Goal: Task Accomplishment & Management: Use online tool/utility

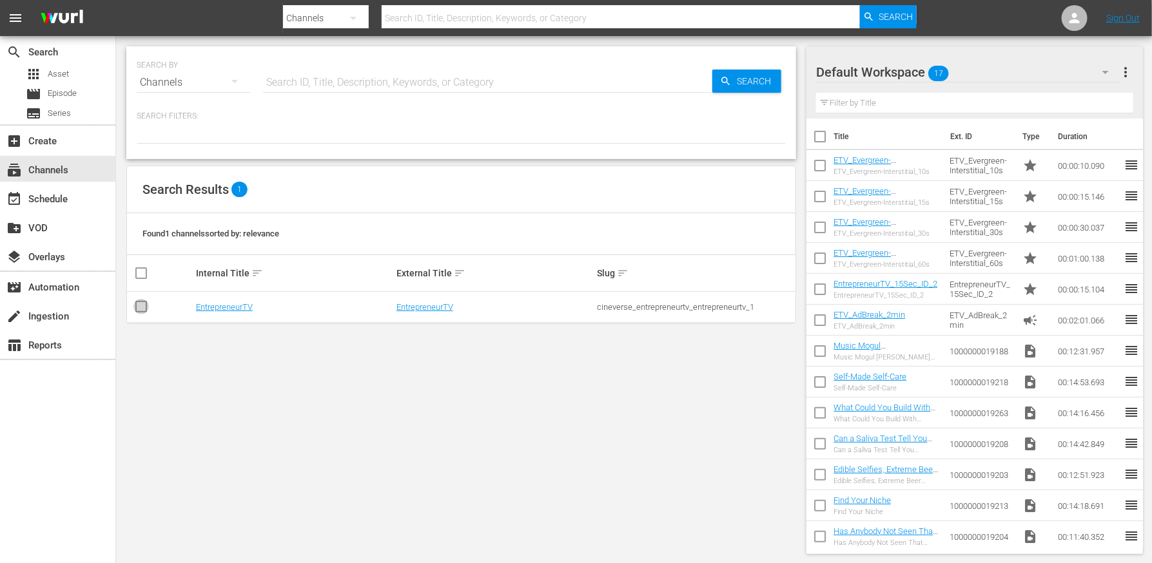
click at [145, 308] on input "checkbox" at bounding box center [140, 309] width 15 height 15
checkbox input "true"
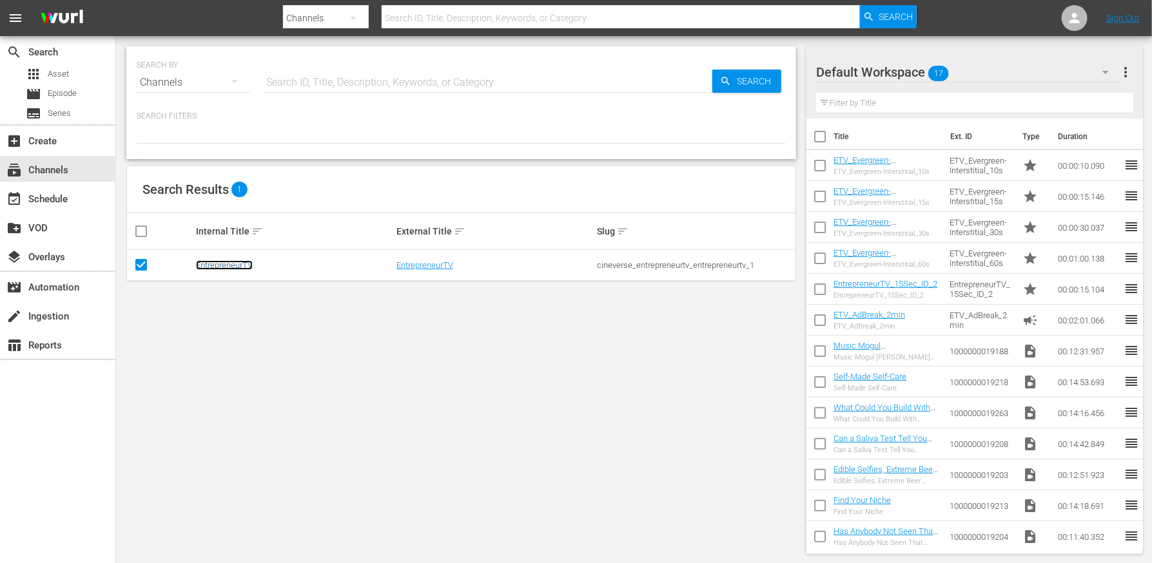
click at [217, 266] on link "EntrepreneurTV" at bounding box center [224, 265] width 57 height 10
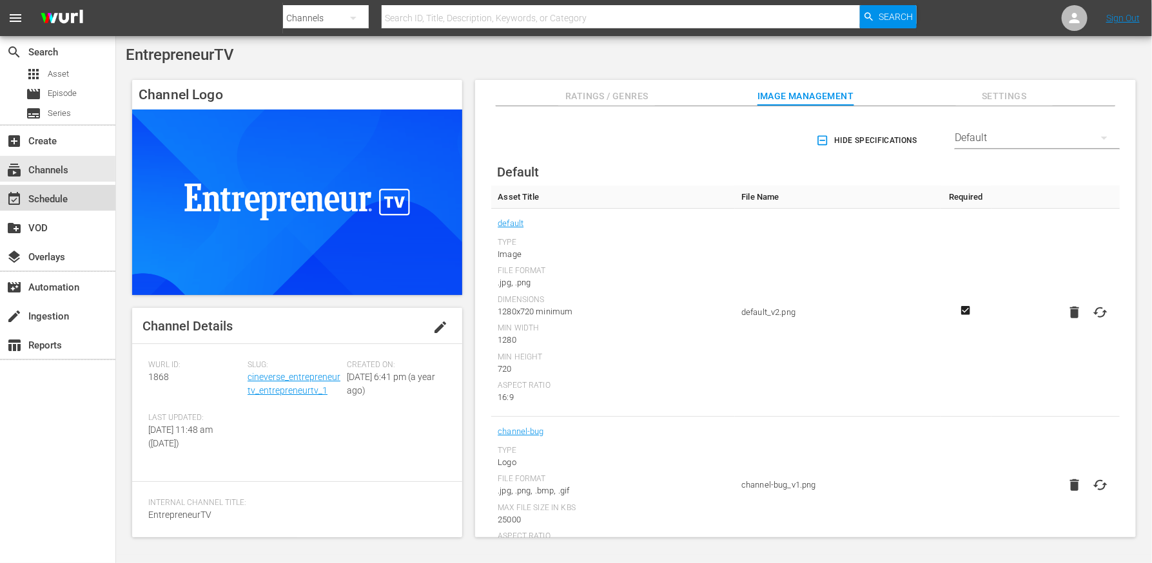
click at [46, 200] on div "event_available Schedule" at bounding box center [36, 197] width 72 height 12
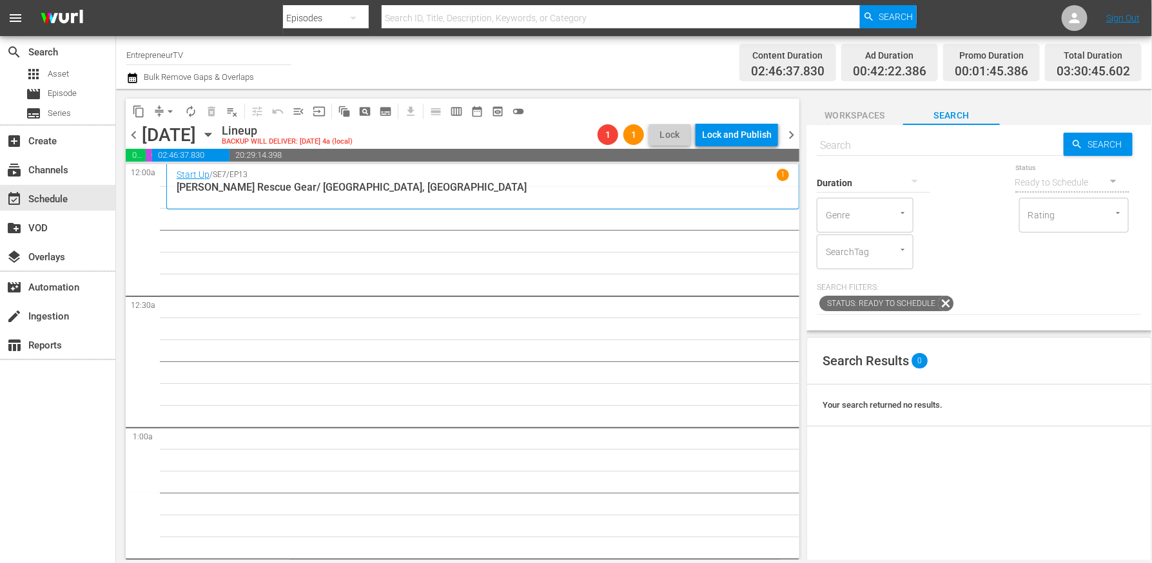
click at [139, 136] on span "chevron_left" at bounding box center [134, 135] width 16 height 16
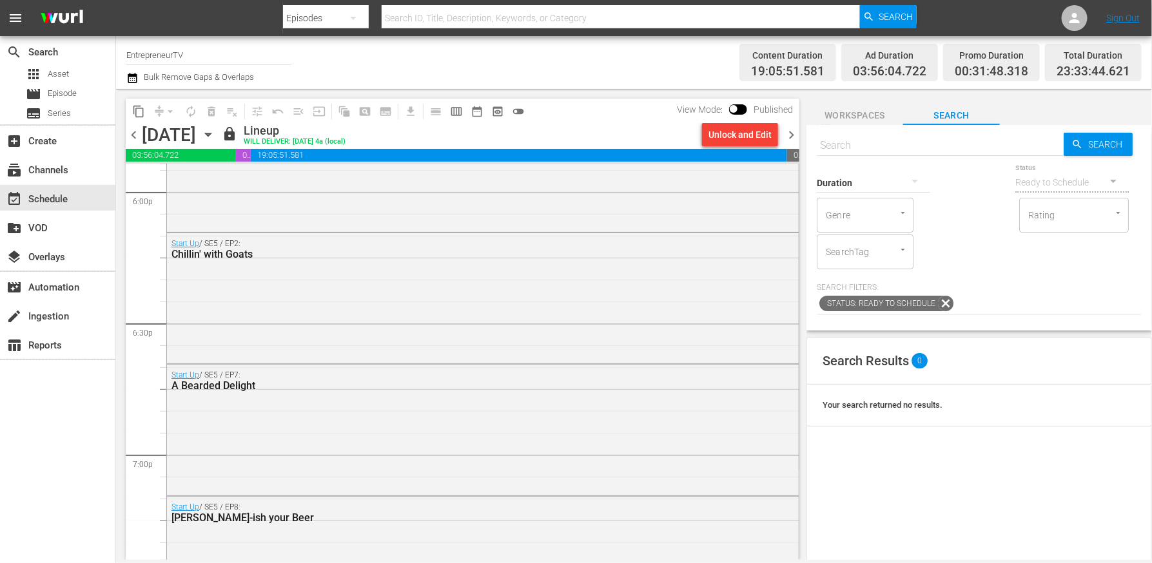
scroll to position [5960, 0]
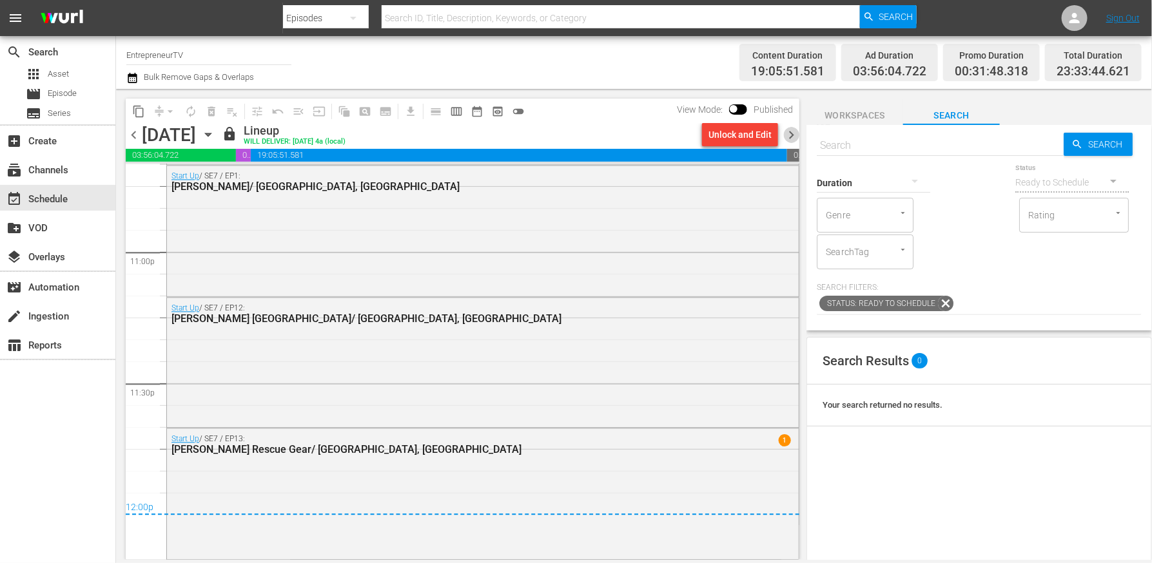
click at [793, 137] on span "chevron_right" at bounding box center [791, 135] width 16 height 16
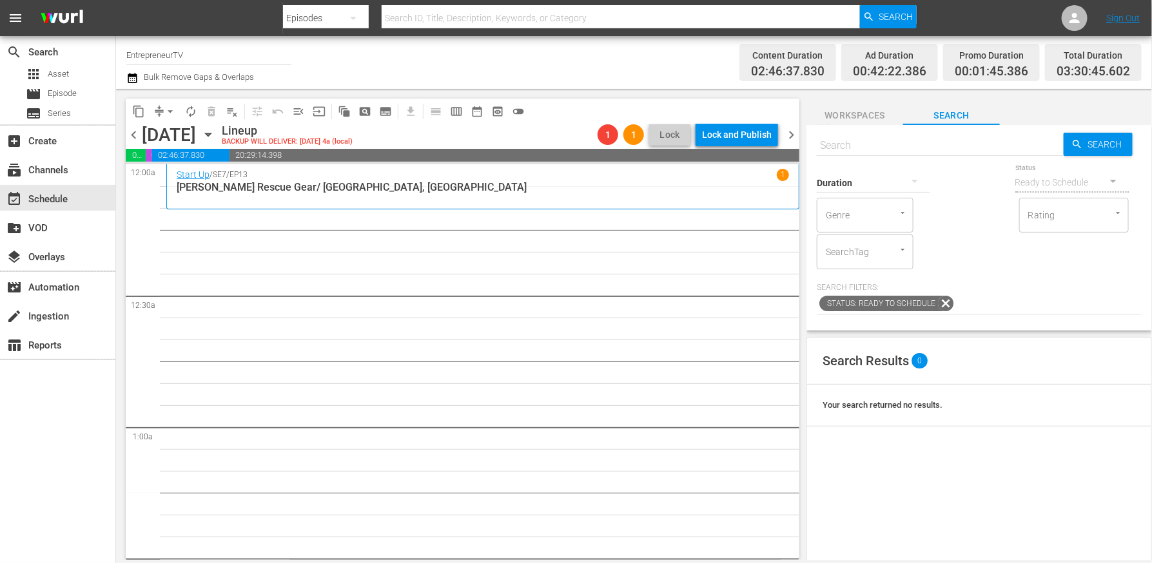
click at [917, 146] on input "text" at bounding box center [939, 145] width 247 height 31
paste input "Did a Giant Dancing Pineapple Just Jump Into This Meeting?"
type input "Did a Giant Dancing Pineapple Just Jump Into This Meeting?"
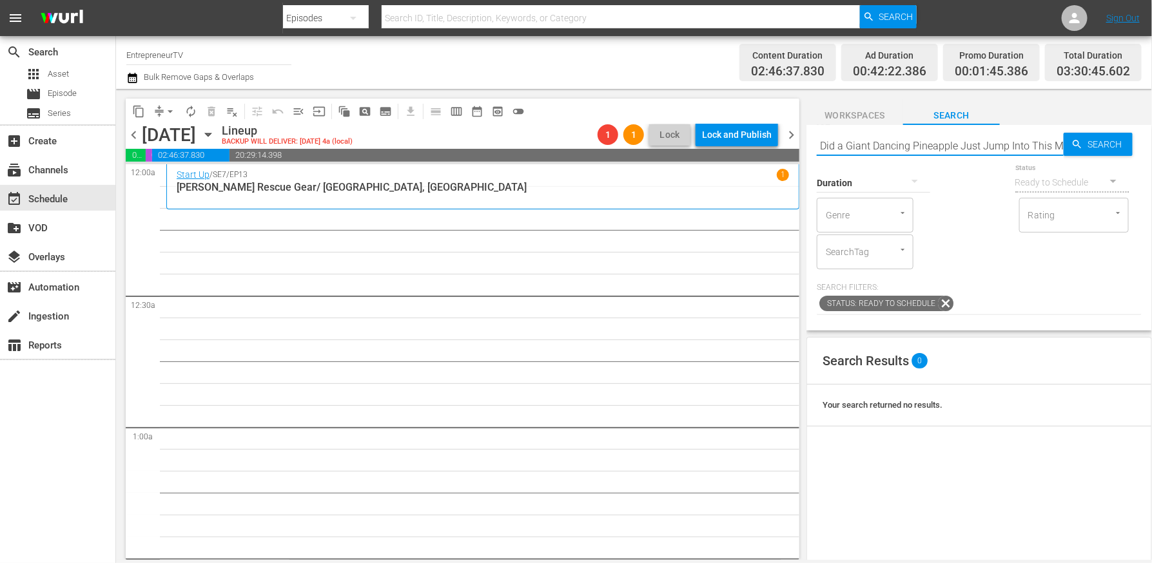
click at [1112, 153] on div "Status Ready to Schedule" at bounding box center [1071, 174] width 113 height 46
type input "Did a Giant Dancing Pineapple Just Jump Into This Meeting?"
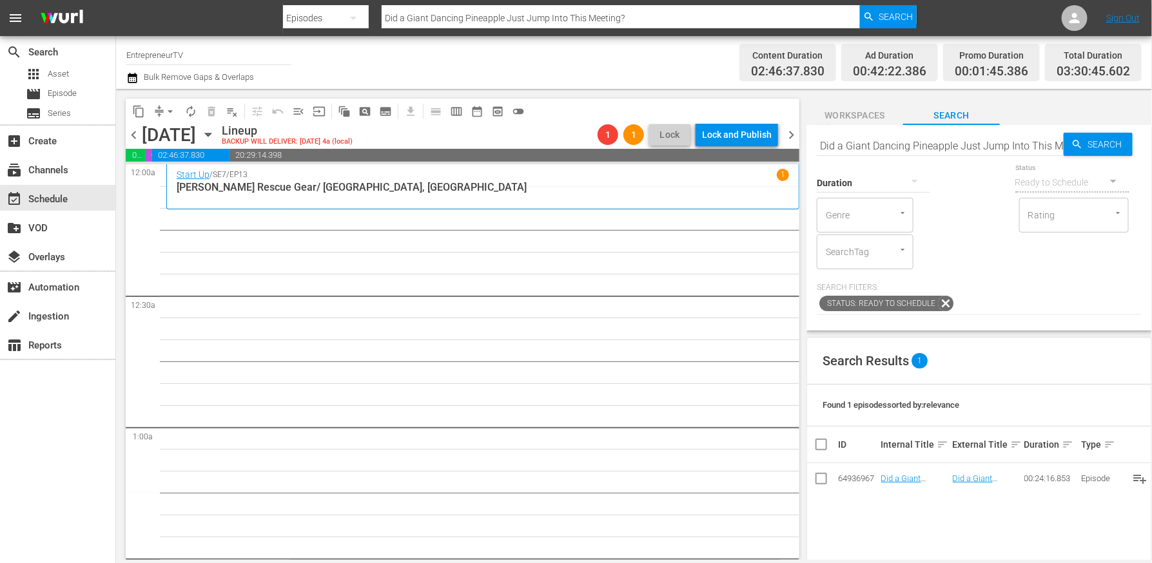
click at [883, 147] on input "Did a Giant Dancing Pineapple Just Jump Into This Meeting?" at bounding box center [939, 145] width 247 height 31
paste input "The 60-Second Pitch That Landed $500K"
type input "The 60-Second Pitch That Landed $500K"
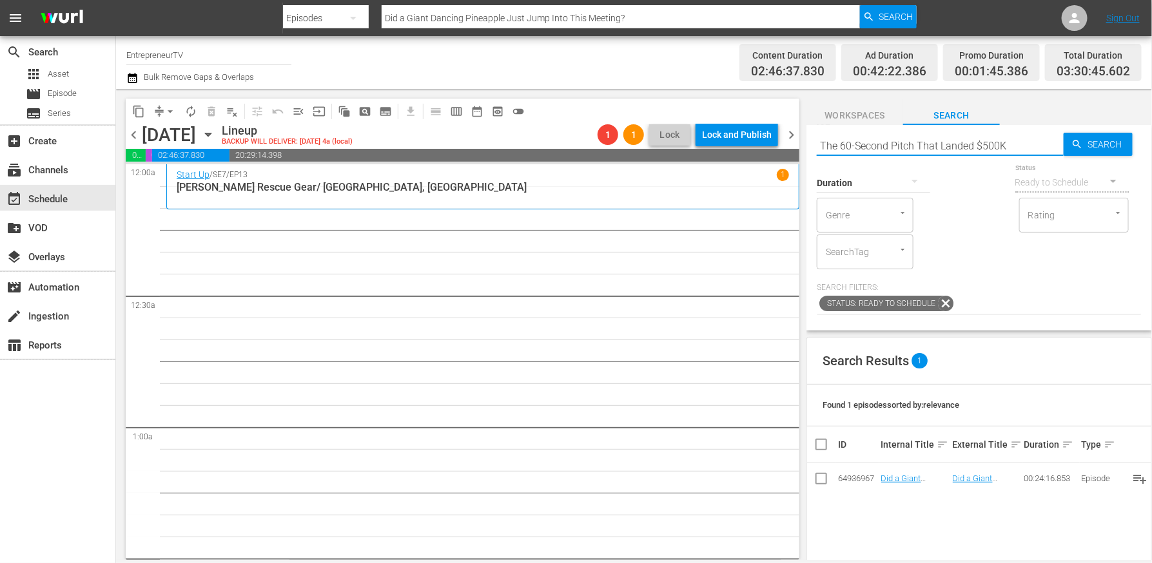
type input "The 60-Second Pitch That Landed $500K"
click at [935, 151] on input "The 60-Second Pitch That Landed $500K" at bounding box center [939, 145] width 247 height 31
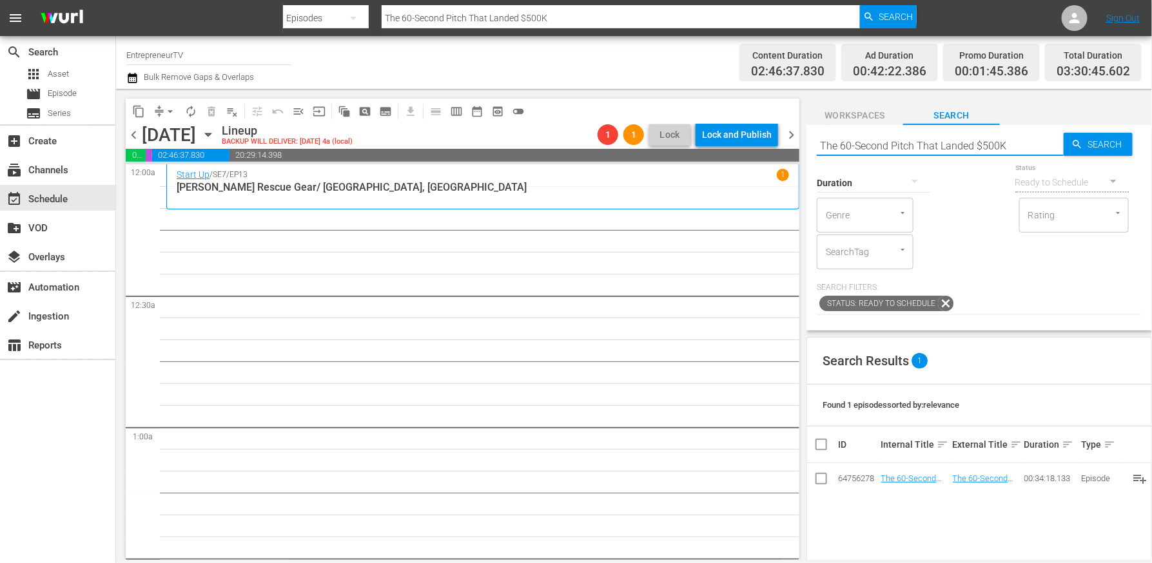
paste input "AR Snowboarding, Surfing Freedom, & Robotic Soccer"
type input "AR Snowboarding, Surfing Freedom, & Robotic Soccer"
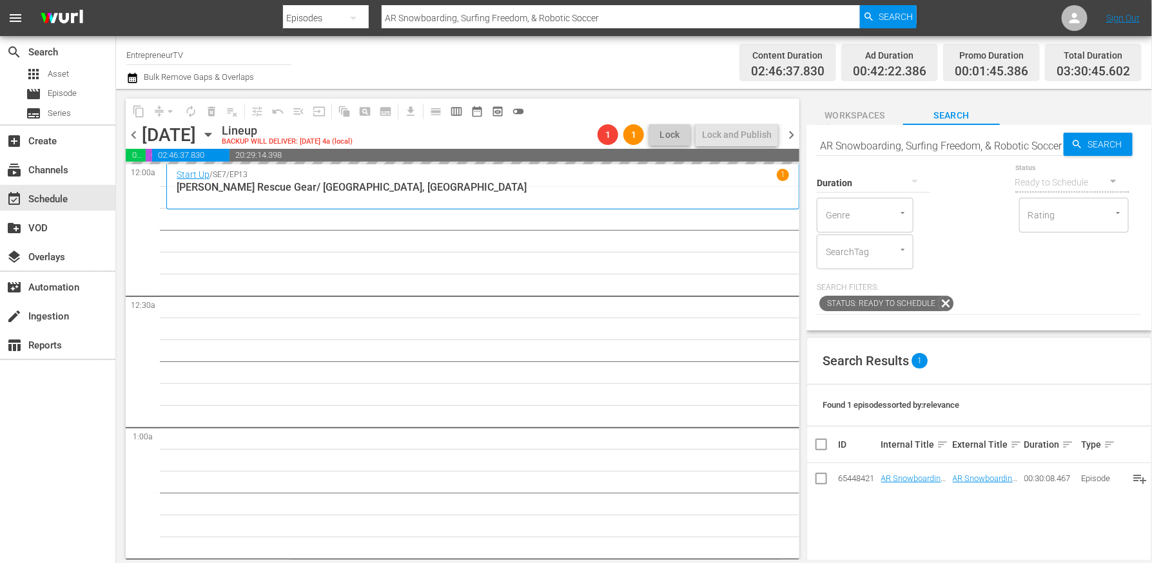
click at [887, 148] on input "AR Snowboarding, Surfing Freedom, & Robotic Soccer" at bounding box center [939, 145] width 247 height 31
paste input "ttack of the Drones, Planes, & Car Hackings"
type input "Attack of the Drones, Planes, & Car Hackings"
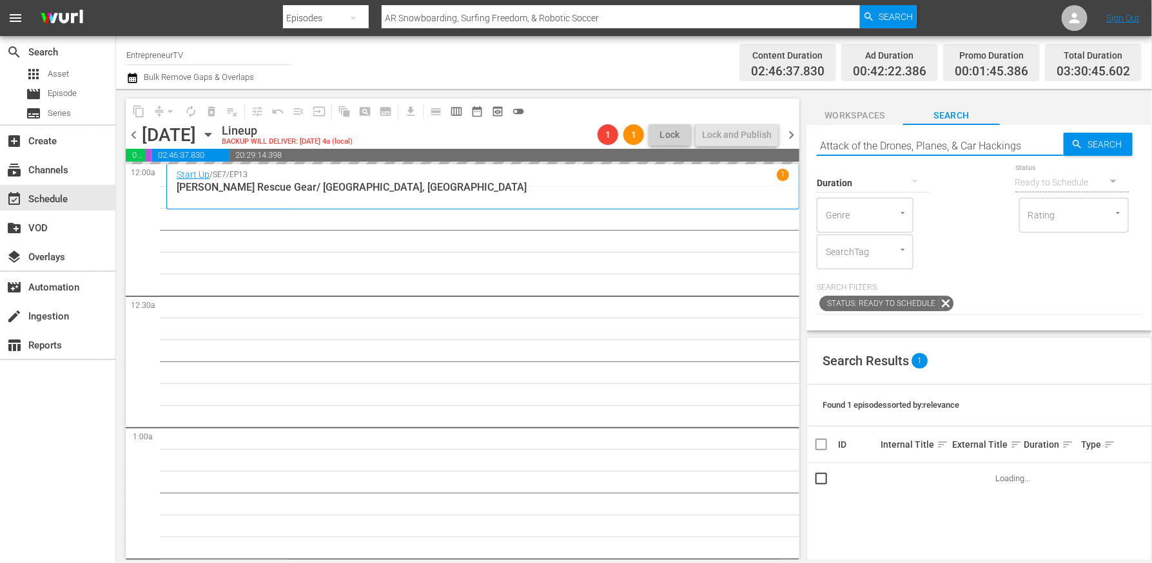
type input "Attack of the Drones, Planes, & Car Hackings"
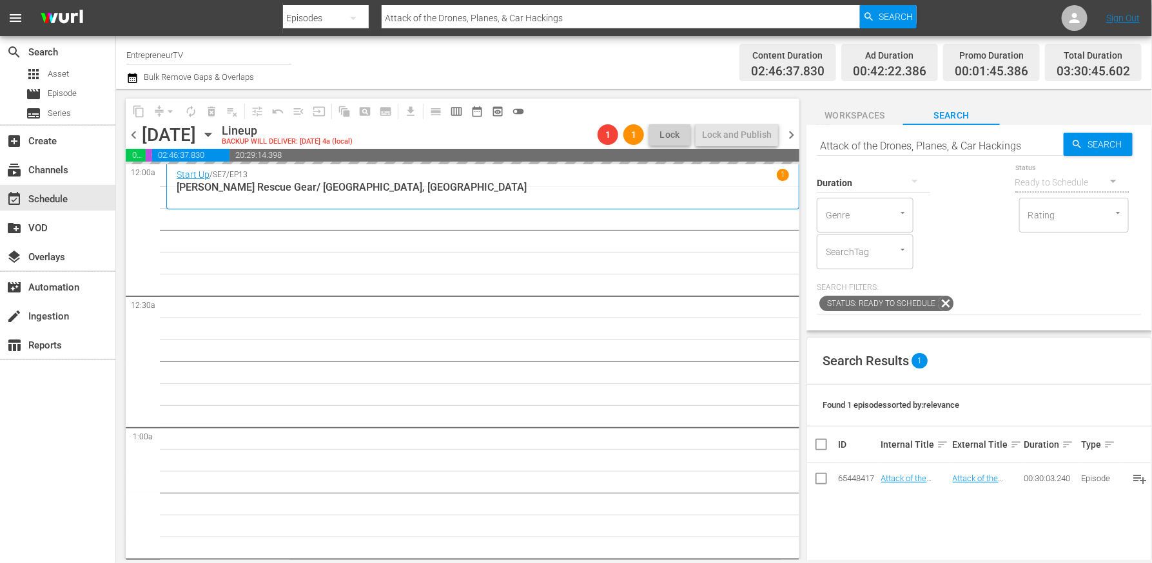
drag, startPoint x: 905, startPoint y: 480, endPoint x: 293, endPoint y: 5, distance: 774.3
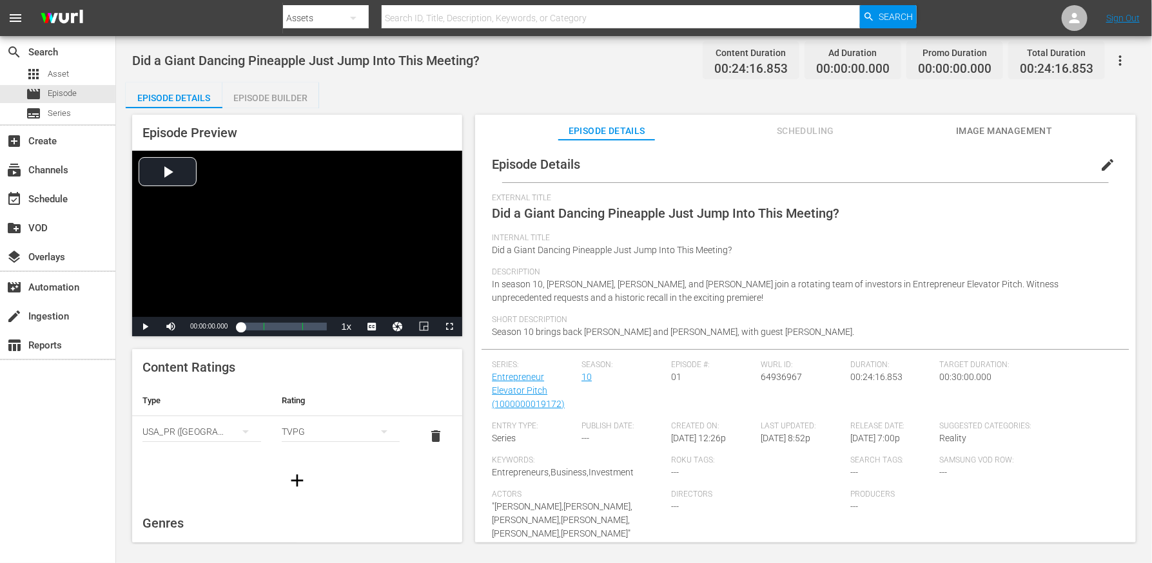
click at [282, 90] on div "Episode Builder" at bounding box center [270, 97] width 97 height 31
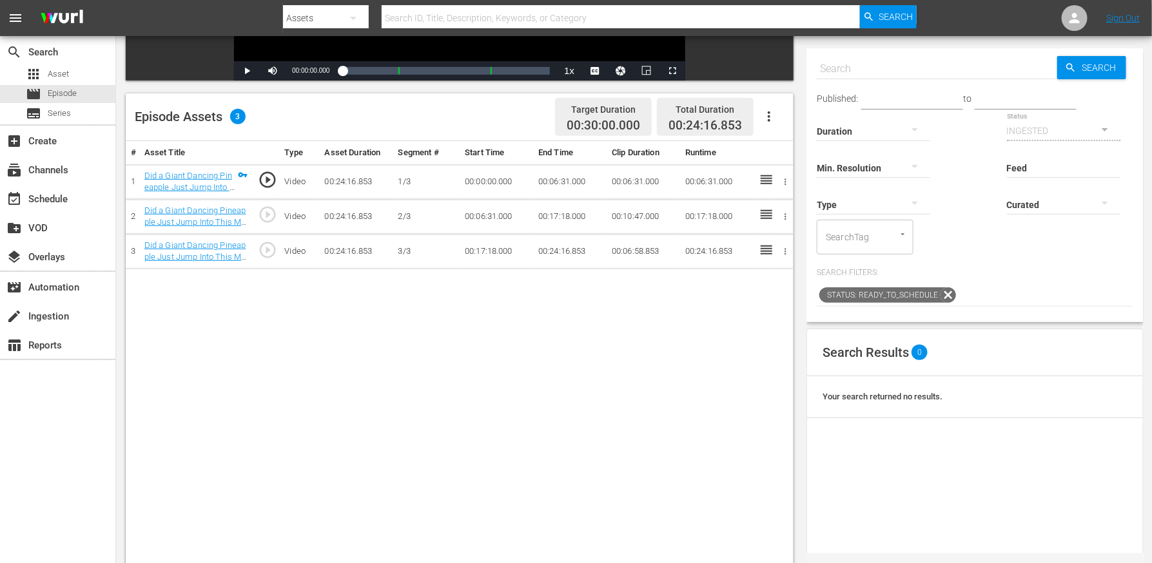
scroll to position [284, 0]
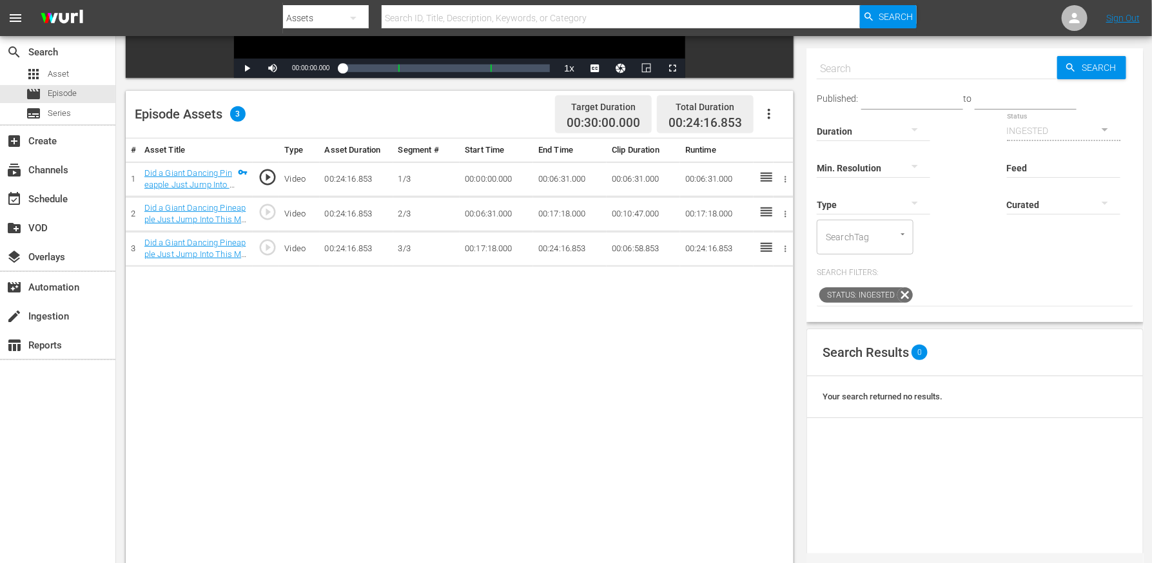
click at [903, 77] on input "text" at bounding box center [936, 68] width 240 height 31
click at [847, 73] on input "text" at bounding box center [936, 68] width 240 height 31
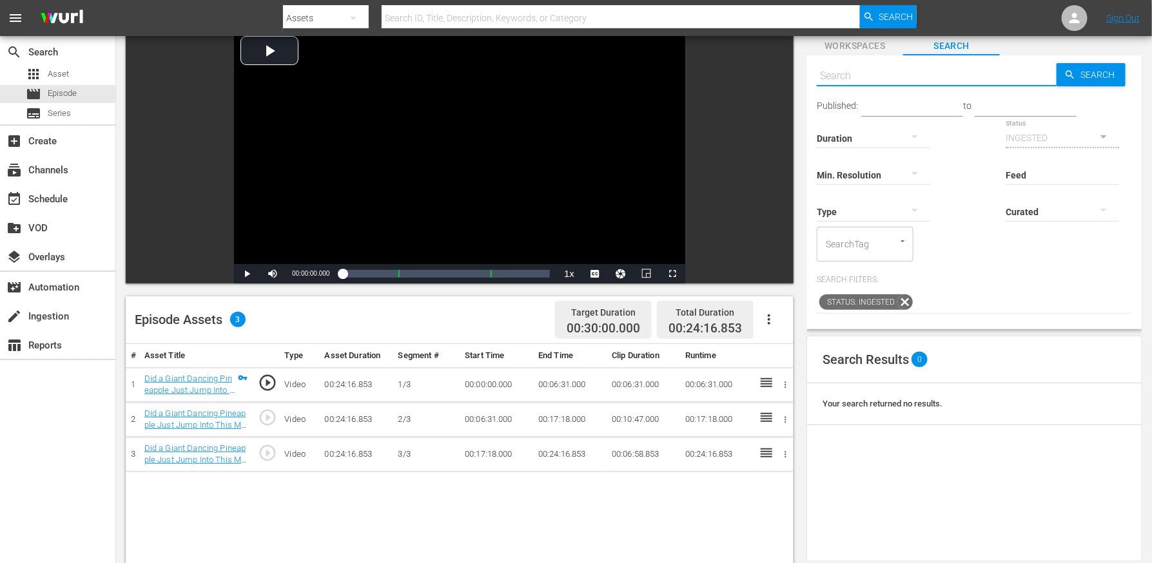
scroll to position [66, 0]
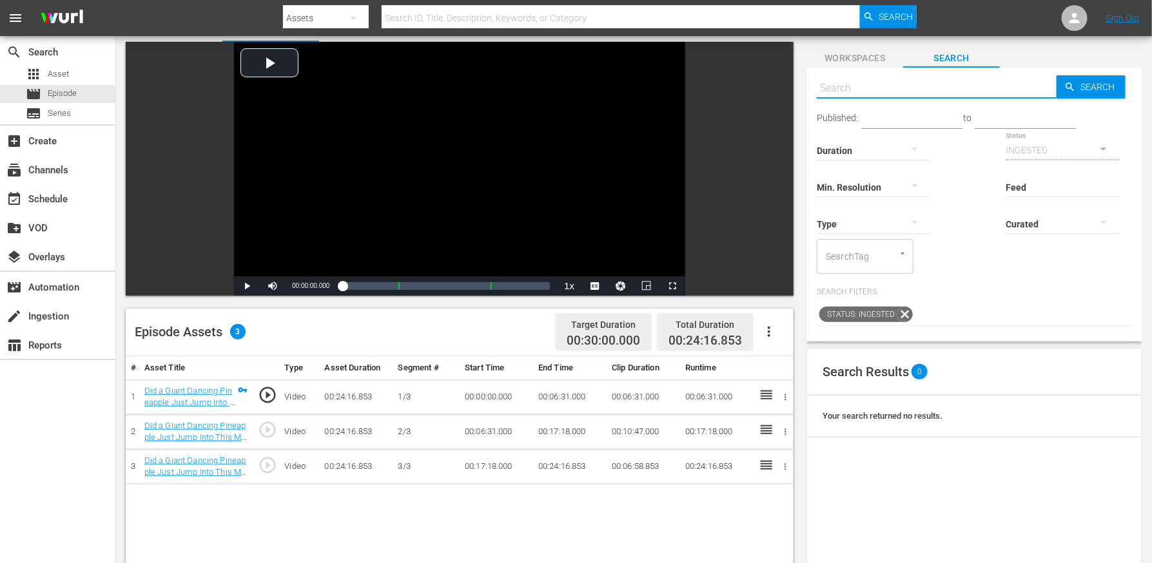
click at [861, 59] on span "Workspaces" at bounding box center [854, 58] width 97 height 16
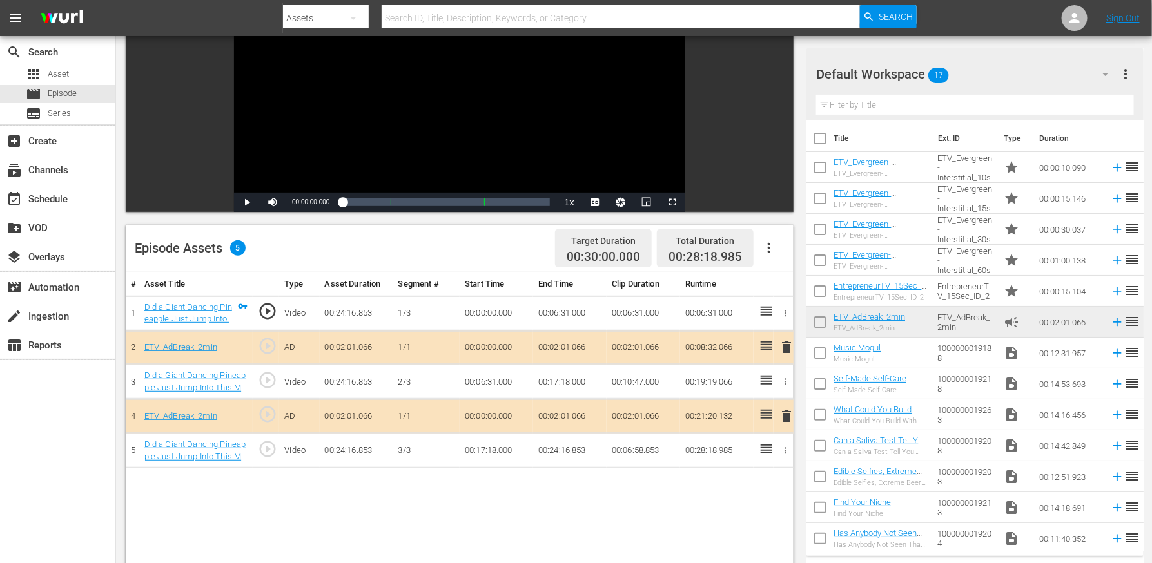
scroll to position [224, 0]
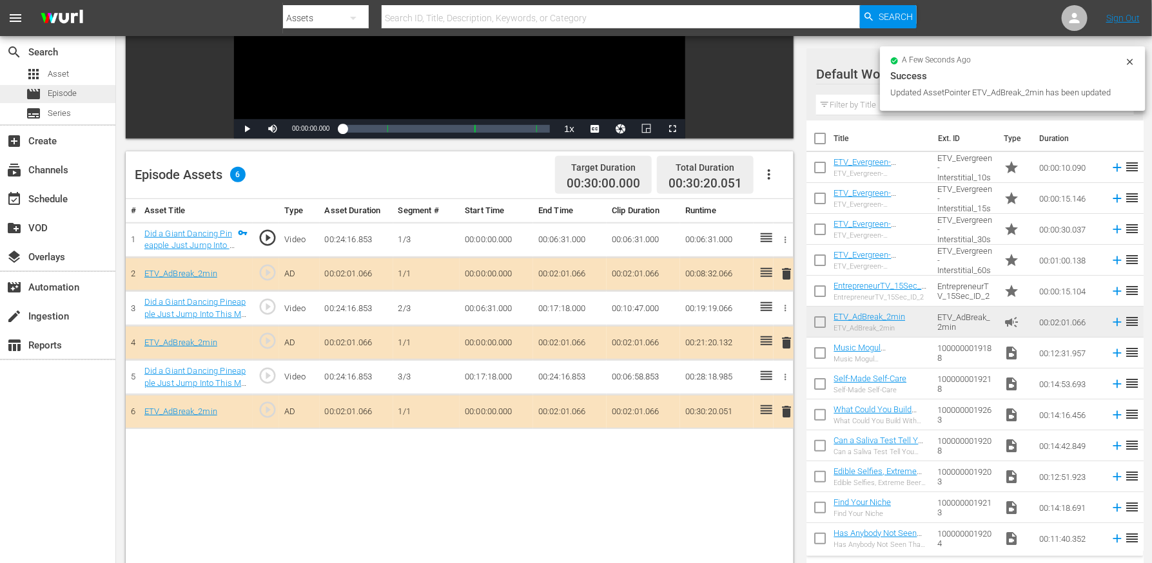
click at [73, 93] on span "Episode" at bounding box center [62, 93] width 29 height 13
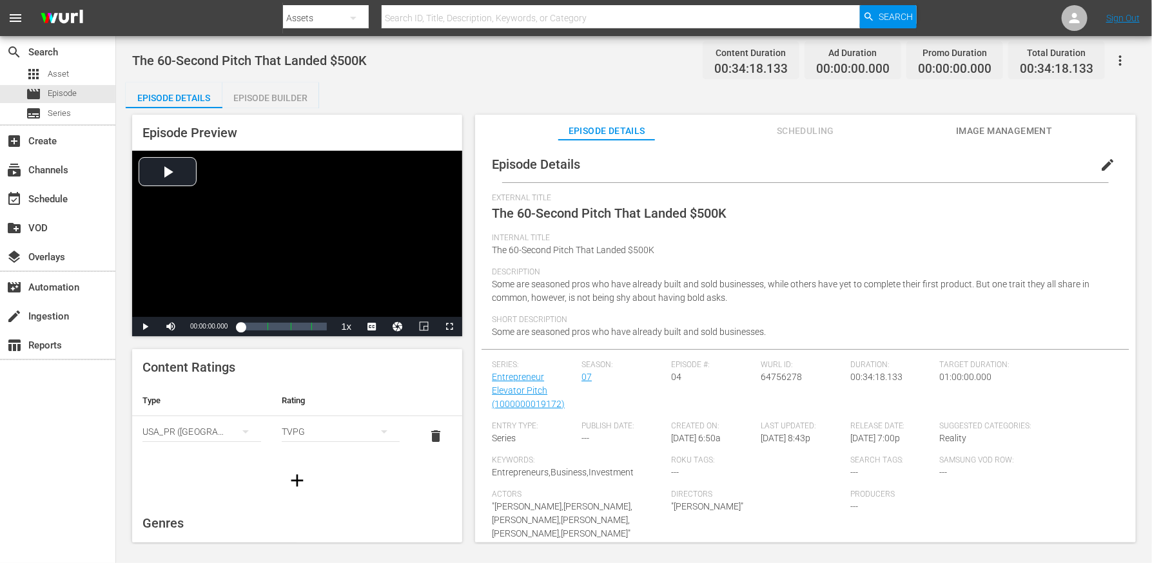
click at [260, 109] on div "Episode Preview Video Player is loading. Play Video Play Mute Current Time 00:0…" at bounding box center [634, 330] width 1016 height 445
click at [264, 101] on div "Episode Builder" at bounding box center [270, 97] width 97 height 31
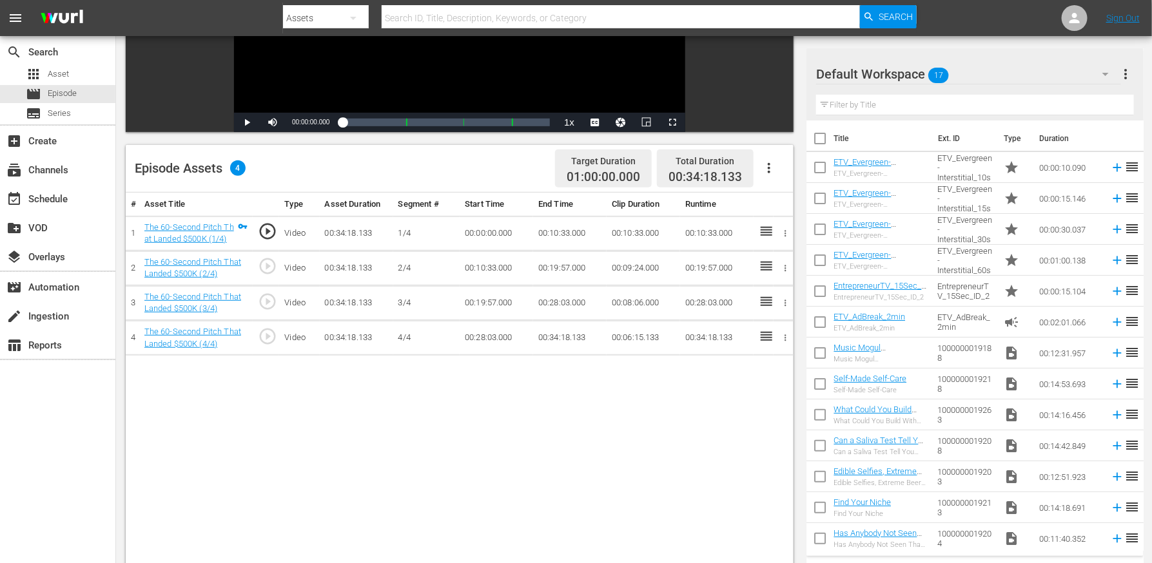
scroll to position [233, 0]
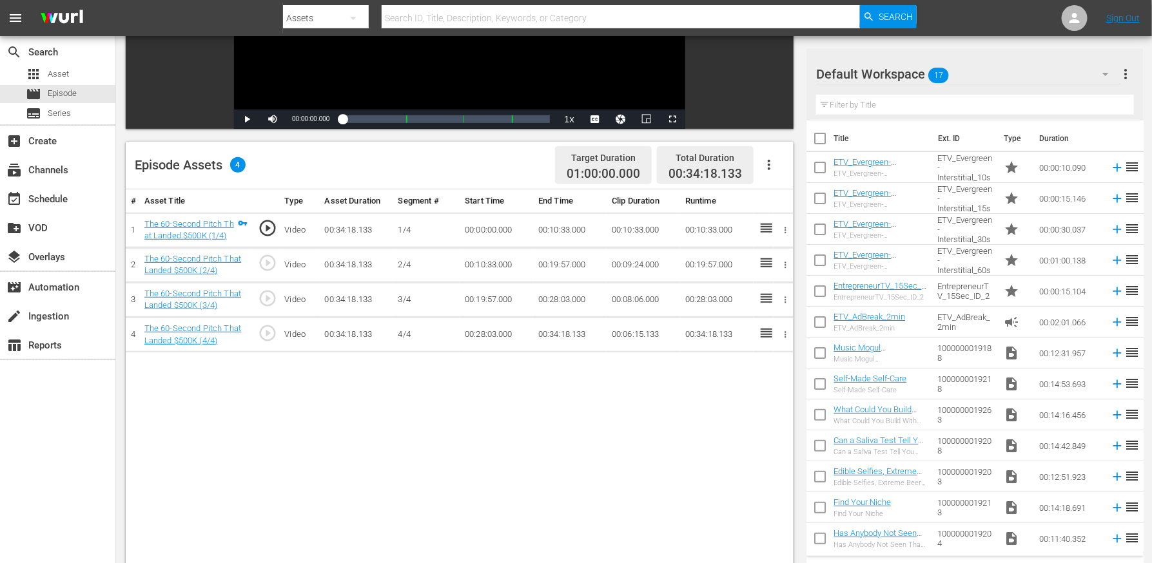
click at [770, 169] on icon "button" at bounding box center [768, 164] width 15 height 15
click at [786, 177] on div "Edit Cue Points" at bounding box center [808, 170] width 88 height 31
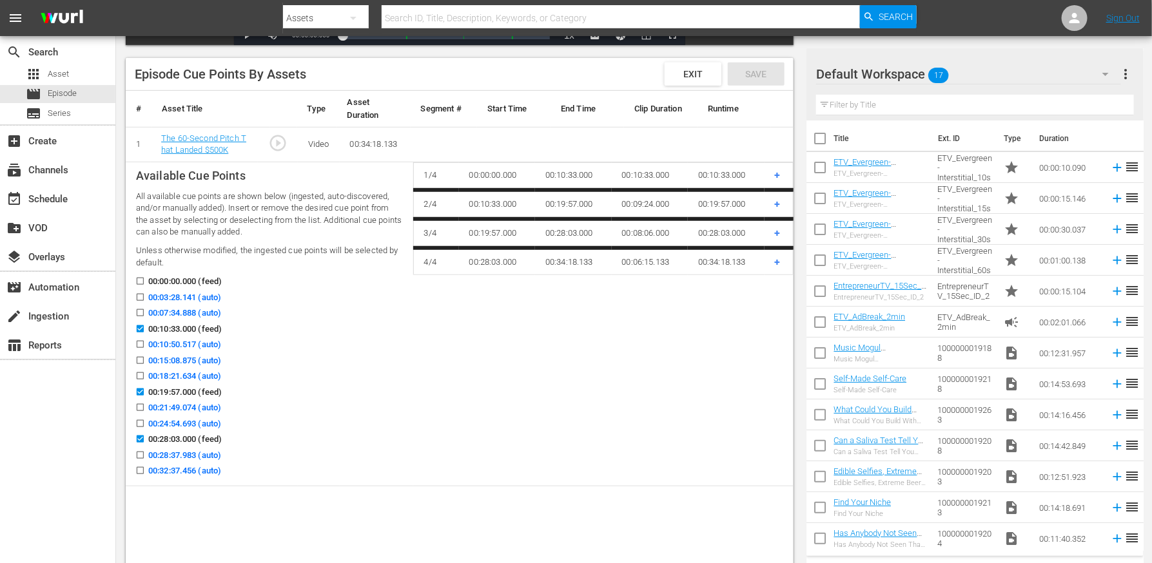
scroll to position [319, 0]
click at [140, 297] on input "00:03:28.141 (auto)" at bounding box center [137, 298] width 16 height 10
checkbox input "true"
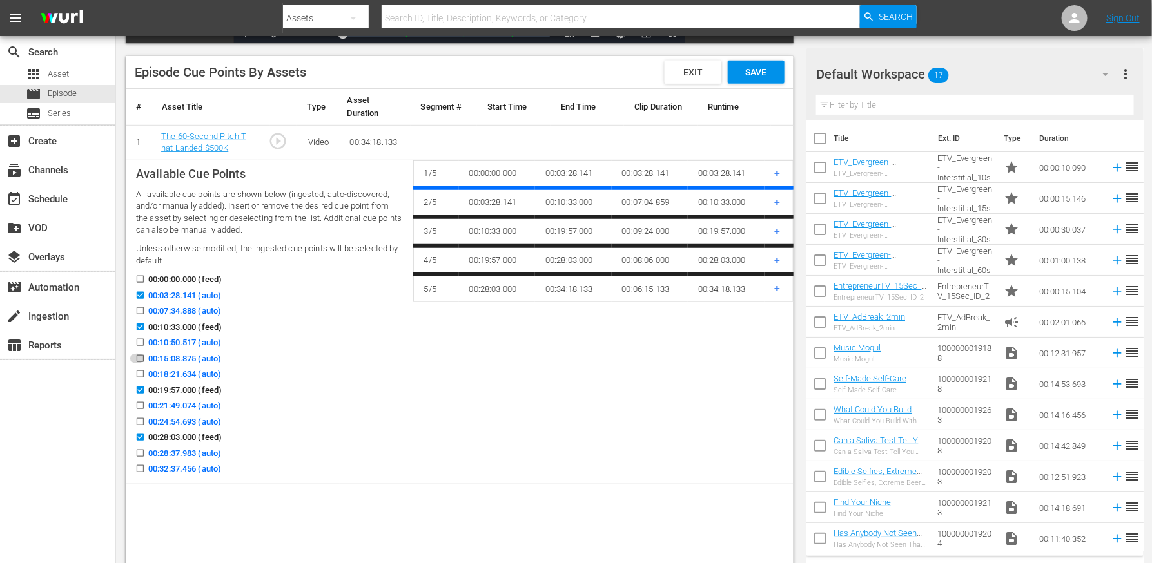
click at [140, 358] on input "00:15:08.875 (auto)" at bounding box center [137, 361] width 16 height 10
checkbox input "true"
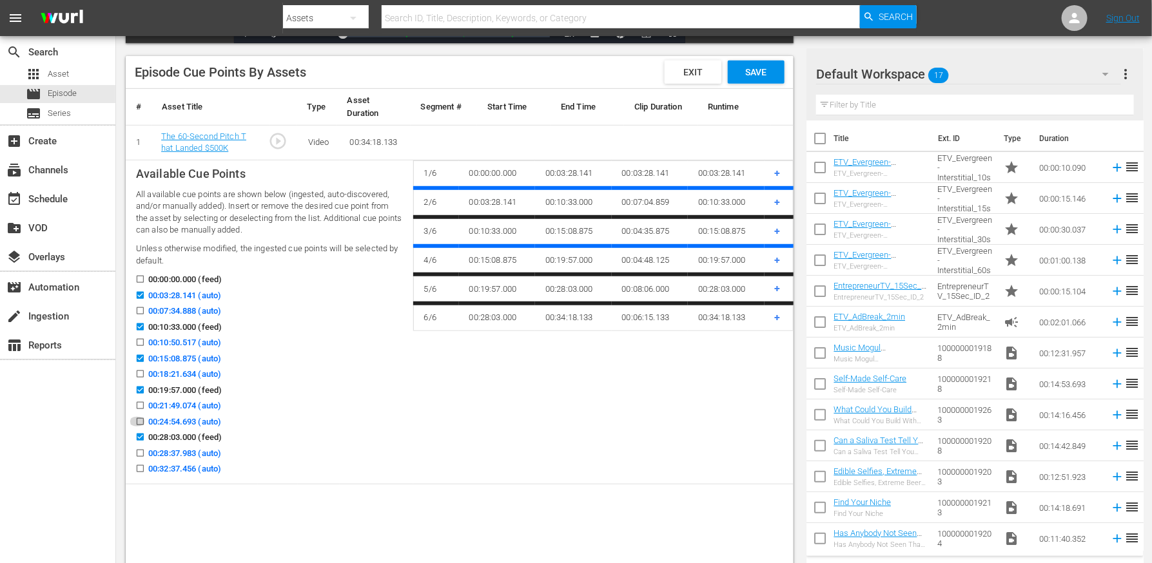
click at [142, 420] on input "00:24:54.693 (auto)" at bounding box center [137, 425] width 16 height 10
checkbox input "true"
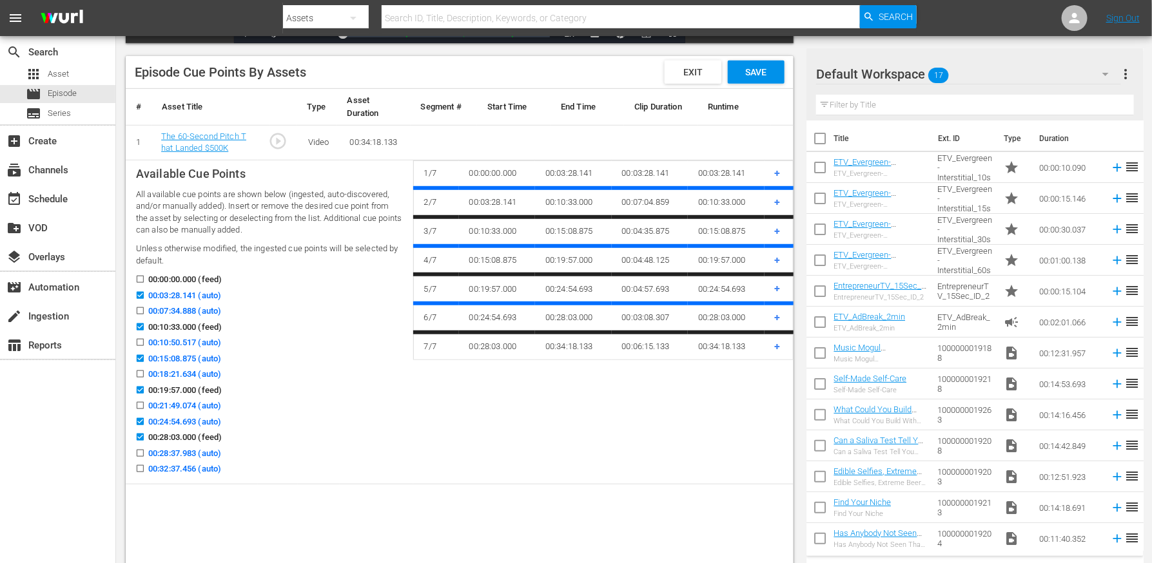
click at [142, 450] on icon at bounding box center [140, 468] width 7 height 7
click at [142, 450] on input "00:32:37.456 (auto)" at bounding box center [137, 472] width 16 height 10
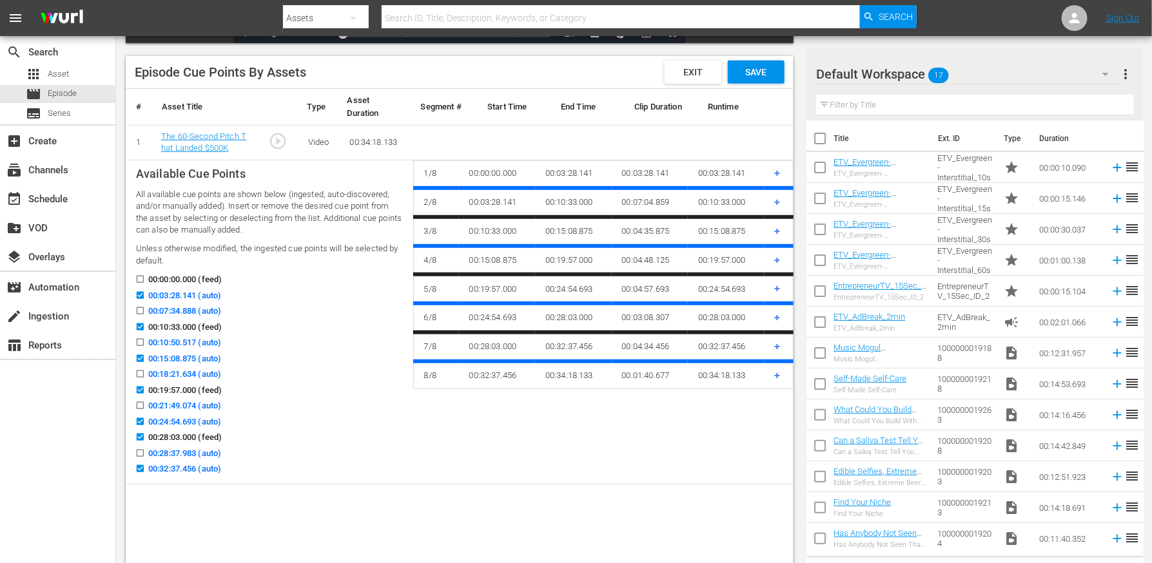
click at [146, 450] on label "00:32:37.456 (auto)" at bounding box center [175, 469] width 92 height 13
click at [145, 450] on input "00:32:37.456 (auto)" at bounding box center [137, 472] width 16 height 10
checkbox input "false"
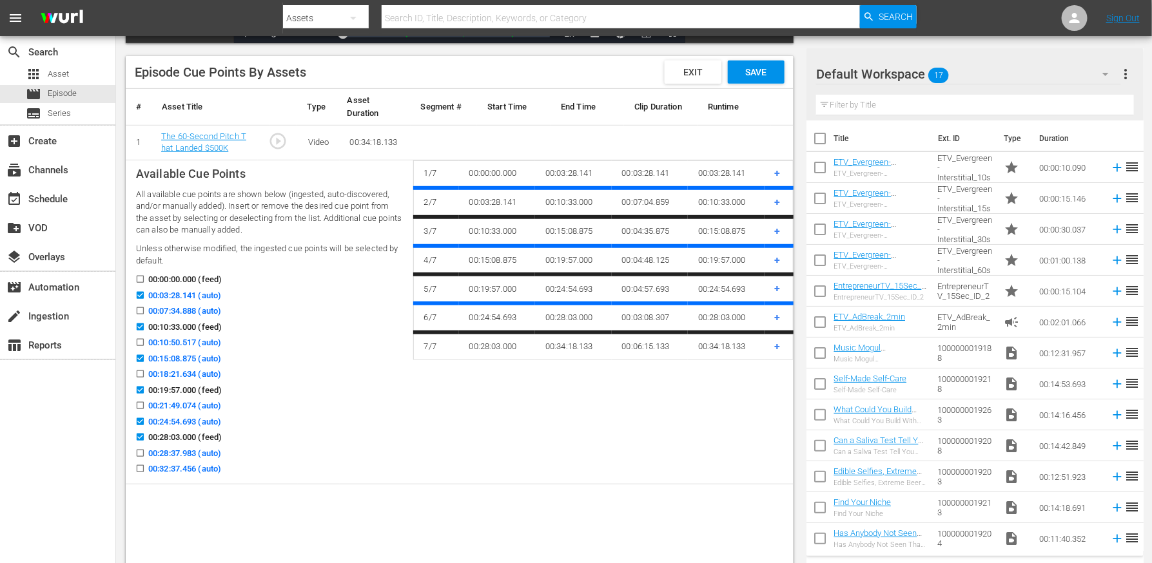
click at [784, 68] on div "Episode Cue Points By Assets Exit Save" at bounding box center [460, 72] width 668 height 33
click at [760, 77] on div "Save" at bounding box center [756, 72] width 57 height 23
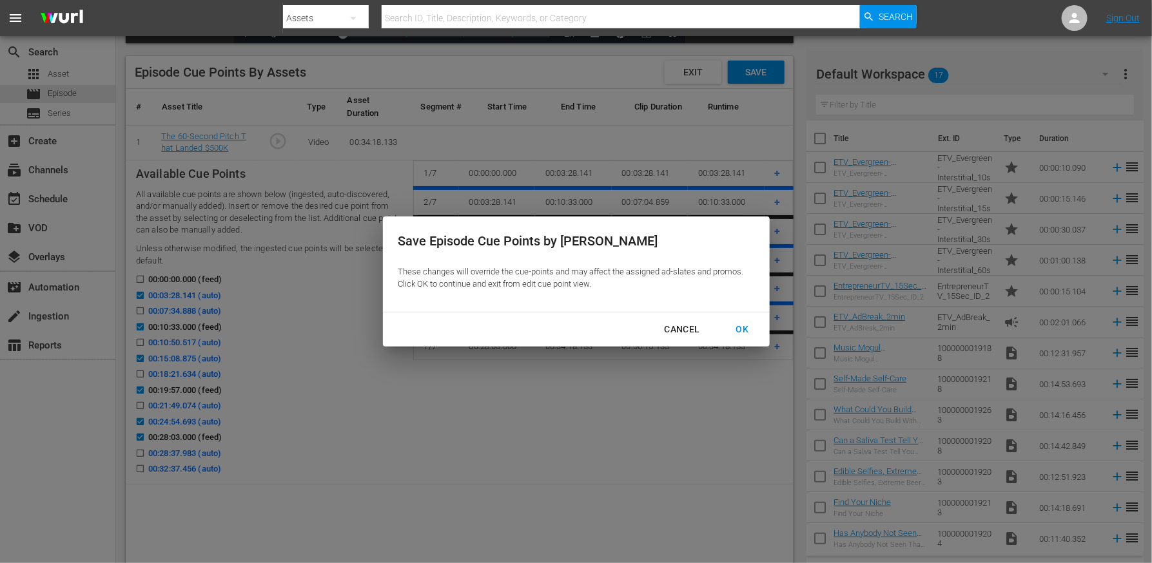
click at [739, 332] on div "OK" at bounding box center [743, 330] width 34 height 16
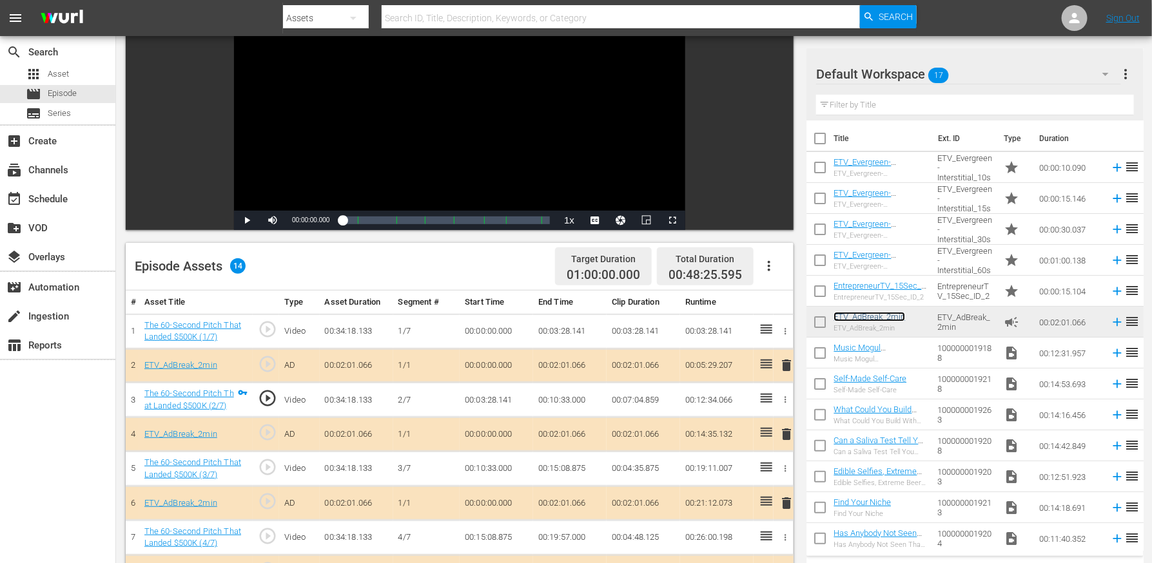
scroll to position [0, 0]
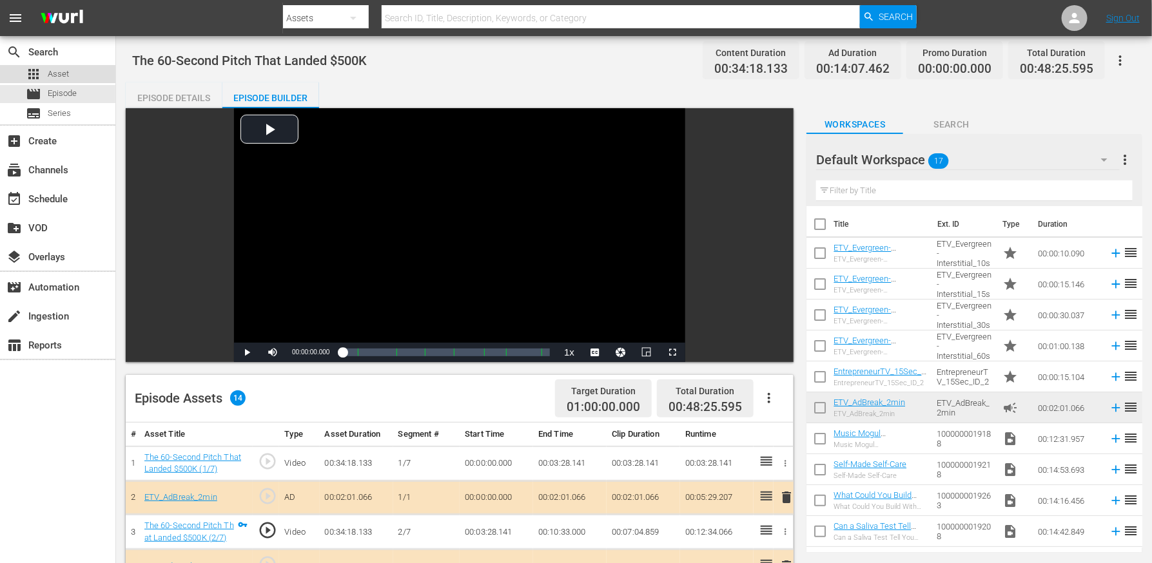
click at [52, 74] on span "Asset" at bounding box center [58, 74] width 21 height 13
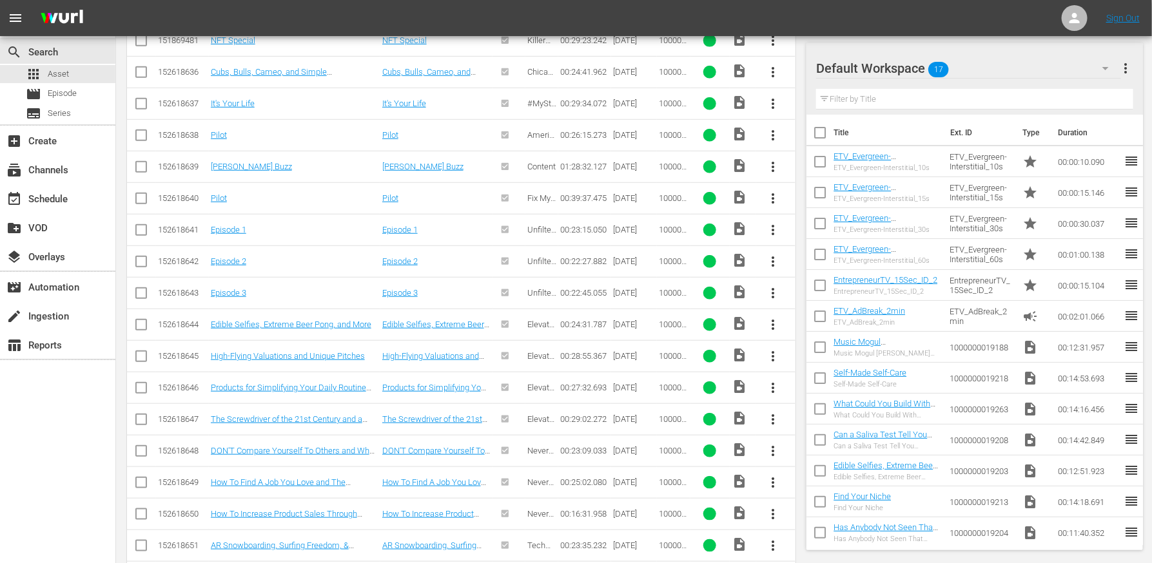
scroll to position [390, 0]
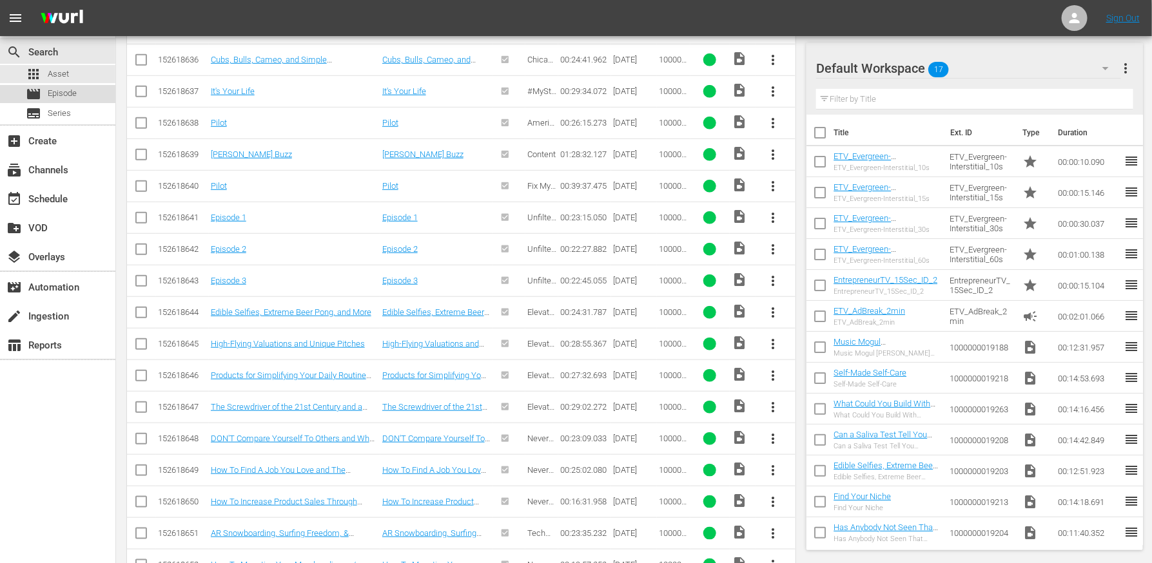
click at [70, 88] on span "Episode" at bounding box center [62, 93] width 29 height 13
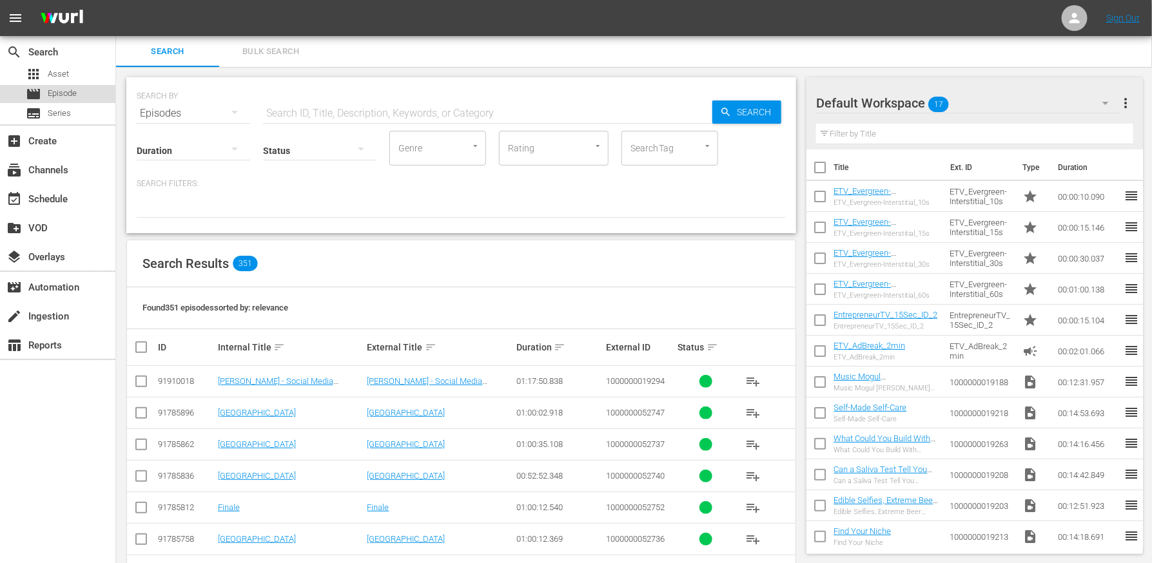
click at [61, 97] on span "Episode" at bounding box center [62, 93] width 29 height 13
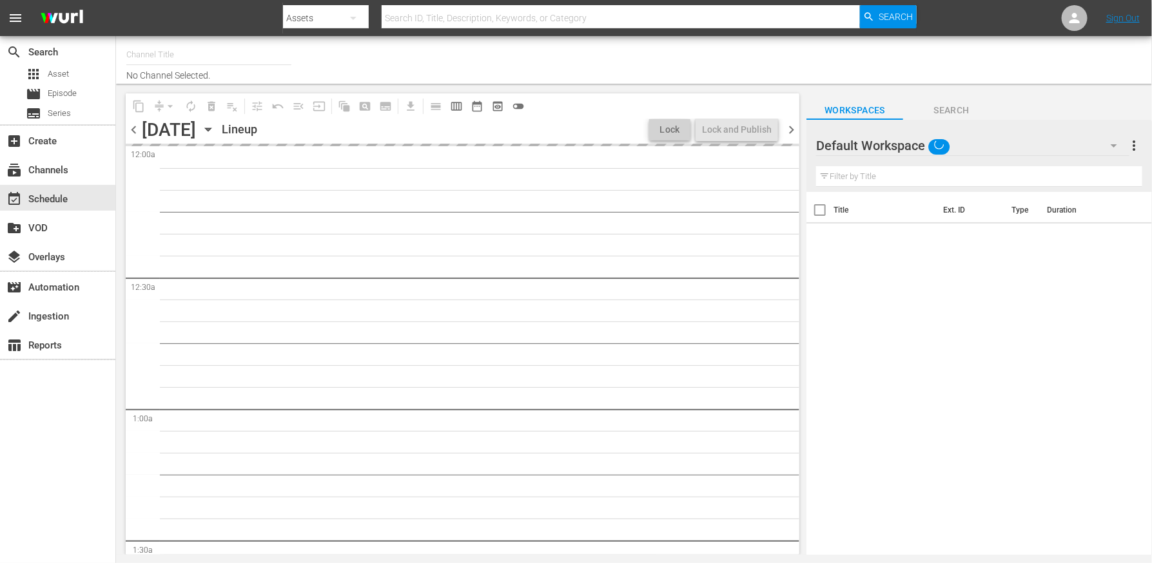
type input "EntrepreneurTV (1868)"
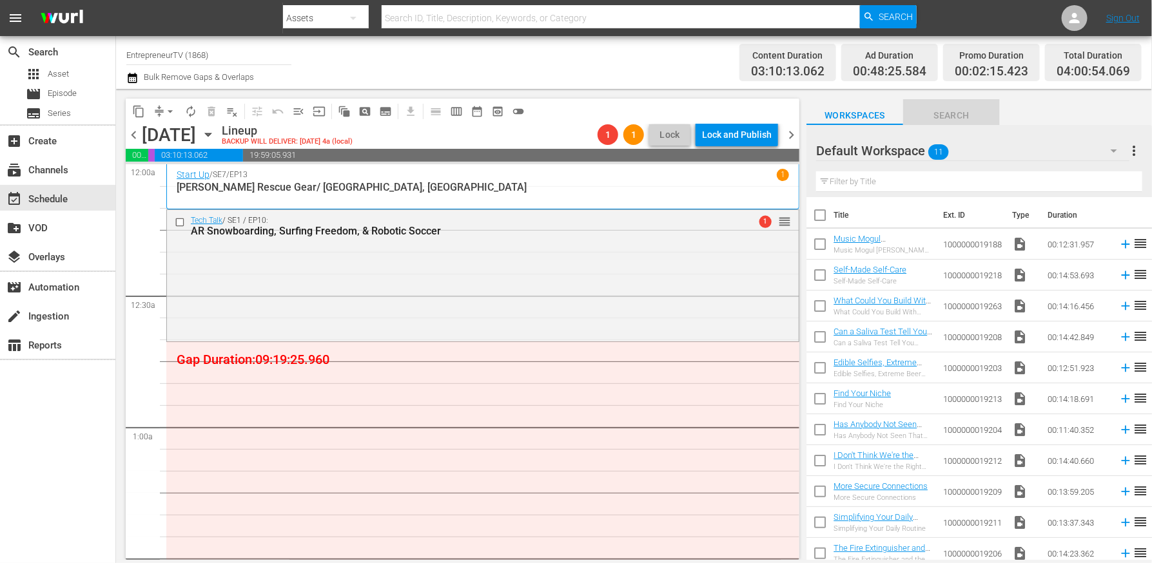
click at [940, 117] on span "Search" at bounding box center [951, 116] width 97 height 16
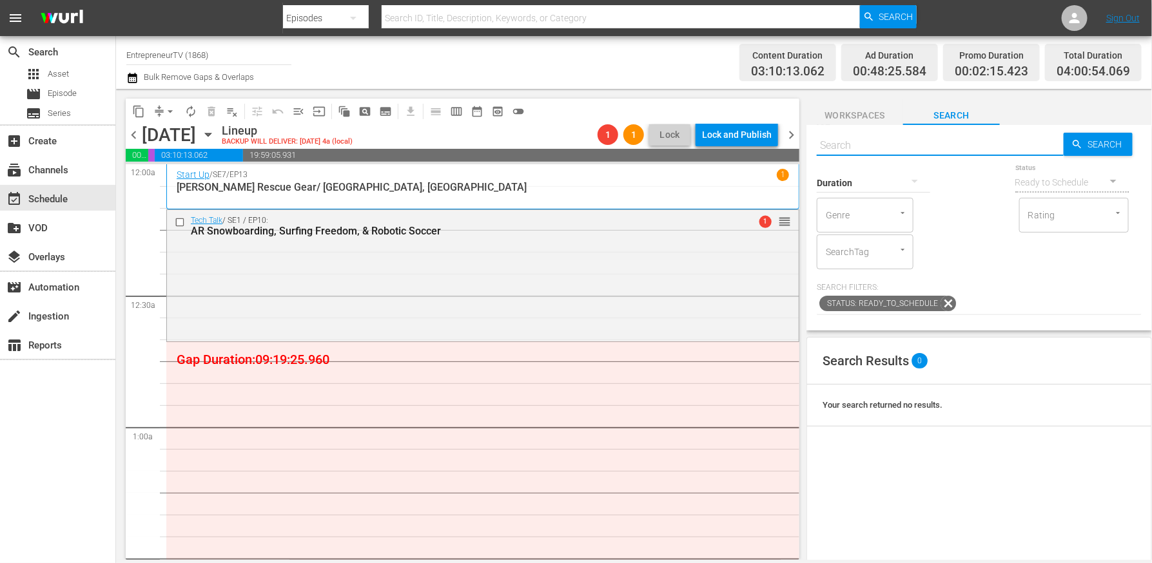
click at [886, 142] on input "text" at bounding box center [939, 145] width 247 height 31
paste input "Attack of the Drones, Planes, & Car Hackings"
type input "Attack of the Drones, Planes, & Car Hackings"
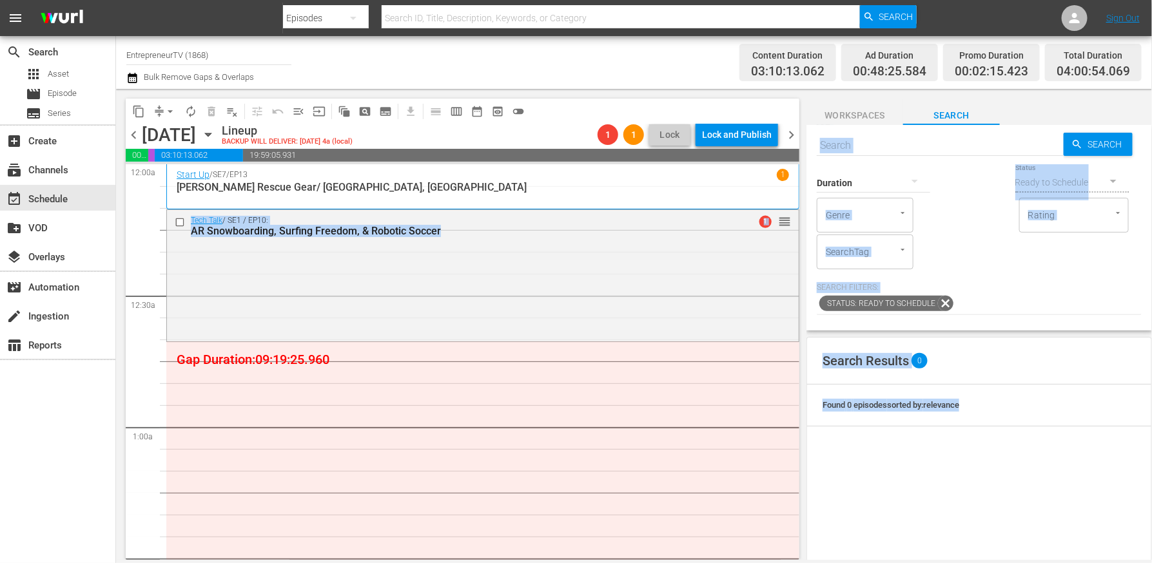
drag, startPoint x: 905, startPoint y: 476, endPoint x: 762, endPoint y: 463, distance: 144.2
click at [762, 464] on div "content_copy compress arrow_drop_down autorenew_outlined delete_forever_outline…" at bounding box center [634, 324] width 1036 height 471
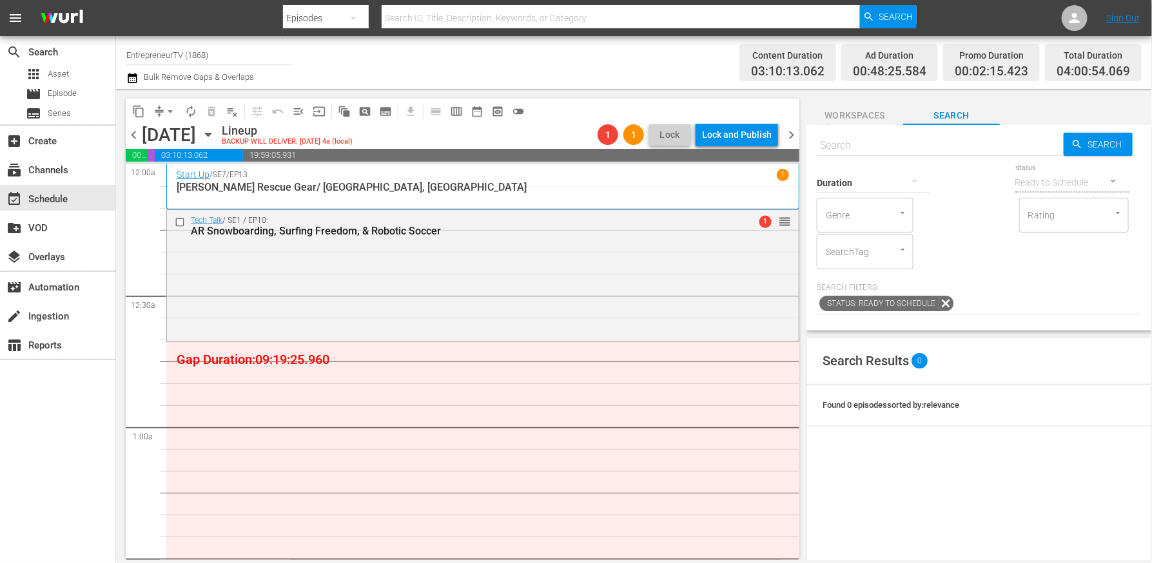
click at [1054, 378] on div "Search Results 0" at bounding box center [979, 361] width 344 height 47
click at [945, 154] on input "text" at bounding box center [939, 145] width 247 height 31
paste input "Attack of the Drones, Planes, & Car Hackings"
type input "Attack of the Drones, Planes, & Car Hackings"
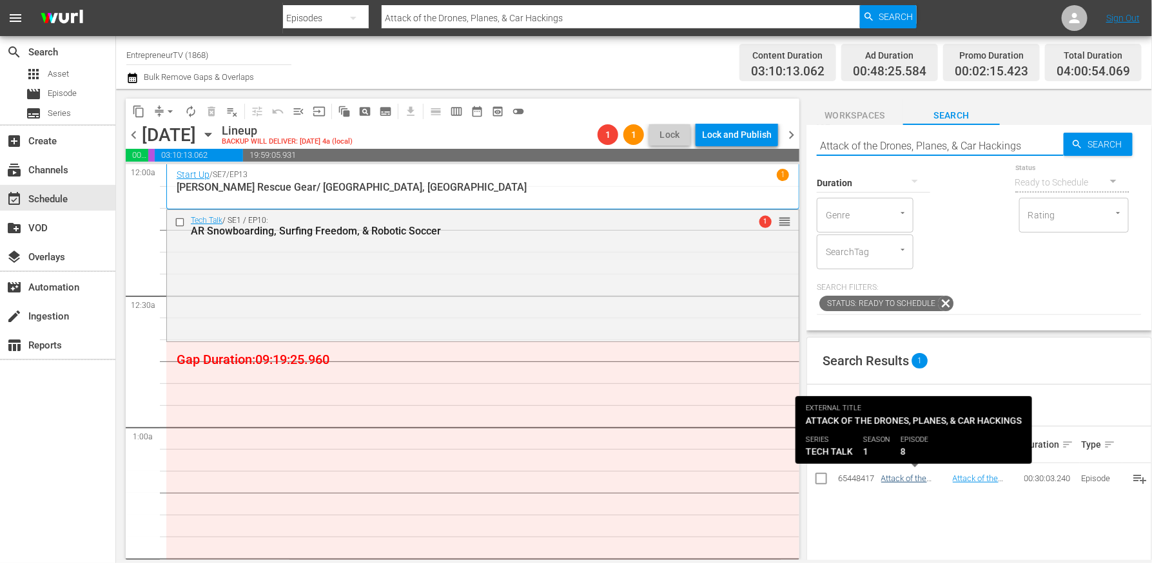
type input "Attack of the Drones, Planes, & Car Hackings"
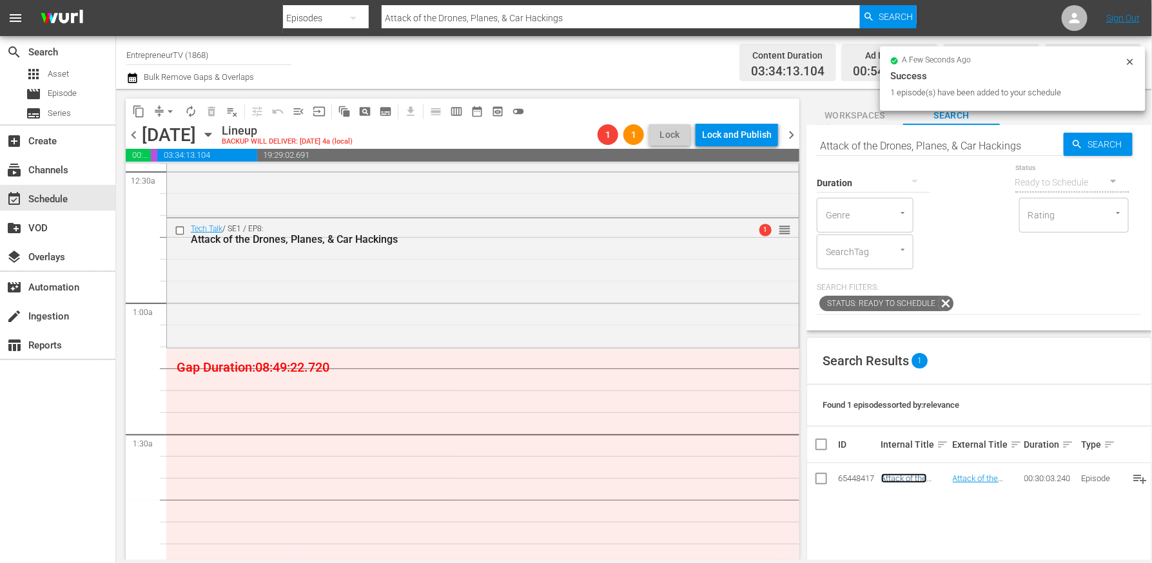
scroll to position [164, 0]
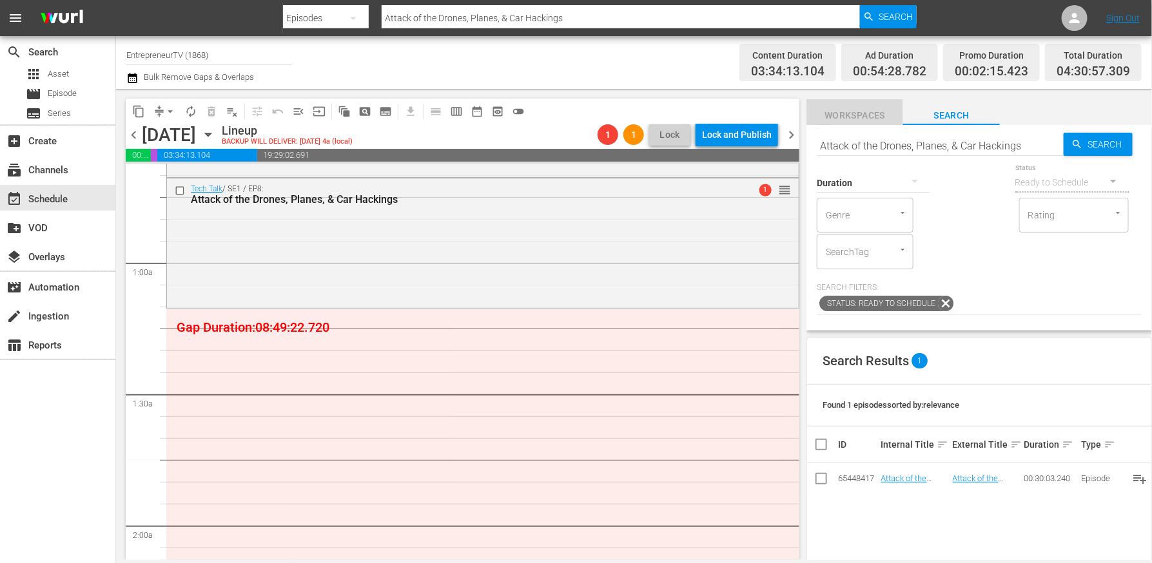
click at [844, 110] on span "Workspaces" at bounding box center [854, 116] width 97 height 16
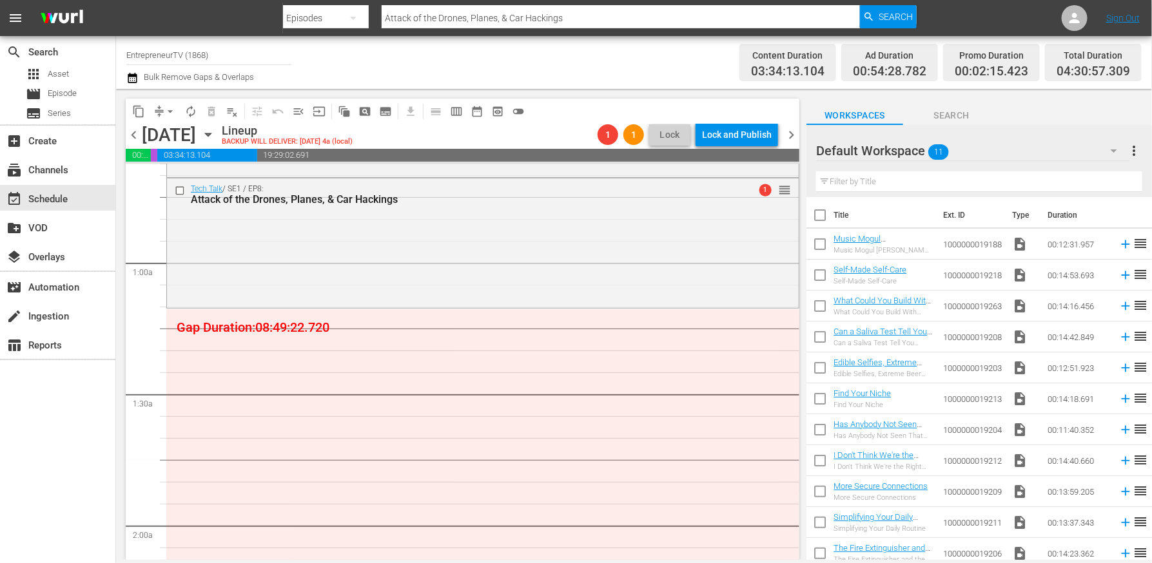
scroll to position [7, 0]
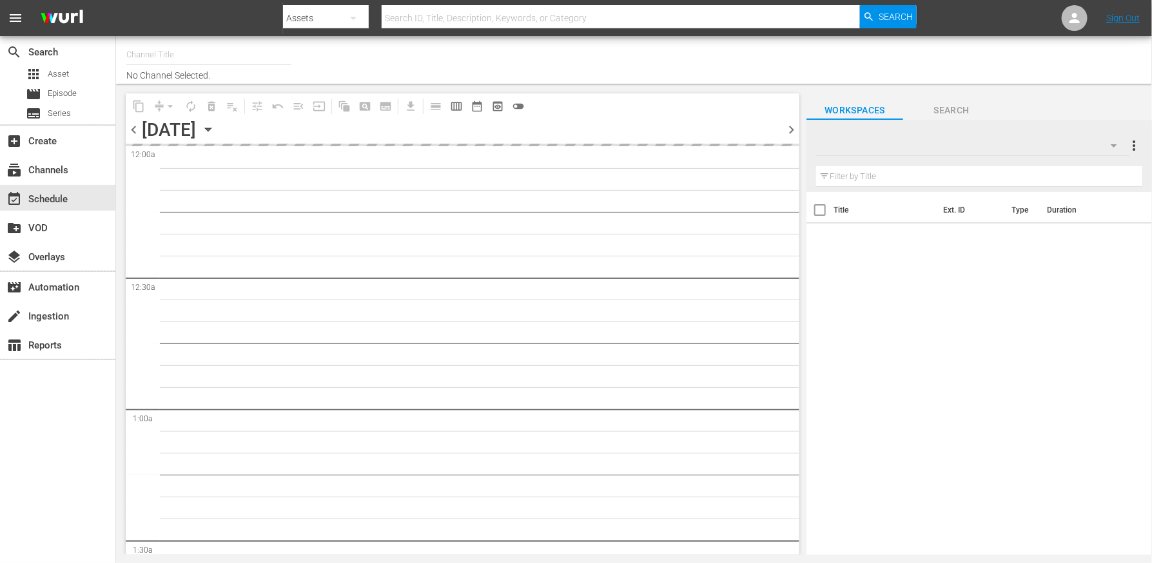
type input "EntrepreneurTV (1868)"
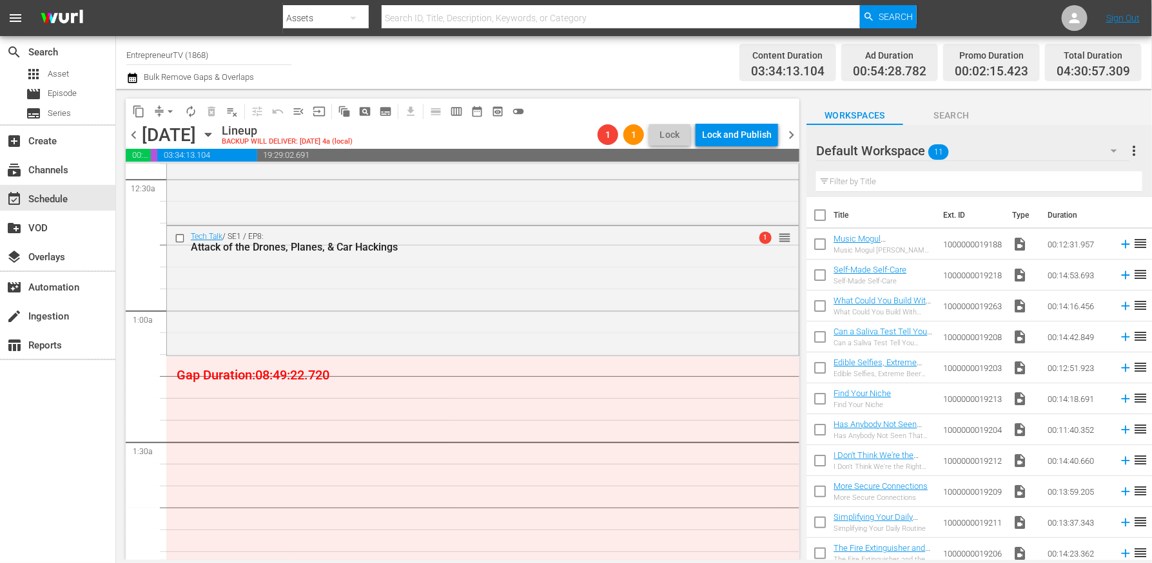
scroll to position [118, 0]
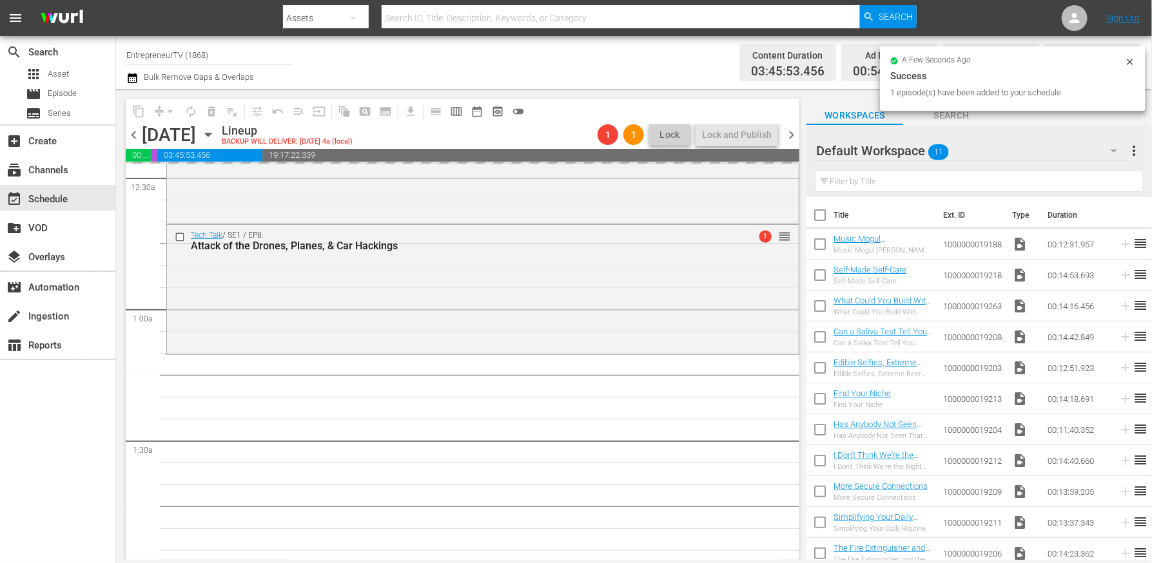
click at [945, 108] on div "a few seconds ago Success 1 episode(s) have been added to your schedule" at bounding box center [1013, 78] width 266 height 64
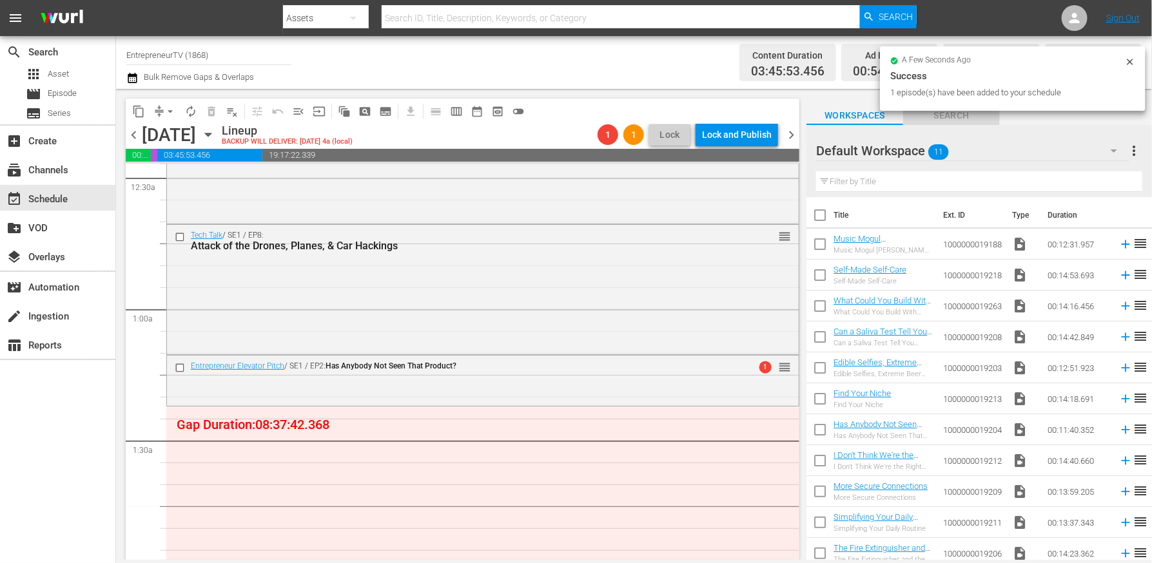
click at [945, 119] on span "Search" at bounding box center [951, 116] width 97 height 16
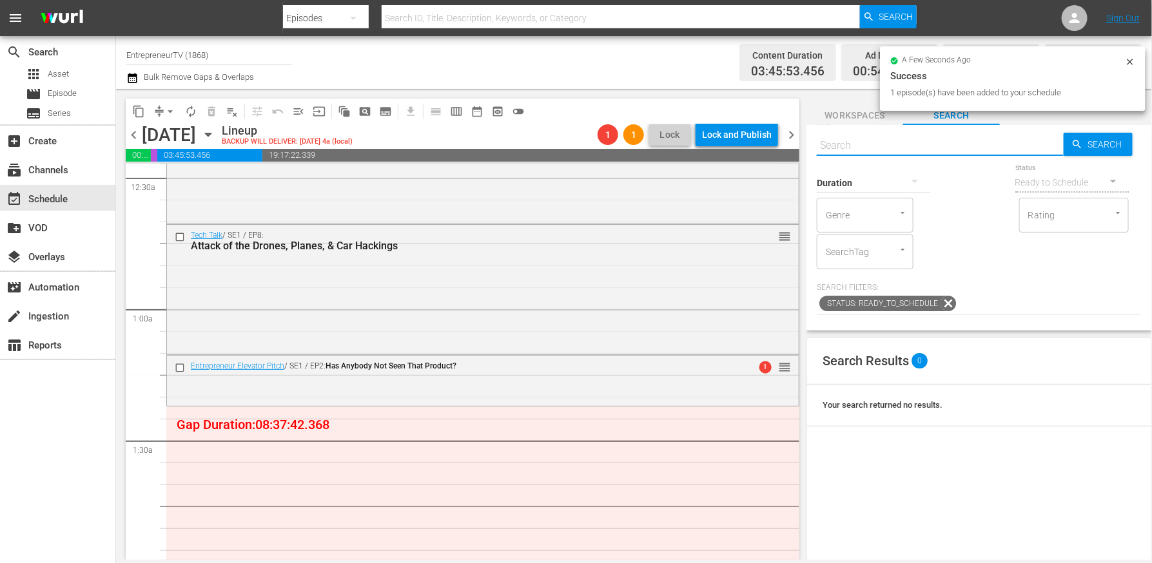
click at [931, 145] on input "text" at bounding box center [939, 145] width 247 height 31
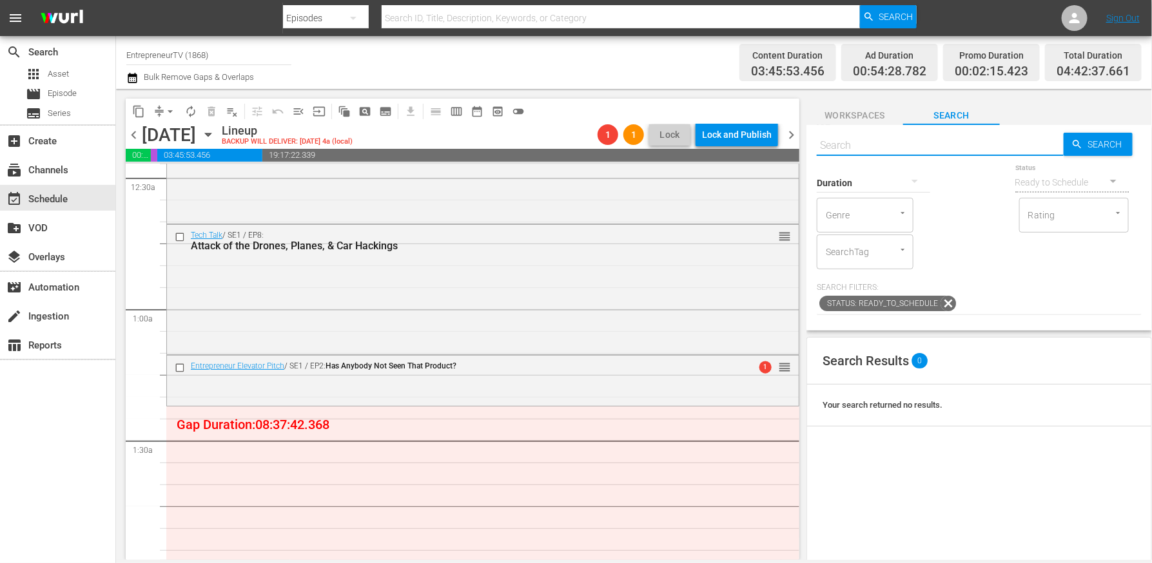
paste input "The Iron Dome, Reporters, & Touch Technology"
type input "The Iron Dome, Reporters, & Touch Technology"
click at [918, 143] on input "text" at bounding box center [939, 145] width 247 height 31
paste input "The Iron Dome, Reporters, & Touch Technology"
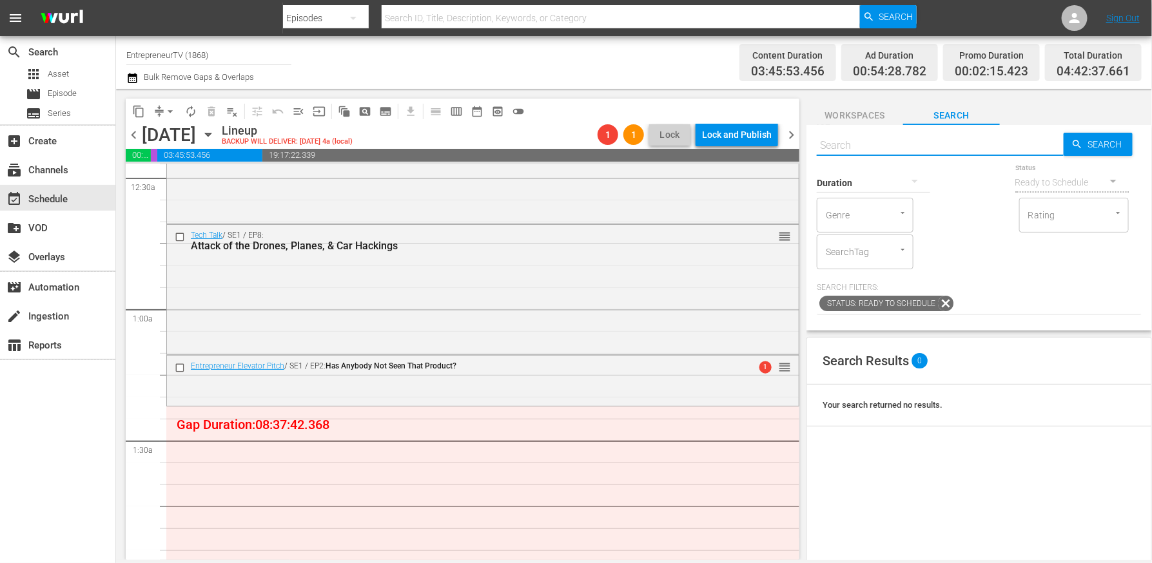
type input "The Iron Dome, Reporters, & Touch Technology"
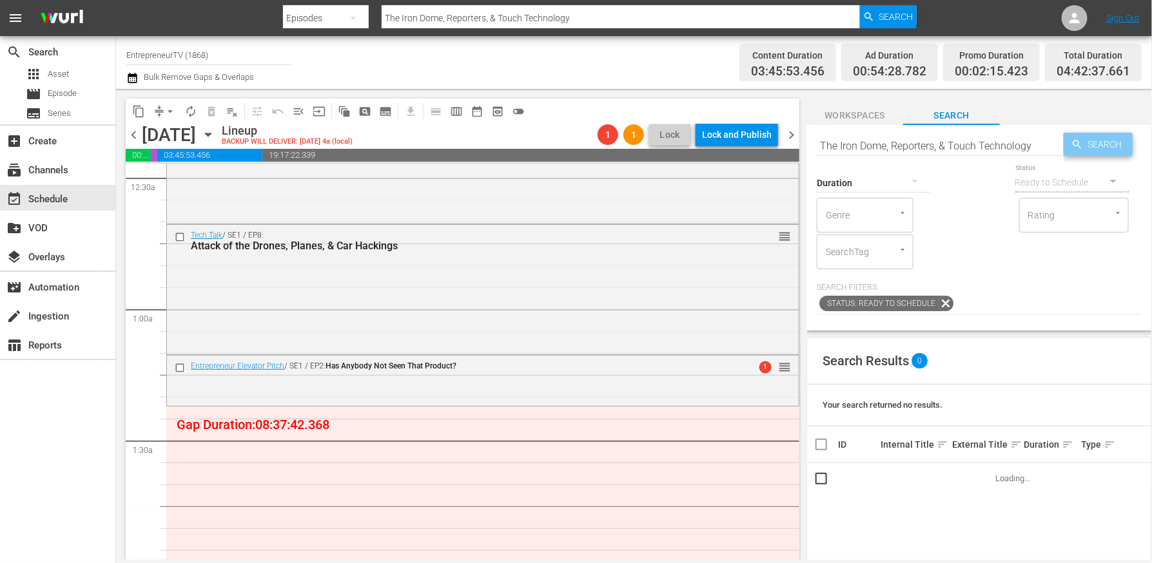
click at [1100, 147] on span "Search" at bounding box center [1108, 144] width 50 height 23
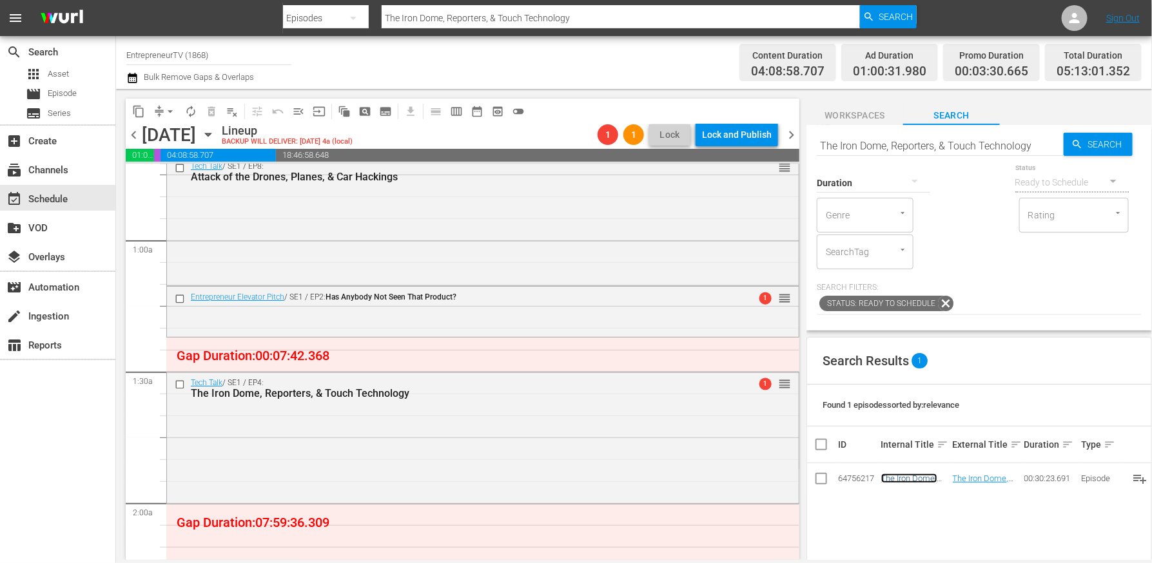
scroll to position [129, 0]
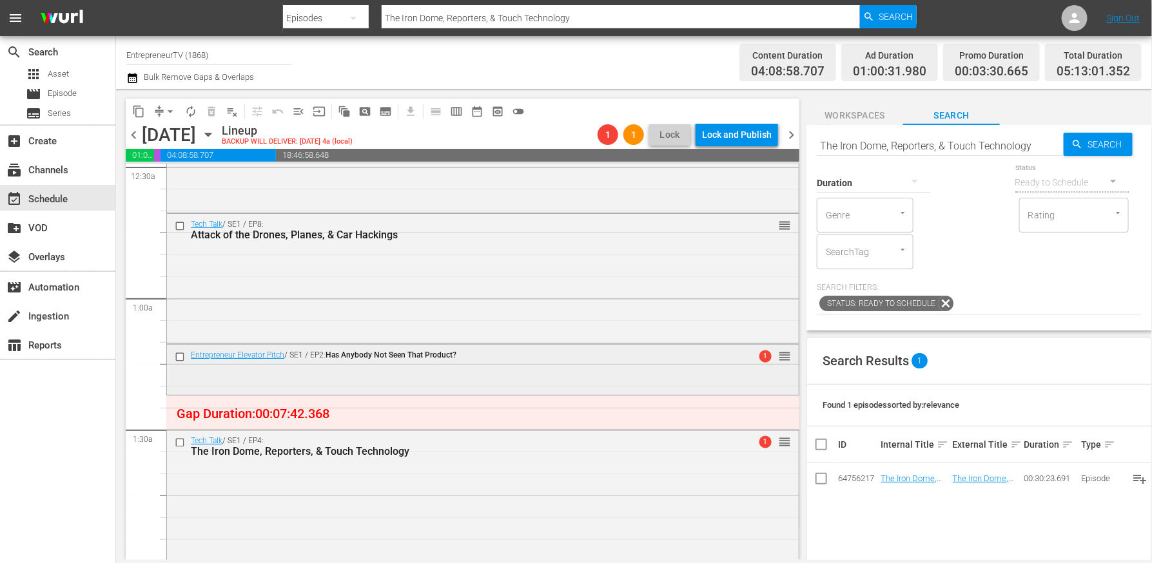
click at [688, 374] on div "Entrepreneur Elevator Pitch / SE1 / EP2: Has Anybody Not Seen That Product? 1 r…" at bounding box center [483, 368] width 632 height 47
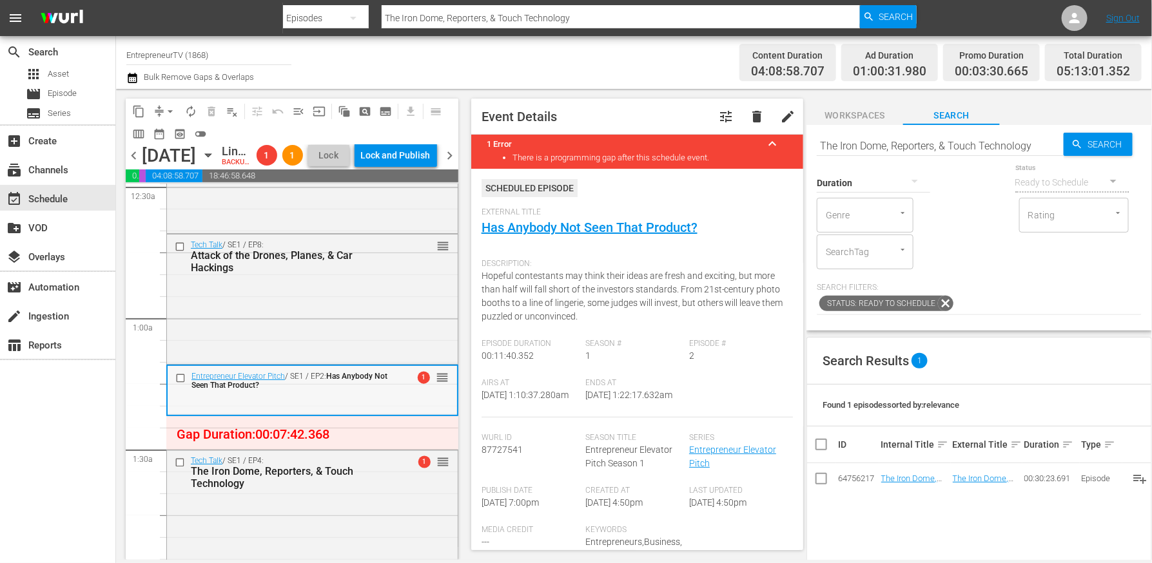
click at [421, 413] on div "Entrepreneur Elevator Pitch / SE1 / EP2: Has Anybody Not Seen That Product? 1 r…" at bounding box center [312, 389] width 289 height 47
click at [179, 384] on input "checkbox" at bounding box center [182, 378] width 14 height 11
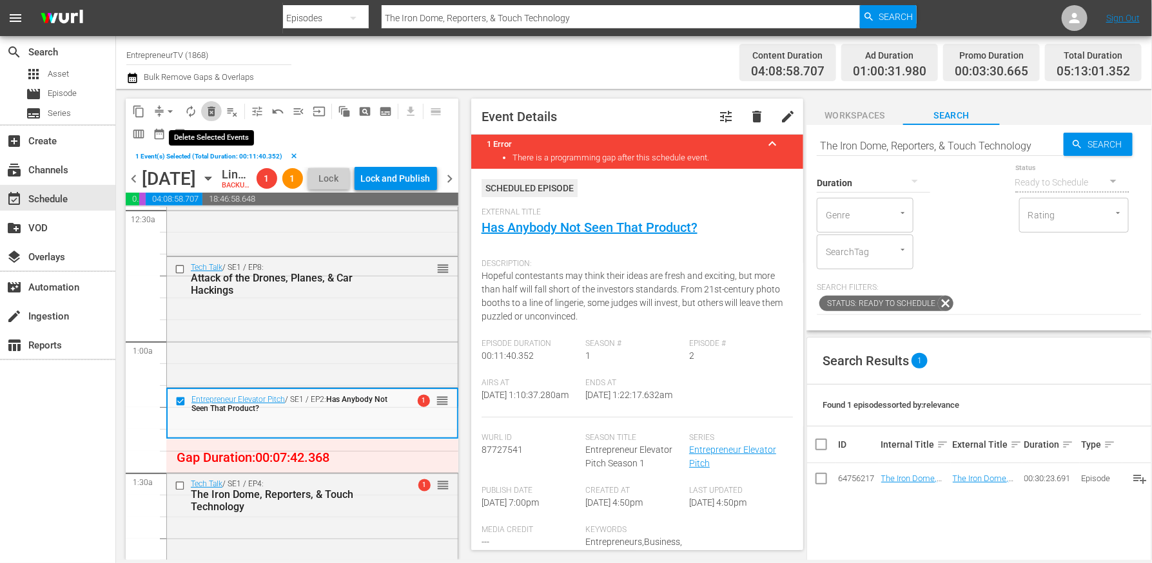
click at [211, 109] on span "delete_forever_outlined" at bounding box center [211, 111] width 13 height 13
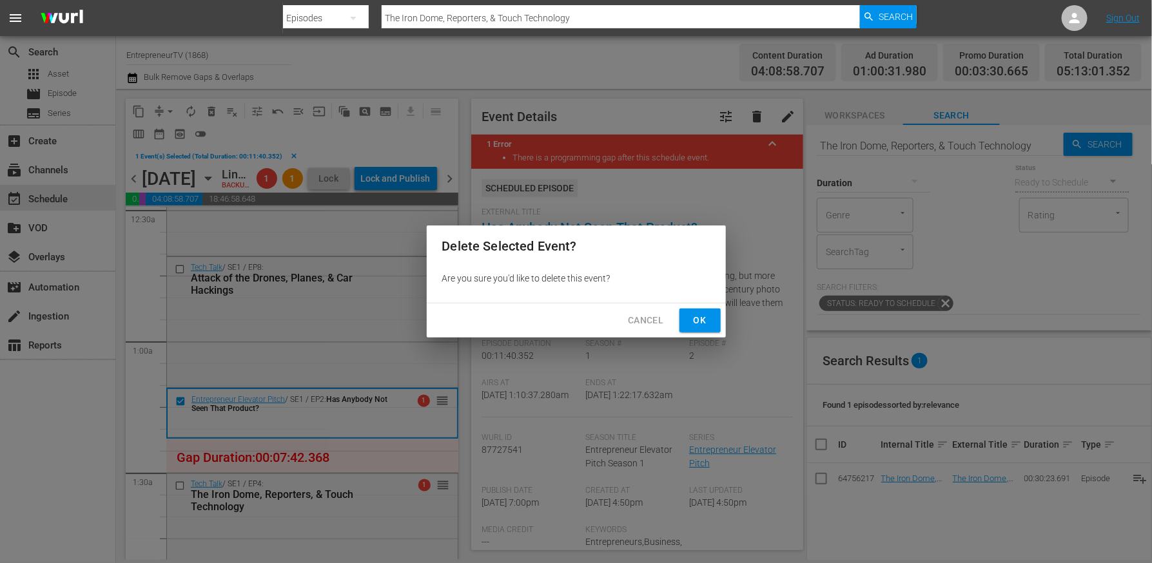
click at [702, 329] on button "Ok" at bounding box center [699, 321] width 41 height 24
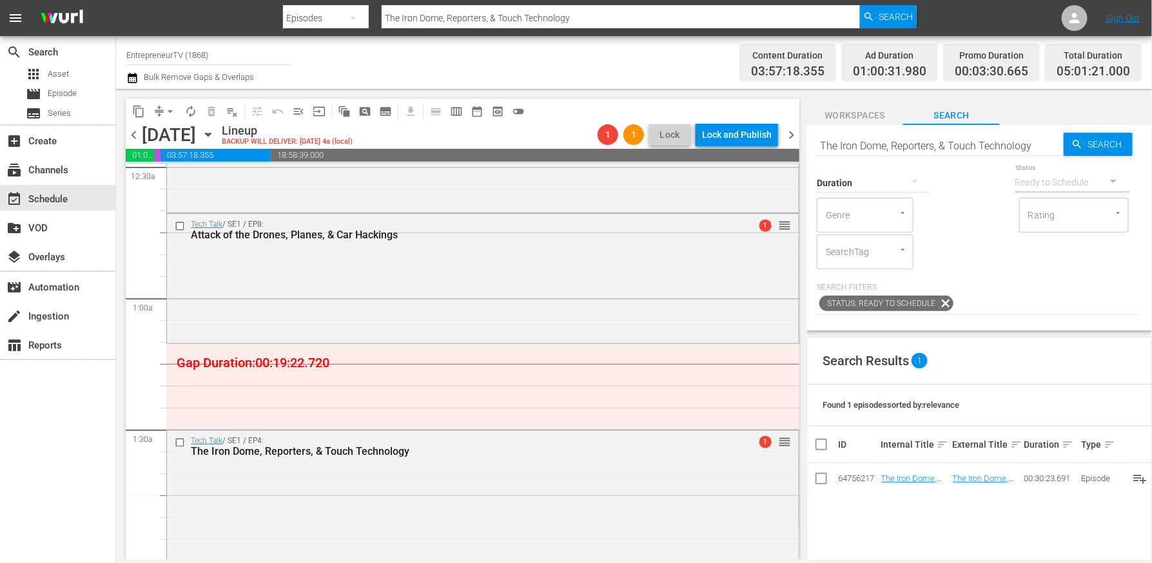
click at [847, 123] on button "Workspaces" at bounding box center [854, 112] width 97 height 26
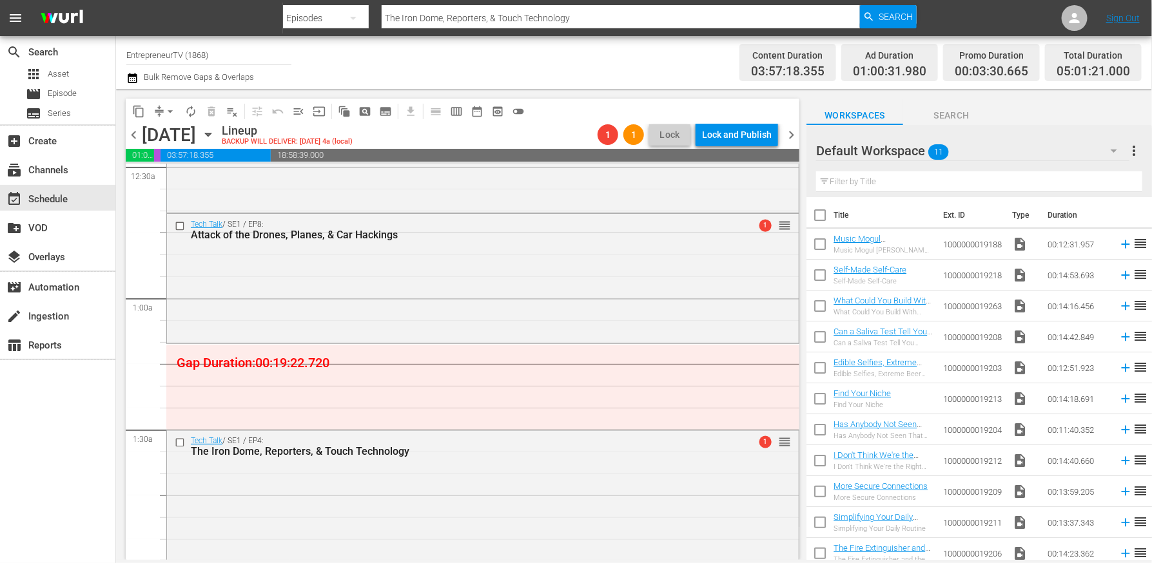
scroll to position [7, 0]
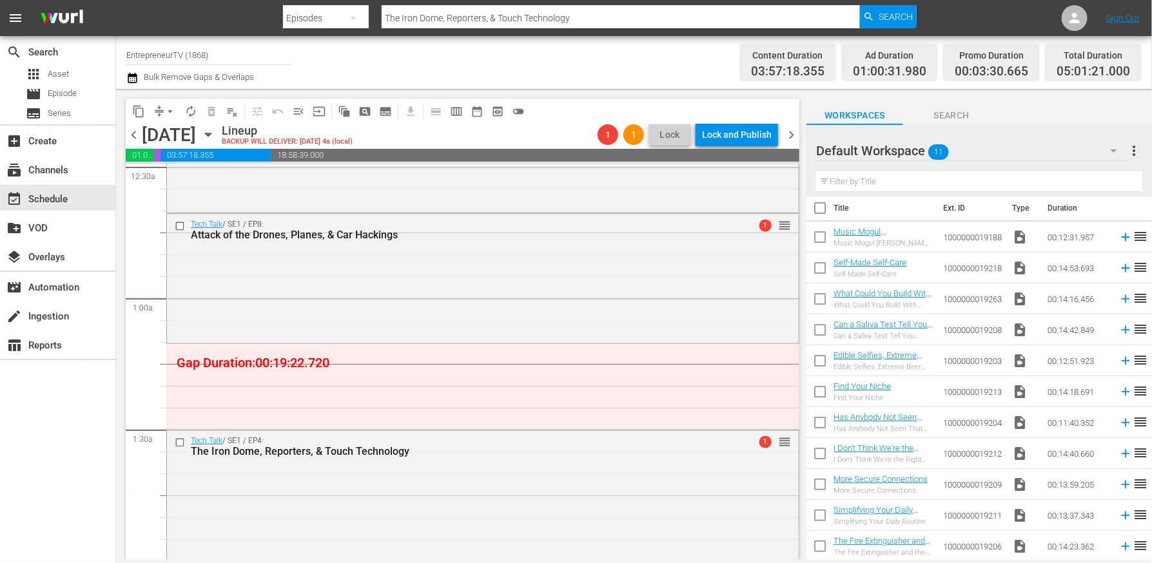
click at [956, 108] on span "Search" at bounding box center [951, 116] width 97 height 16
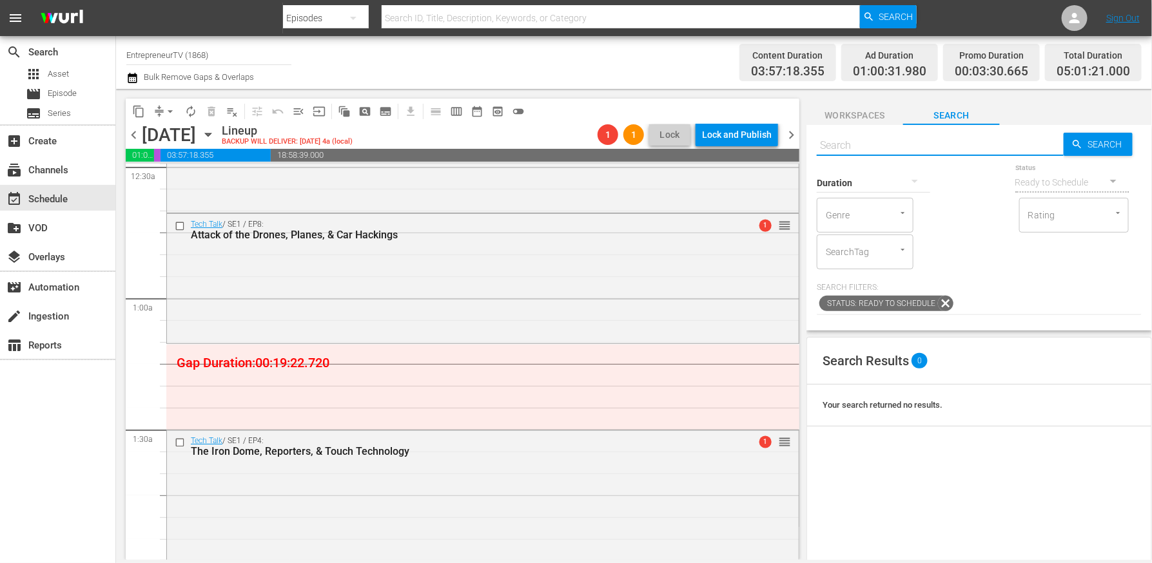
click at [870, 143] on input "text" at bounding box center [939, 145] width 247 height 31
paste input "Start-Up Incubators & Ethical Artificial Intelligence"
type input "Start-Up Incubators & Ethical Artificial Intelligence"
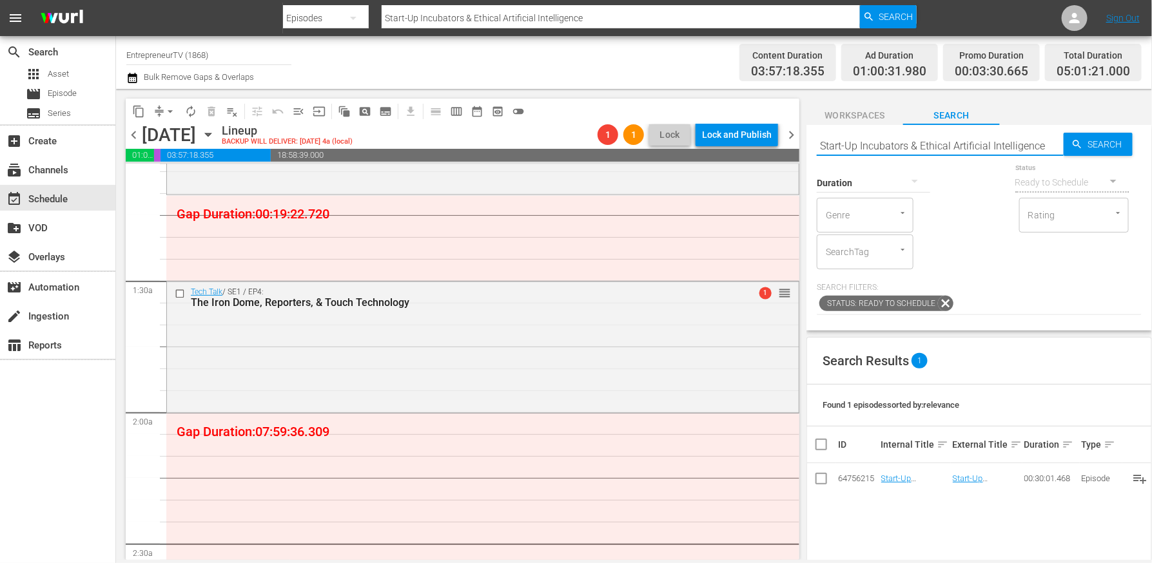
scroll to position [381, 0]
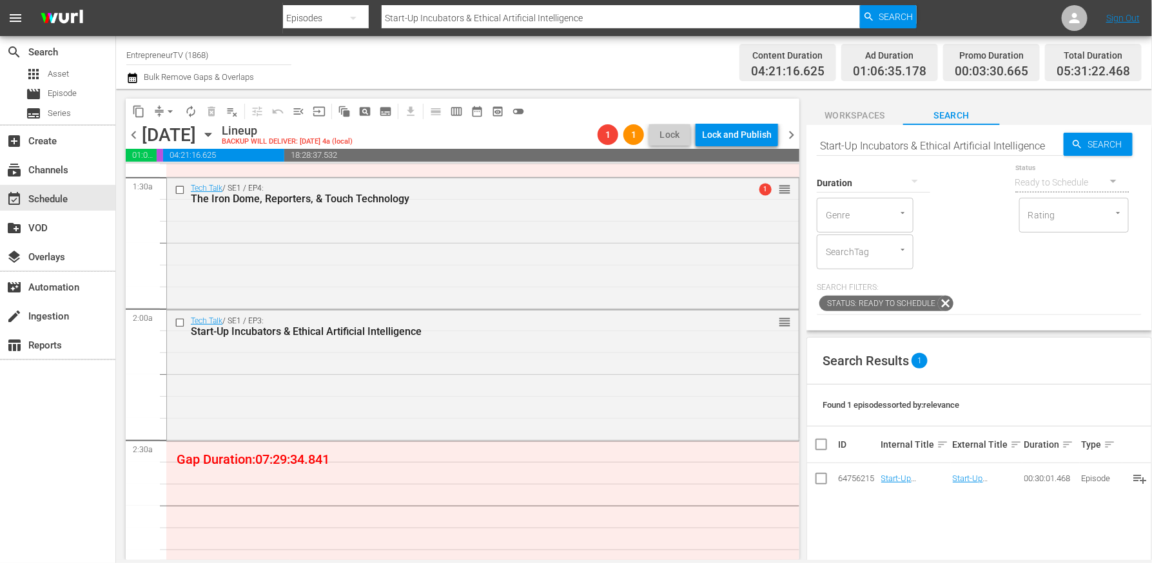
click at [889, 146] on input "Start-Up Incubators & Ethical Artificial Intelligence" at bounding box center [939, 145] width 247 height 31
paste input "Drone Deliveries, Remote TV Scanners, & Age Monitoring"
type input "Start-Up Drone Deliveries, Remote TV Scanners, & Age Monitoring & Ethical Artif…"
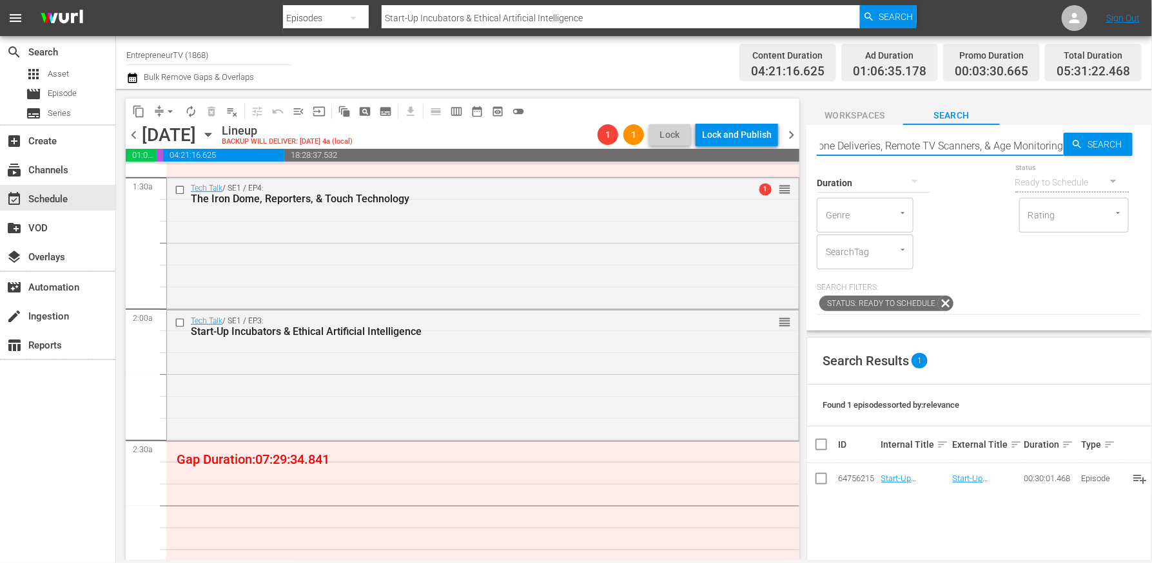
click at [888, 147] on input "Start-Up Drone Deliveries, Remote TV Scanners, & Age Monitoring & Ethical Artif…" at bounding box center [939, 145] width 247 height 31
type input "Start-Up Drone Deliveries, Remote TV Scanners, & Age Monitoring & Ethical Artif…"
paste input "Drone Deliveries, Remote TV Scanners, & Age Monitoring"
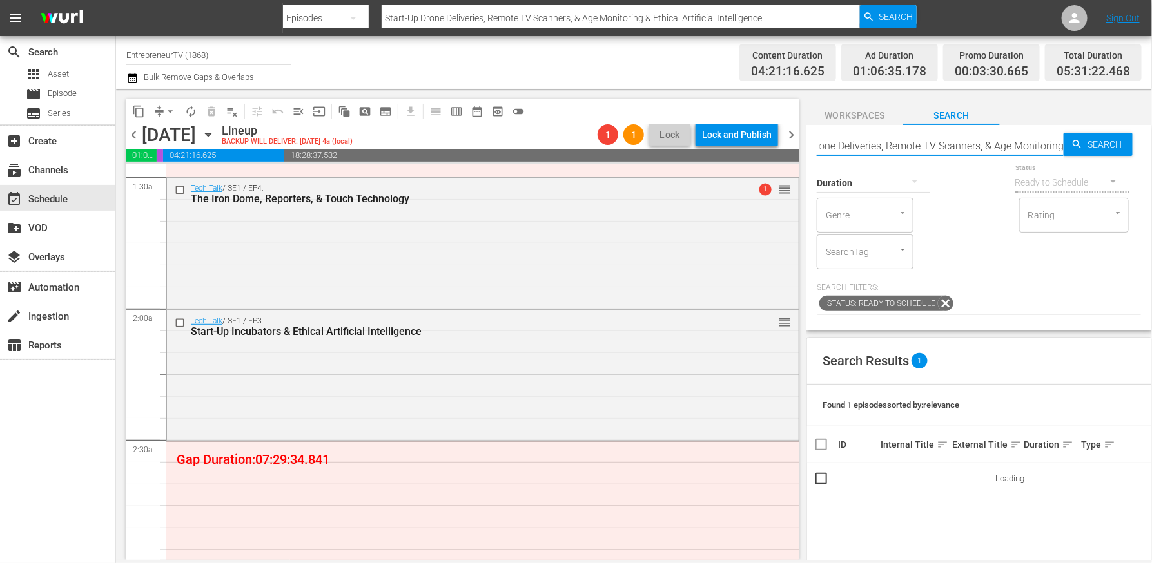
scroll to position [0, 10]
type input "Drone Deliveries, Remote TV Scanners, & Age Monitoring"
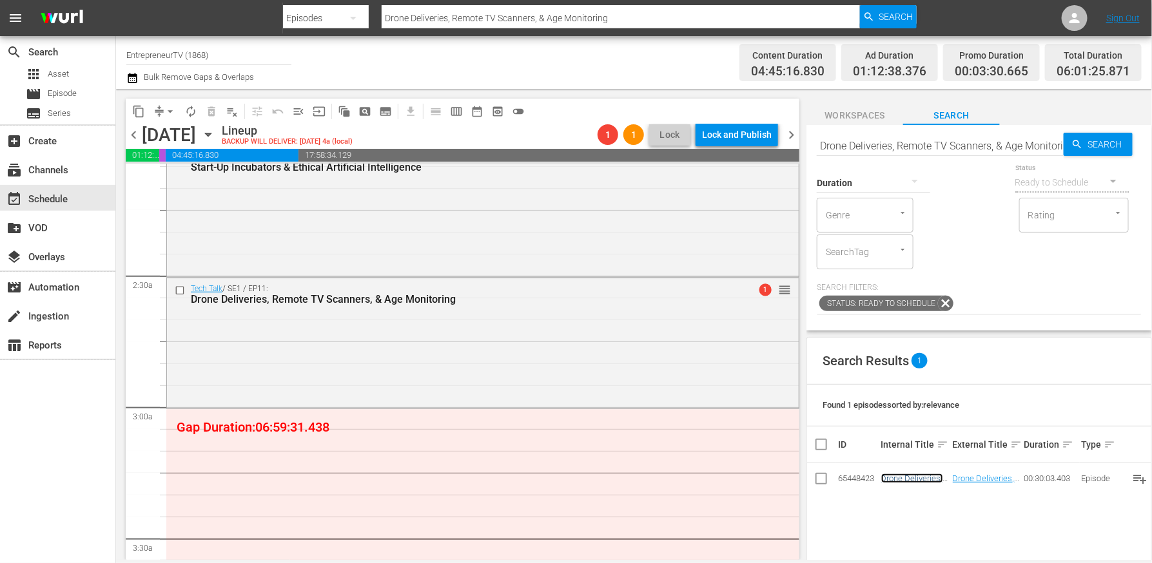
scroll to position [565, 0]
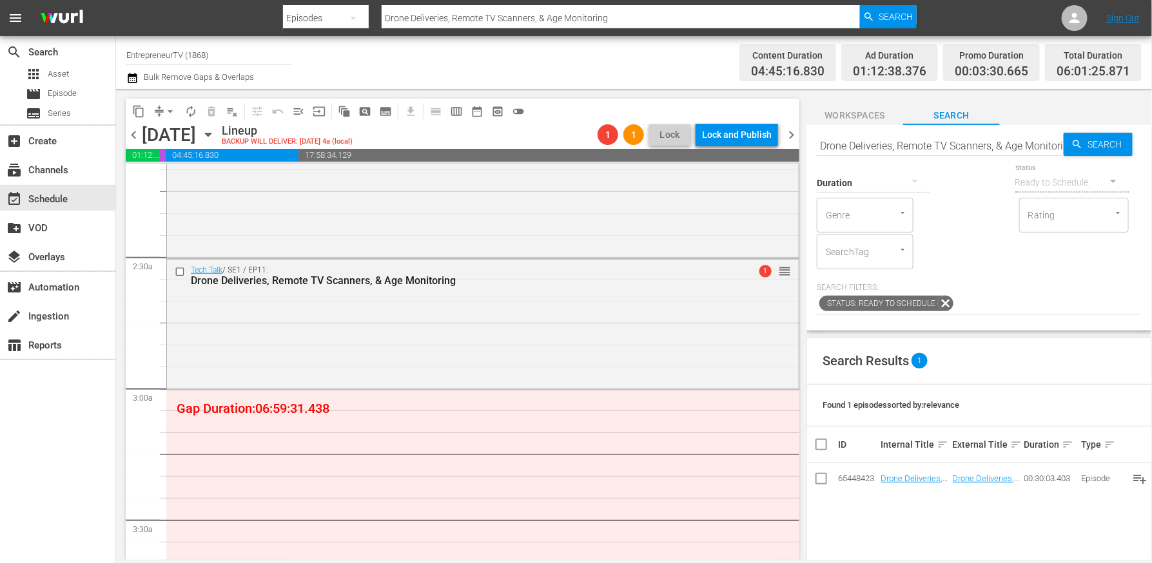
click at [880, 139] on input "Drone Deliveries, Remote TV Scanners, & Age Monitoring" at bounding box center [939, 145] width 247 height 31
paste input "Medical Cannabis Technology & Innovation"
type input "Medical Cannabis Technology & Innovation"
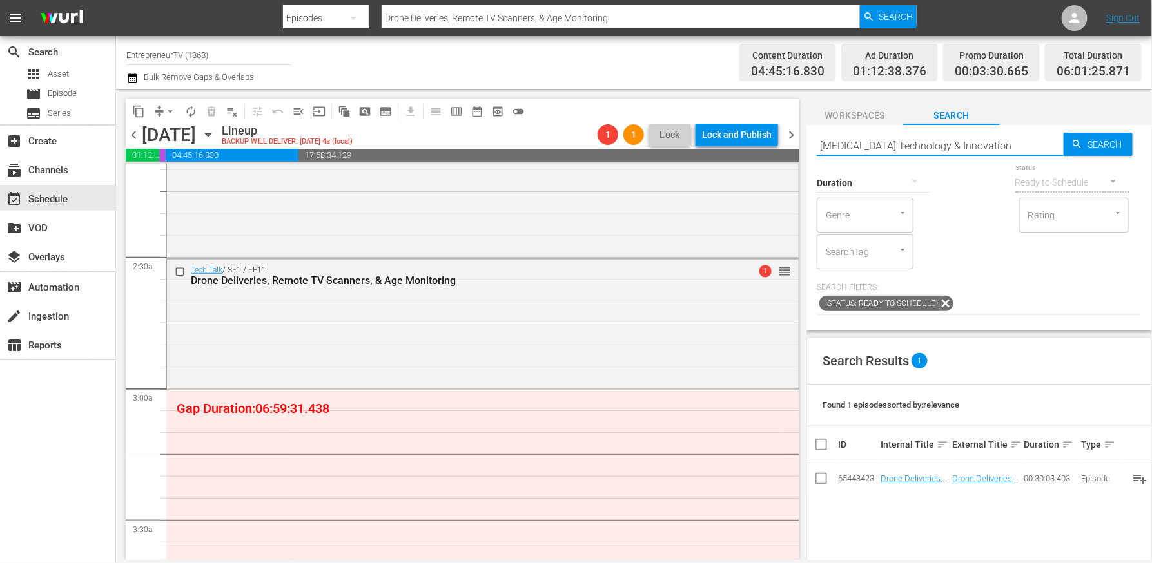
type input "Medical Cannabis Technology & Innovation"
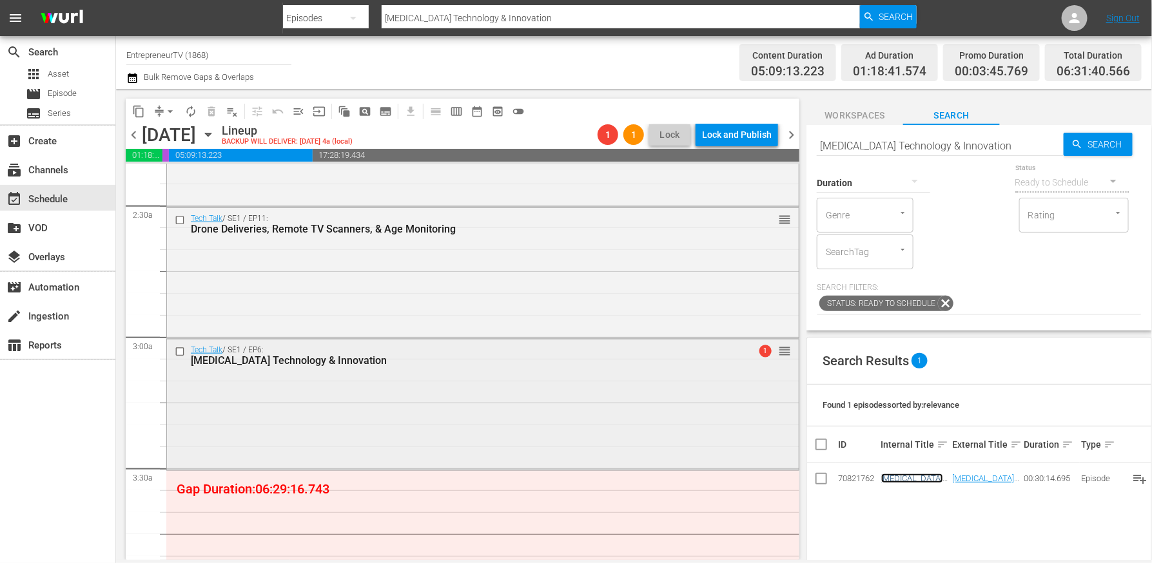
scroll to position [637, 0]
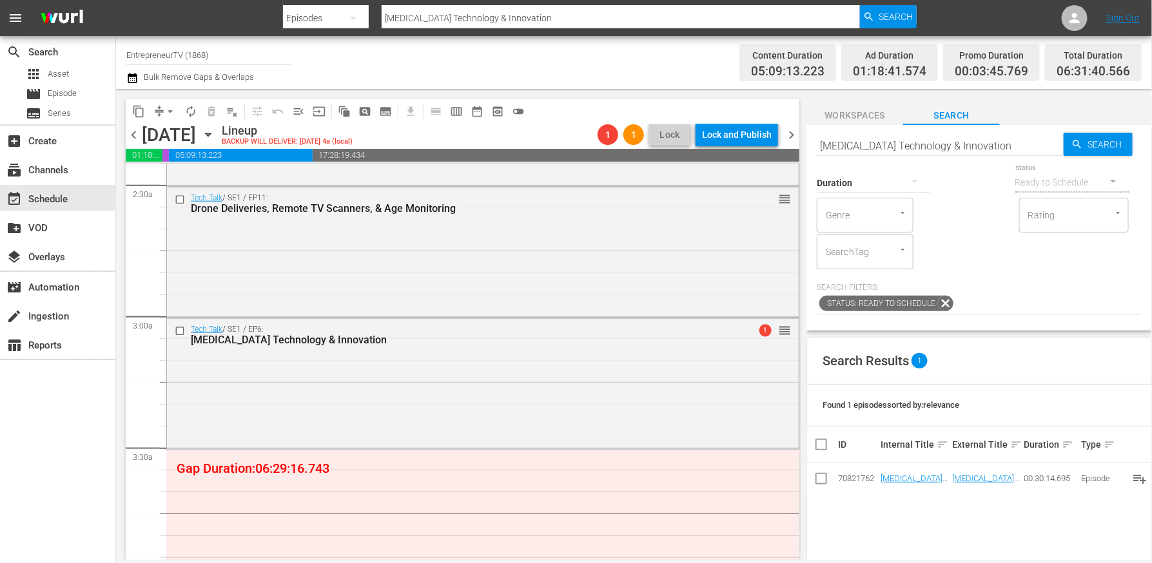
click at [839, 140] on input "Medical Cannabis Technology & Innovation" at bounding box center [939, 145] width 247 height 31
paste input "Digital Music, Robots, Cyber Crime, & Art"
type input "Digital Music, Robots, Cyber Crime, & Art"
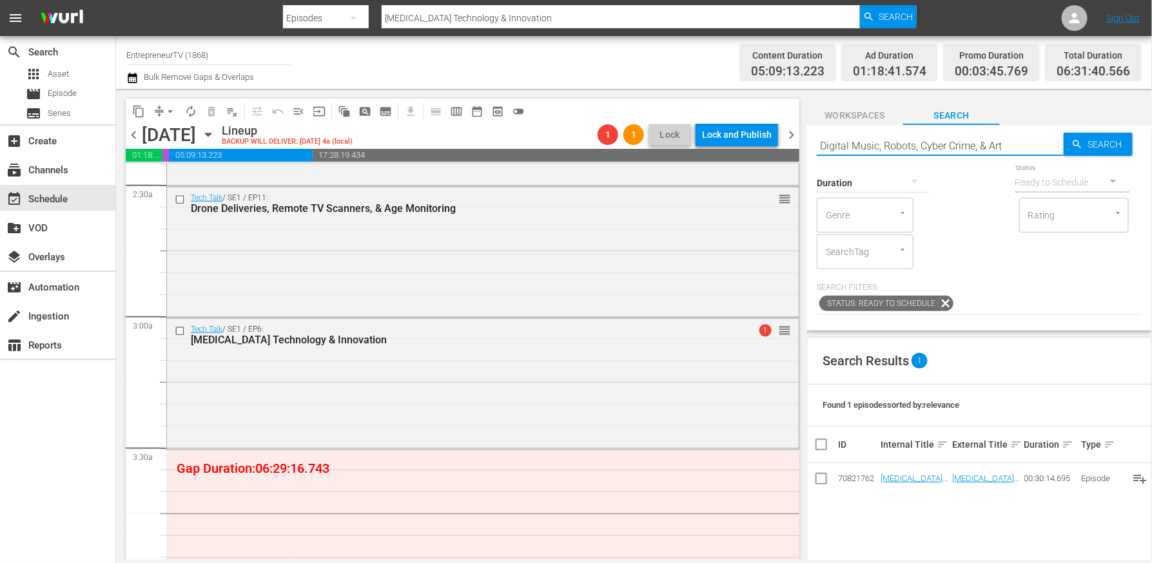
type input "Digital Music, Robots, Cyber Crime, & Art"
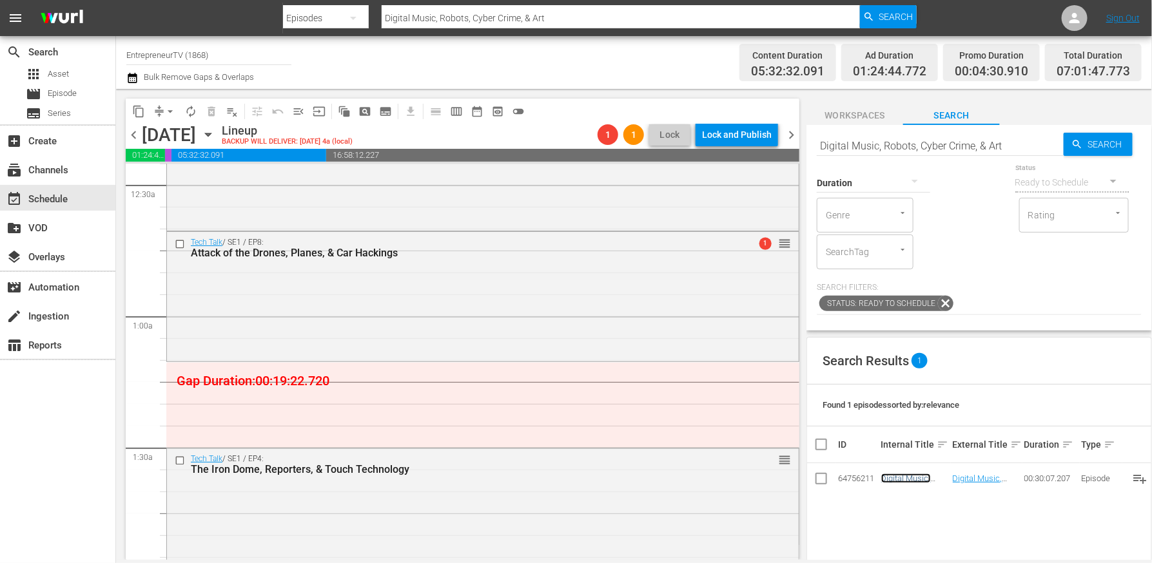
scroll to position [111, 0]
drag, startPoint x: 896, startPoint y: 476, endPoint x: 245, endPoint y: 4, distance: 803.8
click at [847, 110] on span "Workspaces" at bounding box center [854, 116] width 97 height 16
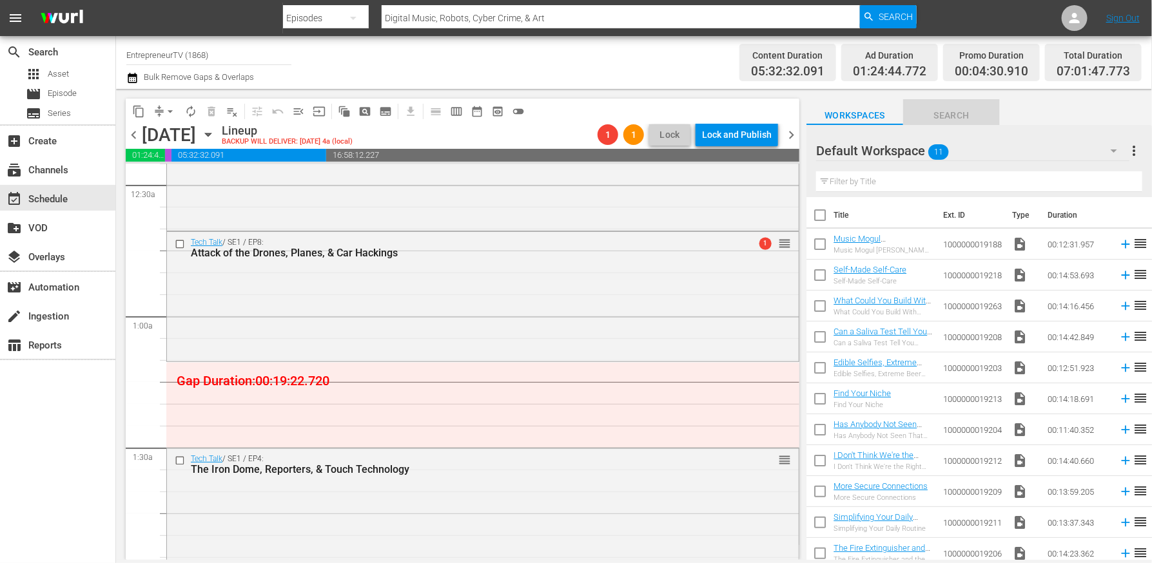
click at [947, 113] on span "Search" at bounding box center [951, 116] width 97 height 16
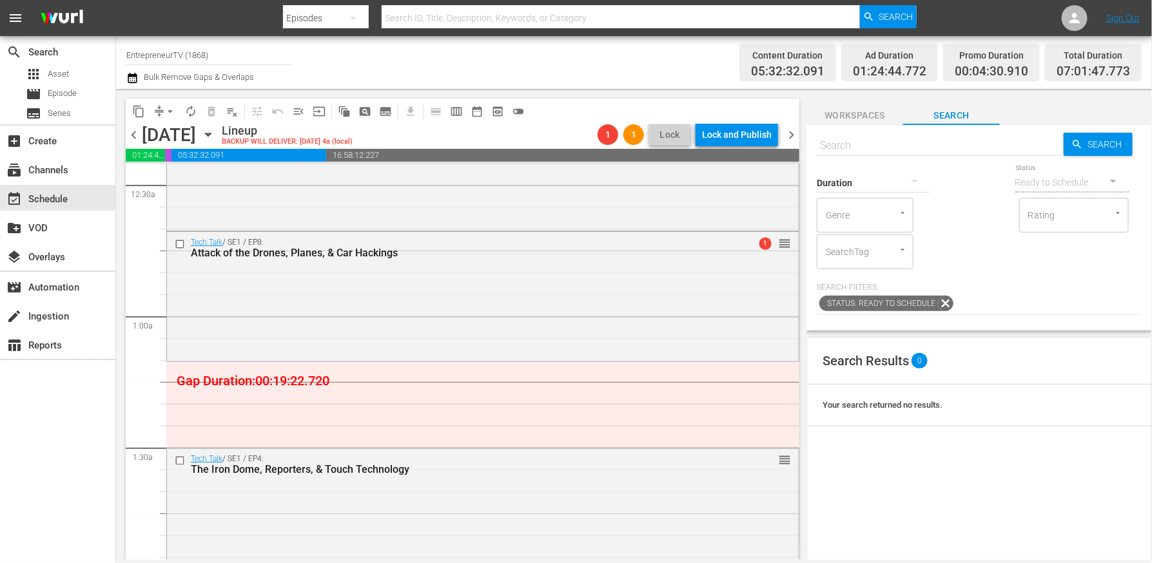
click at [932, 139] on input "text" at bounding box center [939, 145] width 247 height 31
paste input "There's No Crying in Baseball"
type input "There's No Crying in Baseball"
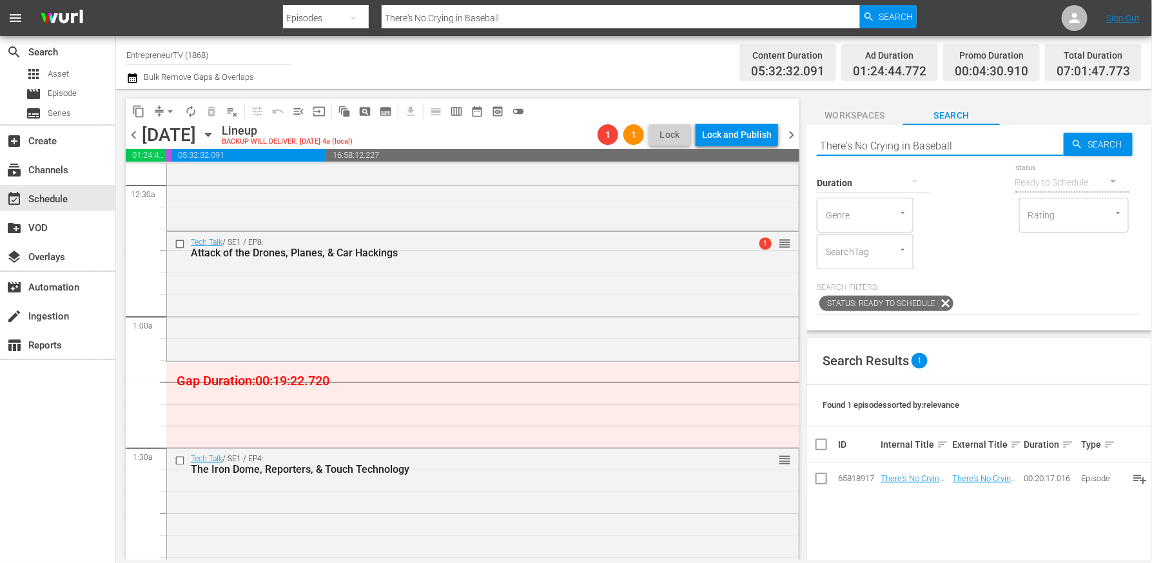
click at [970, 150] on input "There's No Crying in Baseball" at bounding box center [939, 145] width 247 height 31
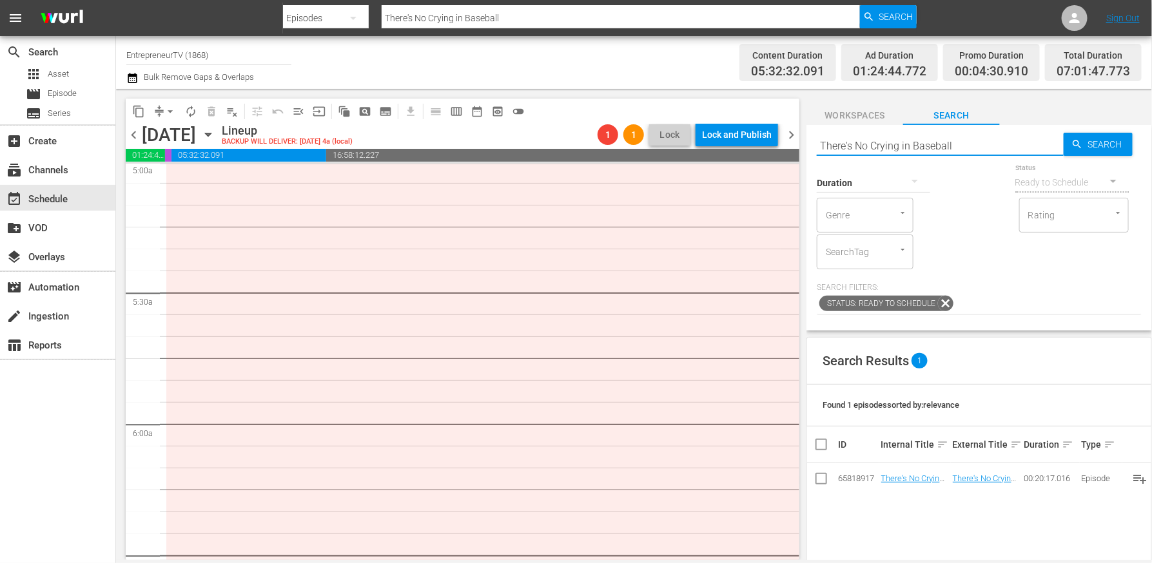
scroll to position [998, 0]
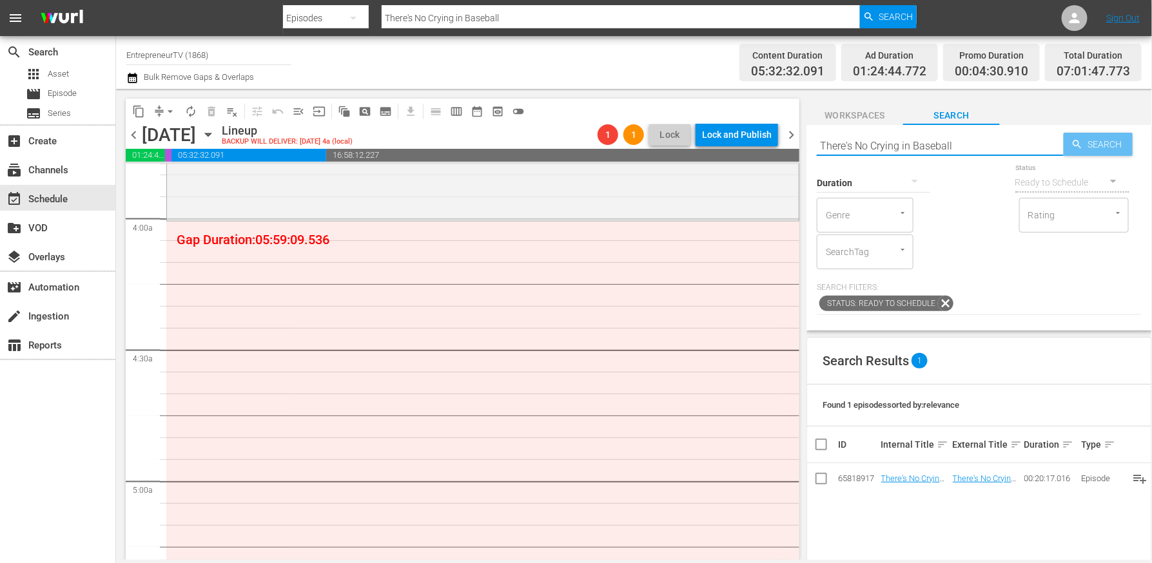
click at [1089, 139] on span "Search" at bounding box center [1108, 144] width 50 height 23
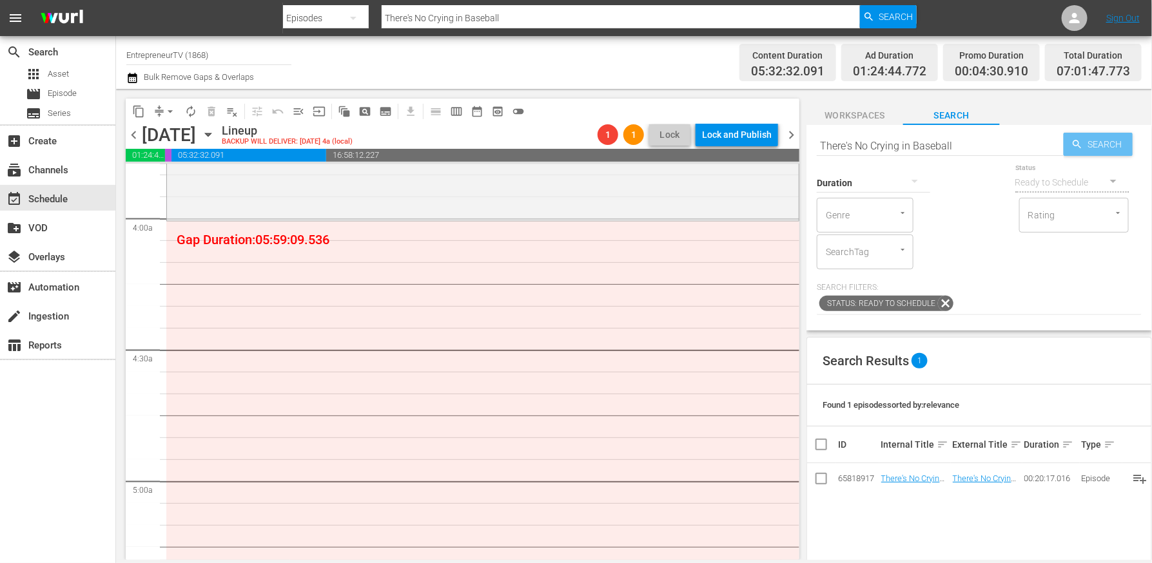
click at [1089, 139] on span "Search" at bounding box center [1108, 144] width 50 height 23
click at [938, 146] on input "There's No Crying in Baseball" at bounding box center [939, 145] width 247 height 31
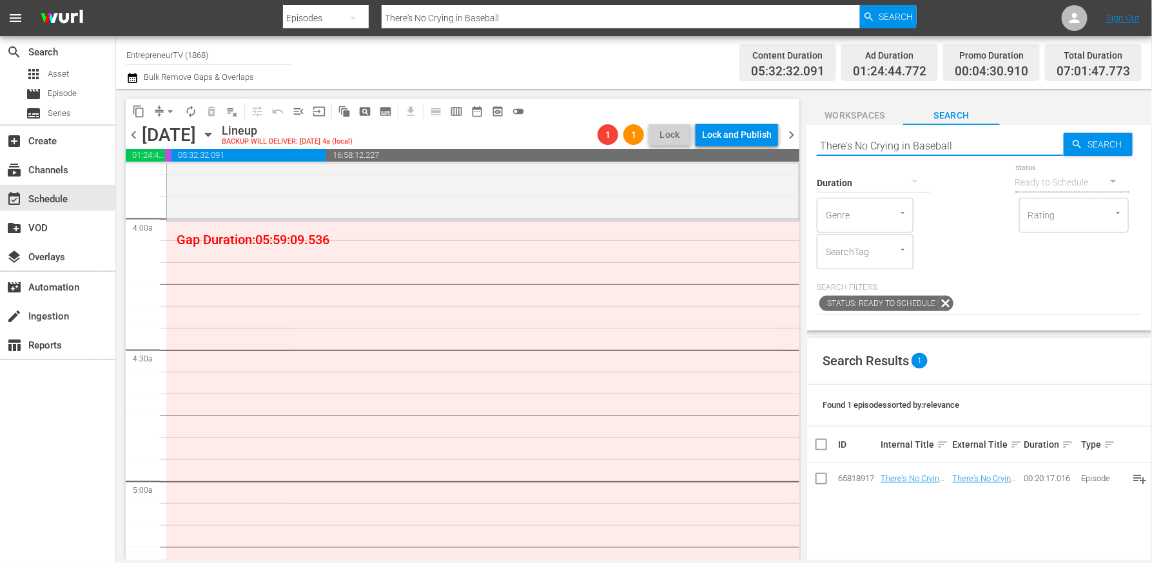
paste input "text"
drag, startPoint x: 929, startPoint y: 146, endPoint x: 990, endPoint y: 146, distance: 60.6
click at [990, 146] on input "There's No Crying in Baseball" at bounding box center [939, 145] width 247 height 31
type input "T"
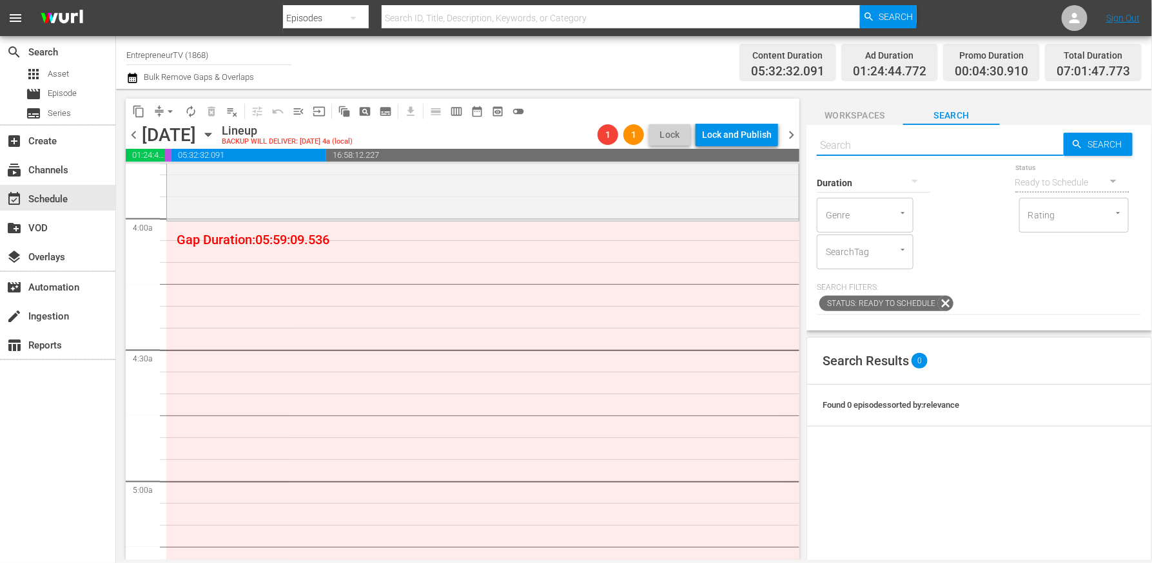
paste input "There's No Crying in Baseball"
type input "There's No Crying in Baseball"
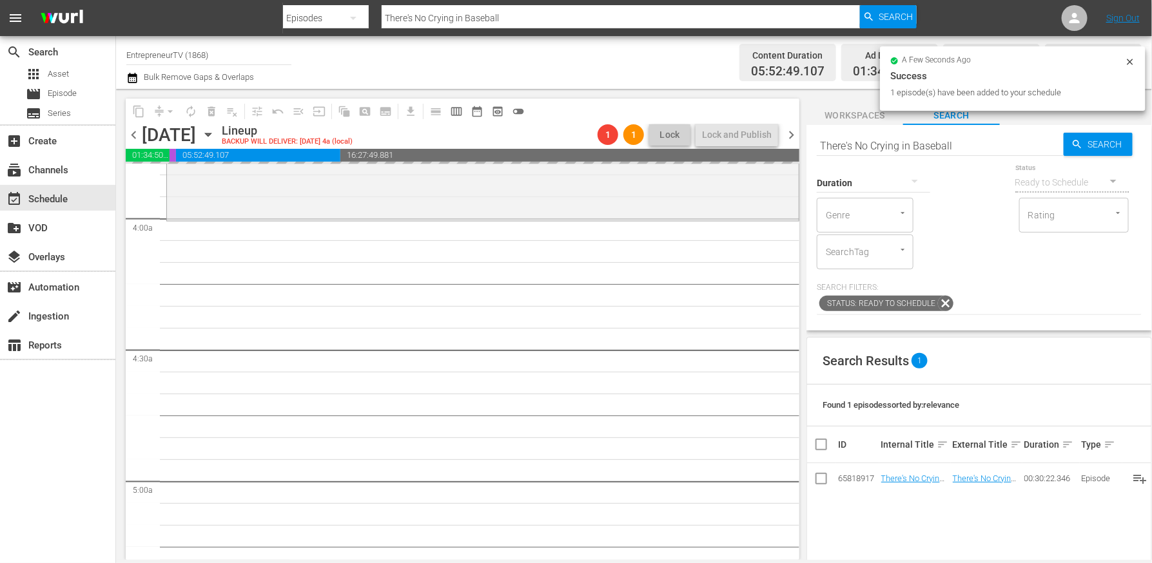
drag, startPoint x: 929, startPoint y: 477, endPoint x: 522, endPoint y: 33, distance: 602.5
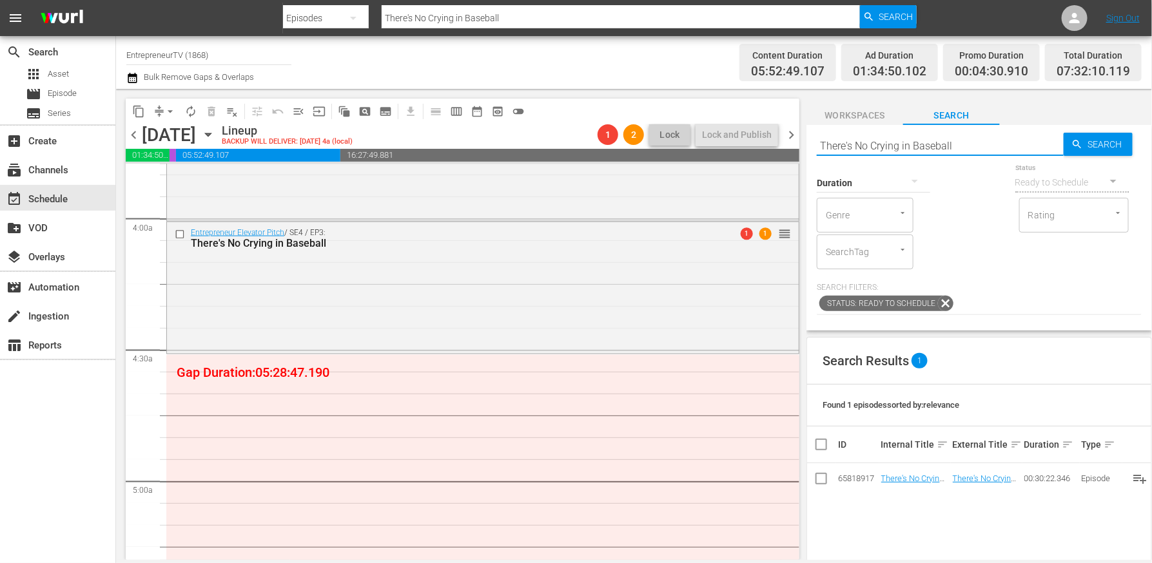
click at [864, 147] on input "There's No Crying in Baseball" at bounding box center [939, 145] width 247 height 31
paste input "Did a Giant Dancing Pineapple Just Jump Into This Meeting?"
click at [861, 148] on input "There's Did a Giant Dancing Pineapple Just Jump Into This Meeting? Crying in Ba…" at bounding box center [939, 145] width 247 height 31
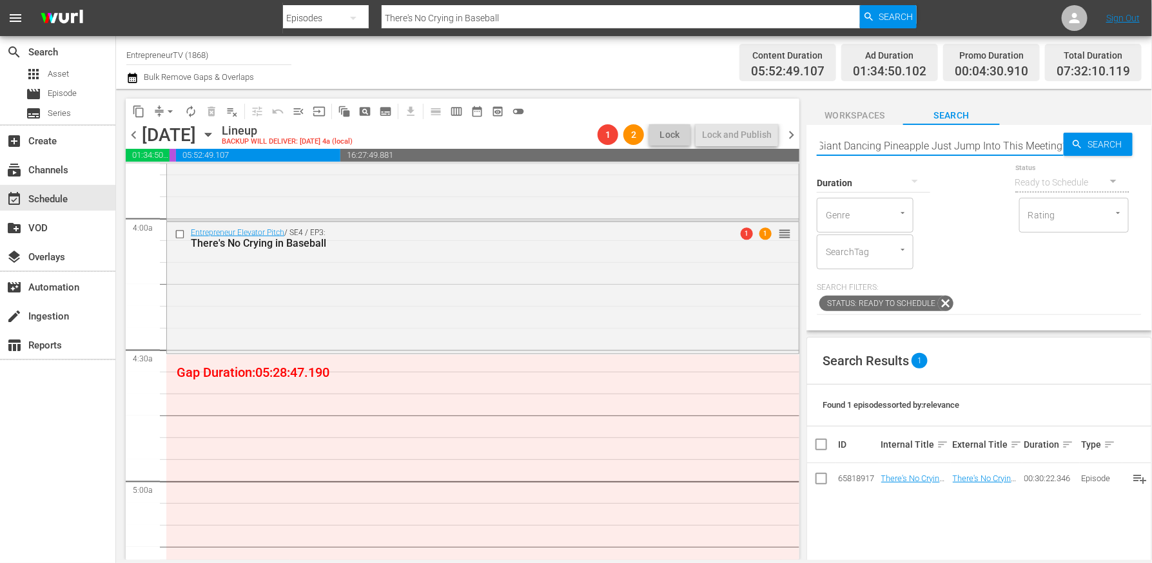
click at [861, 148] on input "There's Did a Giant Dancing Pineapple Just Jump Into This Meeting? Crying in Ba…" at bounding box center [939, 145] width 247 height 31
paste input "Did a Giant Dancing Pineapple Just Jump Into This Meeting?"
type input "Did a Giant Dancing Pineapple Just Jump Into This Meeting?"
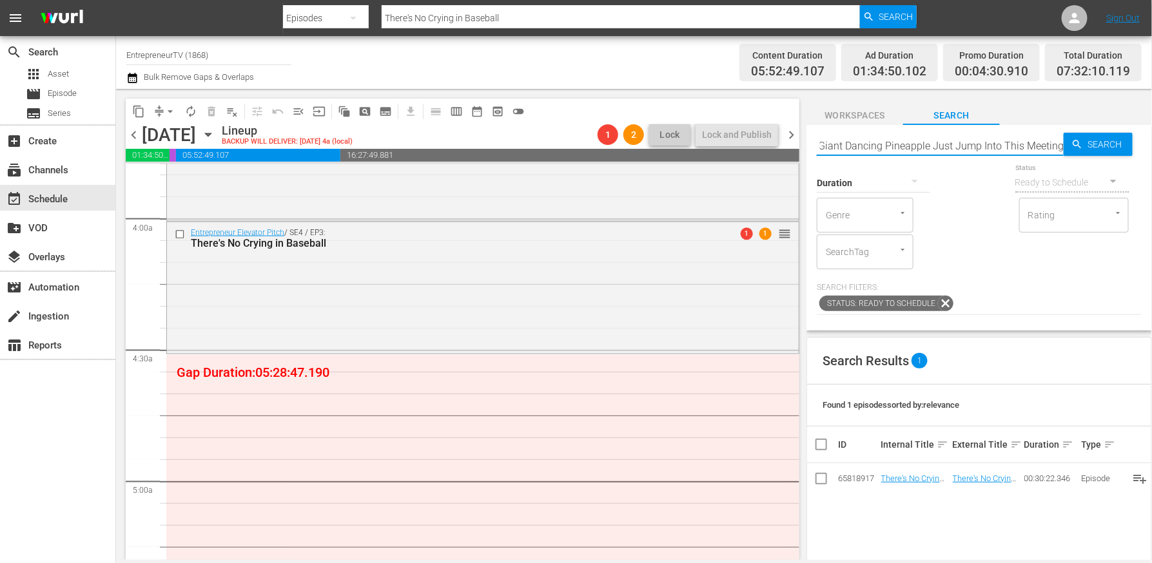
type input "Did a Giant Dancing Pineapple Just Jump Into This Meeting?"
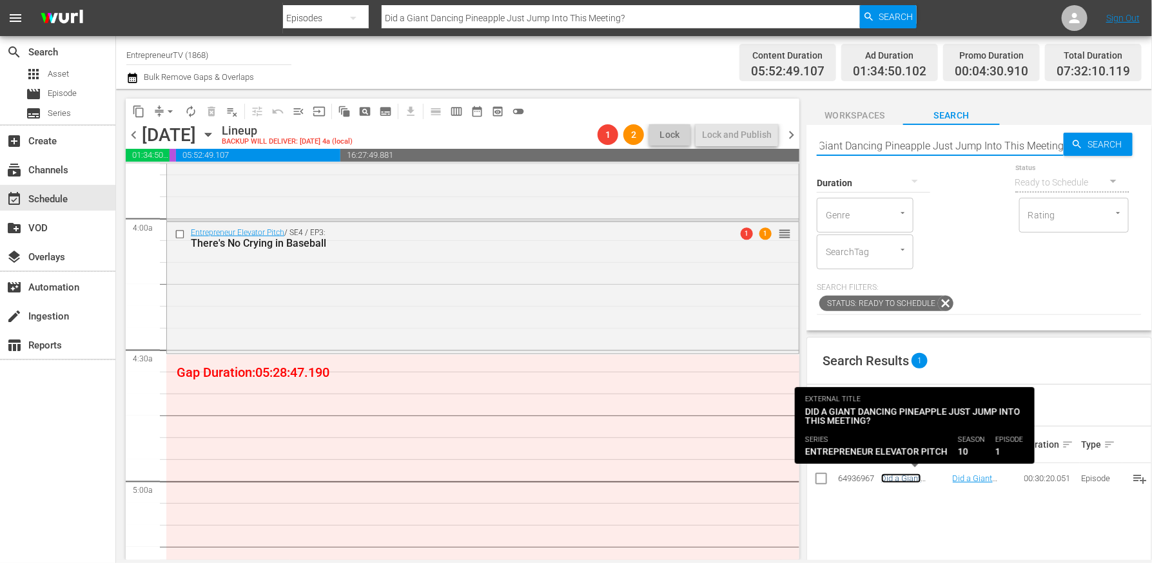
scroll to position [0, 0]
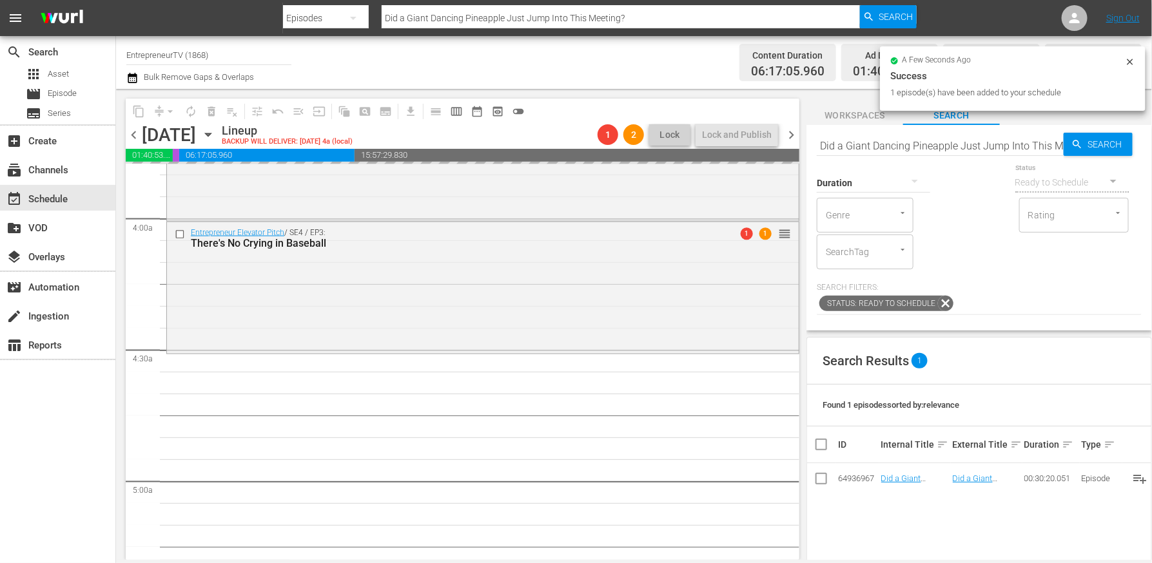
drag, startPoint x: 908, startPoint y: 480, endPoint x: 316, endPoint y: 1, distance: 761.5
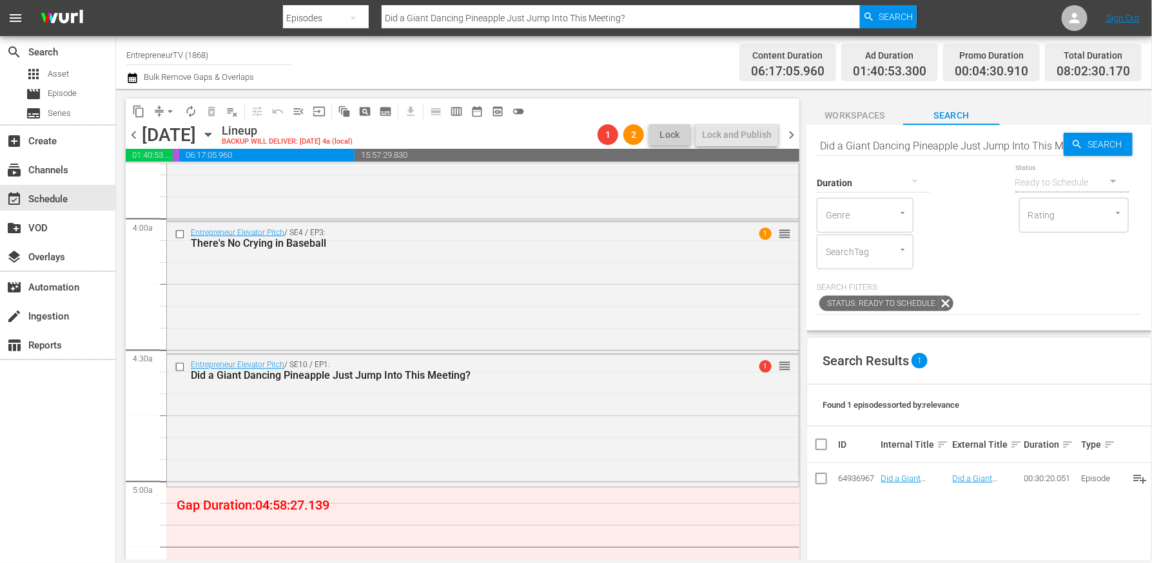
click at [882, 149] on input "Did a Giant Dancing Pineapple Just Jump Into This Meeting?" at bounding box center [939, 145] width 247 height 31
paste input "The 60-Second Pitch That Landed $500K"
type input "The 60-Second Pitch That Landed $500K"
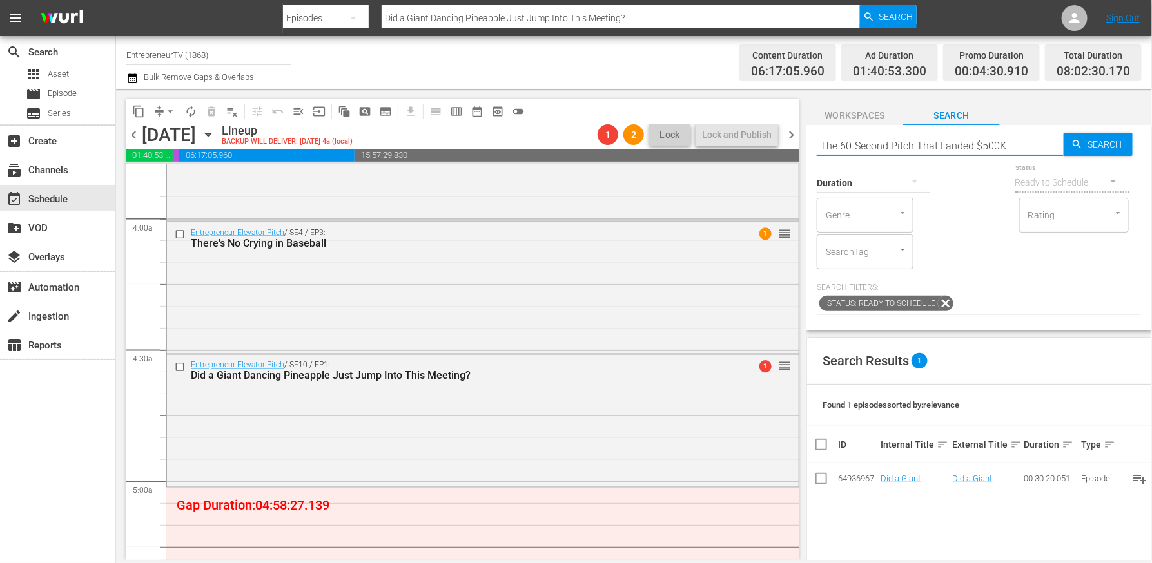
type input "The 60-Second Pitch That Landed $500K"
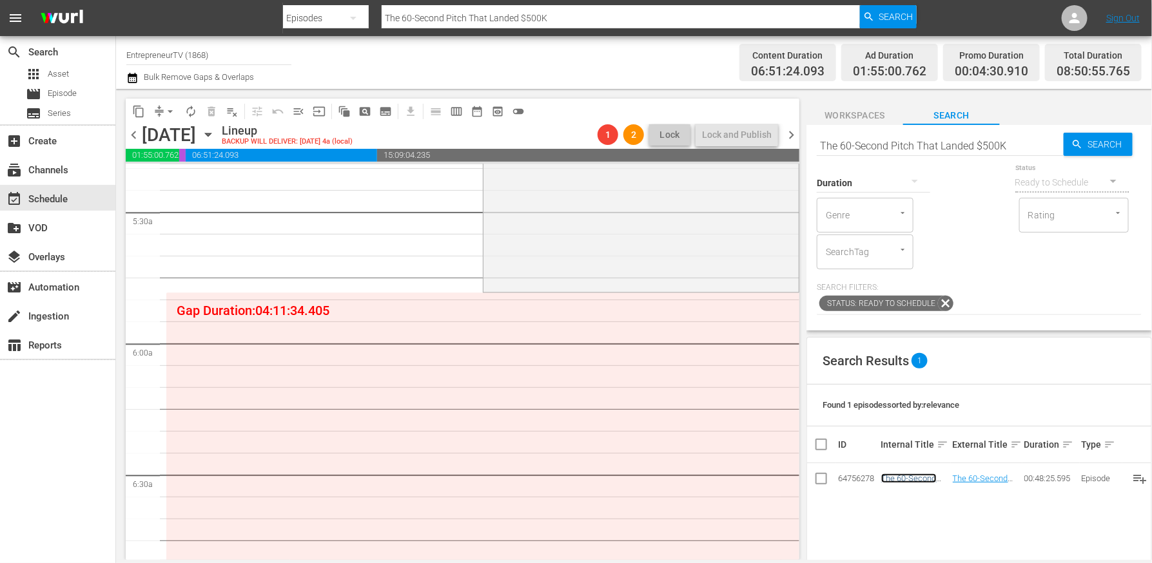
scroll to position [1233, 0]
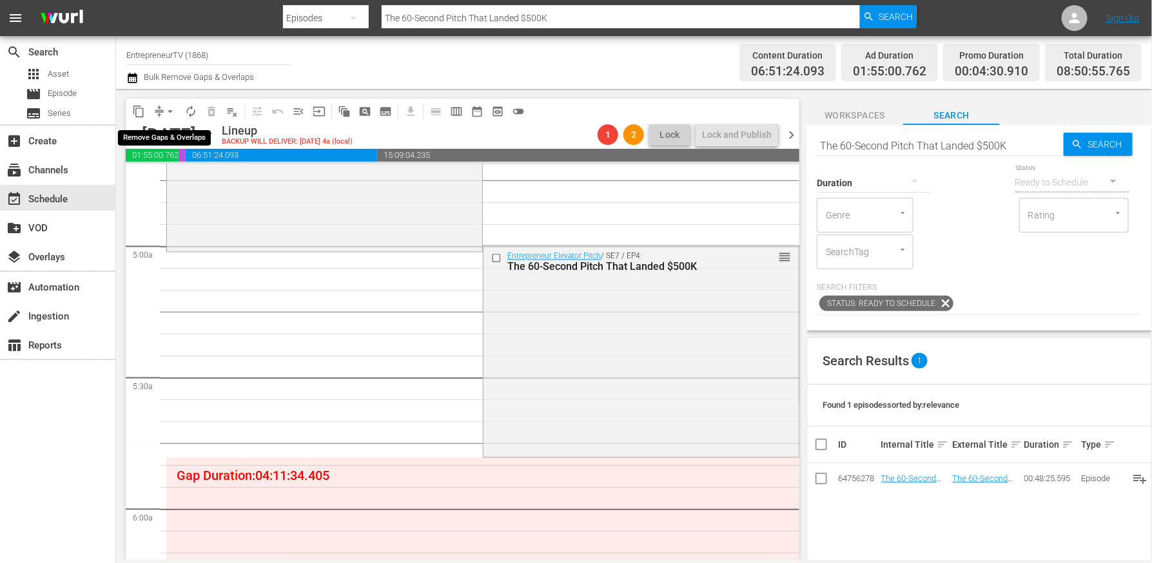
click at [170, 111] on span "arrow_drop_down" at bounding box center [170, 111] width 13 height 13
click at [206, 177] on li "Align to End of Previous Day" at bounding box center [170, 179] width 135 height 21
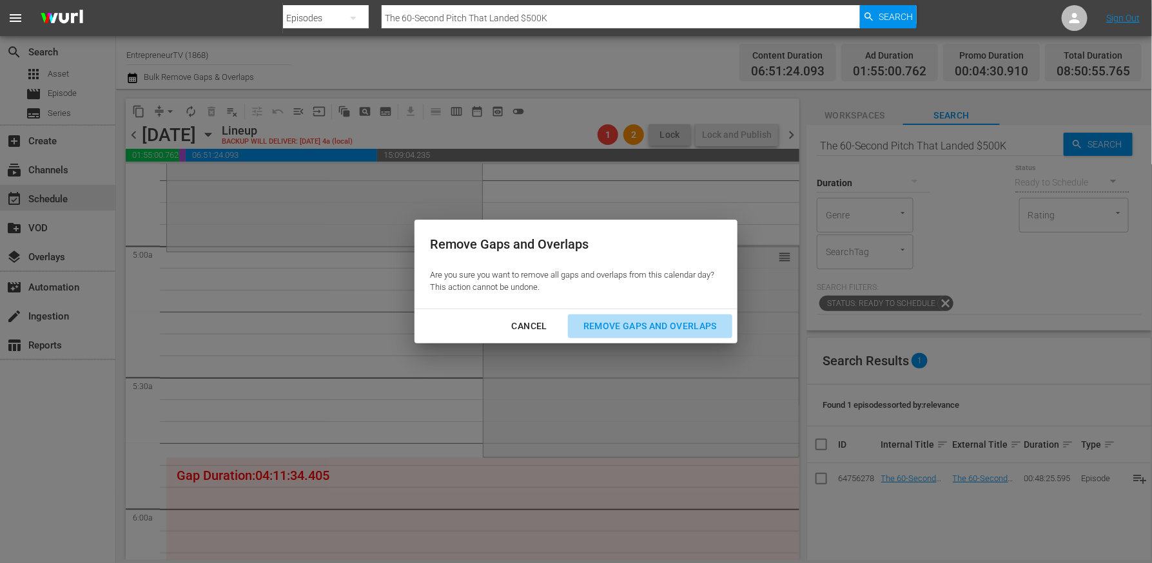
click at [601, 323] on div "Remove Gaps and Overlaps" at bounding box center [650, 326] width 154 height 16
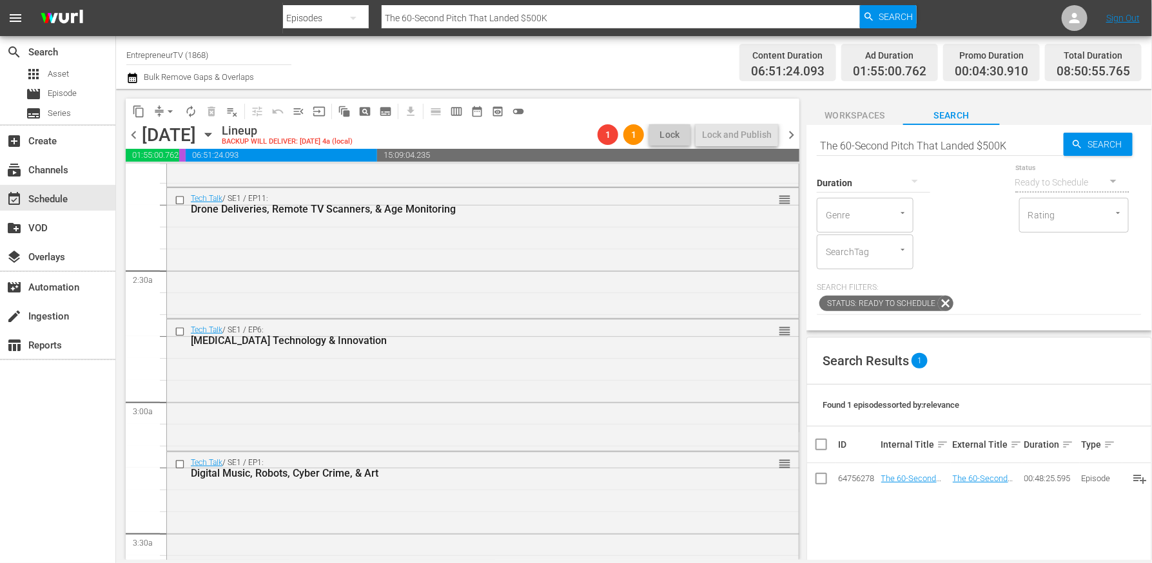
scroll to position [70, 0]
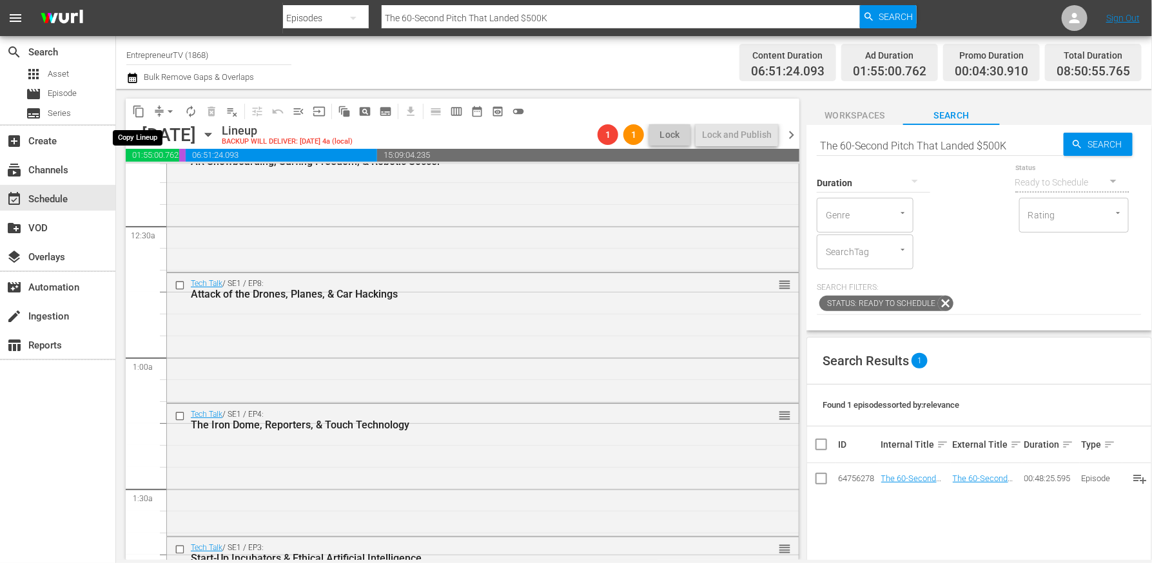
click at [140, 110] on span "content_copy" at bounding box center [138, 111] width 13 height 13
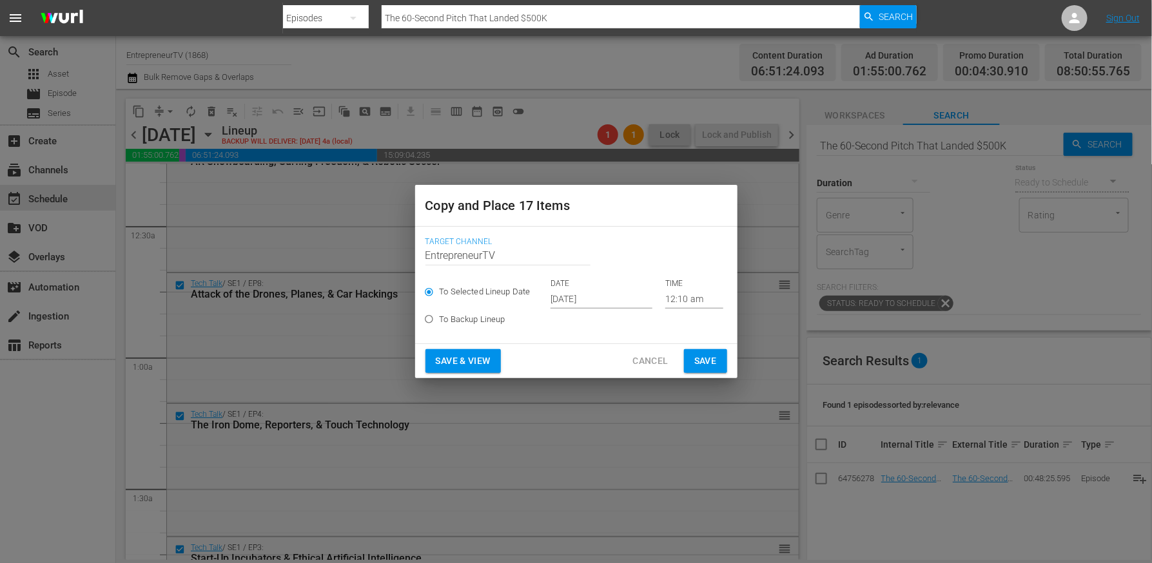
click at [594, 295] on input "Oct 12th 2025" at bounding box center [601, 298] width 102 height 19
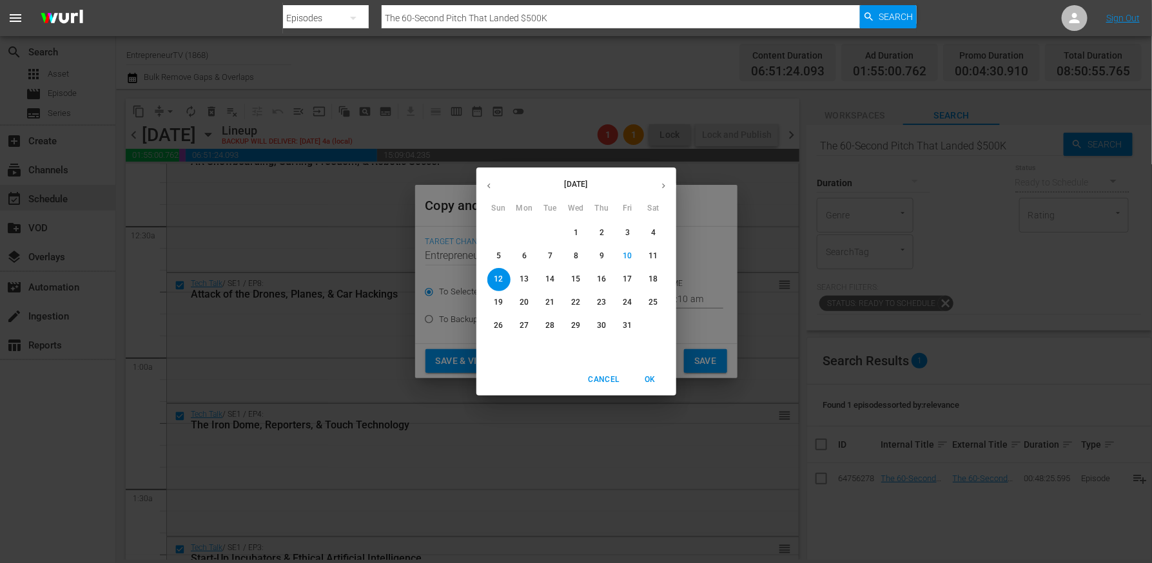
click at [526, 278] on p "13" at bounding box center [523, 279] width 9 height 11
type input "Oct 13th 2025"
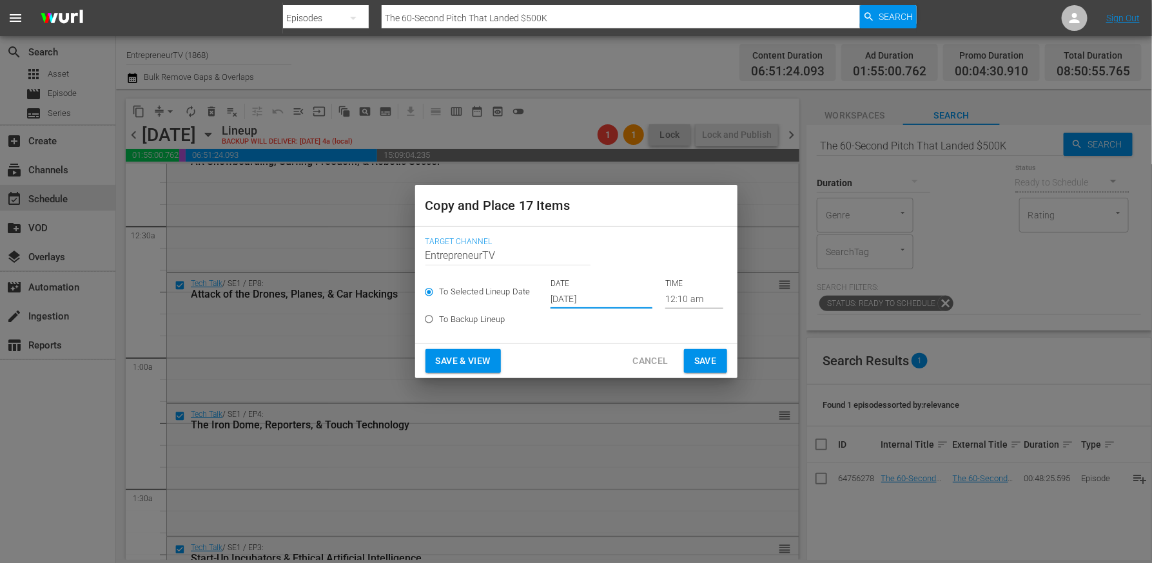
click at [674, 306] on input "12:10 am" at bounding box center [694, 298] width 58 height 19
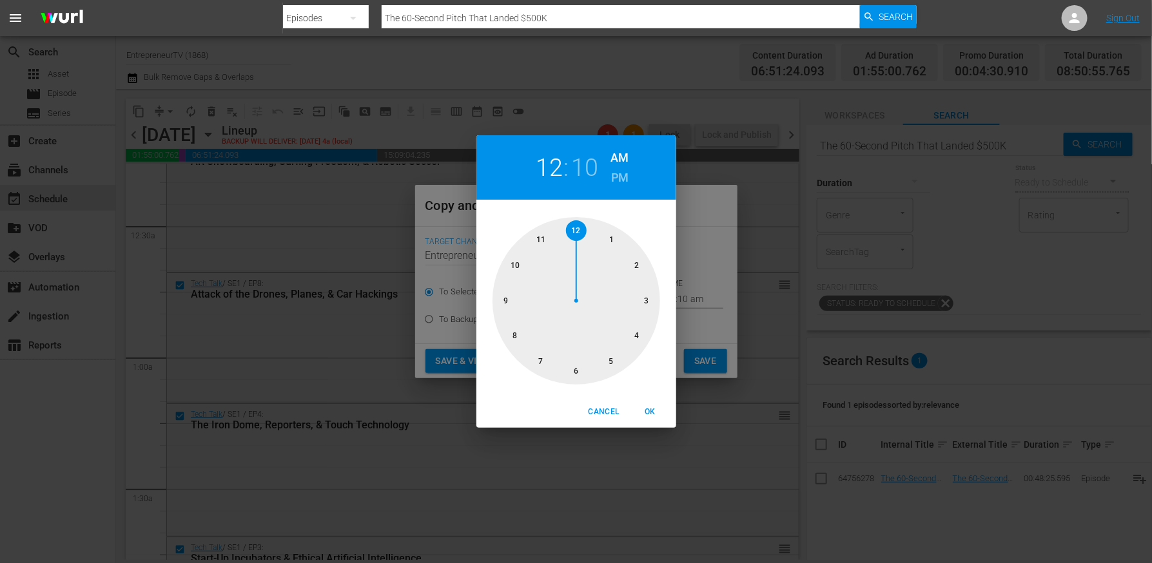
click at [646, 307] on div at bounding box center [576, 301] width 168 height 168
click at [577, 235] on div at bounding box center [576, 301] width 168 height 168
drag, startPoint x: 615, startPoint y: 180, endPoint x: 619, endPoint y: 267, distance: 87.1
click at [615, 180] on h6 "PM" at bounding box center [619, 178] width 17 height 21
click at [651, 407] on span "OK" at bounding box center [650, 412] width 31 height 14
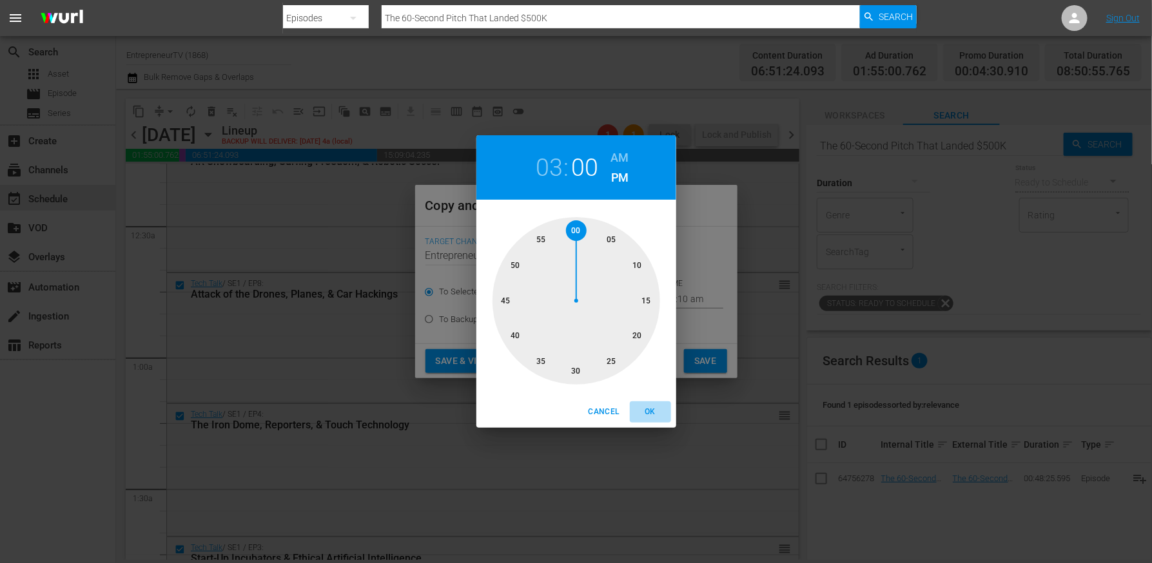
type input "03:00 pm"
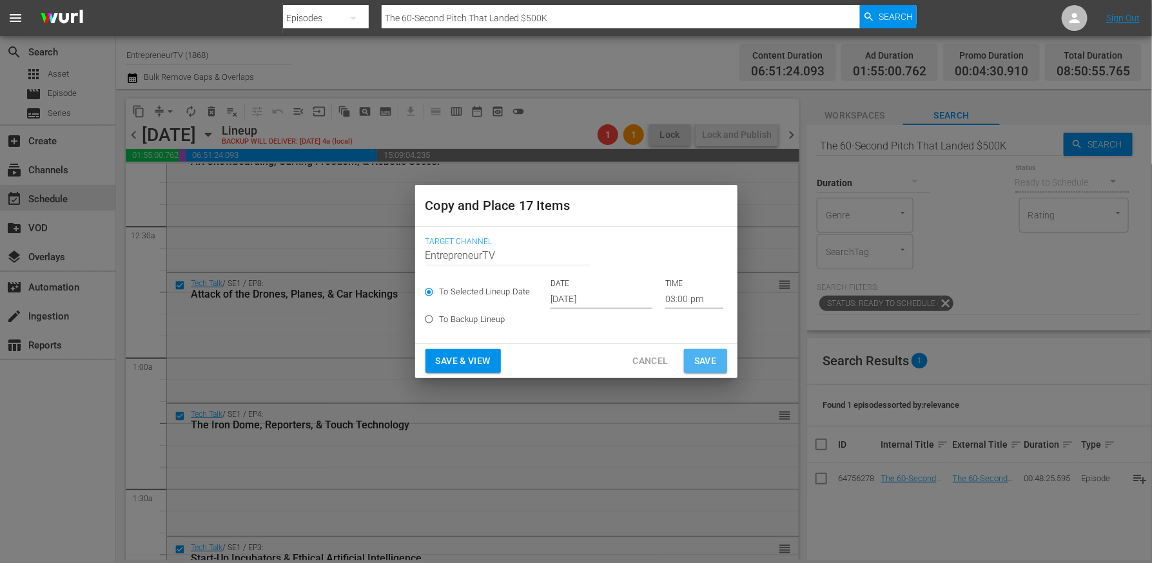
click at [720, 358] on button "Save" at bounding box center [705, 361] width 43 height 24
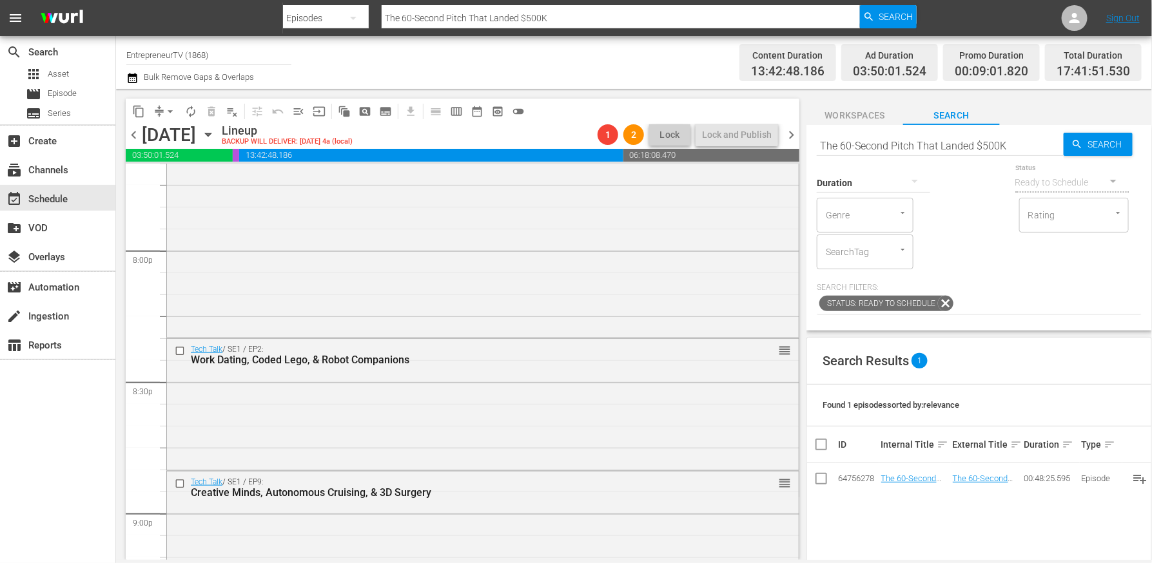
scroll to position [5213, 0]
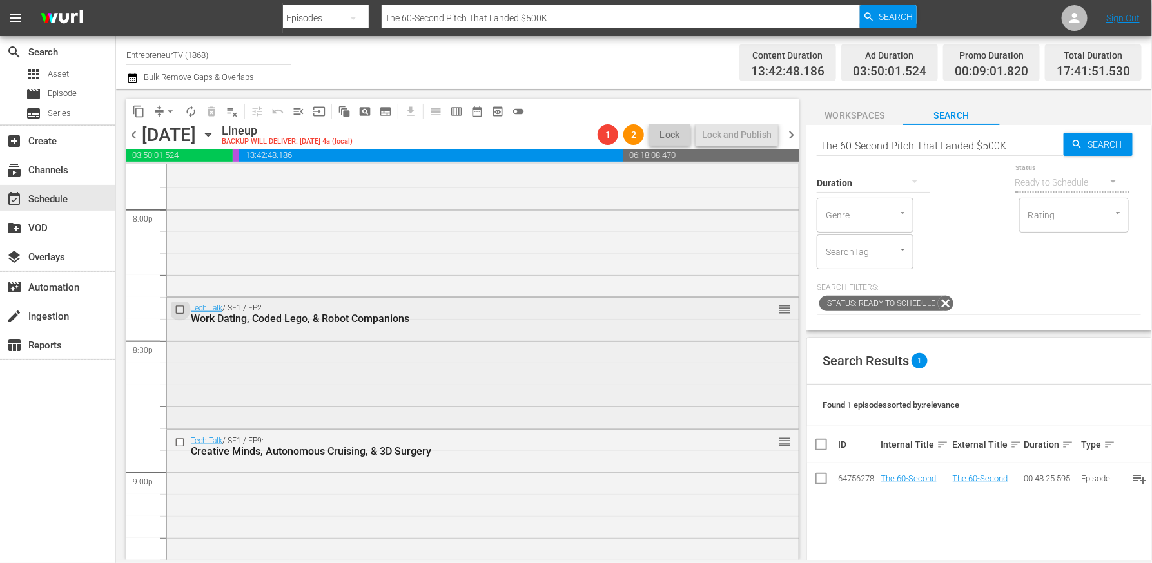
click at [177, 311] on input "checkbox" at bounding box center [182, 310] width 14 height 11
click at [180, 441] on input "checkbox" at bounding box center [182, 443] width 14 height 11
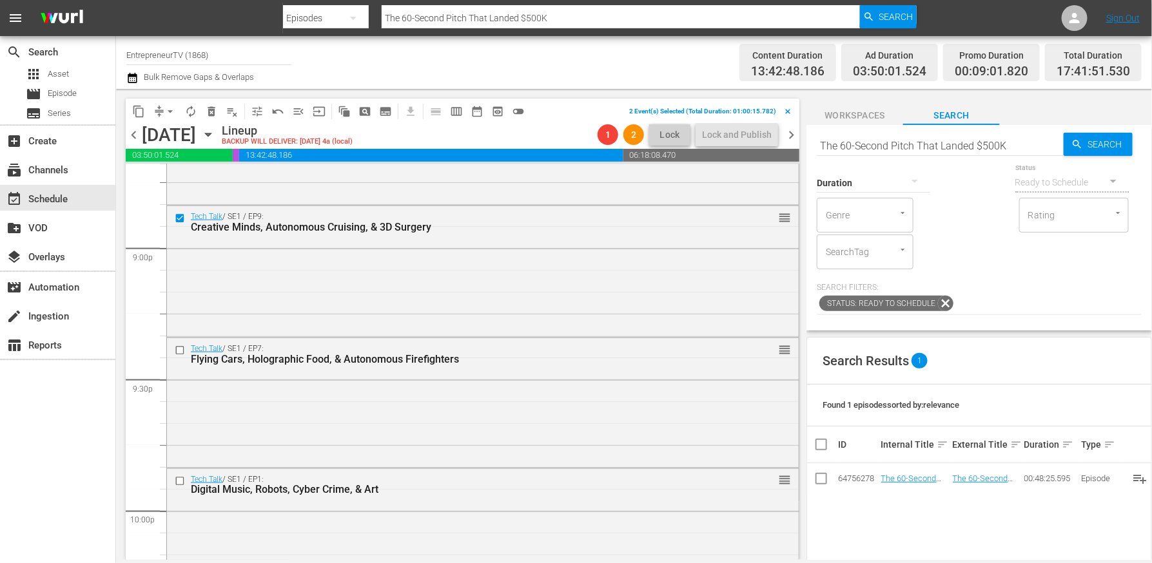
scroll to position [5494, 0]
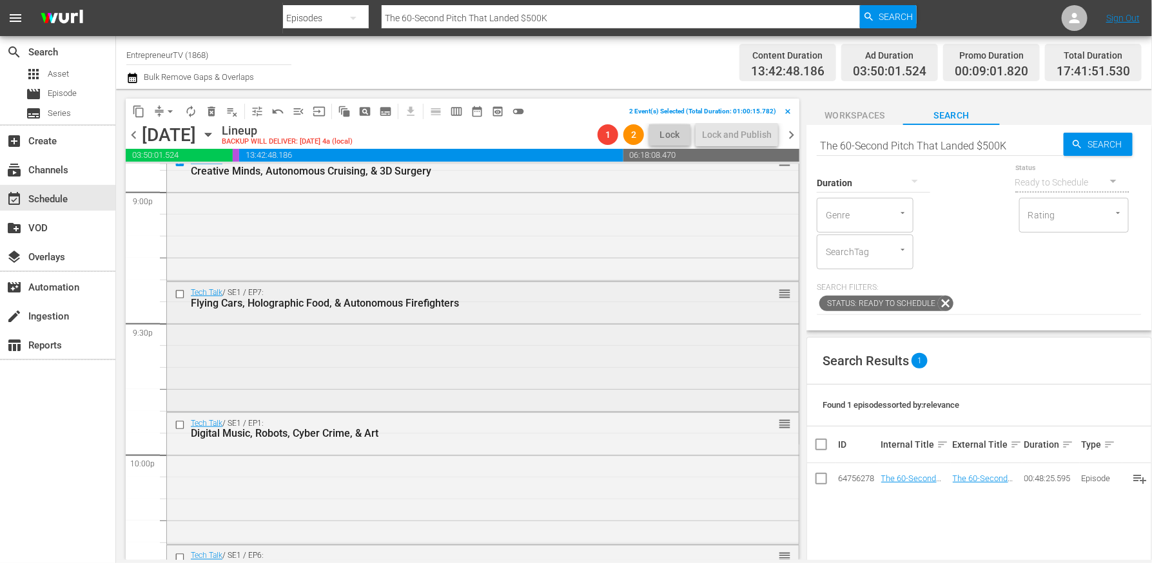
click at [178, 295] on input "checkbox" at bounding box center [182, 294] width 14 height 11
click at [176, 421] on input "checkbox" at bounding box center [182, 425] width 14 height 11
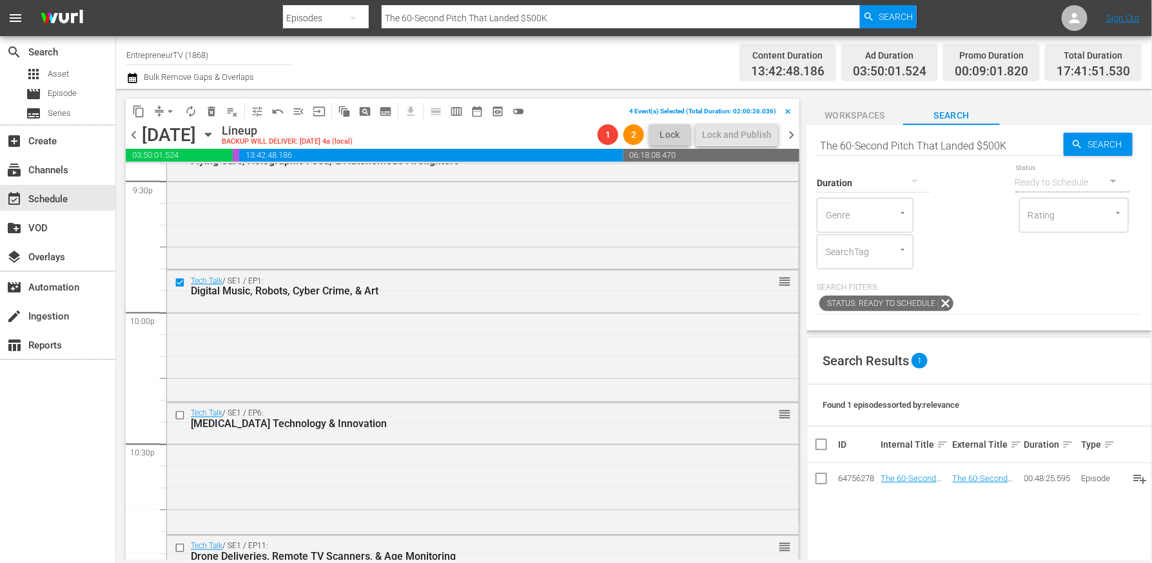
scroll to position [5670, 0]
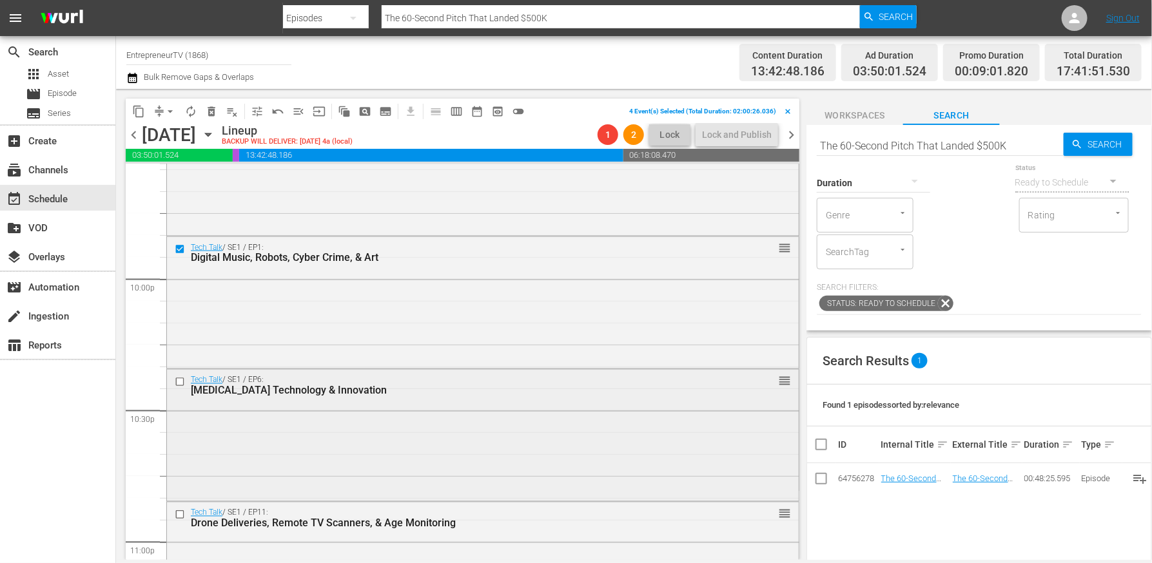
click at [177, 380] on input "checkbox" at bounding box center [182, 382] width 14 height 11
click at [175, 517] on input "checkbox" at bounding box center [182, 514] width 14 height 11
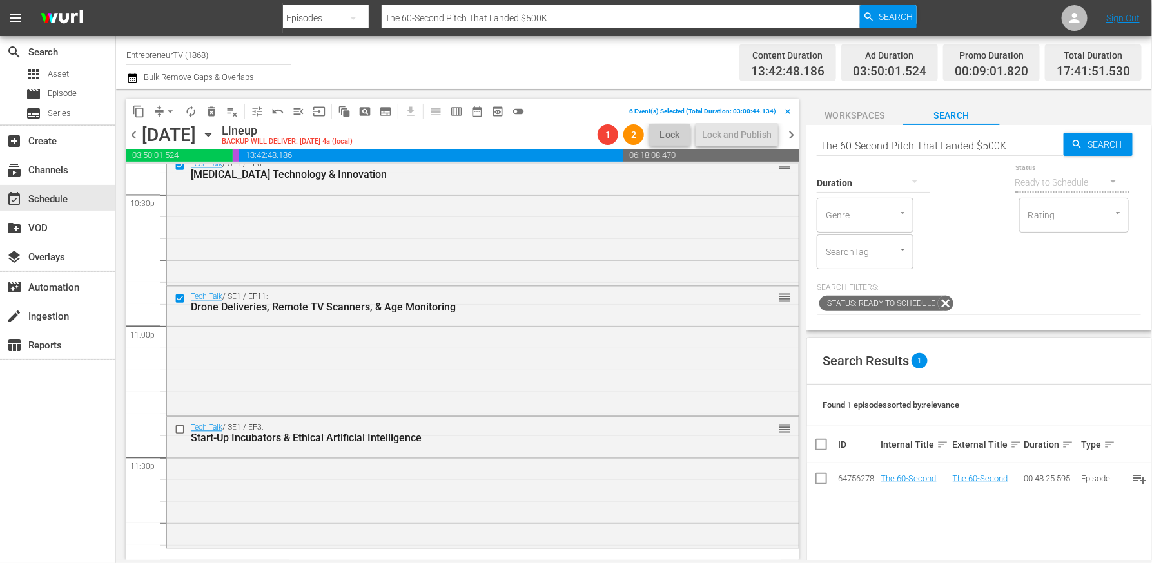
scroll to position [5914, 0]
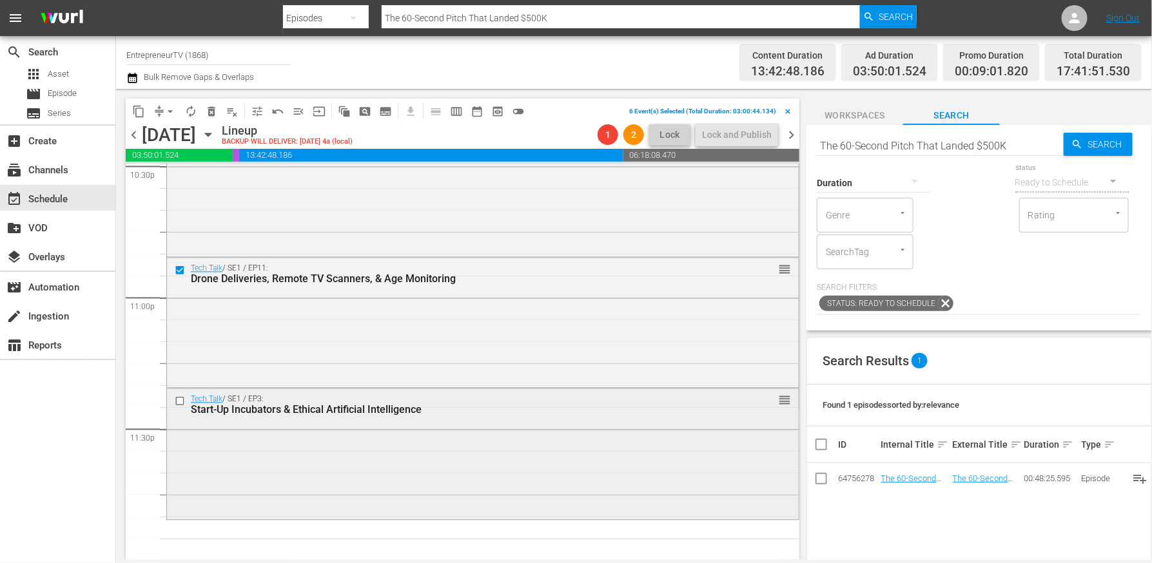
click at [179, 401] on input "checkbox" at bounding box center [182, 401] width 14 height 11
click at [209, 111] on span "delete_forever_outlined" at bounding box center [211, 111] width 13 height 13
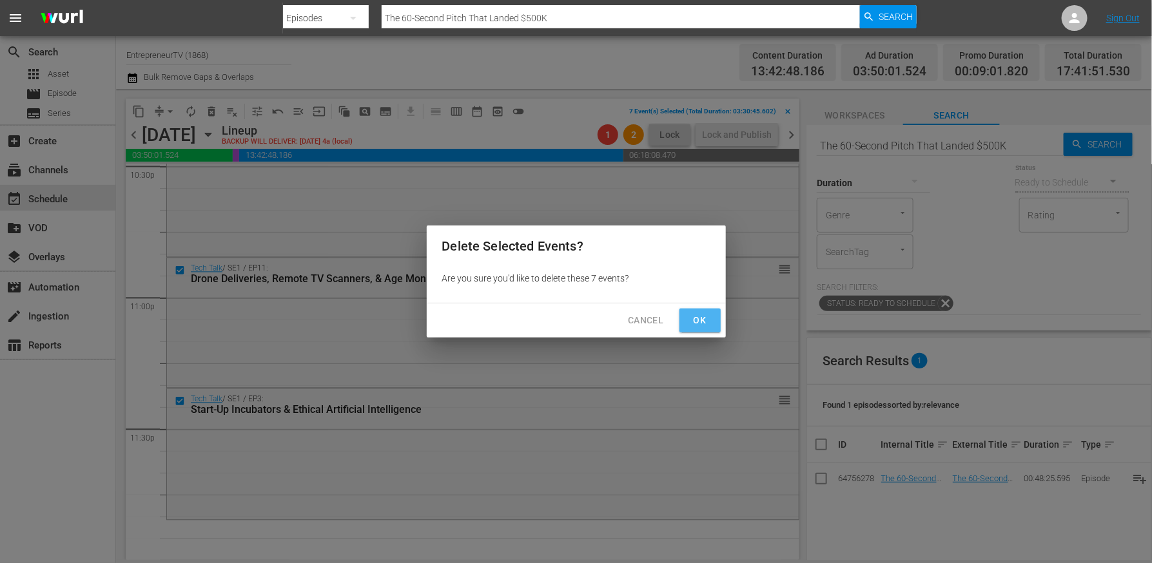
click at [701, 319] on span "Ok" at bounding box center [700, 321] width 21 height 16
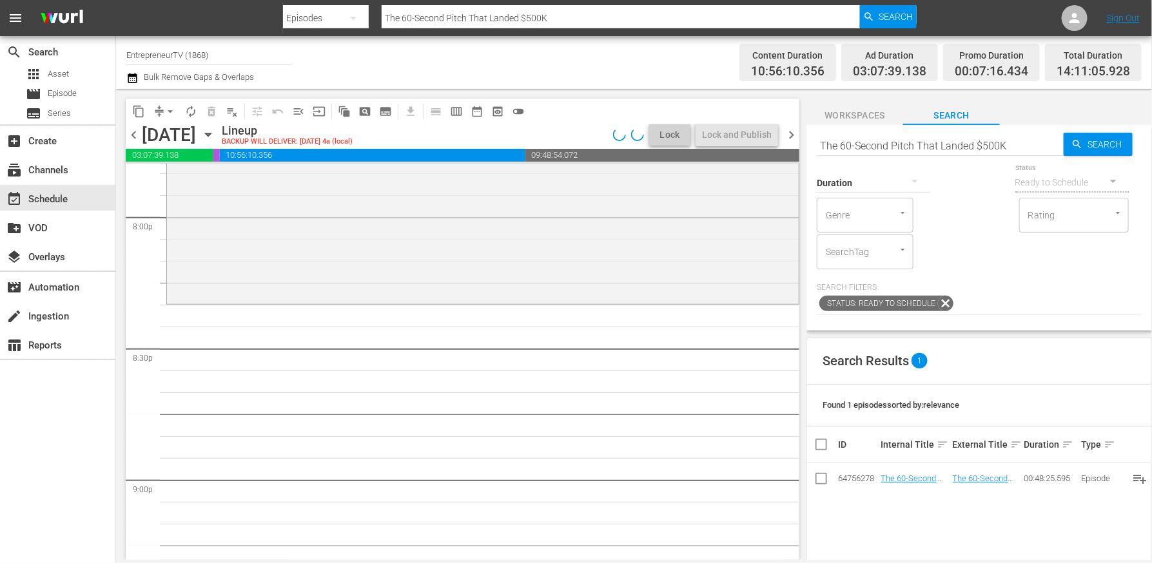
scroll to position [4985, 0]
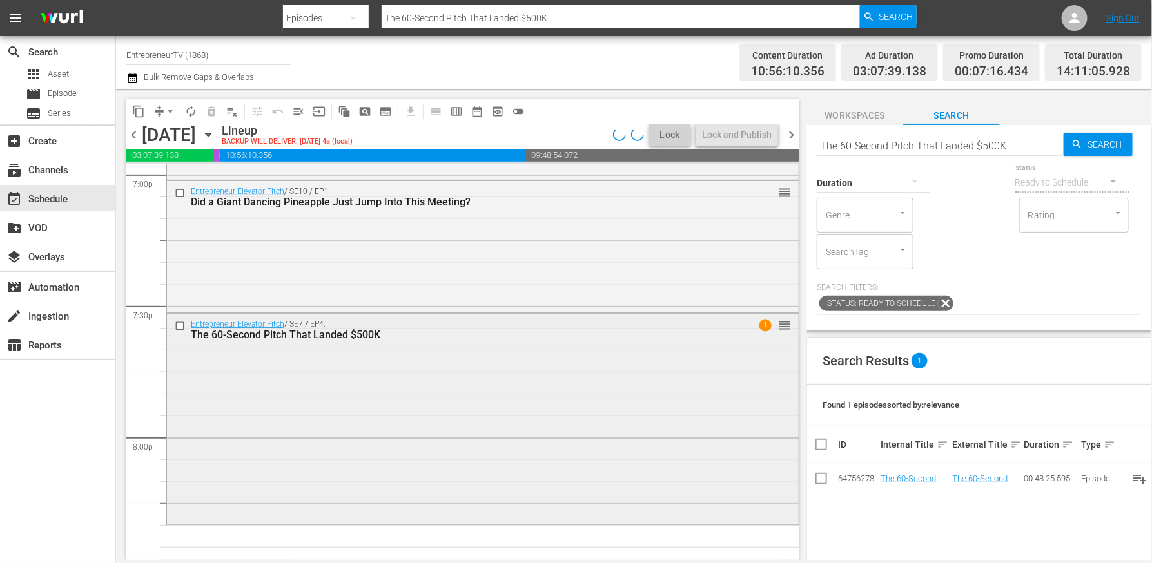
click at [182, 327] on input "checkbox" at bounding box center [182, 326] width 14 height 11
click at [214, 110] on span "delete_forever_outlined" at bounding box center [211, 111] width 13 height 13
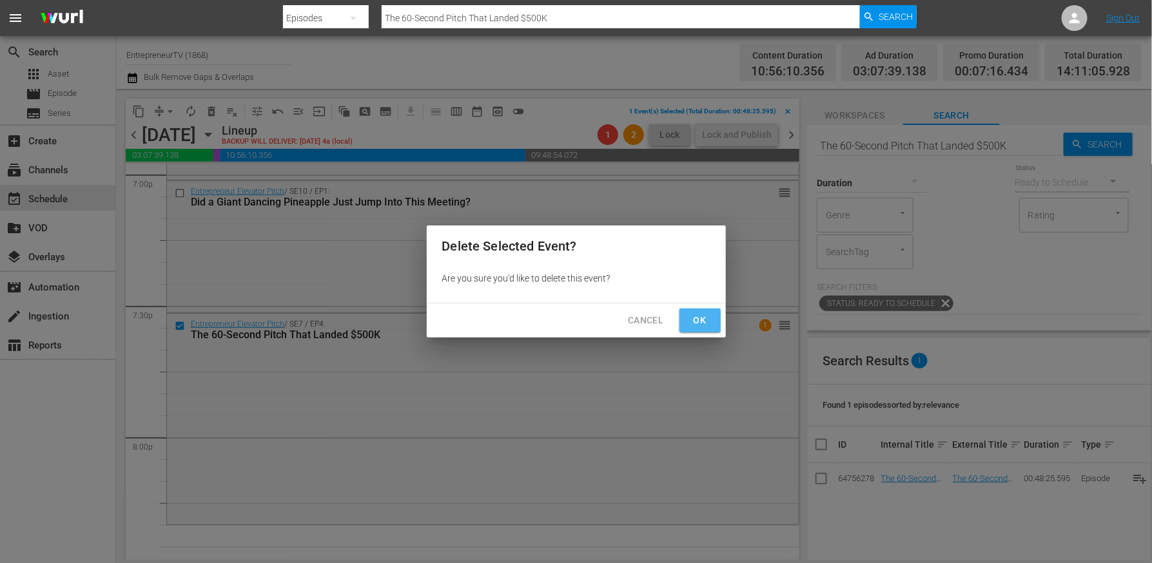
click at [693, 320] on span "Ok" at bounding box center [700, 321] width 21 height 16
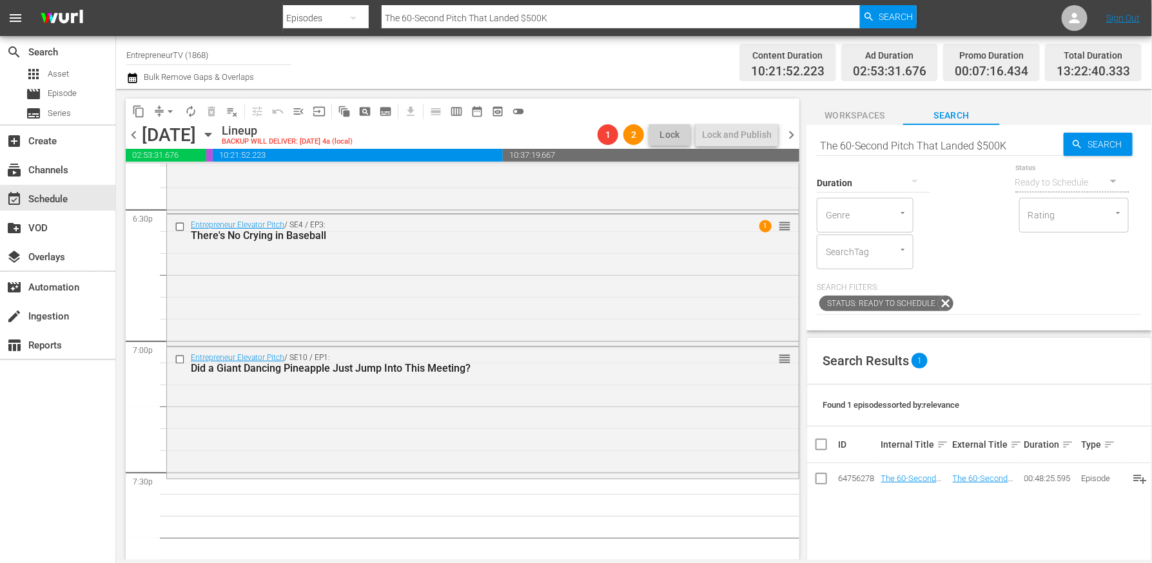
scroll to position [4823, 0]
click at [922, 136] on input "The 60-Second Pitch That Landed $500K" at bounding box center [939, 145] width 247 height 31
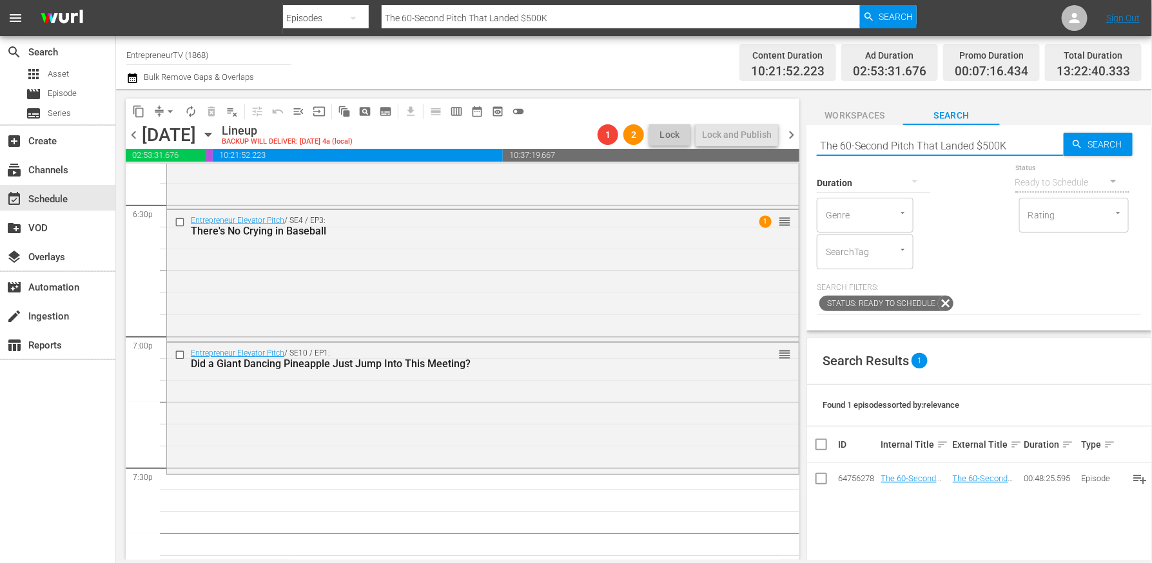
click at [922, 136] on input "The 60-Second Pitch That Landed $500K" at bounding box center [939, 145] width 247 height 31
paste input "An Investor Suddenly Changed the Terms Mid-Deal?"
type input "An Investor Suddenly Changed the Terms Mid-Deal?"
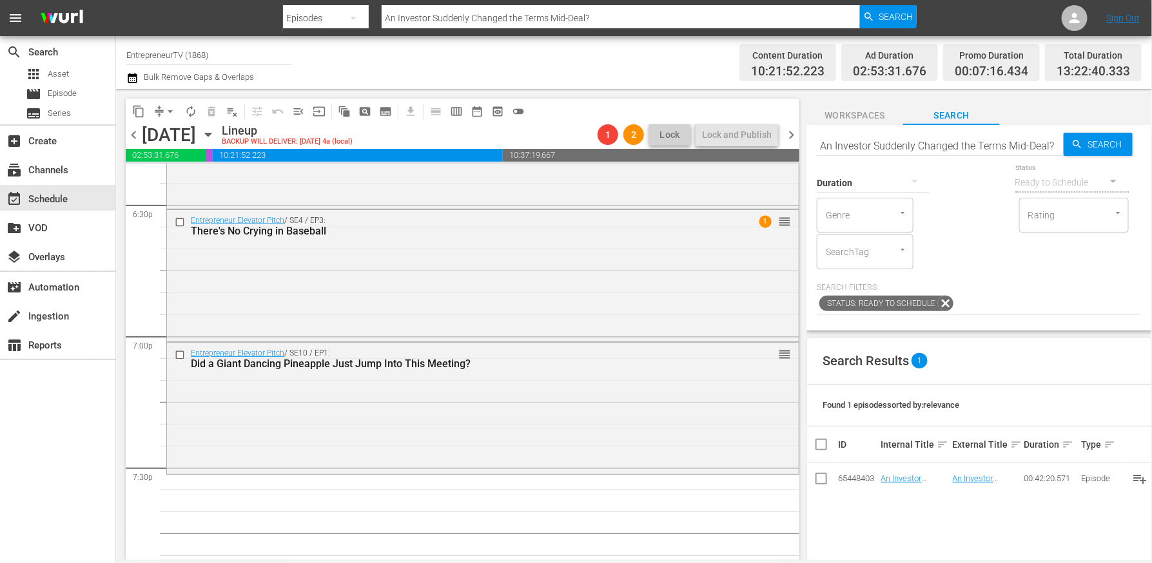
click at [882, 150] on input "An Investor Suddenly Changed the Terms Mid-Deal?" at bounding box center [939, 145] width 247 height 31
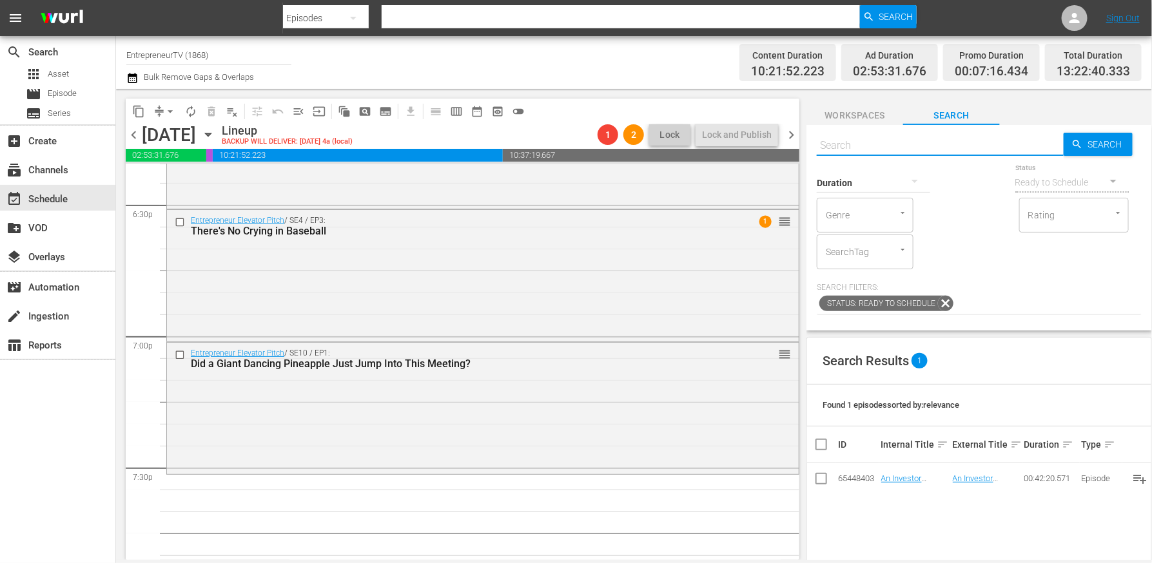
paste input "An Investor Suddenly Changed the Terms Mid-Deal?"
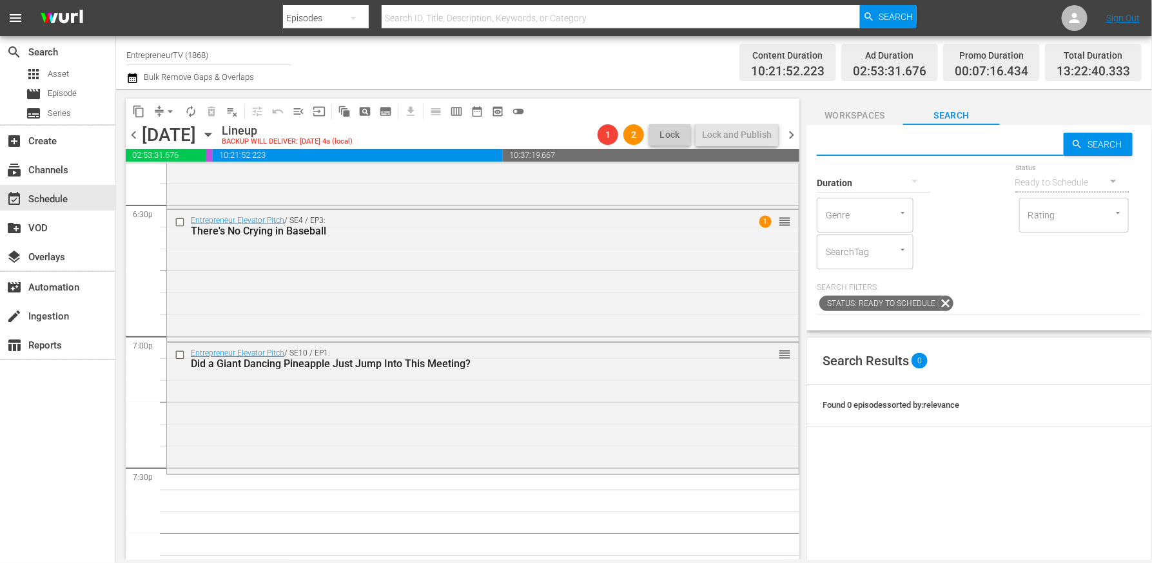
type input "An Investor Suddenly Changed the Terms Mid-Deal?"
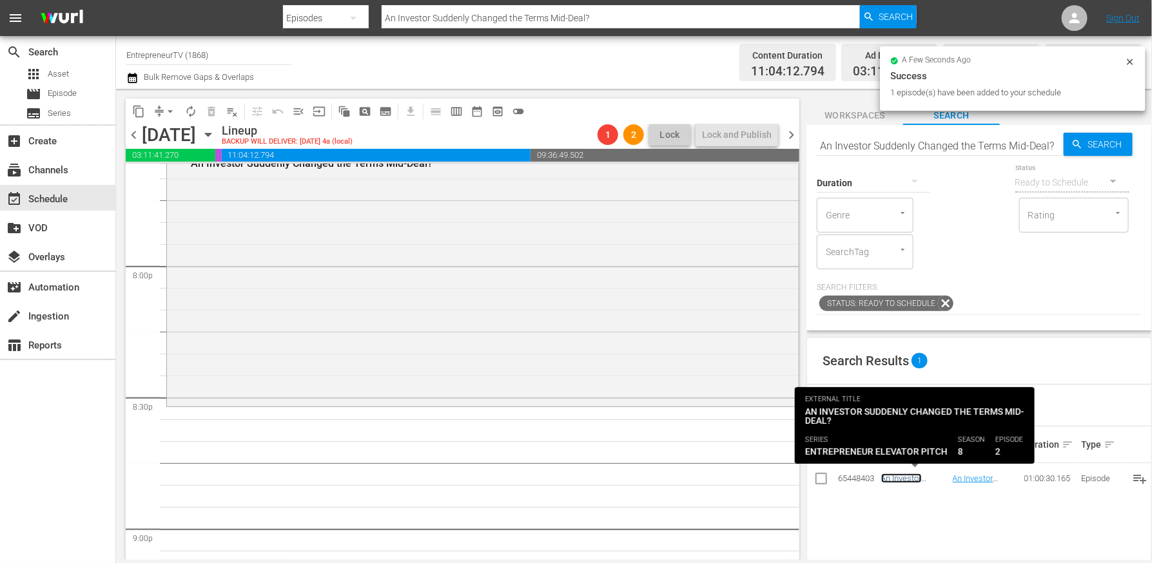
scroll to position [5184, 0]
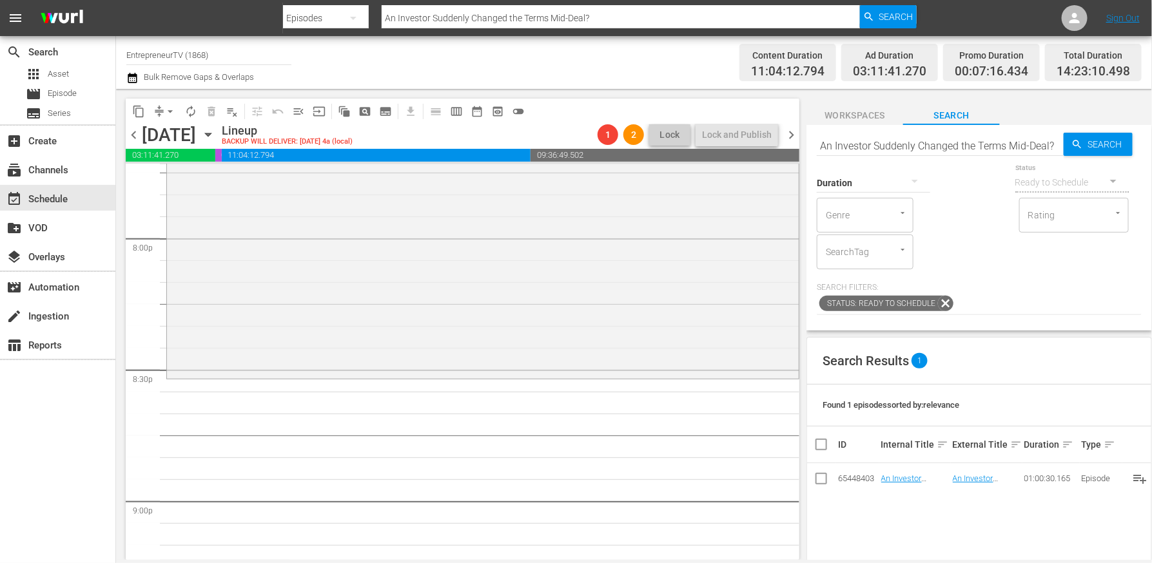
drag, startPoint x: 918, startPoint y: 482, endPoint x: 381, endPoint y: 8, distance: 716.3
click at [941, 142] on input "An Investor Suddenly Changed the Terms Mid-Deal?" at bounding box center [939, 145] width 247 height 31
paste input "re You Saying You've Had $5 Million in Sales ... in 9 Months"
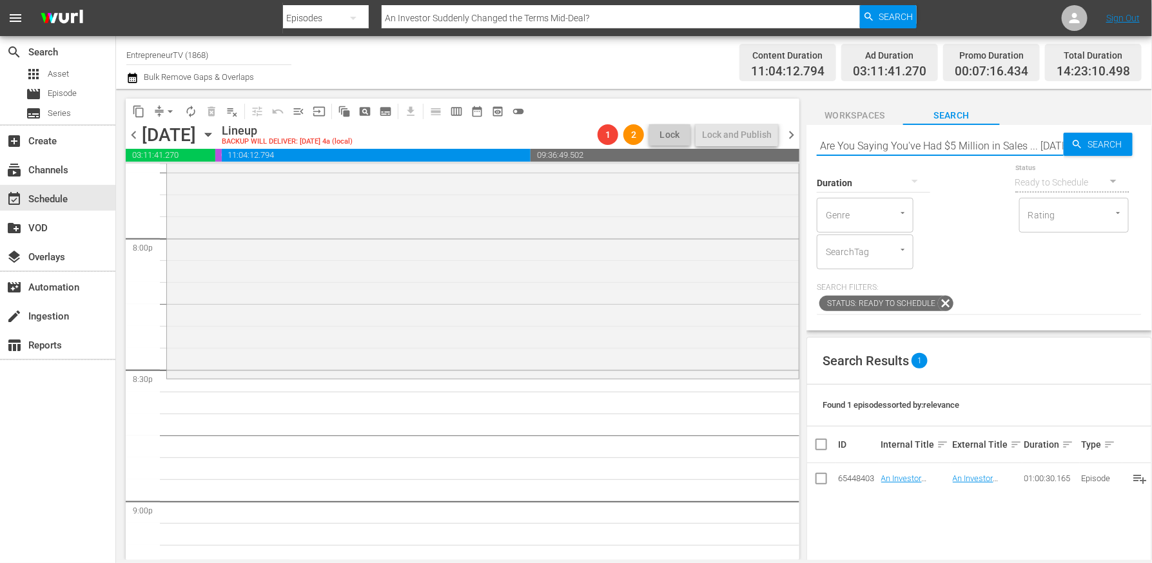
scroll to position [0, 31]
type input "Are You Saying You've Had $5 Million in Sales ... in 9 Months?"
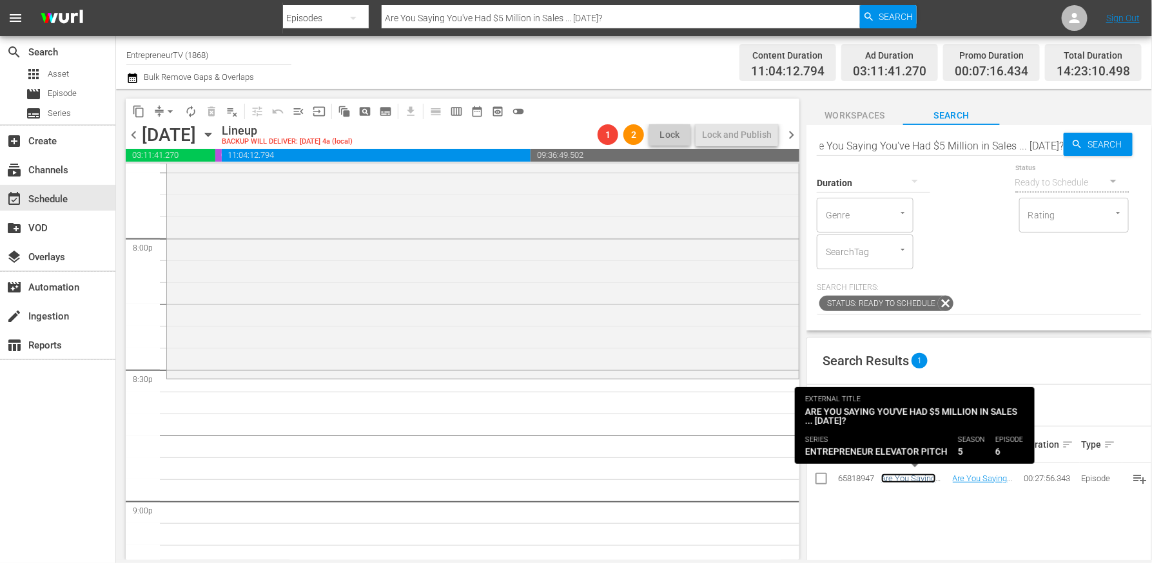
scroll to position [0, 0]
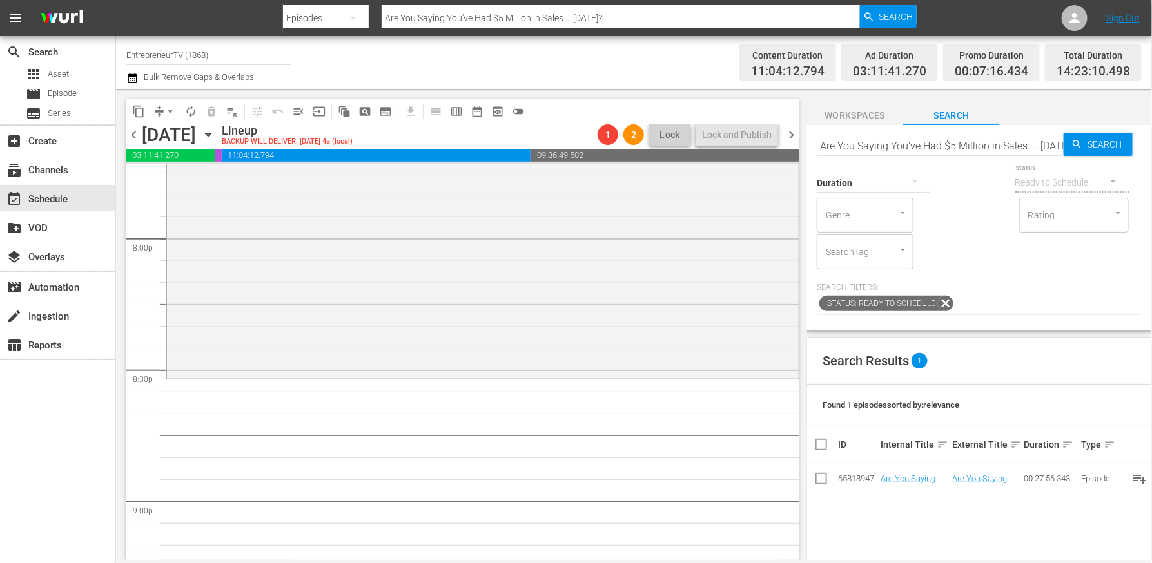
click at [960, 144] on input "Are You Saying You've Had $5 Million in Sales ... in 9 Months?" at bounding box center [939, 145] width 247 height 31
click at [916, 146] on input "Are You Saying You've Had $5 Million in Sales ... in 9 Months?" at bounding box center [939, 145] width 247 height 31
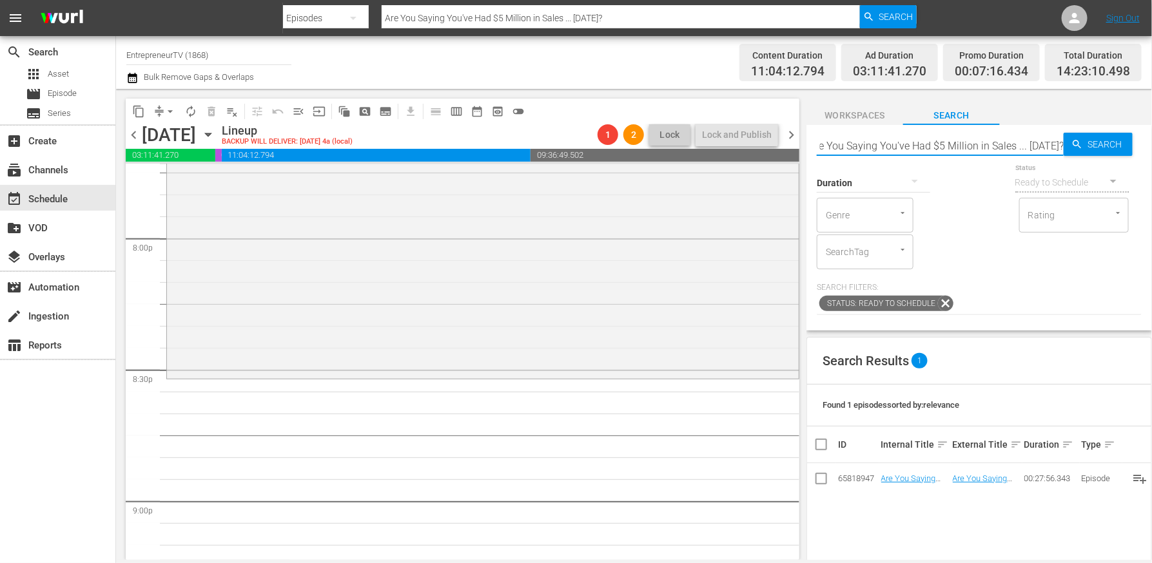
click at [916, 146] on input "Are You Saying You've Had $5 Million in Sales ... in 9 Months?" at bounding box center [939, 145] width 247 height 31
paste input "Are You Saying You've Had $5 Million in Sales ... in 9 Months?"
type input "Are You Saying You've Had $5 Million in Sales ... in 9 Months?"
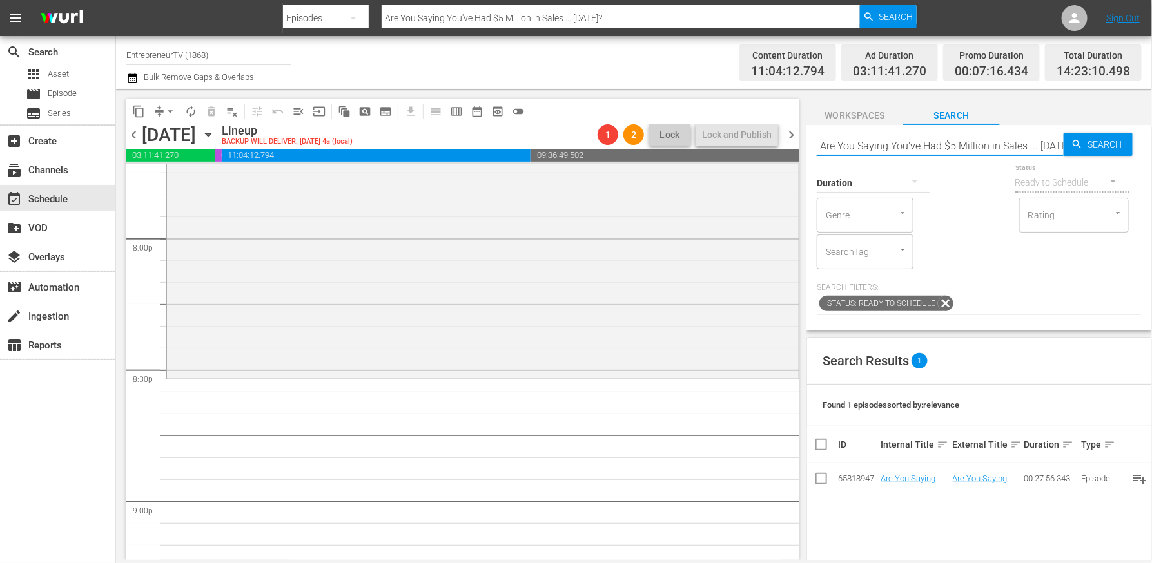
scroll to position [0, 31]
click at [914, 145] on input "Are You Saying You've Had $5 Million in Sales ... in 9 Months?" at bounding box center [939, 145] width 247 height 31
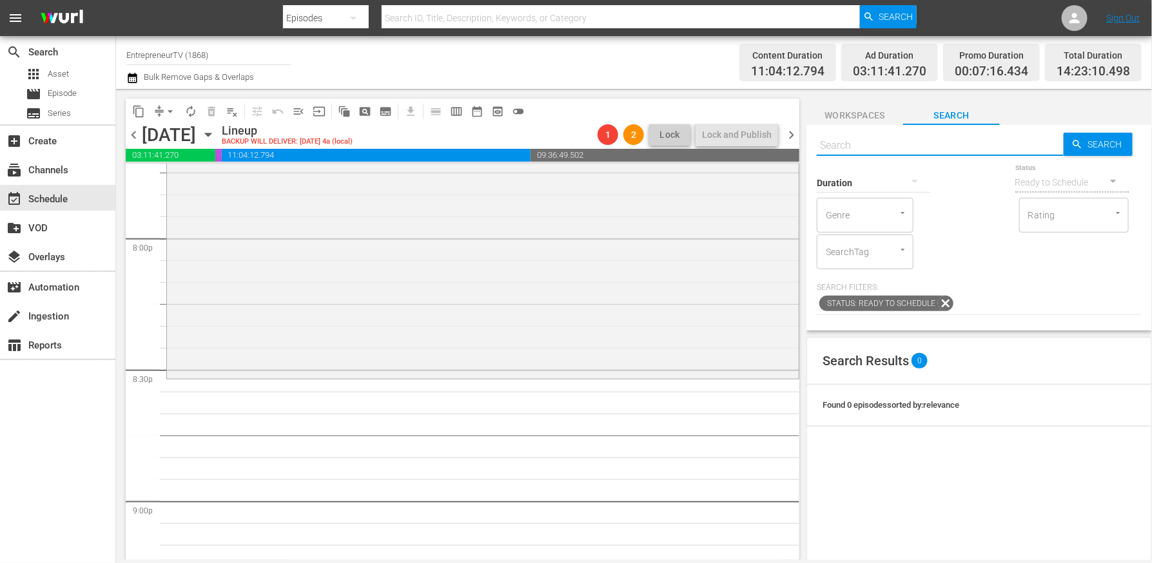
click at [969, 146] on input "text" at bounding box center [939, 145] width 247 height 31
paste input "Are You Saying You've Had $5 Million in Sales ... in 9 Months?"
type input "Are You Saying You've Had $5 Million in Sales ... in 9 Months?"
click at [1112, 145] on span "Search" at bounding box center [1108, 144] width 50 height 23
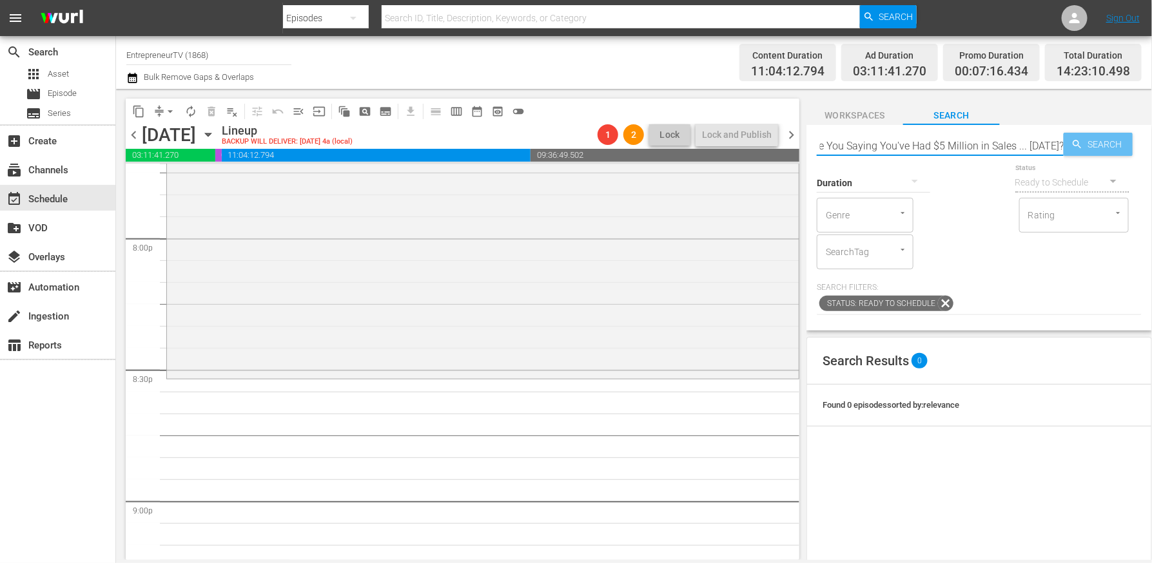
type input "Are You Saying You've Had $5 Million in Sales ... in 9 Months?"
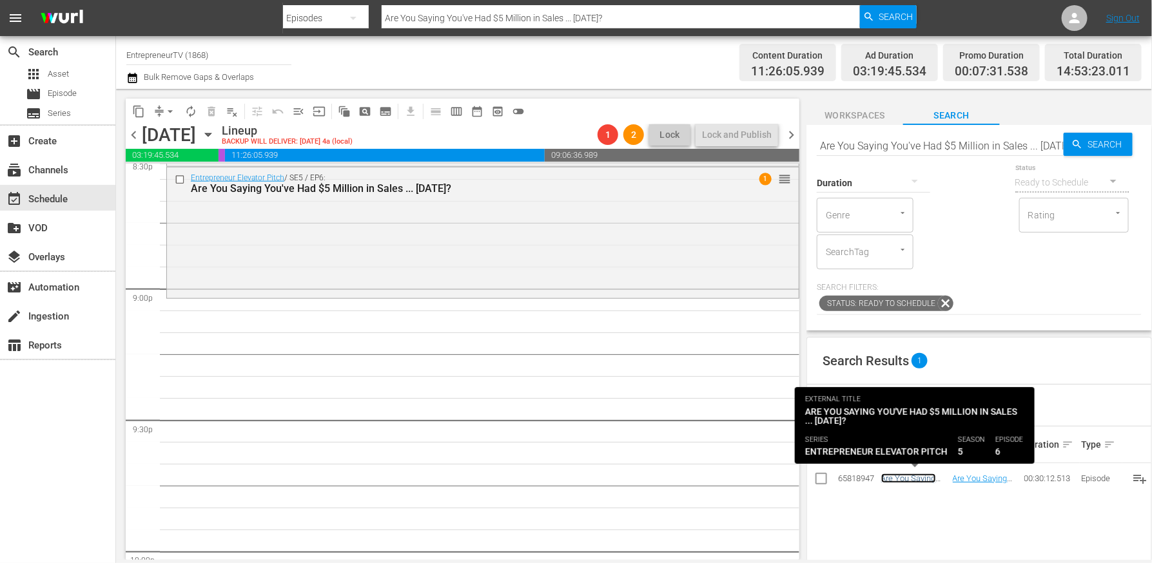
scroll to position [5403, 0]
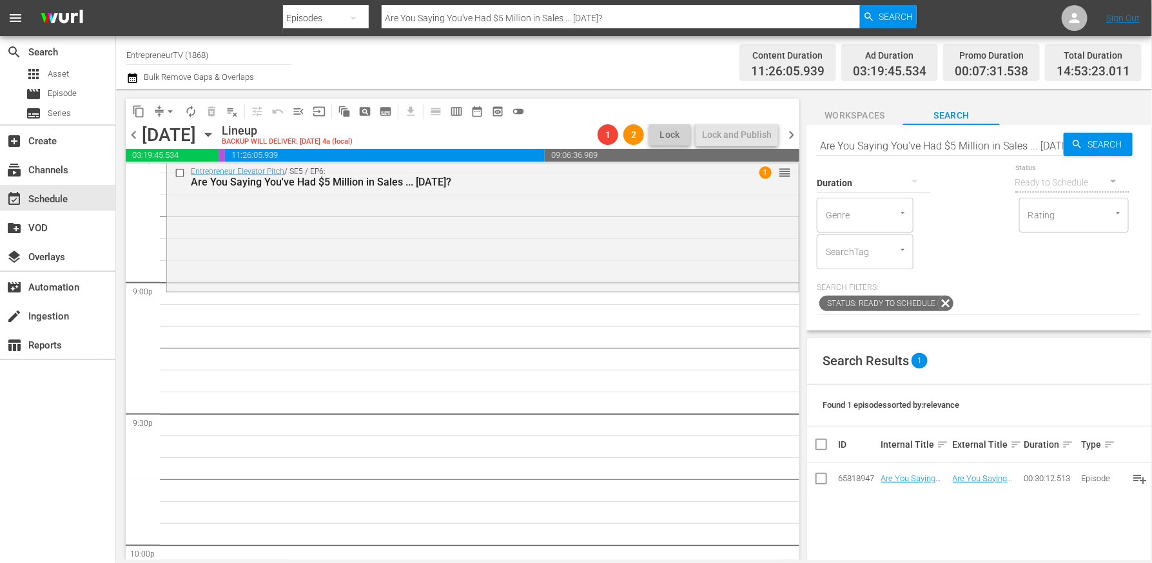
drag, startPoint x: 915, startPoint y: 478, endPoint x: 512, endPoint y: 13, distance: 614.9
click at [917, 145] on input "Are You Saying You've Had $5 Million in Sales ... in 9 Months?" at bounding box center [939, 145] width 247 height 31
paste input "She Brought a Baby to the Boardroom While Asking for $1 Million"
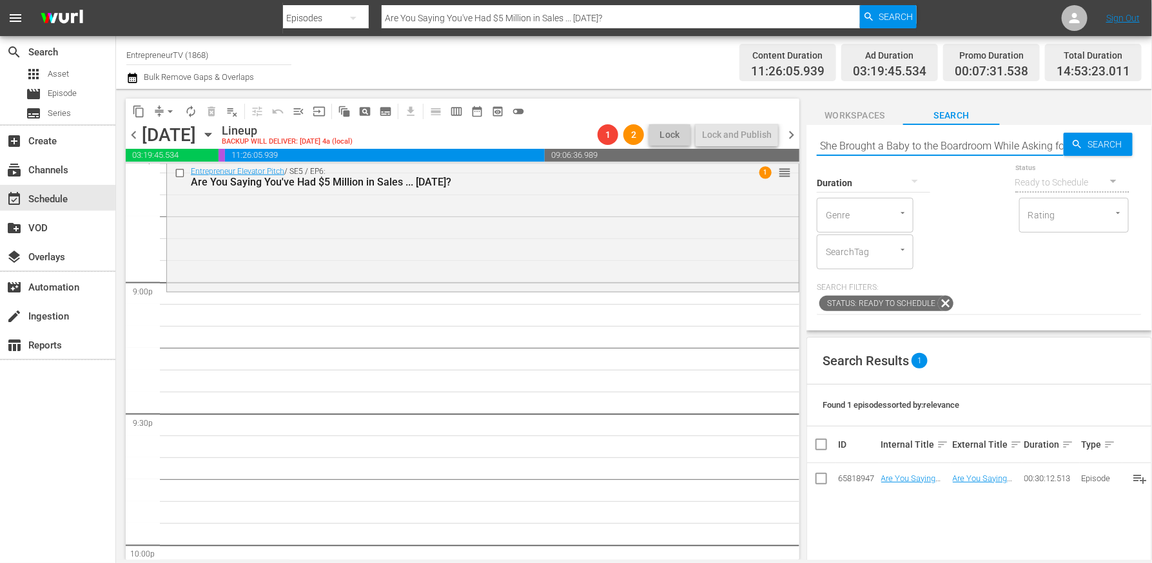
scroll to position [0, 48]
type input "She Brought a Baby to the Boardroom While Asking for $1 Million"
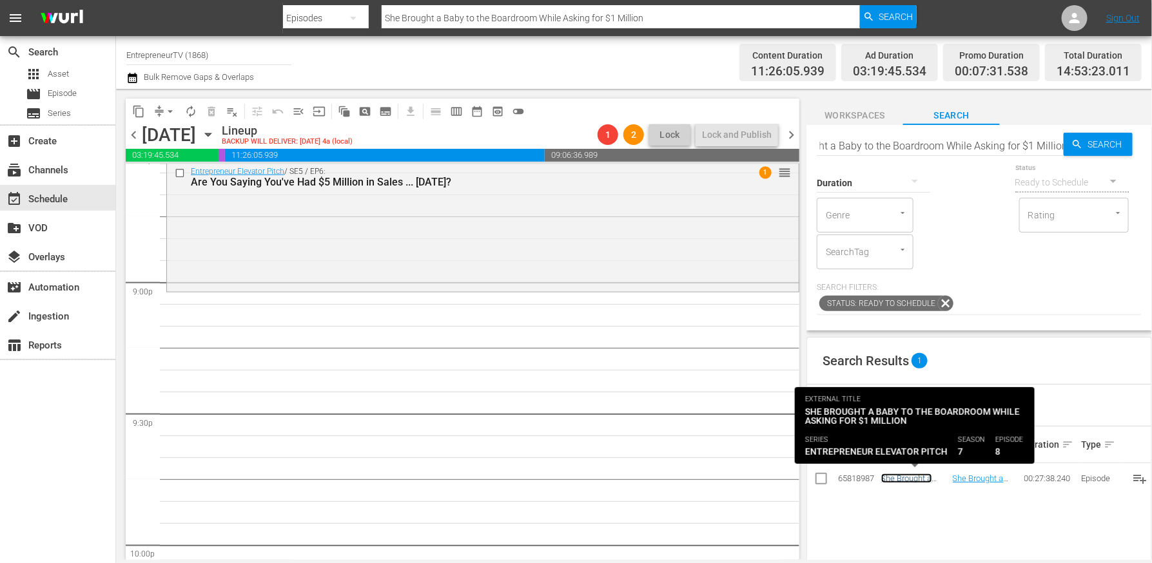
scroll to position [0, 0]
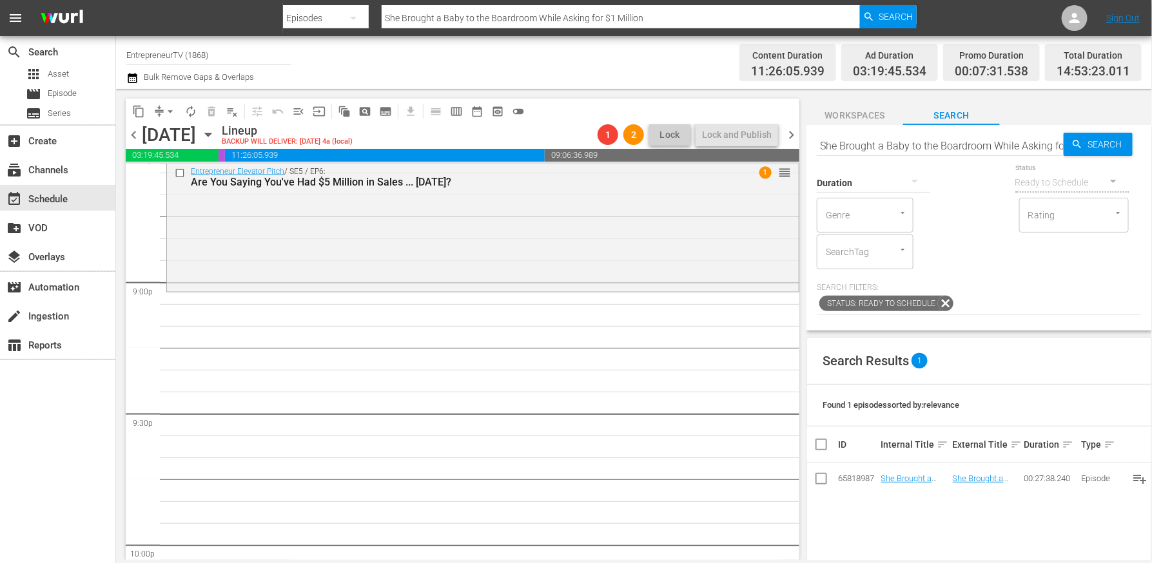
click at [896, 144] on input "She Brought a Baby to the Boardroom While Asking for $1 Million" at bounding box center [939, 145] width 247 height 31
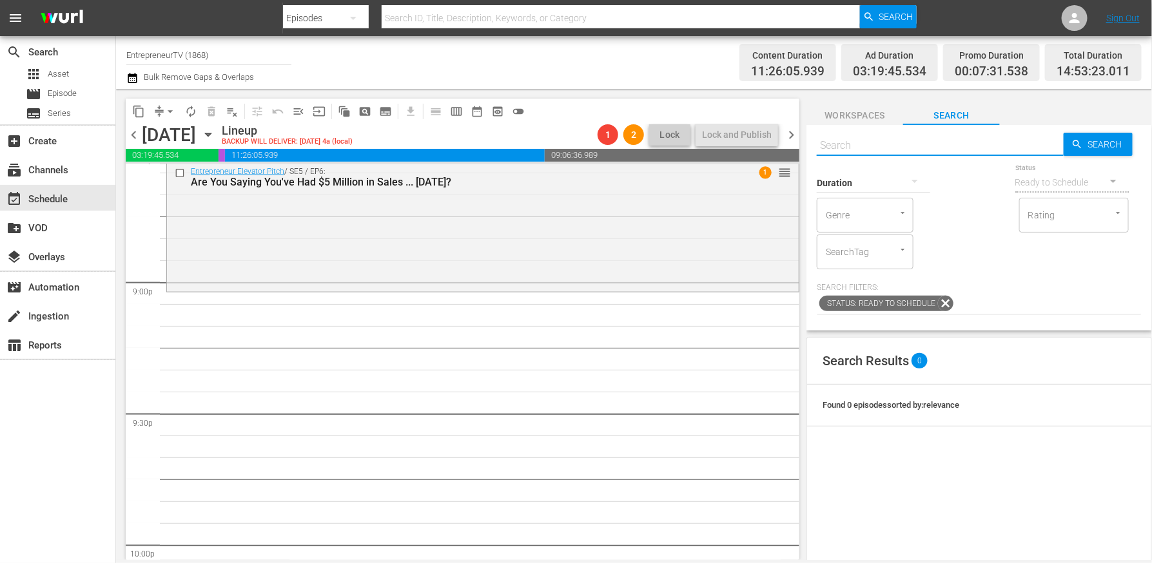
paste input "She Brought a Baby to the Boardroom While Asking for $1 Million"
type input "She Brought a Baby to the Boardroom While Asking for $1 Million"
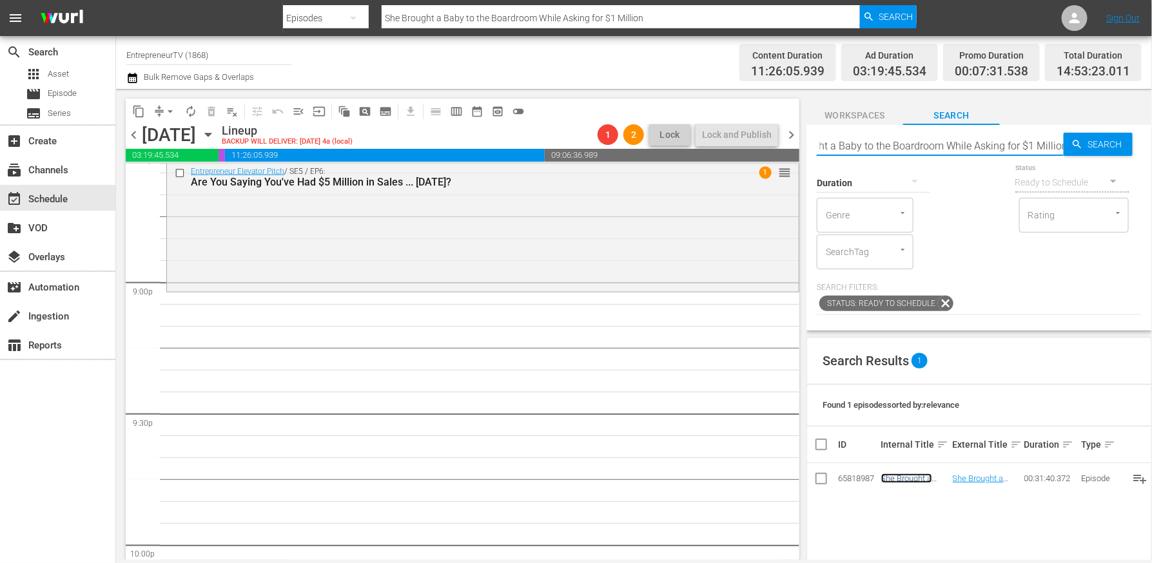
scroll to position [0, 0]
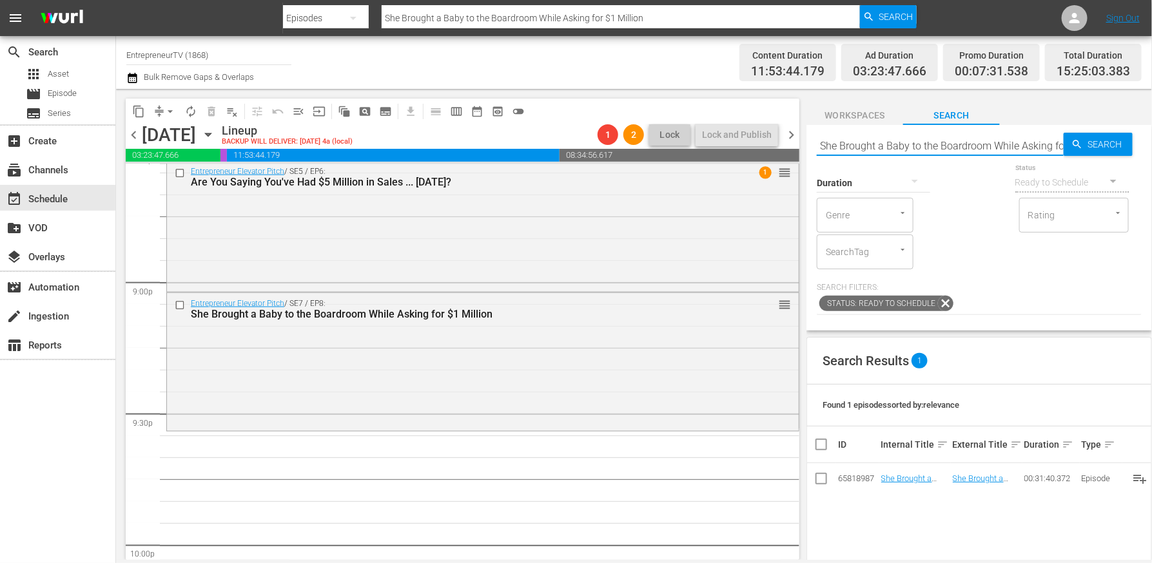
click at [938, 141] on input "She Brought a Baby to the Boardroom While Asking for $1 Million" at bounding box center [939, 145] width 247 height 31
type input "drapers"
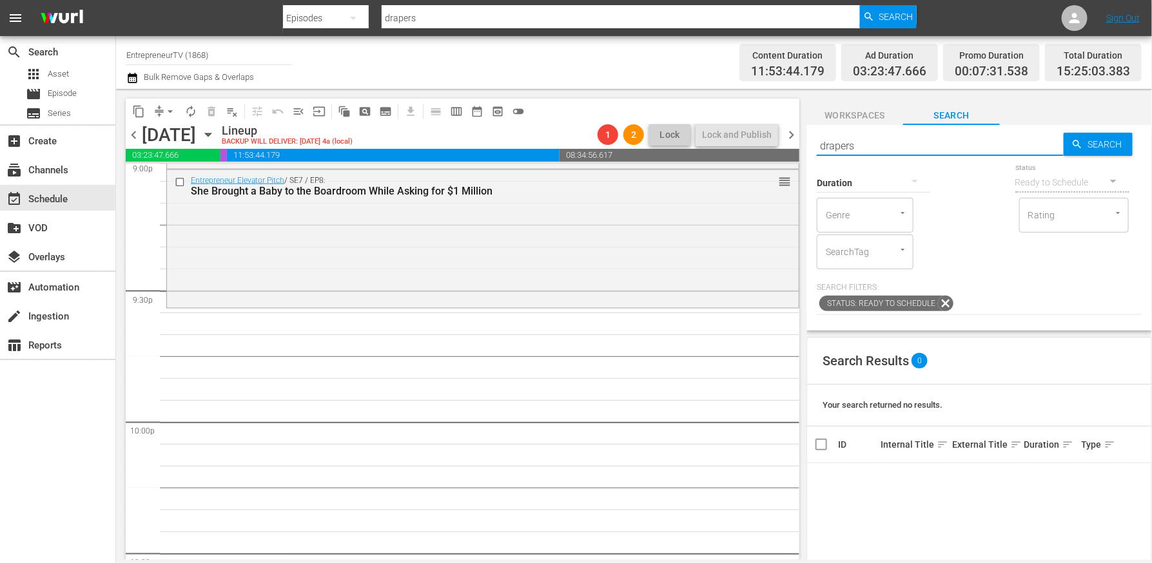
scroll to position [5545, 0]
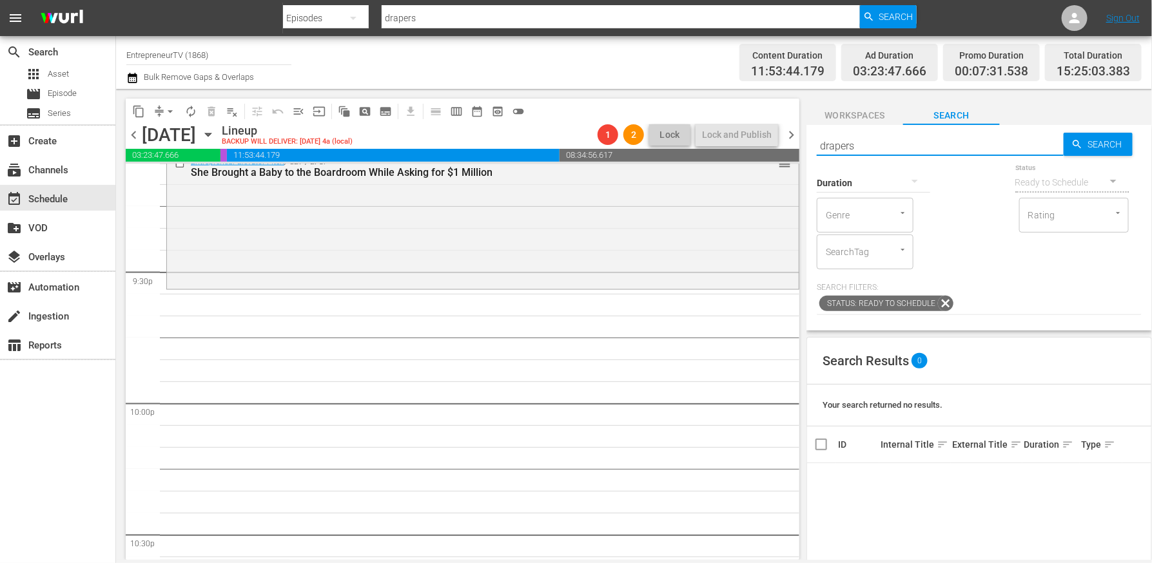
click at [860, 148] on input "drapers" at bounding box center [939, 145] width 247 height 31
type input "ceo"
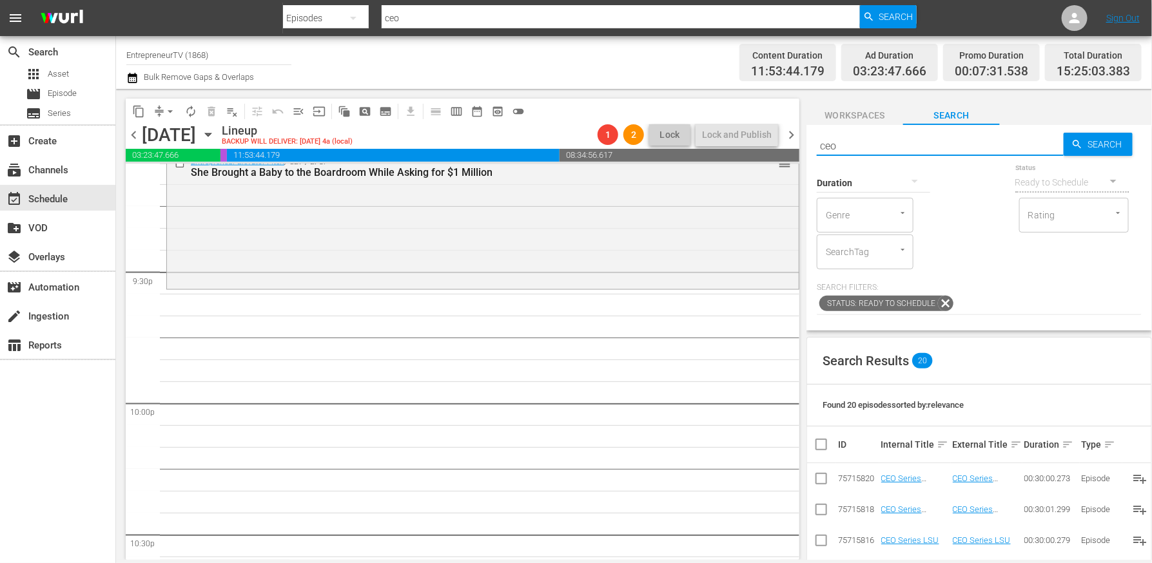
type input "CEO Series"
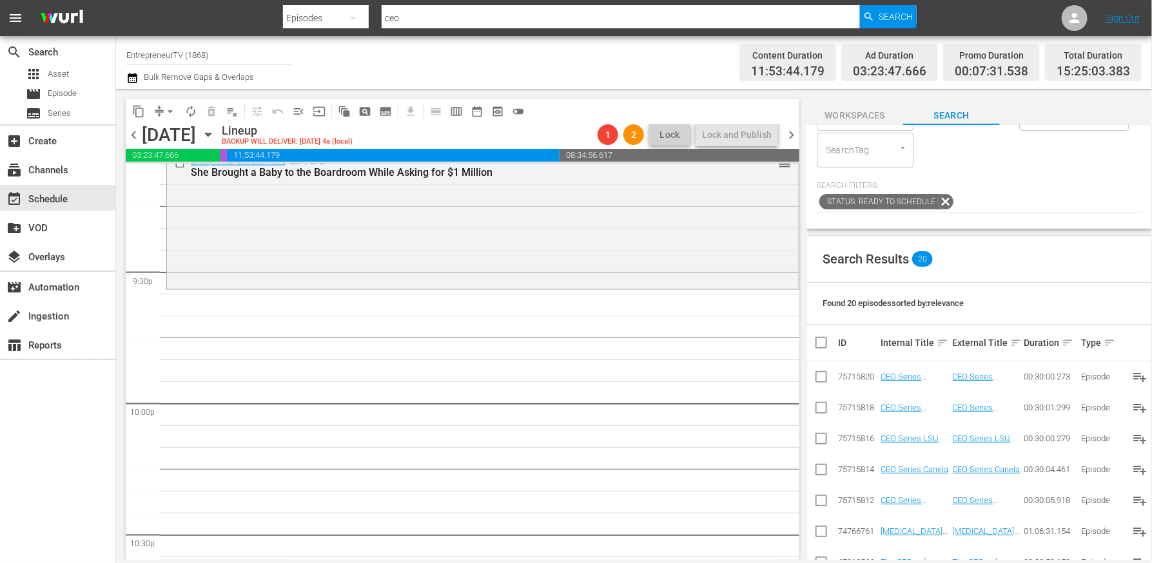
type input "CEO Series"
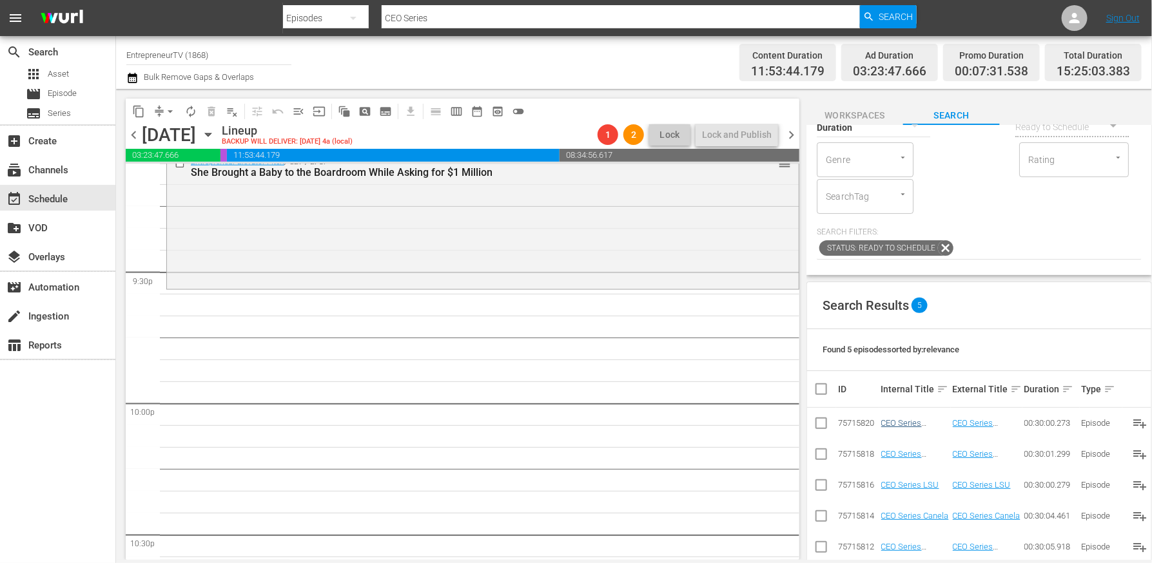
scroll to position [0, 0]
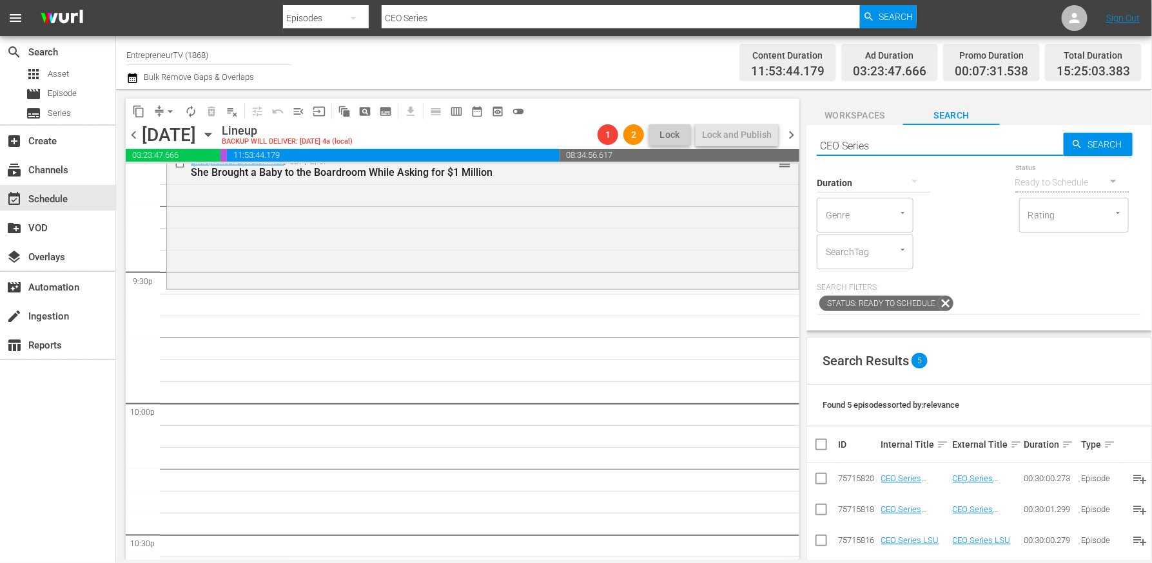
drag, startPoint x: 840, startPoint y: 143, endPoint x: 958, endPoint y: 142, distance: 117.3
click at [954, 143] on input "CEO Series" at bounding box center [939, 145] width 247 height 31
type input "CEO"
click at [1039, 278] on div "Duration Status Ready to Schedule Genre Genre Rating Rating SearchTag SearchTag…" at bounding box center [978, 238] width 325 height 154
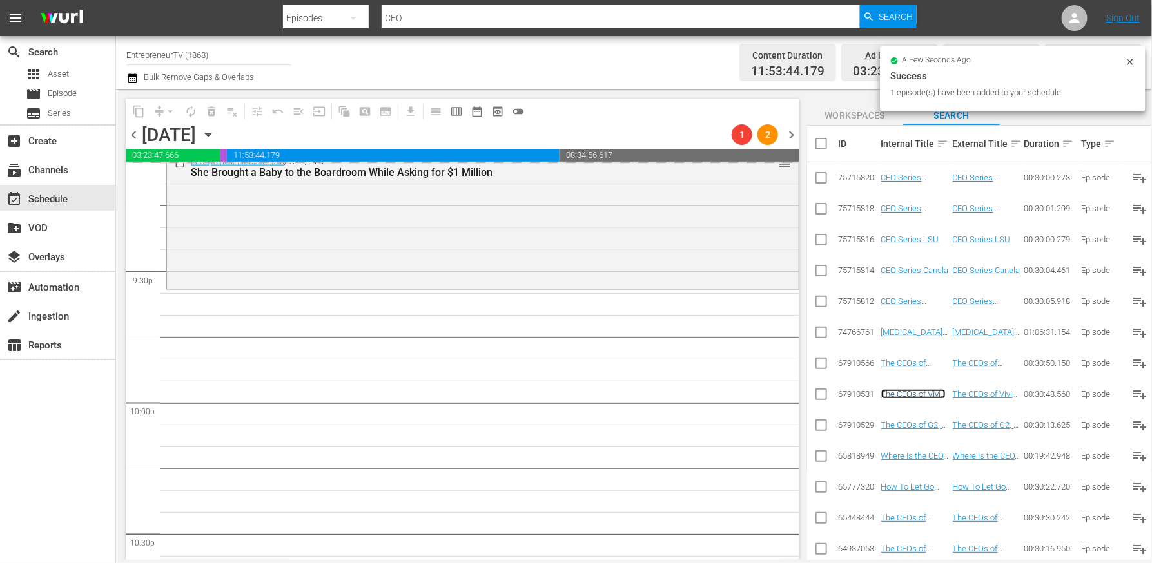
scroll to position [5612, 0]
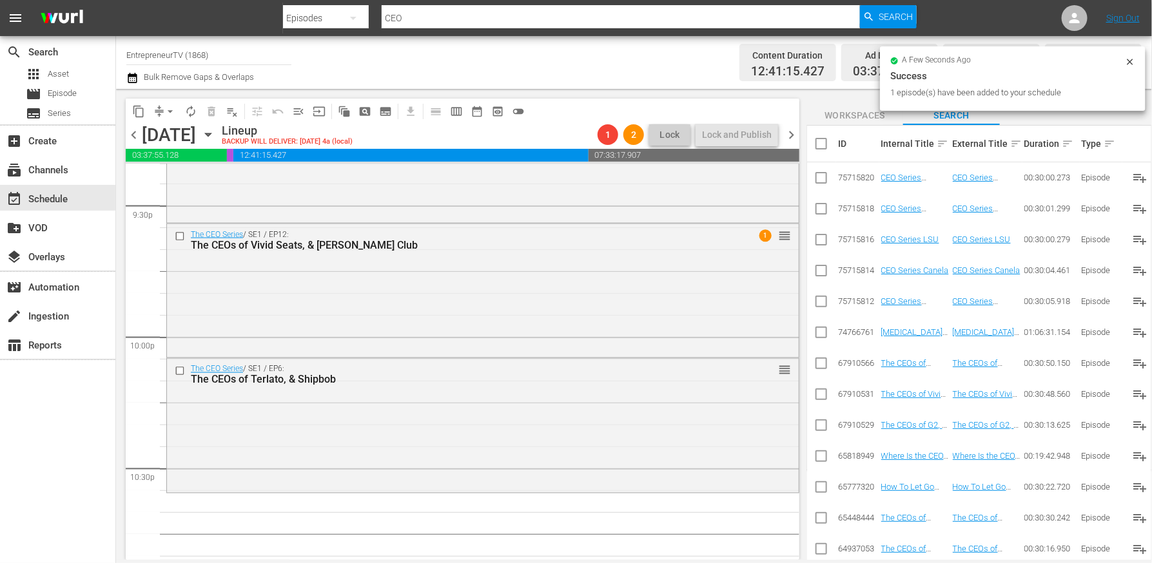
drag, startPoint x: 907, startPoint y: 363, endPoint x: 542, endPoint y: 1, distance: 514.0
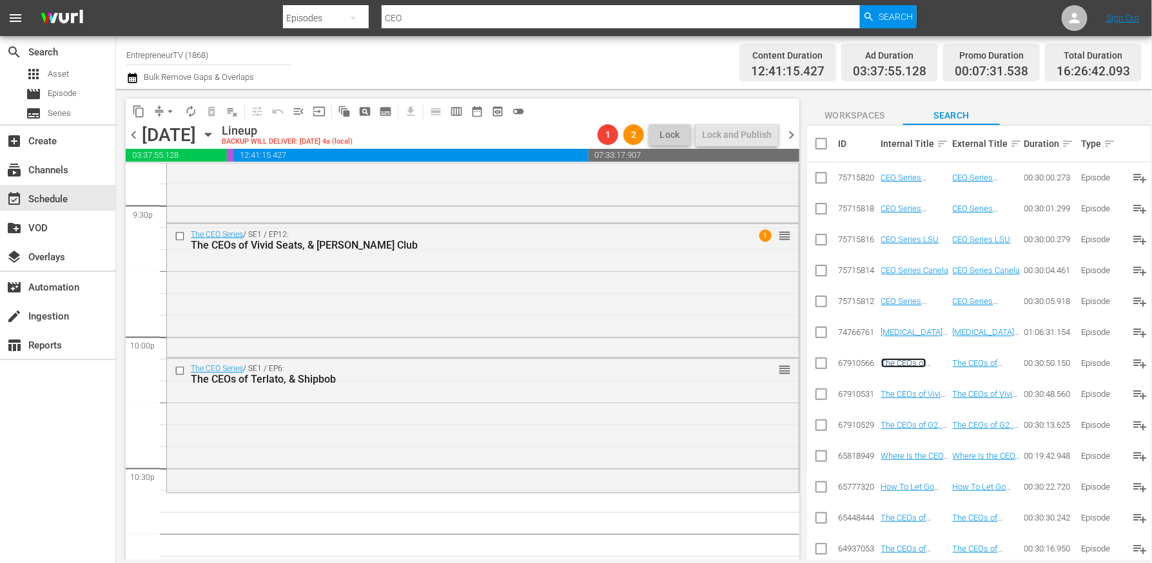
scroll to position [0, 0]
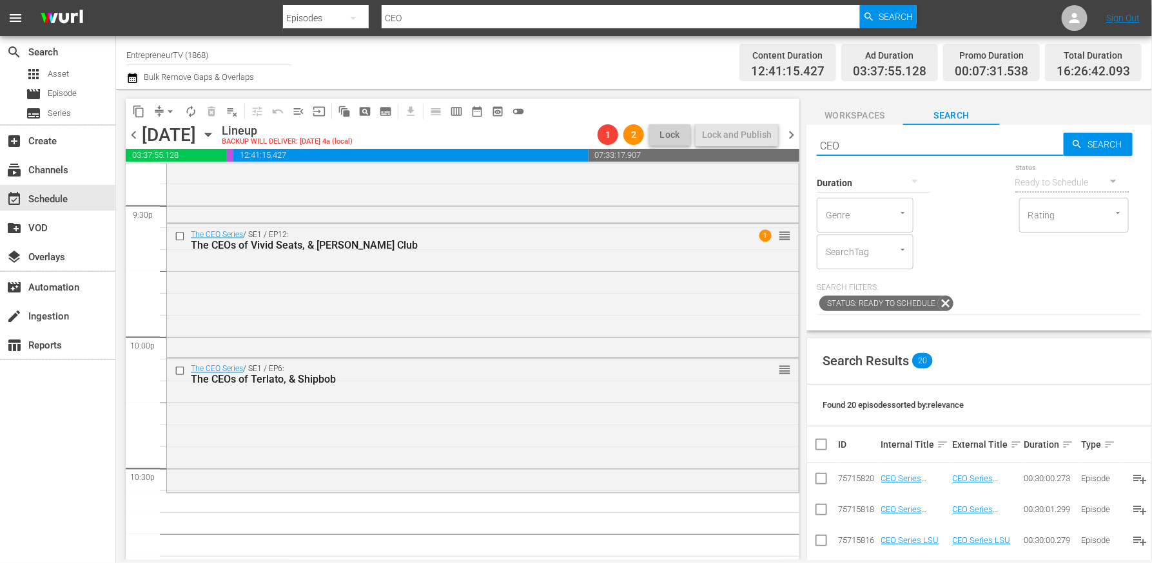
click at [932, 148] on input "CEO" at bounding box center [939, 145] width 247 height 31
type input "tech talk"
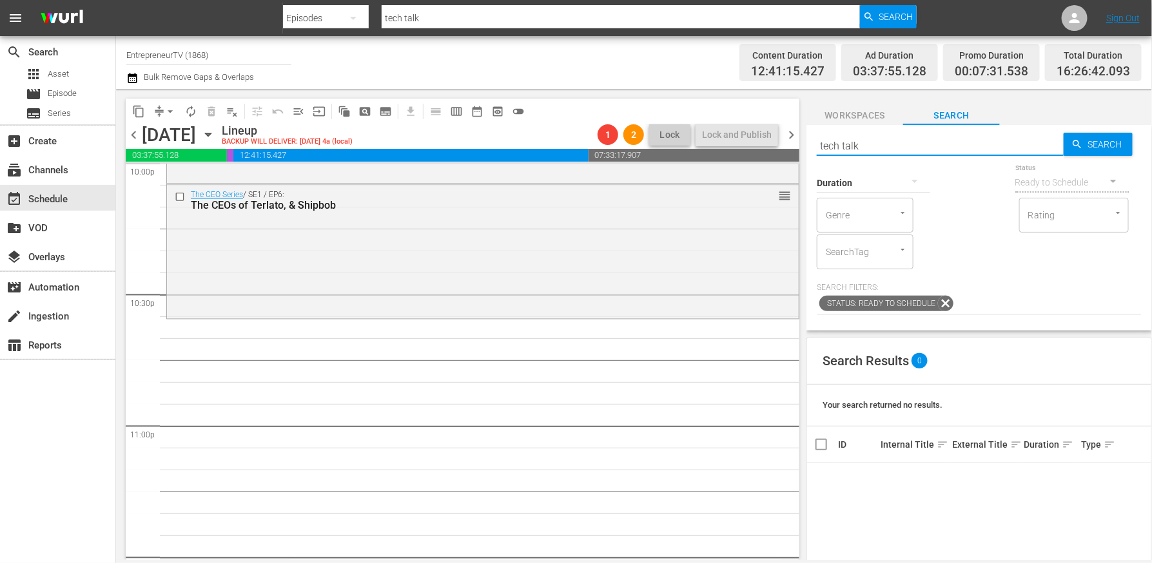
scroll to position [5811, 0]
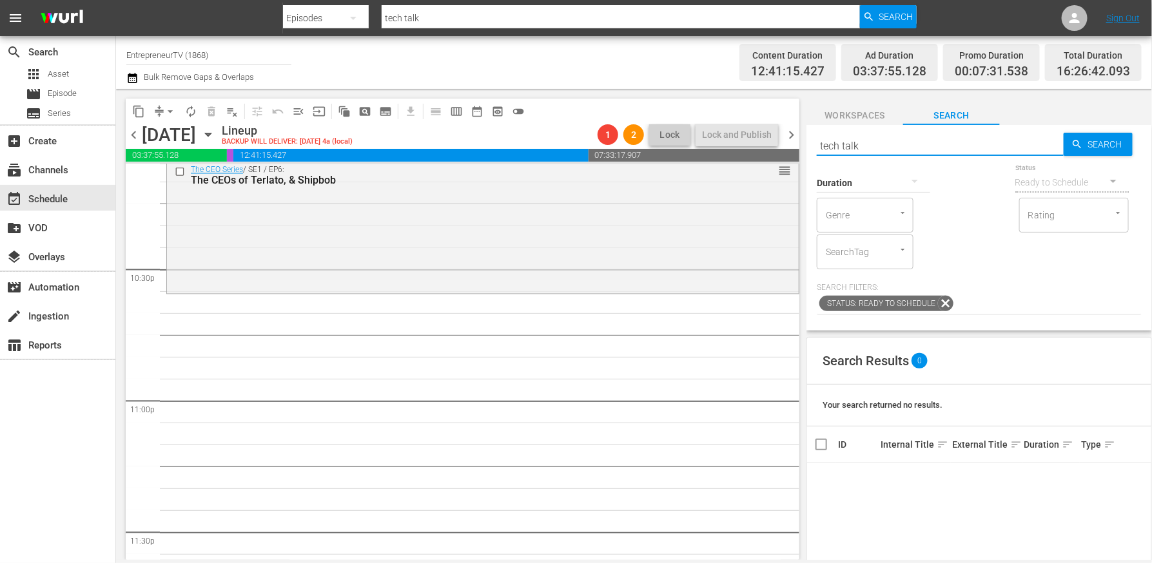
drag, startPoint x: 840, startPoint y: 146, endPoint x: 927, endPoint y: 146, distance: 87.0
click at [918, 146] on input "tech talk" at bounding box center [939, 145] width 247 height 31
type input "tech"
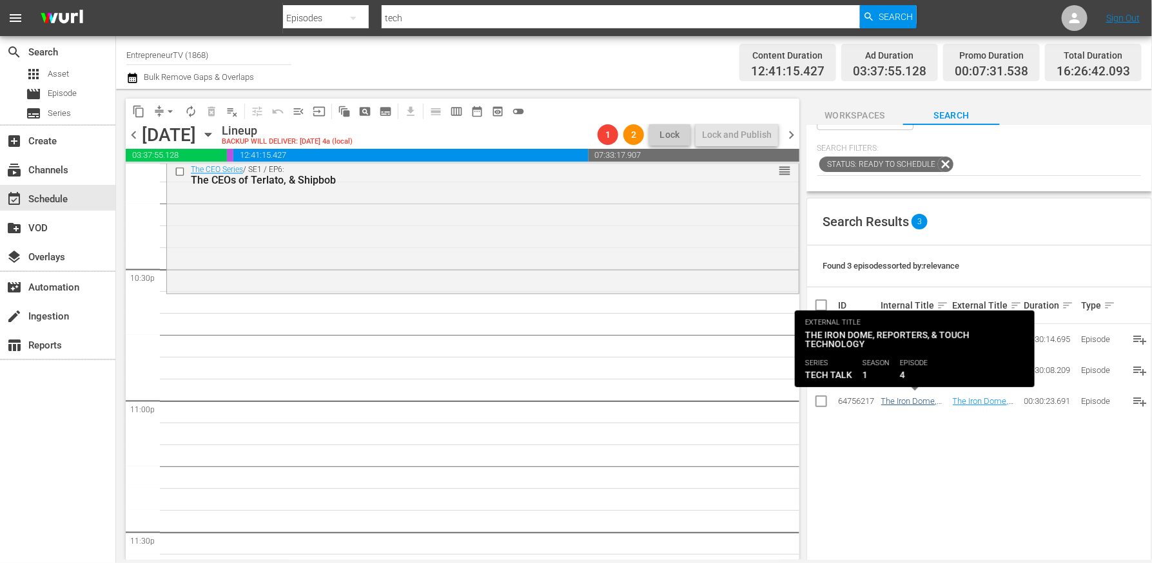
scroll to position [0, 0]
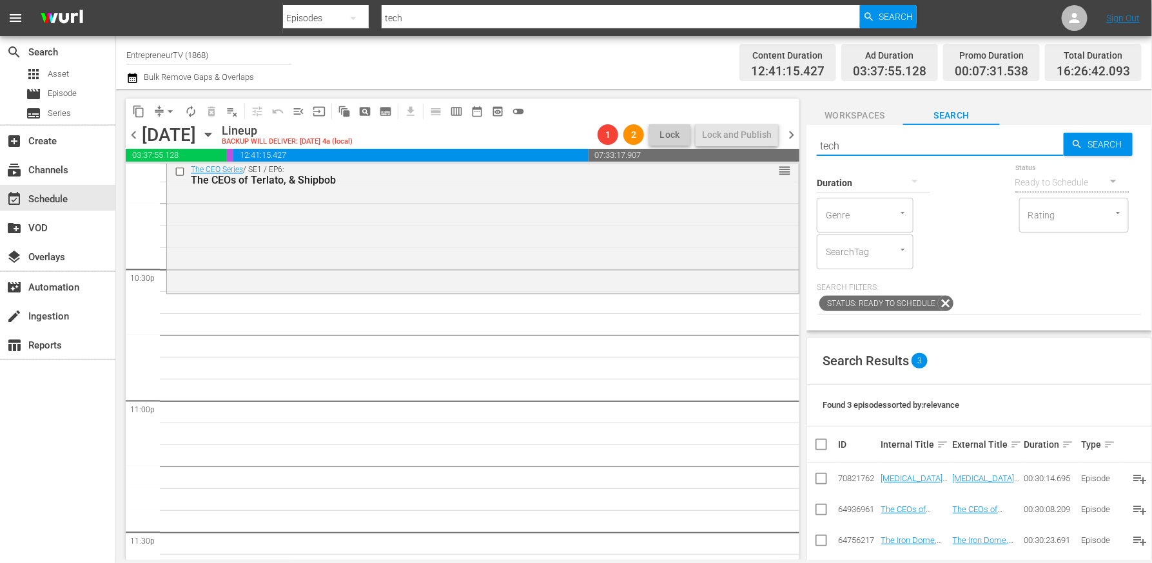
click at [929, 143] on input "tech" at bounding box center [939, 145] width 247 height 31
paste input "Work Dating, Coded Lego, & Robot Companions"
type input "Work Dating, Coded Lego, & Robot Companions"
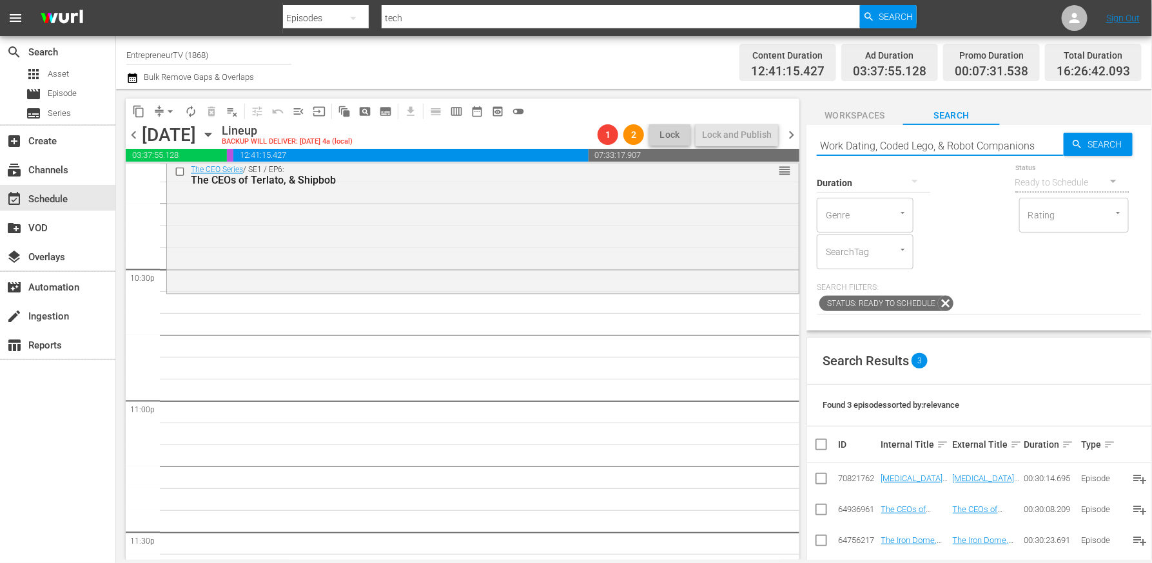
type input "Work Dating, Coded Lego, & Robot Companions"
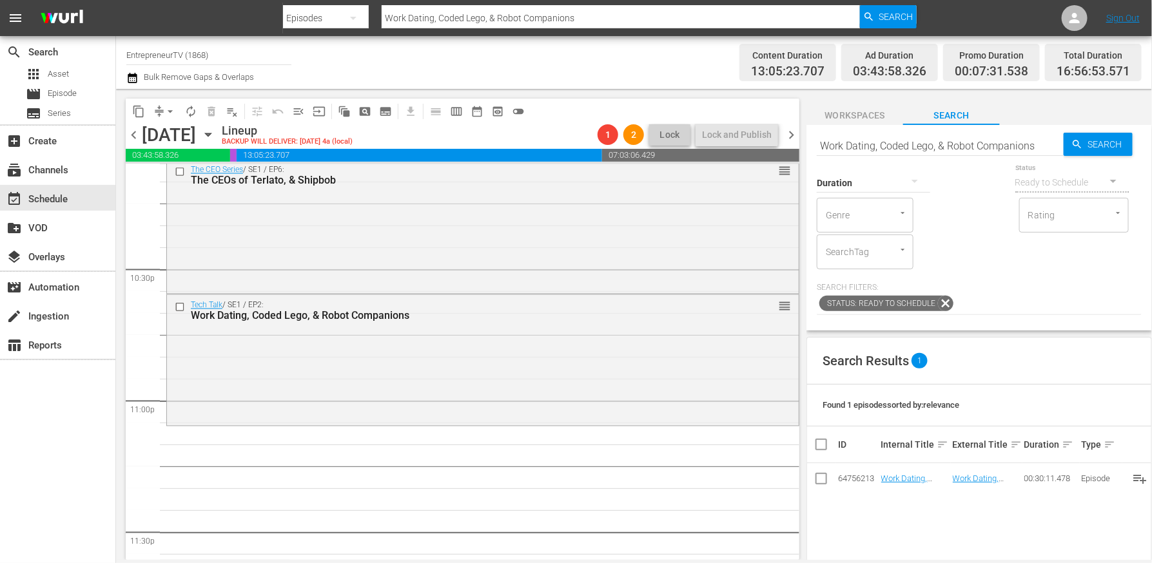
click at [889, 144] on input "Work Dating, Coded Lego, & Robot Companions" at bounding box center [939, 145] width 247 height 31
type input "mind vallet"
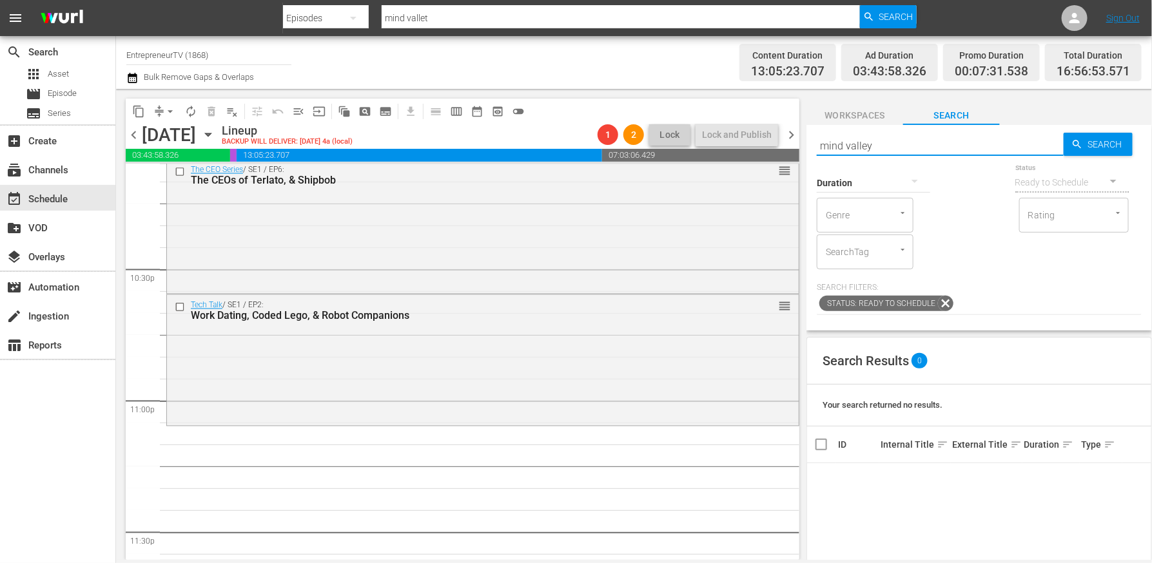
type input "mind valley"
click at [874, 151] on div "Duration" at bounding box center [872, 174] width 113 height 46
click at [878, 135] on input "mind valley" at bounding box center [939, 145] width 247 height 31
click at [878, 146] on input "mind valley" at bounding box center [939, 145] width 247 height 31
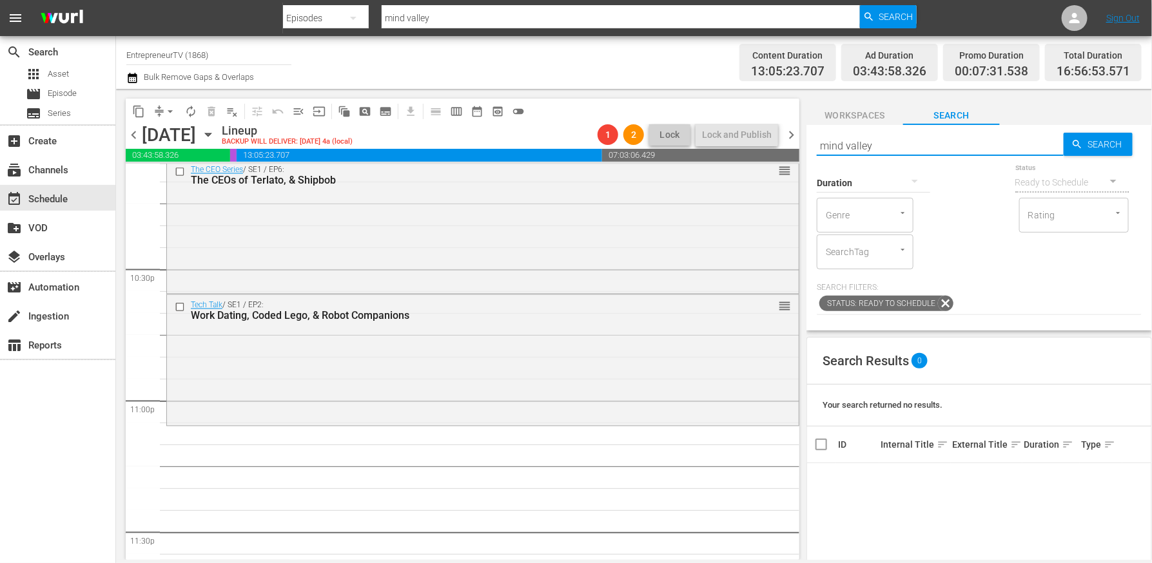
click at [878, 146] on input "mind valley" at bounding box center [939, 145] width 247 height 31
paste input "The 3 Most Important Things for Every Entrepreneur | Verne Harnish"
type input "The 3 Most Important Things for Every Entrepreneur | Verne Harnish"
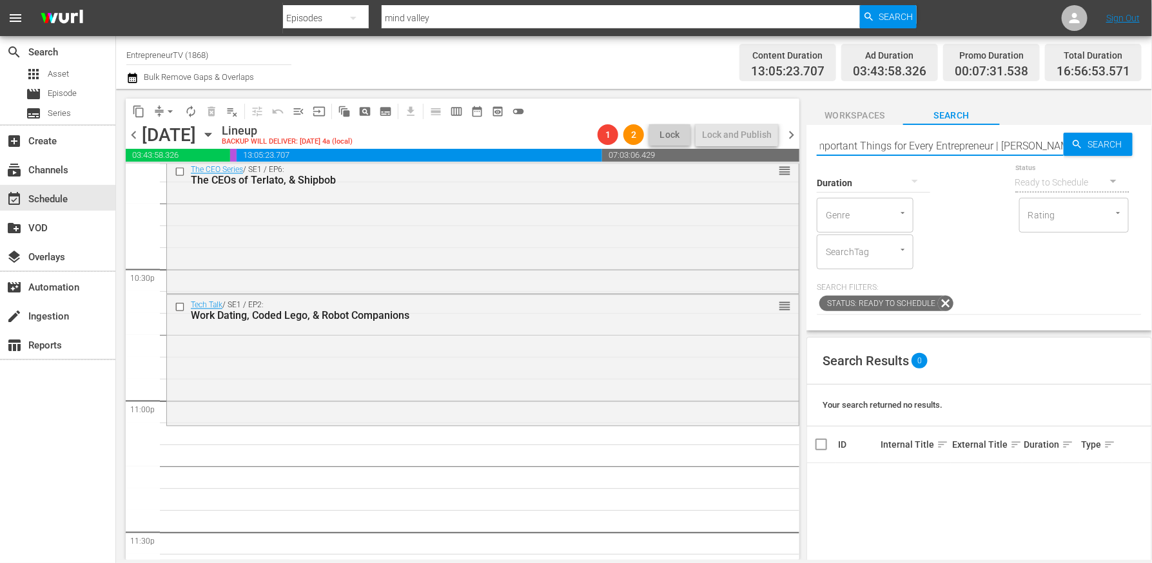
type input "The 3 Most Important Things for Every Entrepreneur | Verne Harnish"
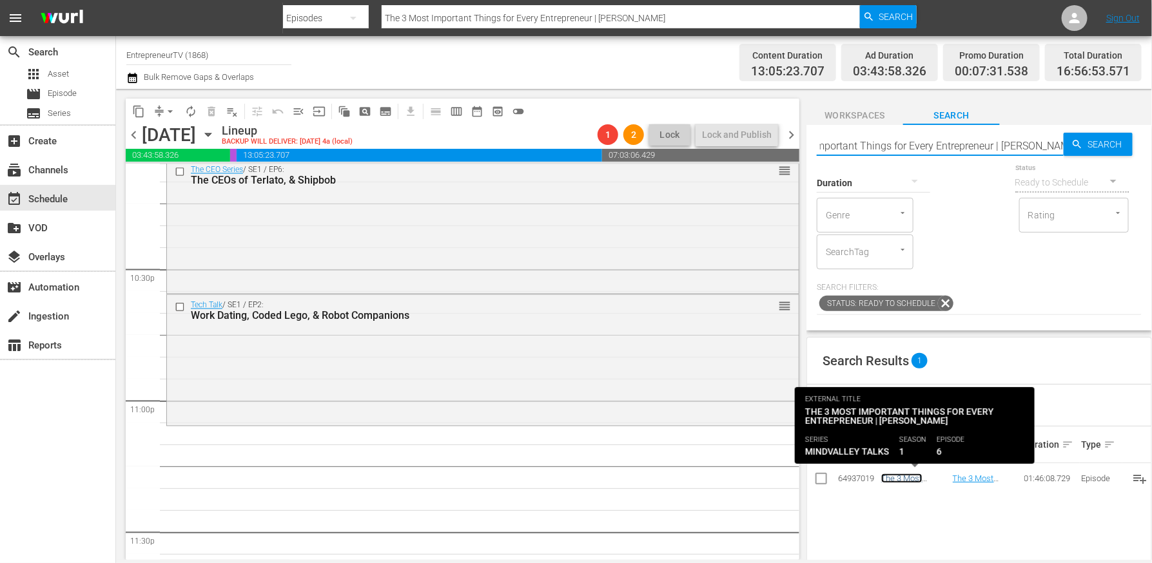
scroll to position [0, 0]
drag, startPoint x: 892, startPoint y: 474, endPoint x: 516, endPoint y: 10, distance: 597.4
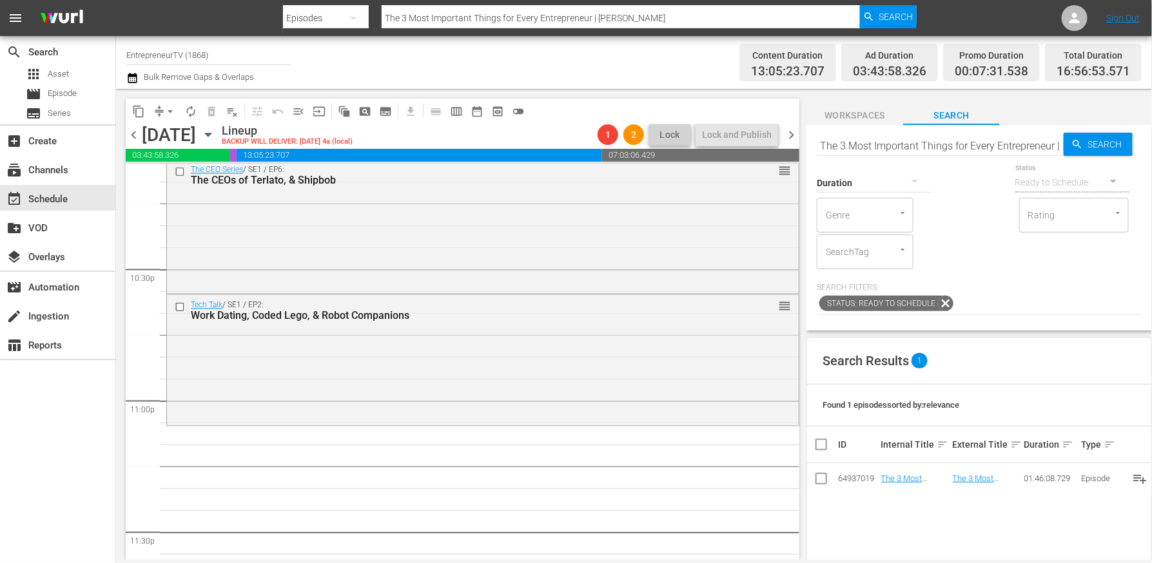
click at [884, 142] on input "The 3 Most Important Things for Every Entrepreneur | Verne Harnish" at bounding box center [939, 145] width 247 height 31
paste input "How to Build A Business You Love | Jason Goldberg"
type input "How to Build A Business You Love | Jason Goldberg"
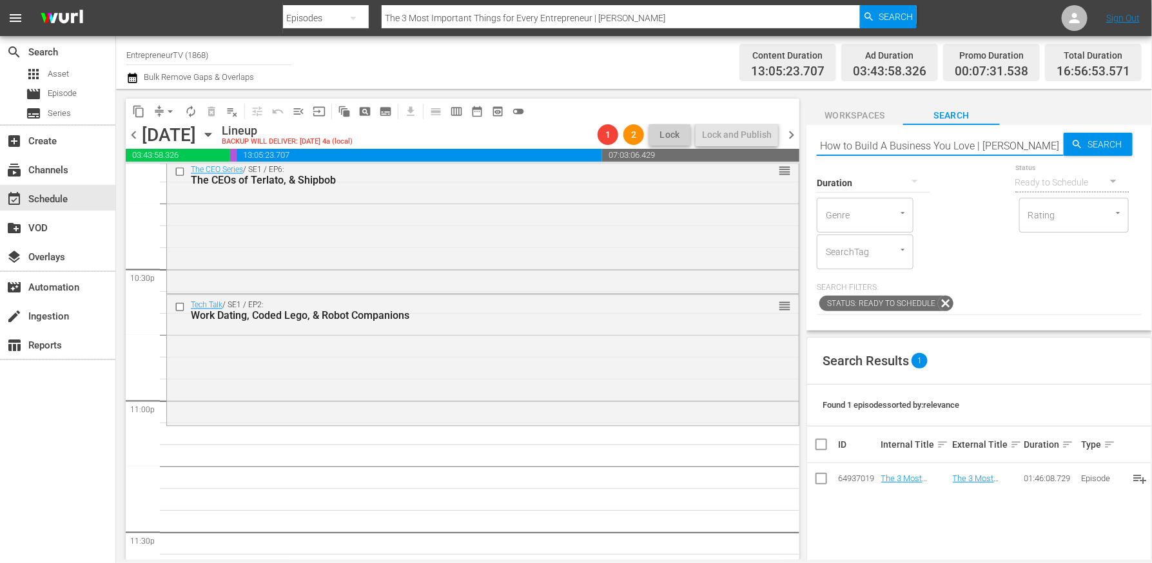
type input "How to Build A Business You Love | Jason Goldberg"
click at [957, 151] on input "How to Build A Business You Love | Jason Goldberg" at bounding box center [939, 145] width 247 height 31
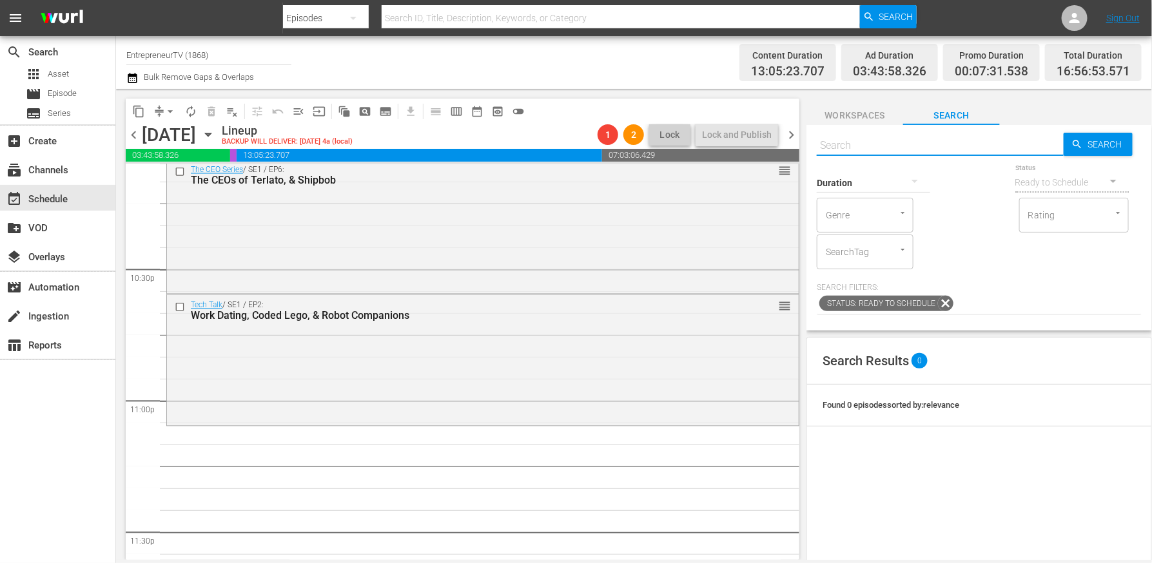
paste input "How to Build A Business You Love | Jason Goldberg"
type input "How to Build A Business You Love | Jason Goldberg"
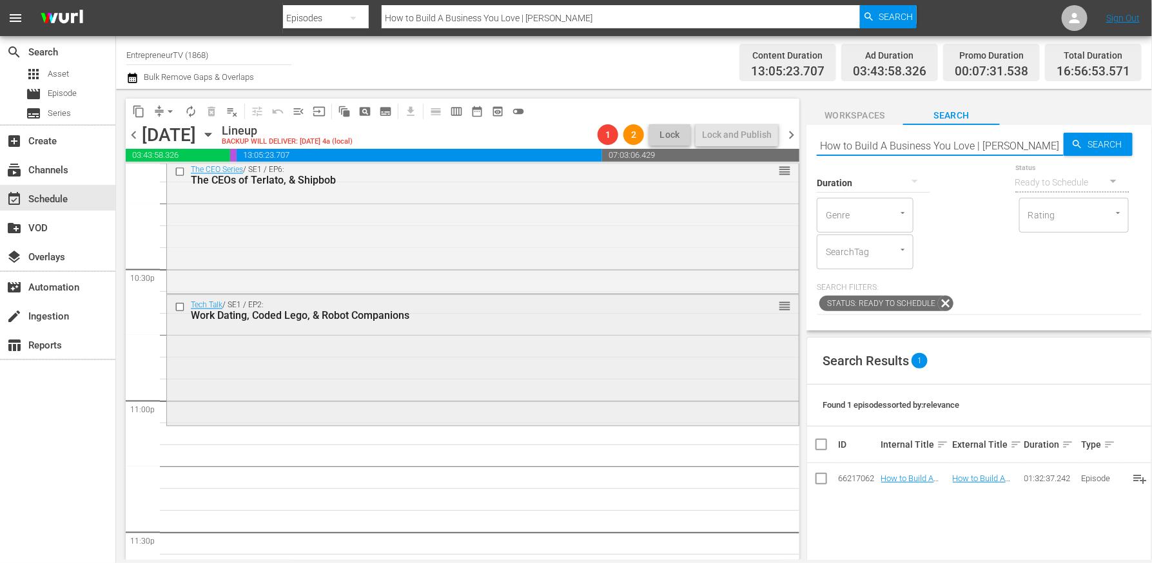
click at [178, 306] on input "checkbox" at bounding box center [182, 307] width 14 height 11
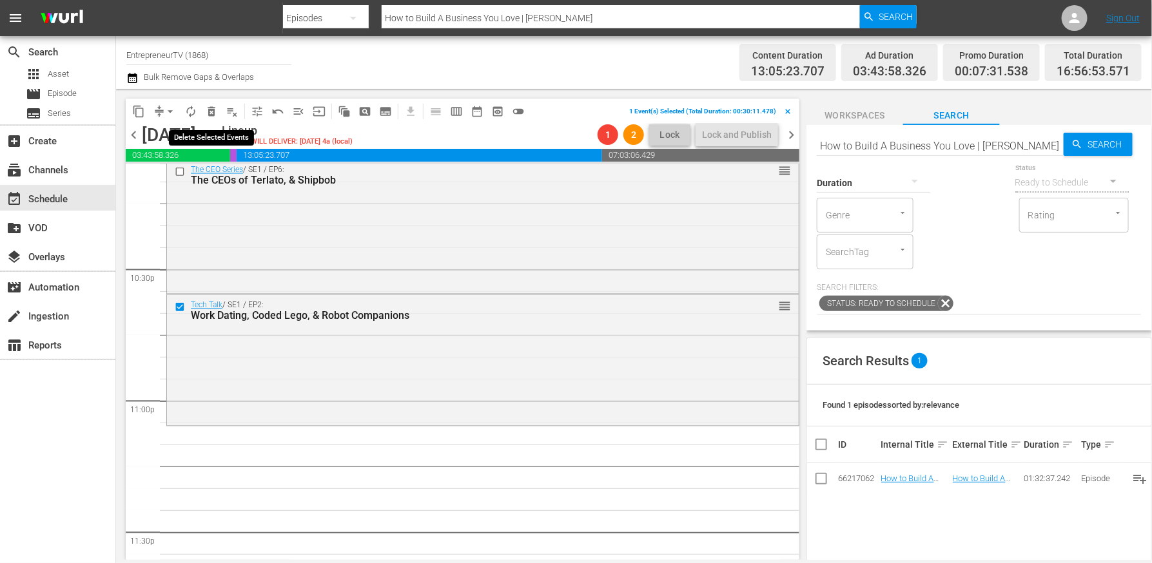
click at [214, 110] on span "delete_forever_outlined" at bounding box center [211, 111] width 13 height 13
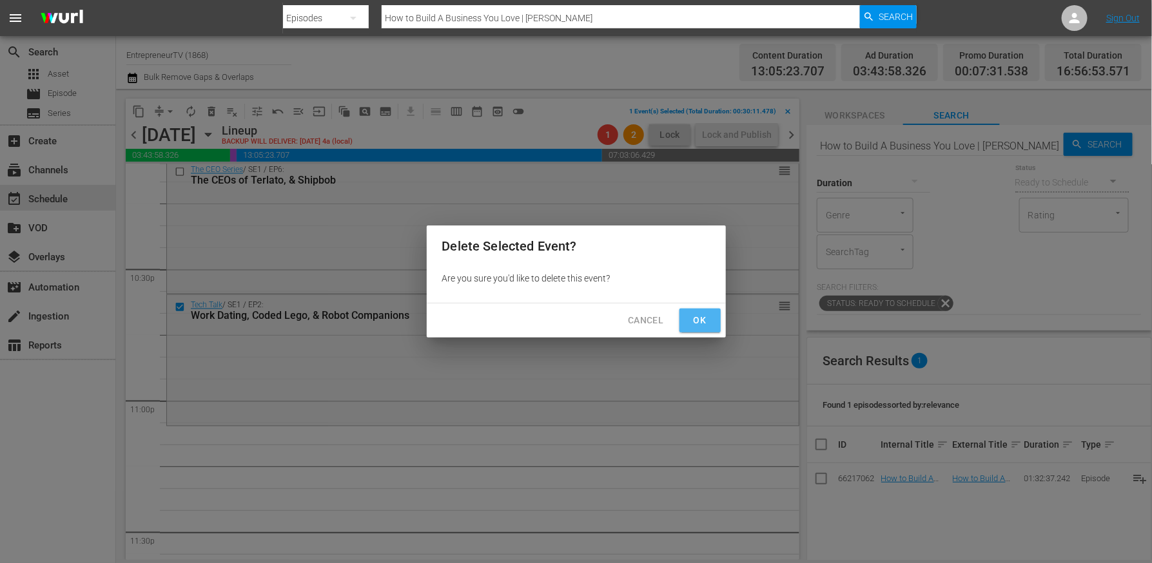
click at [698, 323] on span "Ok" at bounding box center [700, 321] width 21 height 16
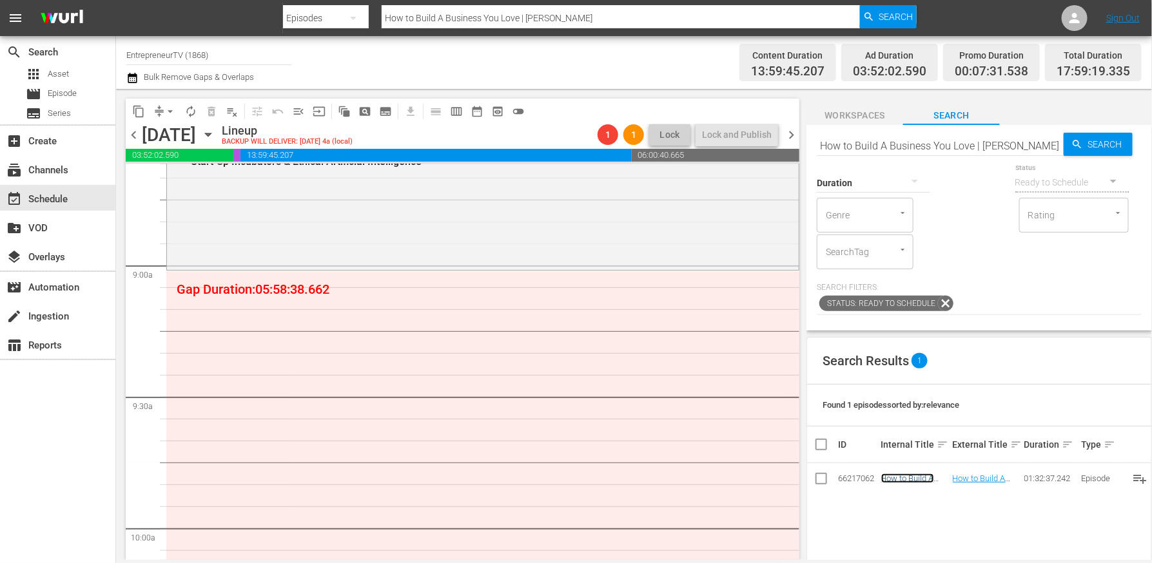
scroll to position [2266, 0]
drag, startPoint x: 900, startPoint y: 473, endPoint x: 333, endPoint y: 0, distance: 738.5
click at [970, 150] on input "How to Build A Business You Love | Jason Goldberg" at bounding box center [939, 145] width 247 height 31
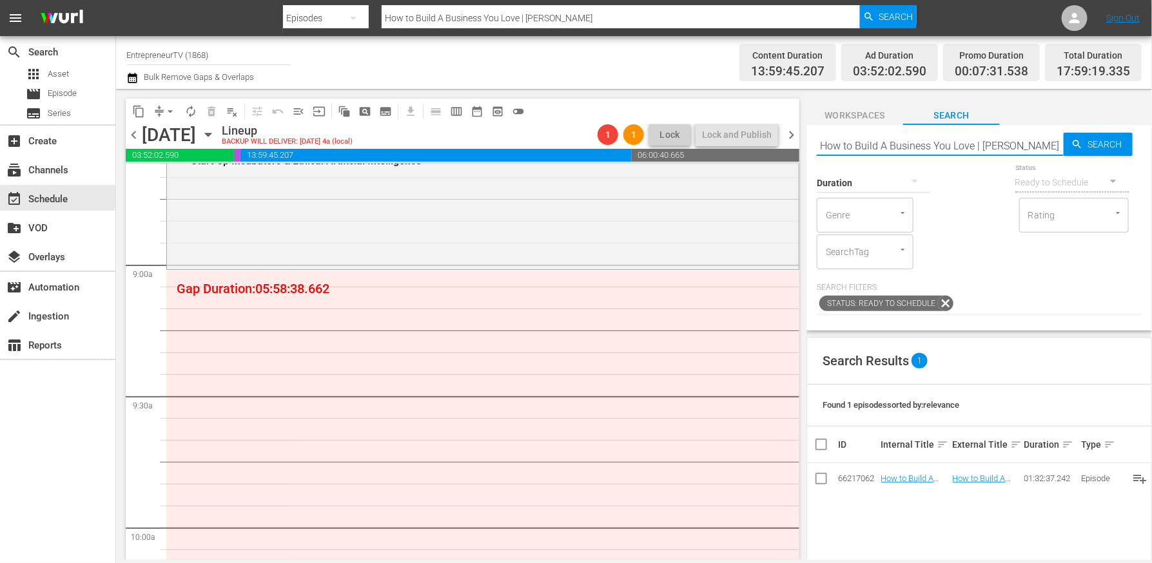
paste input "NEVER SETTLE SHOW"
type input "NEVER SETTLE SHOW"
click at [889, 145] on input "NEVER SETTLE SHOW" at bounding box center [939, 145] width 247 height 31
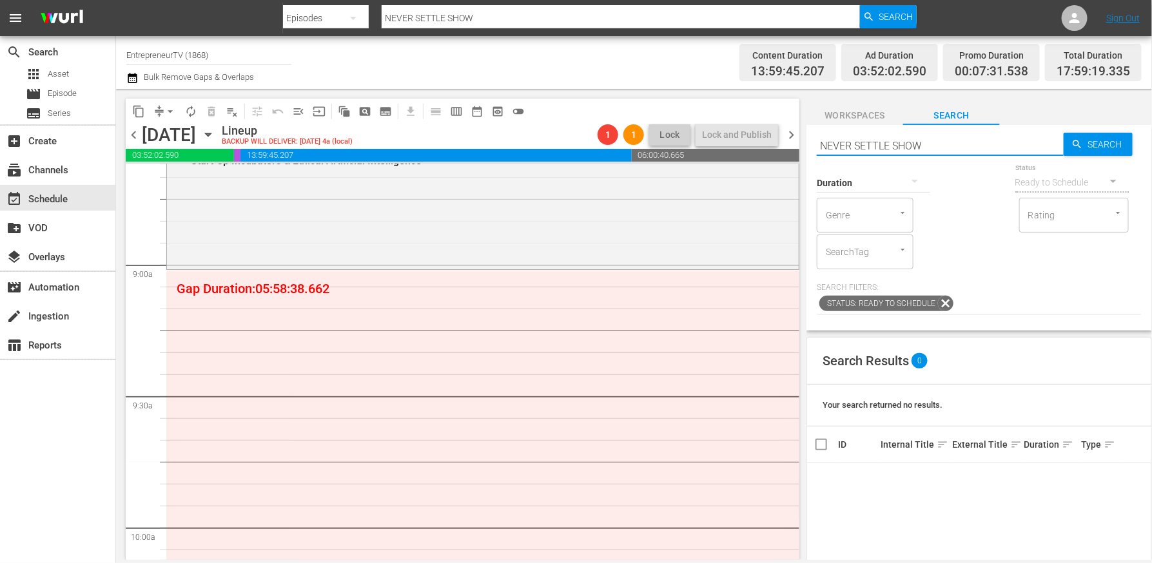
click at [889, 145] on input "NEVER SETTLE SHOW" at bounding box center [939, 145] width 247 height 31
paste input "How To Monetize Your Merchandise, w/ Kalilah Wright"
type input "How To Monetize Your Merchandise, w/ Kalilah Wright"
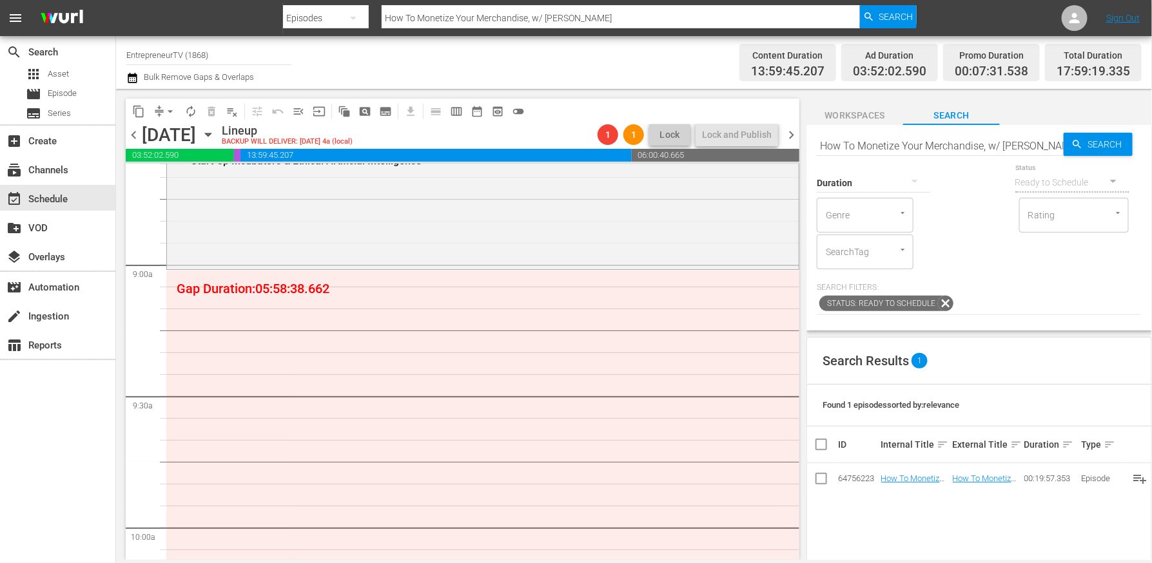
click at [907, 133] on input "How To Monetize Your Merchandise, w/ Kalilah Wright" at bounding box center [939, 145] width 247 height 31
click at [903, 149] on input "How To Monetize Your Merchandise, w/ Kalilah Wright" at bounding box center [939, 145] width 247 height 31
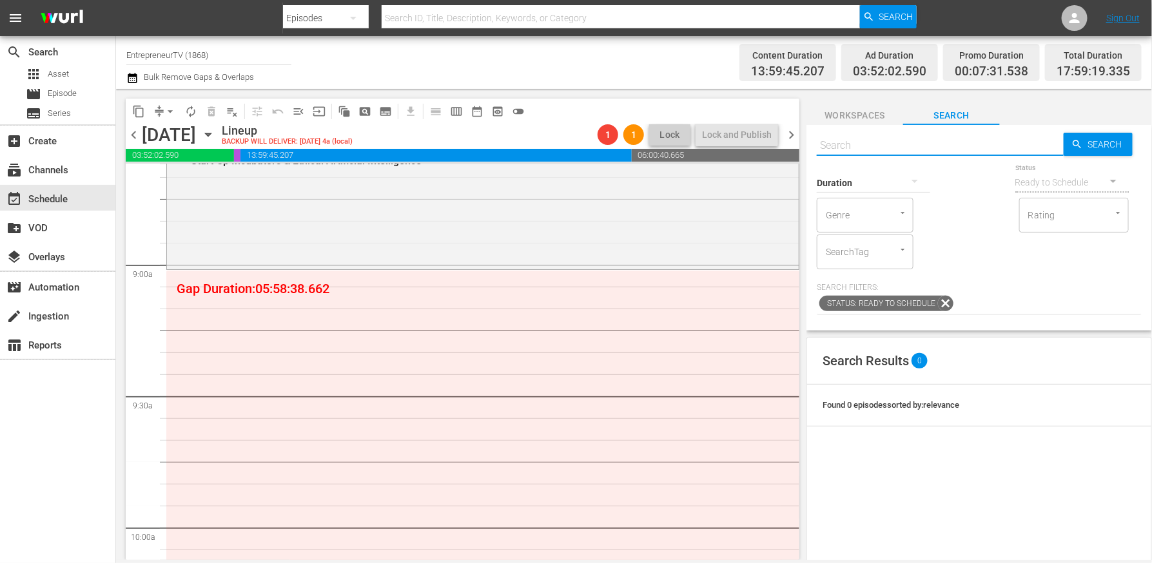
paste input "How To Monetize Your Merchandise, w/ Kalilah Wright"
type input "How To Monetize Your Merchandise, w/ Kalilah Wright"
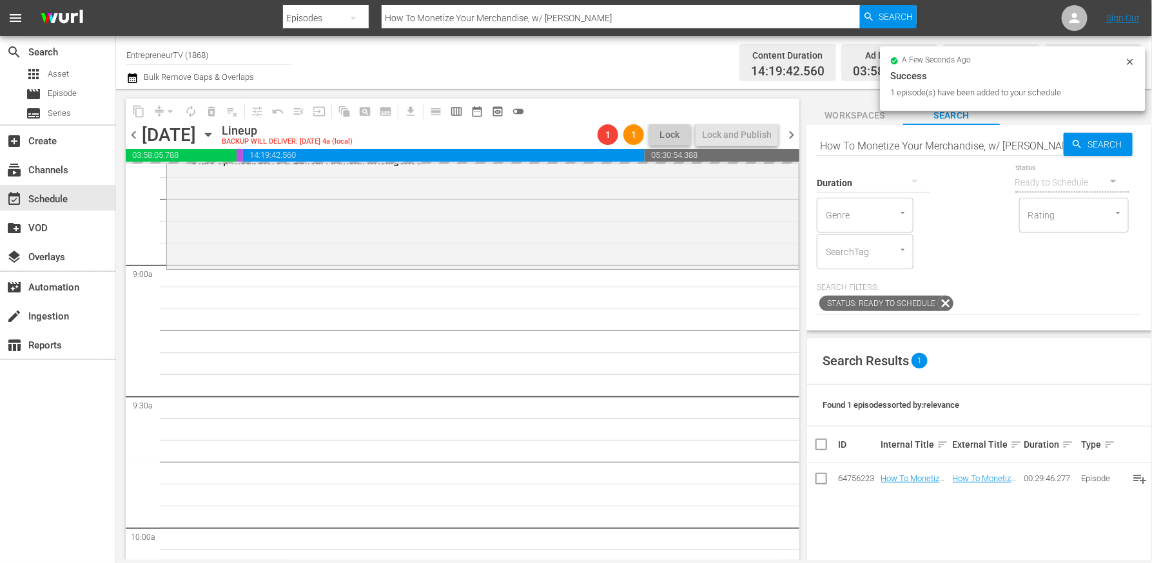
drag, startPoint x: 916, startPoint y: 480, endPoint x: 592, endPoint y: 6, distance: 573.6
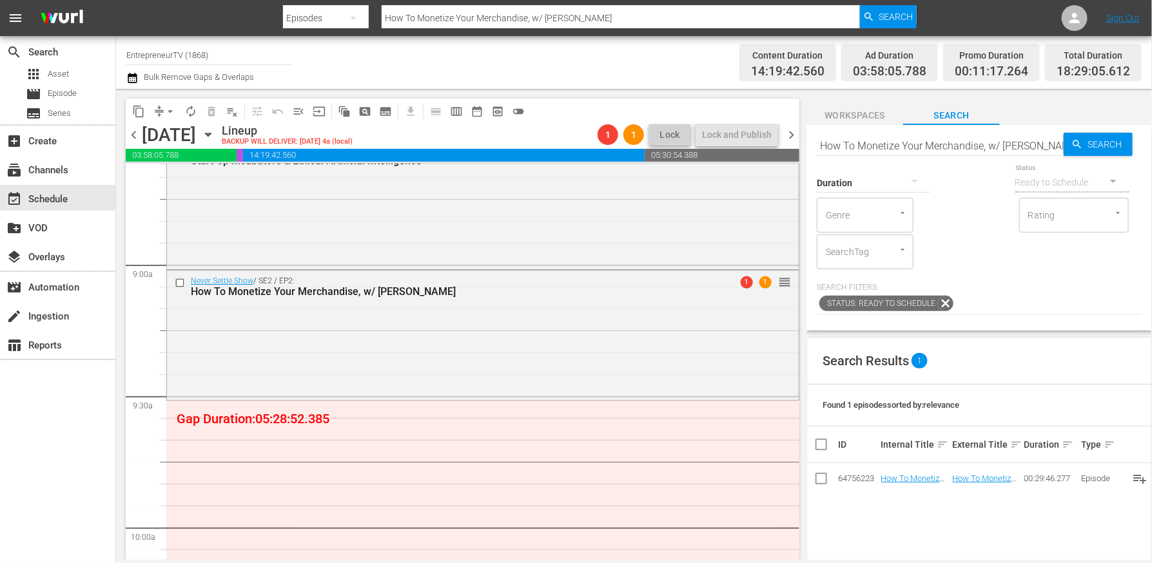
click at [889, 140] on input "How To Monetize Your Merchandise, w/ Kalilah Wright" at bounding box center [939, 145] width 247 height 31
paste input "Sal Destefano, Katie Austin, Susan Sarich"
type input "Sal Destefano, Katie Austin, Susan Sarich"
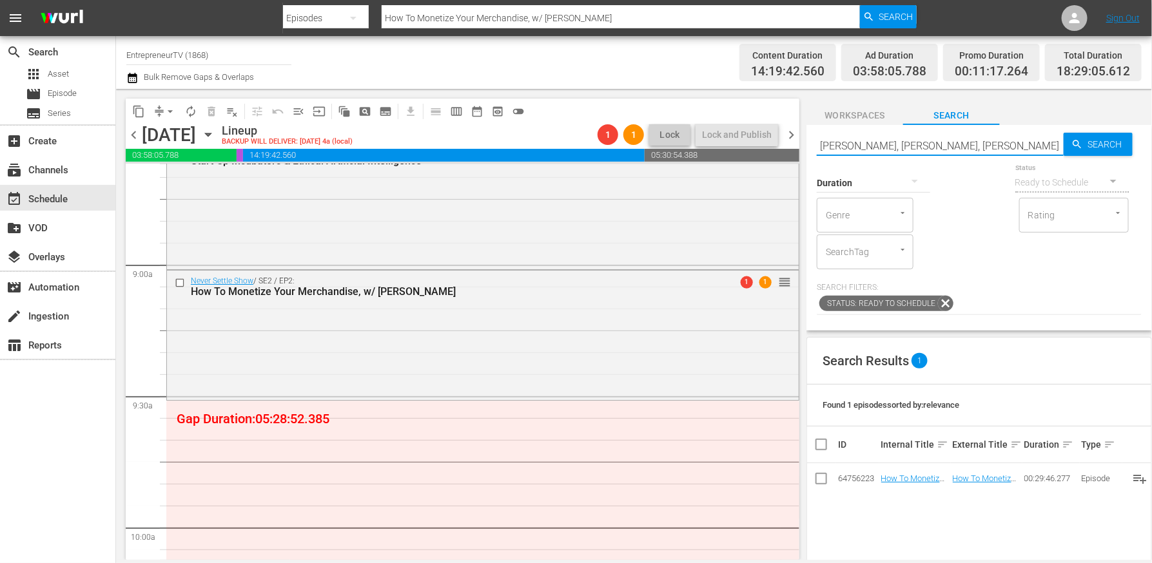
type input "Sal Destefano, Katie Austin, Susan Sarich"
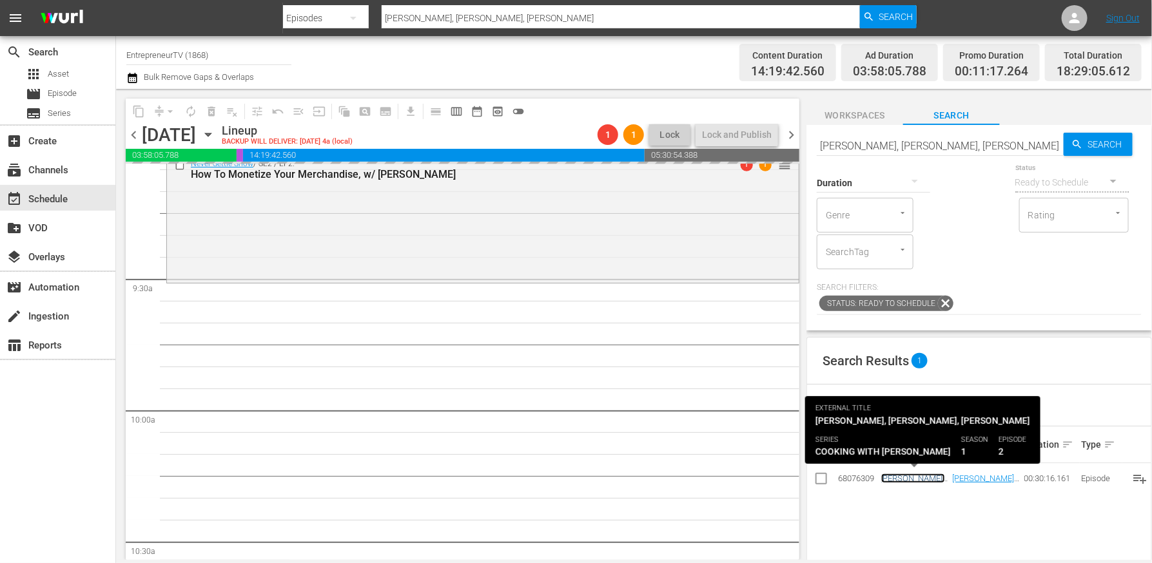
scroll to position [2405, 0]
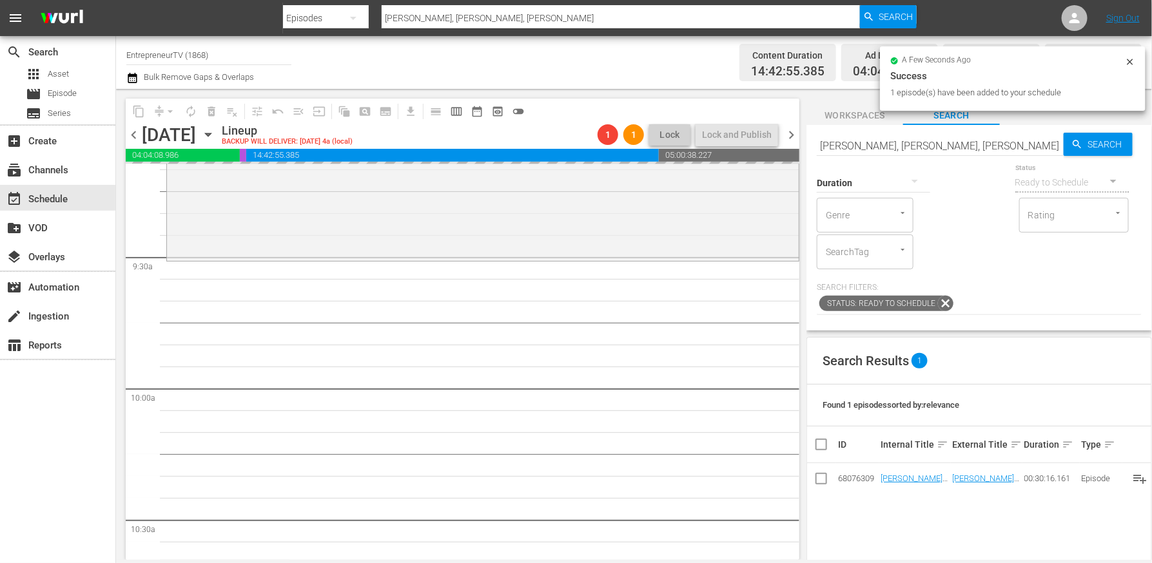
drag, startPoint x: 905, startPoint y: 478, endPoint x: 319, endPoint y: 12, distance: 749.4
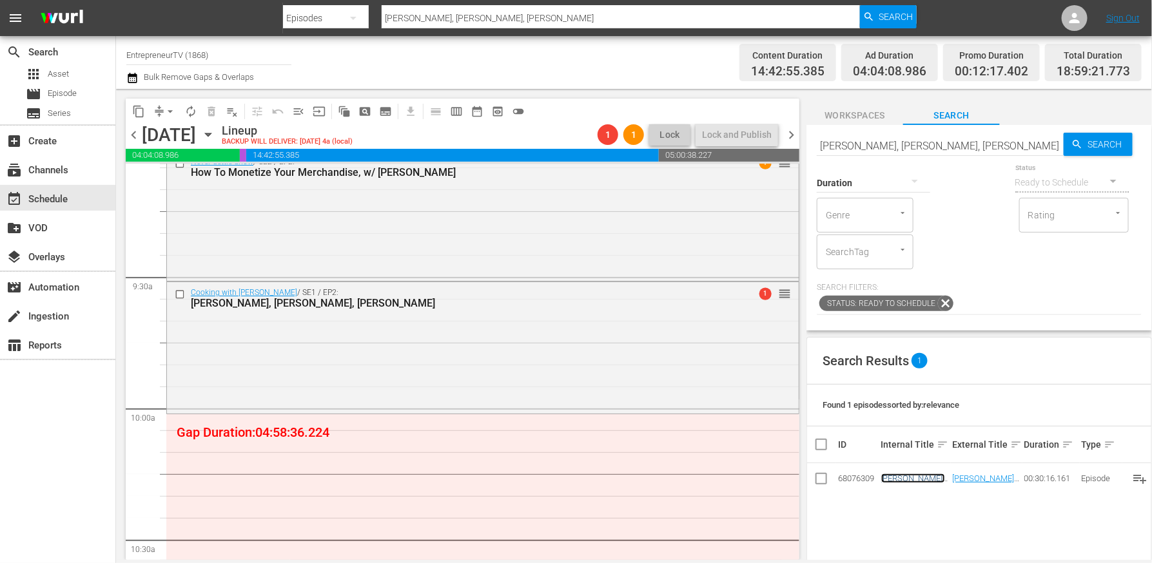
scroll to position [2391, 0]
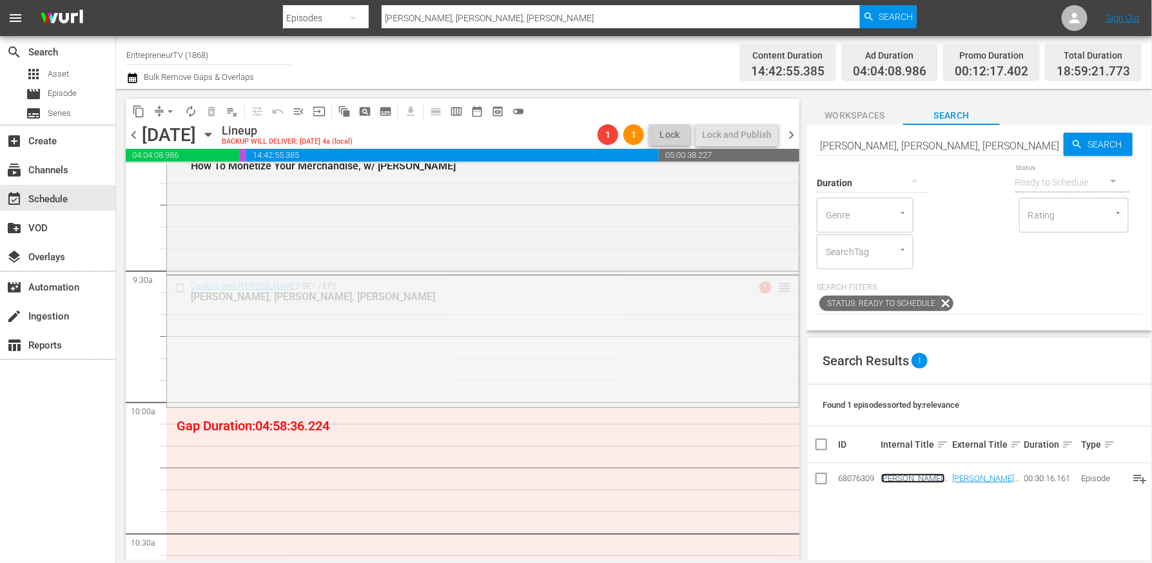
drag, startPoint x: 783, startPoint y: 285, endPoint x: 784, endPoint y: 416, distance: 131.5
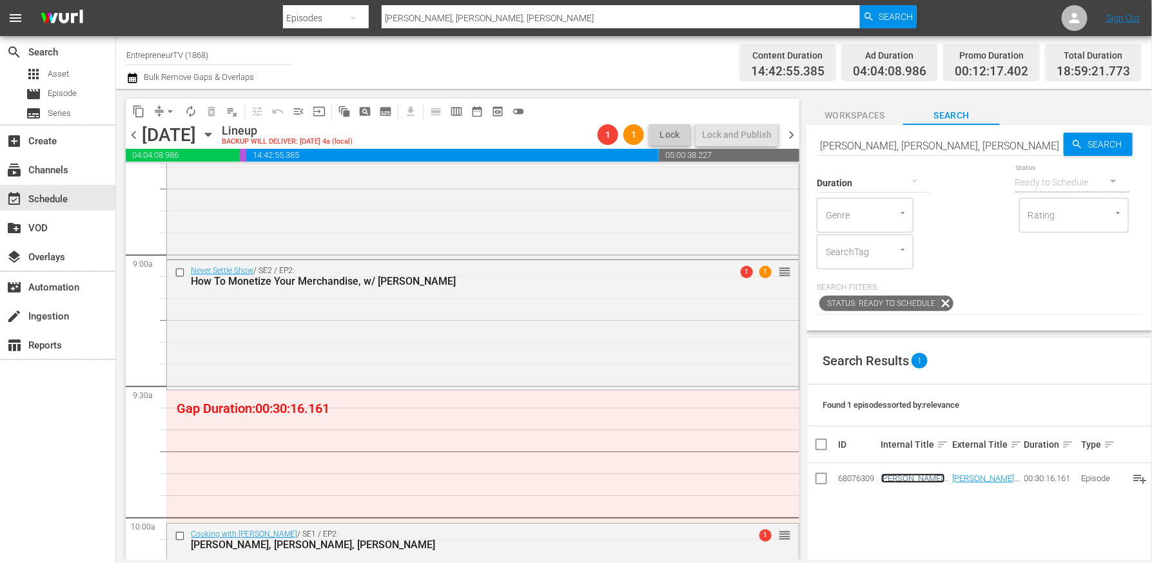
scroll to position [2282, 0]
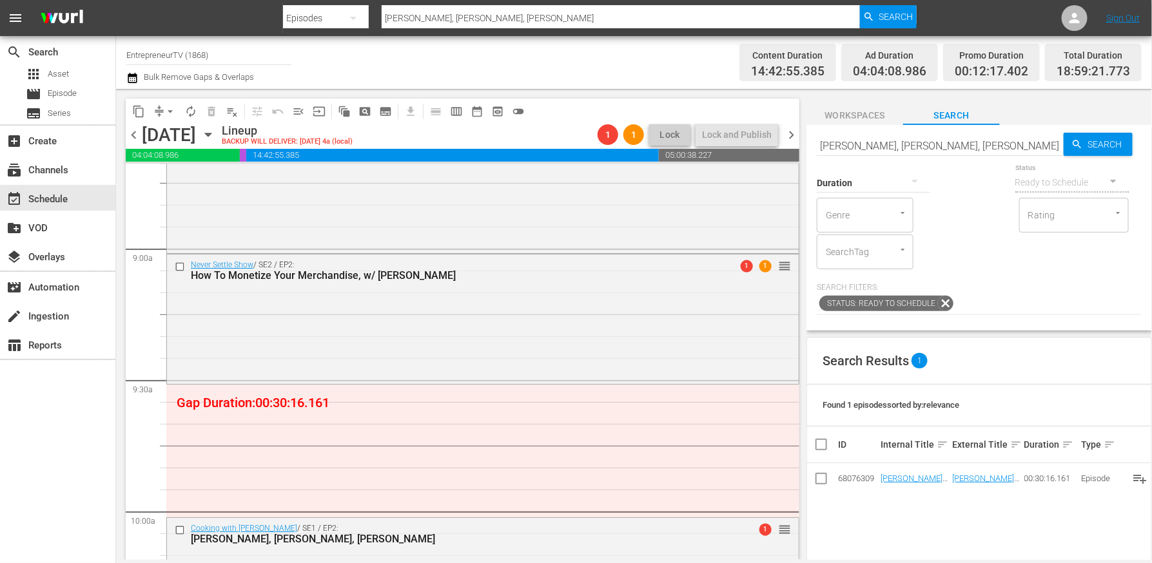
click at [941, 153] on input "Sal Destefano, Katie Austin, Susan Sarich" at bounding box center [939, 145] width 247 height 31
paste input "The Freelance Skills & Mindset You NEED To Succeed, or Freelancing For Beginners"
type input "The Freelance Skills & Mindset You NEED To Succeed, or Freelancing For Beginners"
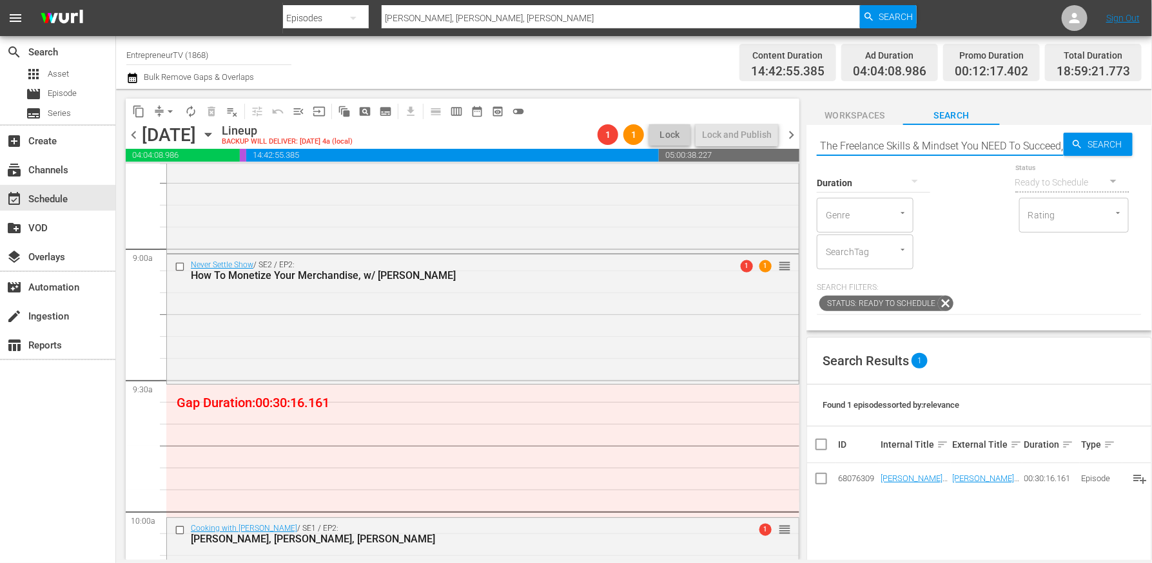
type input "The Freelance Skills & Mindset You NEED To Succeed, or Freelancing For Beginners"
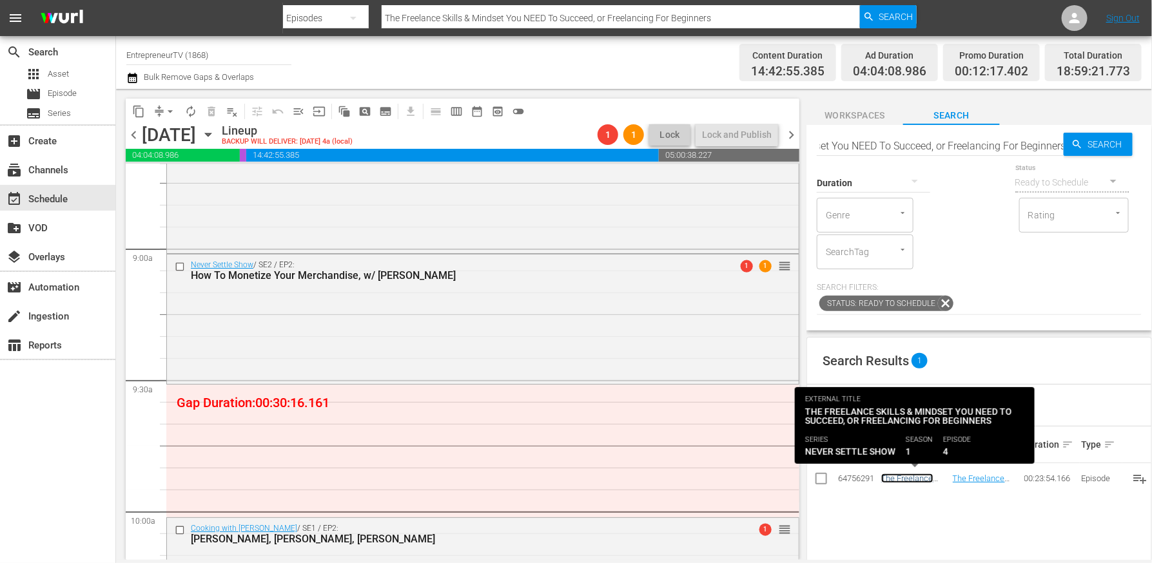
scroll to position [0, 0]
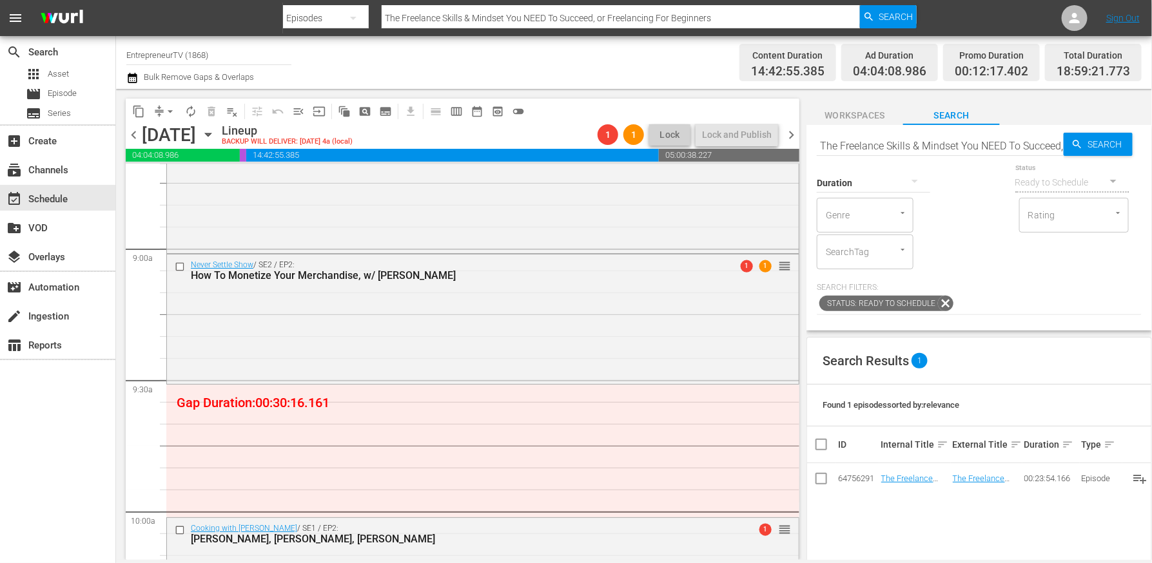
click at [866, 146] on input "The Freelance Skills & Mindset You NEED To Succeed, or Freelancing For Beginners" at bounding box center [939, 145] width 247 height 31
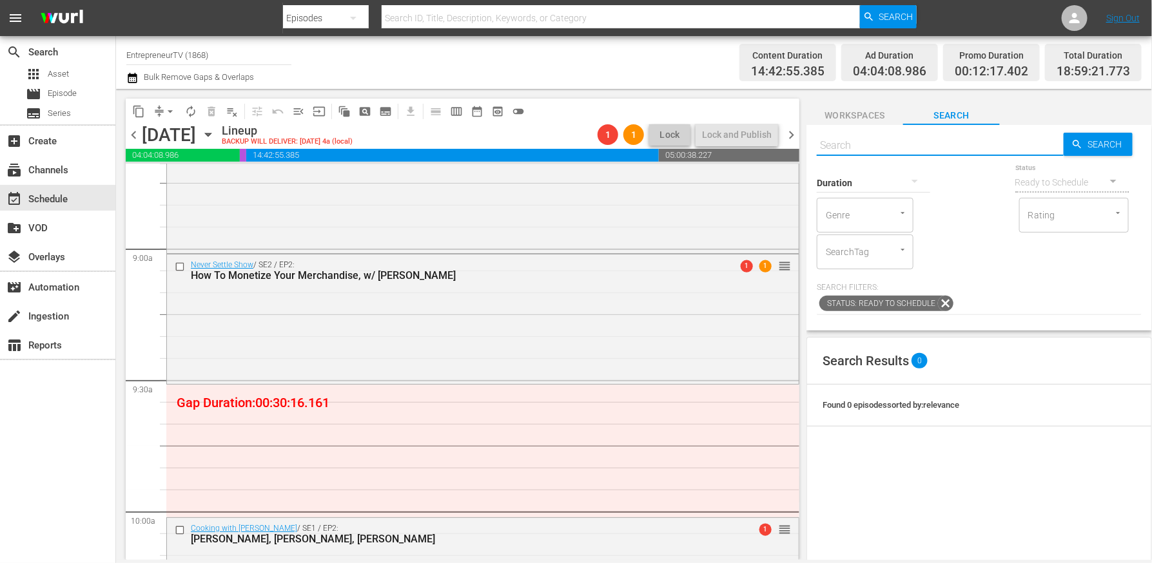
paste input "The Freelance Skills & Mindset You NEED To Succeed, or Freelancing For Beginners"
type input "The Freelance Skills & Mindset You NEED To Succeed, or Freelancing For Beginners"
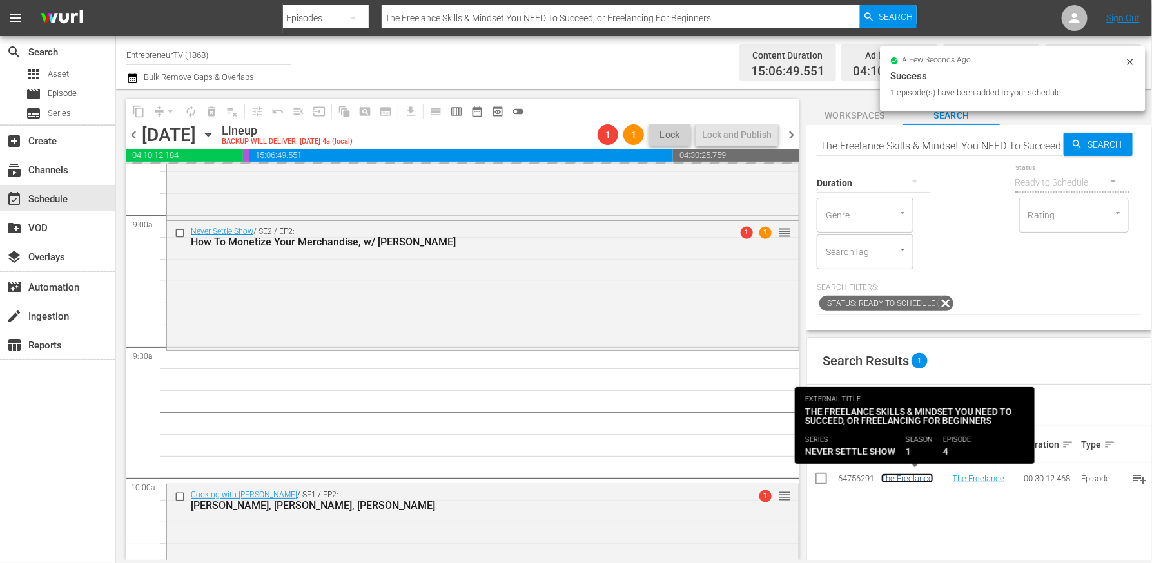
scroll to position [2528, 0]
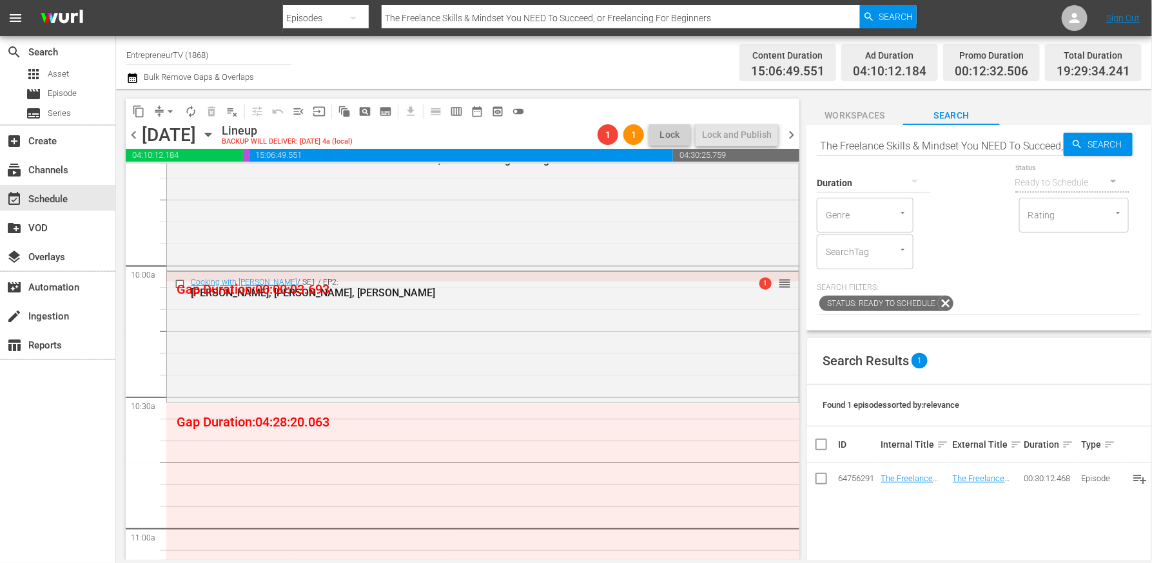
drag, startPoint x: 914, startPoint y: 476, endPoint x: 367, endPoint y: 36, distance: 702.3
drag, startPoint x: 782, startPoint y: 278, endPoint x: 876, endPoint y: 186, distance: 132.1
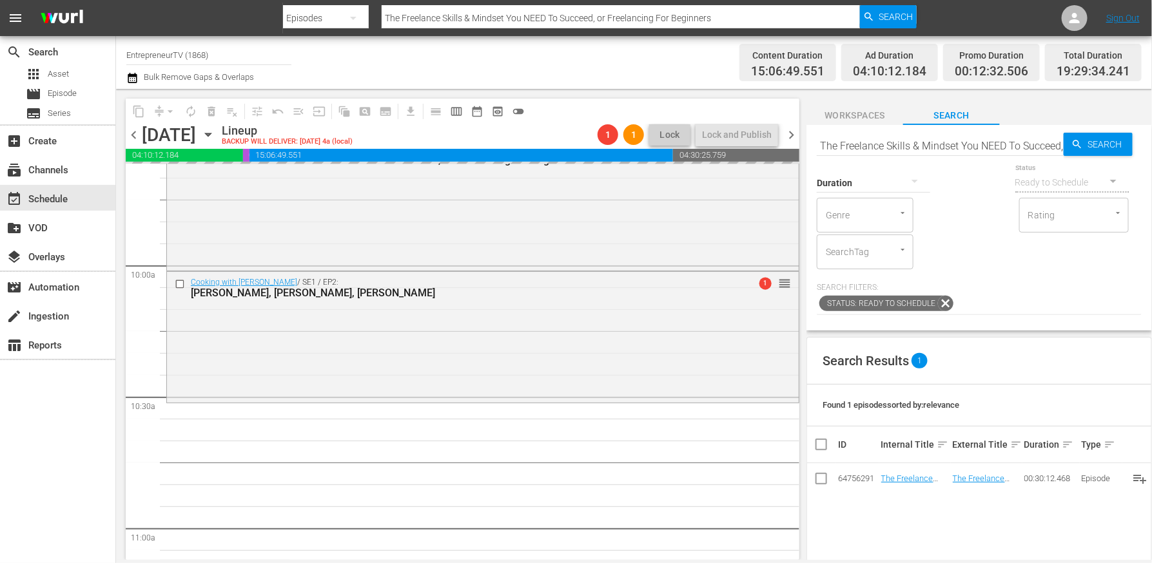
click at [890, 142] on input "The Freelance Skills & Mindset You NEED To Succeed, or Freelancing For Beginners" at bounding box center [939, 145] width 247 height 31
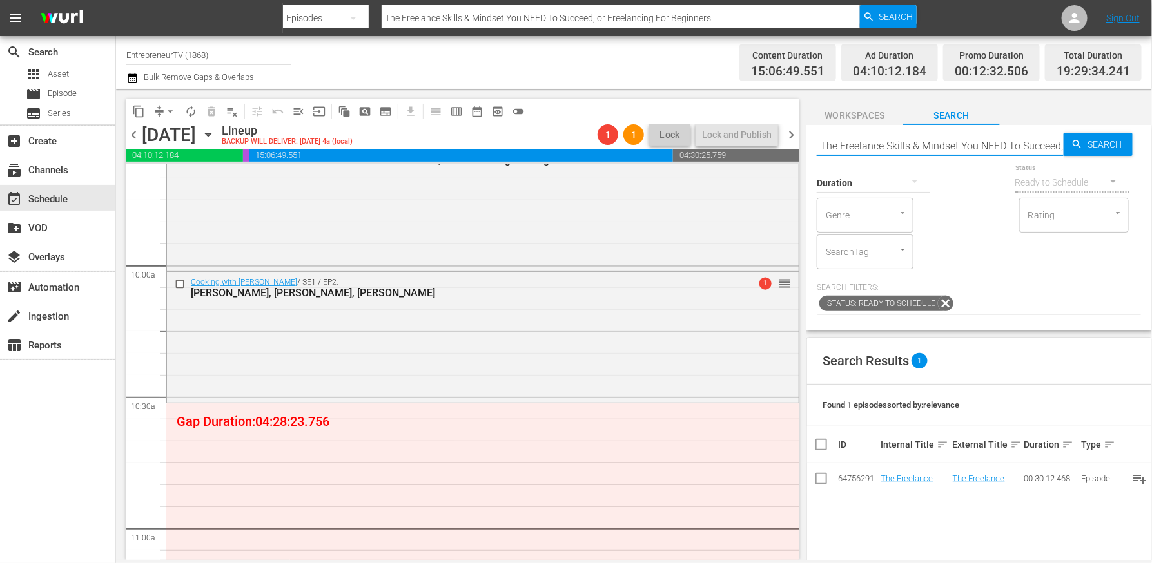
click at [894, 143] on input "The Freelance Skills & Mindset You NEED To Succeed, or Freelancing For Beginners" at bounding box center [939, 145] width 247 height 31
paste input "Art of Being a Self Made Millionaire with Hip Hop's Hottest Rapper Nipsey Hussle"
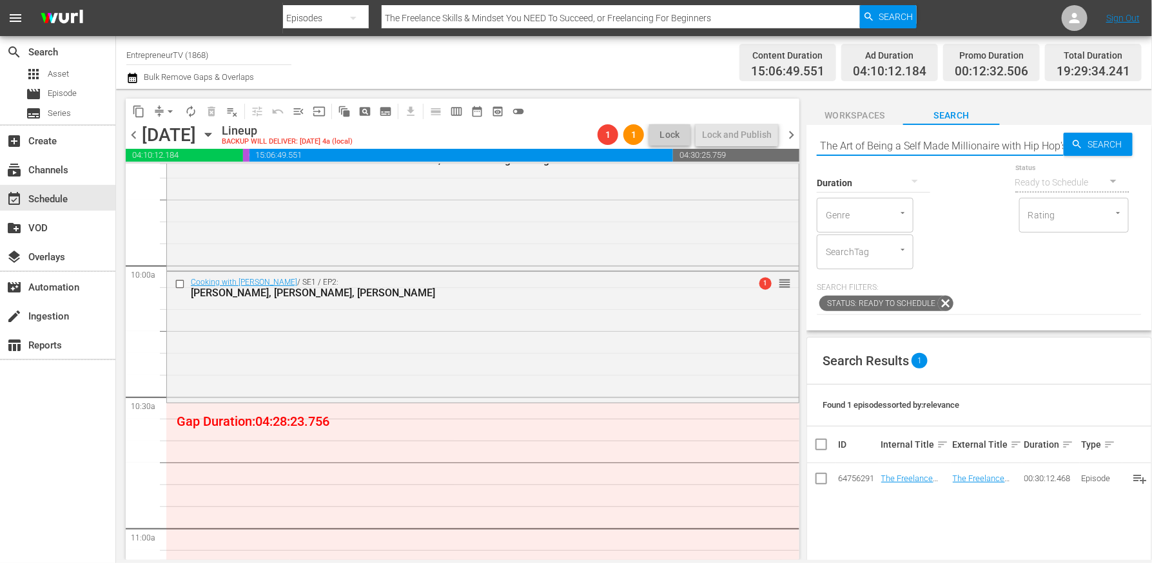
type input "The Art of Being a Self Made Millionaire with Hip Hop's Hottest Rapper Nipsey H…"
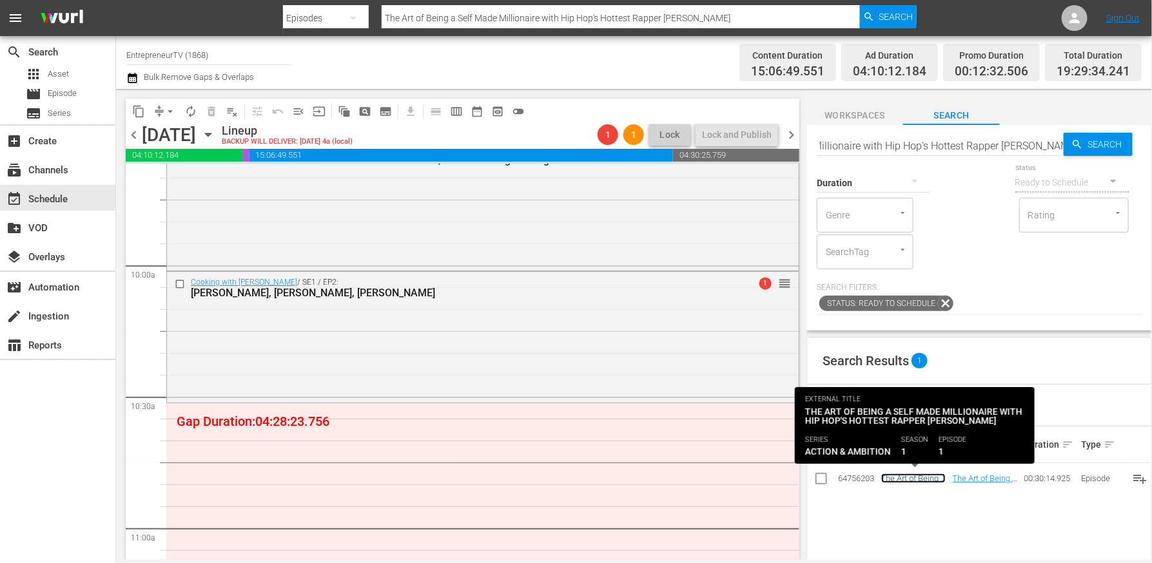
scroll to position [0, 0]
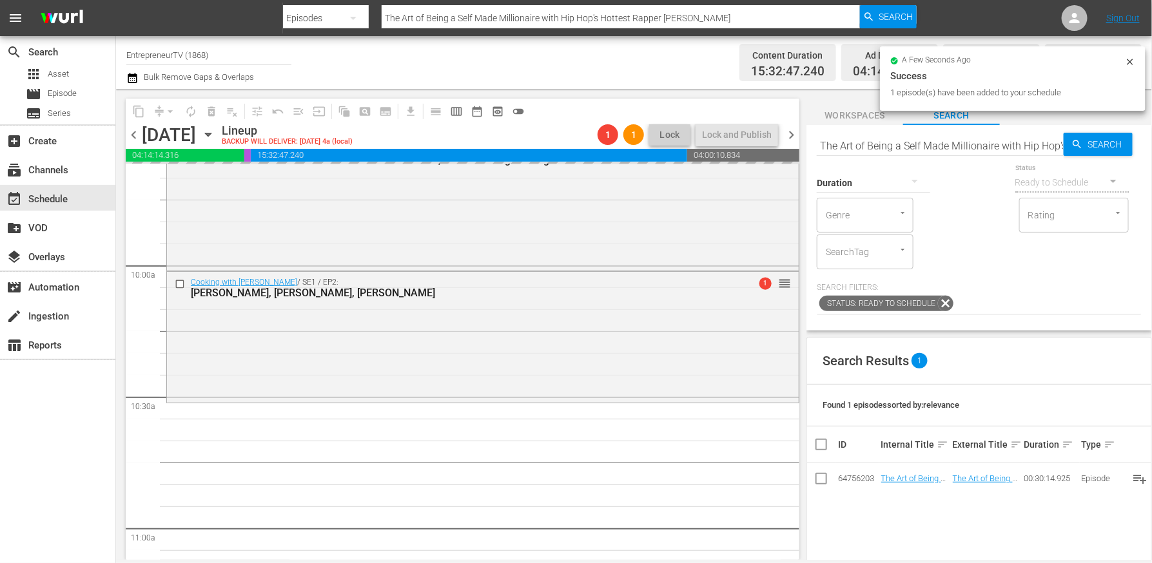
drag, startPoint x: 917, startPoint y: 478, endPoint x: 476, endPoint y: 52, distance: 613.0
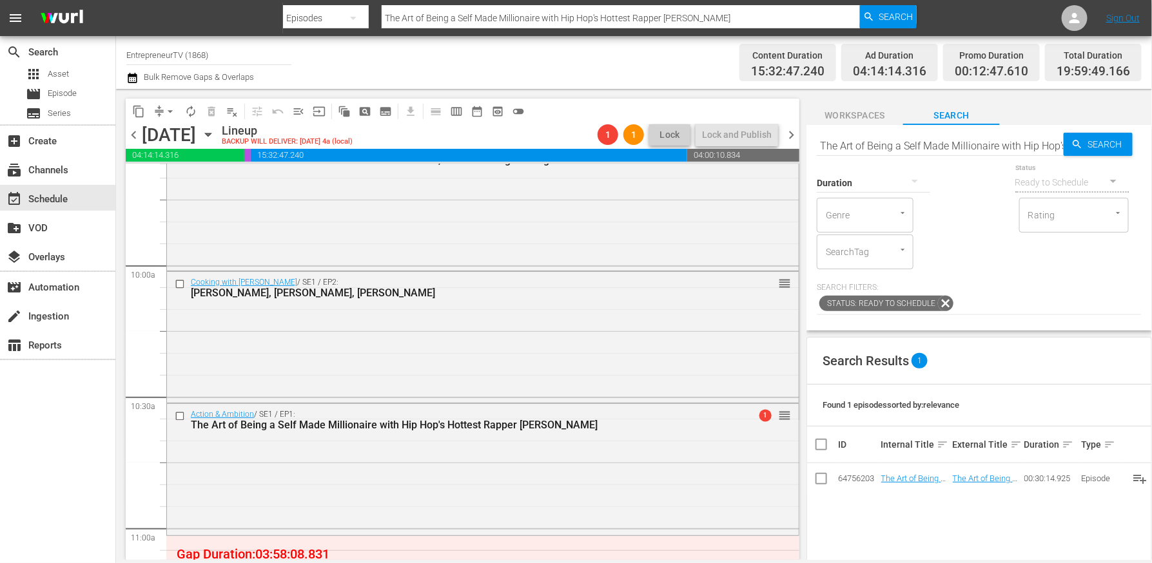
click at [894, 145] on input "The Art of Being a Self Made Millionaire with Hip Hop's Hottest Rapper Nipsey H…" at bounding box center [939, 145] width 247 height 31
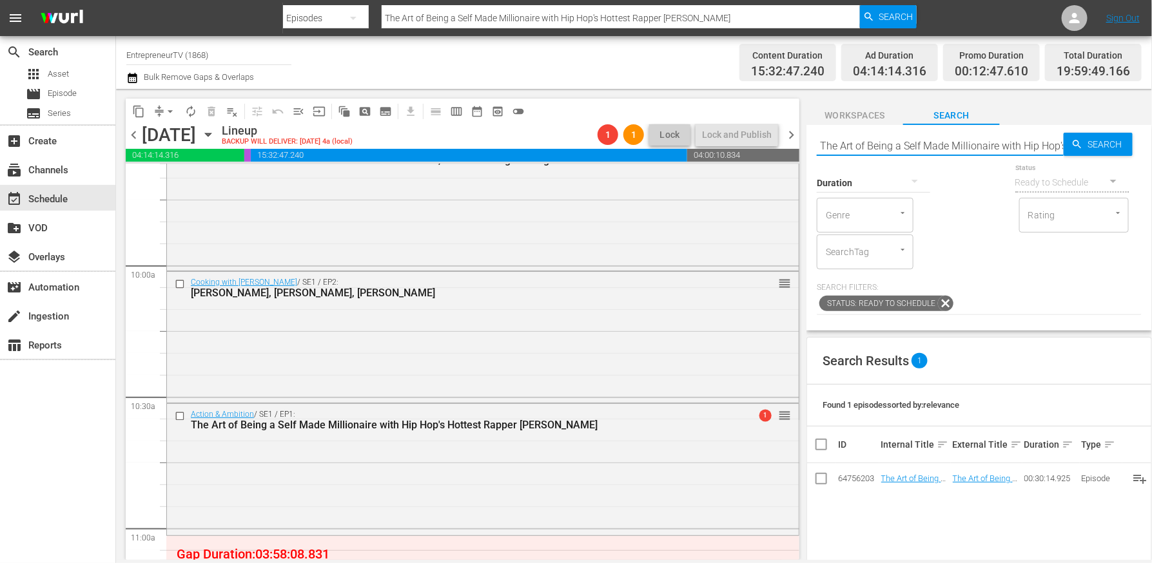
paste input "CEOs of Notre Dame, & Paper Sourc"
type input "The CEOs of Notre Dame, & Paper Source"
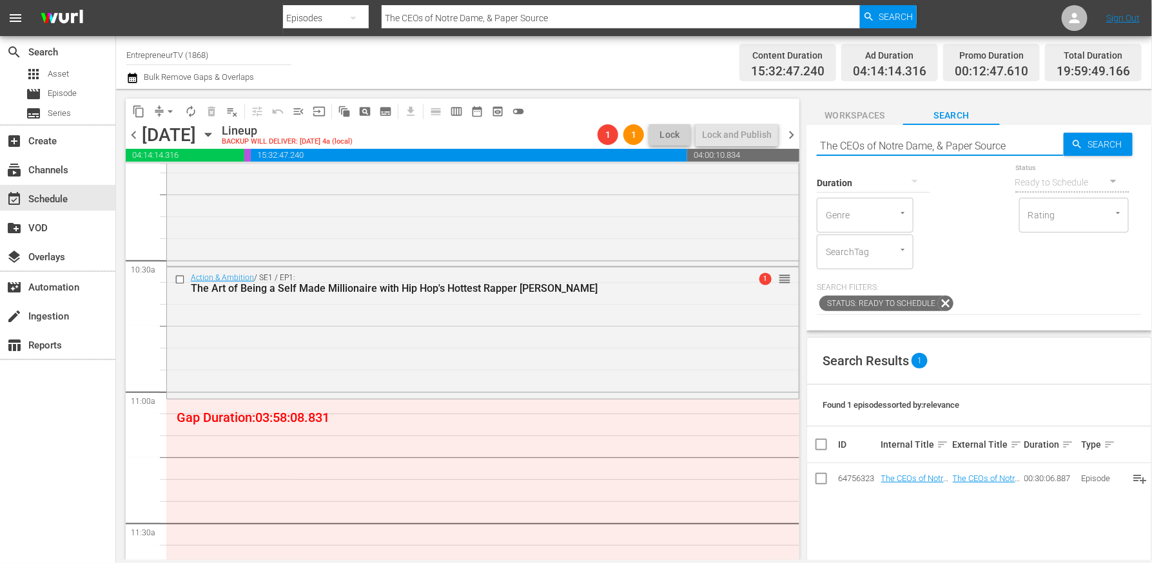
scroll to position [2723, 0]
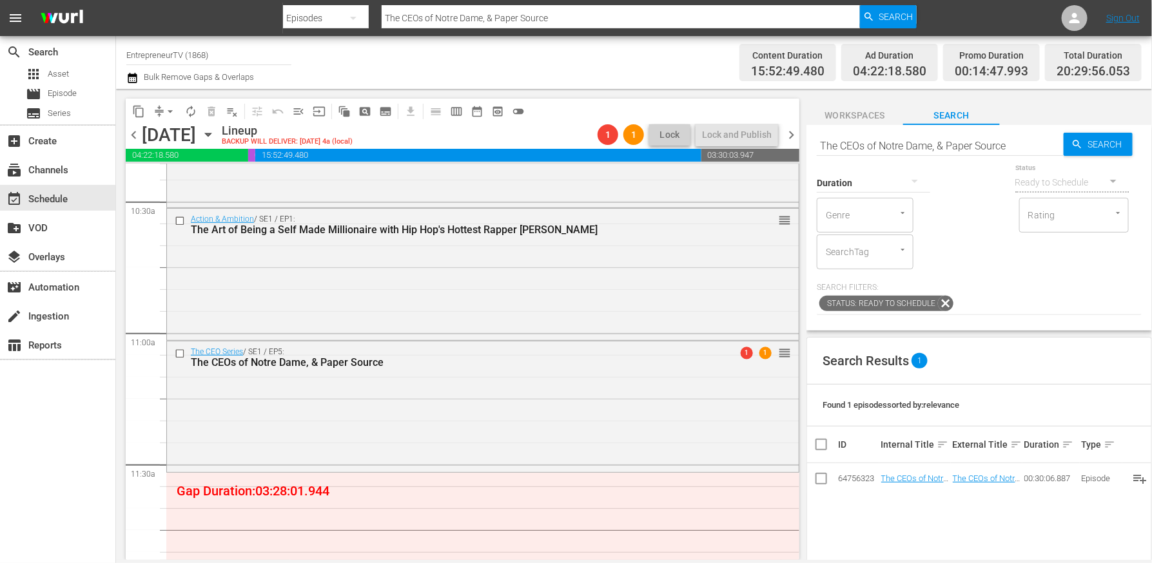
click at [888, 144] on input "The CEOs of Notre Dame, & Paper Source" at bounding box center [939, 145] width 247 height 31
paste input "G2, & Potbelly"
type input "The CEOs of G2, & Potbelly"
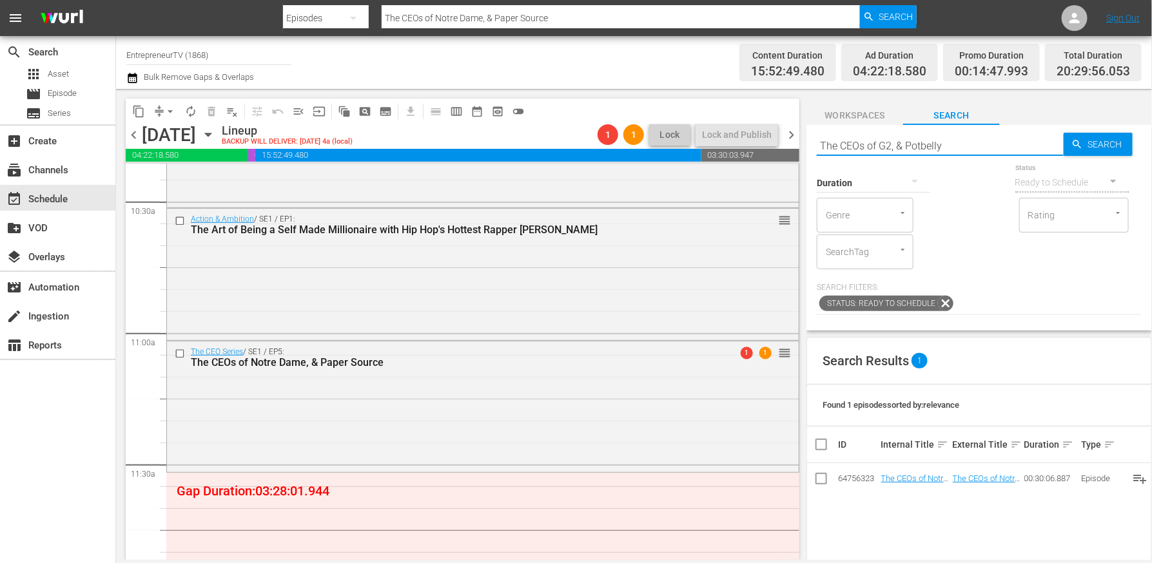
type input "The CEOs of G2, & Potbelly"
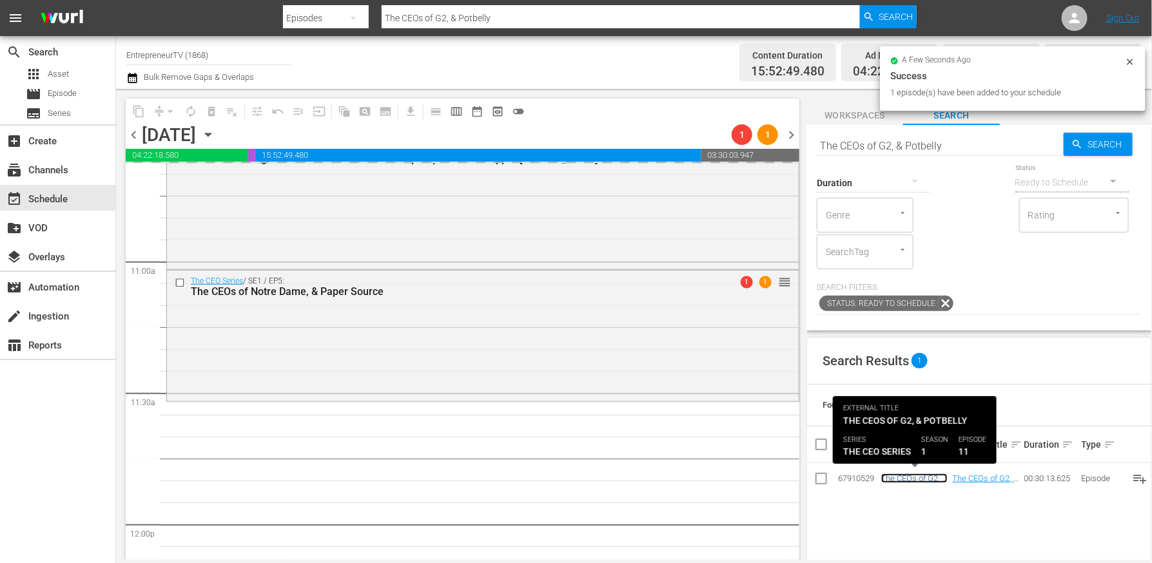
scroll to position [2937, 0]
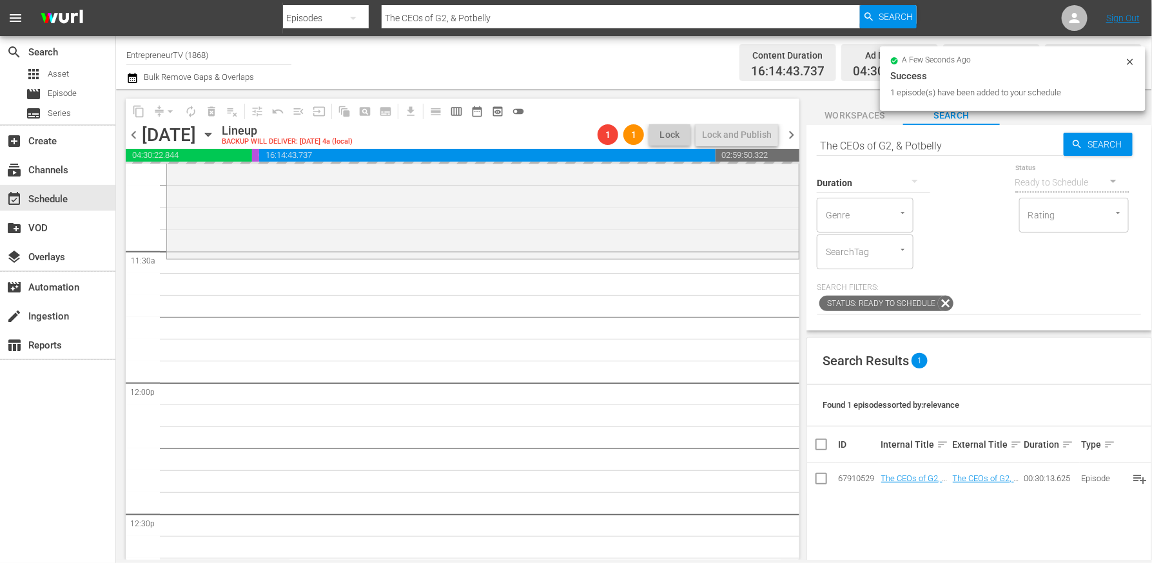
drag, startPoint x: 916, startPoint y: 479, endPoint x: 563, endPoint y: 21, distance: 578.1
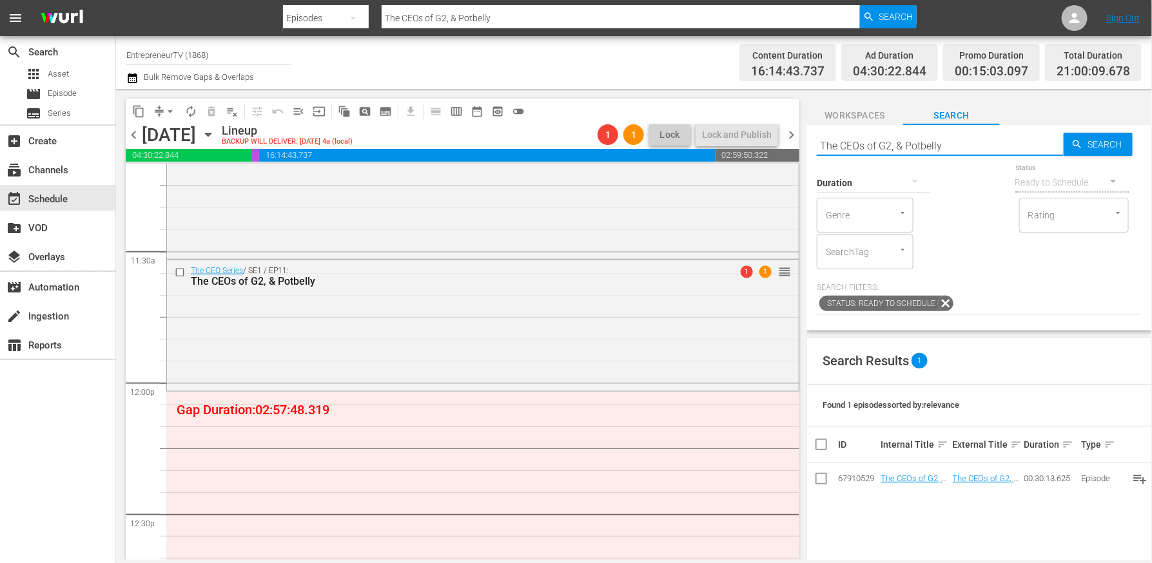
click at [872, 141] on input "The CEOs of G2, & Potbelly" at bounding box center [939, 145] width 247 height 31
paste input "Will Investors Go Wild for a Hologram Zoo? Find Out on the Season Premiere of '…"
type input "Will Investors Go Wild for a Hologram Zoo? Find Out on the Season Premiere of '…"
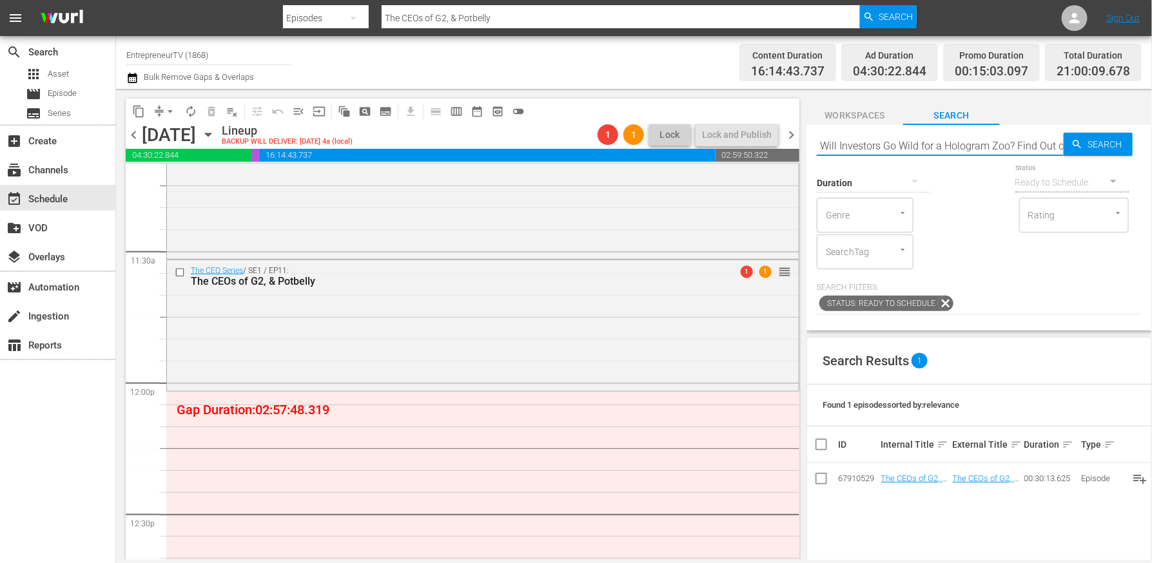
type input "Will Investors Go Wild for a Hologram Zoo? Find Out on the Season Premiere of '…"
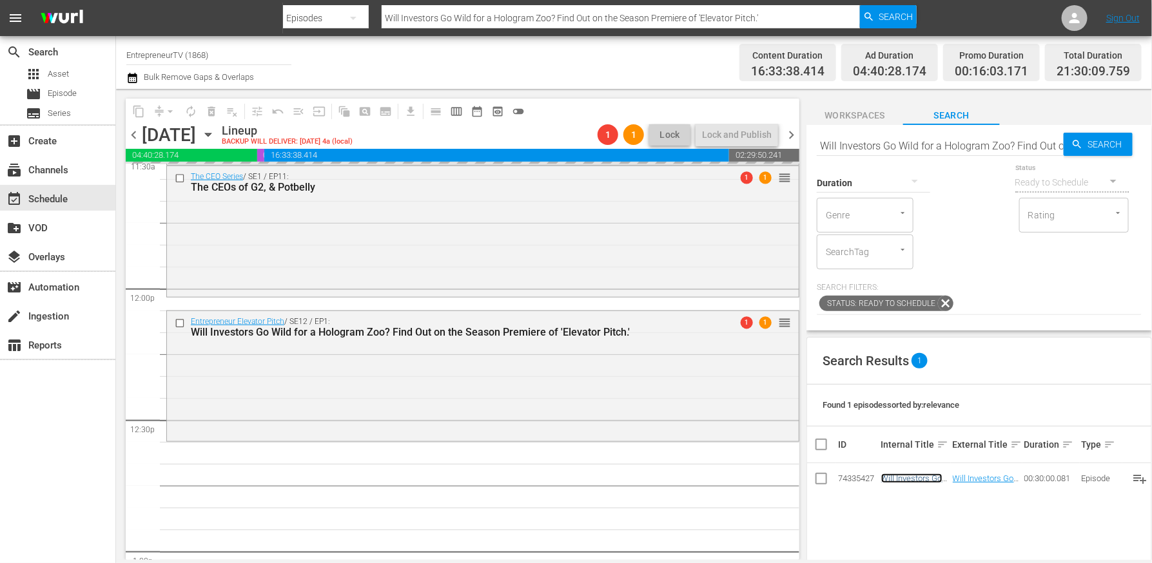
scroll to position [3043, 0]
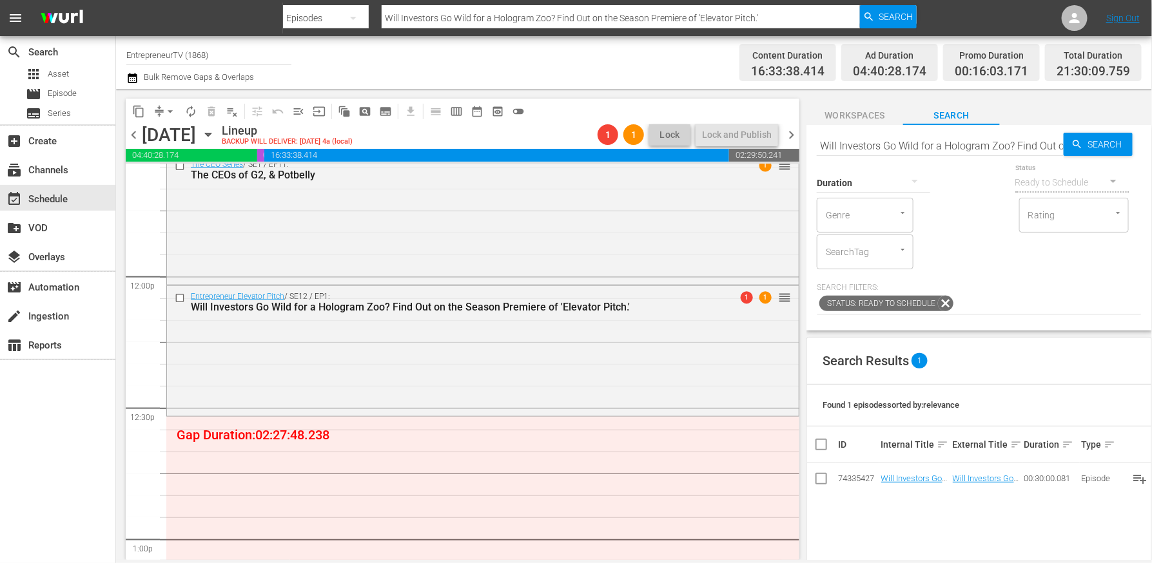
click at [913, 148] on input "Will Investors Go Wild for a Hologram Zoo? Find Out on the Season Premiere of '…" at bounding box center [939, 145] width 247 height 31
paste input "Did This Entrepreneur Find the Holy Grail for Burning Fat? Find Out What the 'E…"
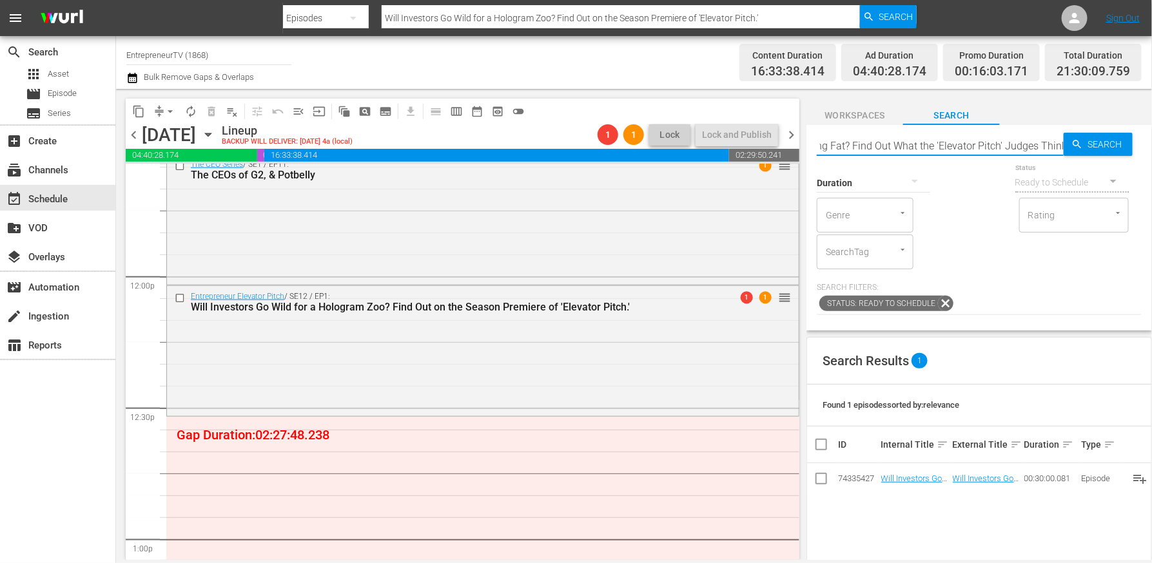
type input "Did This Entrepreneur Find the Holy Grail for Burning Fat? Find Out What the 'E…"
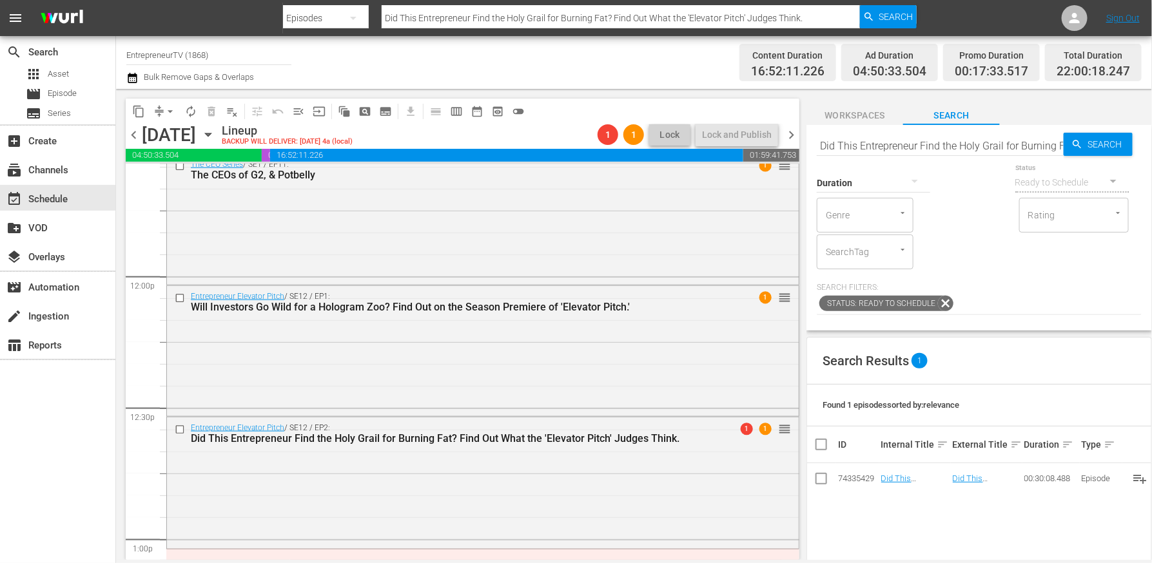
drag, startPoint x: 896, startPoint y: 474, endPoint x: 362, endPoint y: 41, distance: 687.3
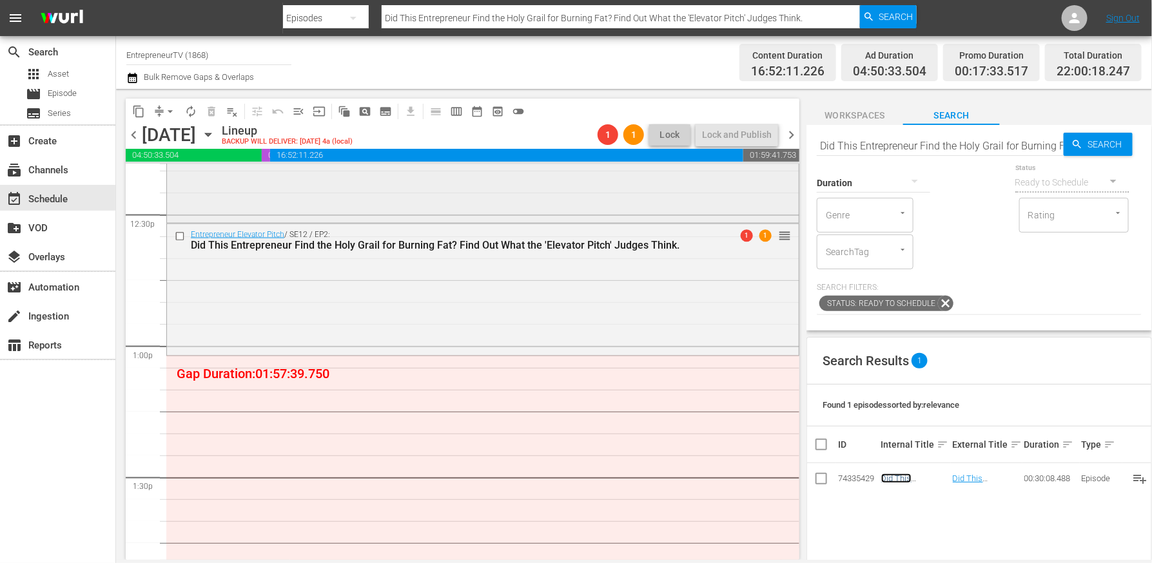
scroll to position [3269, 0]
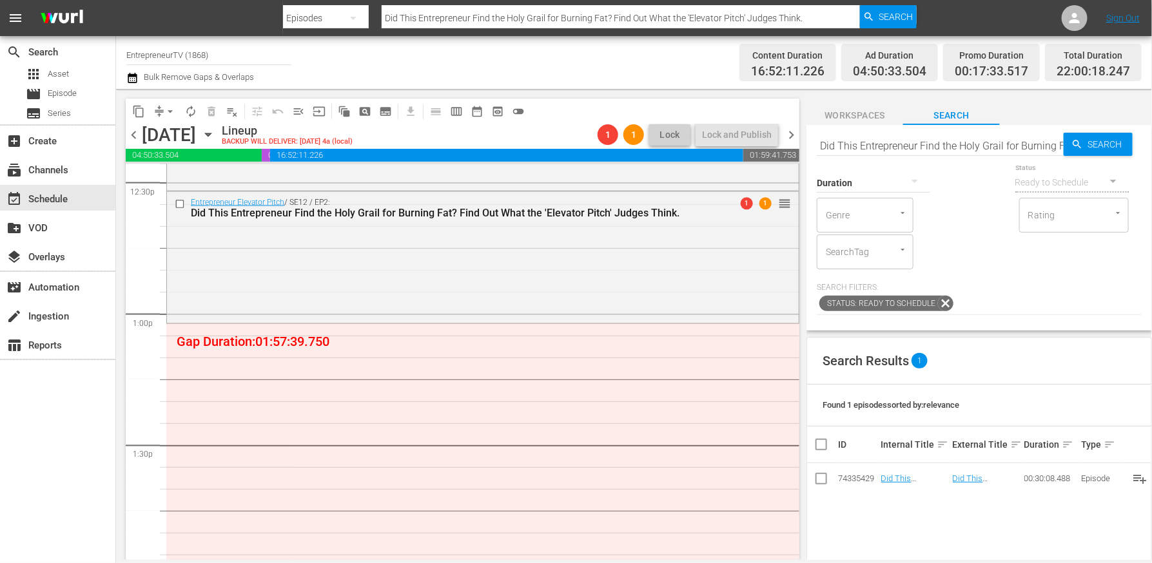
click at [957, 141] on input "Did This Entrepreneur Find the Holy Grail for Burning Fat? Find Out What the 'E…" at bounding box center [939, 145] width 247 height 31
paste input "MEET THE DRAPERS"
type input "MEET THE DRAPERS"
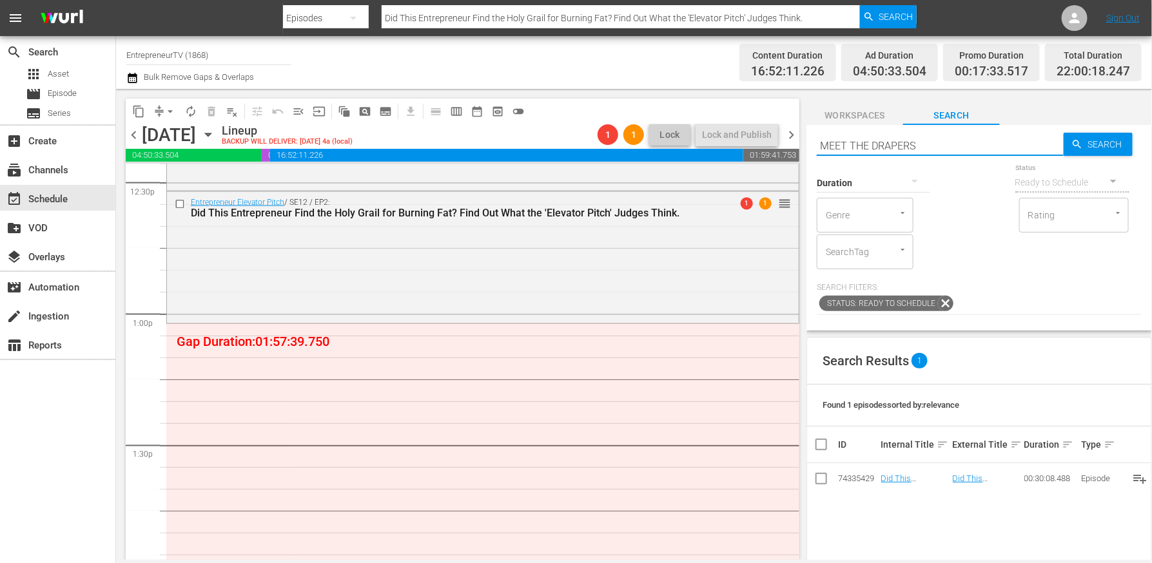
type input "MEET THE DRAPERS"
drag, startPoint x: 917, startPoint y: 149, endPoint x: 682, endPoint y: 149, distance: 235.2
click at [682, 149] on div "content_copy compress arrow_drop_down autorenew_outlined delete_forever_outline…" at bounding box center [634, 324] width 1036 height 471
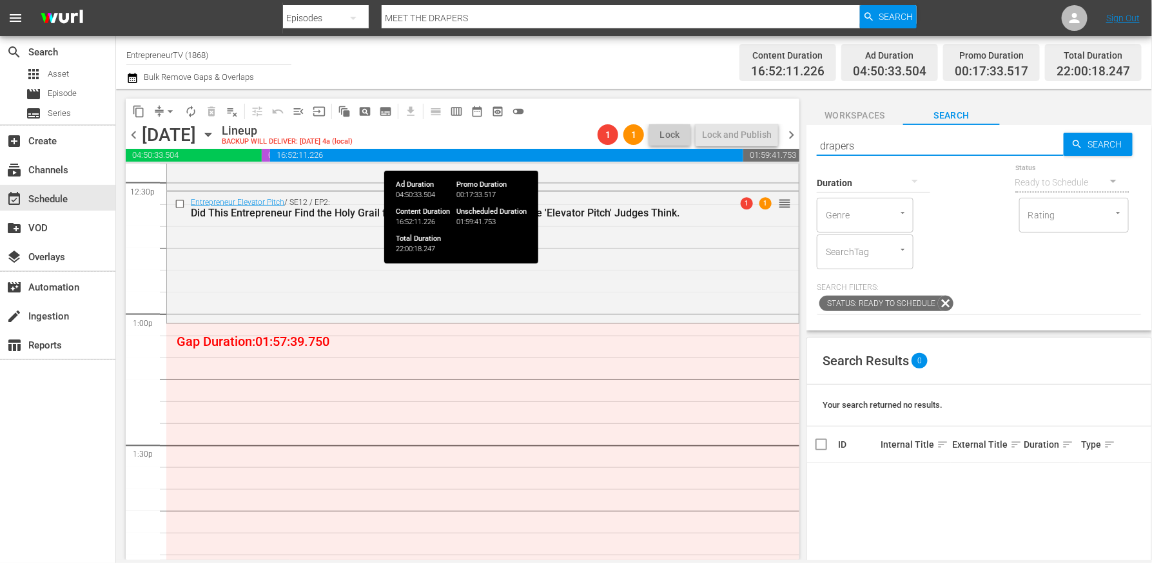
type input "drapers"
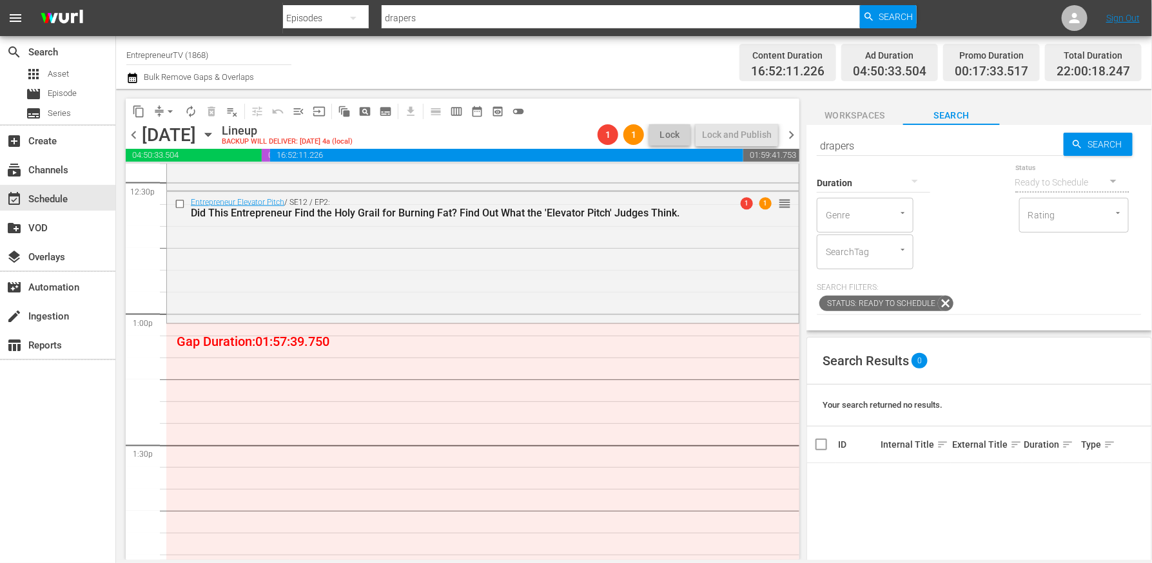
click at [963, 149] on input "drapers" at bounding box center [939, 145] width 247 height 31
click at [957, 148] on input "drapers" at bounding box center [939, 145] width 247 height 31
paste input "Denmark"
click at [957, 148] on input "drapersDenmark" at bounding box center [939, 145] width 247 height 31
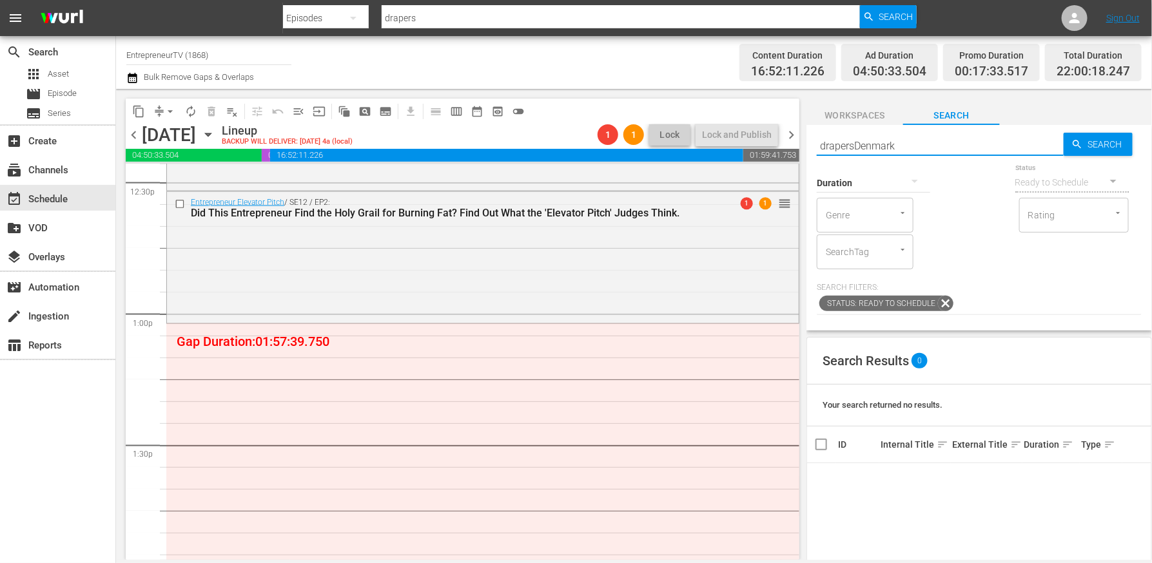
click at [957, 148] on input "drapersDenmark" at bounding box center [939, 145] width 247 height 31
paste input "text"
type input "Denmark"
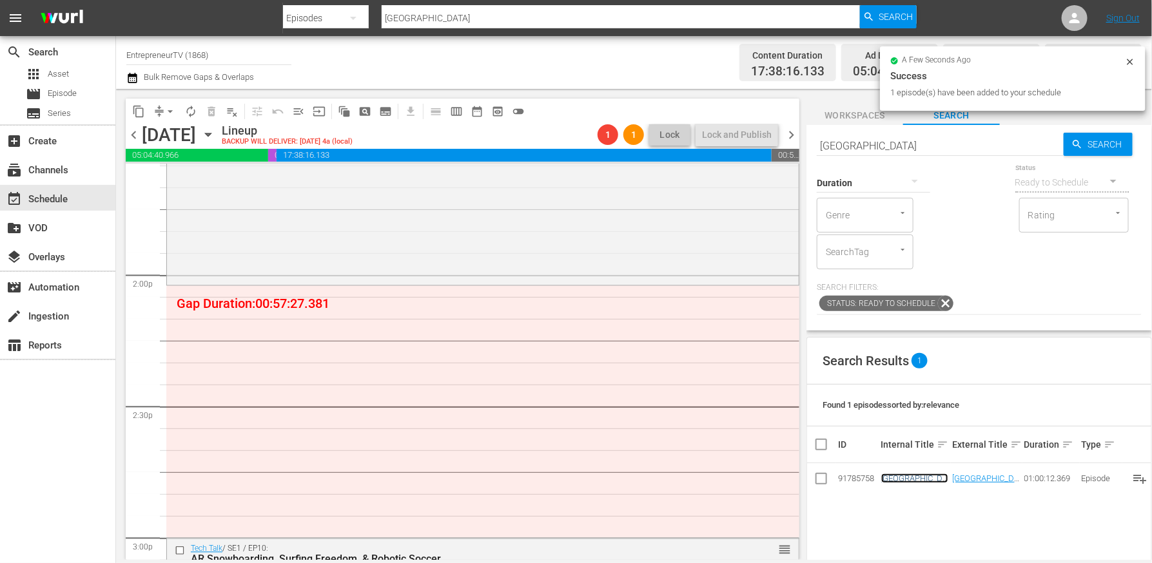
scroll to position [3552, 0]
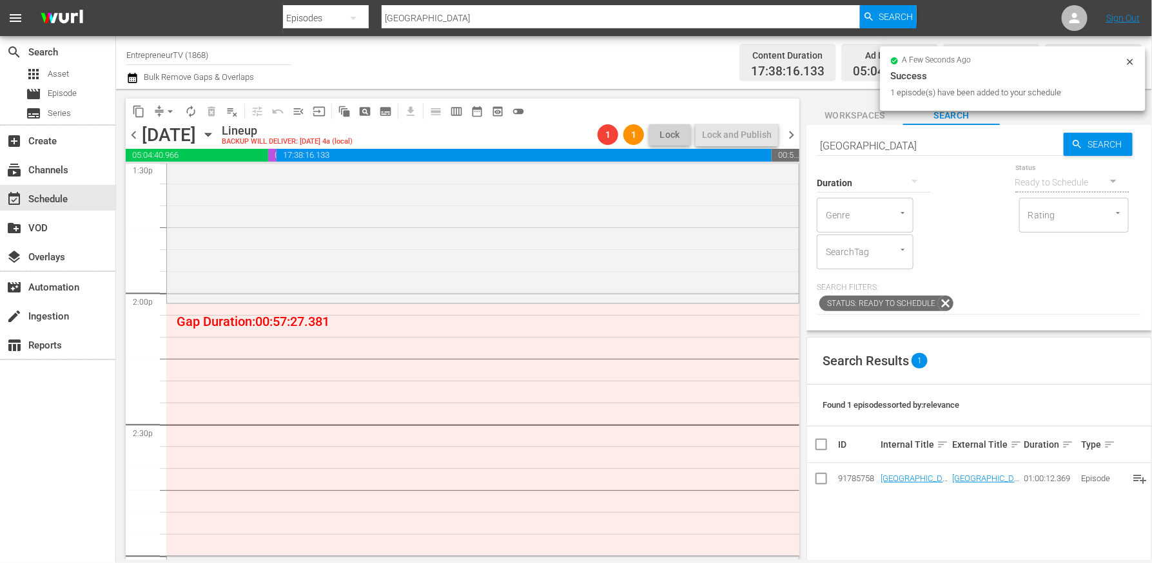
drag, startPoint x: 900, startPoint y: 475, endPoint x: 536, endPoint y: 21, distance: 582.1
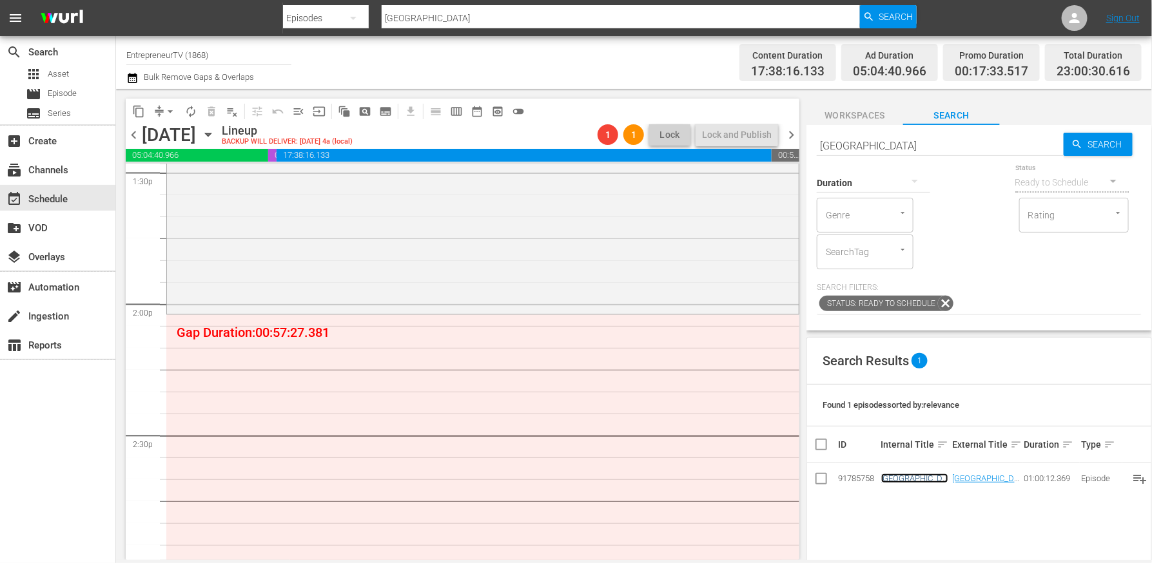
scroll to position [3548, 0]
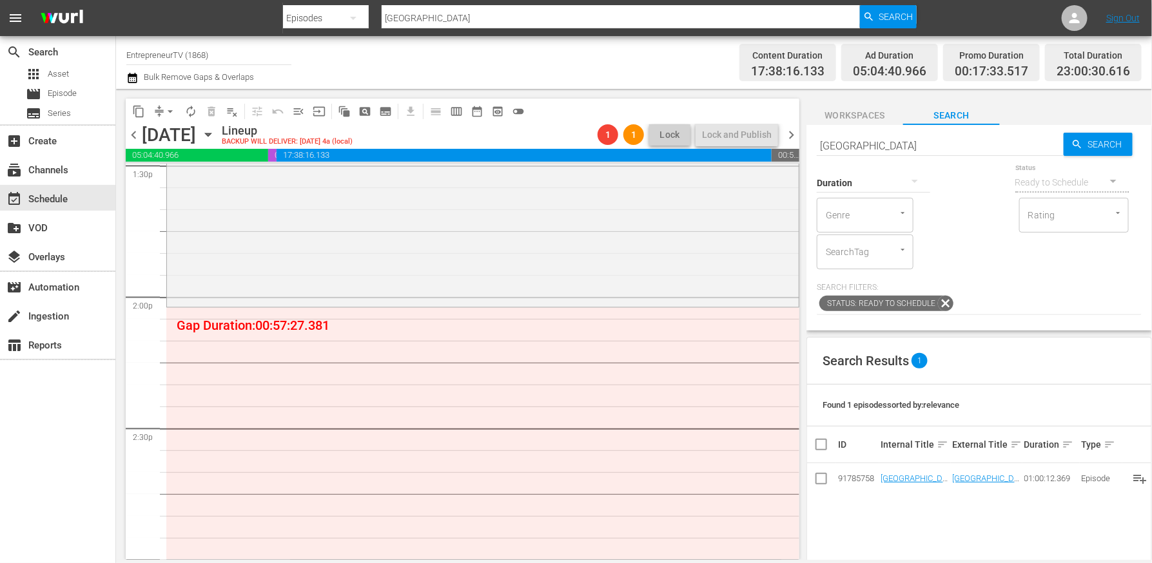
click at [949, 143] on input "Denmark" at bounding box center [939, 145] width 247 height 31
paste input "Portugal"
type input "Portugal"
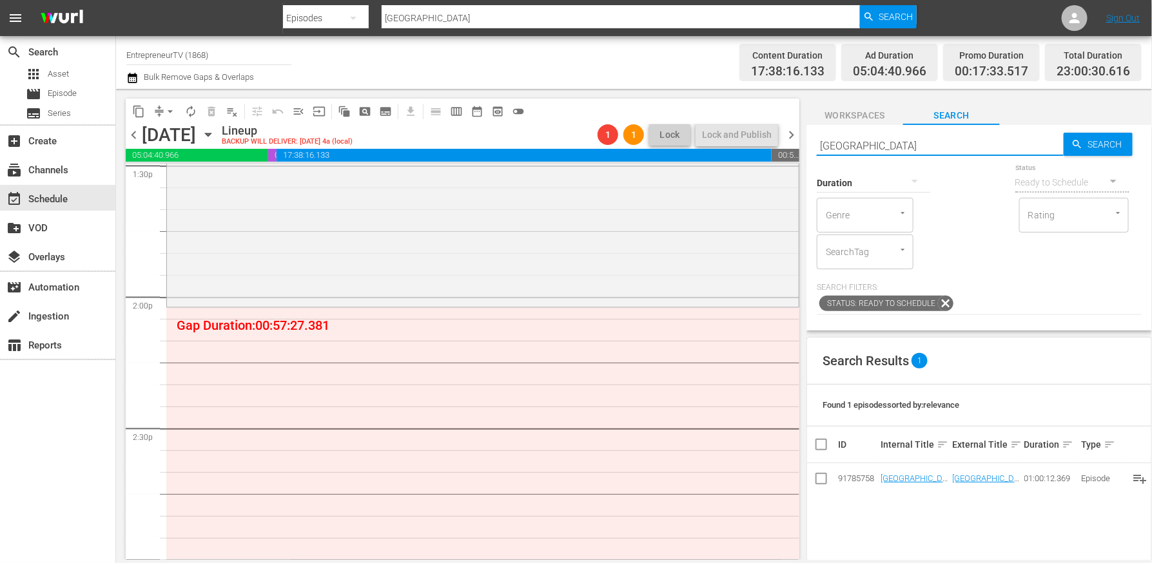
type input "Portugal"
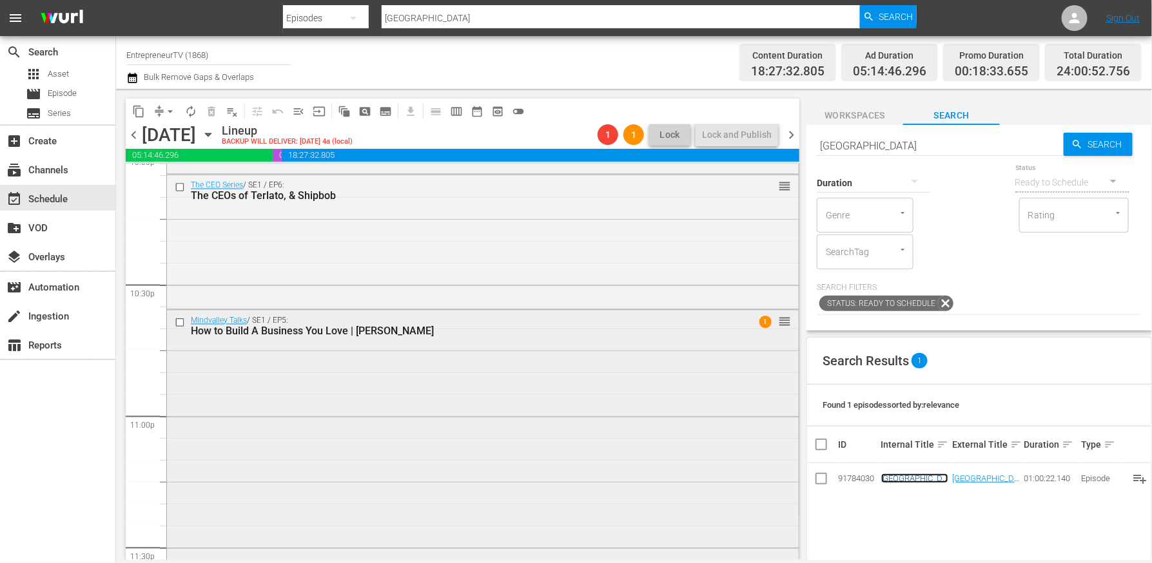
scroll to position [5951, 0]
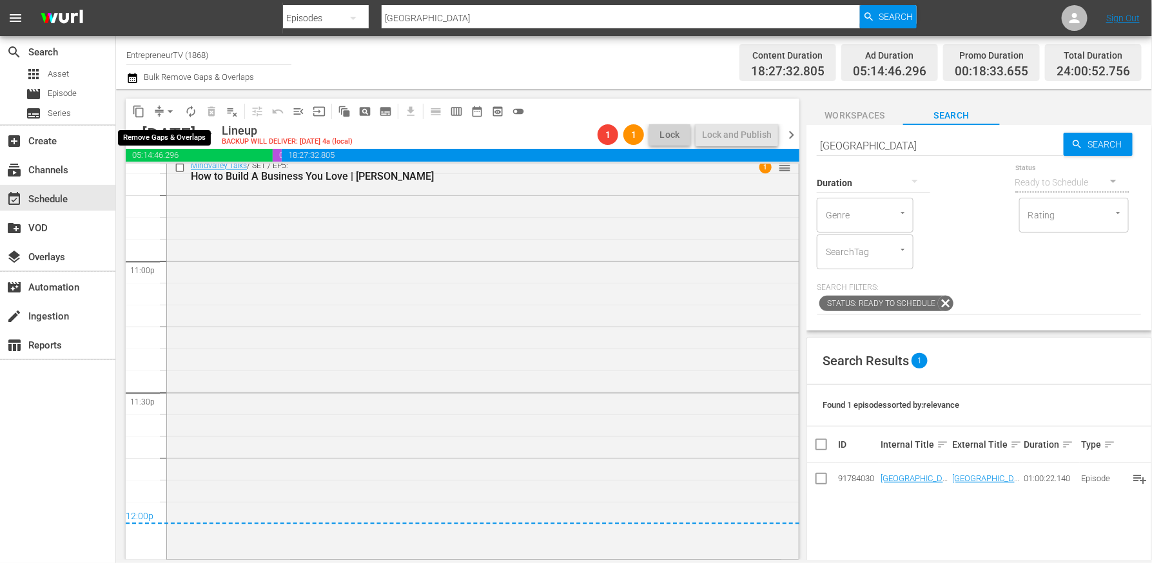
click at [164, 115] on span "arrow_drop_down" at bounding box center [170, 111] width 13 height 13
click at [196, 174] on li "Align to End of Previous Day" at bounding box center [170, 179] width 135 height 21
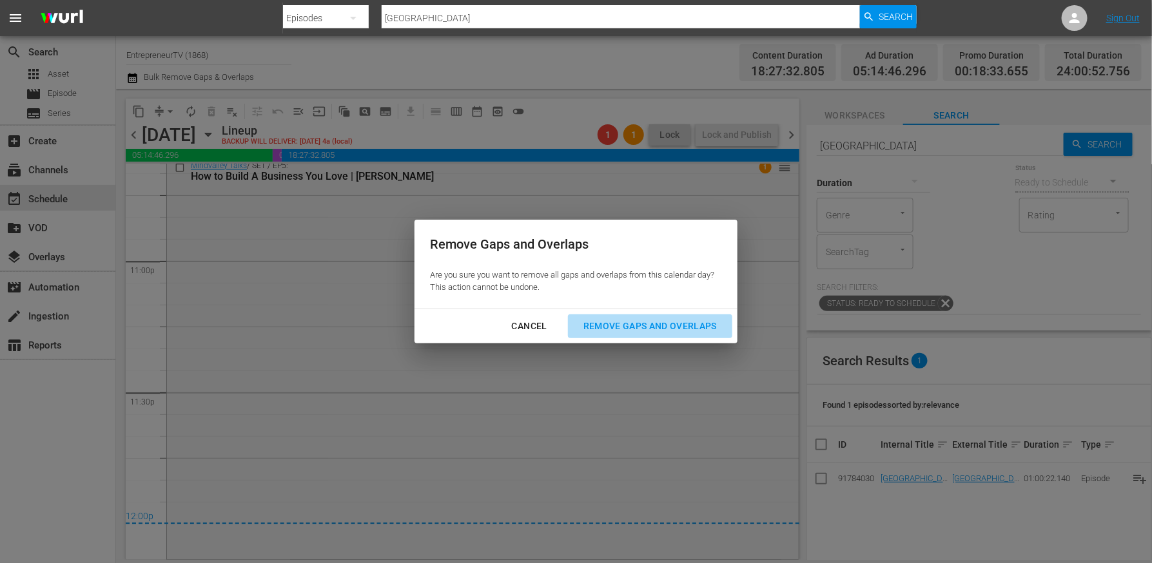
click at [659, 323] on div "Remove Gaps and Overlaps" at bounding box center [650, 326] width 154 height 16
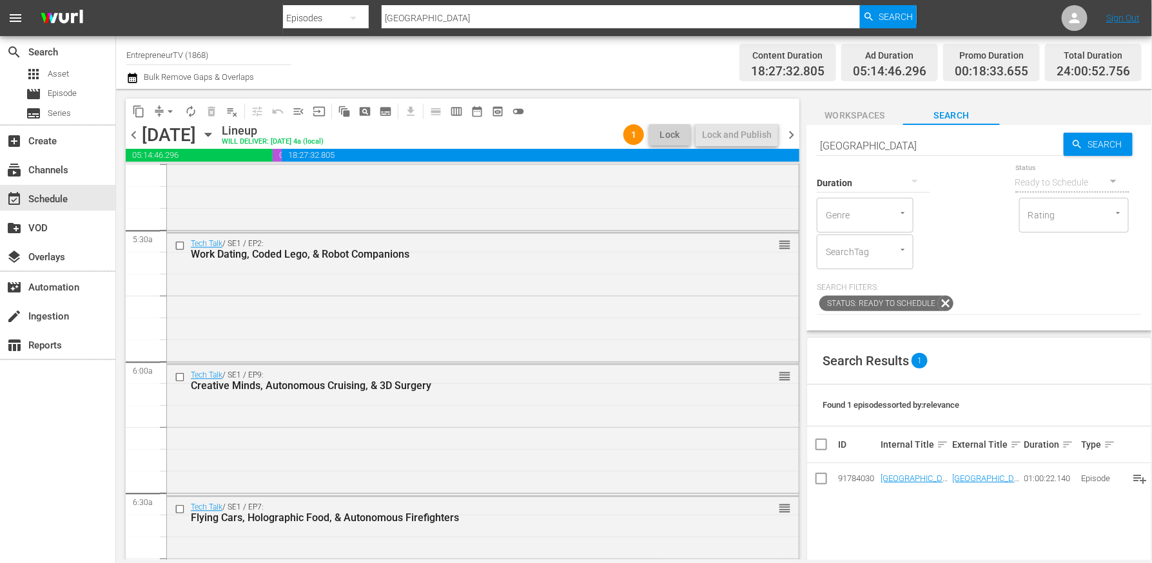
scroll to position [0, 0]
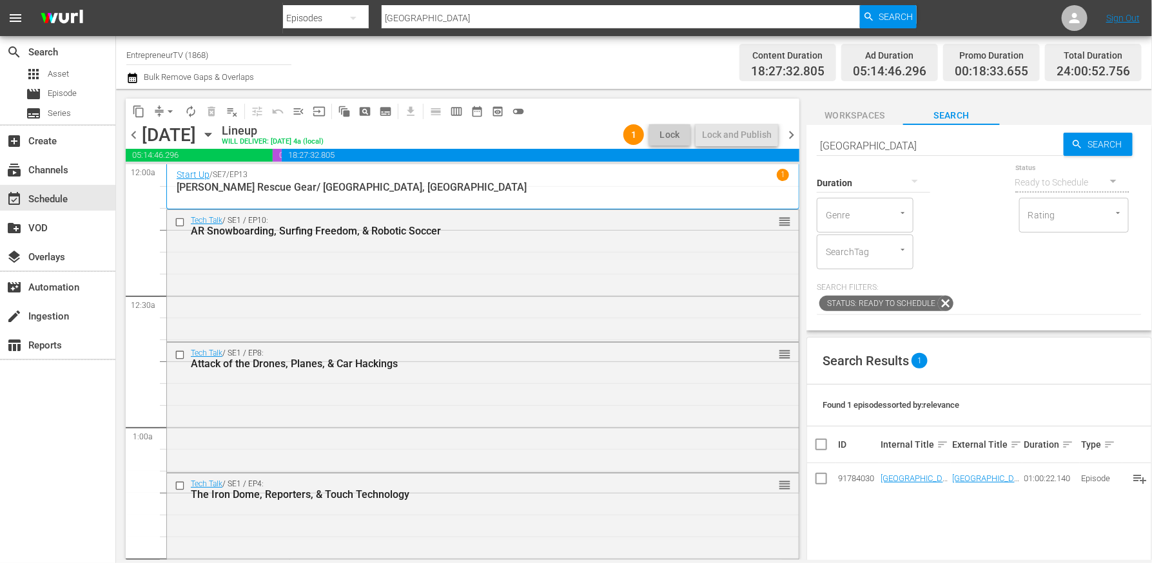
click at [794, 130] on span "chevron_right" at bounding box center [791, 135] width 16 height 16
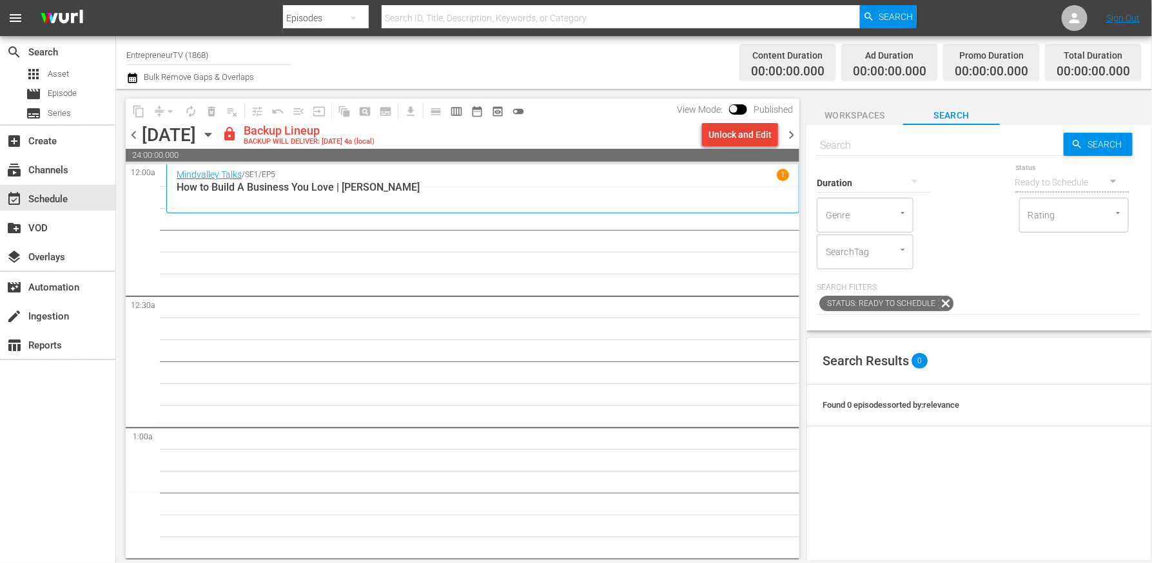
click at [753, 133] on div "Unlock and Edit" at bounding box center [739, 134] width 63 height 23
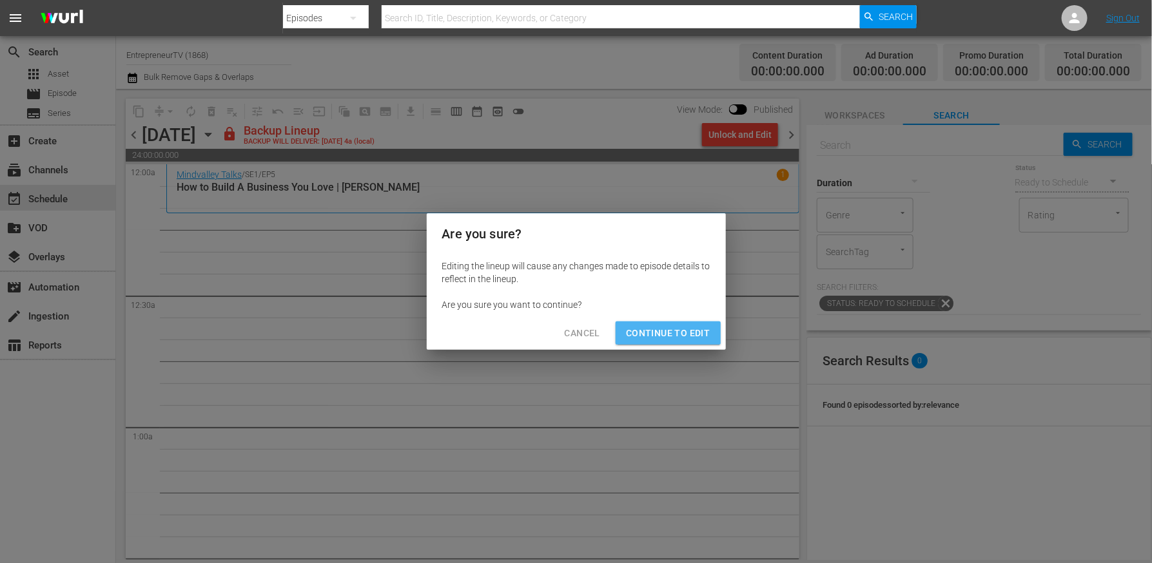
click at [700, 330] on span "Continue to Edit" at bounding box center [668, 333] width 84 height 16
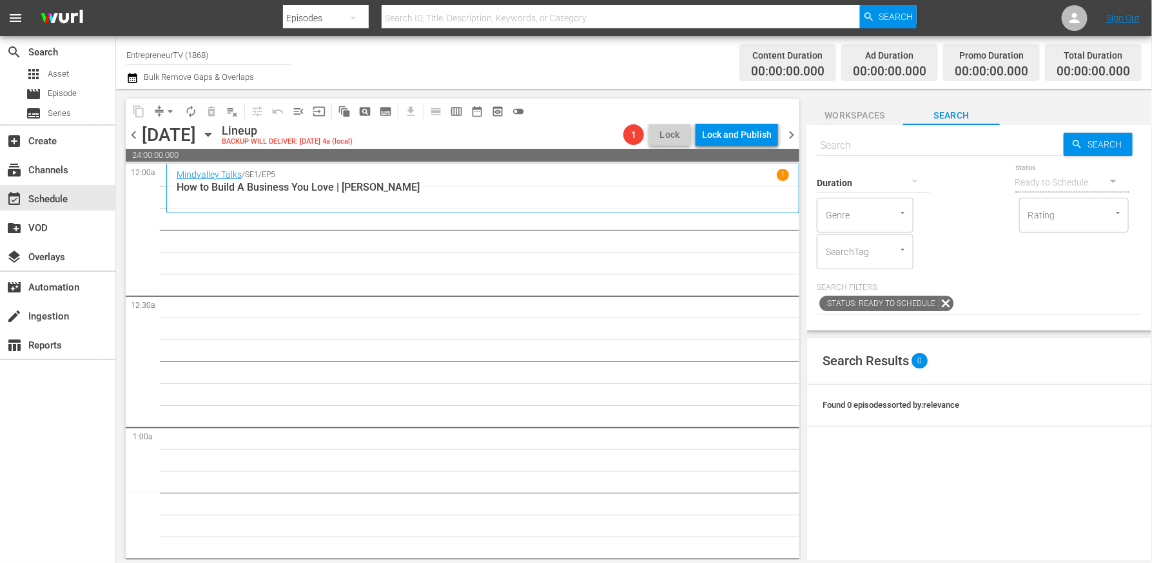
click at [914, 146] on input "text" at bounding box center [939, 145] width 247 height 31
paste input "Can a Product Aimed at Classrooms Turn a Profit? Part 1"
type input "Can a Product Aimed at Classrooms Turn a Profit? Part 1"
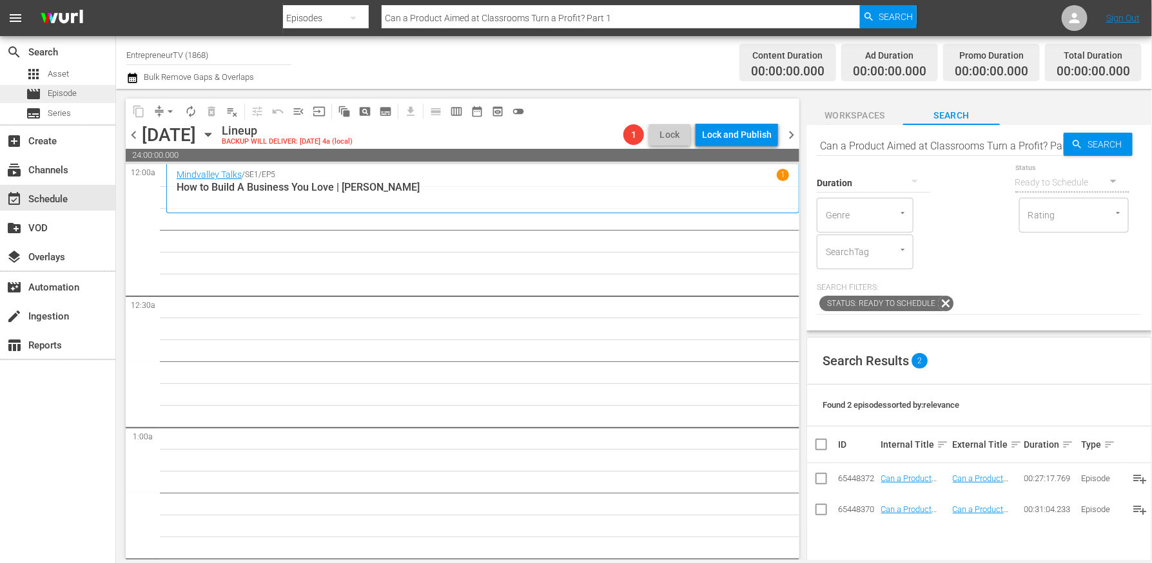
click at [75, 95] on span "Episode" at bounding box center [62, 93] width 29 height 13
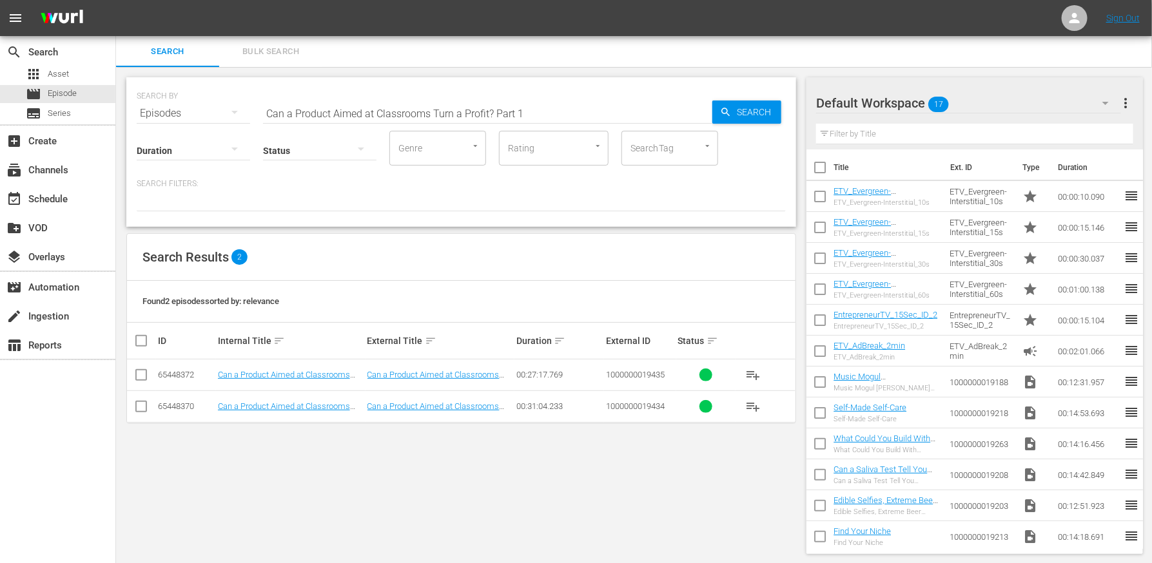
click at [316, 106] on input "Can a Product Aimed at Classrooms Turn a Profit? Part 1" at bounding box center [487, 113] width 449 height 31
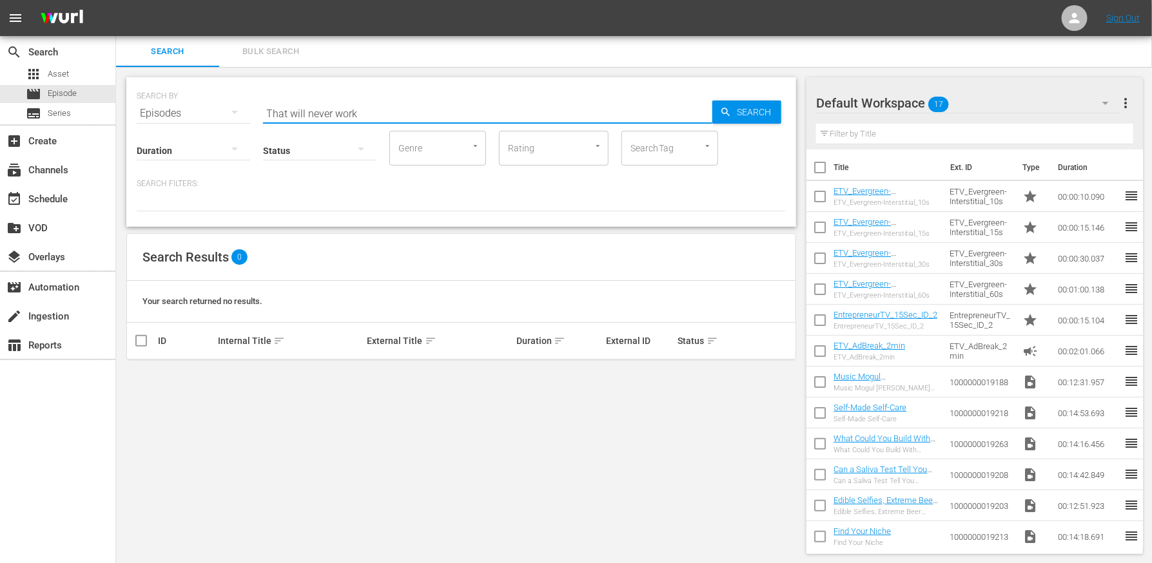
click at [295, 117] on input "That will never work" at bounding box center [487, 113] width 449 height 31
paste input "Stop Thinking and Start Doing!"
type input "Stop Thinking and Start Doing!"
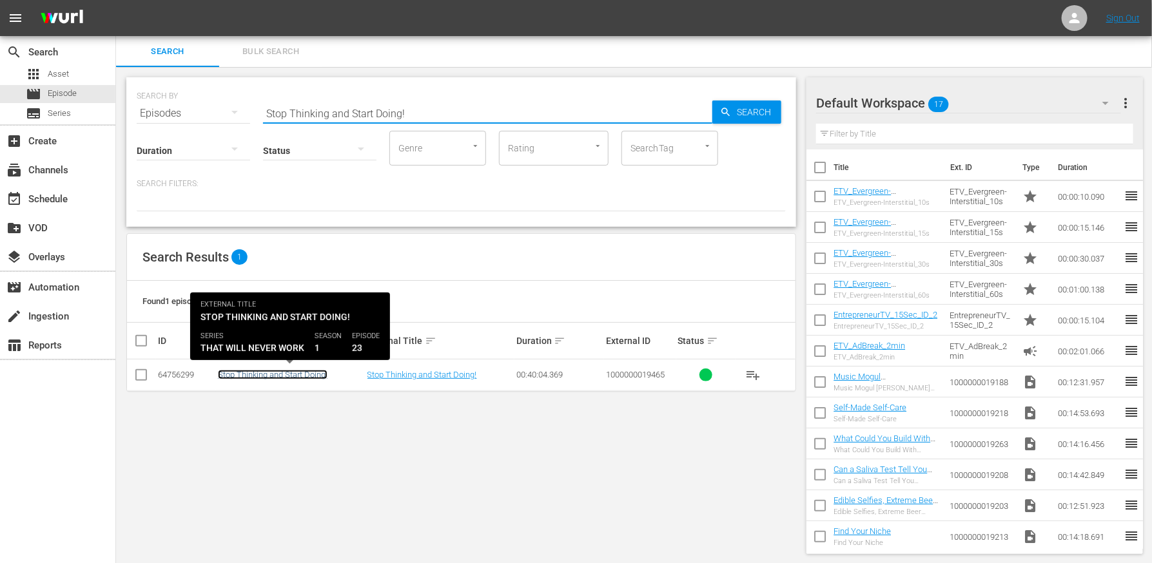
click at [291, 374] on link "Stop Thinking and Start Doing!" at bounding box center [273, 375] width 110 height 10
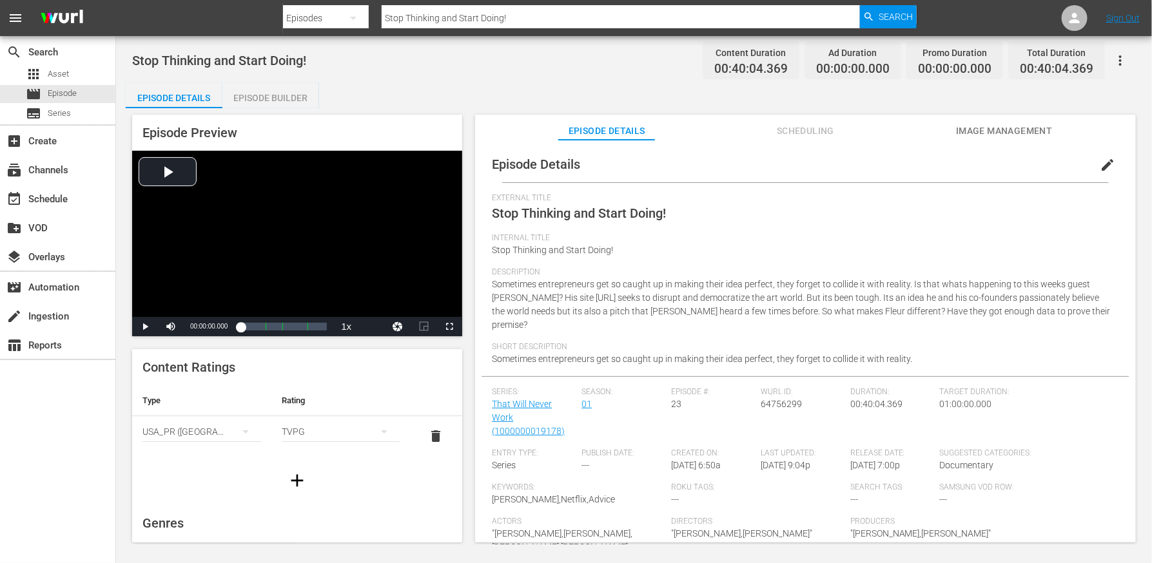
click at [272, 89] on div "Episode Builder" at bounding box center [270, 97] width 97 height 31
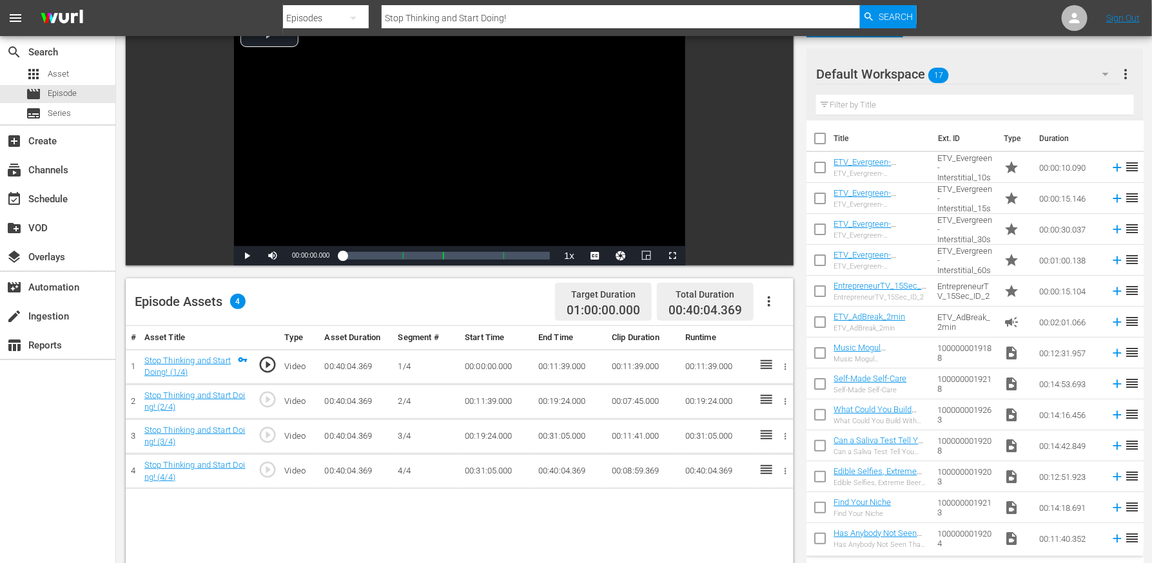
scroll to position [152, 0]
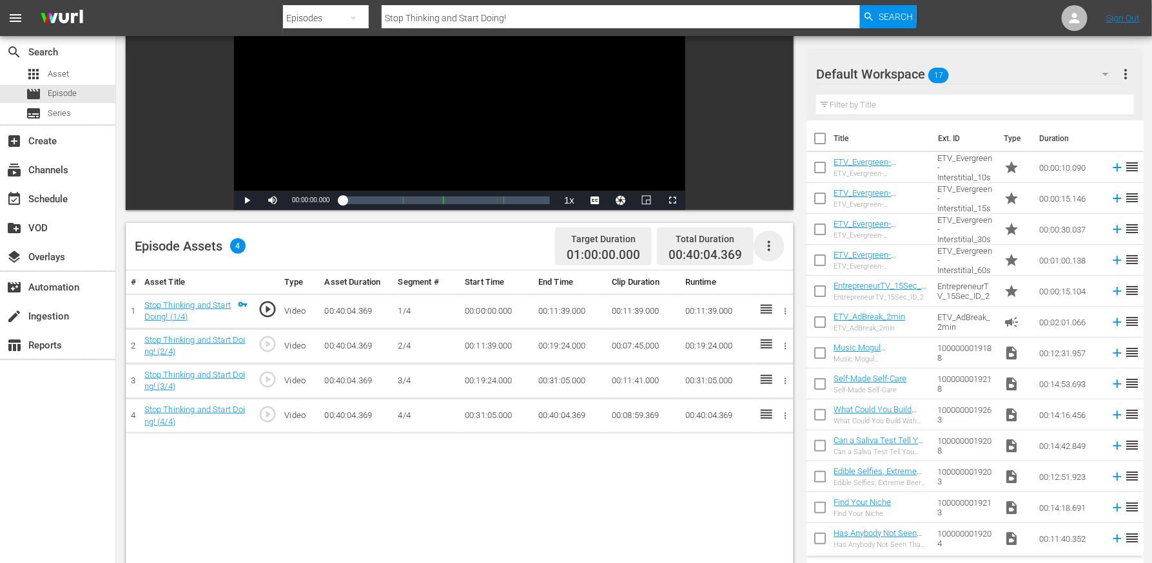
click at [766, 250] on icon "button" at bounding box center [768, 245] width 15 height 15
click at [794, 255] on div "Edit Cue Points" at bounding box center [808, 251] width 88 height 31
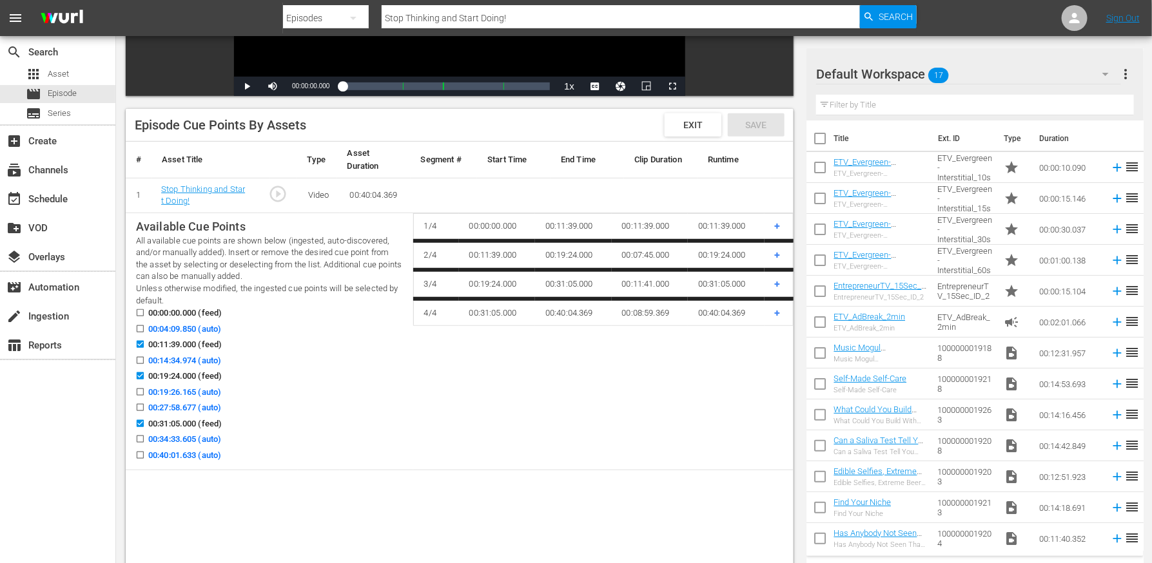
scroll to position [304, 0]
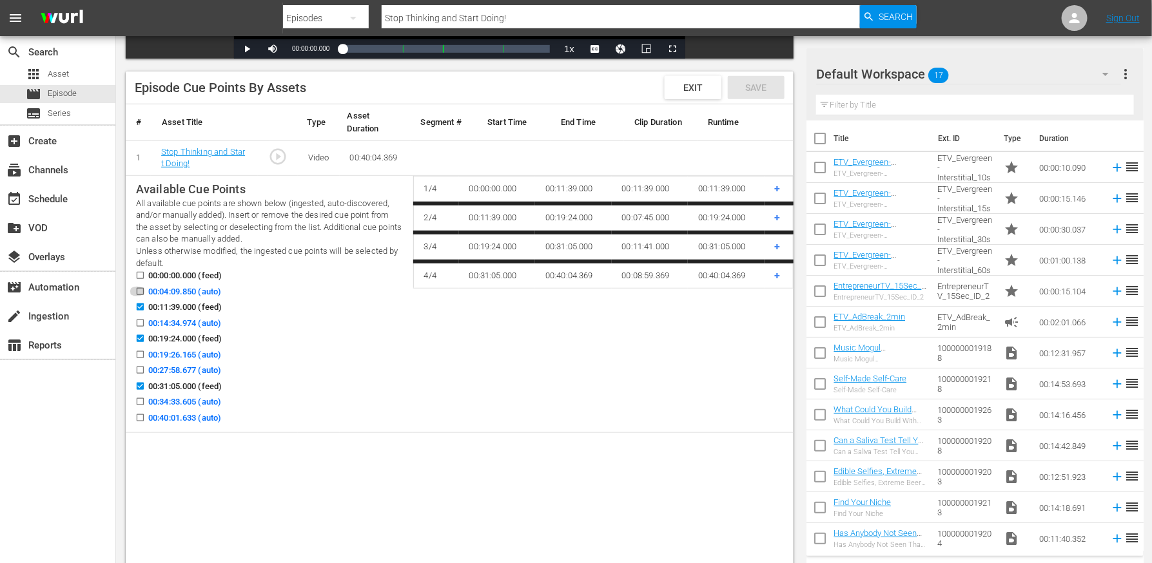
click at [135, 289] on input "00:04:09.850 (auto)" at bounding box center [137, 294] width 16 height 10
checkbox input "true"
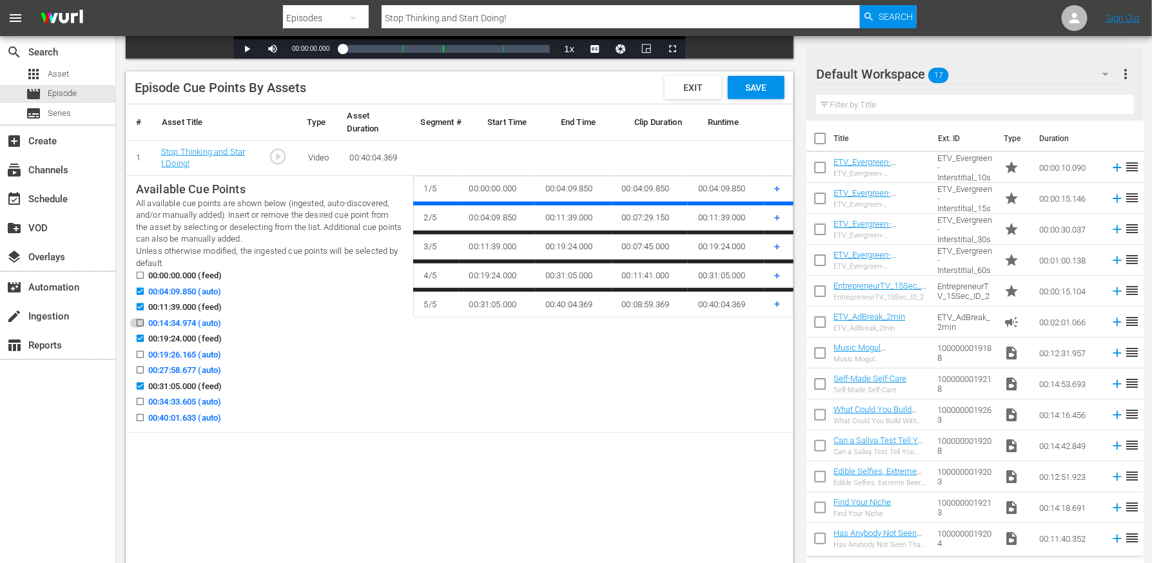
click at [141, 318] on icon at bounding box center [140, 323] width 10 height 10
click at [141, 321] on input "00:14:34.974 (auto)" at bounding box center [137, 326] width 16 height 10
checkbox input "true"
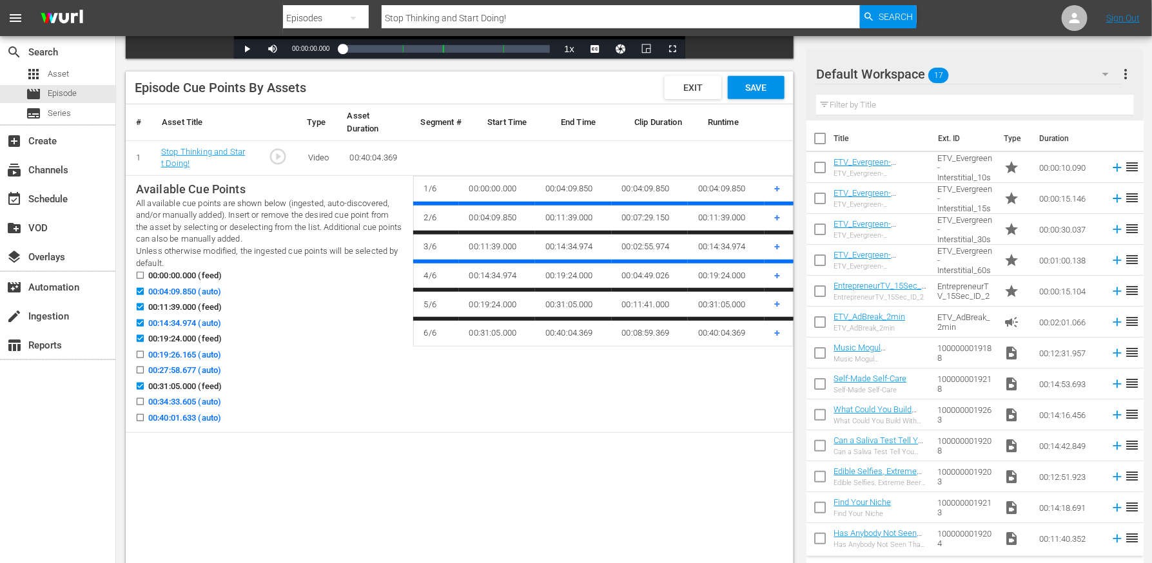
click at [140, 350] on icon at bounding box center [140, 355] width 10 height 10
click at [140, 352] on input "00:19:26.165 (auto)" at bounding box center [137, 357] width 16 height 10
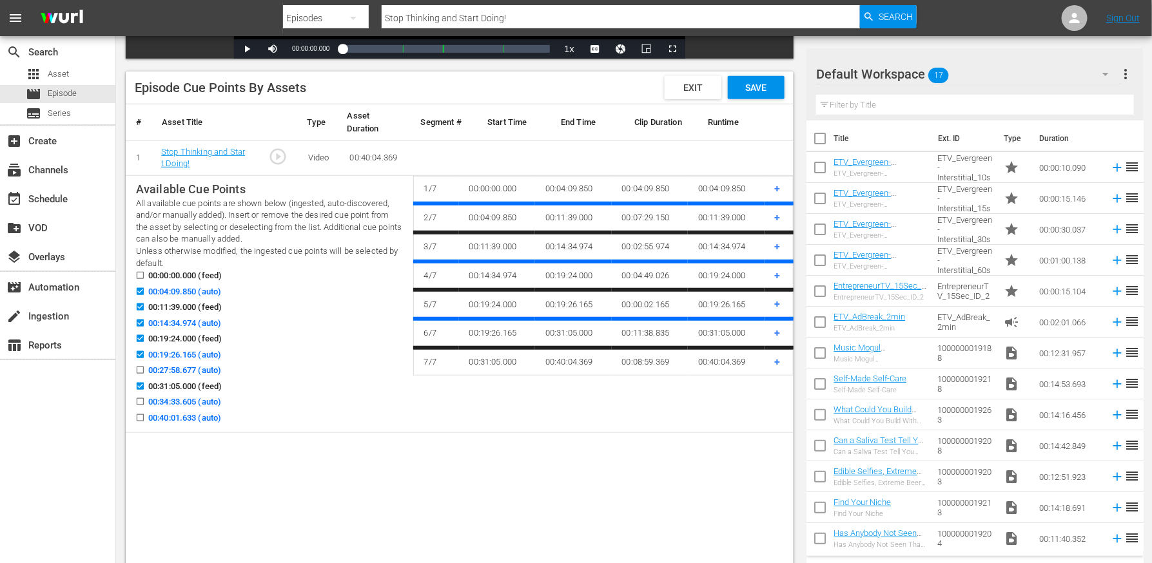
click at [142, 350] on icon at bounding box center [140, 355] width 10 height 10
click at [142, 352] on input "00:19:26.165 (auto)" at bounding box center [137, 357] width 16 height 10
checkbox input "false"
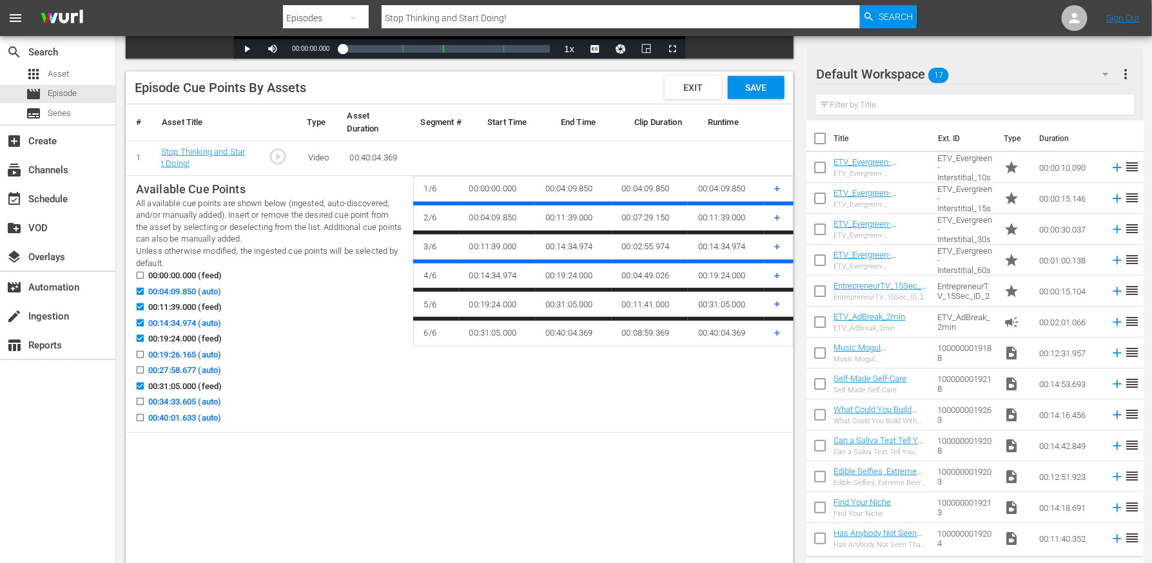
click at [138, 369] on input "00:27:58.677 (auto)" at bounding box center [137, 373] width 16 height 10
checkbox input "true"
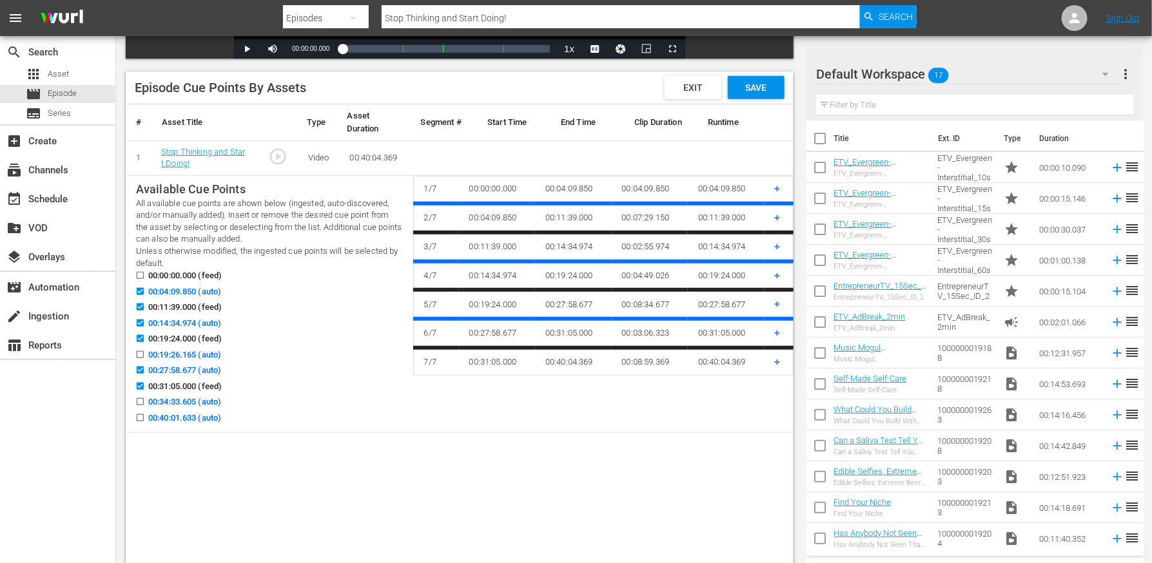
click at [142, 406] on input "00:34:33.605 (auto)" at bounding box center [137, 405] width 16 height 10
checkbox input "true"
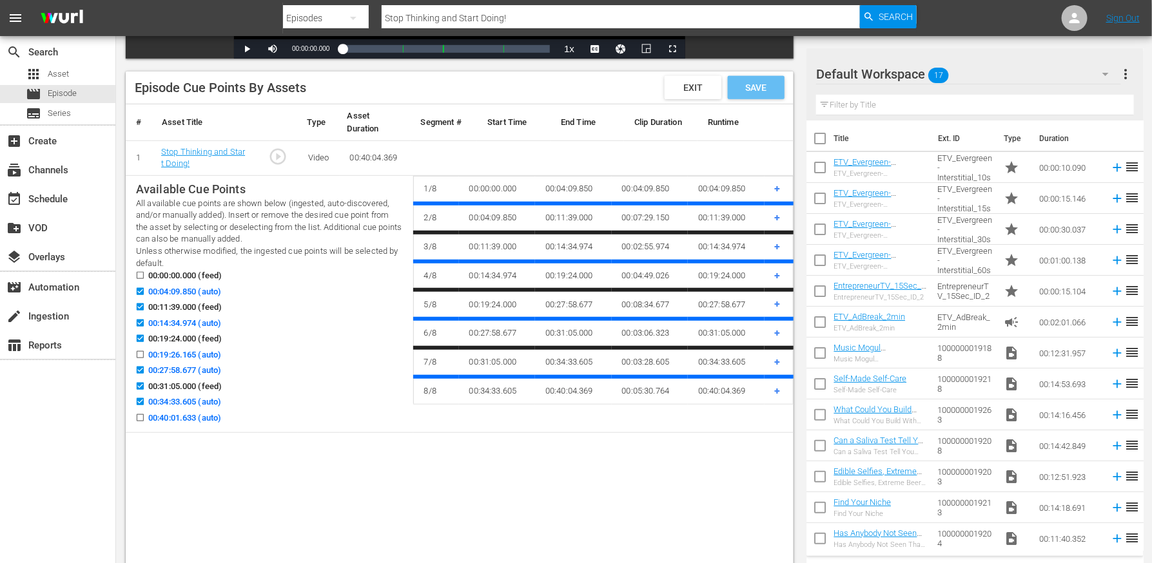
click at [762, 89] on span "Save" at bounding box center [756, 87] width 42 height 10
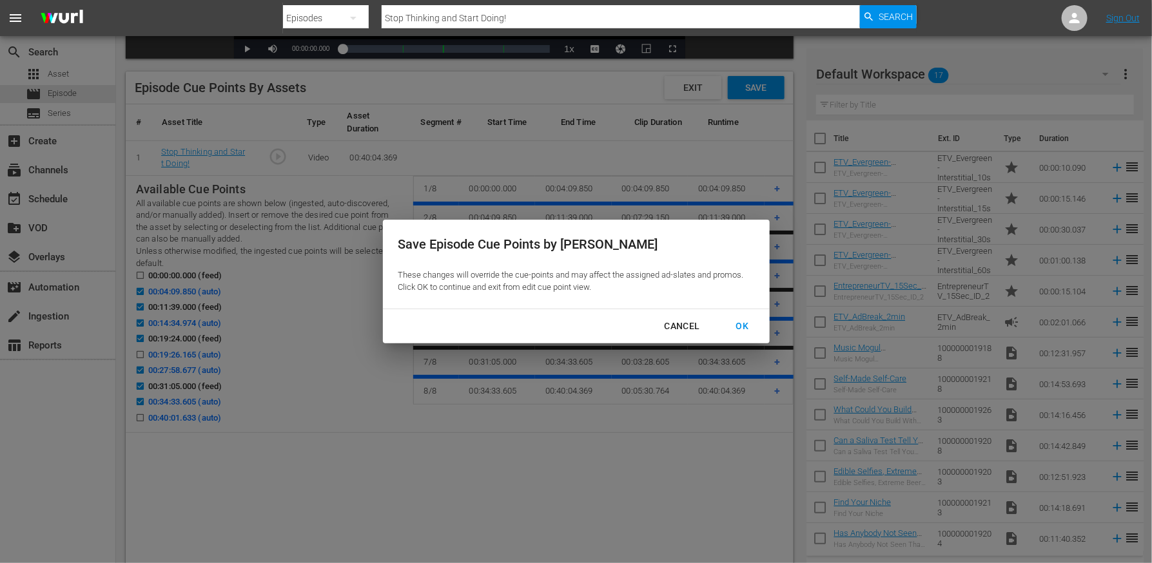
click at [746, 324] on div "OK" at bounding box center [743, 326] width 34 height 16
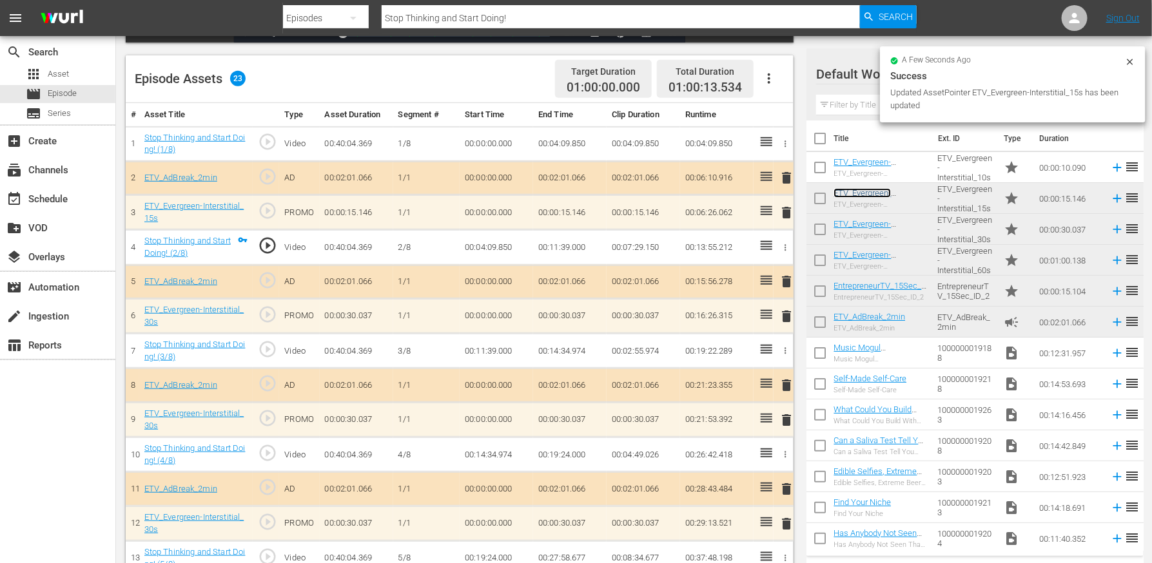
scroll to position [0, 0]
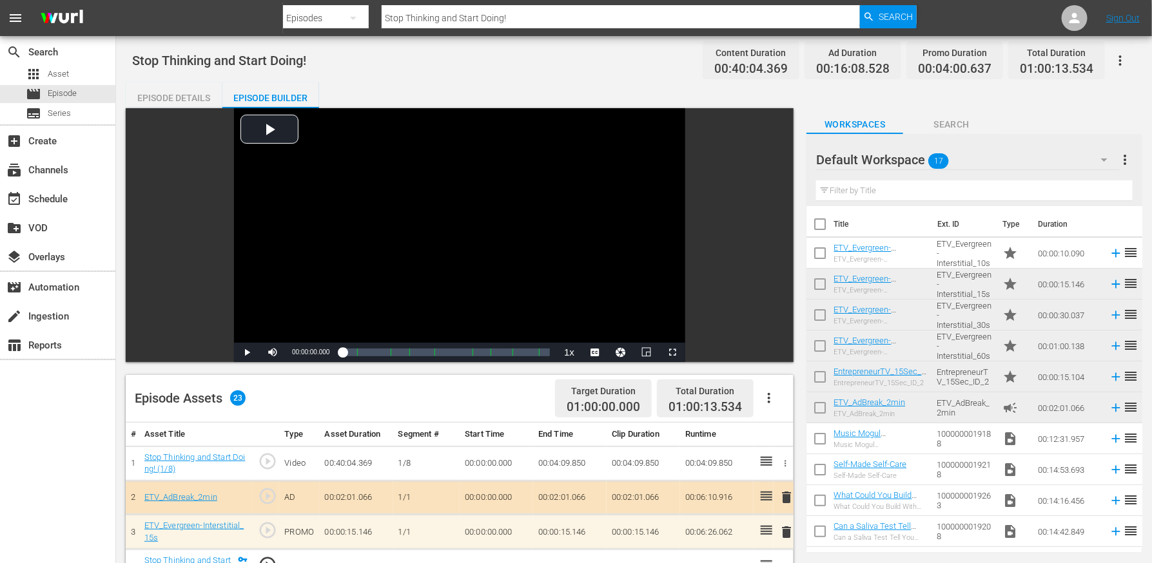
click at [264, 59] on span "Stop Thinking and Start Doing!" at bounding box center [219, 60] width 174 height 15
copy span "Stop Thinking and Start Doing!"
click at [41, 191] on div "event_available Schedule" at bounding box center [36, 197] width 72 height 12
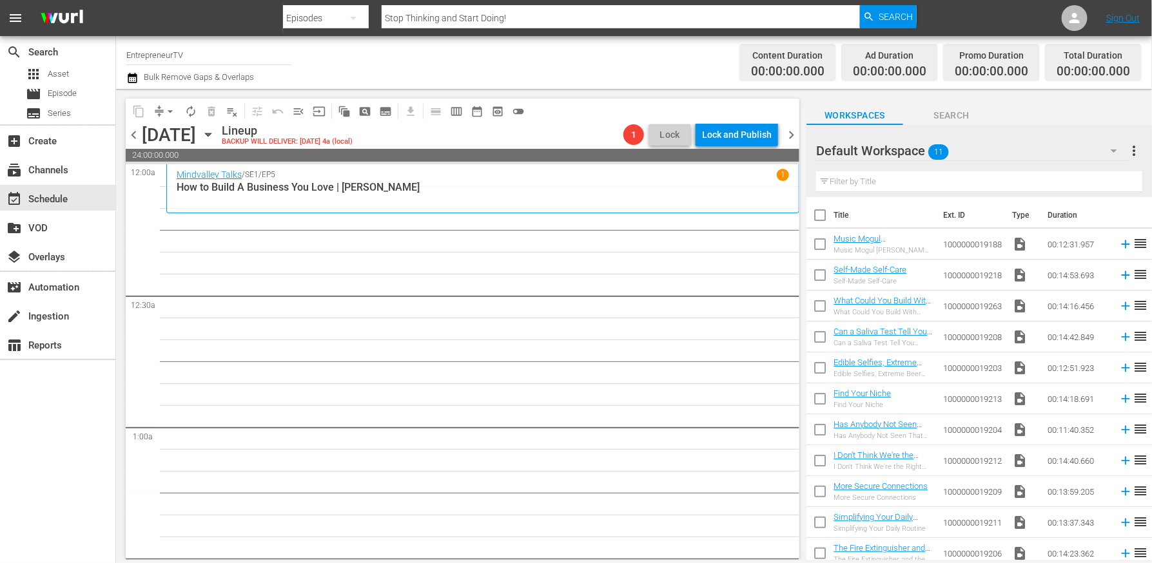
click at [949, 110] on span "Search" at bounding box center [951, 116] width 97 height 16
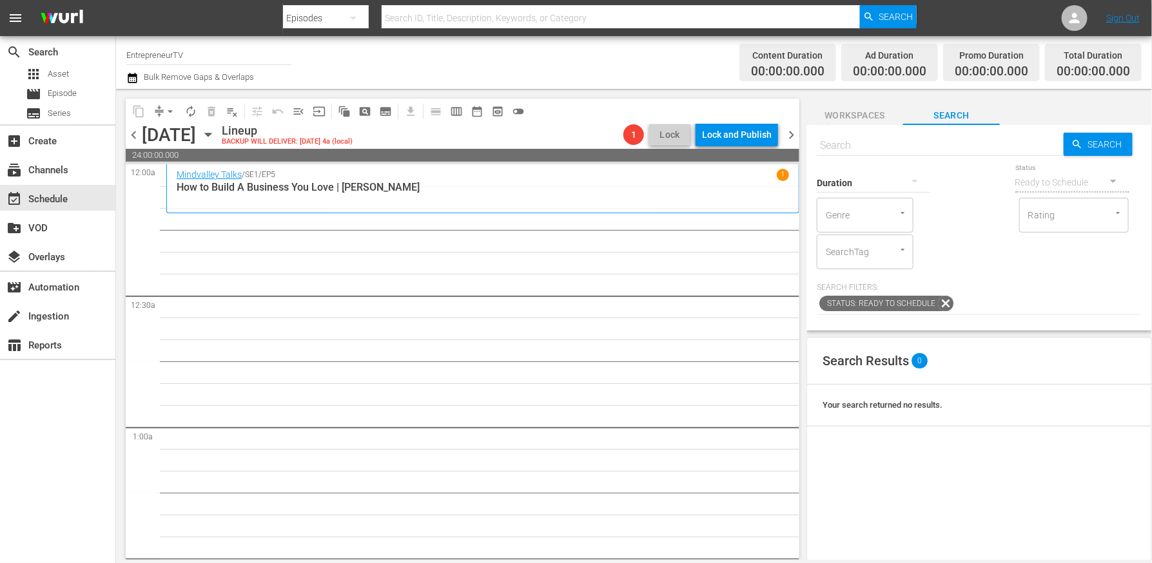
click at [905, 154] on div "Duration" at bounding box center [872, 174] width 113 height 46
click at [894, 148] on input "text" at bounding box center [939, 145] width 247 height 31
paste input "Stop Thinking and Start Doing!"
type input "Stop Thinking and Start Doing!"
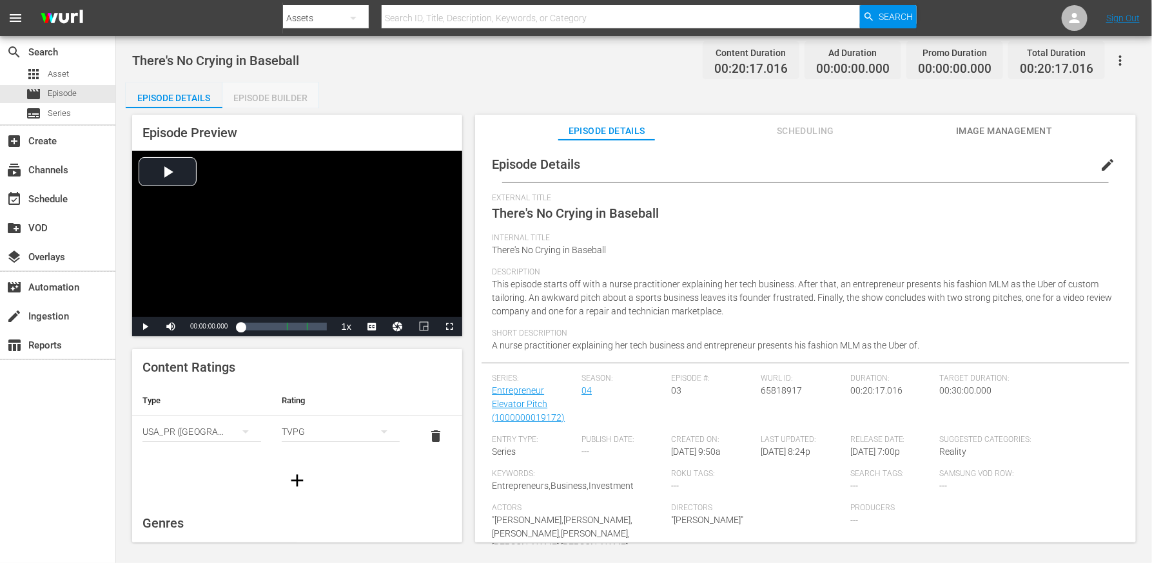
click at [293, 90] on div "Episode Builder" at bounding box center [270, 97] width 97 height 31
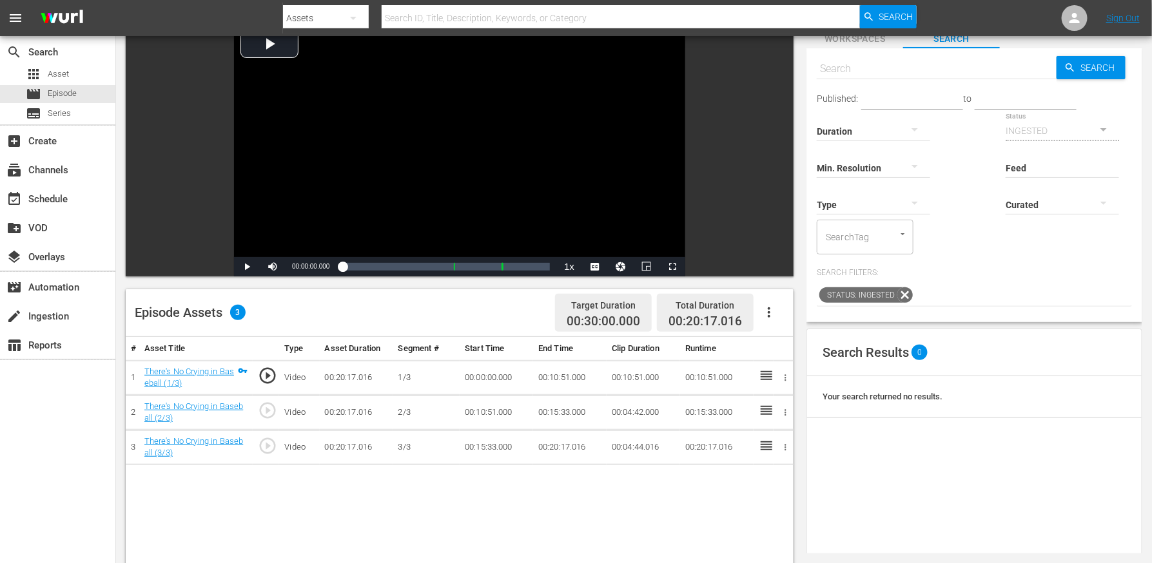
scroll to position [24, 0]
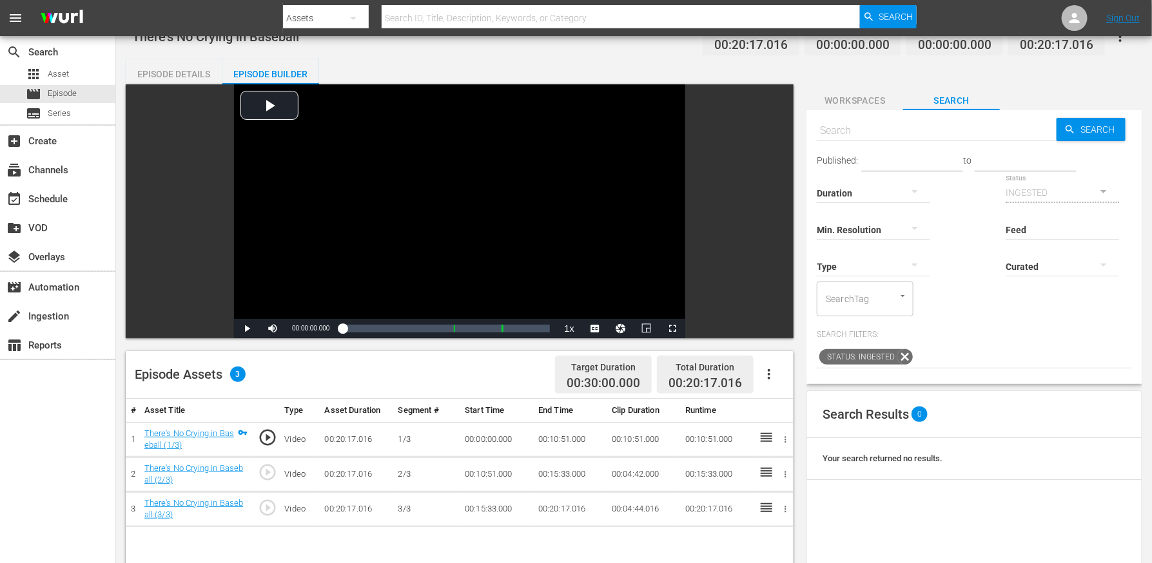
click at [870, 101] on span "Workspaces" at bounding box center [854, 101] width 97 height 16
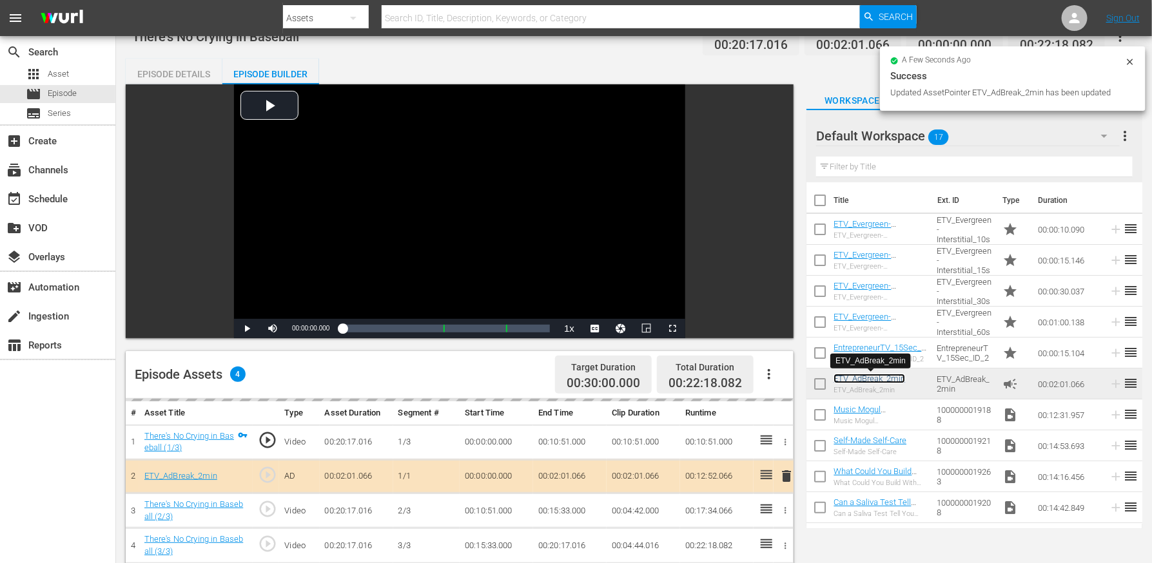
scroll to position [111, 0]
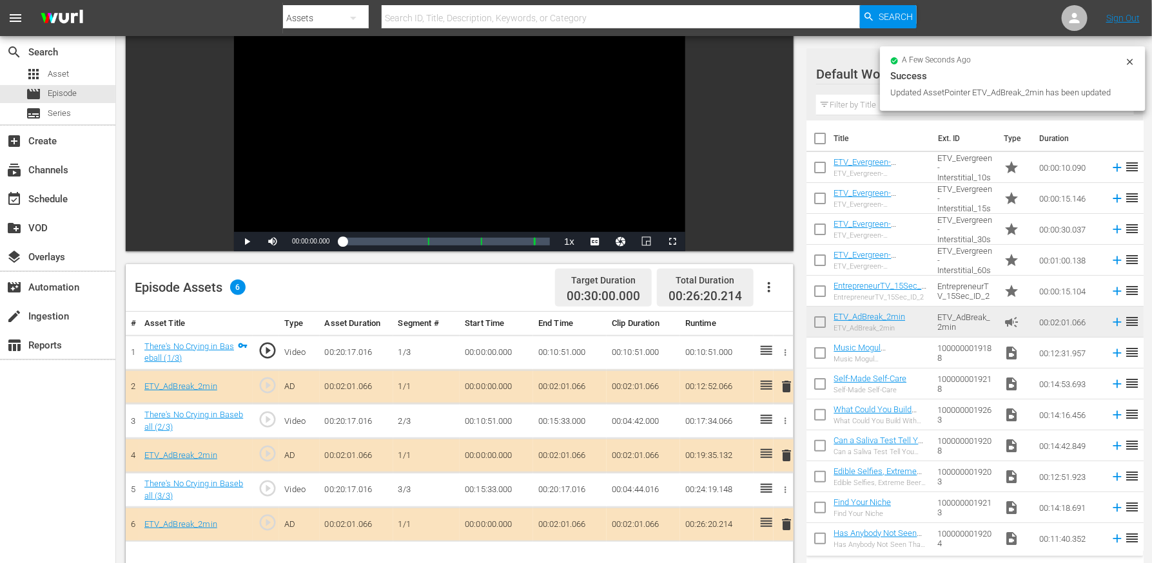
click at [772, 287] on icon "button" at bounding box center [768, 287] width 15 height 15
click at [781, 291] on div "Edit Cue Points" at bounding box center [808, 292] width 88 height 31
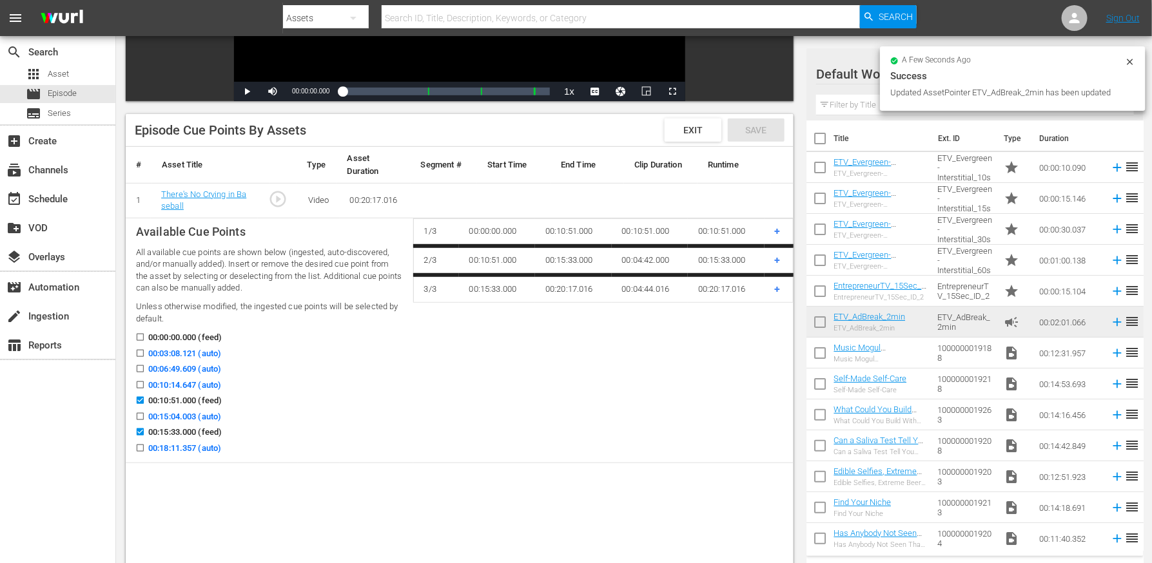
scroll to position [316, 0]
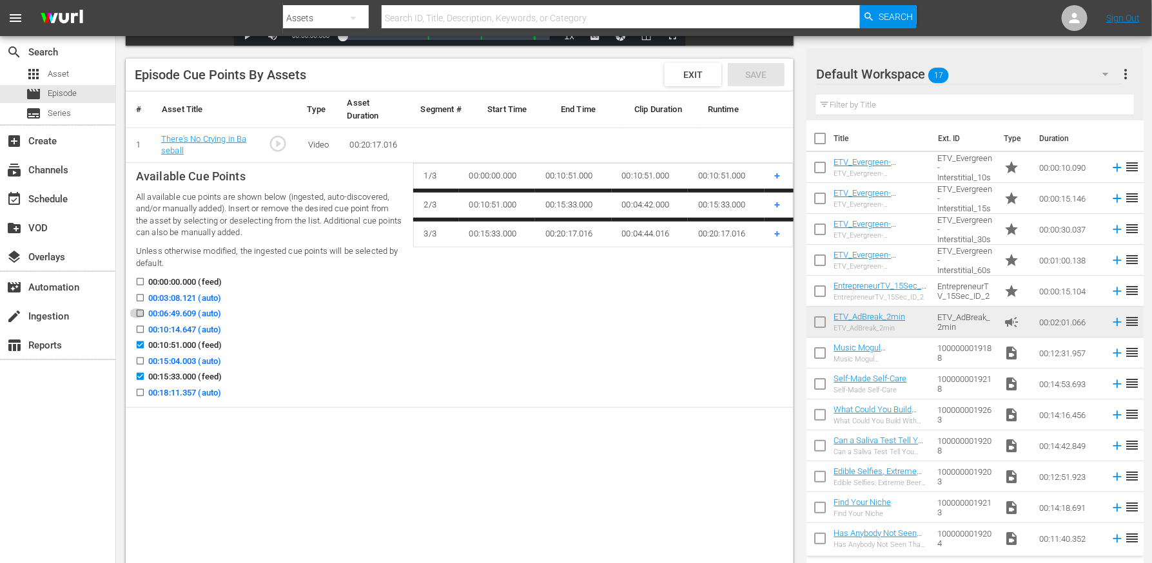
click at [143, 312] on input "00:06:49.609 (auto)" at bounding box center [137, 316] width 16 height 10
checkbox input "true"
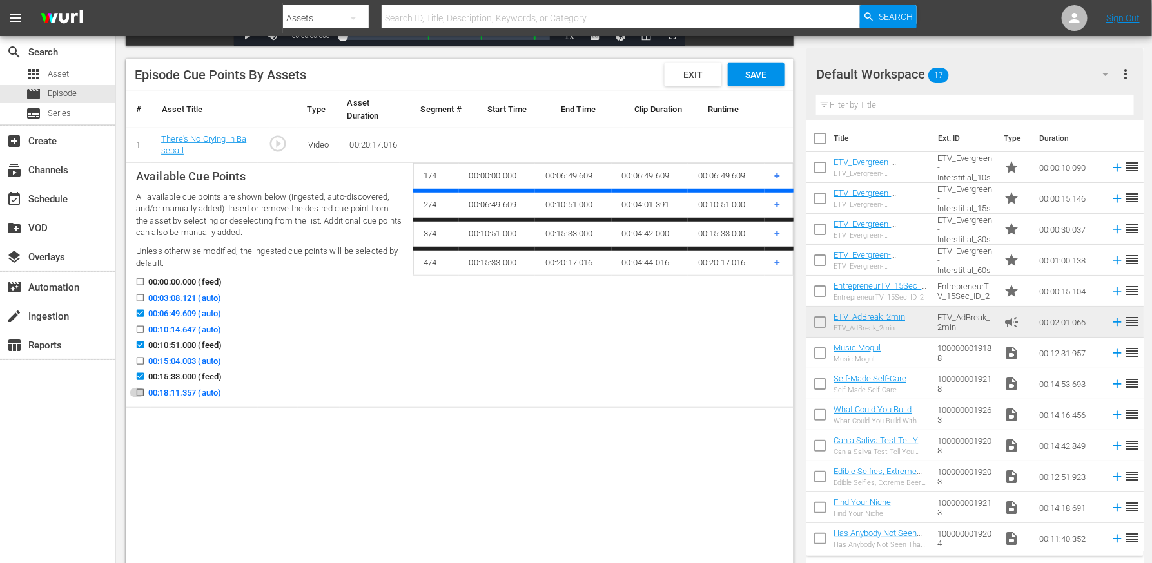
click at [139, 395] on input "00:18:11.357 (auto)" at bounding box center [137, 396] width 16 height 10
checkbox input "true"
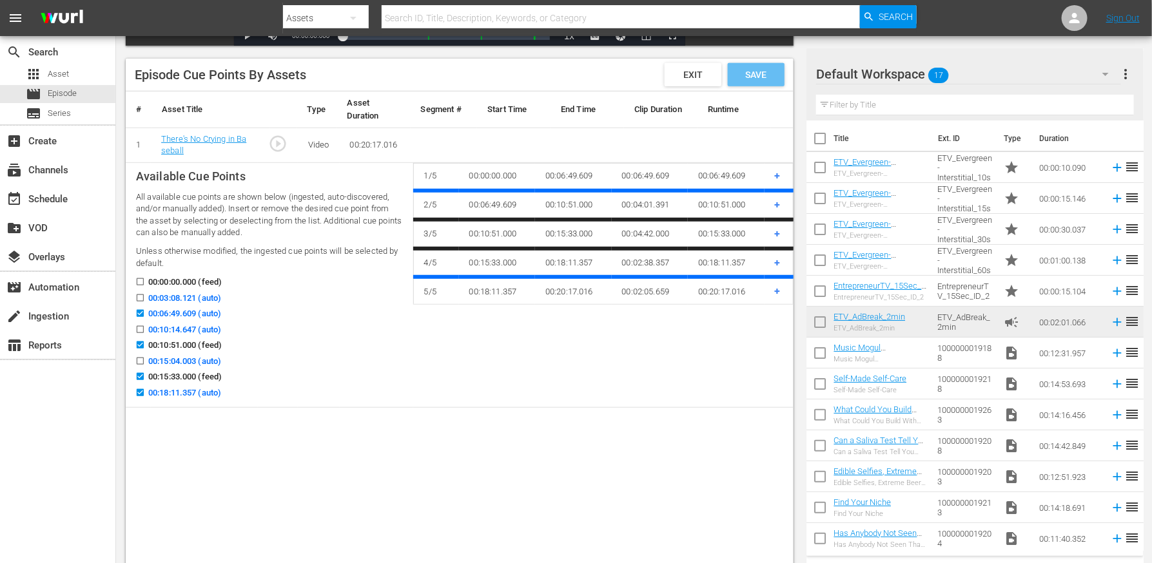
click at [753, 79] on span "Save" at bounding box center [756, 75] width 42 height 10
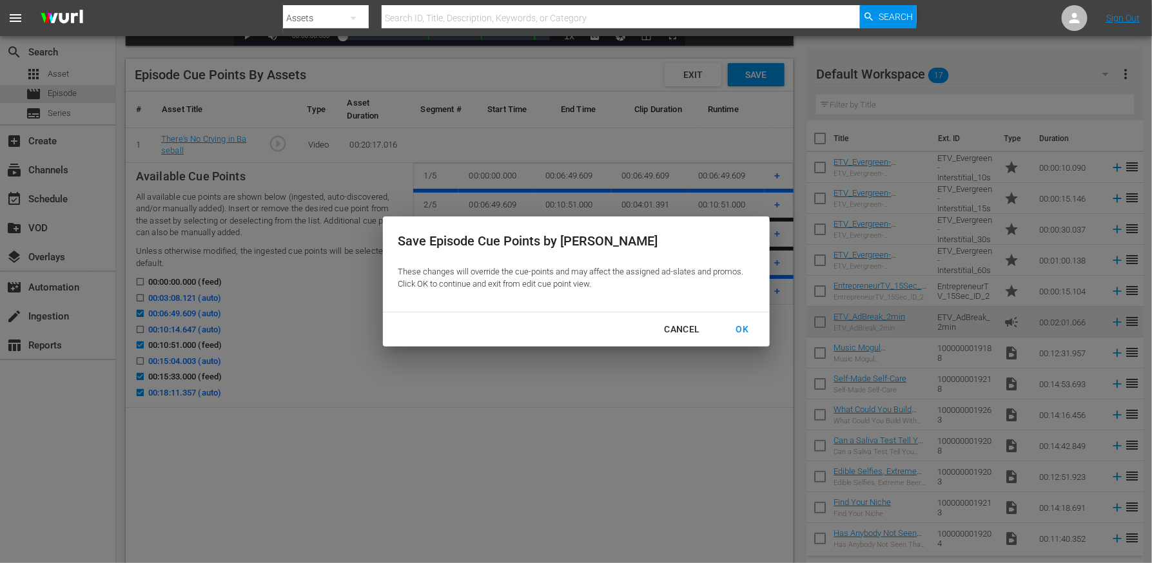
click at [737, 331] on div "OK" at bounding box center [743, 330] width 34 height 16
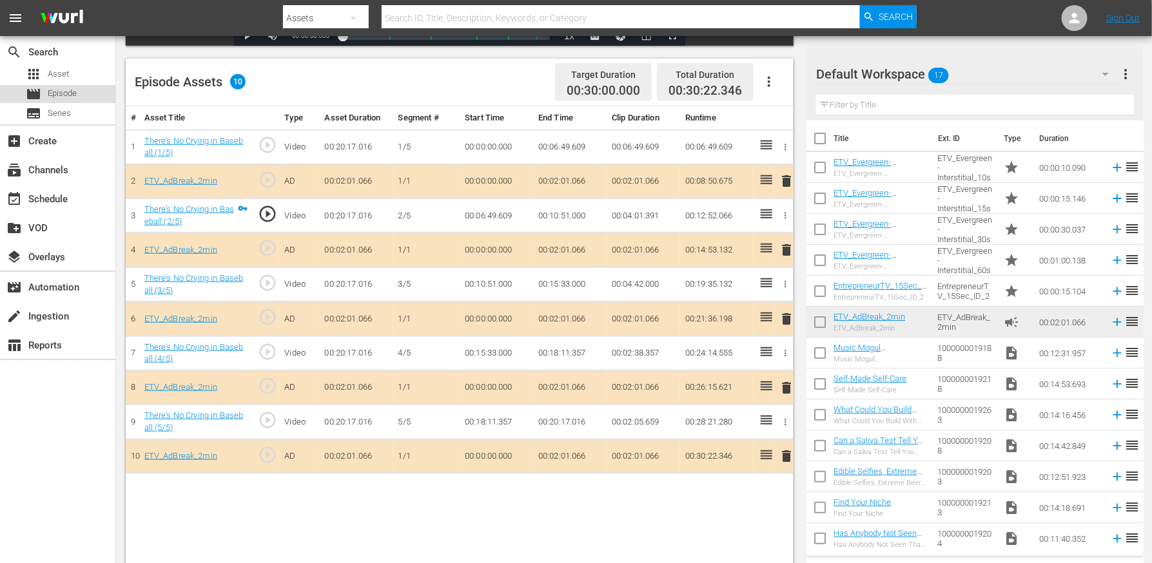
click at [97, 91] on div "movie Episode" at bounding box center [57, 94] width 115 height 18
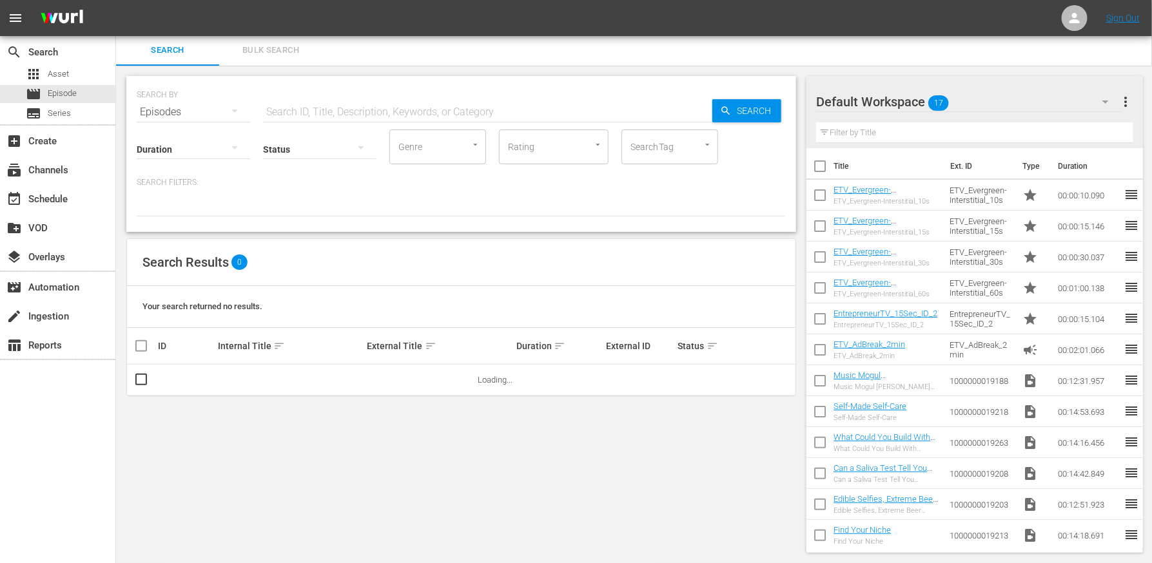
scroll to position [316, 0]
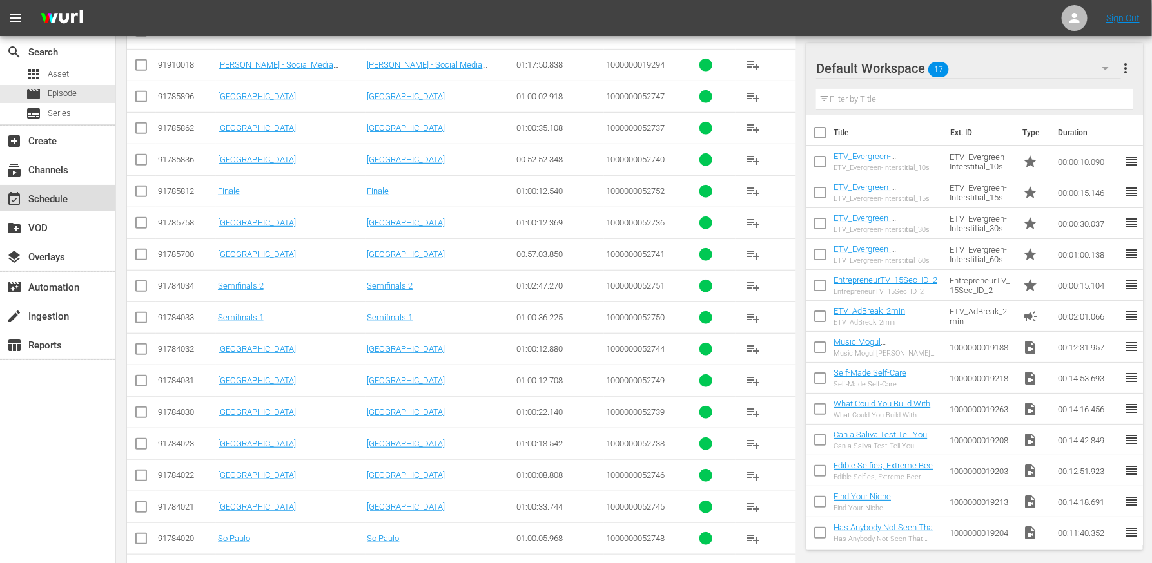
click at [67, 194] on div "event_available Schedule" at bounding box center [36, 197] width 72 height 12
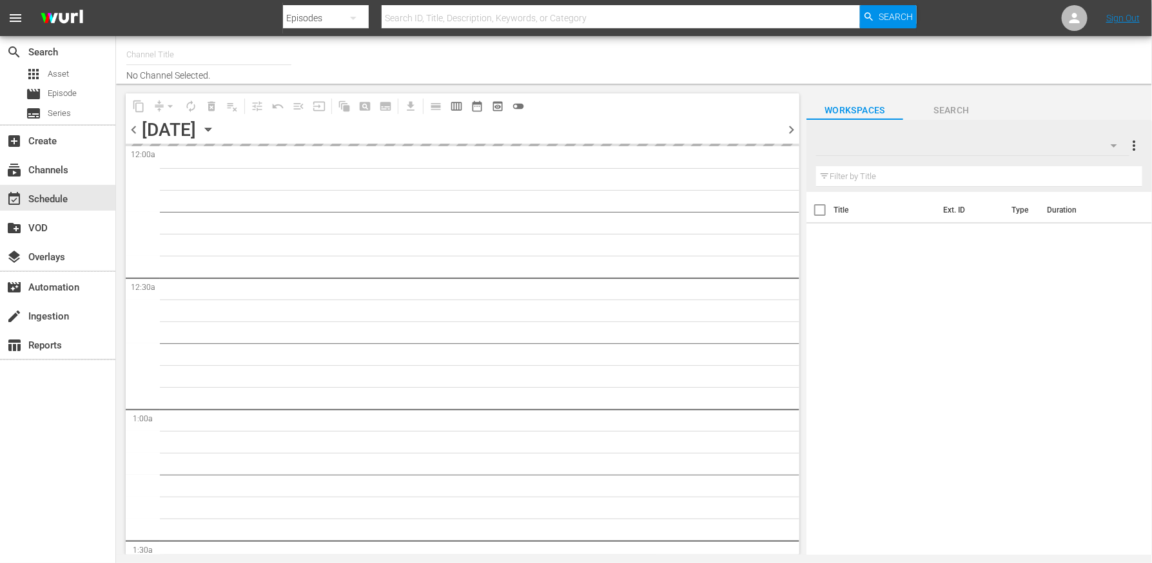
type input "EntrepreneurTV (1868)"
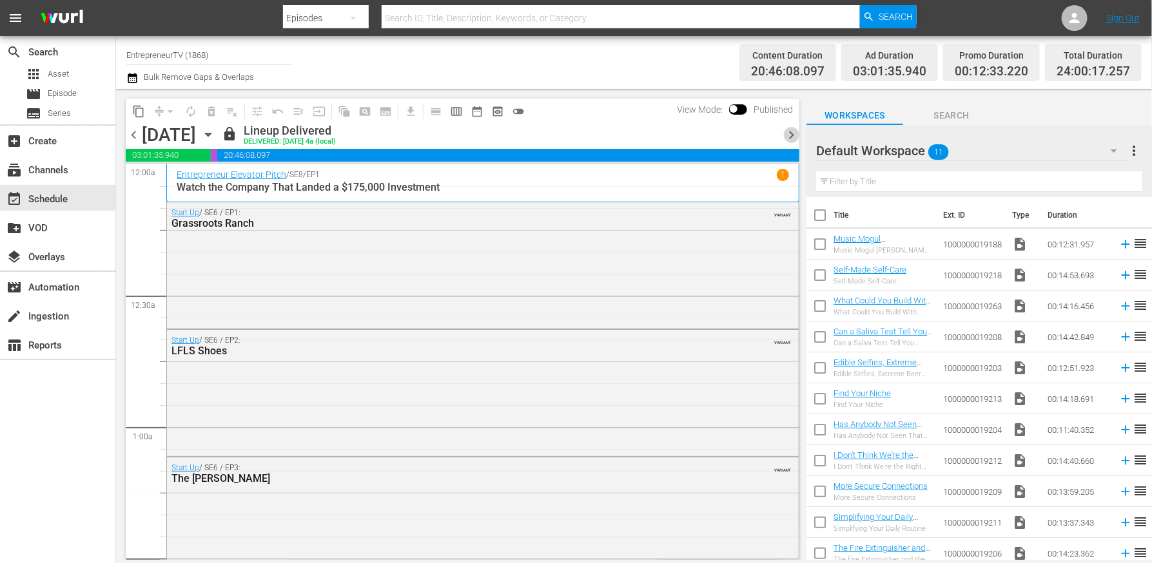
click at [789, 134] on span "chevron_right" at bounding box center [791, 135] width 16 height 16
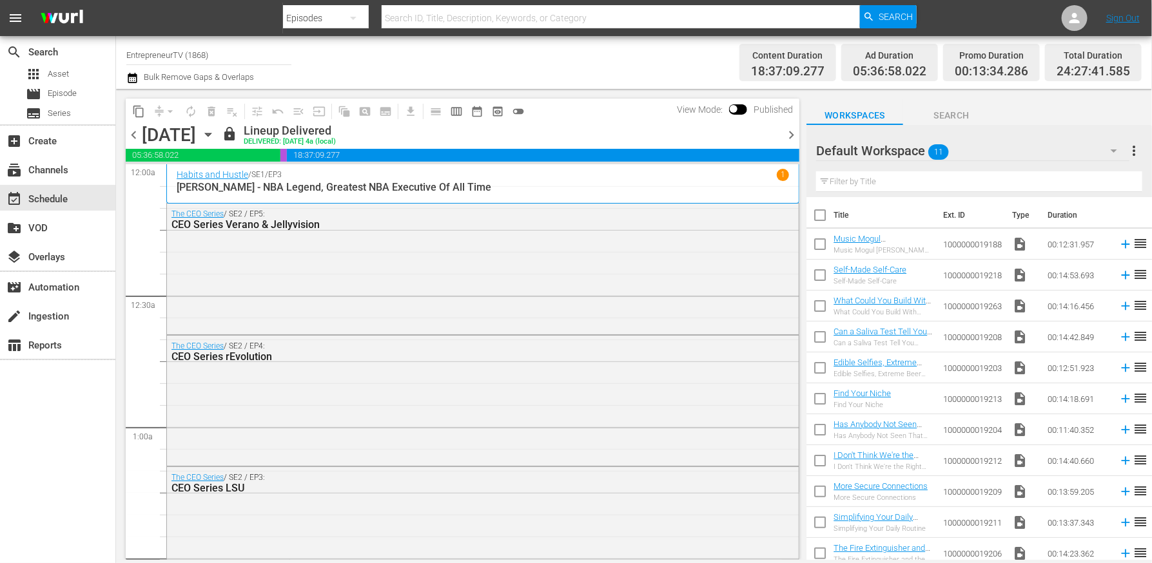
click at [789, 135] on span "chevron_right" at bounding box center [791, 135] width 16 height 16
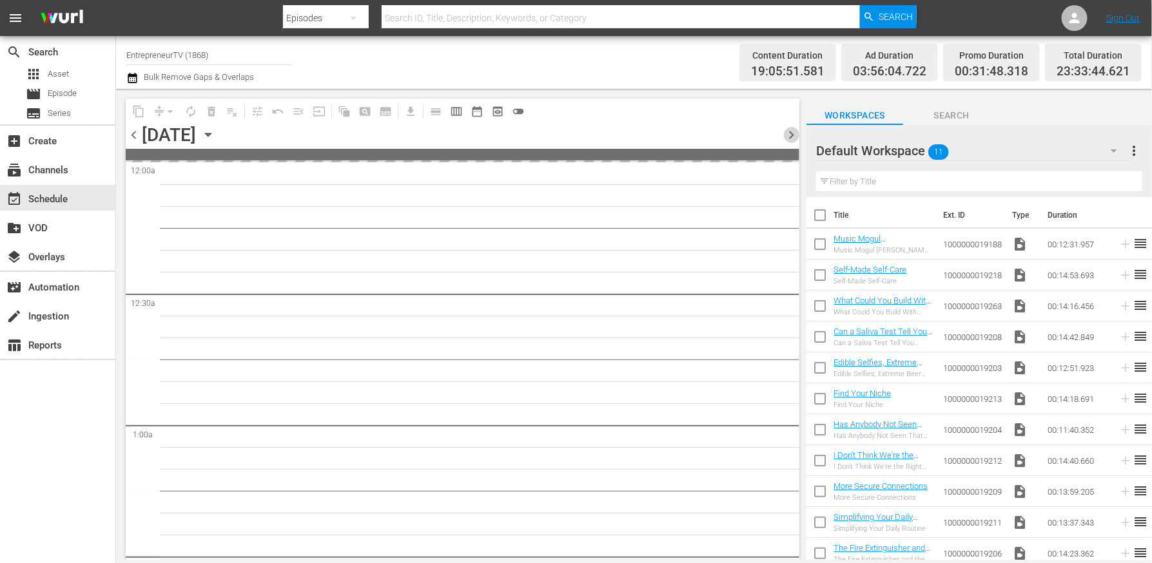
click at [789, 135] on span "chevron_right" at bounding box center [791, 135] width 16 height 16
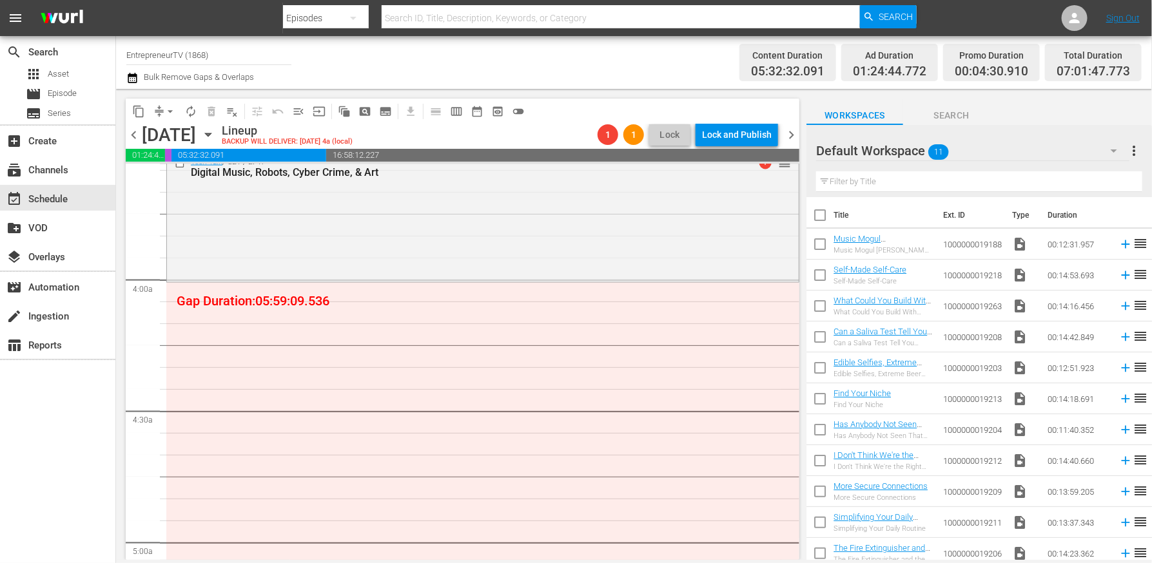
scroll to position [938, 0]
click at [976, 110] on span "Search" at bounding box center [951, 116] width 97 height 16
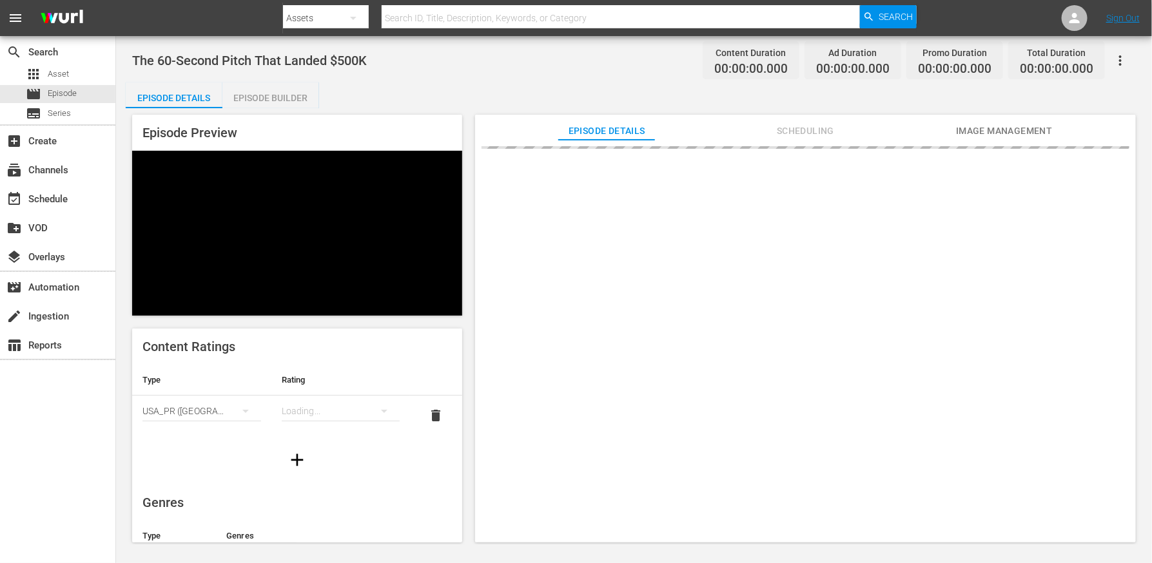
click at [285, 97] on div "Episode Builder" at bounding box center [270, 97] width 97 height 31
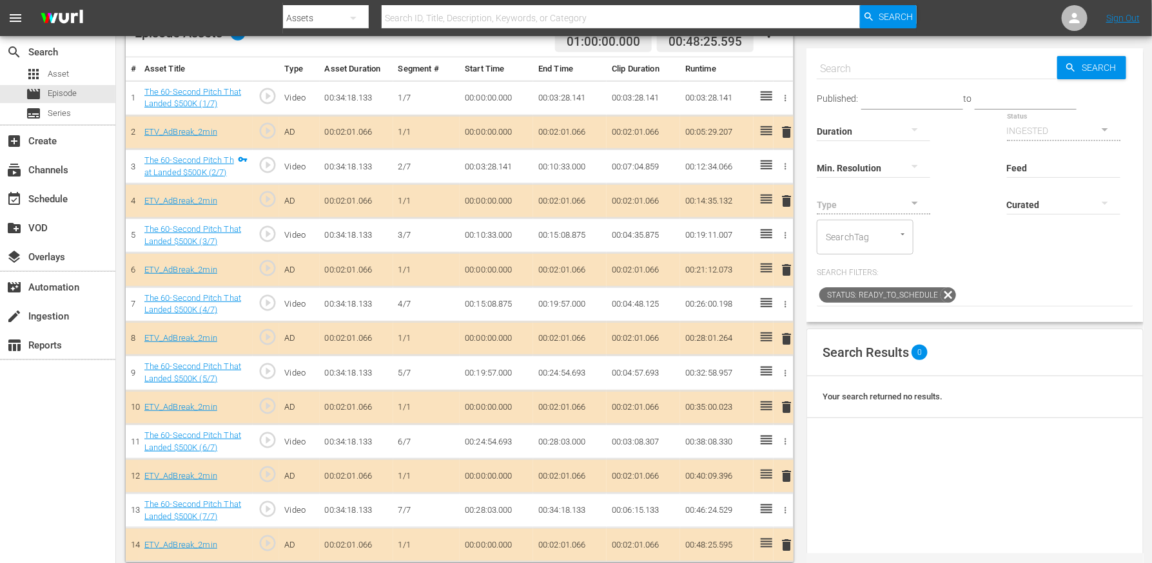
scroll to position [370, 0]
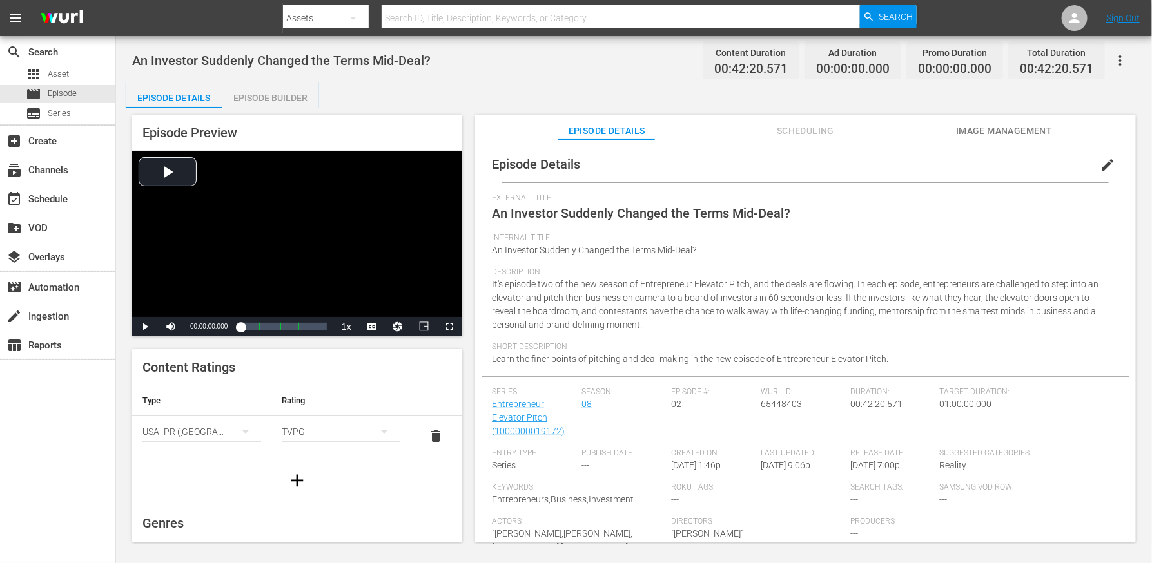
click at [276, 107] on div "Episode Builder" at bounding box center [270, 97] width 97 height 31
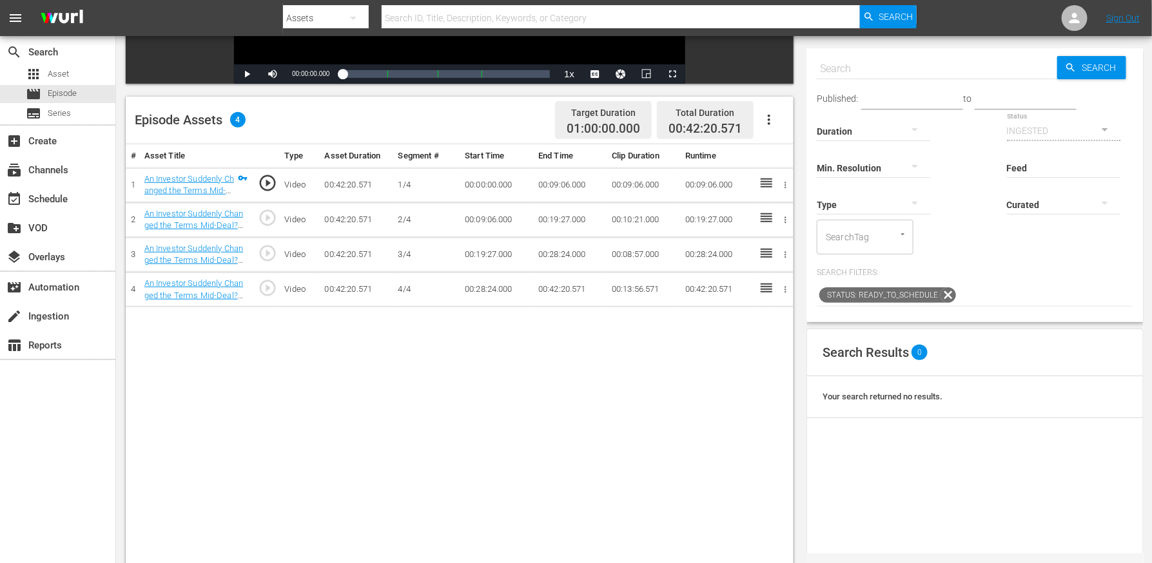
scroll to position [285, 0]
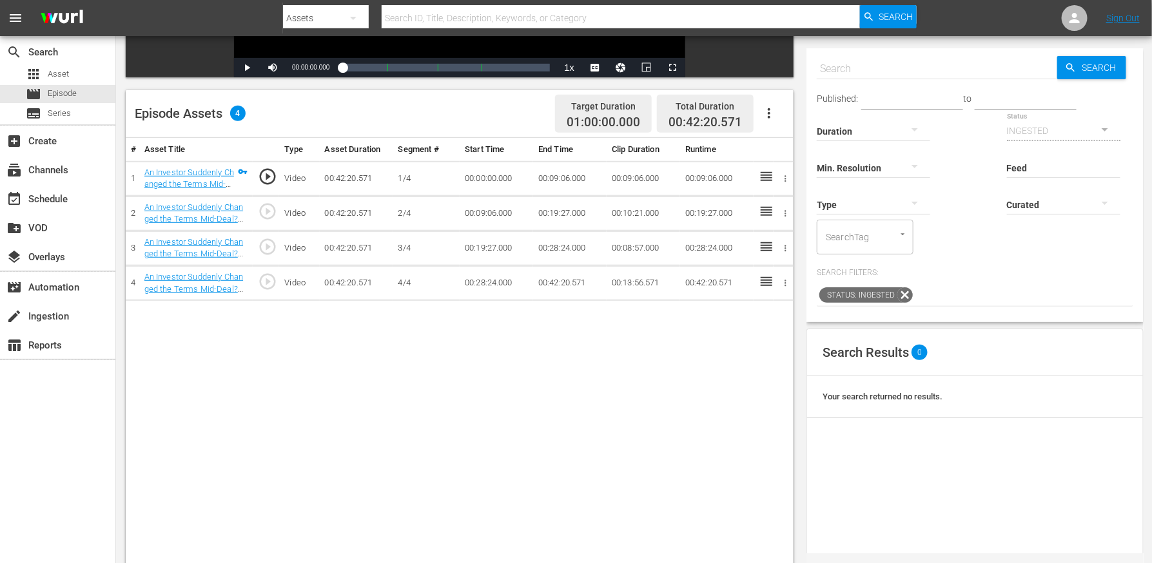
click at [771, 107] on icon "button" at bounding box center [768, 113] width 15 height 15
click at [780, 122] on div "Edit Cue Points" at bounding box center [808, 118] width 88 height 31
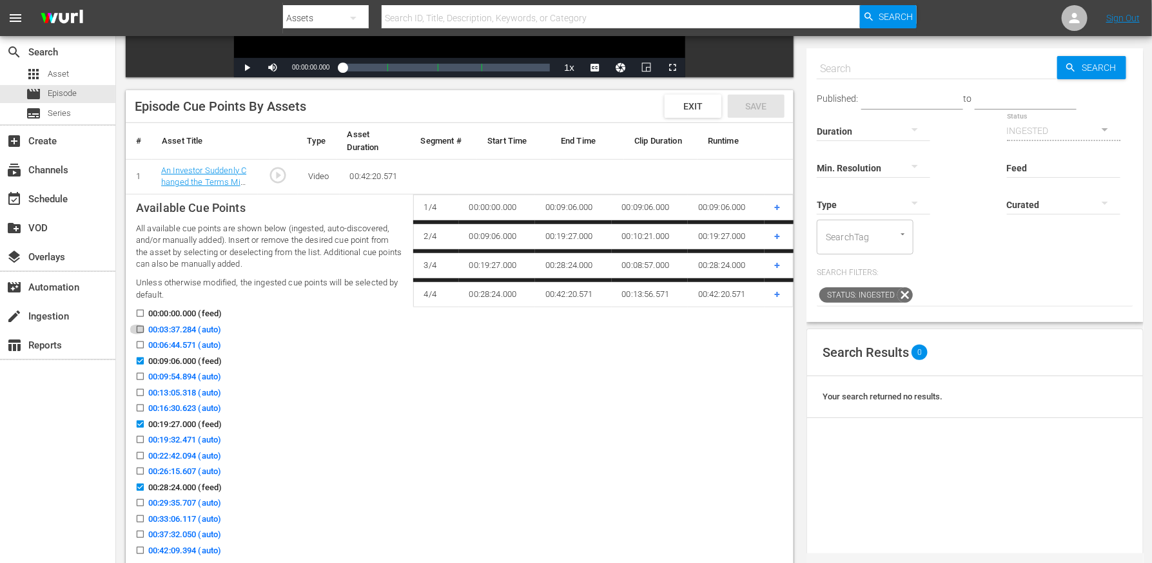
click at [137, 328] on input "00:03:37.284 (auto)" at bounding box center [137, 332] width 16 height 10
checkbox input "true"
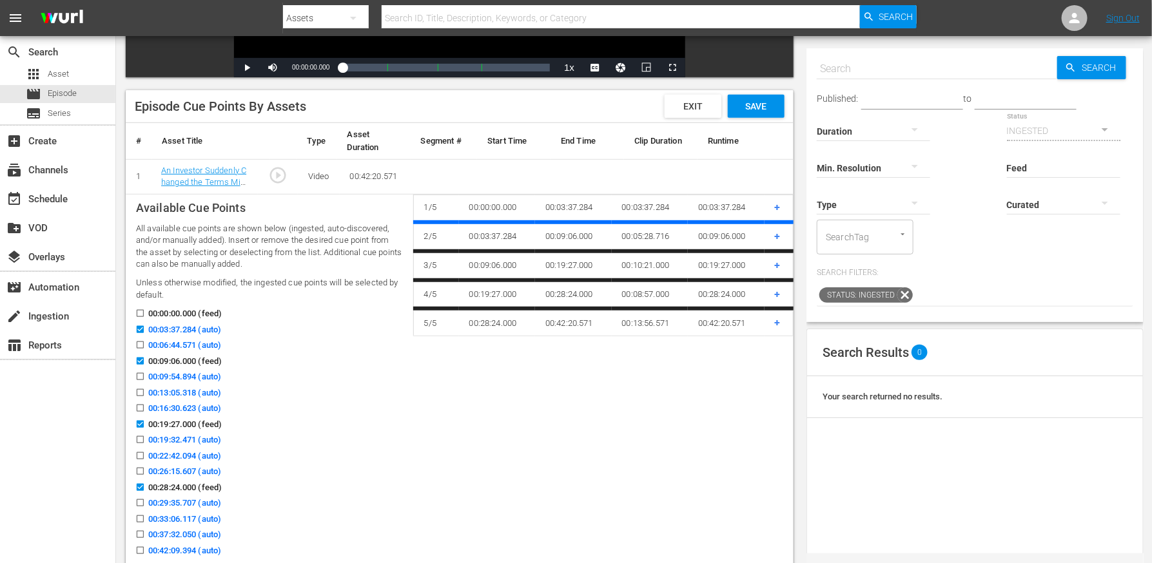
click at [143, 391] on input "00:13:05.318 (auto)" at bounding box center [137, 396] width 16 height 10
checkbox input "true"
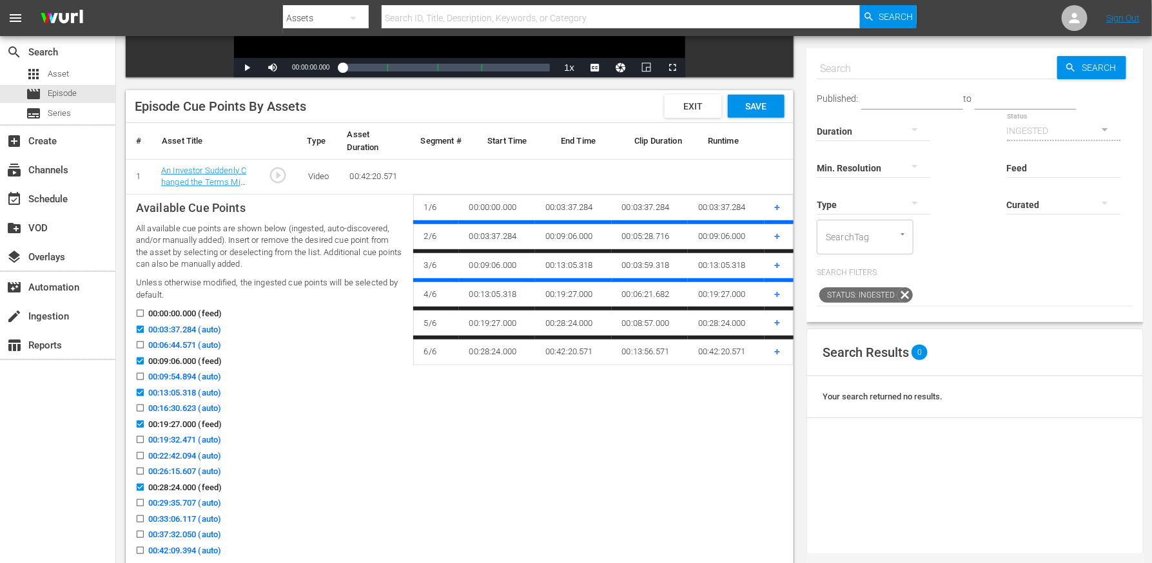
click at [139, 454] on input "00:22:42.094 (auto)" at bounding box center [137, 459] width 16 height 10
checkbox input "true"
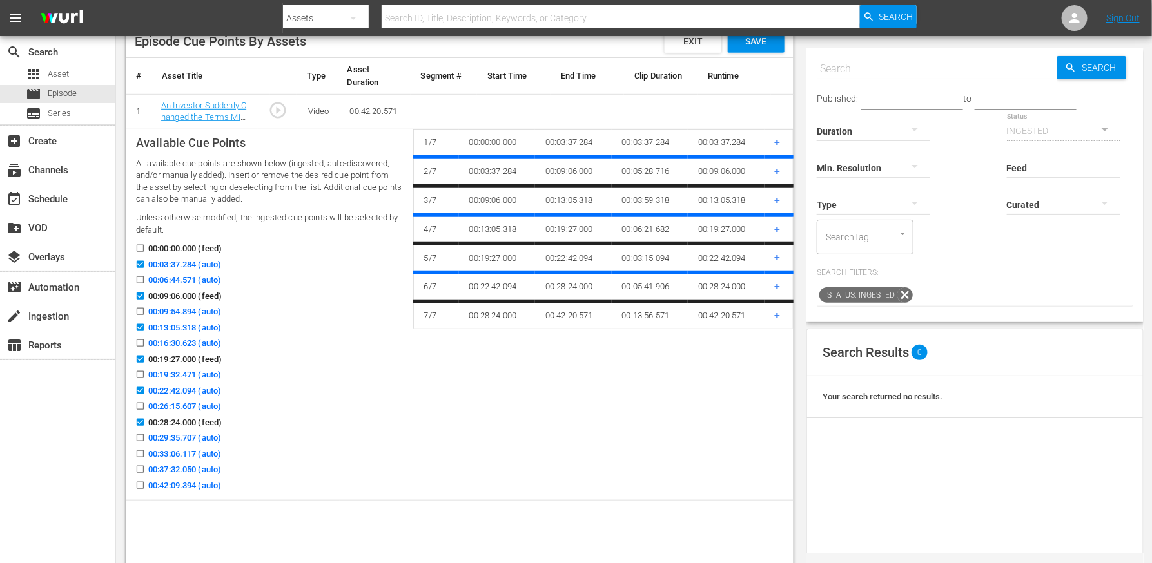
scroll to position [352, 0]
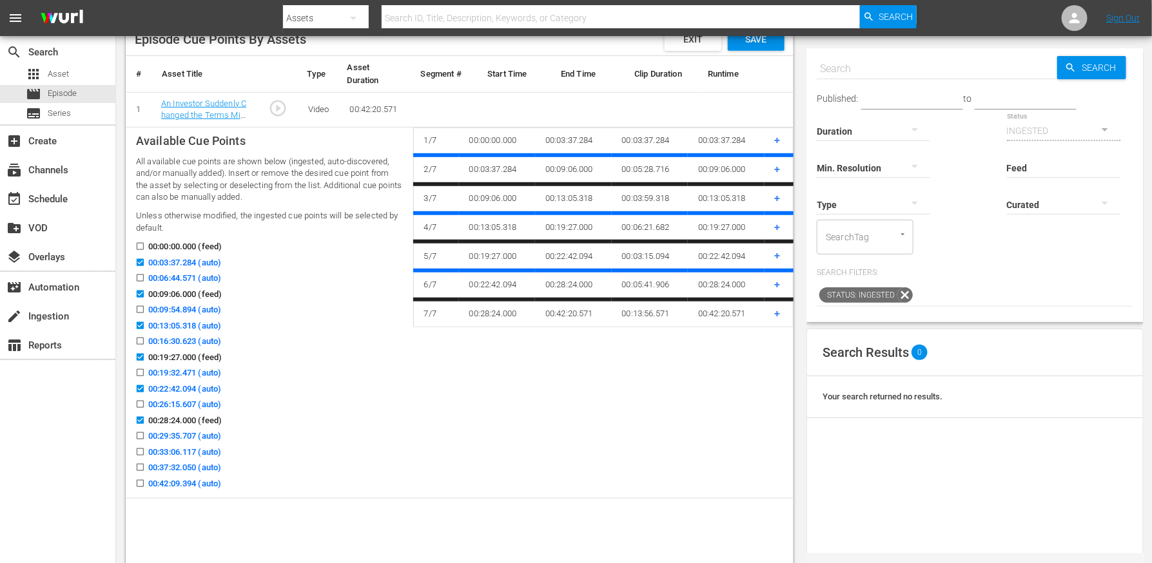
click at [140, 467] on input "00:37:32.050 (auto)" at bounding box center [137, 470] width 16 height 10
checkbox input "true"
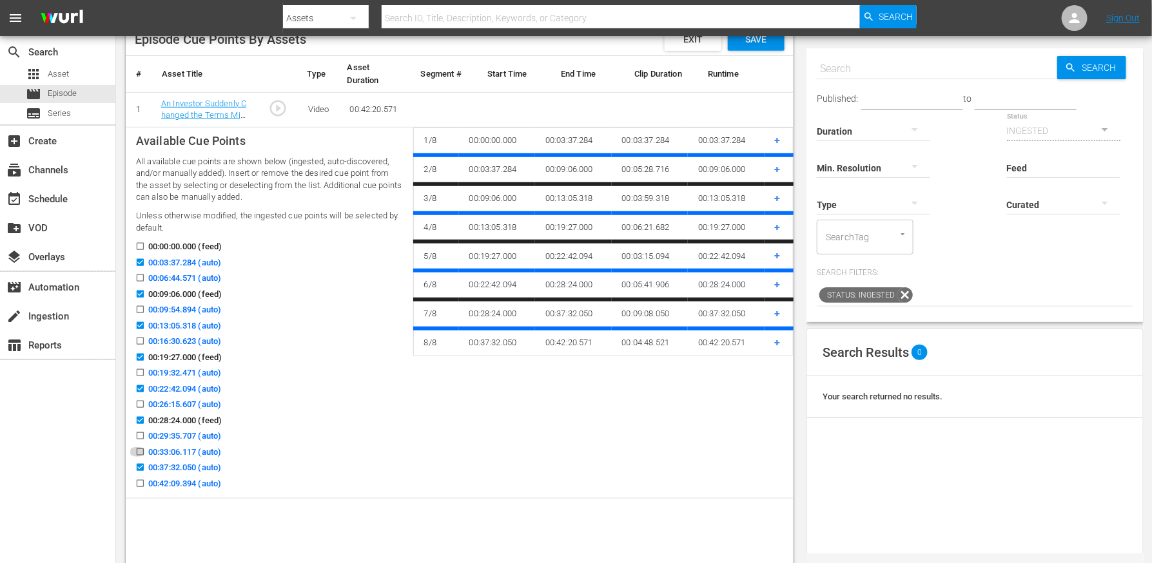
click at [137, 450] on input "00:33:06.117 (auto)" at bounding box center [137, 455] width 16 height 10
checkbox input "true"
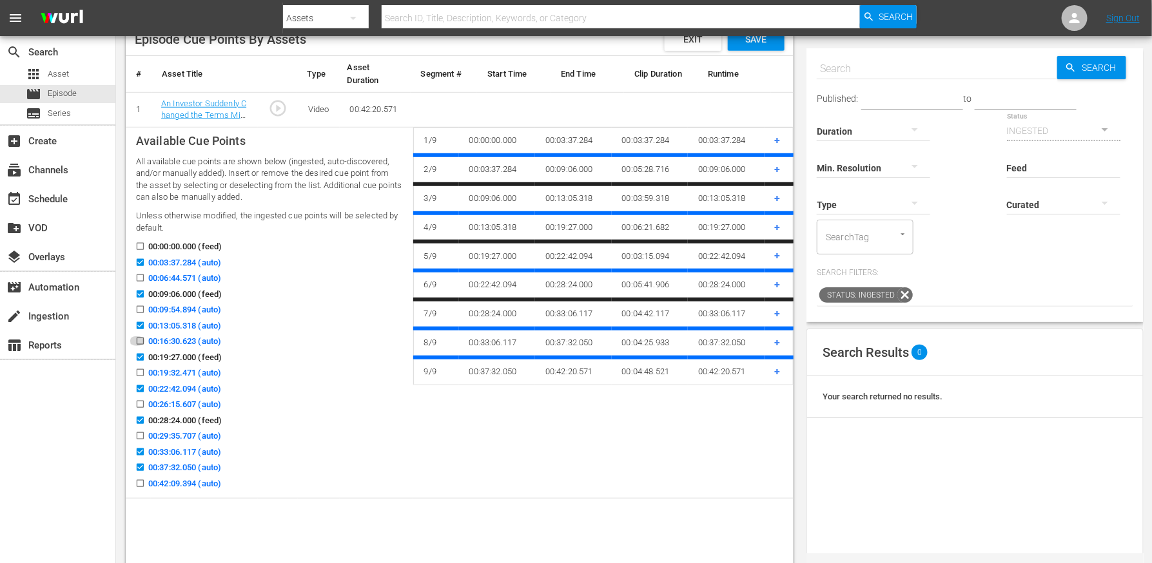
click at [136, 343] on input "00:16:30.623 (auto)" at bounding box center [137, 344] width 16 height 10
checkbox input "true"
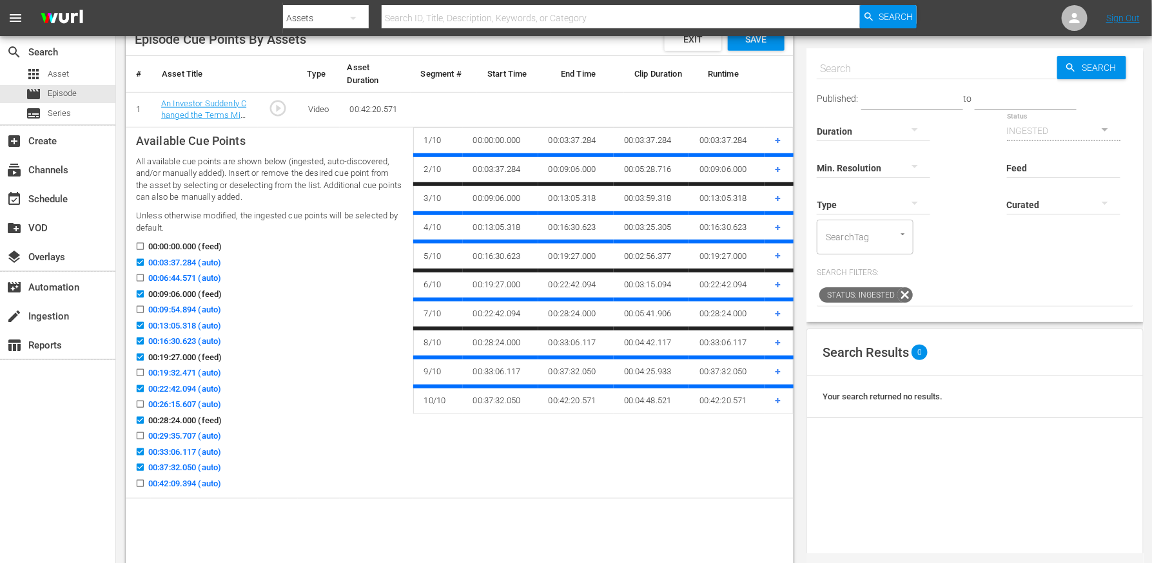
click at [758, 43] on span "Save" at bounding box center [756, 39] width 42 height 10
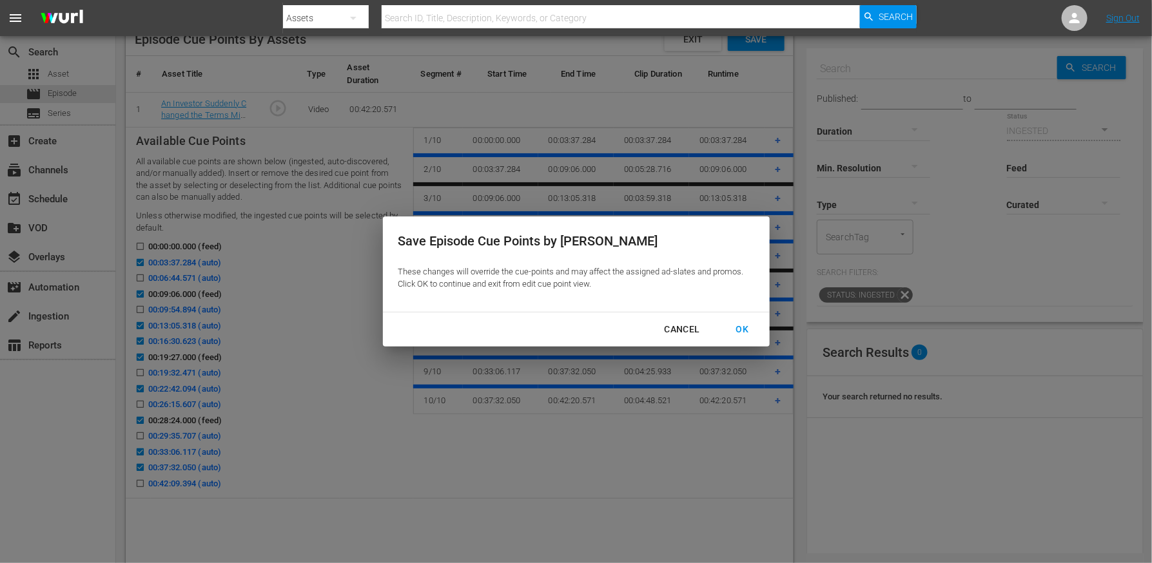
click at [744, 324] on div "OK" at bounding box center [743, 330] width 34 height 16
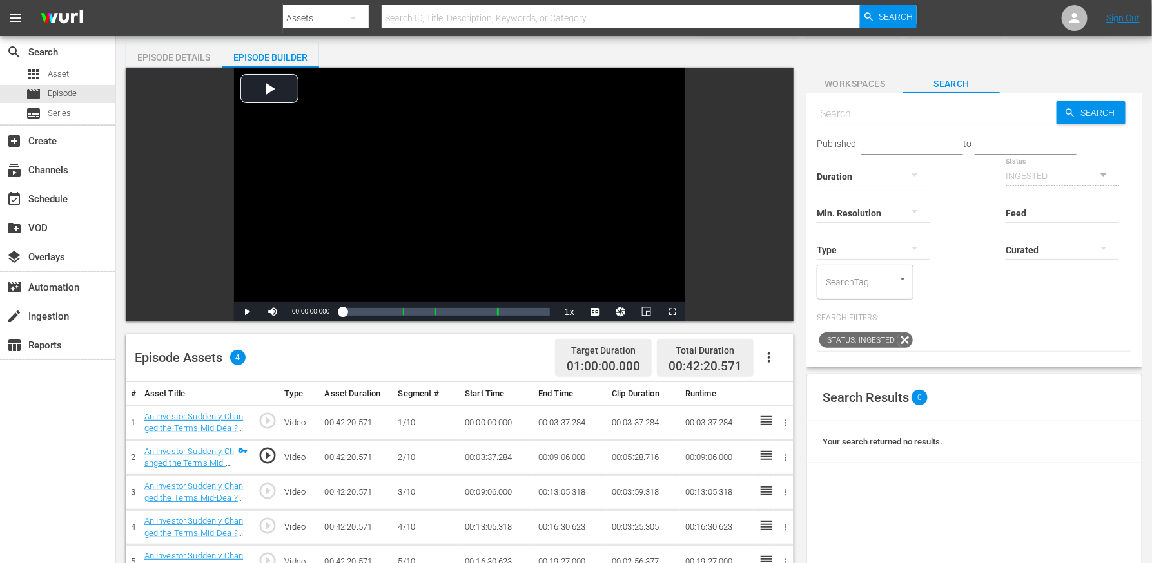
scroll to position [0, 0]
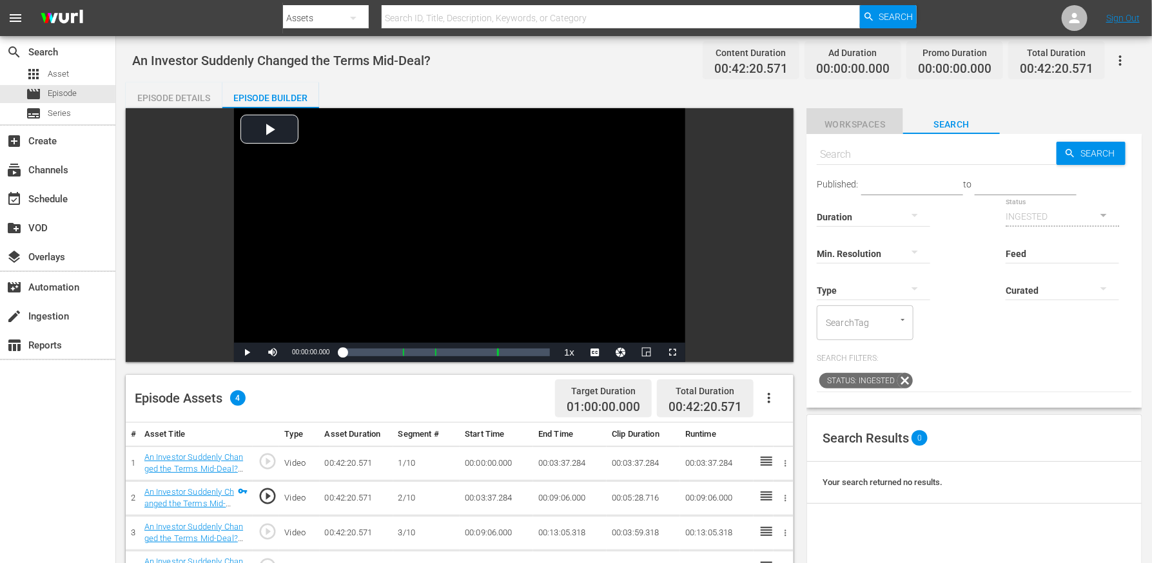
click at [843, 124] on span "Workspaces" at bounding box center [854, 125] width 97 height 16
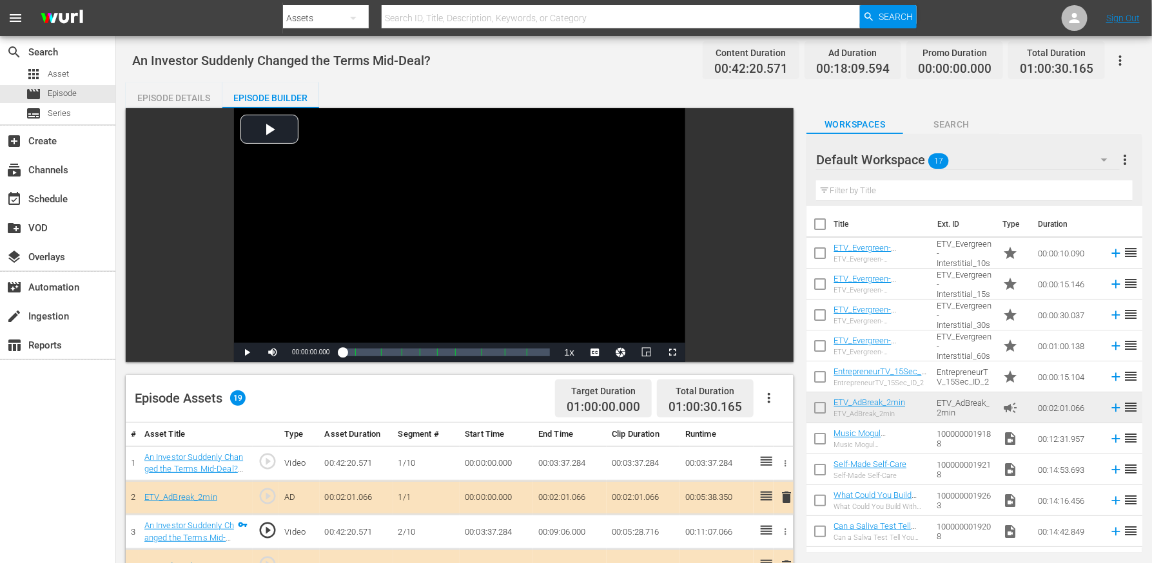
click at [263, 63] on span "An Investor Suddenly Changed the Terms Mid-Deal?" at bounding box center [281, 60] width 298 height 15
copy span "An Investor Suddenly Changed the Terms Mid-Deal?"
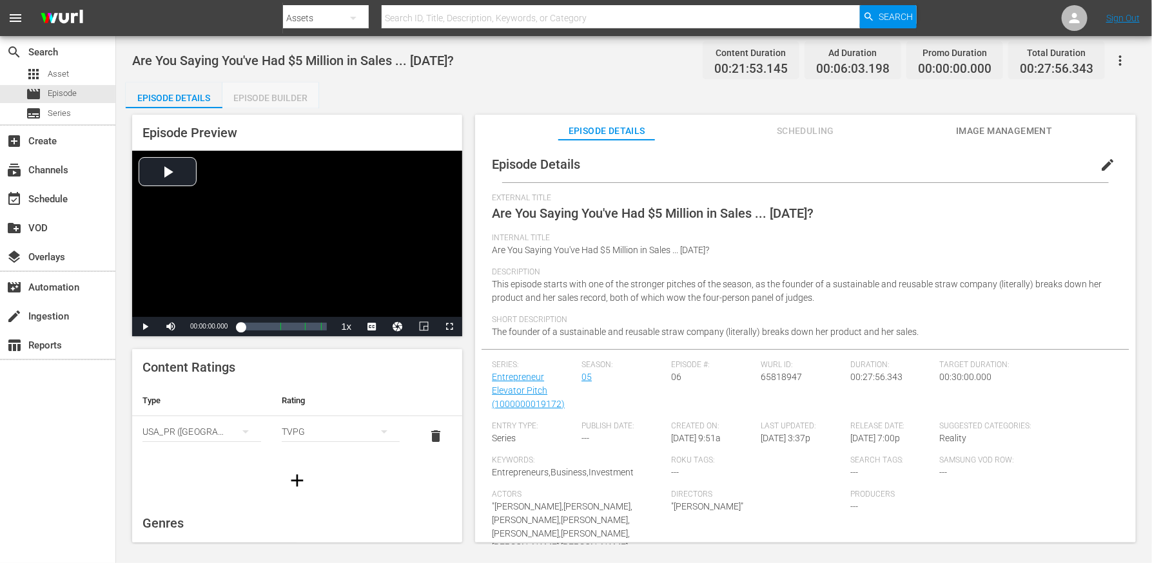
click at [273, 98] on div "Episode Builder" at bounding box center [270, 97] width 97 height 31
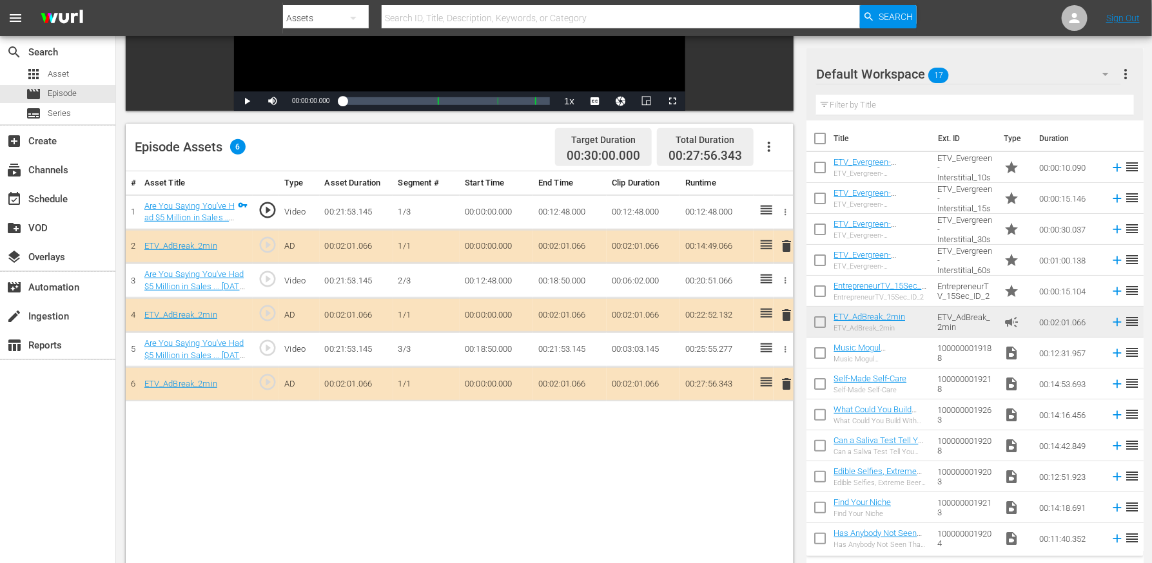
scroll to position [225, 0]
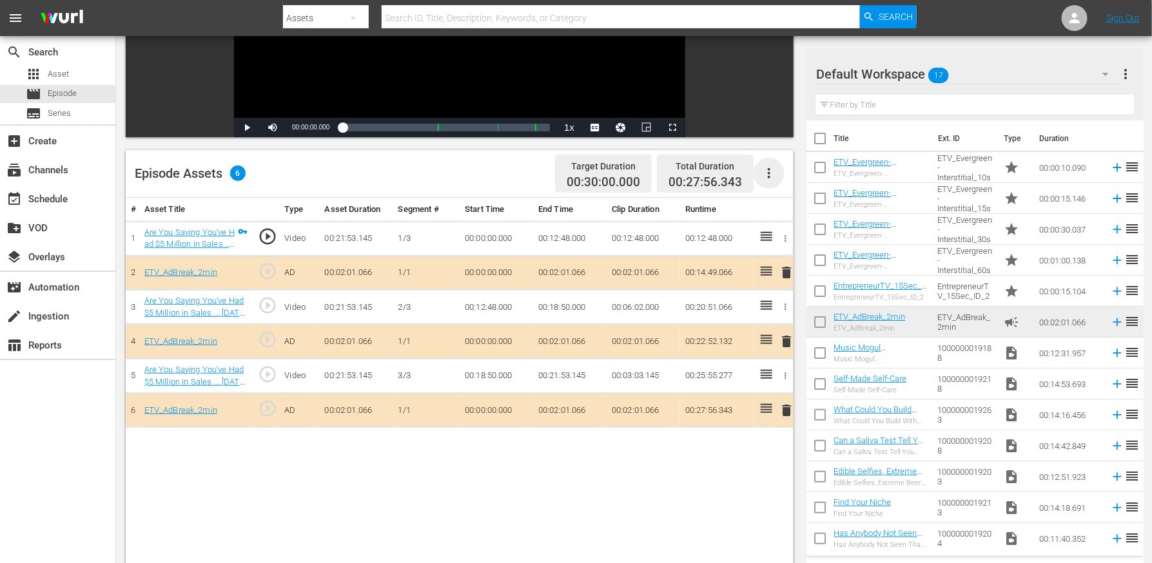
click at [773, 168] on icon "button" at bounding box center [768, 173] width 15 height 15
click at [786, 183] on div "Edit Cue Points" at bounding box center [808, 178] width 88 height 31
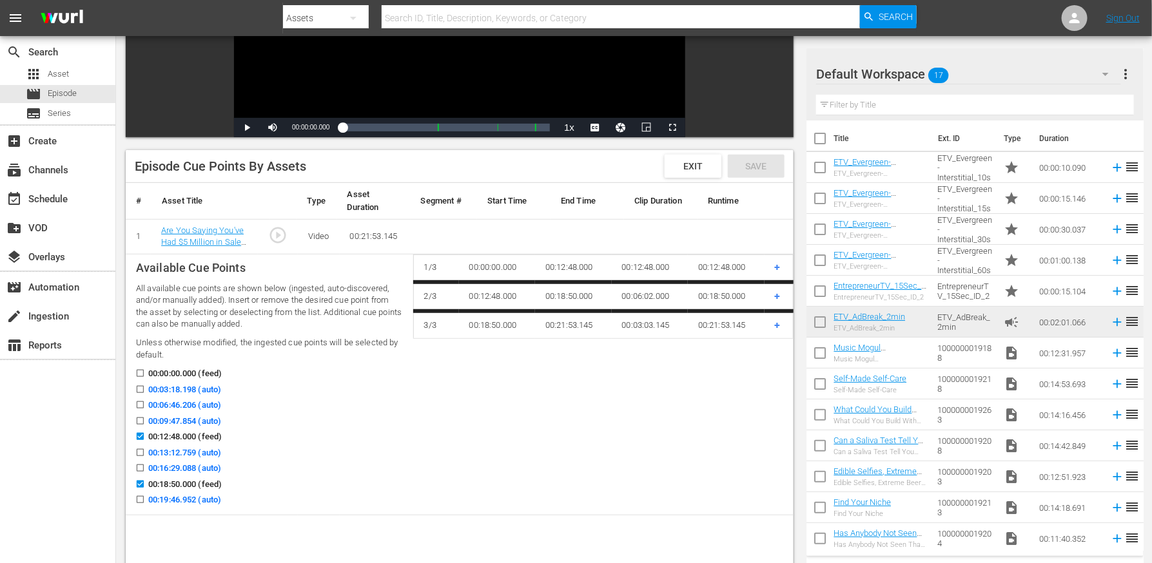
click at [177, 389] on span "00:03:18.198 (auto)" at bounding box center [184, 389] width 73 height 13
click at [145, 389] on input "00:03:18.198 (auto)" at bounding box center [137, 392] width 16 height 10
checkbox input "true"
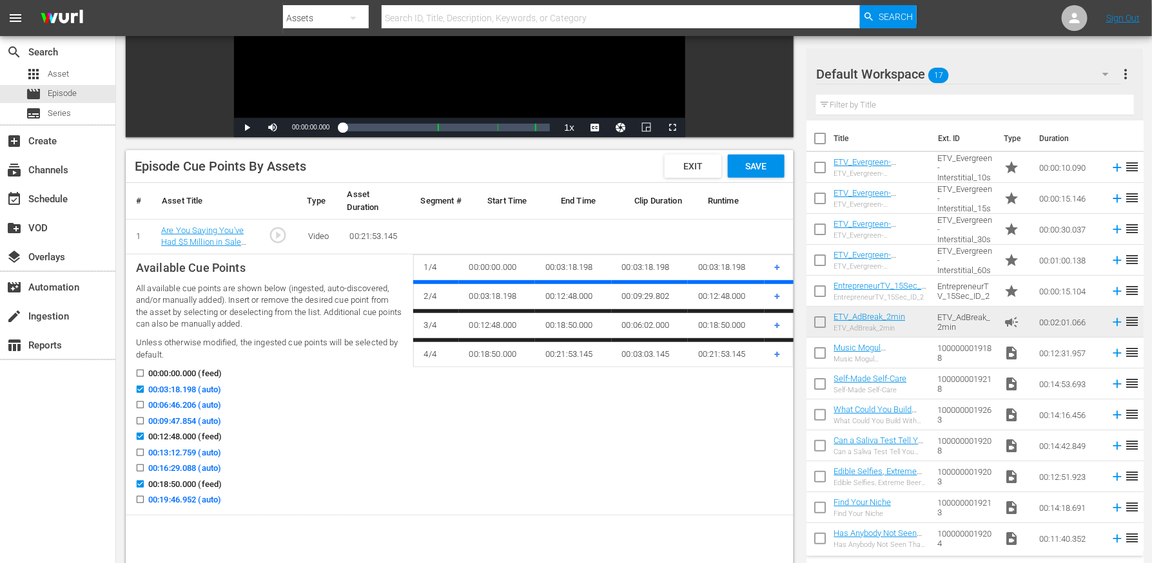
click at [177, 406] on span "00:06:46.206 (auto)" at bounding box center [184, 405] width 73 height 13
click at [145, 406] on input "00:06:46.206 (auto)" at bounding box center [137, 408] width 16 height 10
checkbox input "true"
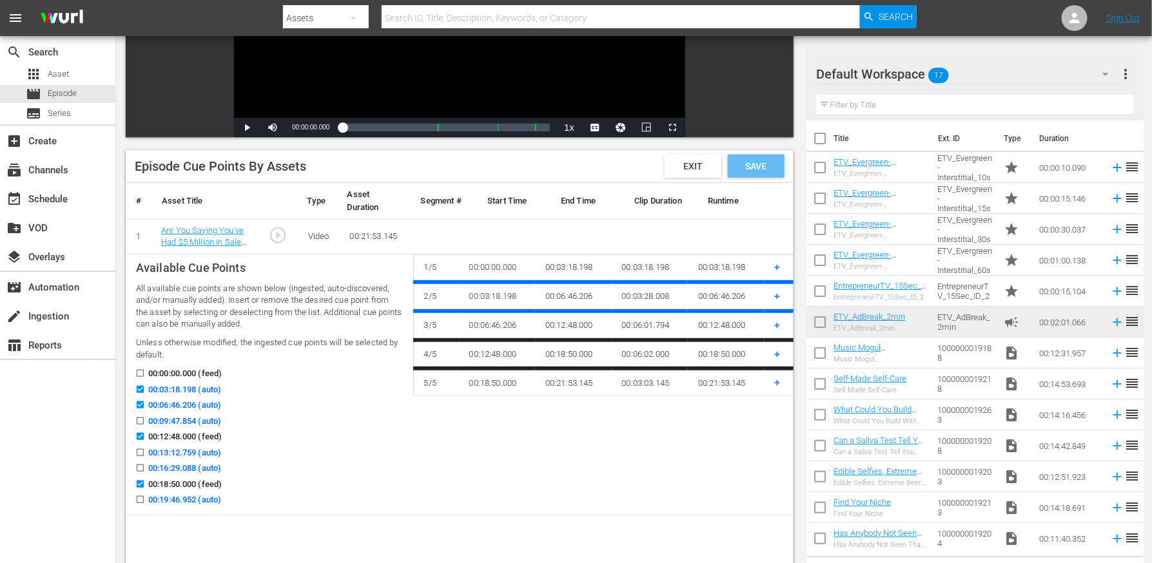
click at [768, 164] on span "Save" at bounding box center [756, 166] width 42 height 10
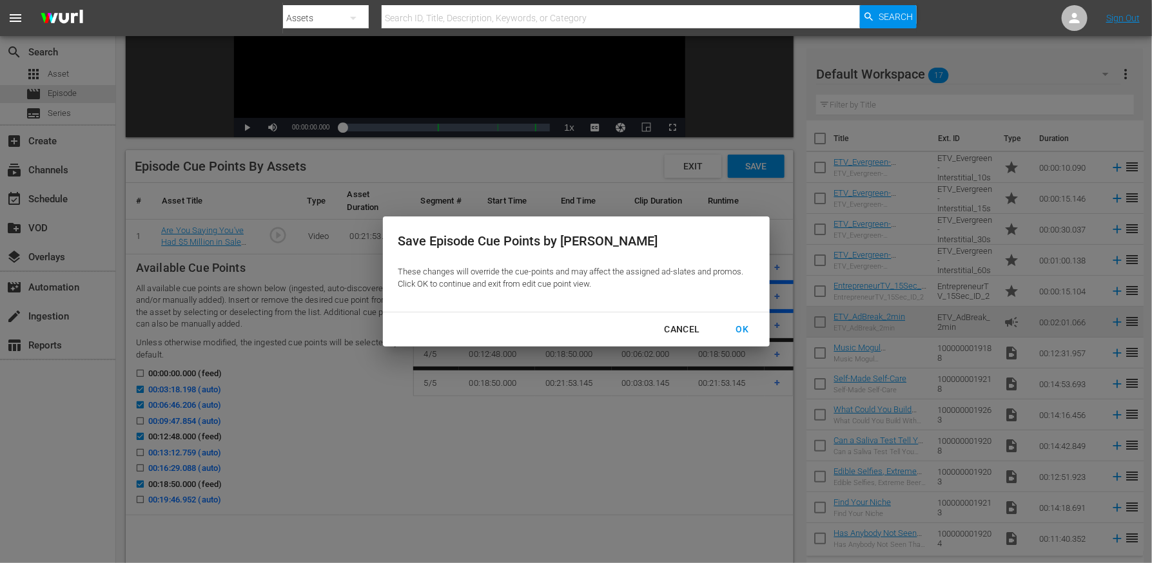
click at [737, 325] on div "OK" at bounding box center [743, 330] width 34 height 16
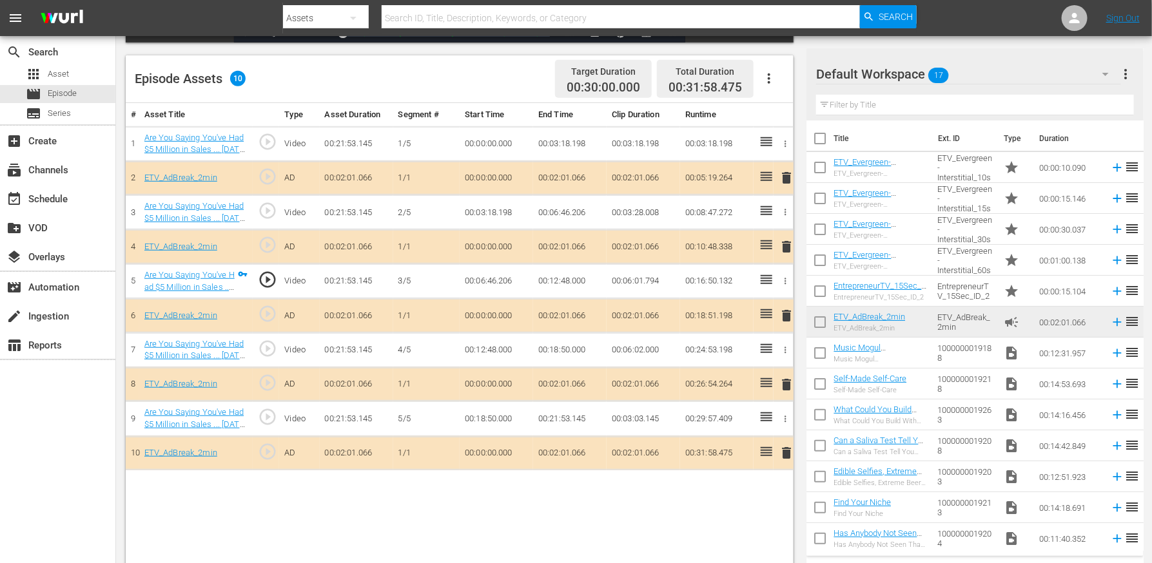
scroll to position [305, 0]
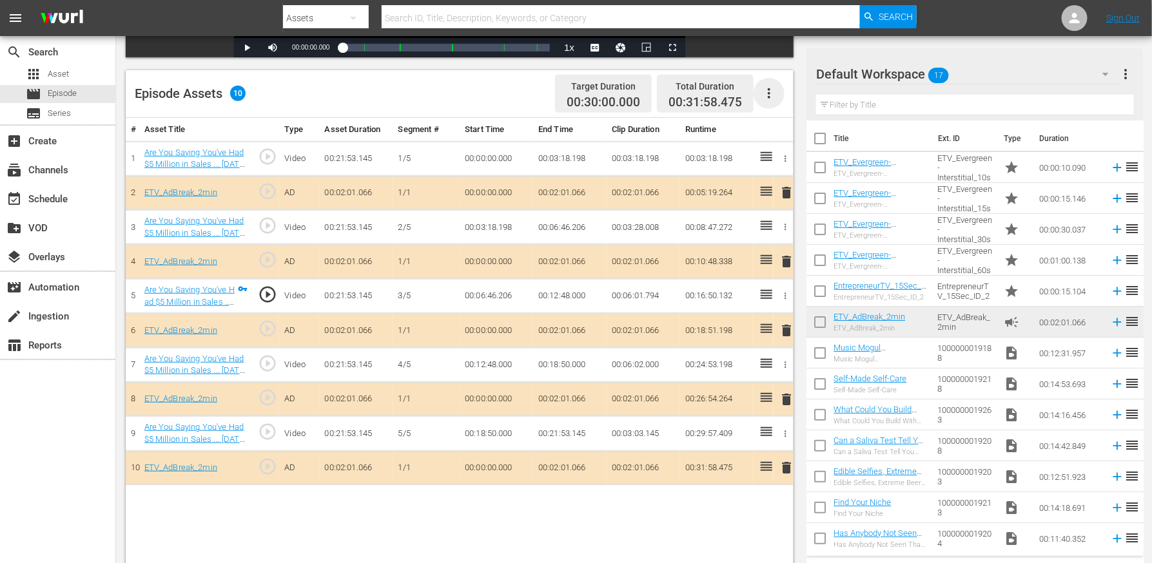
click at [772, 95] on icon "button" at bounding box center [768, 93] width 15 height 15
click at [769, 100] on div "Edit Cue Points" at bounding box center [808, 98] width 88 height 31
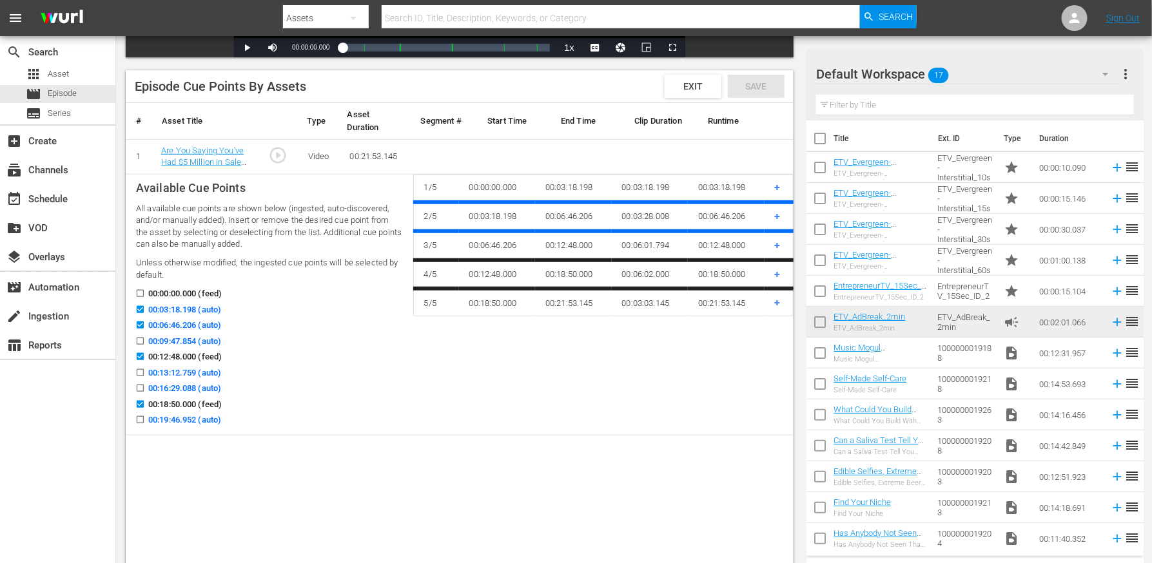
click at [139, 327] on input "00:06:46.206 (auto)" at bounding box center [137, 328] width 16 height 10
checkbox input "false"
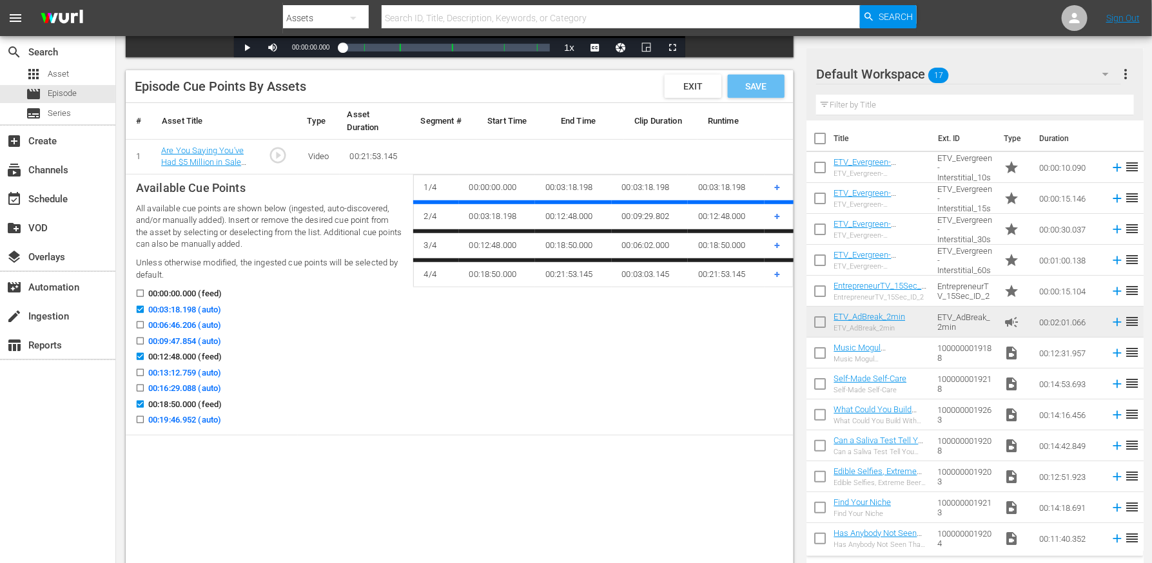
click at [765, 89] on span "Save" at bounding box center [756, 86] width 42 height 10
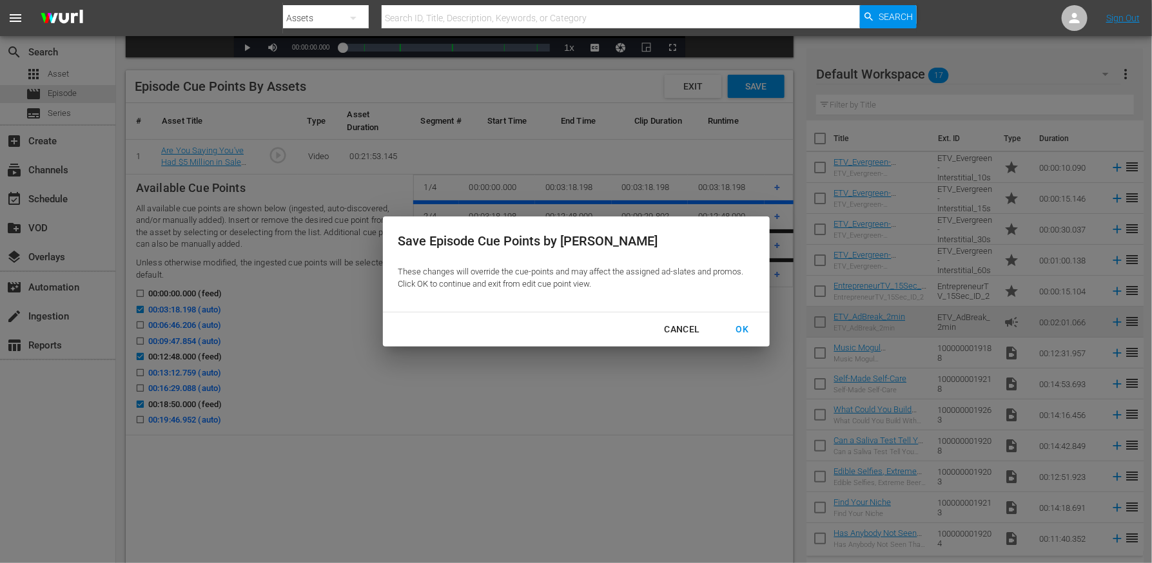
click at [747, 326] on div "OK" at bounding box center [743, 330] width 34 height 16
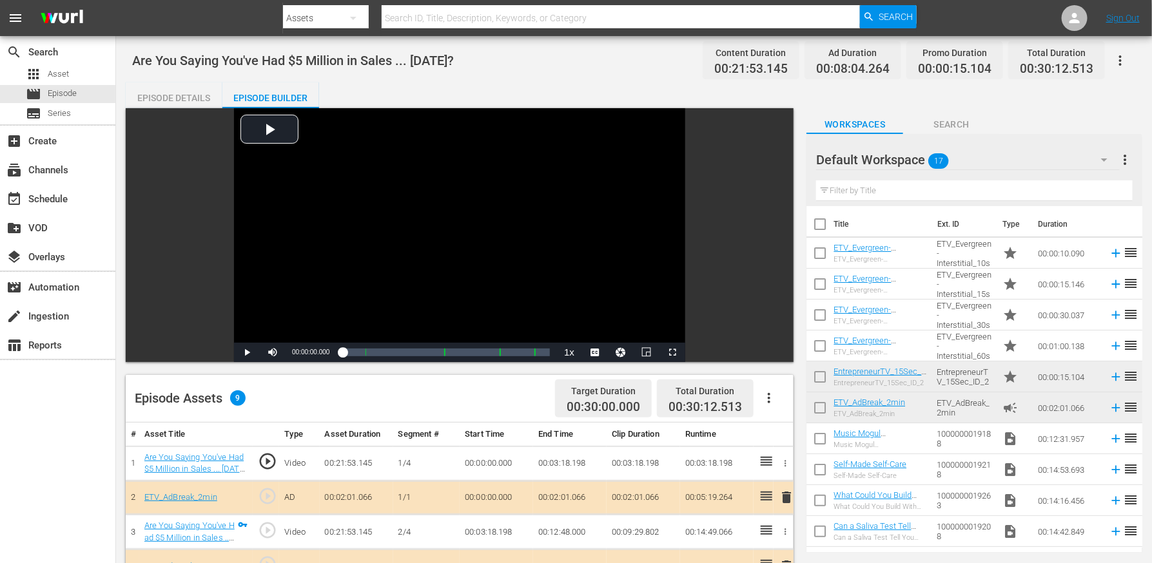
click at [371, 56] on span "Are You Saying You've Had $5 Million in Sales ... in 9 Months?" at bounding box center [293, 60] width 322 height 15
copy span "Are You Saying You've Had $5 Million in Sales ... in 9 Months?"
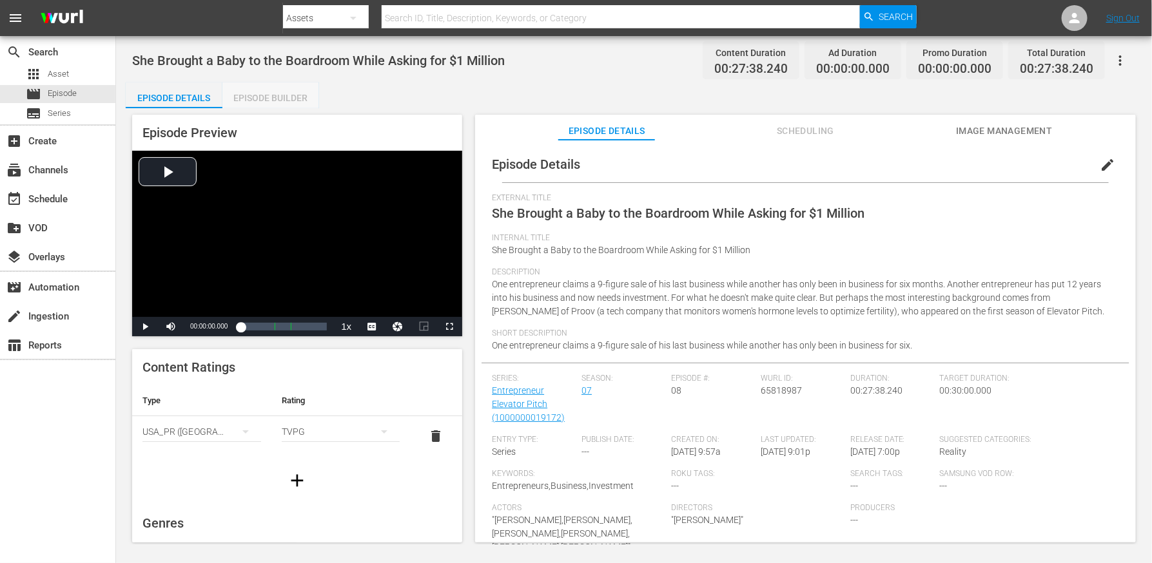
click at [267, 104] on div "Episode Builder" at bounding box center [270, 97] width 97 height 31
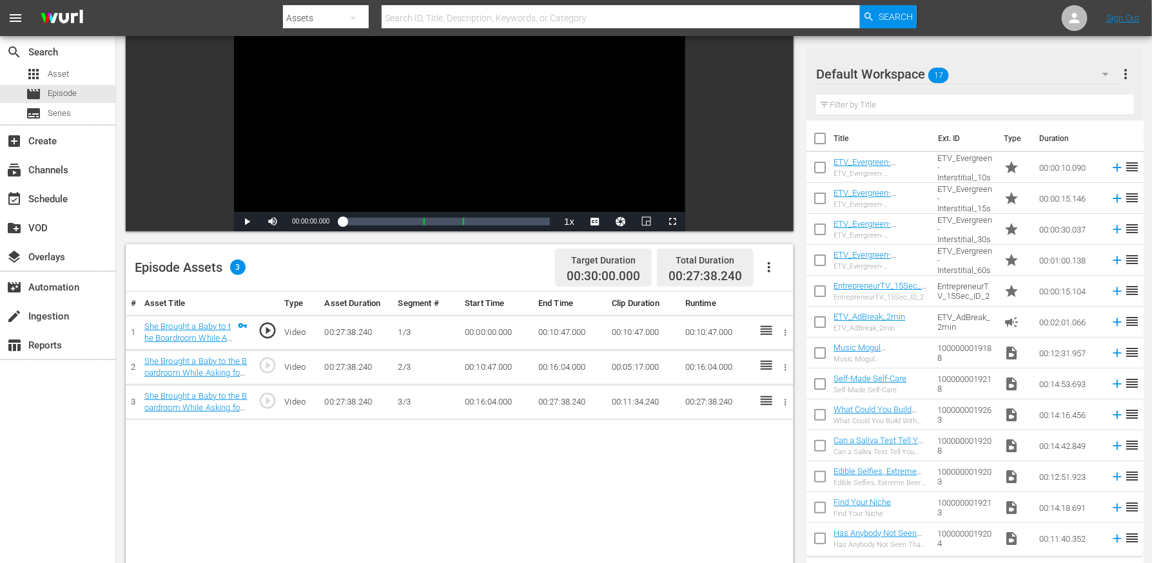
scroll to position [145, 0]
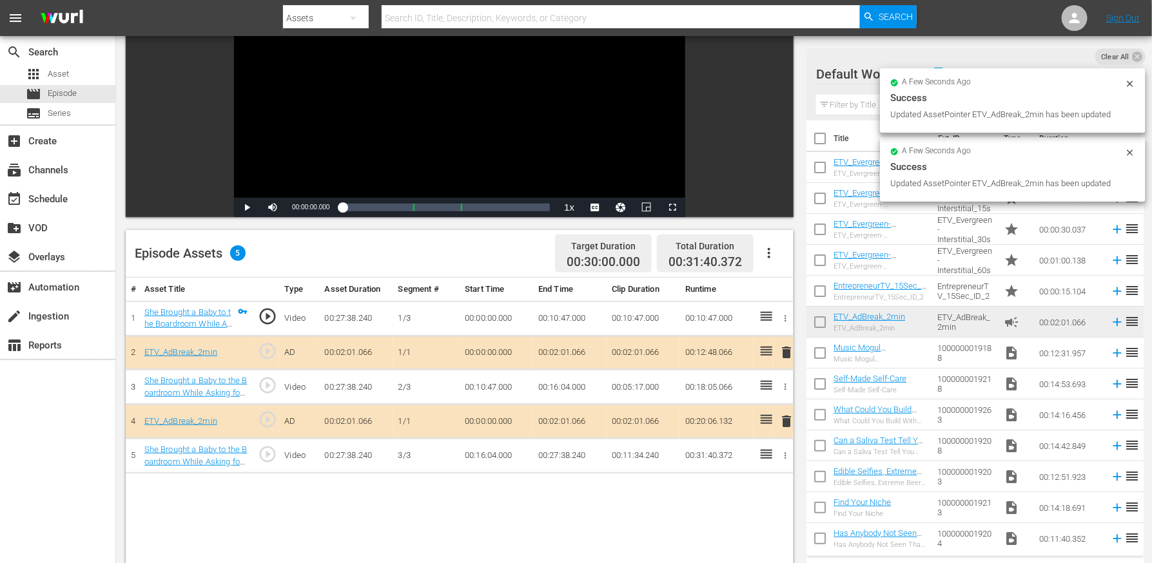
drag, startPoint x: 900, startPoint y: 315, endPoint x: 413, endPoint y: 3, distance: 578.5
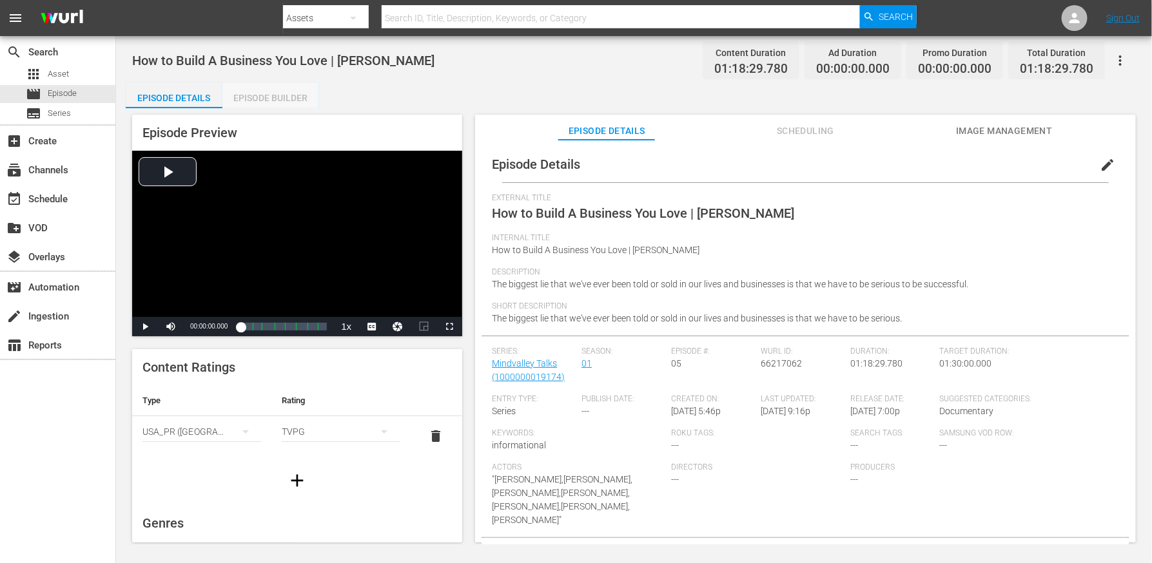
click at [295, 101] on div "Episode Builder" at bounding box center [270, 97] width 97 height 31
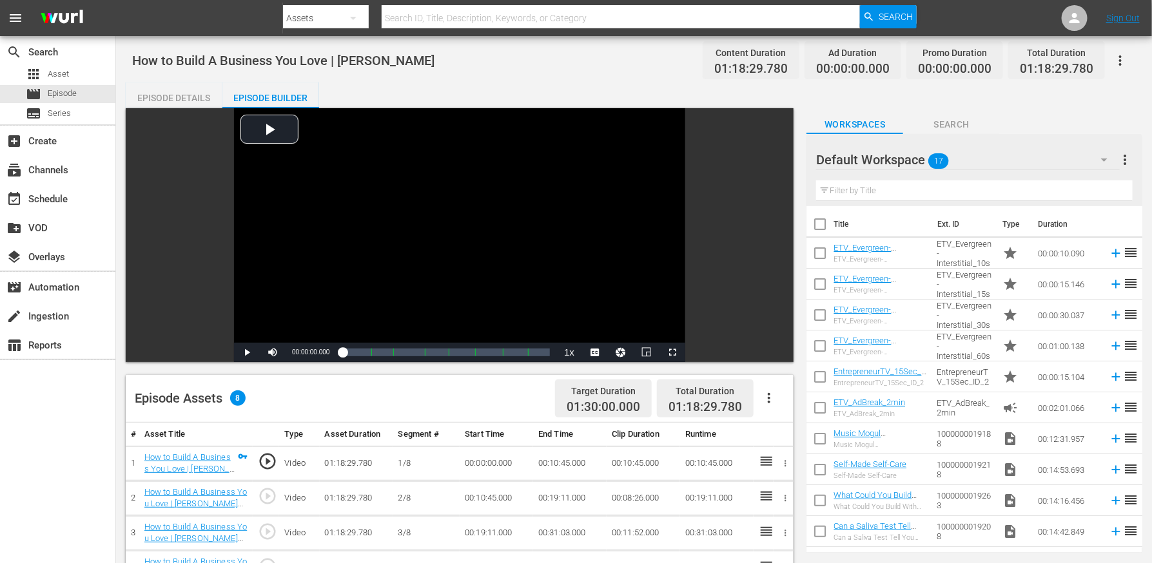
click at [437, 6] on input "text" at bounding box center [620, 18] width 478 height 31
paste input "How to Build A Business You Love | Jason Goldberg"
type input "How to Build A Business You Love | Jason Goldberg"
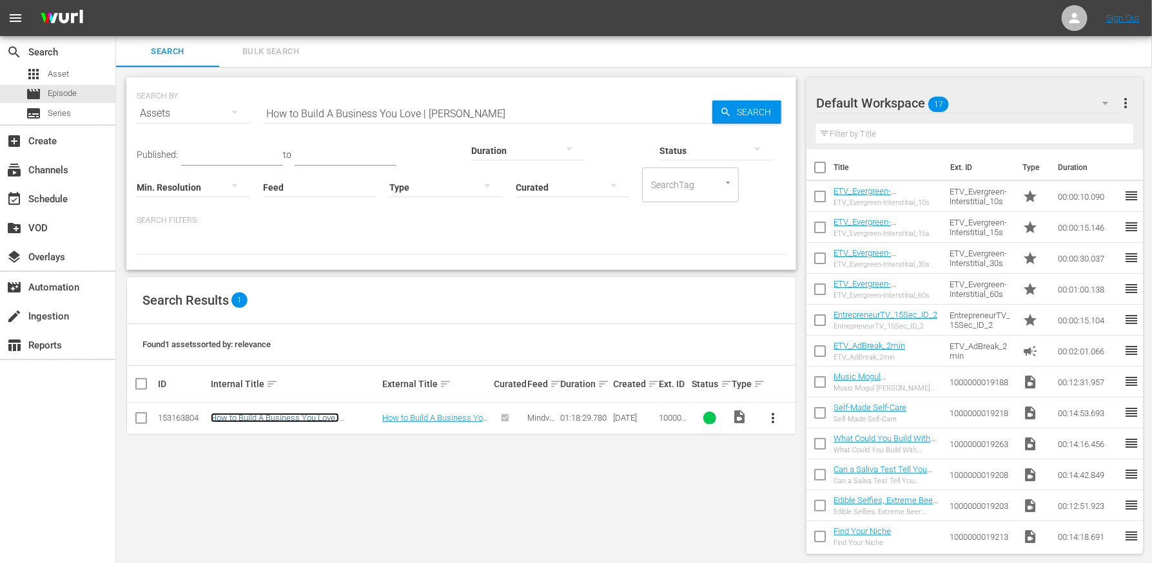
click at [322, 415] on link "How to Build A Business You Love | Jason Goldberg" at bounding box center [275, 422] width 128 height 19
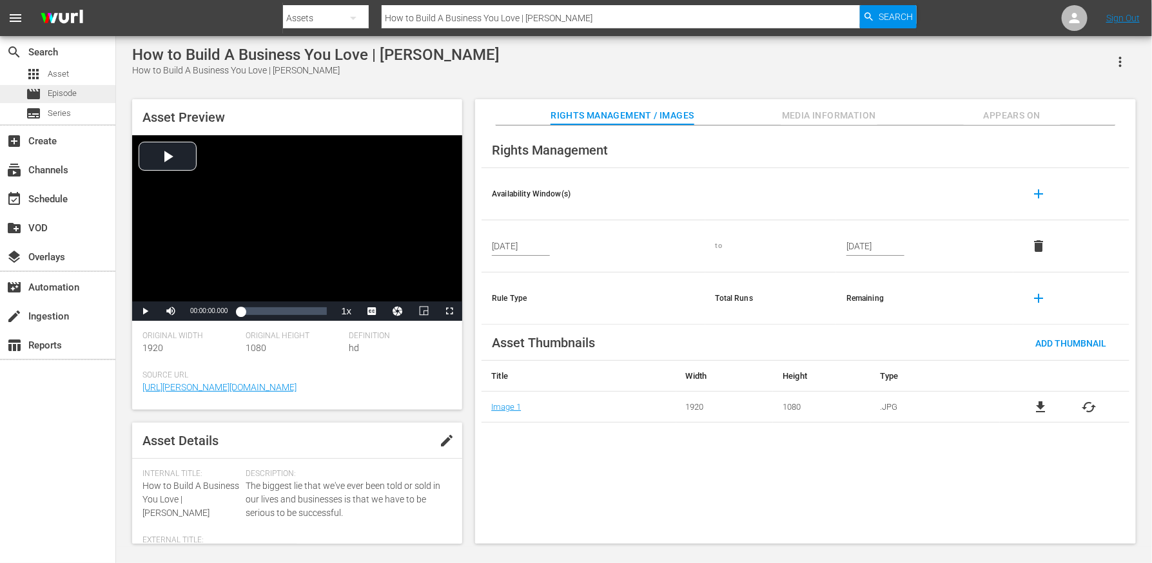
click at [59, 93] on span "Episode" at bounding box center [62, 93] width 29 height 13
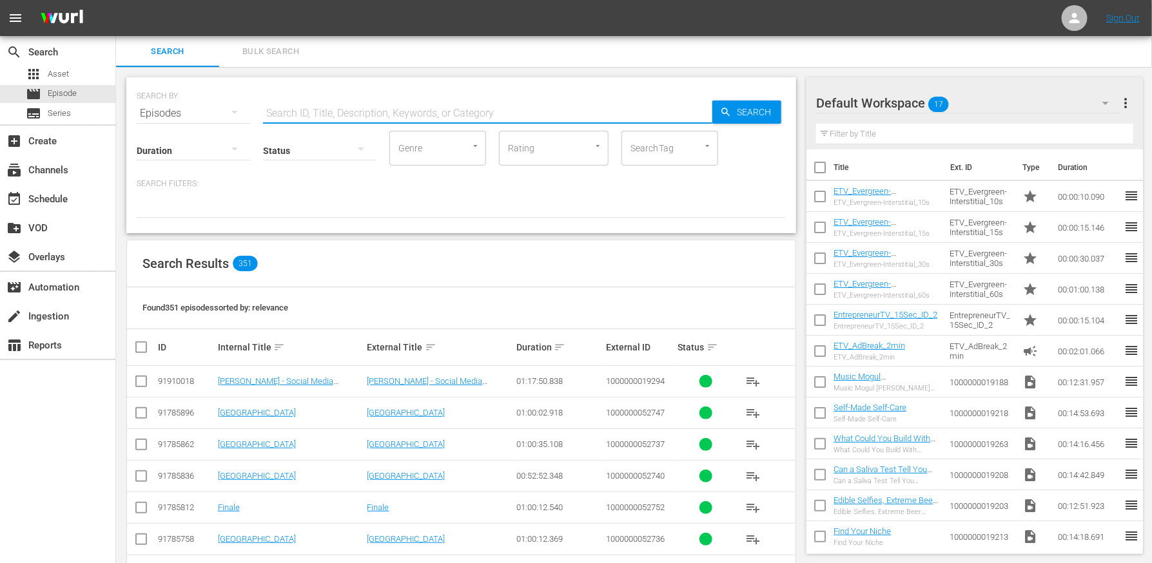
click at [330, 108] on input "text" at bounding box center [487, 113] width 449 height 31
paste input "How to Build A Business You Love | Jason Goldberg"
type input "How to Build A Business You Love | Jason Goldberg"
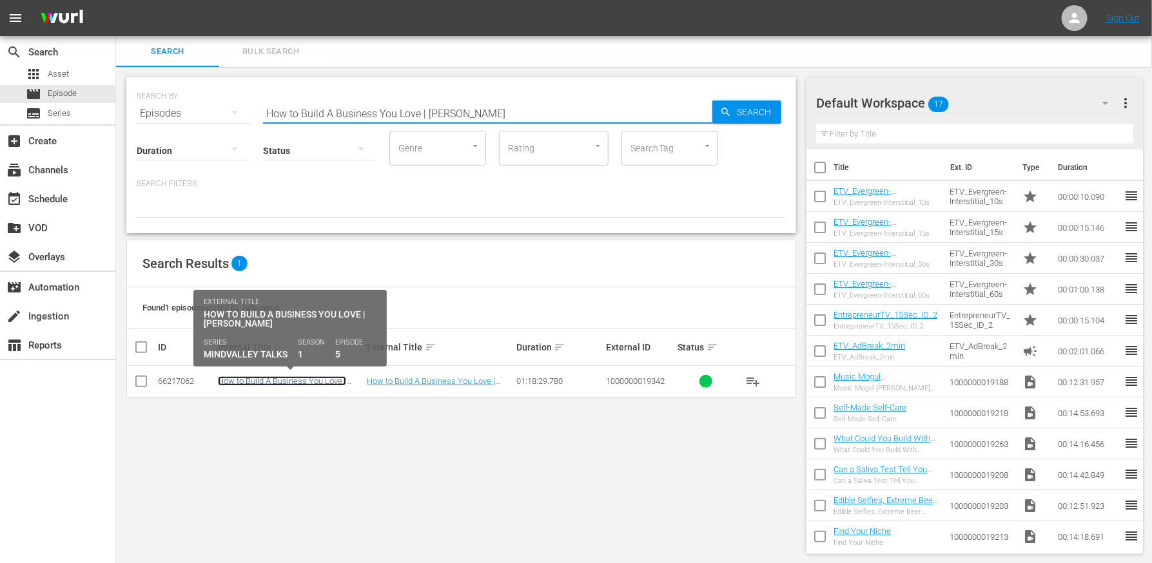
click at [261, 385] on link "How to Build A Business You Love | Jason Goldberg" at bounding box center [282, 385] width 128 height 19
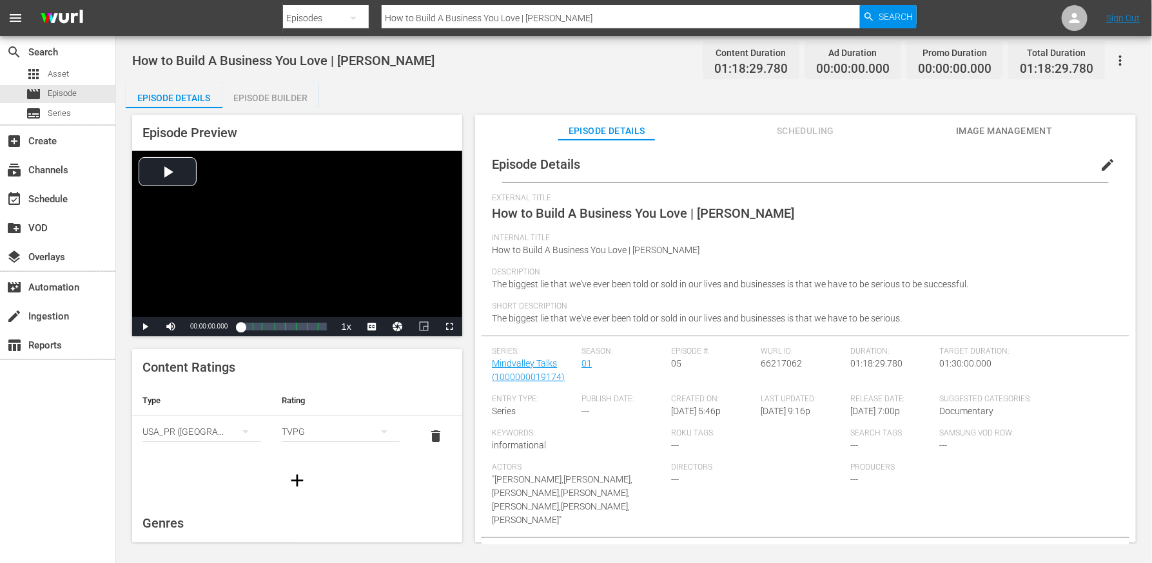
click at [271, 102] on div "Episode Builder" at bounding box center [270, 97] width 97 height 31
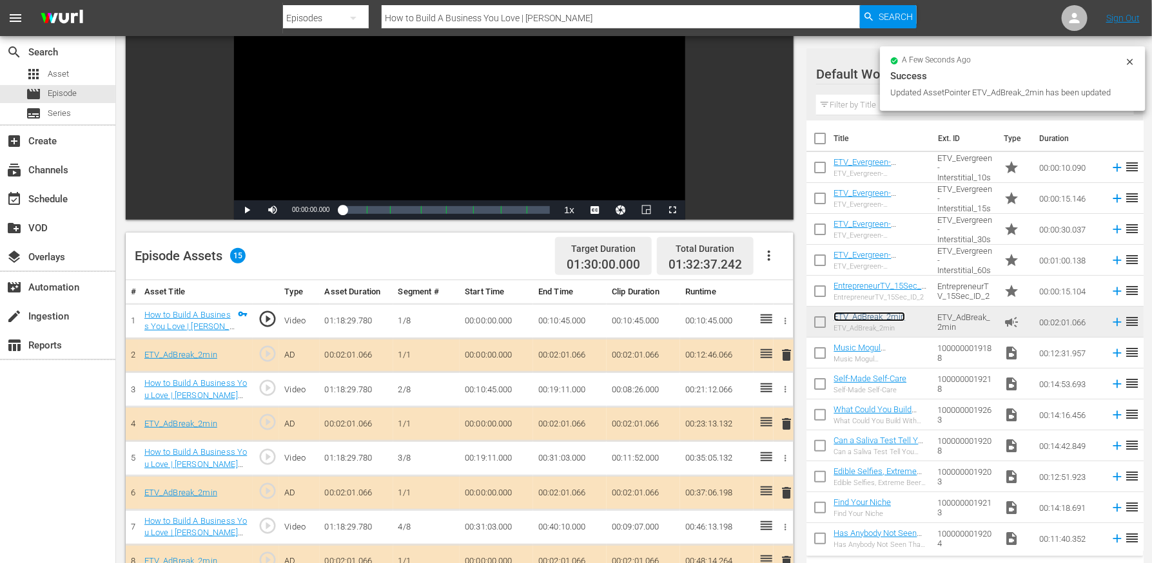
scroll to position [137, 0]
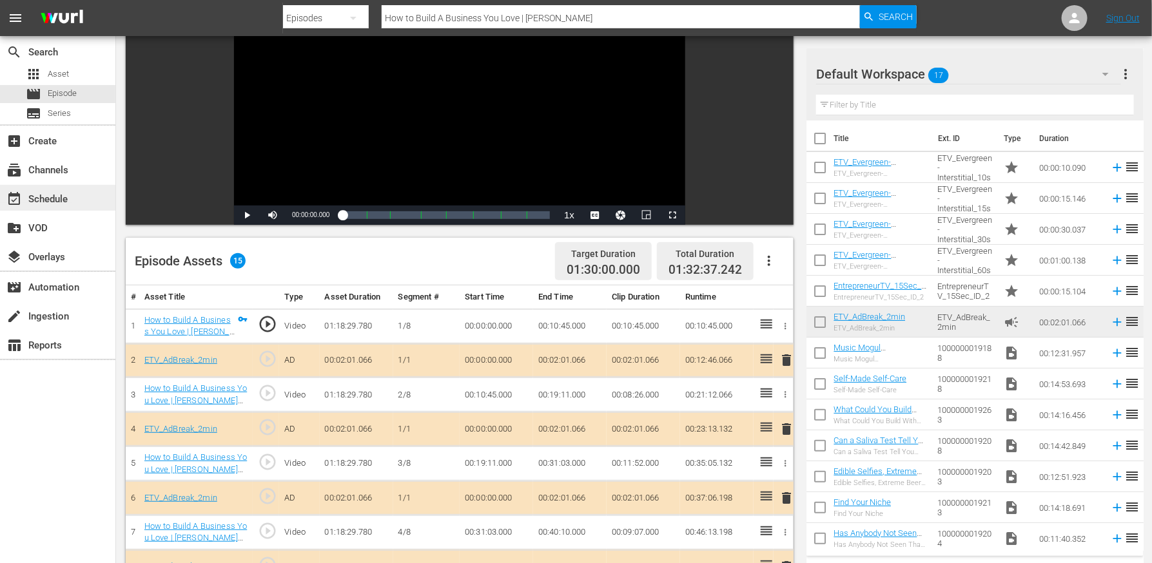
click at [55, 203] on div "event_available Schedule" at bounding box center [36, 197] width 72 height 12
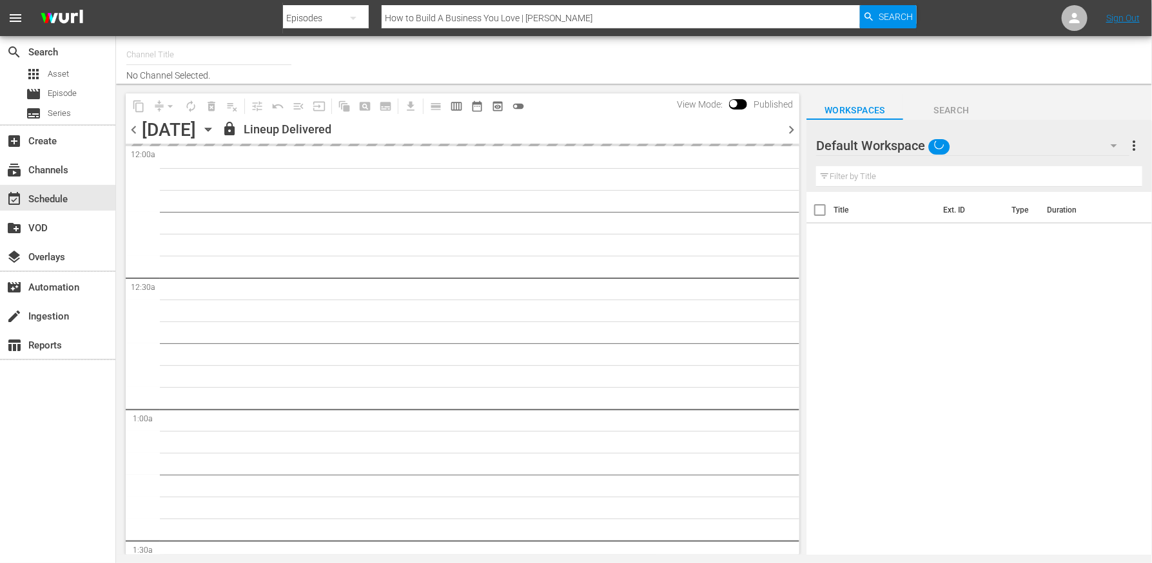
type input "EntrepreneurTV (1868)"
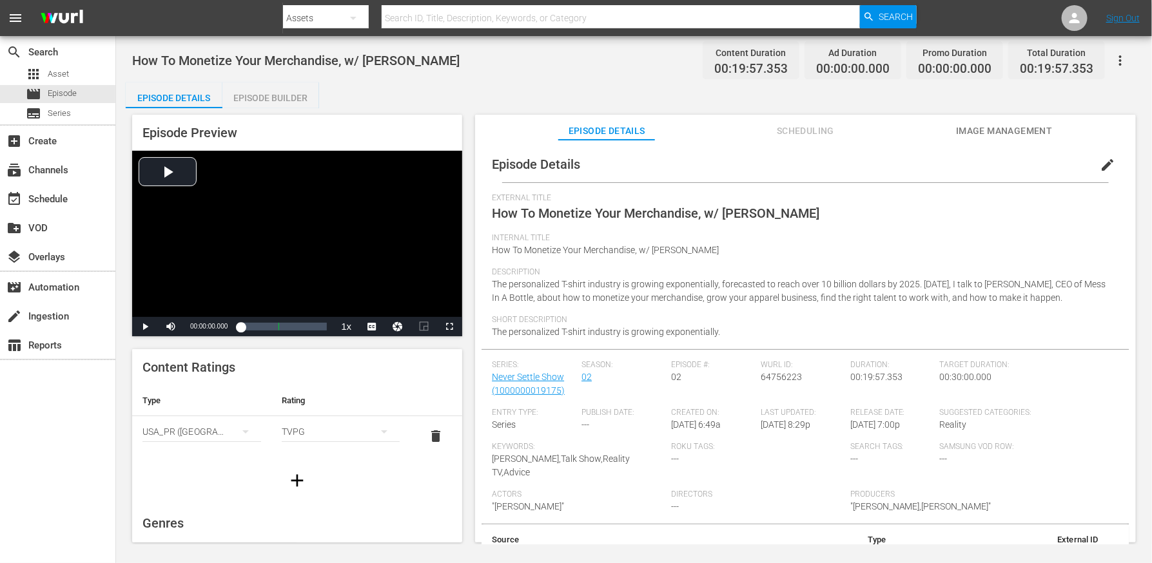
click at [273, 113] on div "Episode Preview Video Player is loading. Play Video Play Mute Current Time 00:0…" at bounding box center [634, 330] width 1016 height 445
click at [273, 101] on div "Episode Builder" at bounding box center [270, 97] width 97 height 31
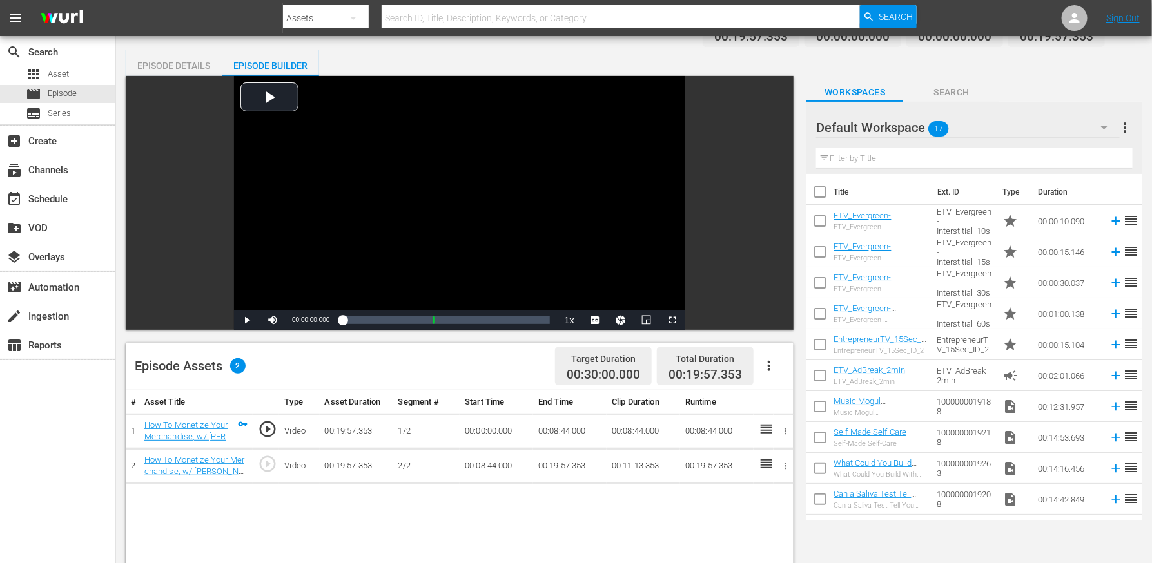
scroll to position [39, 0]
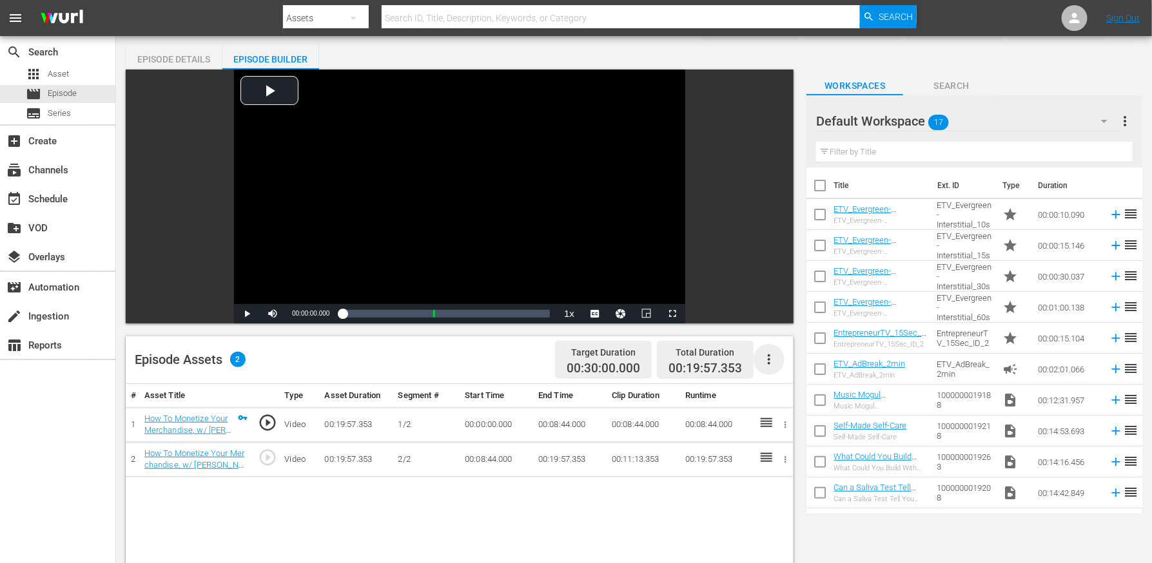
click at [769, 358] on icon "button" at bounding box center [768, 359] width 15 height 15
click at [818, 360] on div "Edit Cue Points" at bounding box center [808, 364] width 88 height 31
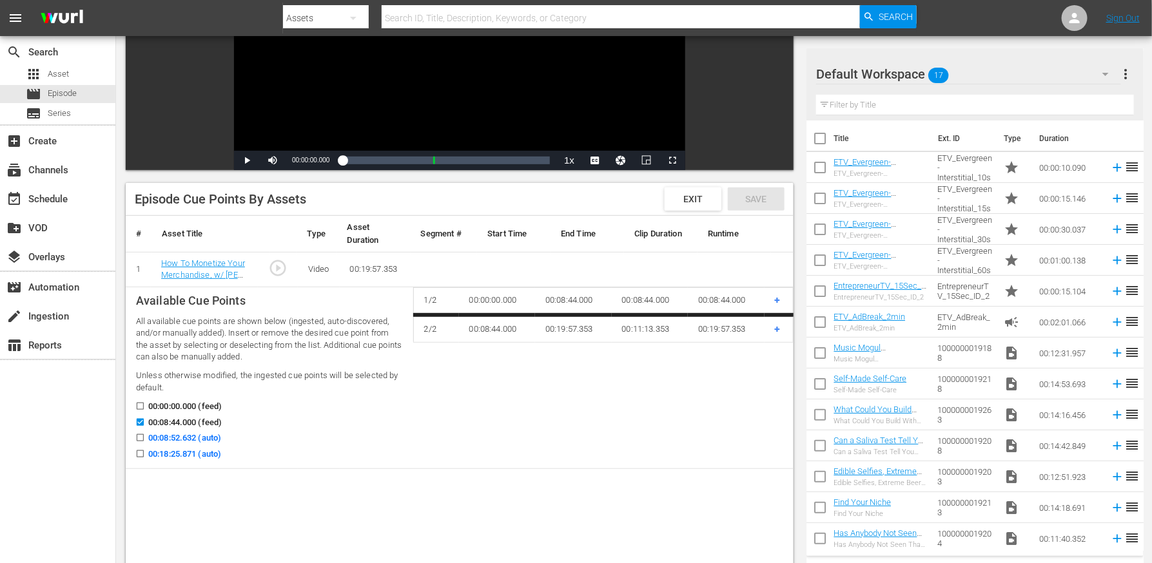
scroll to position [211, 0]
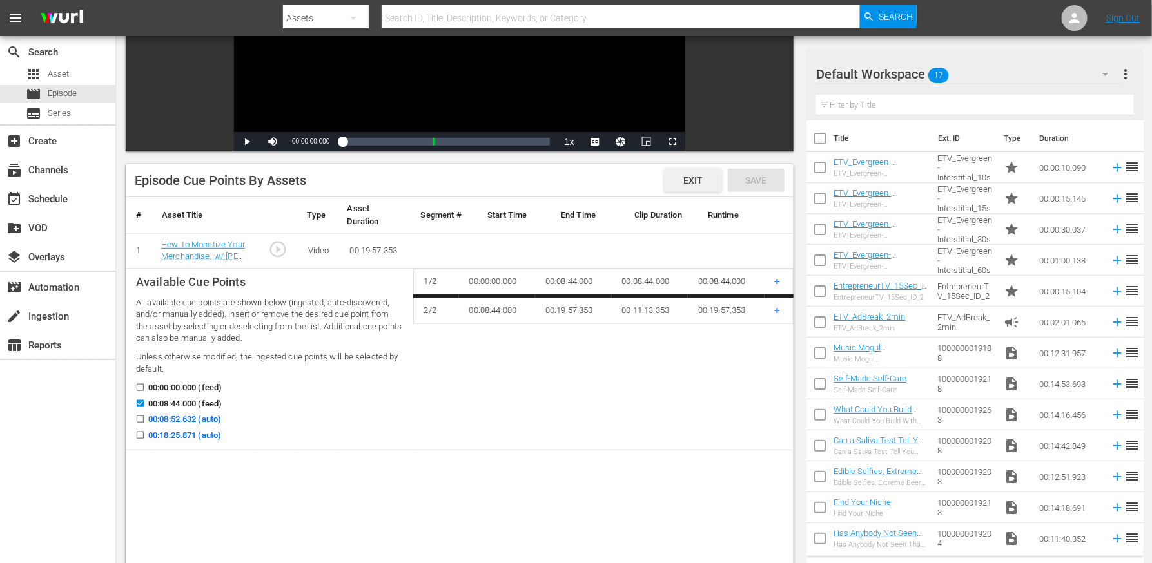
click at [686, 180] on span "Exit" at bounding box center [693, 180] width 40 height 10
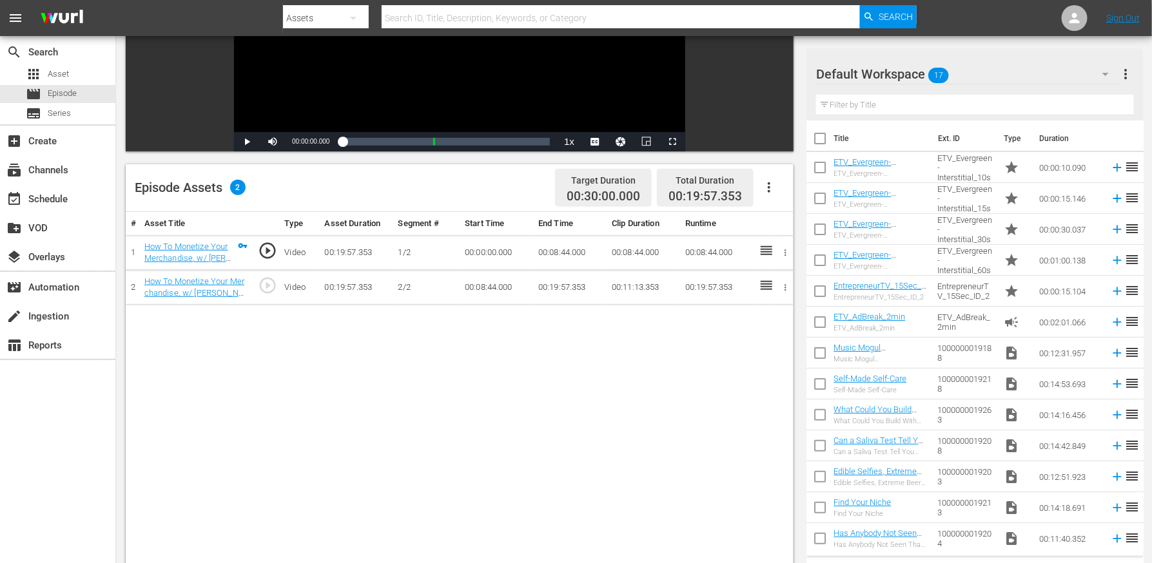
click at [771, 185] on icon "button" at bounding box center [768, 187] width 15 height 15
click at [786, 191] on div "Edit Cue Points" at bounding box center [808, 192] width 88 height 31
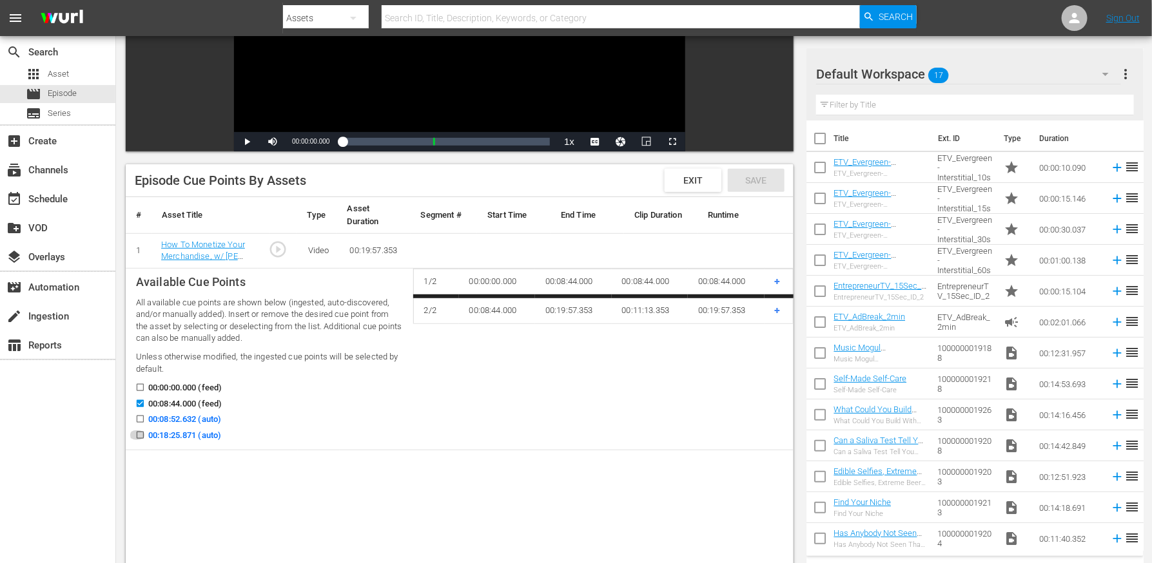
click at [140, 433] on input "00:18:25.871 (auto)" at bounding box center [137, 438] width 16 height 10
checkbox input "true"
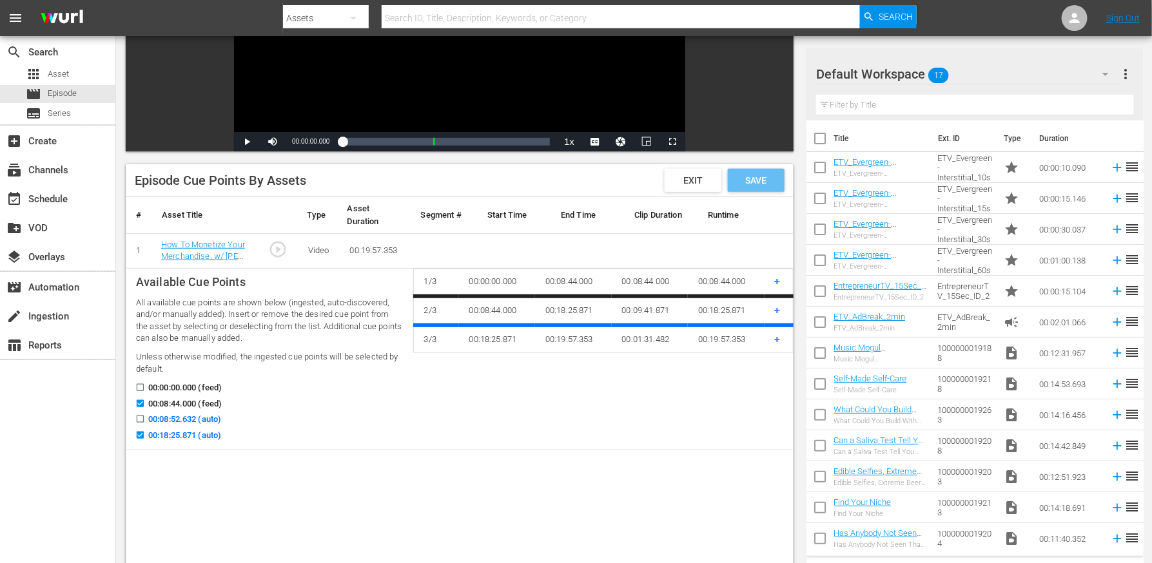
click at [759, 187] on div "Save" at bounding box center [756, 180] width 57 height 23
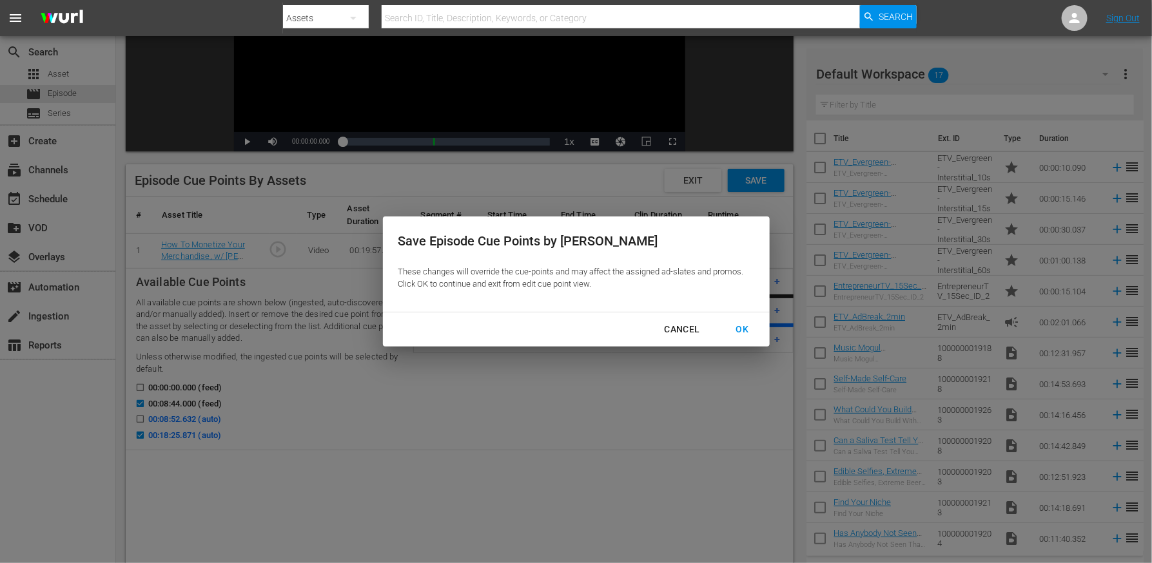
click at [737, 327] on div "OK" at bounding box center [743, 330] width 34 height 16
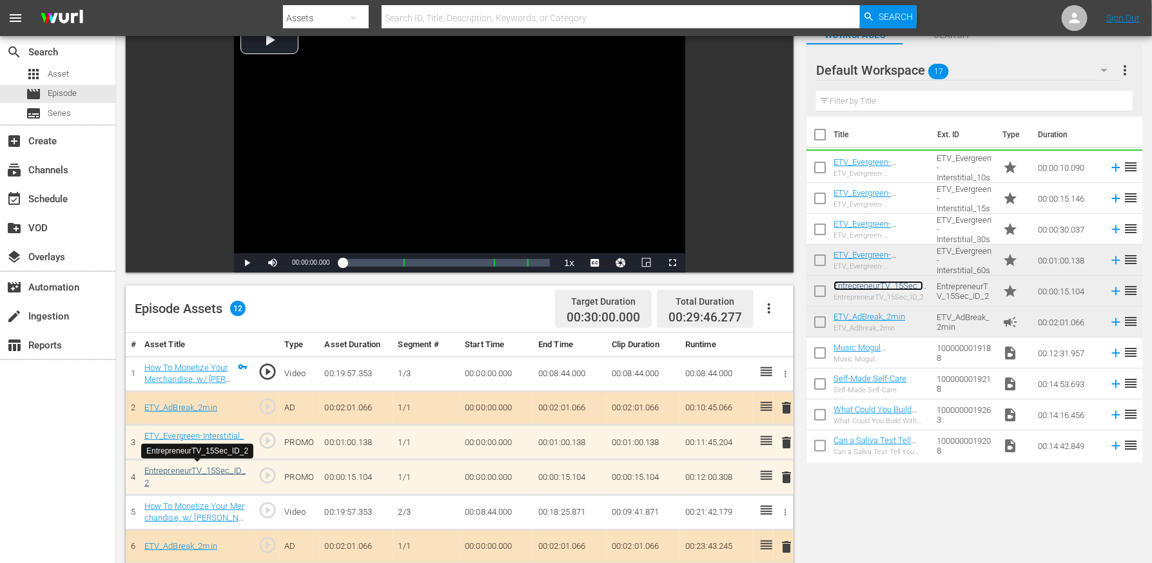
scroll to position [0, 0]
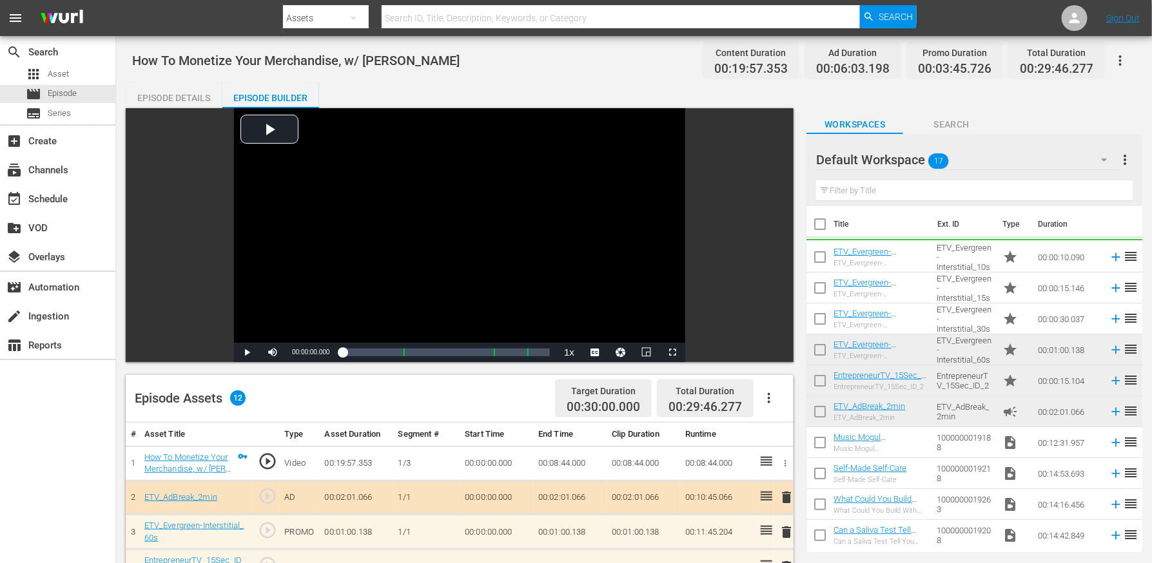
click at [266, 63] on span "How To Monetize Your Merchandise, w/ Kalilah Wright" at bounding box center [295, 60] width 327 height 15
copy span "How To Monetize Your Merchandise, w/ Kalilah Wright"
click at [73, 189] on div "event_available Schedule" at bounding box center [57, 198] width 115 height 26
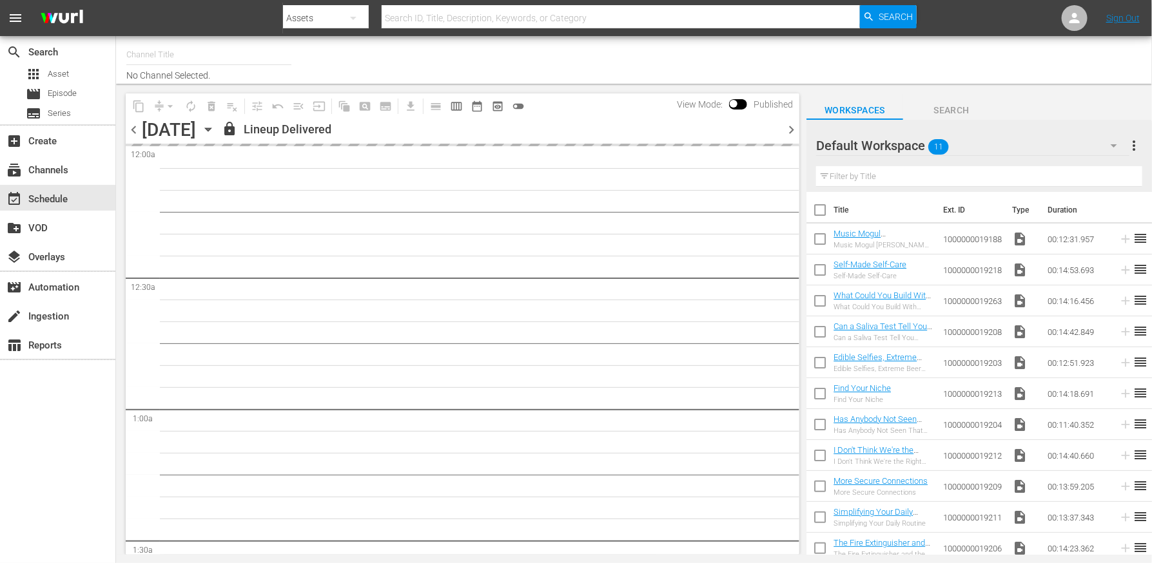
type input "EntrepreneurTV (1868)"
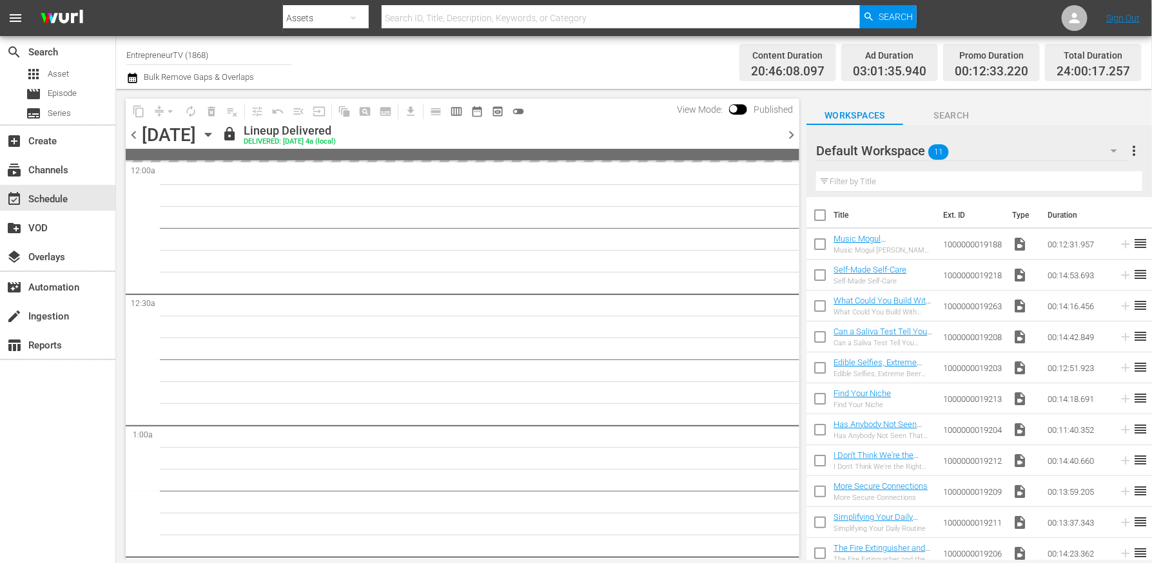
click at [211, 135] on icon "button" at bounding box center [208, 134] width 6 height 3
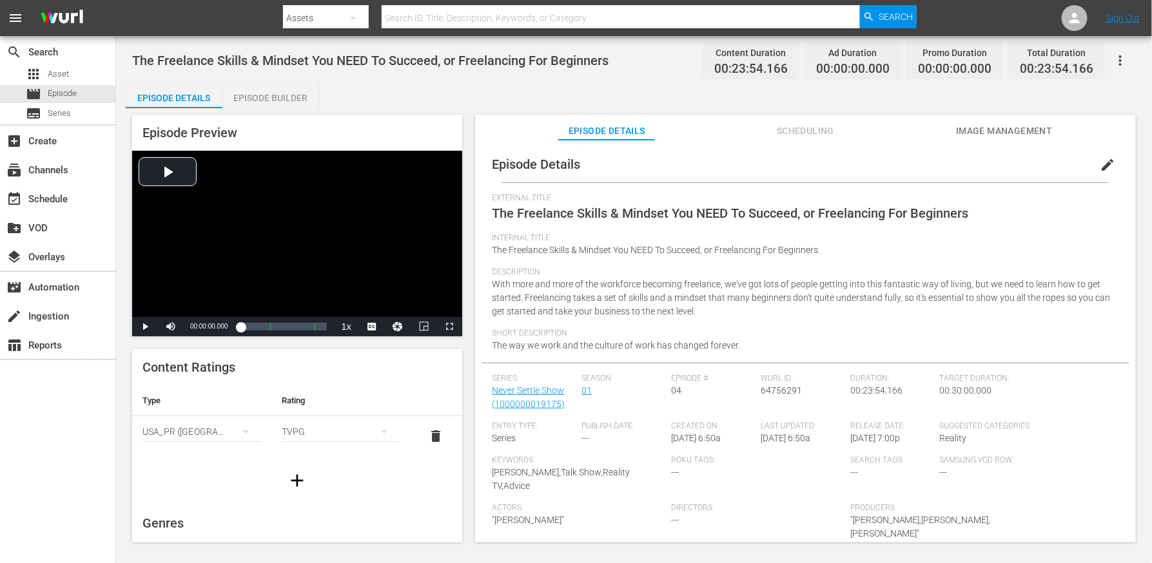
click at [298, 99] on div "Episode Builder" at bounding box center [270, 97] width 97 height 31
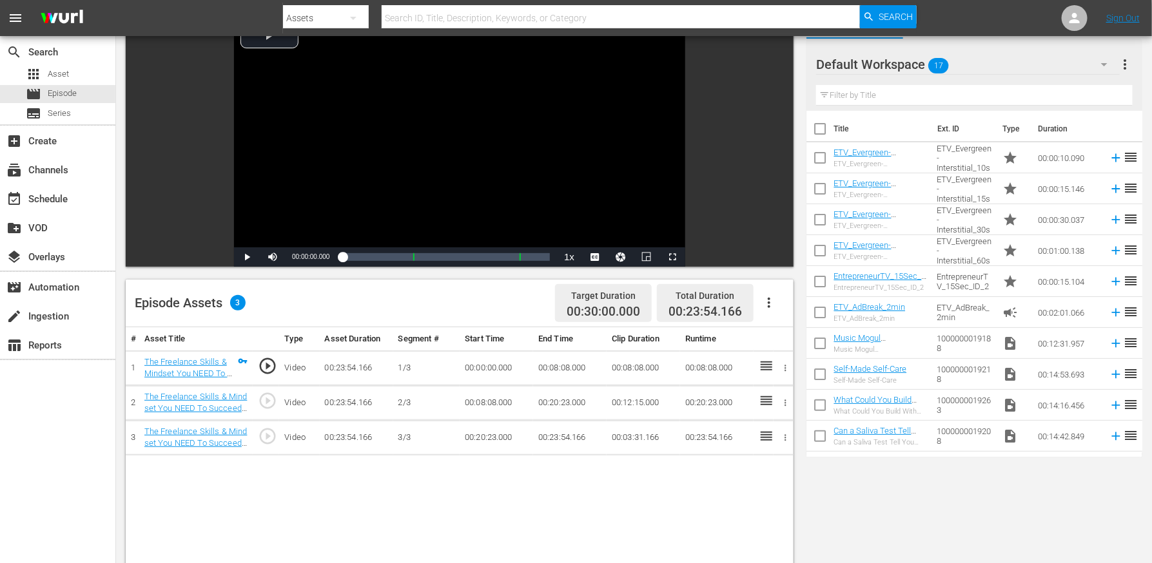
scroll to position [139, 0]
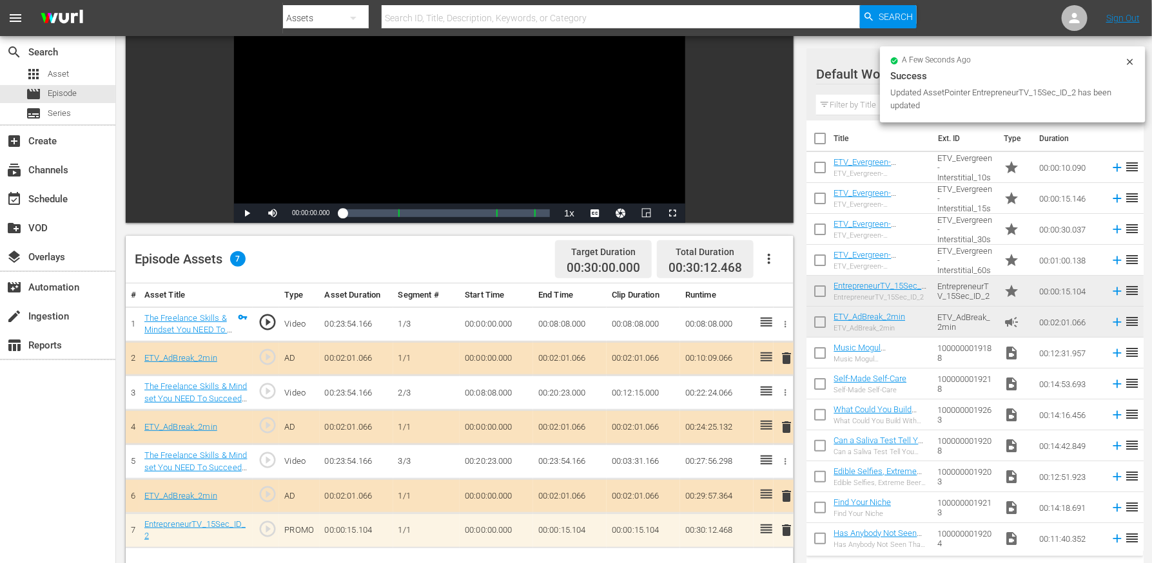
drag, startPoint x: 901, startPoint y: 288, endPoint x: 321, endPoint y: 3, distance: 646.4
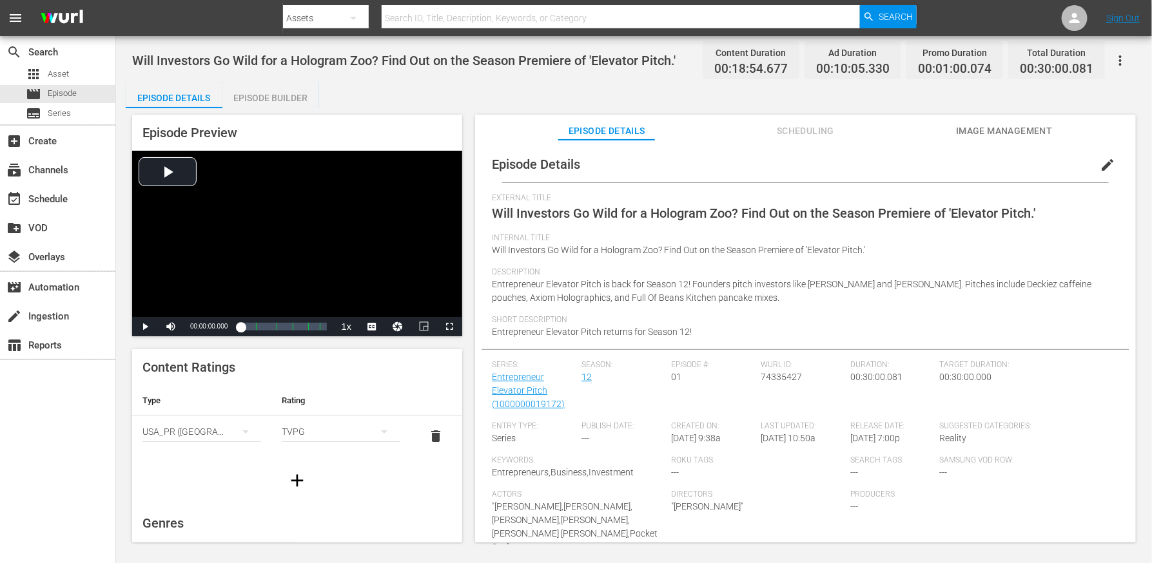
click at [264, 110] on div "Episode Preview Video Player is loading. Play Video Play Mute Current Time 00:0…" at bounding box center [634, 330] width 1016 height 445
click at [258, 93] on div "Episode Builder" at bounding box center [270, 97] width 97 height 31
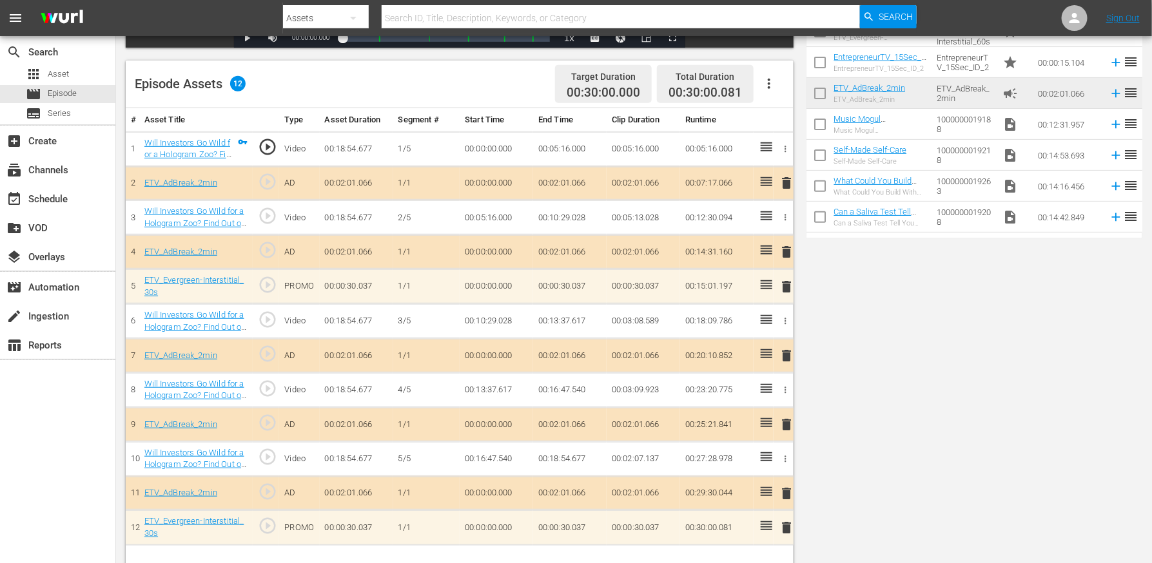
scroll to position [335, 0]
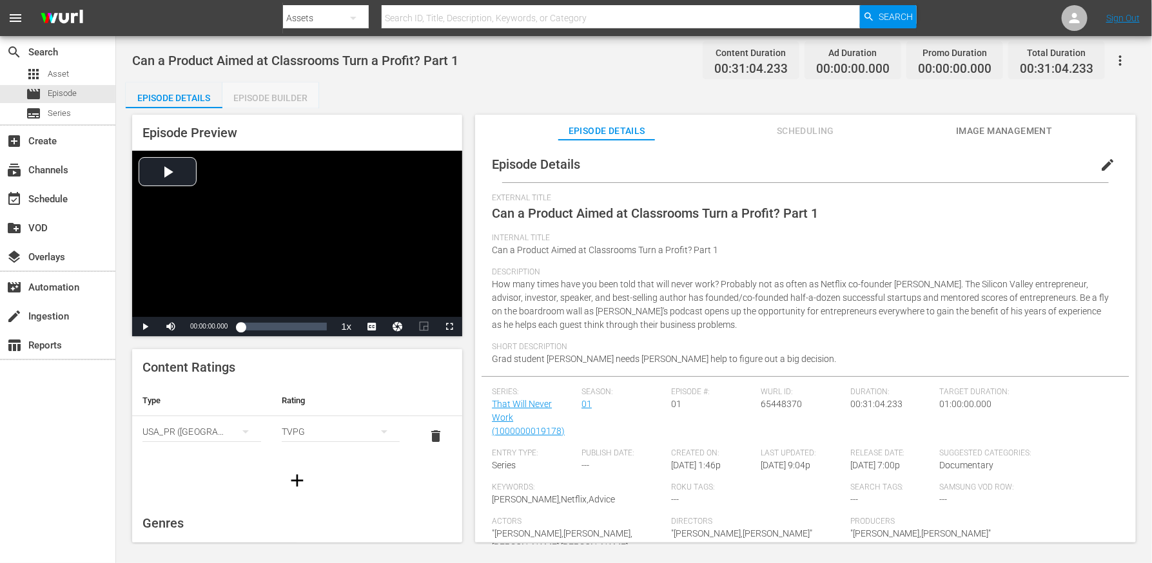
click at [281, 90] on div "Episode Builder" at bounding box center [270, 97] width 97 height 31
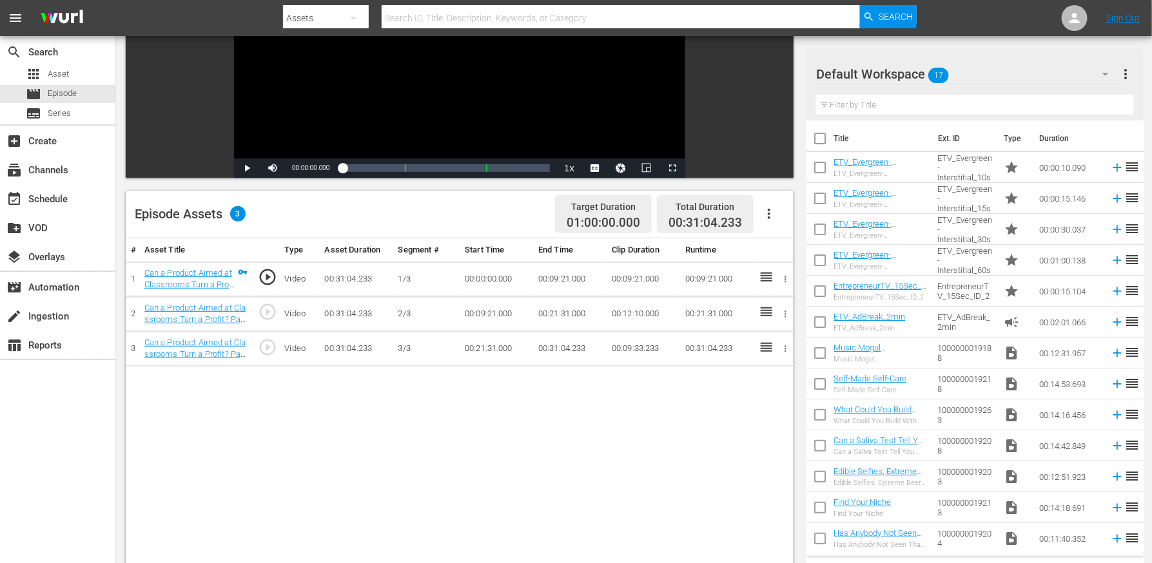
scroll to position [229, 0]
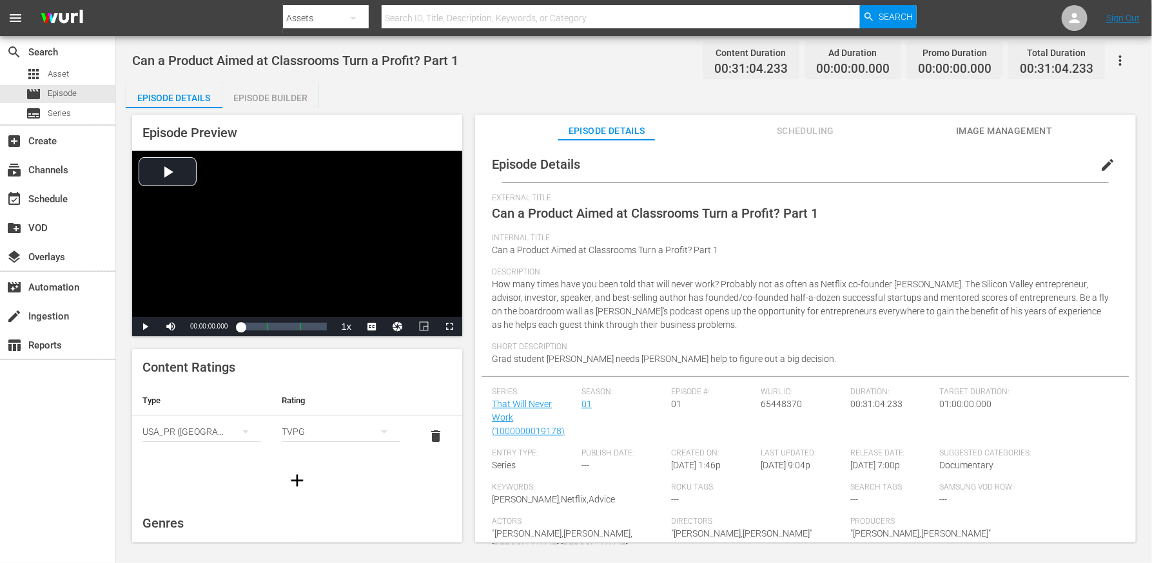
click at [272, 86] on div "Episode Builder" at bounding box center [270, 97] width 97 height 31
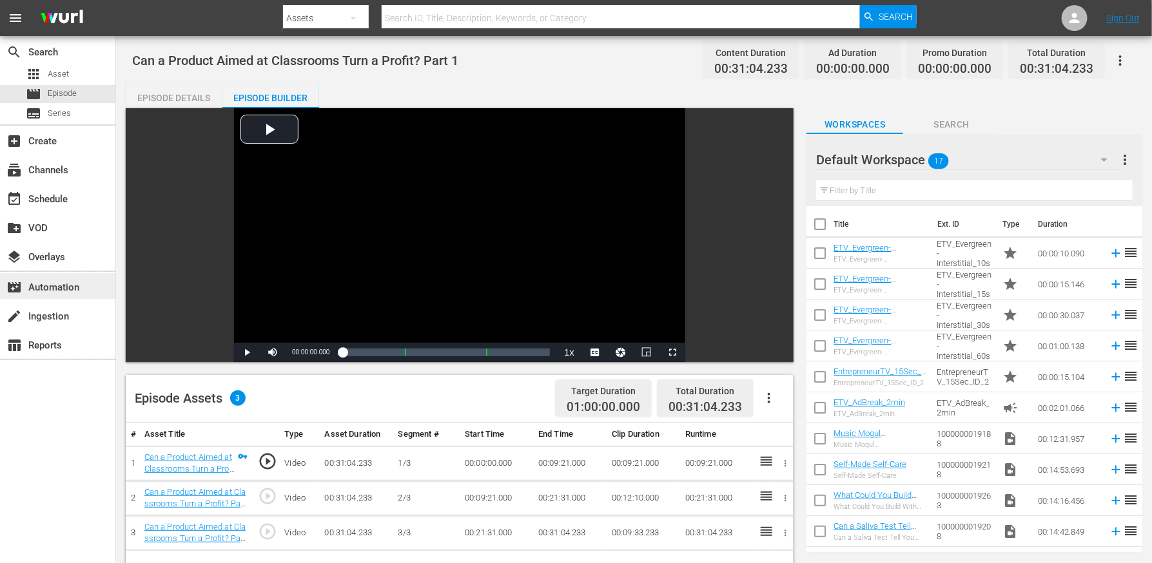
click at [44, 291] on div "movie_filter Automation" at bounding box center [36, 286] width 72 height 12
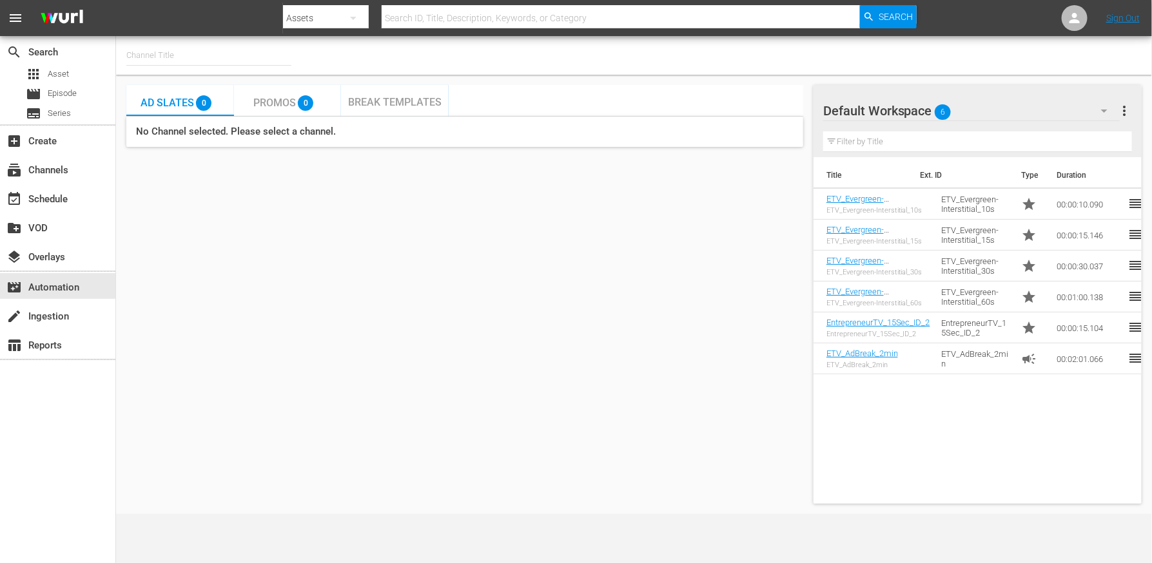
click at [195, 105] on div "Ad Slates 0" at bounding box center [179, 101] width 79 height 26
click at [155, 62] on input "text" at bounding box center [208, 55] width 165 height 31
type input "e"
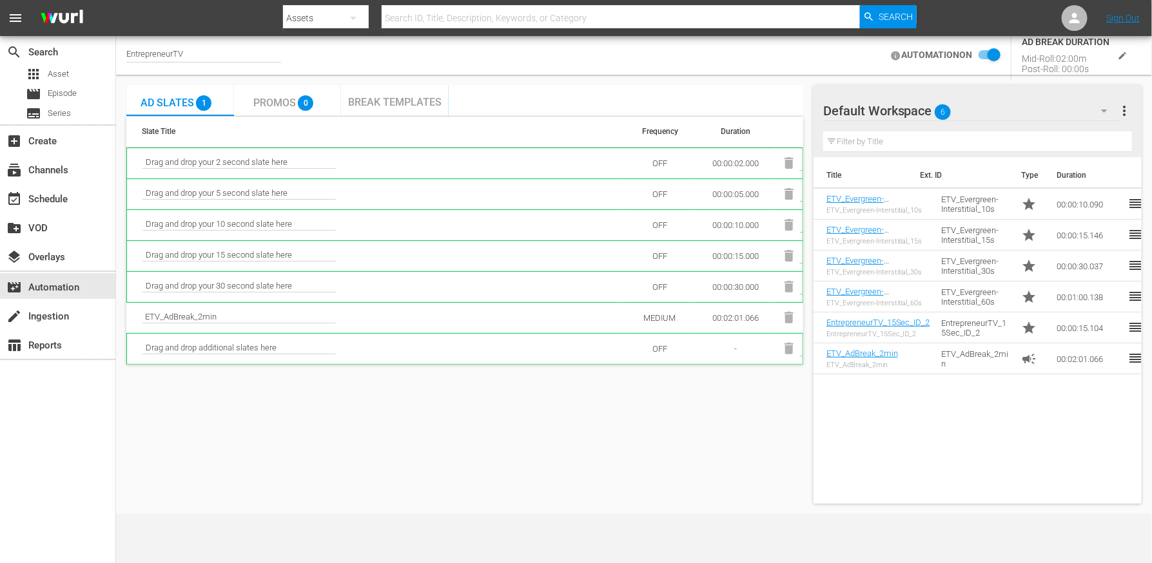
click at [260, 309] on td "ETV_AdBreak_2min" at bounding box center [375, 317] width 497 height 31
click at [1125, 53] on icon "edit" at bounding box center [1122, 55] width 7 height 7
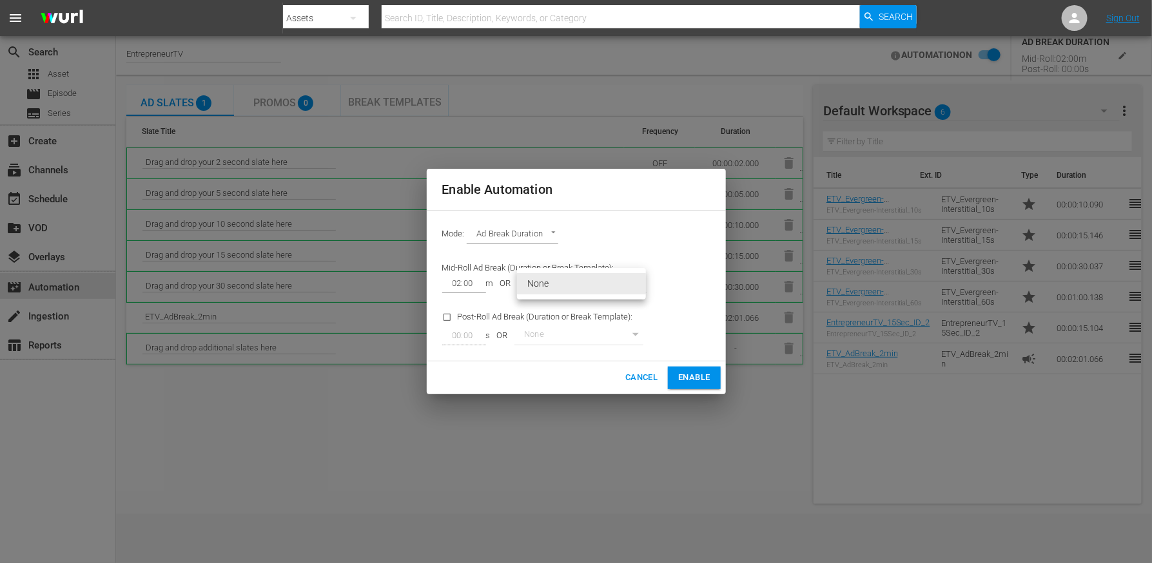
click at [541, 285] on body "menu Search By Assets Search ID, Title, Description, Keywords, or Category Sear…" at bounding box center [576, 281] width 1152 height 563
click at [541, 285] on li "None" at bounding box center [581, 283] width 129 height 21
click at [455, 282] on input "02:00" at bounding box center [461, 284] width 39 height 18
click at [508, 236] on body "menu Search By Assets Search ID, Title, Description, Keywords, or Category Sear…" at bounding box center [576, 281] width 1152 height 563
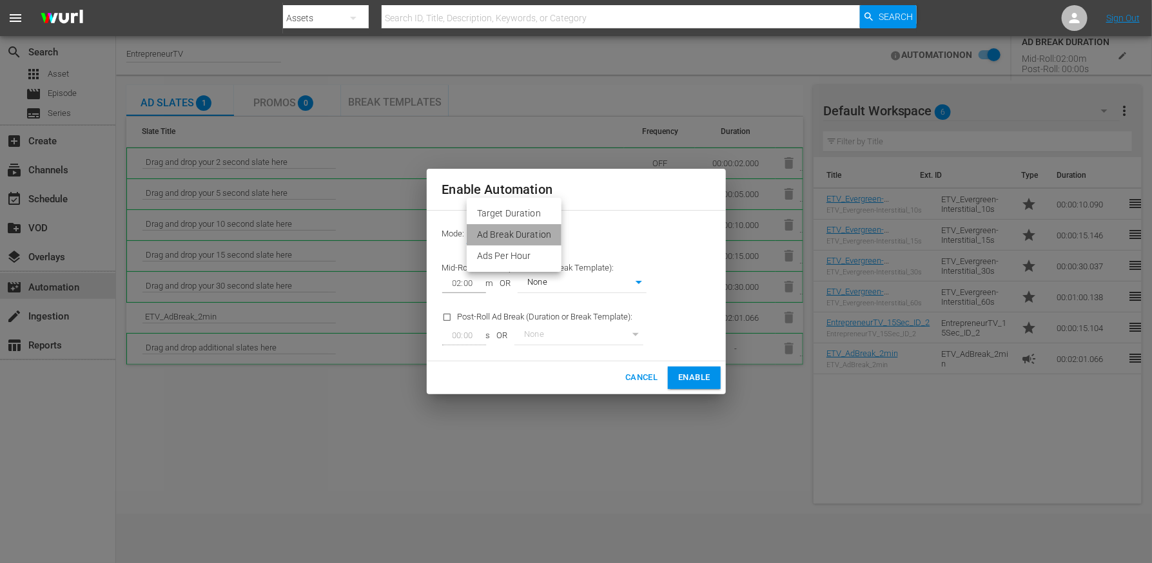
click at [516, 228] on li "Ad Break Duration" at bounding box center [514, 234] width 95 height 21
click at [700, 374] on span "Enable" at bounding box center [694, 378] width 32 height 15
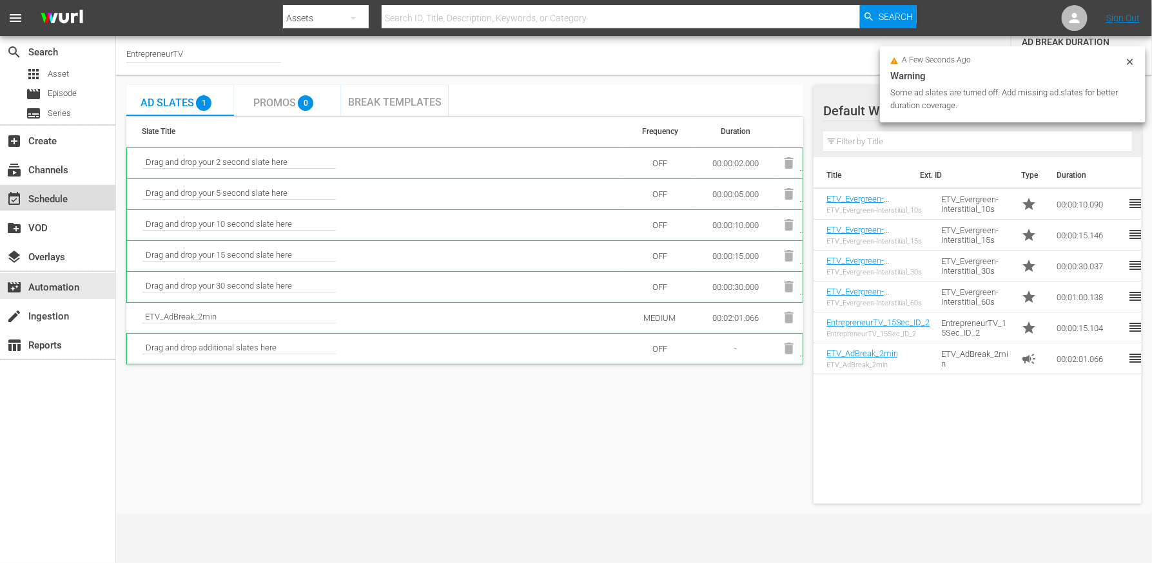
click at [60, 194] on div "event_available Schedule" at bounding box center [36, 197] width 72 height 12
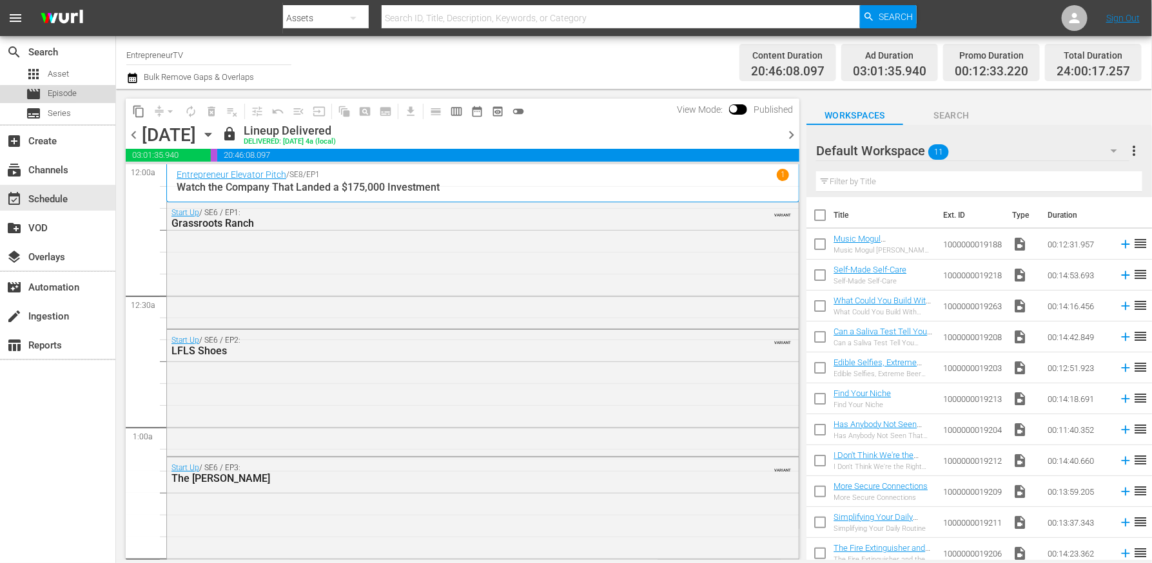
click at [70, 96] on span "Episode" at bounding box center [62, 93] width 29 height 13
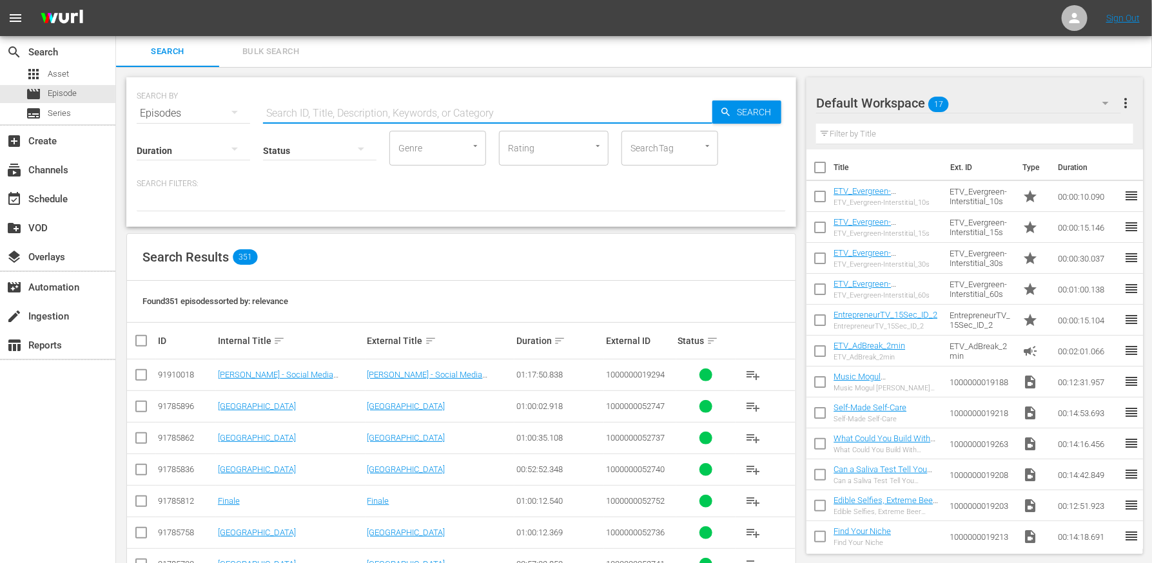
click at [410, 115] on input "text" at bounding box center [487, 113] width 449 height 31
paste input "Can a Product Aimed at Classrooms Turn a Profit? Part 1"
type input "Can a Product Aimed at Classrooms Turn a Profit? Part 1"
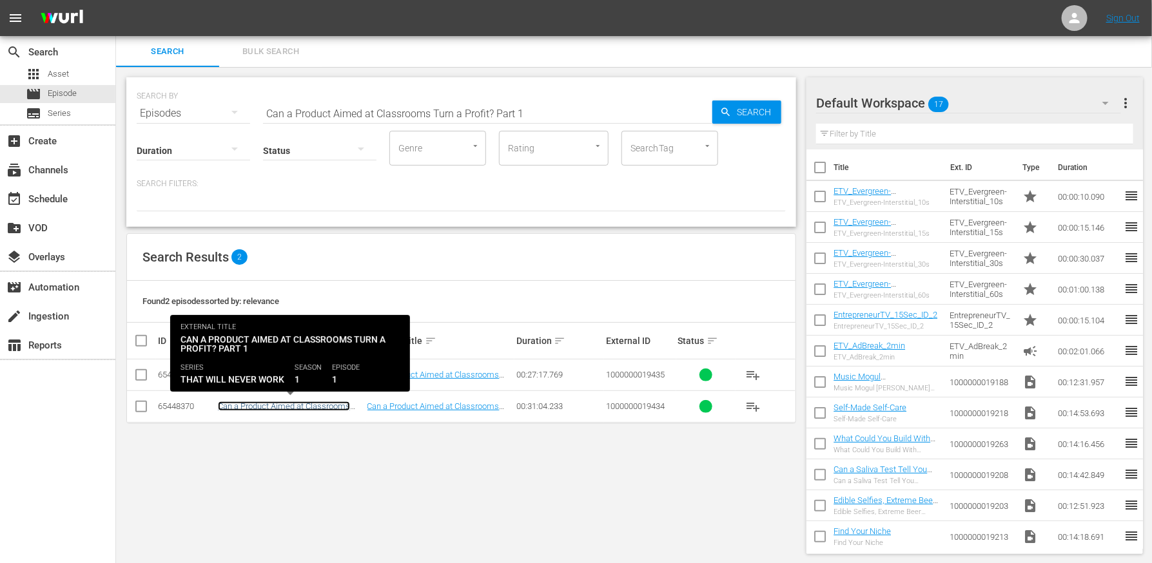
click at [313, 405] on link "Can a Product Aimed at Classrooms Turn a Profit? Part 1" at bounding box center [284, 410] width 132 height 19
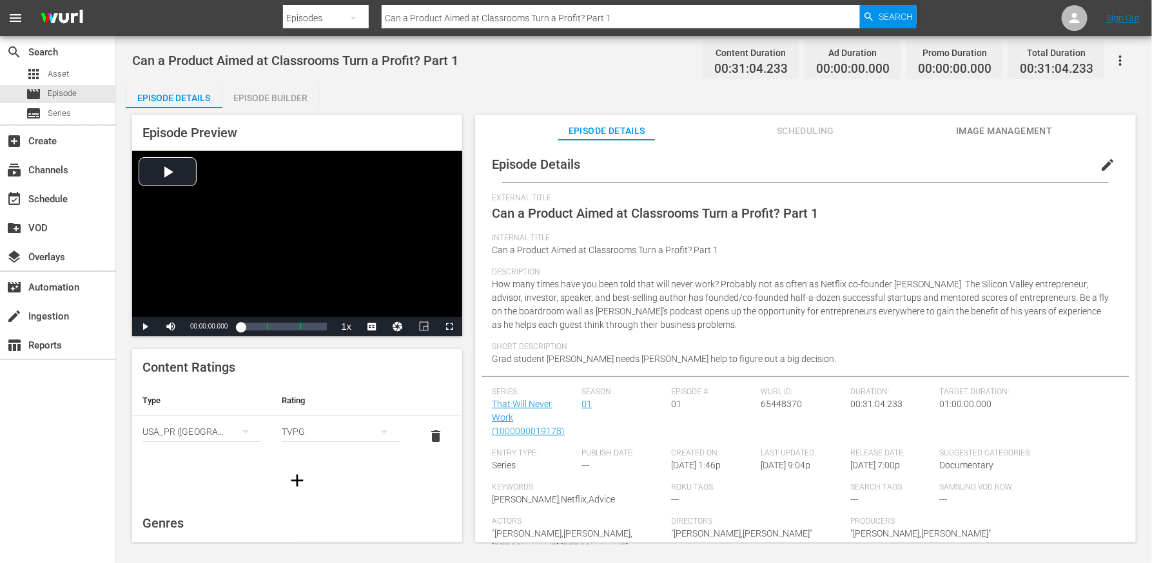
click at [270, 102] on div "Episode Builder" at bounding box center [270, 97] width 97 height 31
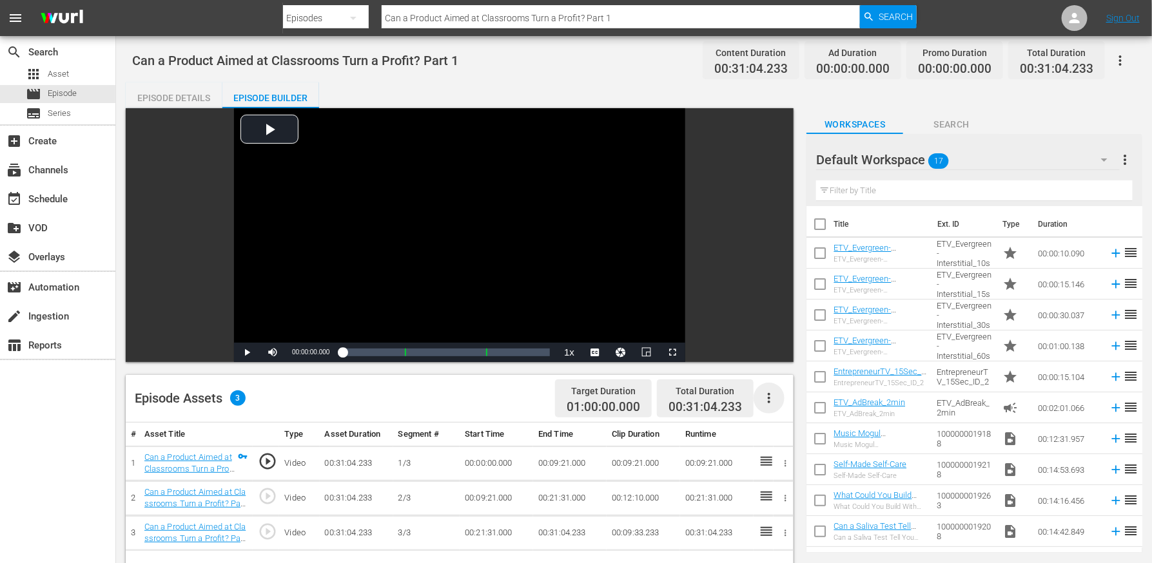
click at [768, 394] on icon "button" at bounding box center [769, 398] width 3 height 10
click at [793, 436] on div "Fill with Ads" at bounding box center [808, 434] width 88 height 31
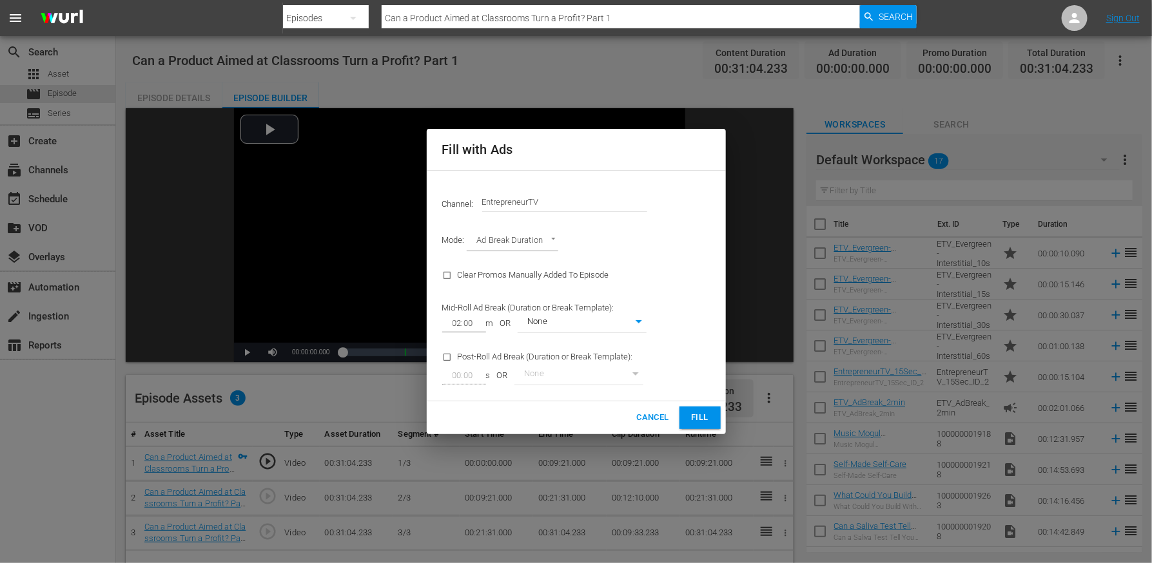
click at [710, 421] on button "Fill" at bounding box center [699, 418] width 41 height 23
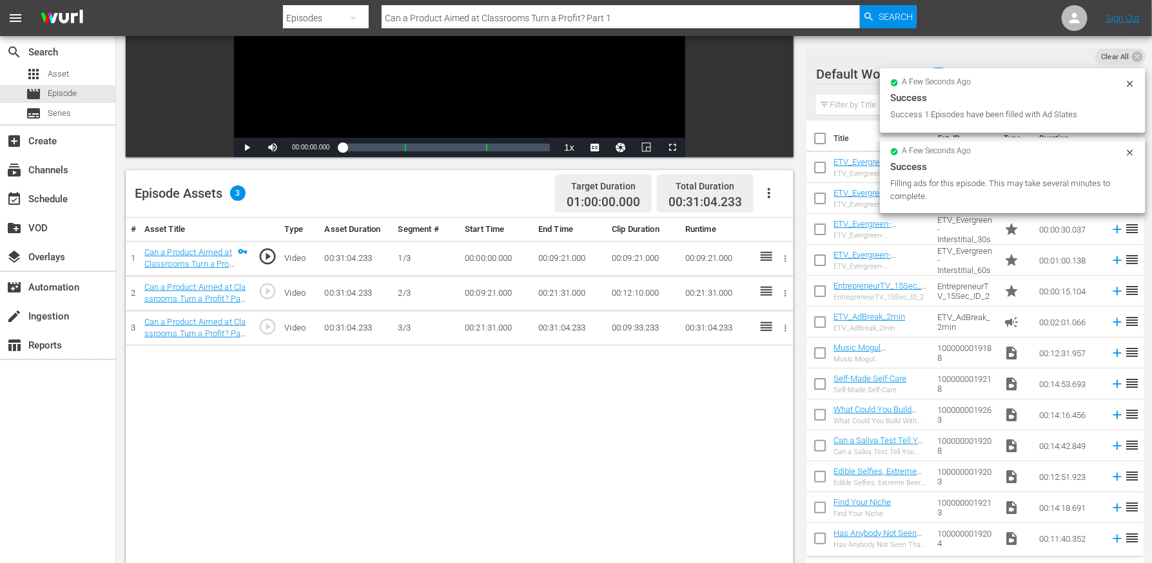
scroll to position [190, 0]
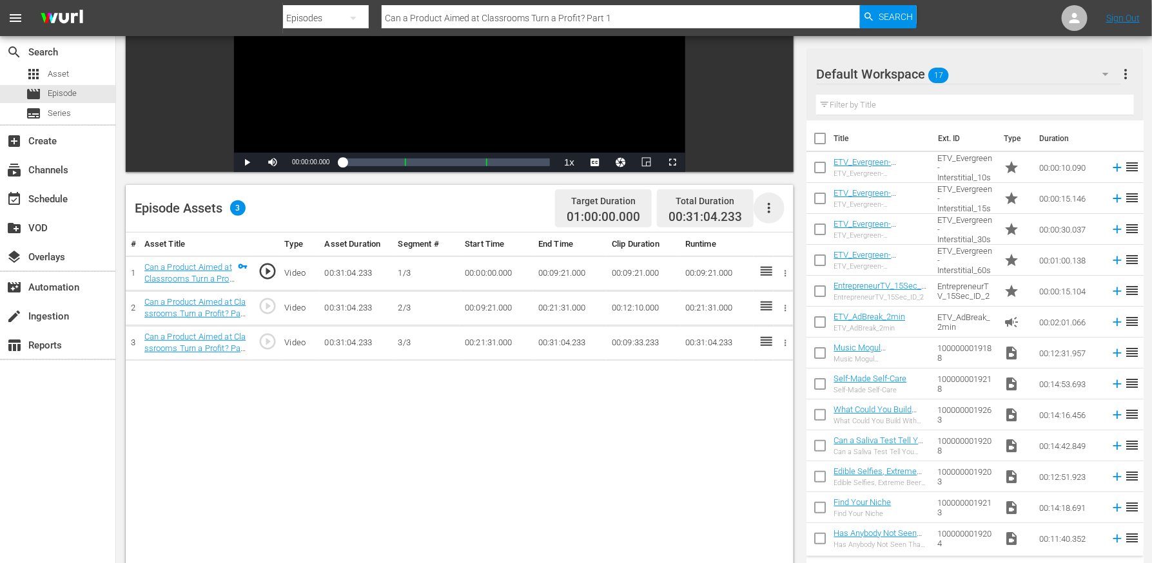
click at [764, 209] on icon "button" at bounding box center [768, 207] width 15 height 15
click at [787, 218] on div "Edit Cue Points" at bounding box center [808, 213] width 88 height 31
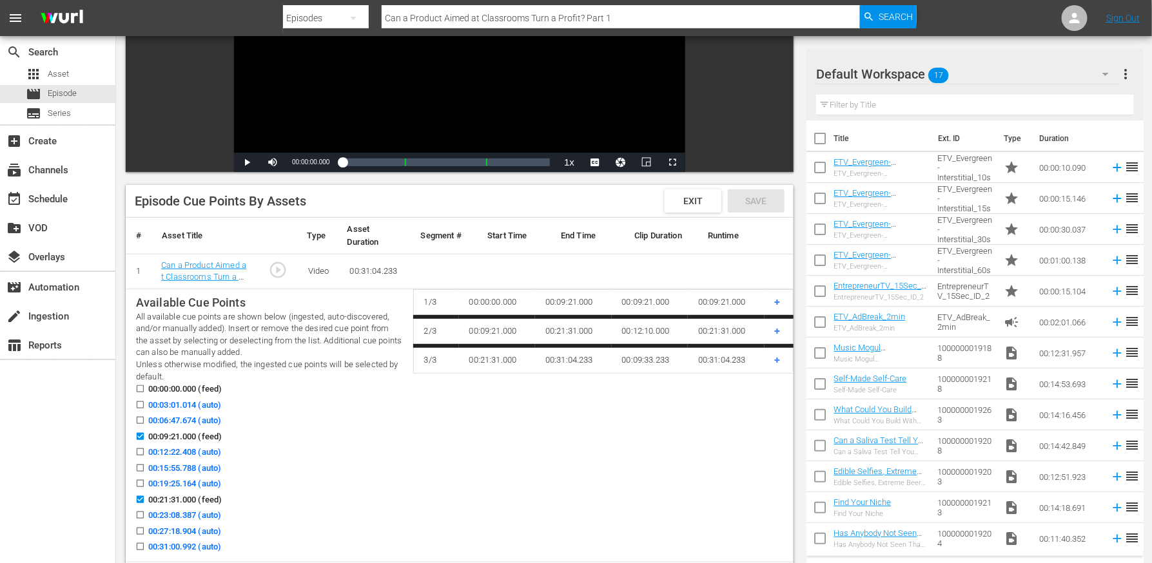
scroll to position [260, 0]
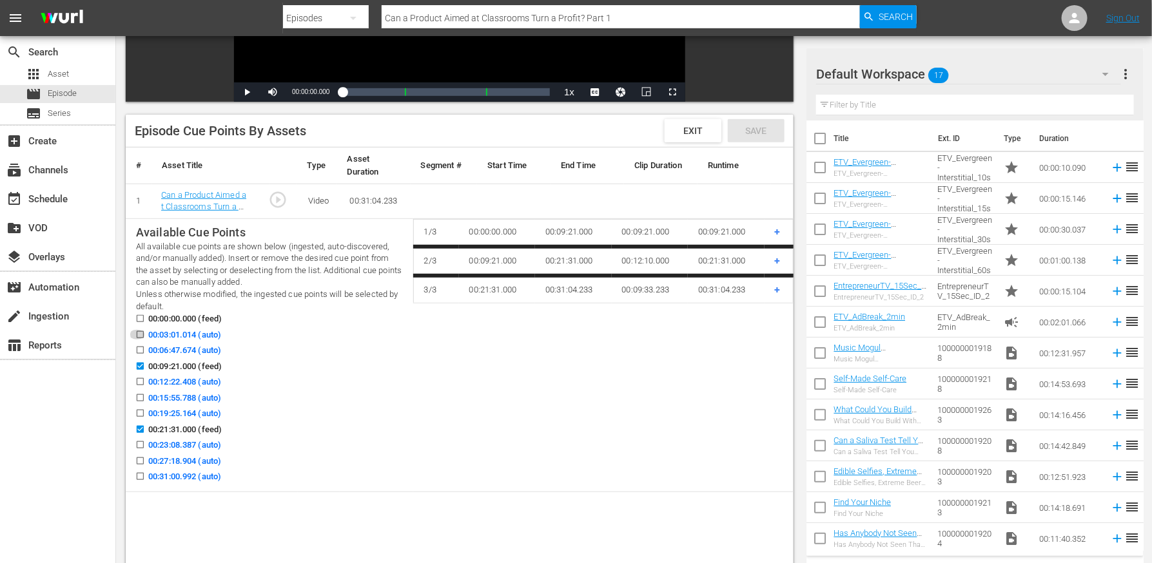
click at [140, 338] on input "00:03:01.014 (auto)" at bounding box center [137, 338] width 16 height 10
checkbox input "true"
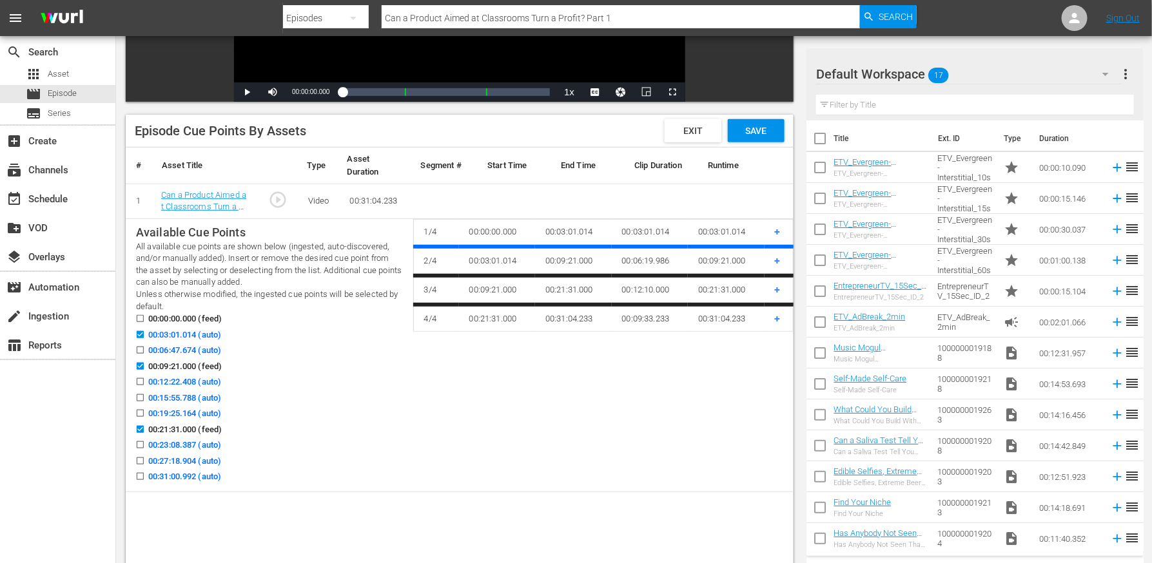
click at [141, 349] on input "00:06:47.674 (auto)" at bounding box center [137, 353] width 16 height 10
checkbox input "true"
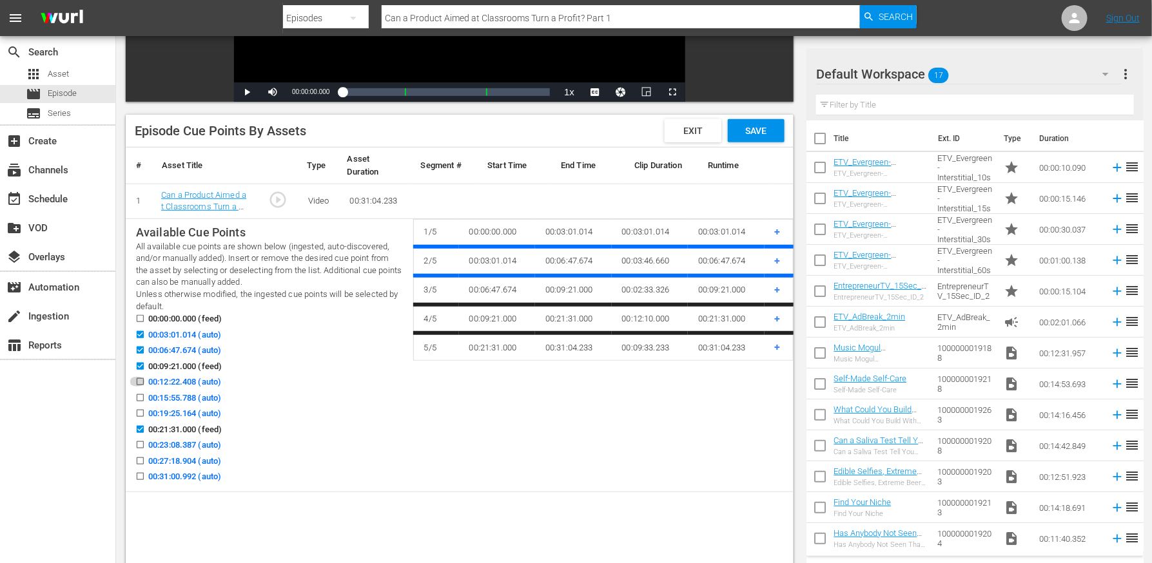
click at [140, 383] on input "00:12:22.408 (auto)" at bounding box center [137, 385] width 16 height 10
checkbox input "true"
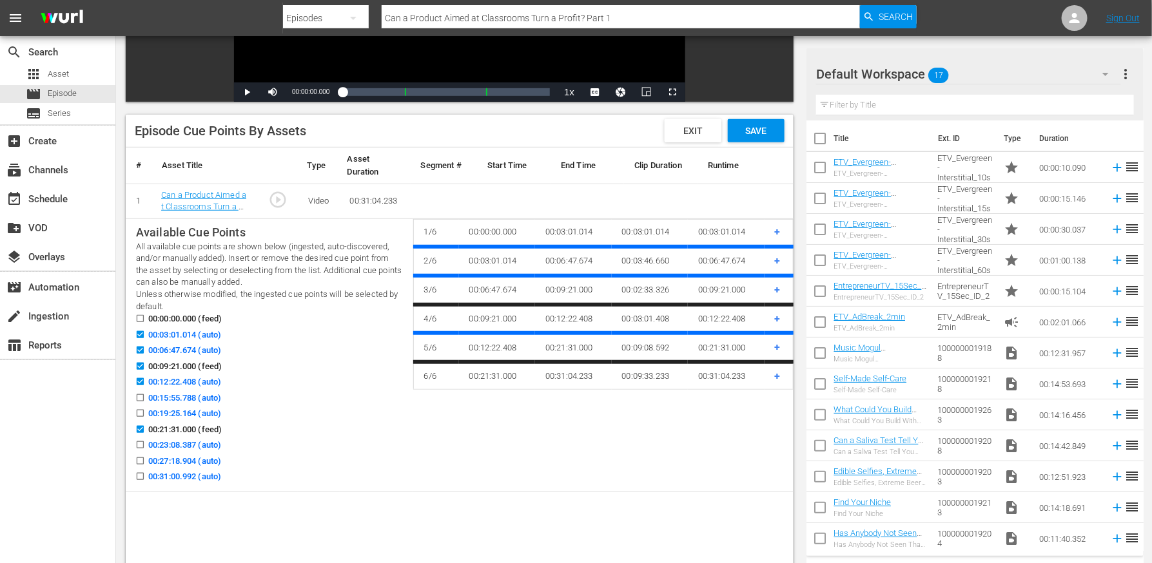
click at [140, 397] on input "00:15:55.788 (auto)" at bounding box center [137, 401] width 16 height 10
checkbox input "true"
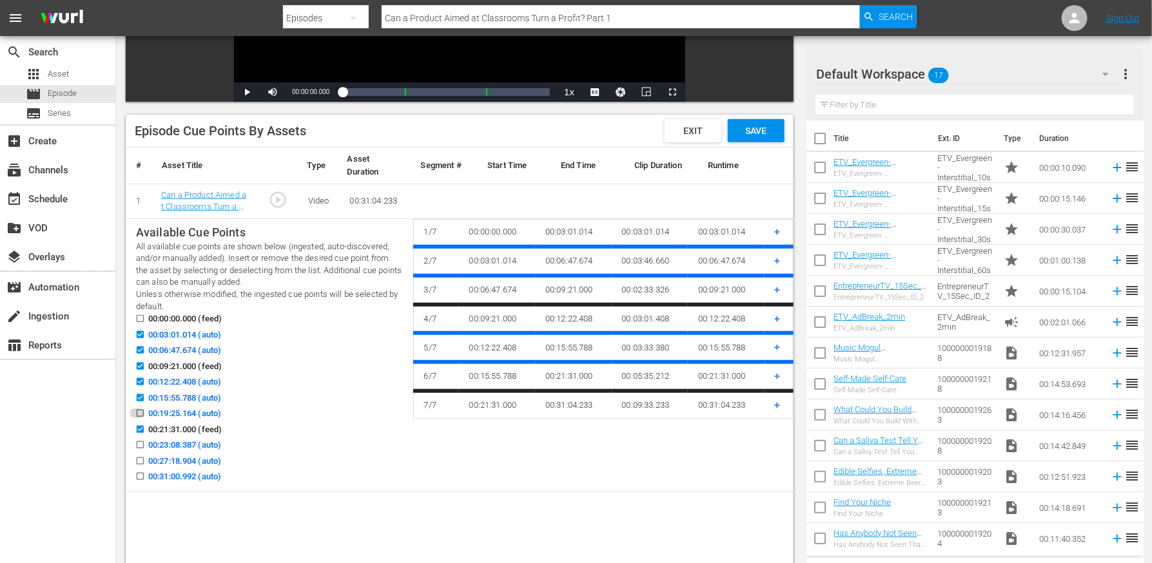
click at [140, 414] on input "00:19:25.164 (auto)" at bounding box center [137, 416] width 16 height 10
checkbox input "true"
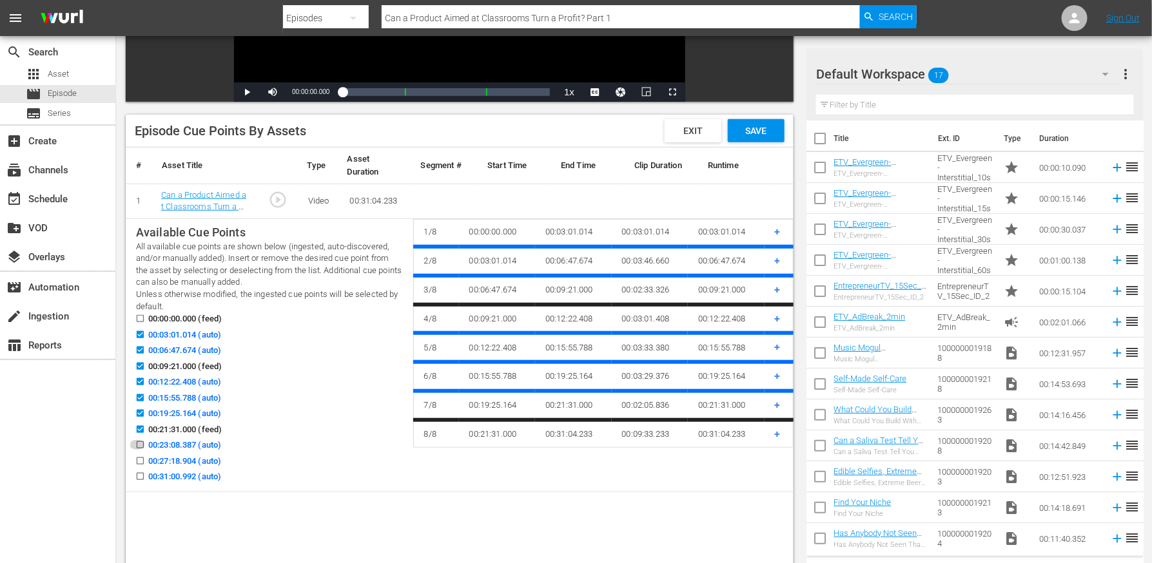
click at [139, 445] on input "00:23:08.387 (auto)" at bounding box center [137, 448] width 16 height 10
checkbox input "true"
click at [137, 459] on input "00:27:18.904 (auto)" at bounding box center [137, 464] width 16 height 10
checkbox input "true"
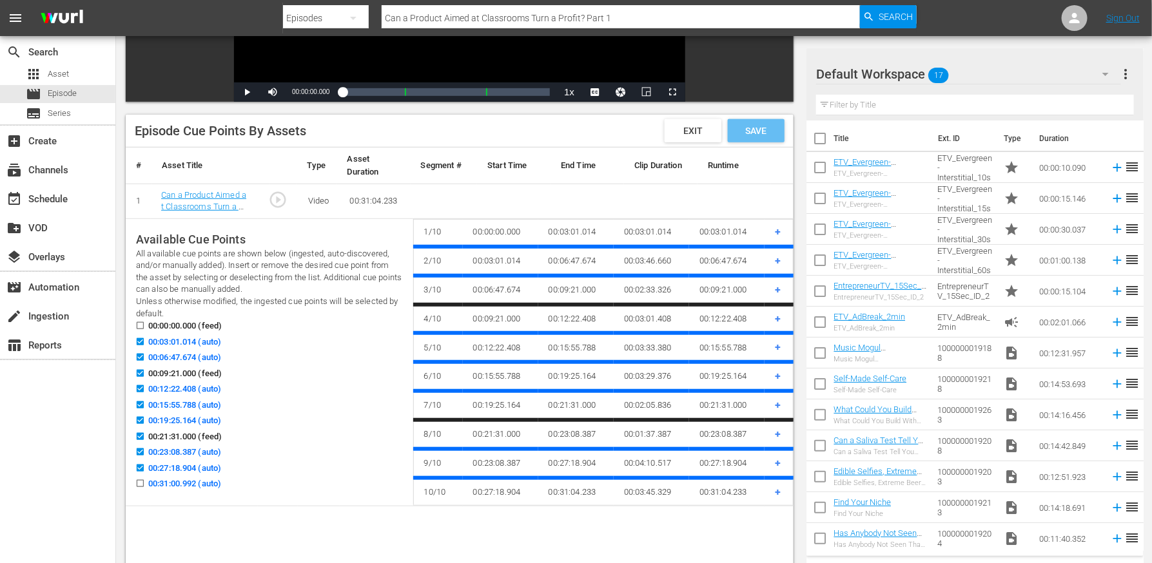
click at [770, 131] on span "Save" at bounding box center [756, 131] width 42 height 10
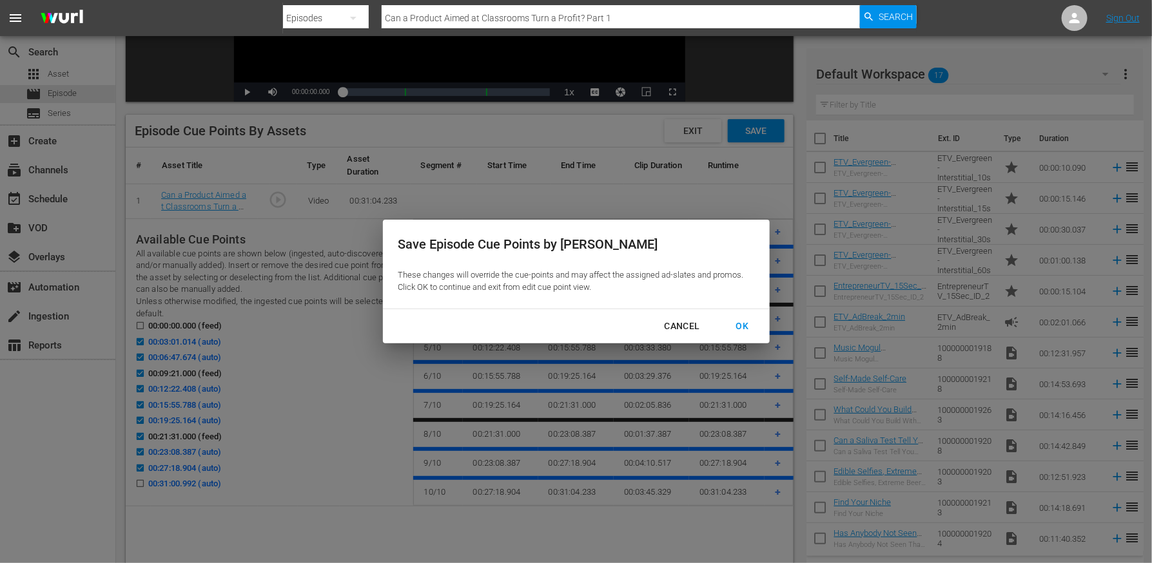
click at [742, 326] on div "OK" at bounding box center [743, 326] width 34 height 16
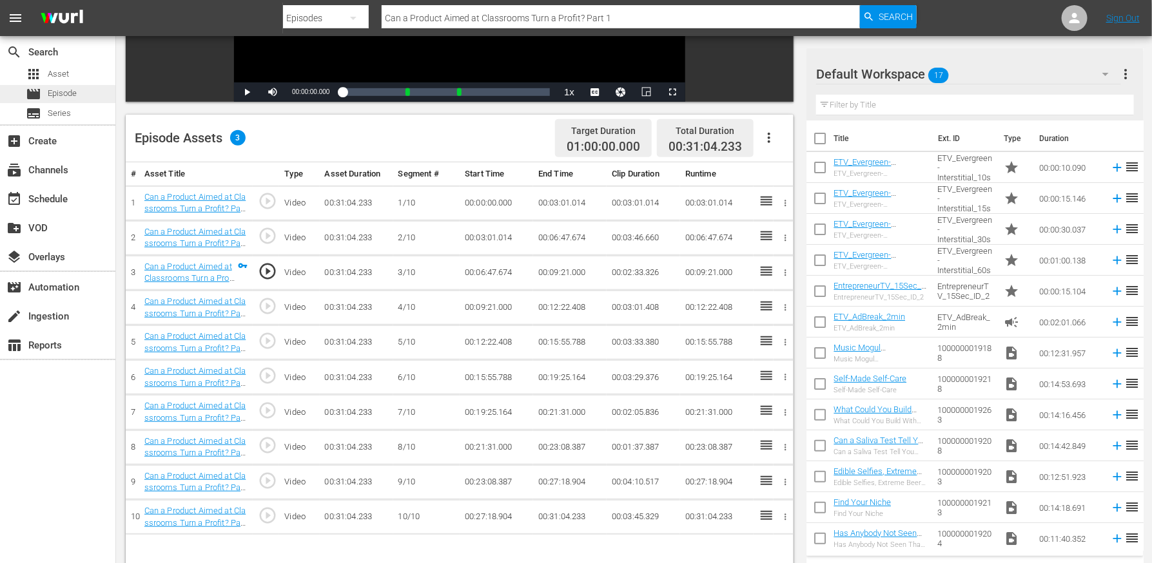
click at [59, 87] on span "Episode" at bounding box center [62, 93] width 29 height 13
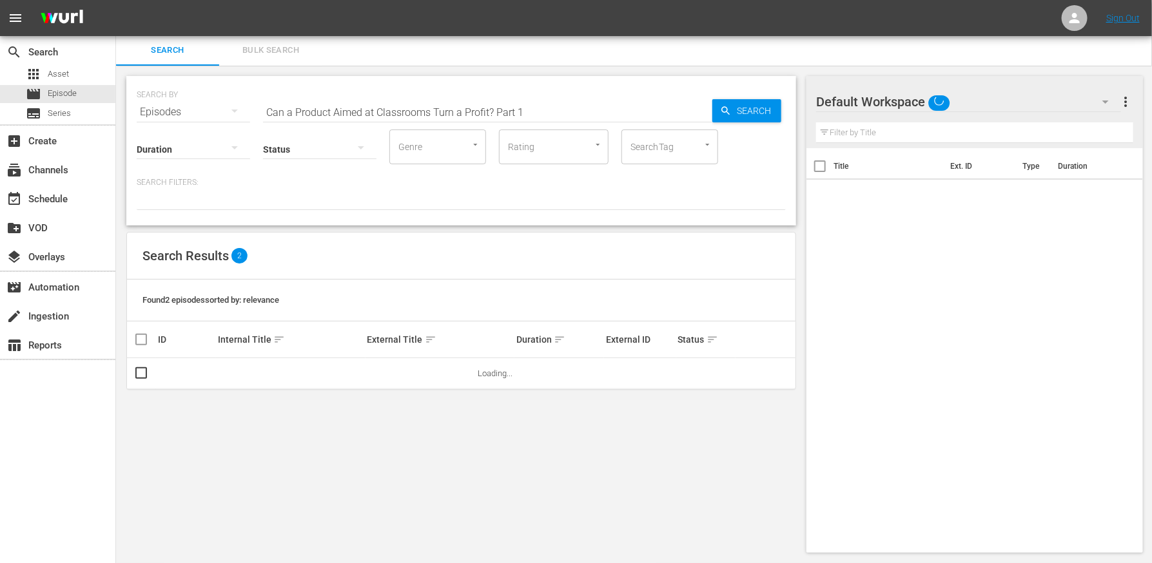
scroll to position [1, 0]
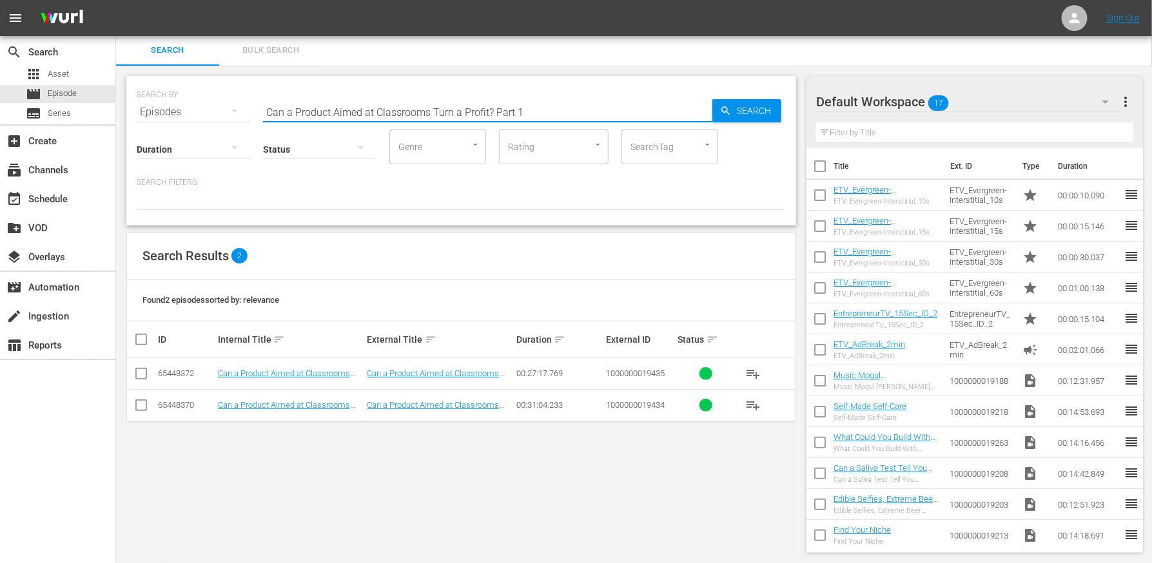
click at [410, 110] on input "Can a Product Aimed at Classrooms Turn a Profit? Part 1" at bounding box center [487, 112] width 449 height 31
paste input "Entrepreneurship Isn’t Brain Surgery… Or is it?"
type input "Entrepreneurship Isn’t Brain Surgery… Or is it?"
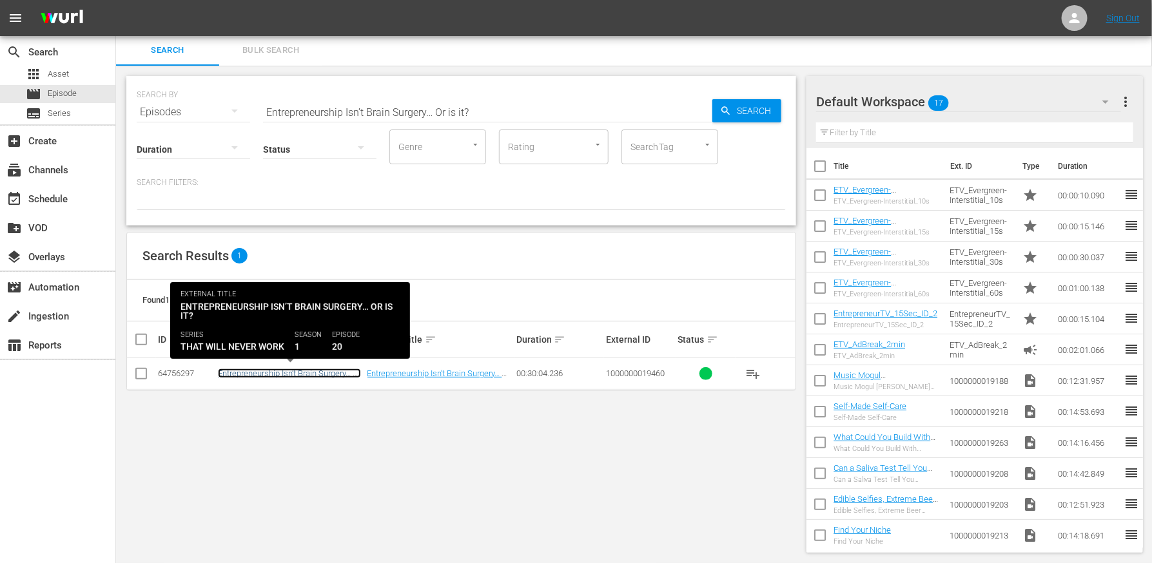
click at [307, 374] on link "Entrepreneurship Isn’t Brain Surgery… Or is it?" at bounding box center [289, 378] width 143 height 19
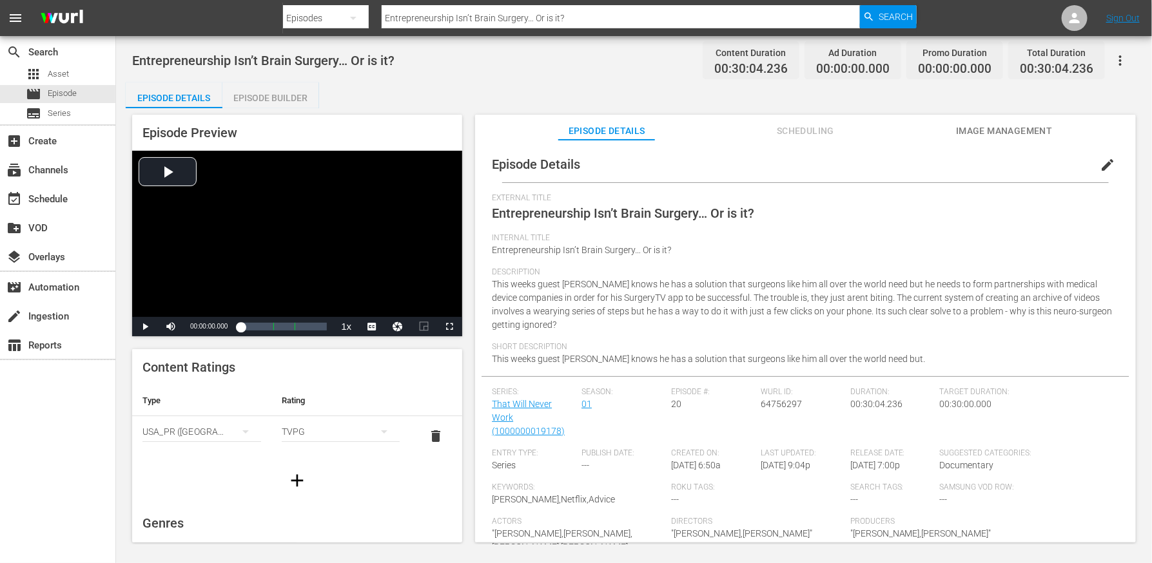
click at [284, 101] on div "Episode Builder" at bounding box center [270, 97] width 97 height 31
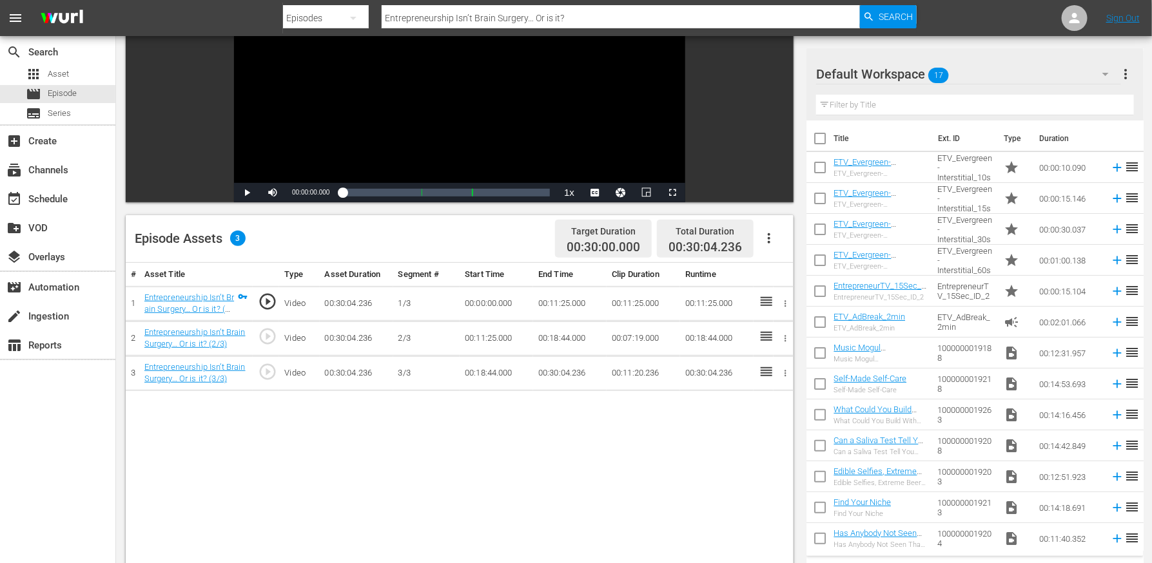
scroll to position [162, 0]
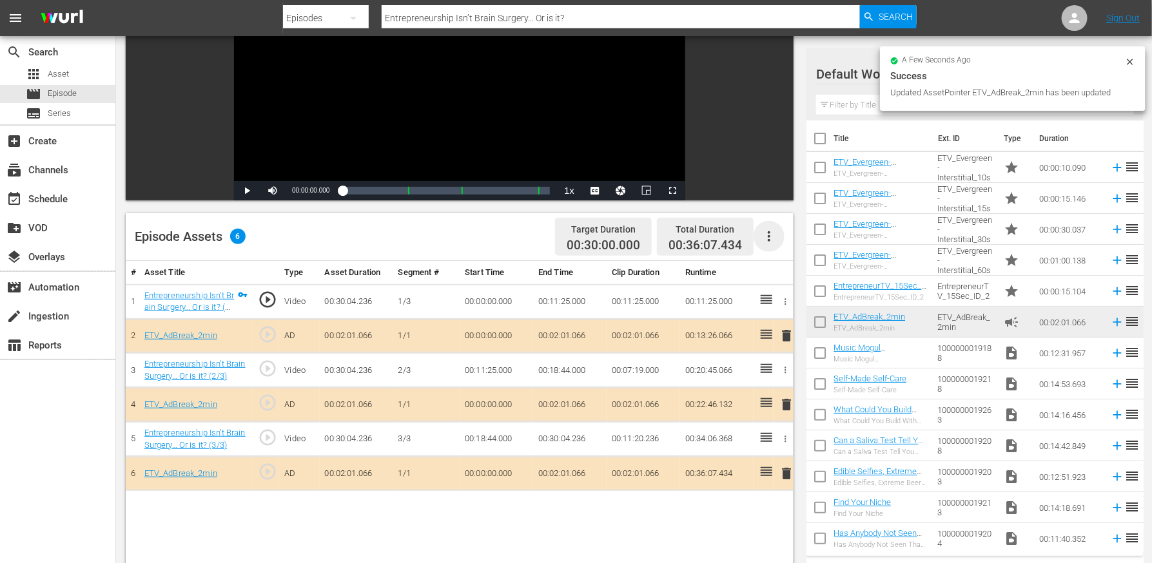
click at [768, 237] on icon "button" at bounding box center [768, 236] width 15 height 15
click at [787, 242] on div "Edit Cue Points" at bounding box center [808, 241] width 88 height 31
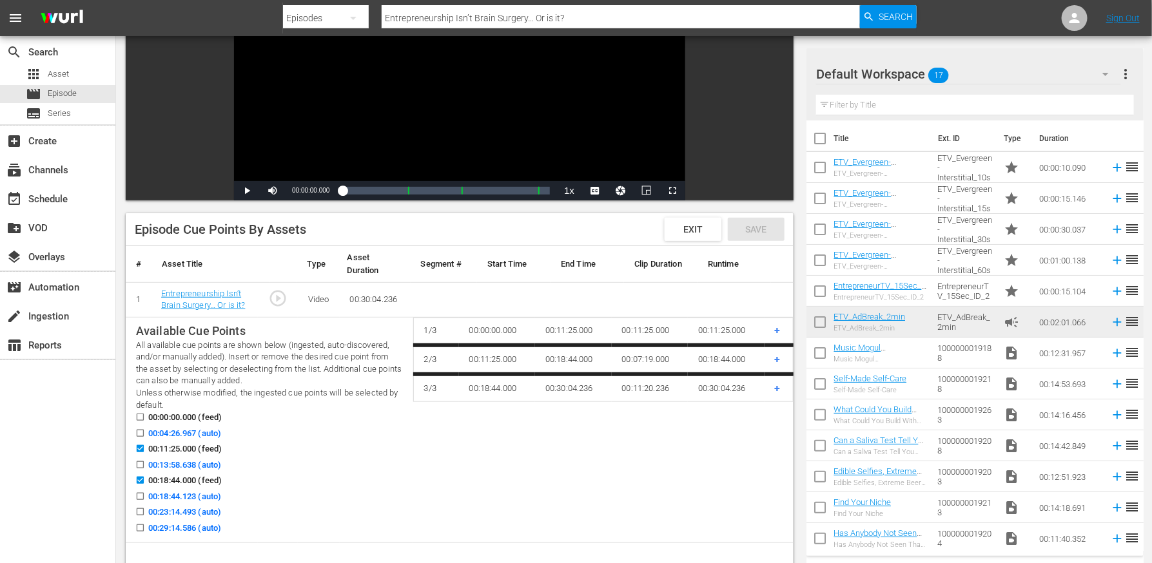
click at [140, 436] on input "00:04:26.967 (auto)" at bounding box center [137, 436] width 16 height 10
checkbox input "true"
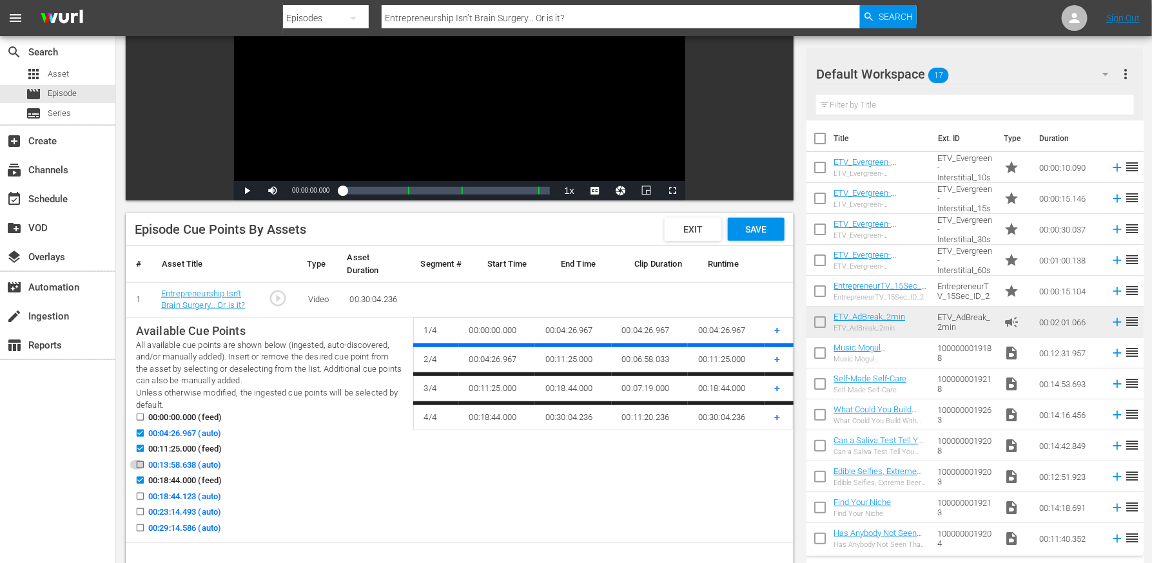
click at [140, 465] on input "00:13:58.638 (auto)" at bounding box center [137, 468] width 16 height 10
checkbox input "true"
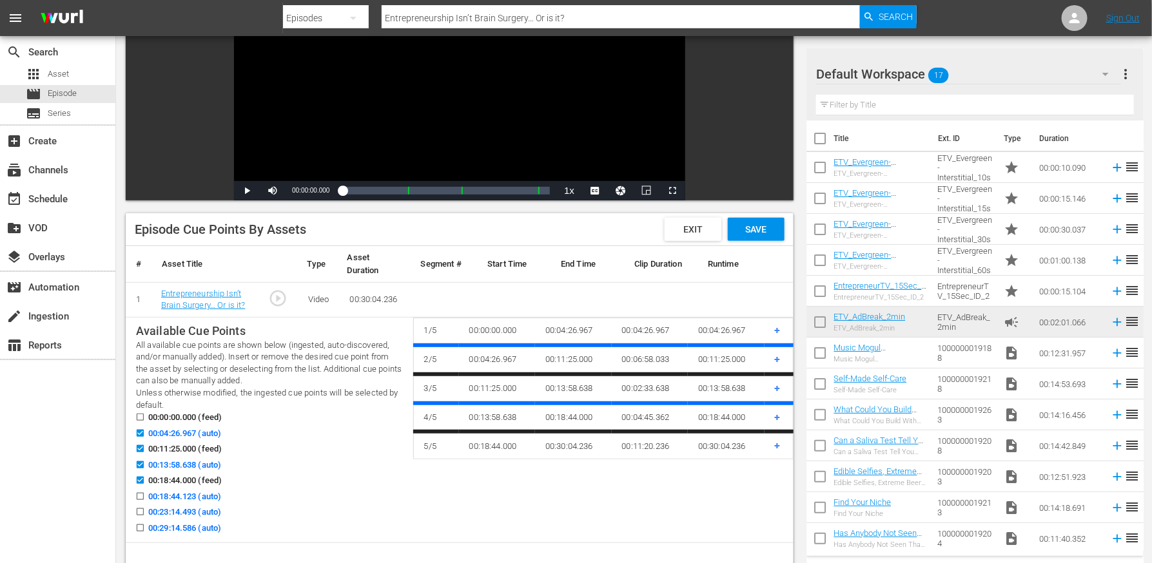
click at [139, 501] on input "00:18:44.123 (auto)" at bounding box center [137, 499] width 16 height 10
checkbox input "true"
click at [139, 516] on input "00:23:14.493 (auto)" at bounding box center [137, 515] width 16 height 10
checkbox input "true"
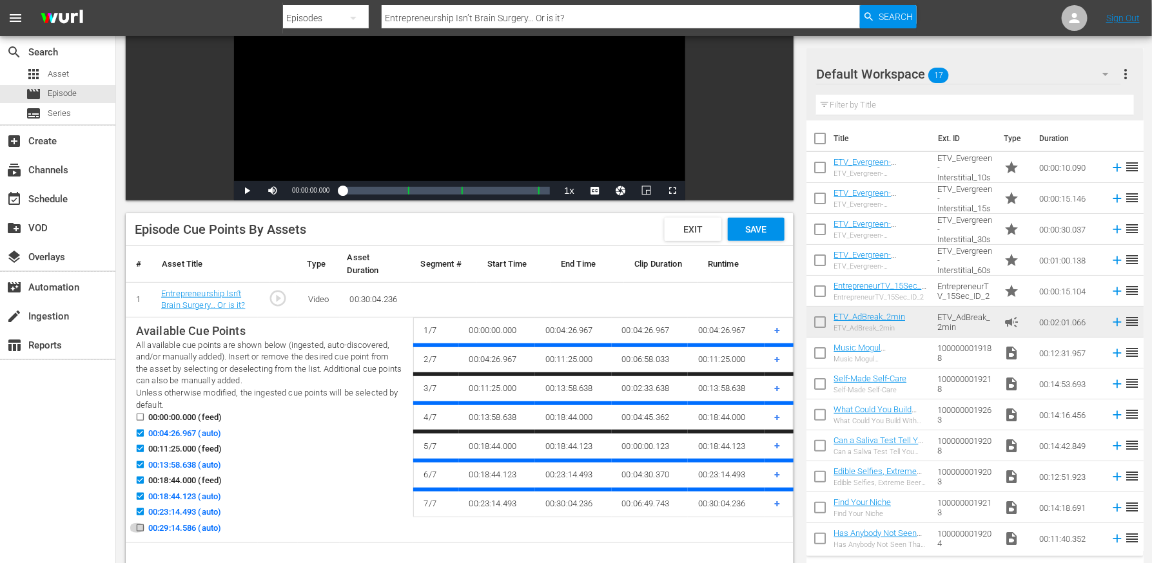
click at [139, 532] on input "00:29:14.586 (auto)" at bounding box center [137, 531] width 16 height 10
checkbox input "true"
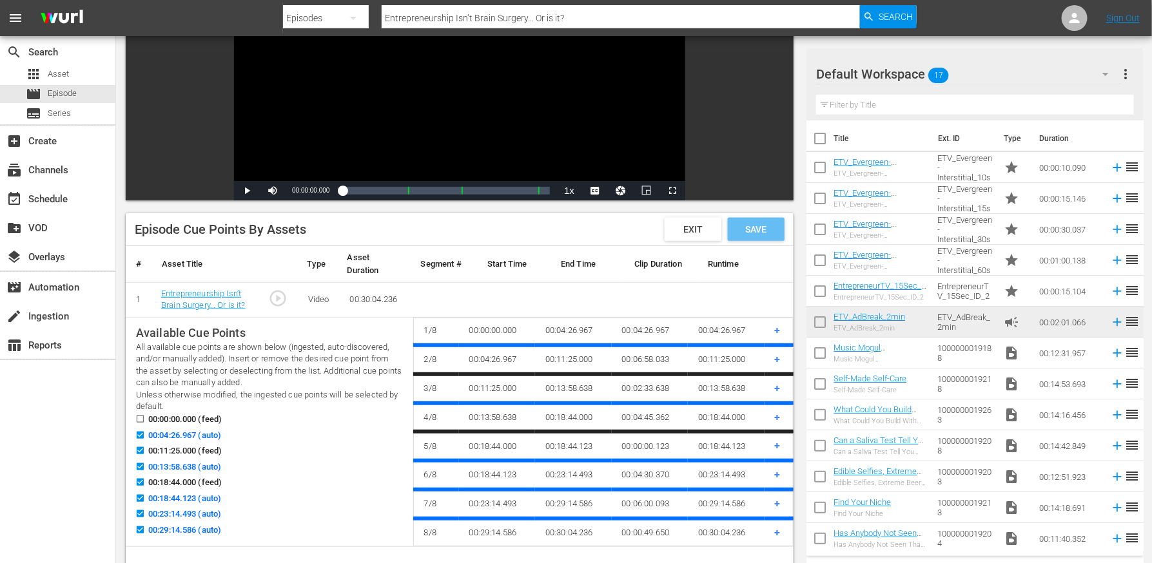
click at [764, 233] on span "Save" at bounding box center [756, 229] width 42 height 10
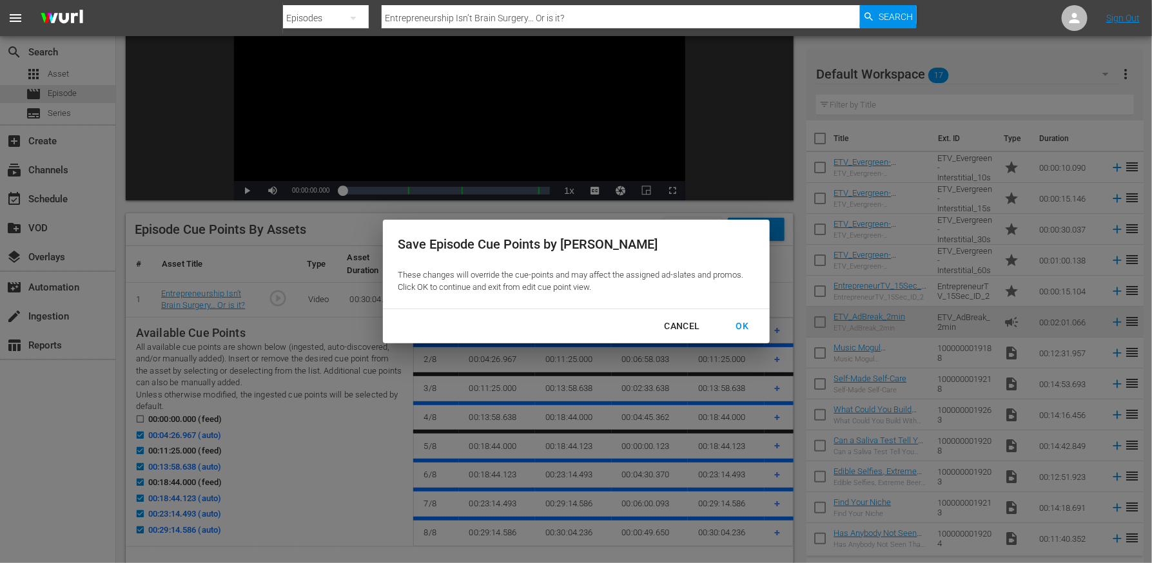
click at [748, 328] on div "OK" at bounding box center [743, 326] width 34 height 16
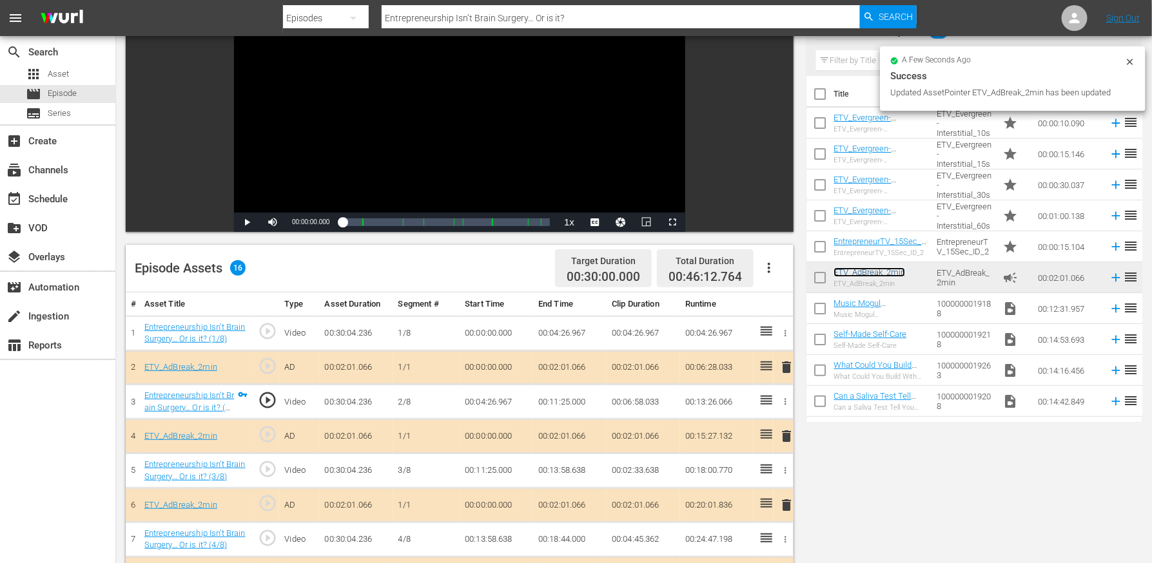
scroll to position [438, 0]
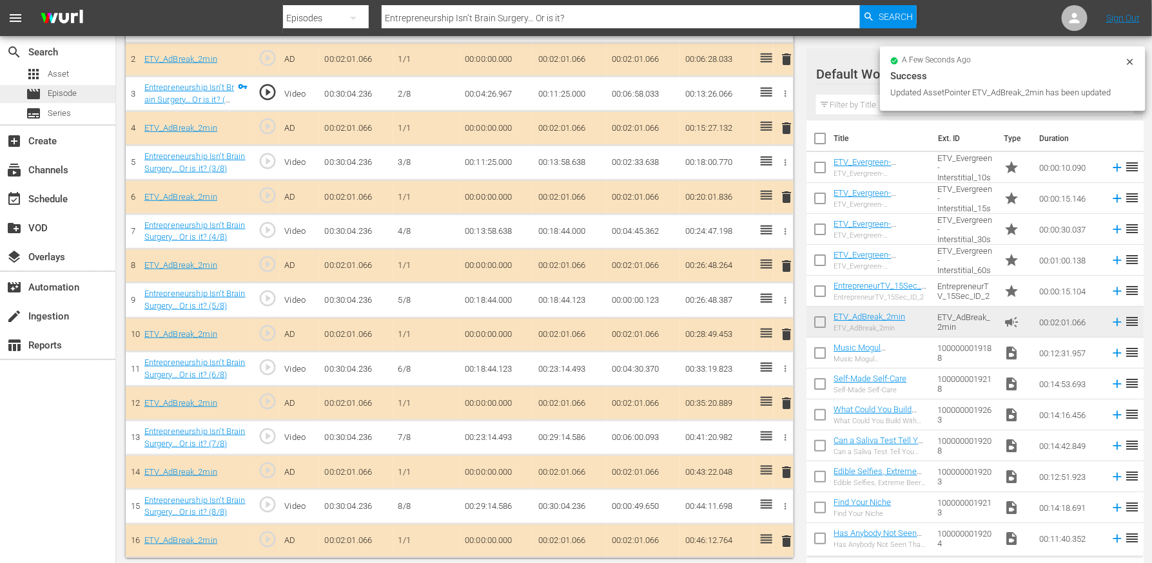
click at [84, 97] on div "movie Episode" at bounding box center [57, 94] width 115 height 18
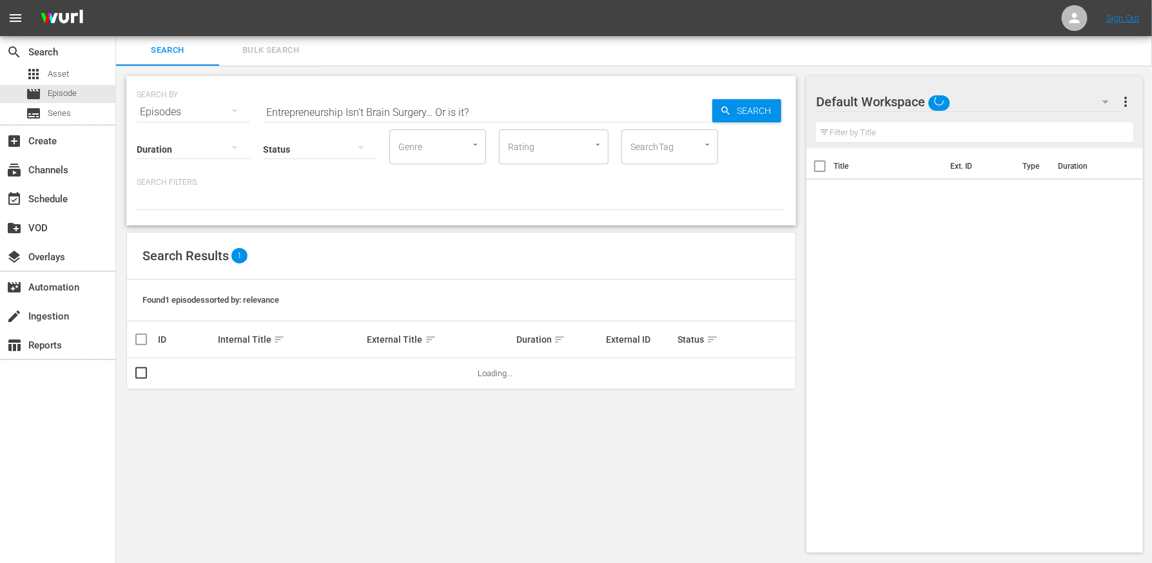
scroll to position [1, 0]
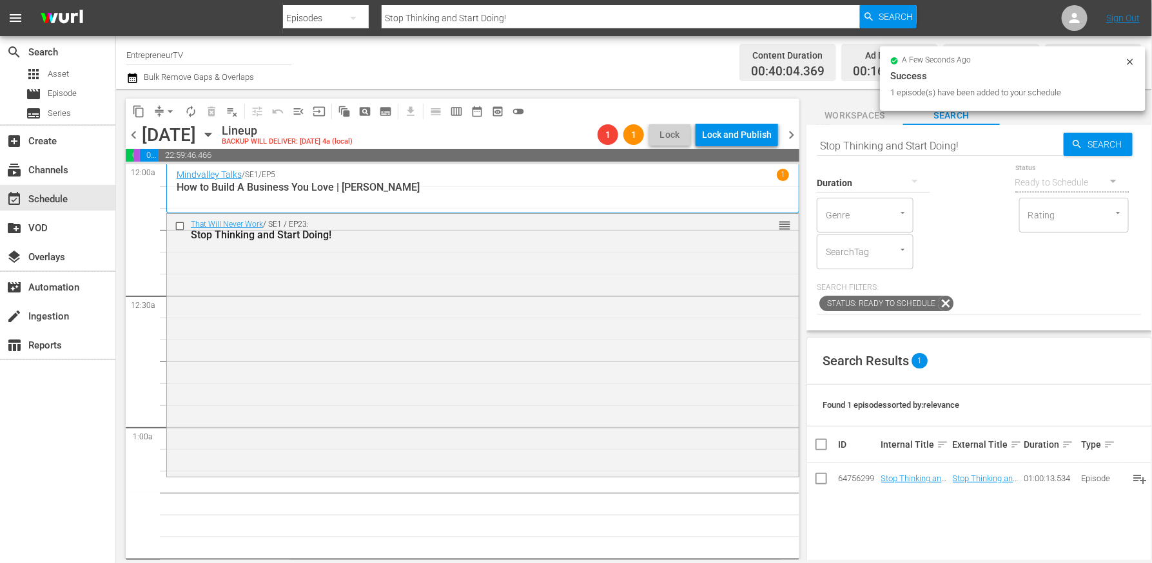
drag, startPoint x: 923, startPoint y: 470, endPoint x: 437, endPoint y: 1, distance: 675.9
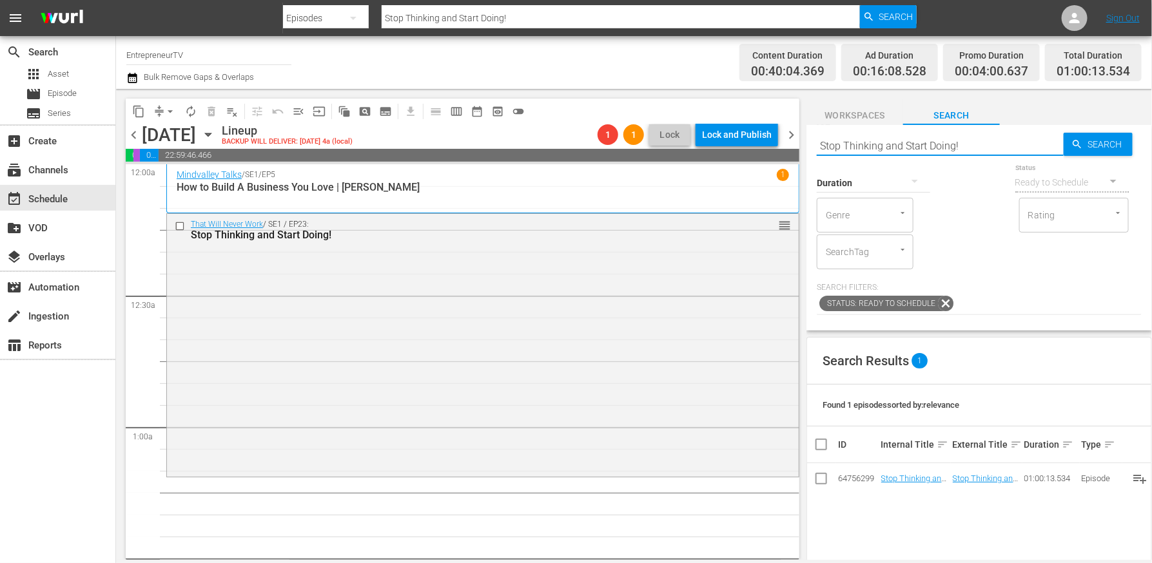
click at [900, 141] on input "Stop Thinking and Start Doing!" at bounding box center [939, 145] width 247 height 31
type input "drapers"
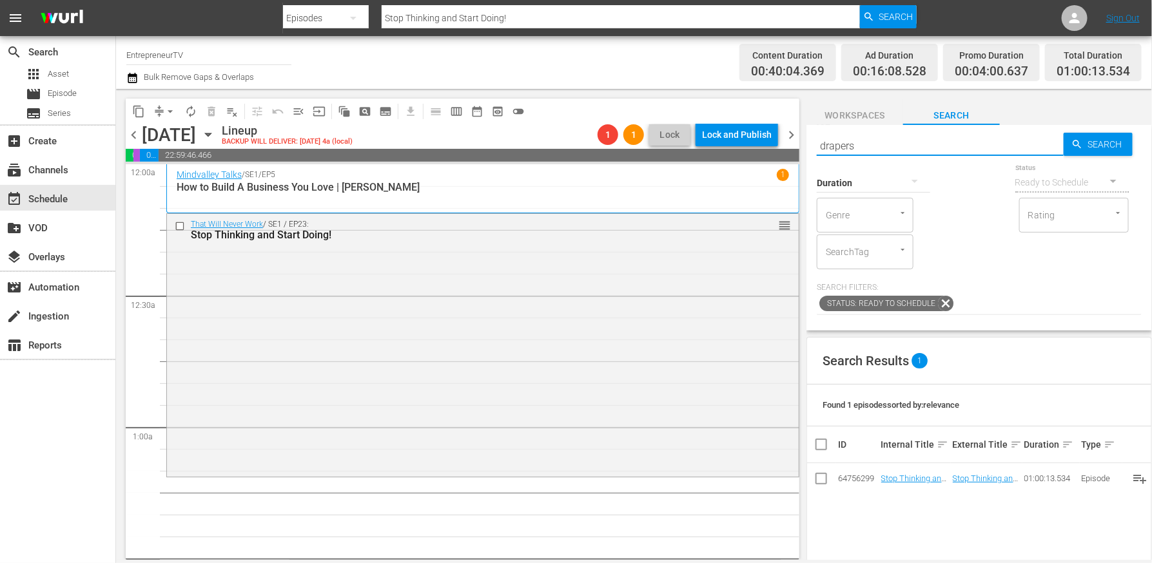
type input "drapers"
type input "d"
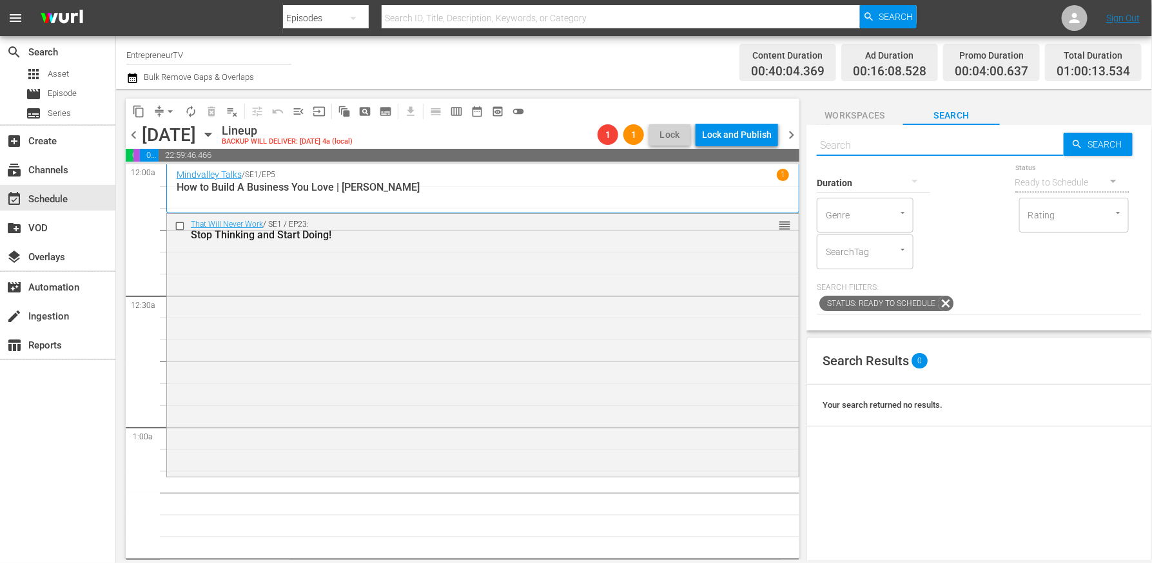
click at [896, 143] on input "text" at bounding box center [939, 145] width 247 height 31
paste input "[GEOGRAPHIC_DATA]"
type input "[GEOGRAPHIC_DATA]"
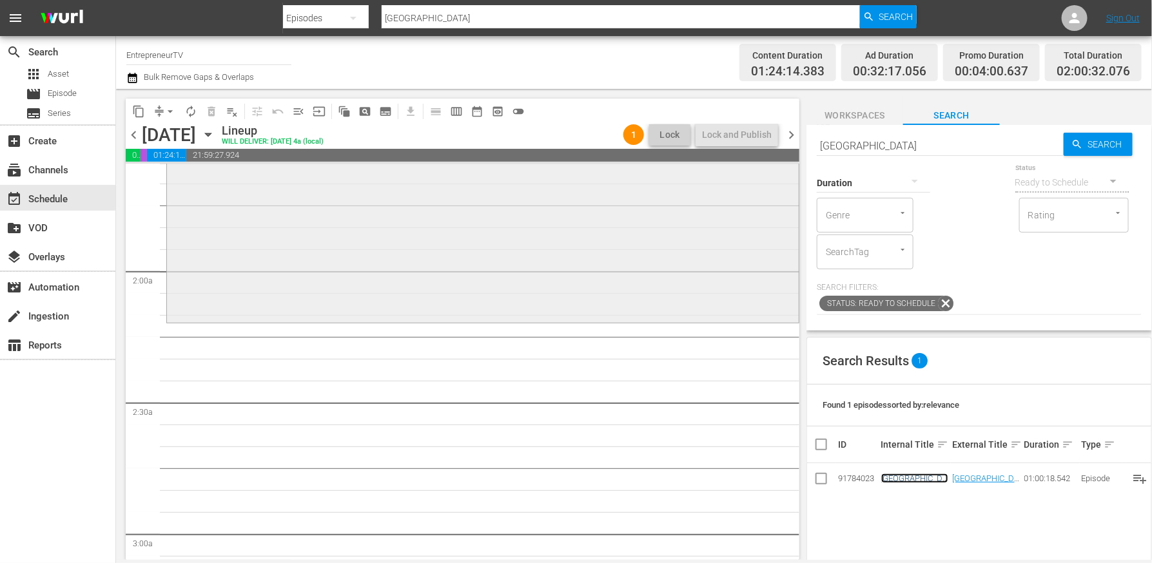
scroll to position [420, 0]
click at [862, 150] on input "[GEOGRAPHIC_DATA]" at bounding box center [939, 145] width 247 height 31
type input "Entrepreneur"
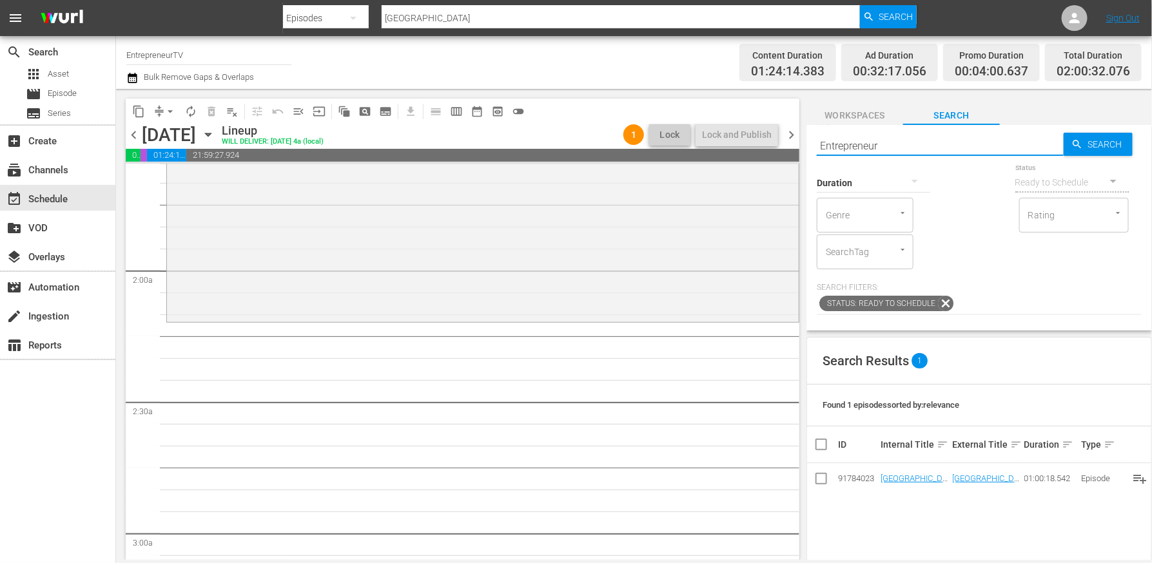
type input "Entrepreneur"
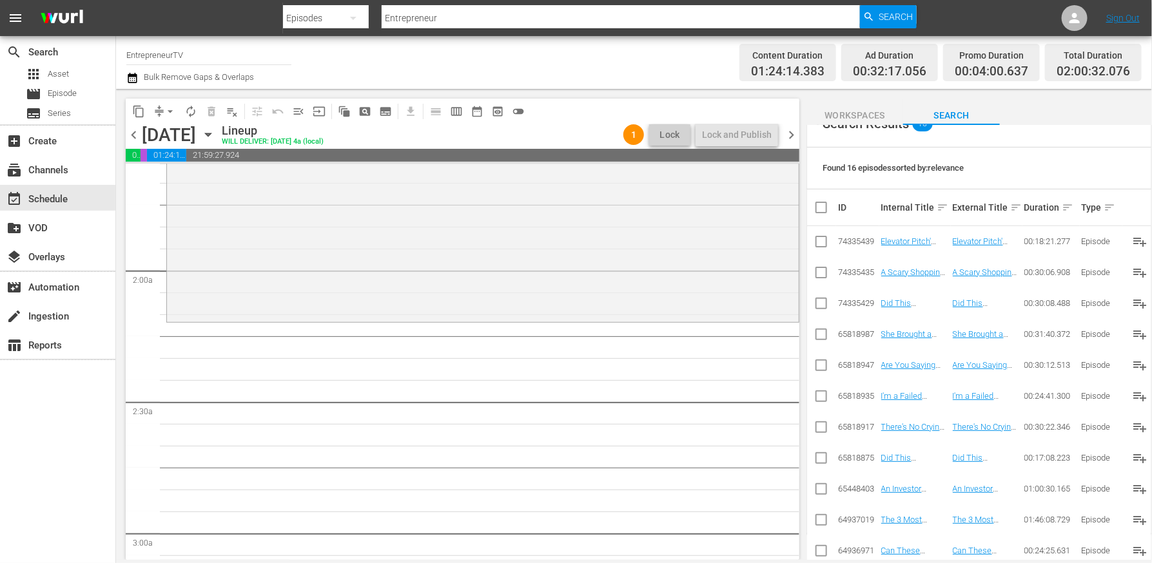
scroll to position [0, 0]
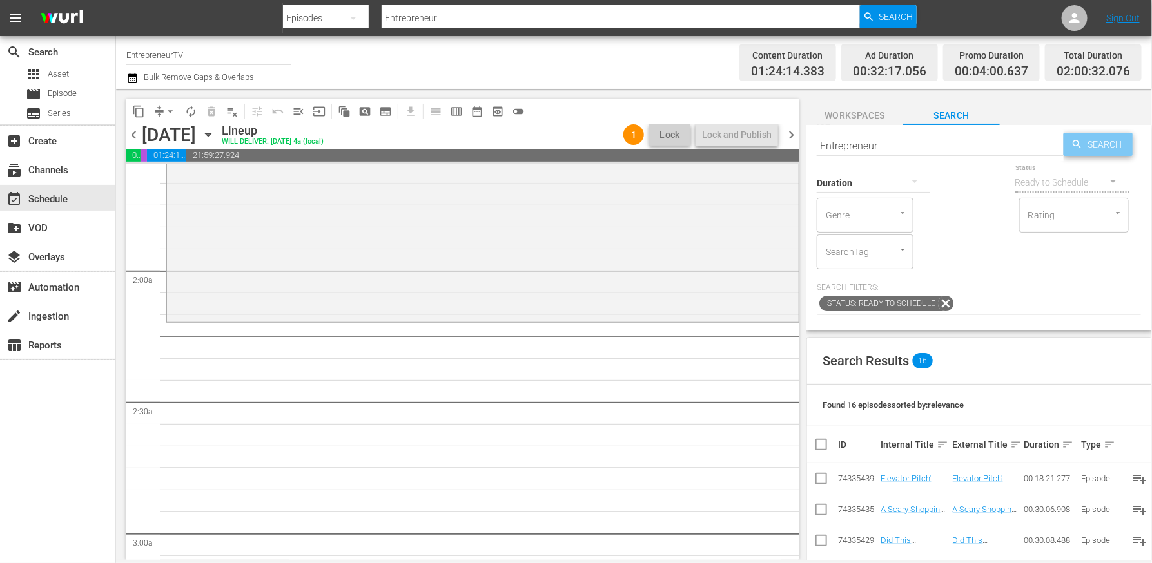
click at [1087, 138] on span "Search" at bounding box center [1108, 144] width 50 height 23
click at [899, 148] on input "Entrepreneur" at bounding box center [939, 145] width 247 height 31
paste input "[GEOGRAPHIC_DATA]"
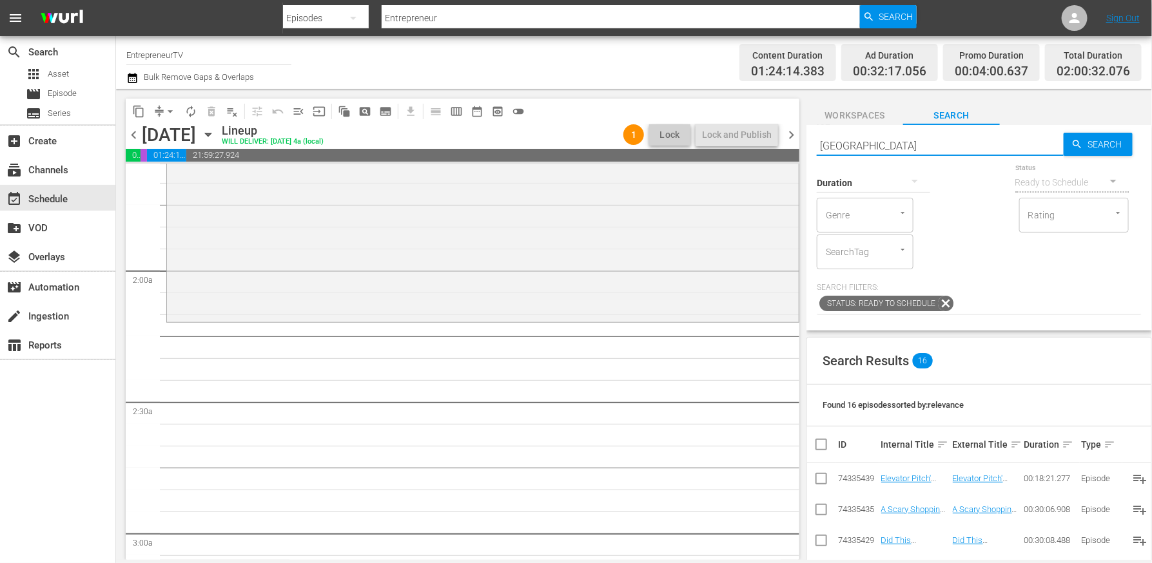
type input "[GEOGRAPHIC_DATA]"
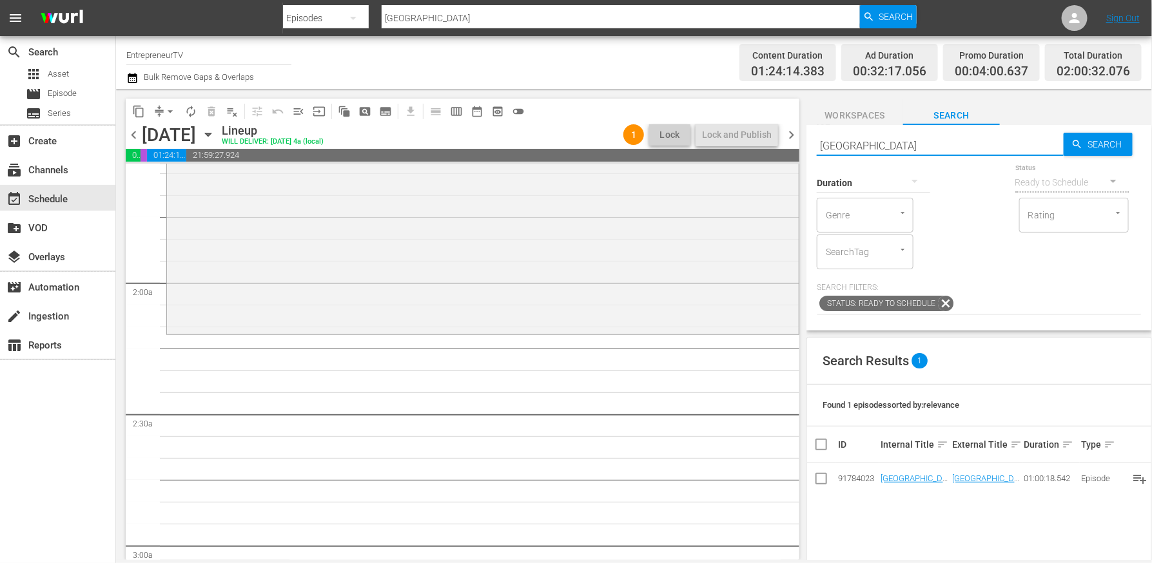
scroll to position [387, 0]
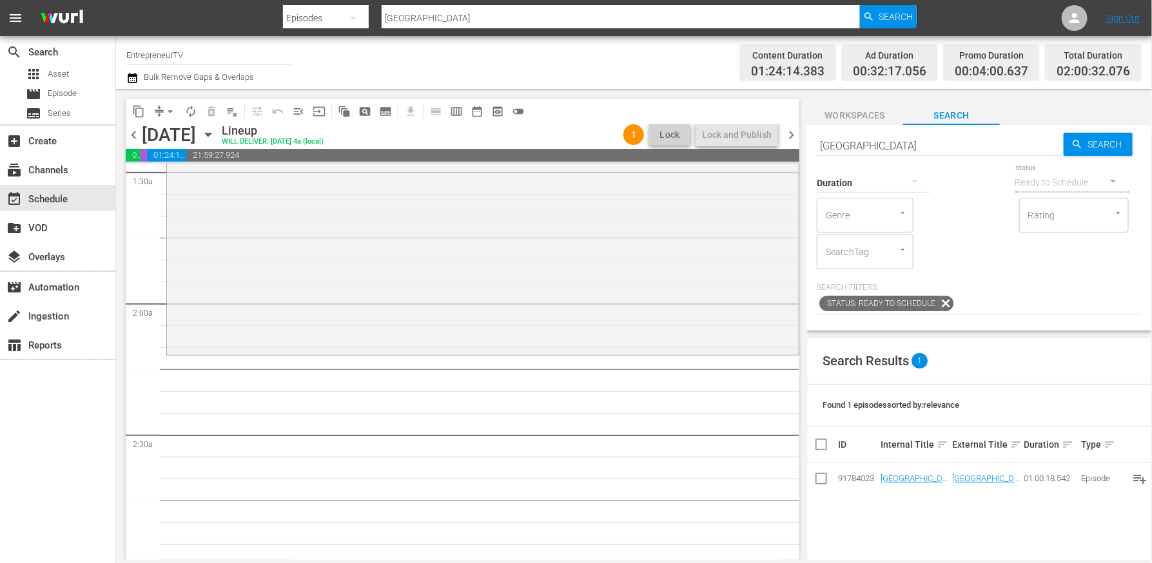
click at [972, 145] on input "[GEOGRAPHIC_DATA]" at bounding box center [939, 145] width 247 height 31
paste input "You've Got Dueling $100K Offers From Investors. So Who Do You Choose?"
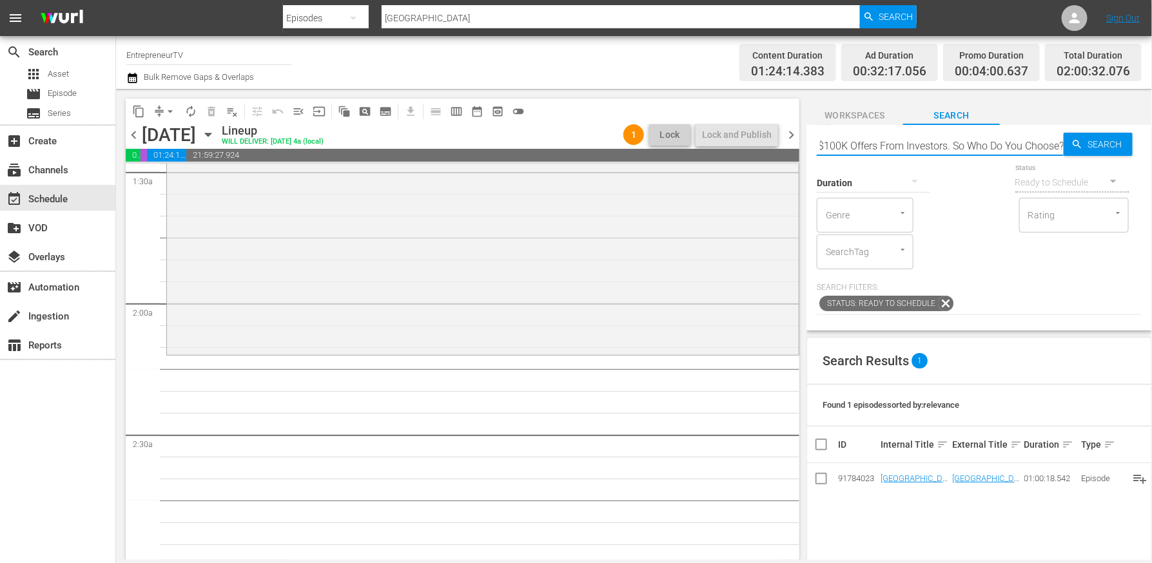
type input "You've Got Dueling $100K Offers From Investors. So Who Do You Choose?"
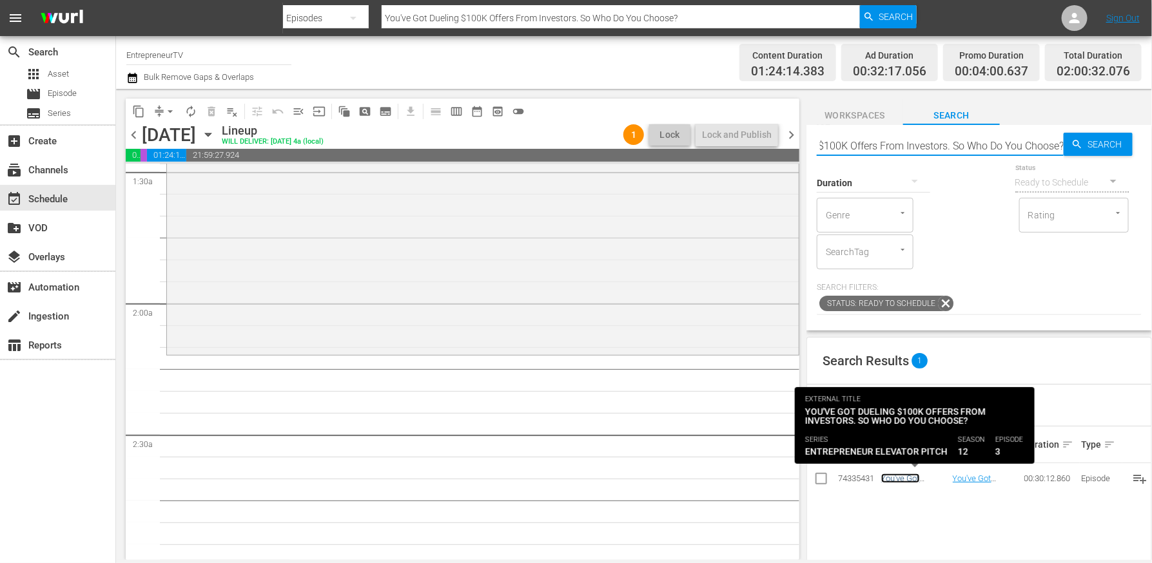
scroll to position [0, 0]
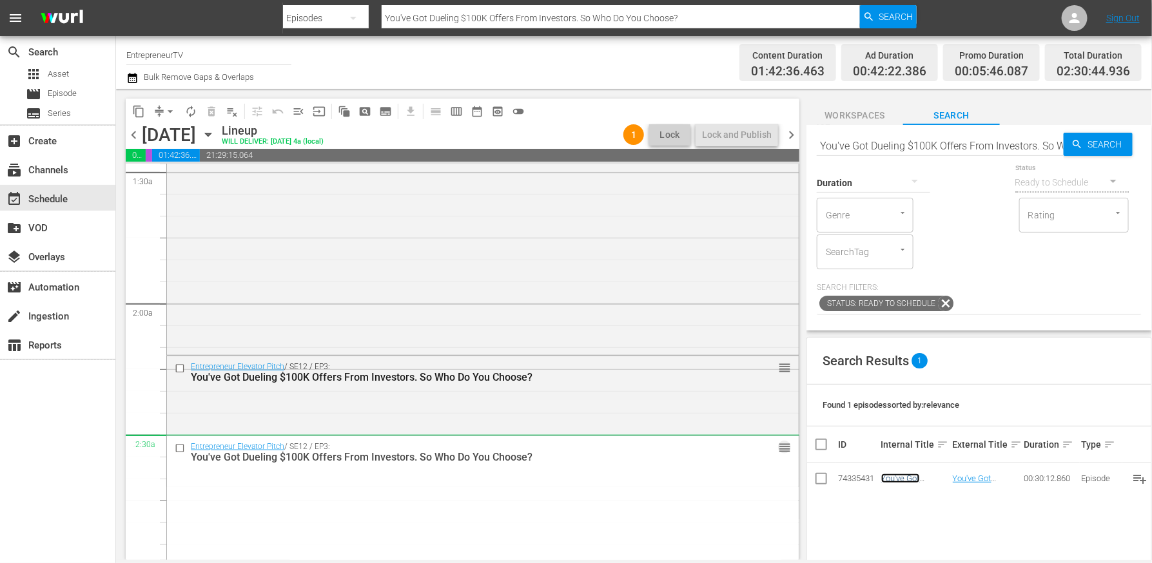
drag, startPoint x: 778, startPoint y: 367, endPoint x: 772, endPoint y: 439, distance: 71.8
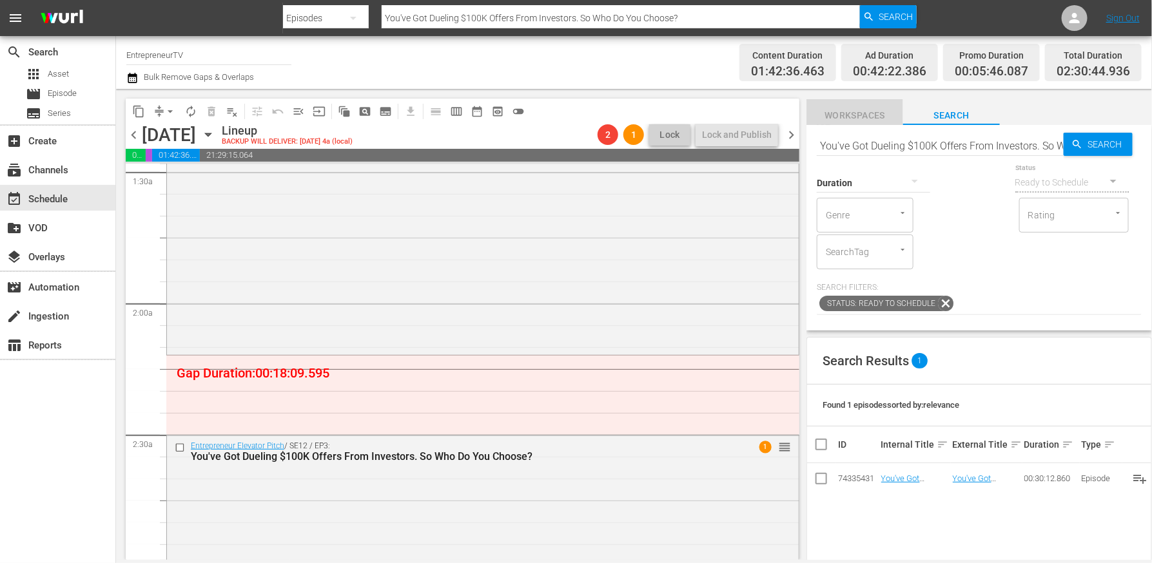
click at [856, 111] on span "Workspaces" at bounding box center [854, 116] width 97 height 16
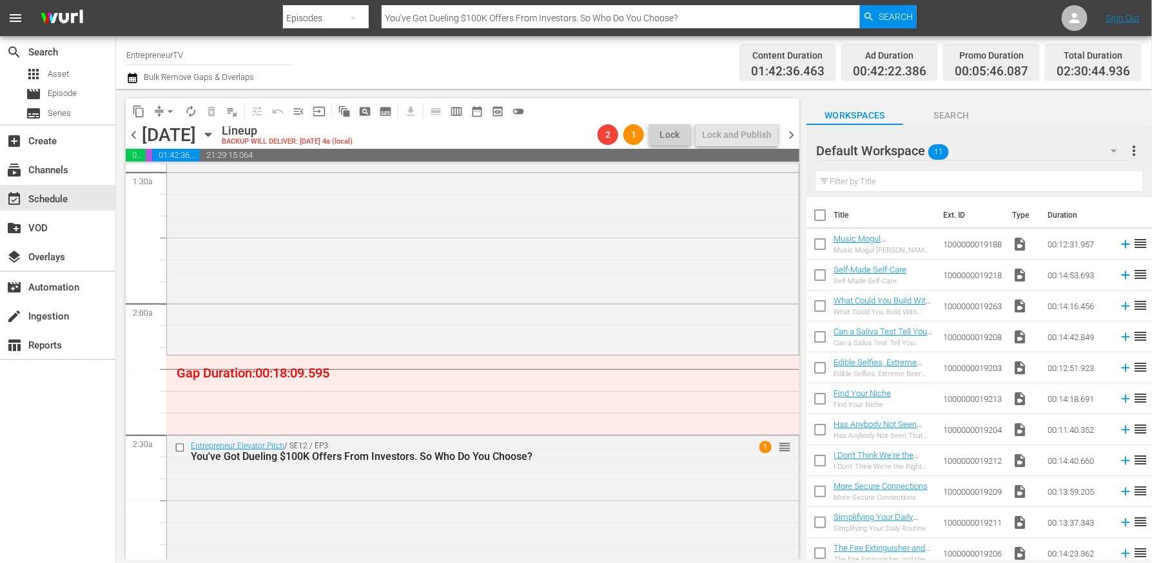
scroll to position [7, 0]
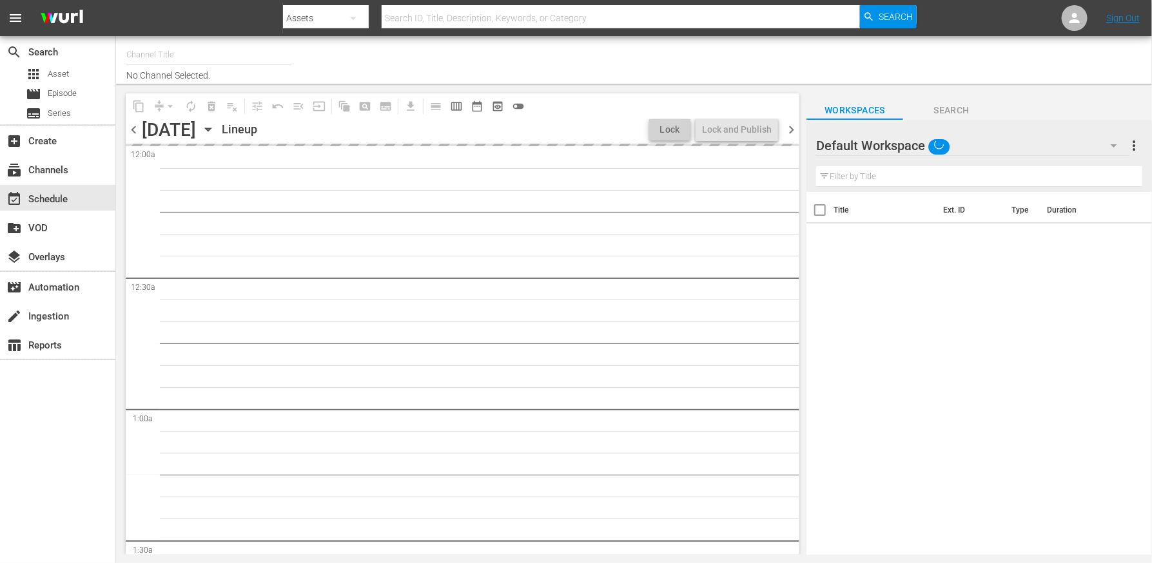
type input "EntrepreneurTV (1868)"
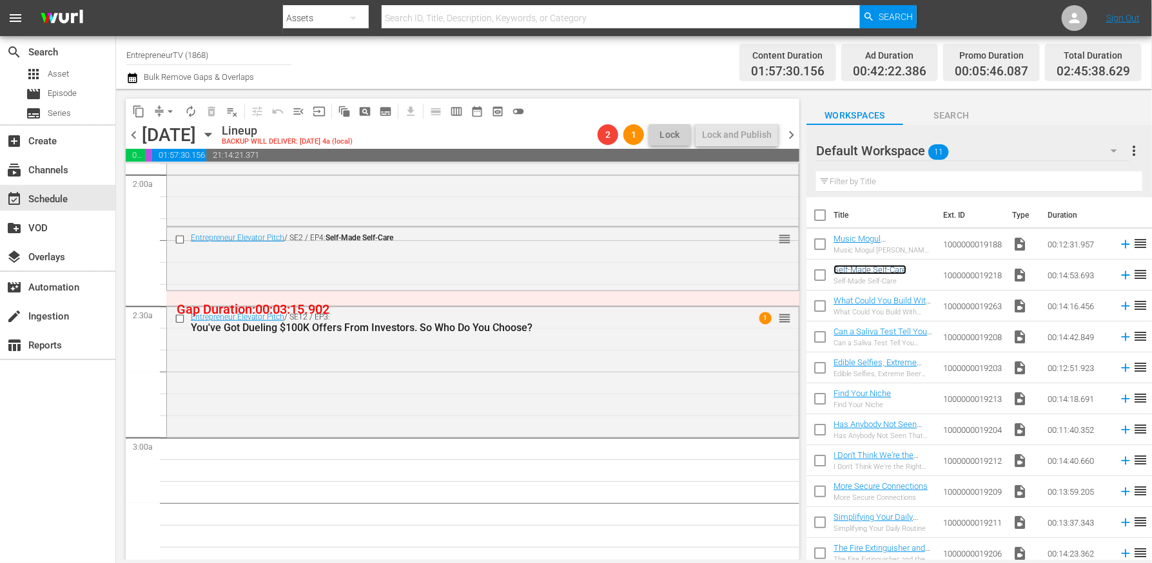
scroll to position [623, 0]
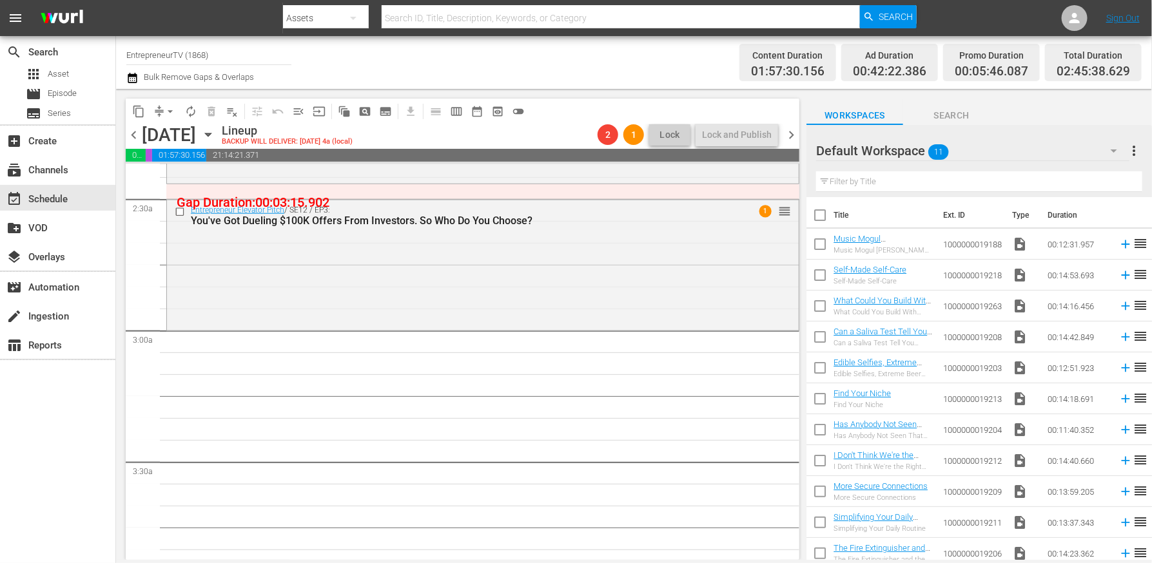
click at [947, 113] on span "Search" at bounding box center [951, 116] width 97 height 16
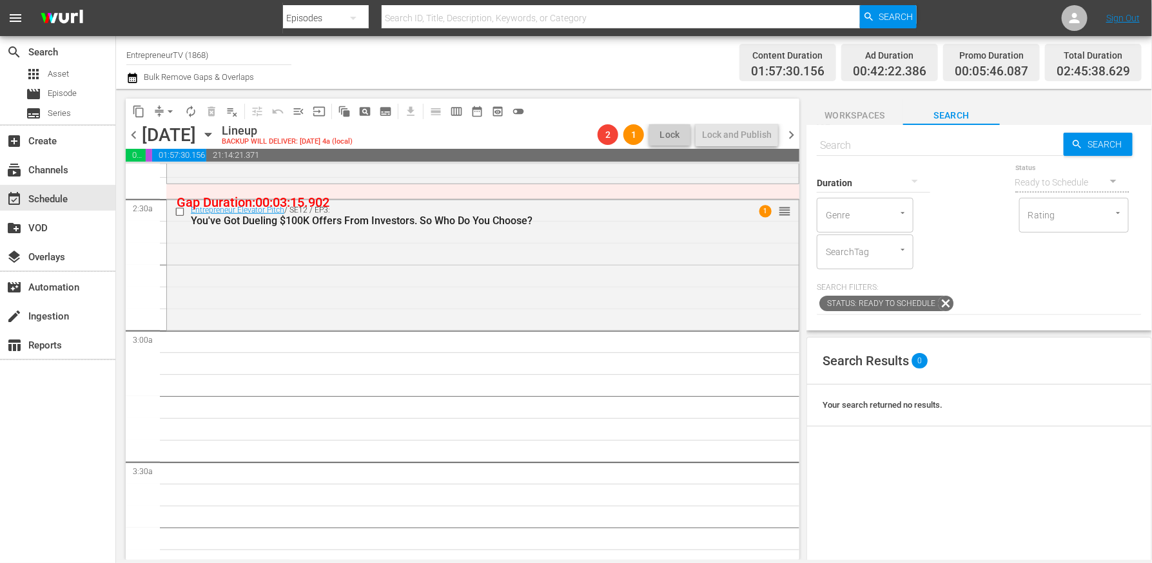
click at [904, 147] on input "text" at bounding box center [939, 145] width 247 height 31
paste input "Epic Elevator Pitch Disaster Takes a Shocking Twist You Have to See!"
type input "Epic Elevator Pitch Disaster Takes a Shocking Twist You Have to See!"
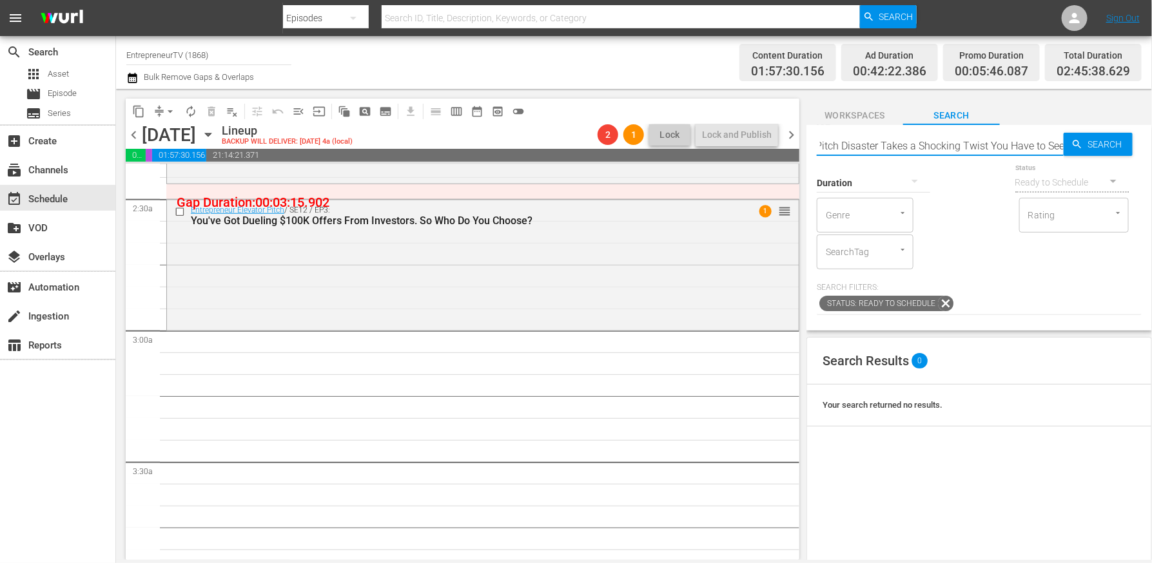
type input "Epic Elevator Pitch Disaster Takes a Shocking Twist You Have to See!"
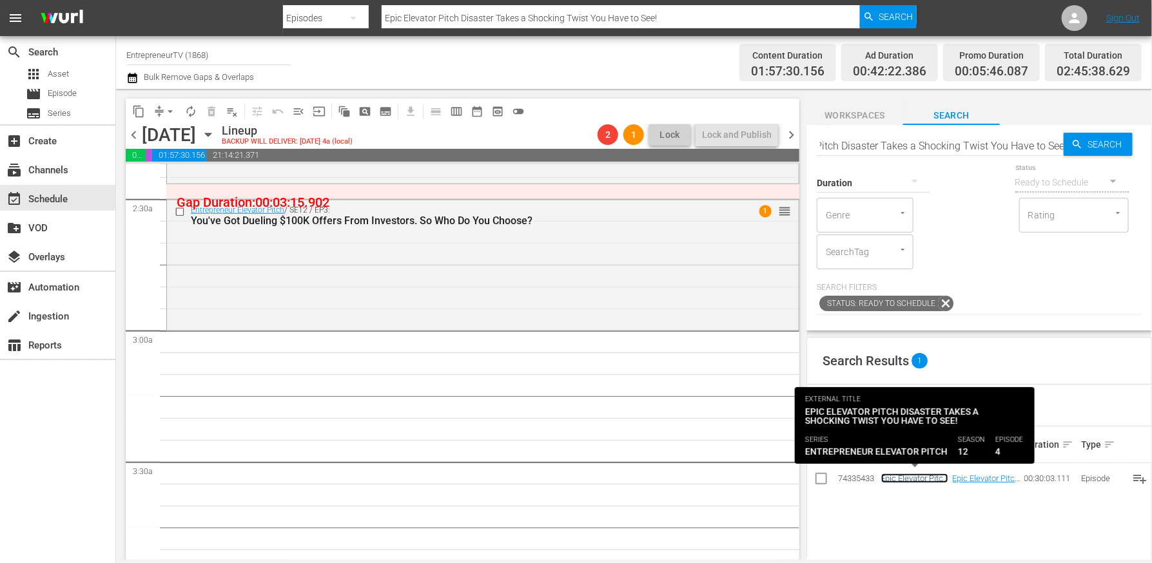
scroll to position [0, 0]
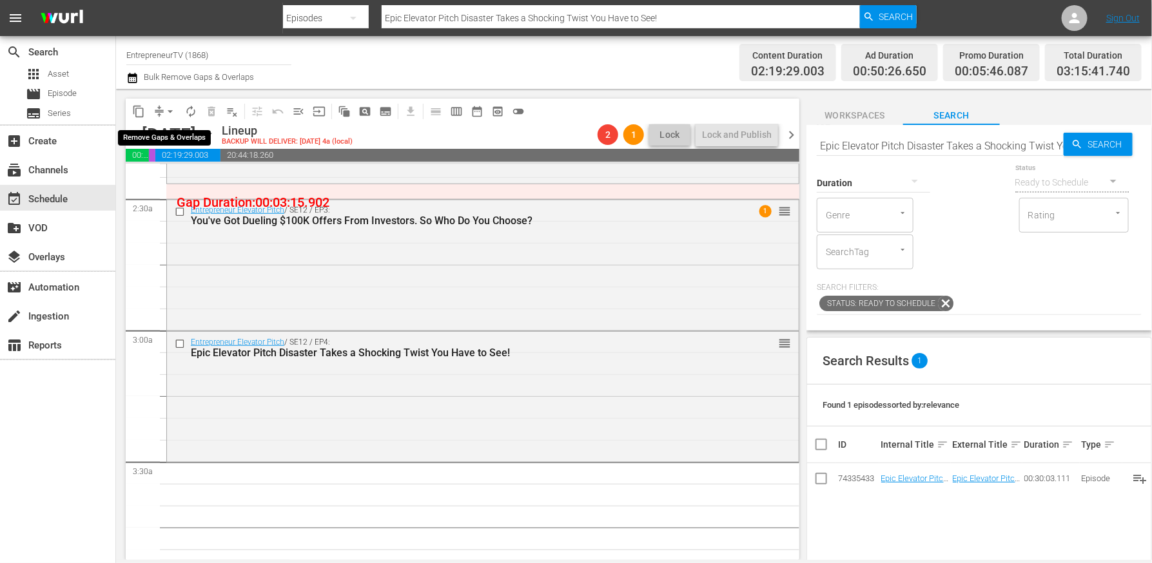
click at [172, 109] on span "arrow_drop_down" at bounding box center [170, 111] width 13 height 13
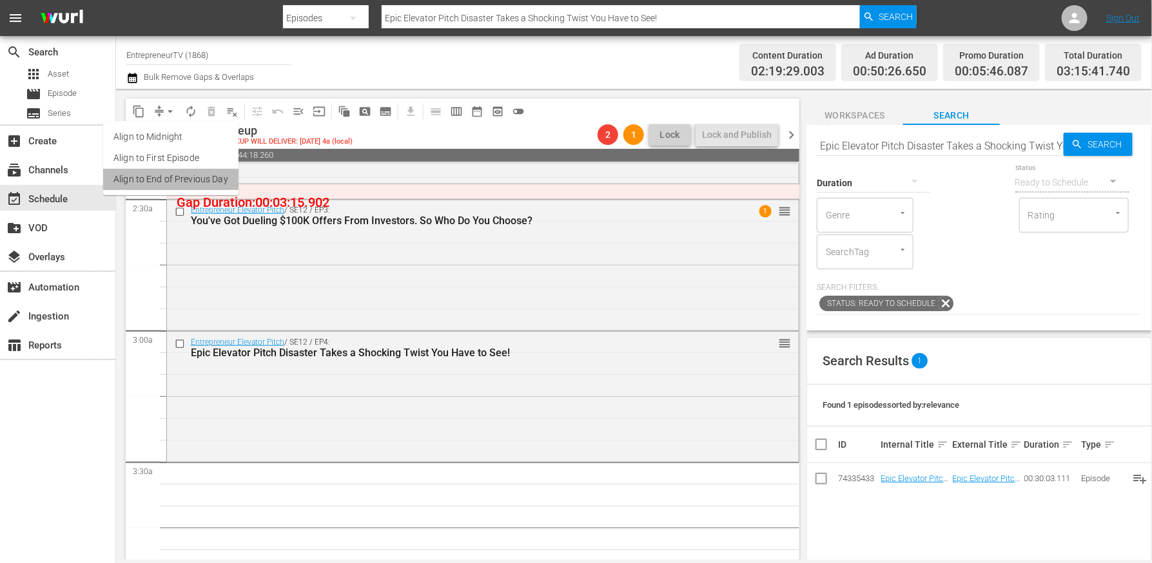
click at [197, 174] on li "Align to End of Previous Day" at bounding box center [170, 179] width 135 height 21
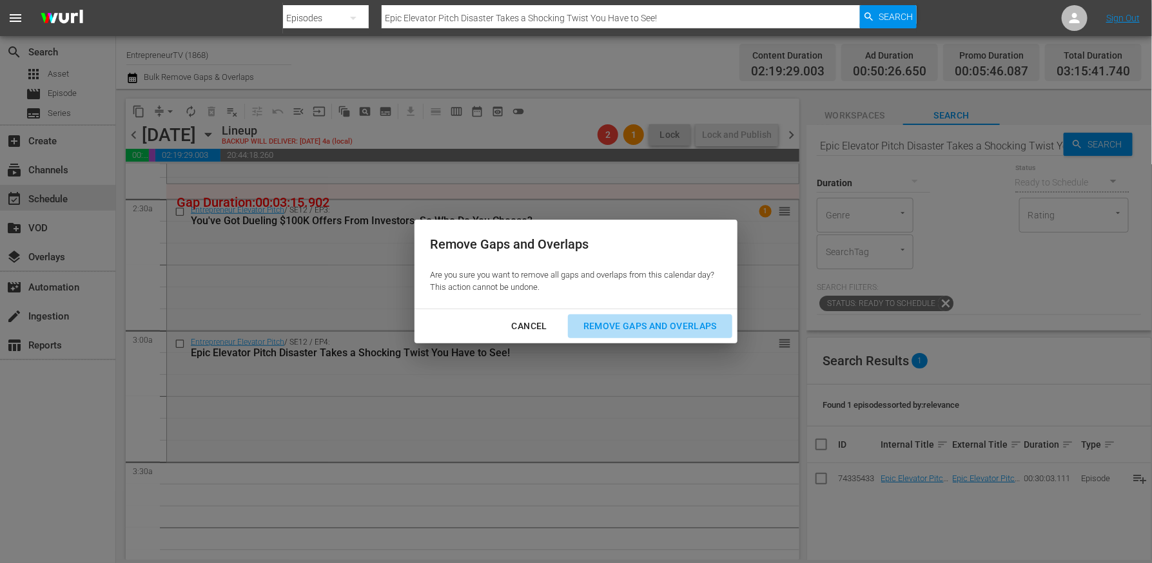
click at [642, 325] on div "Remove Gaps and Overlaps" at bounding box center [650, 326] width 154 height 16
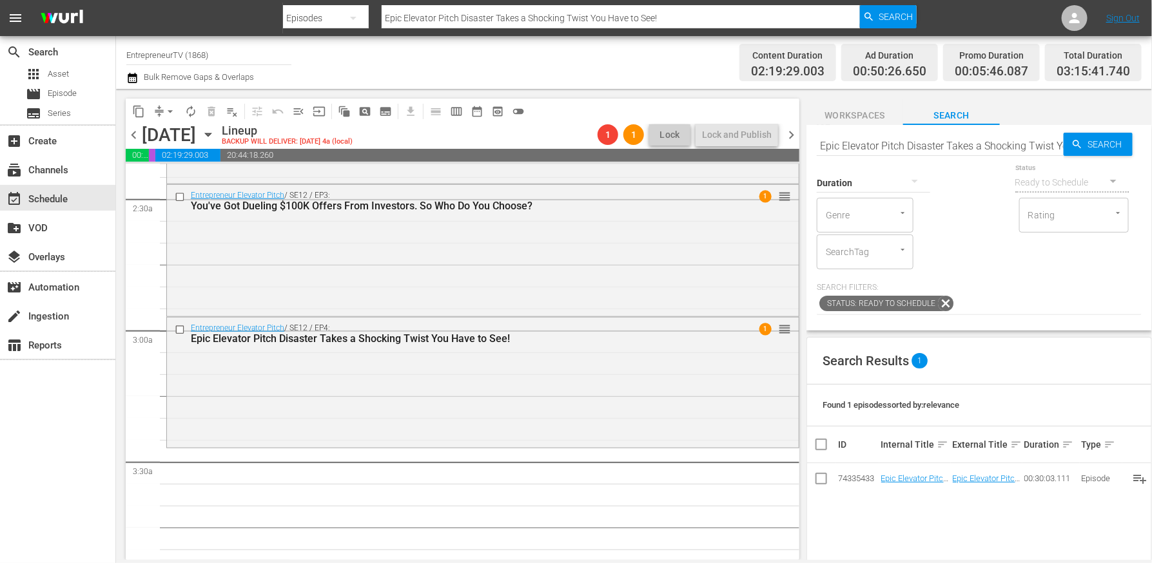
click at [940, 147] on input "Epic Elevator Pitch Disaster Takes a Shocking Twist You Have to See!" at bounding box center [939, 145] width 247 height 31
type input "Mindvalley"
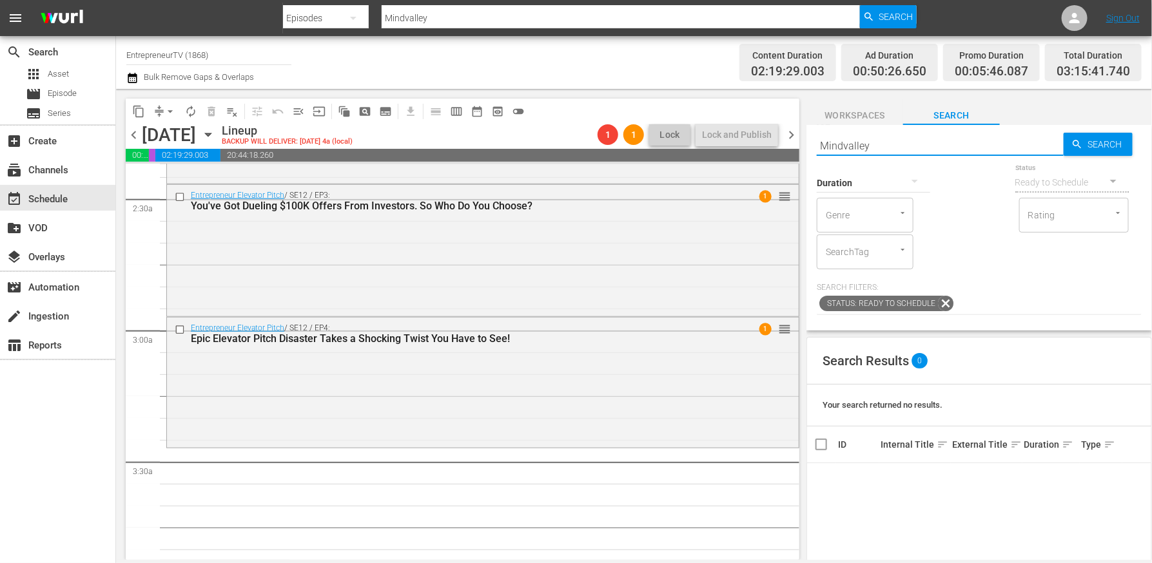
click at [869, 148] on input "Mindvalley" at bounding box center [939, 145] width 247 height 31
paste input "The Four Rules of Life that Change Your View of Everything | [PERSON_NAME]"
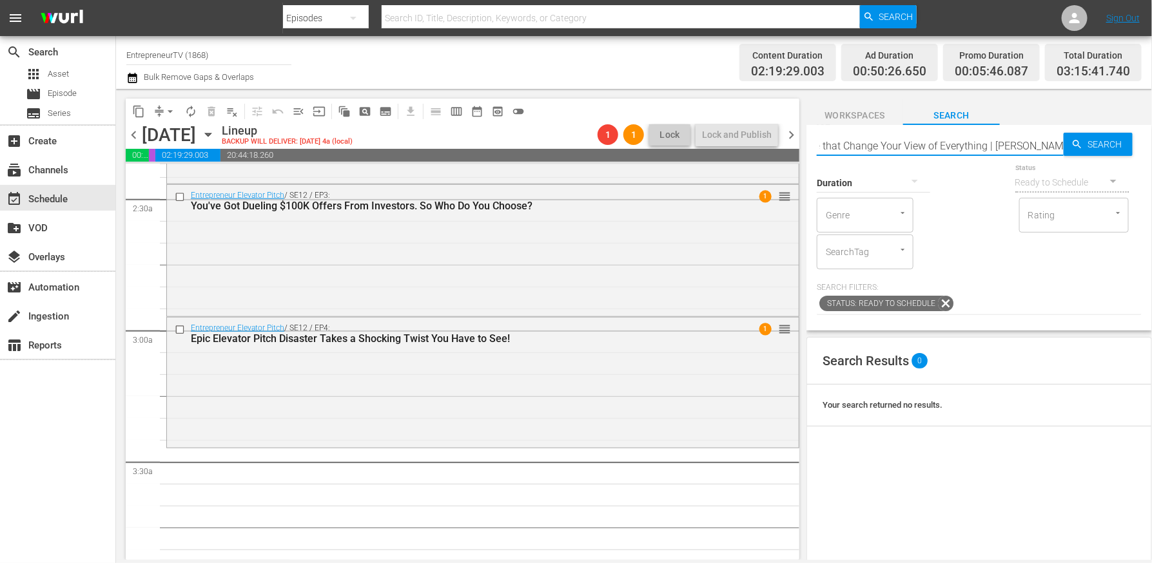
type input "The Four Rules of Life that Change Your View of Everything | [PERSON_NAME]"
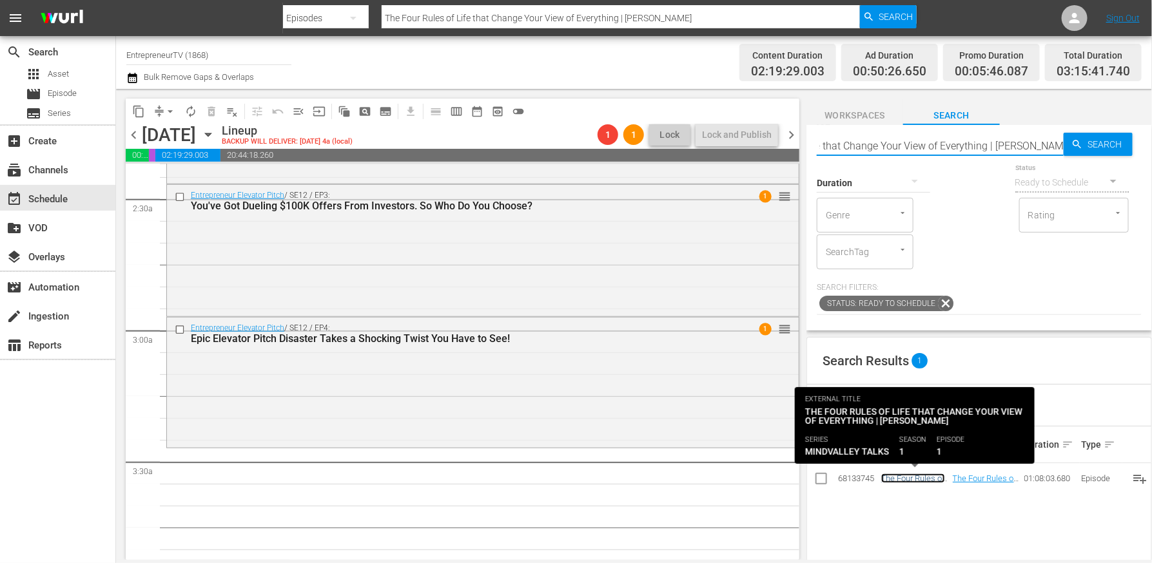
scroll to position [0, 0]
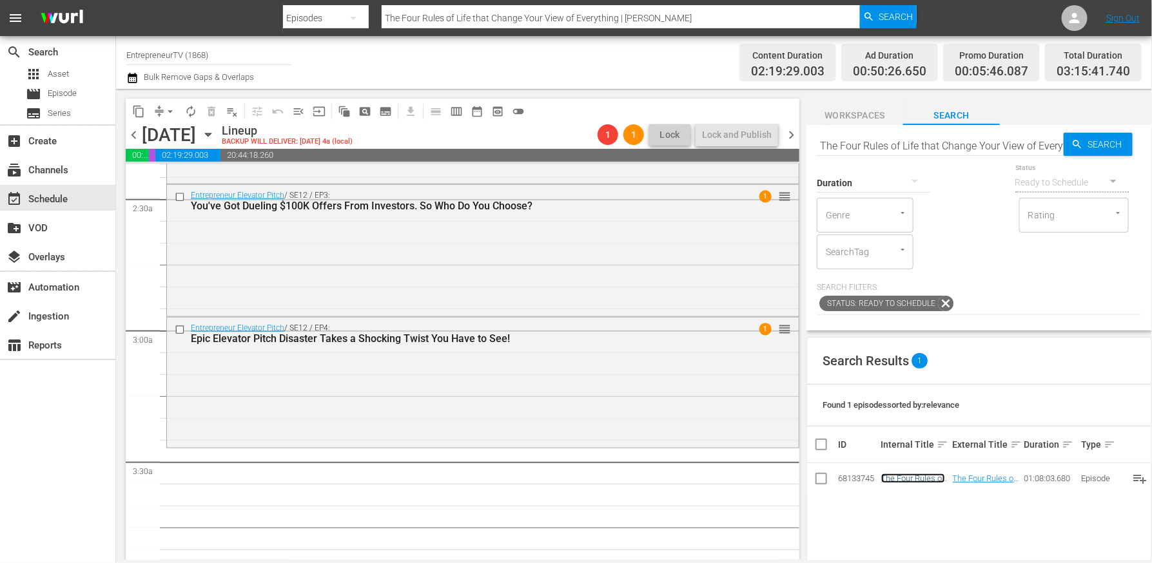
click link "The Four Rules of Life that Change Your View of Everything | [PERSON_NAME]" at bounding box center [913, 498] width 64 height 48
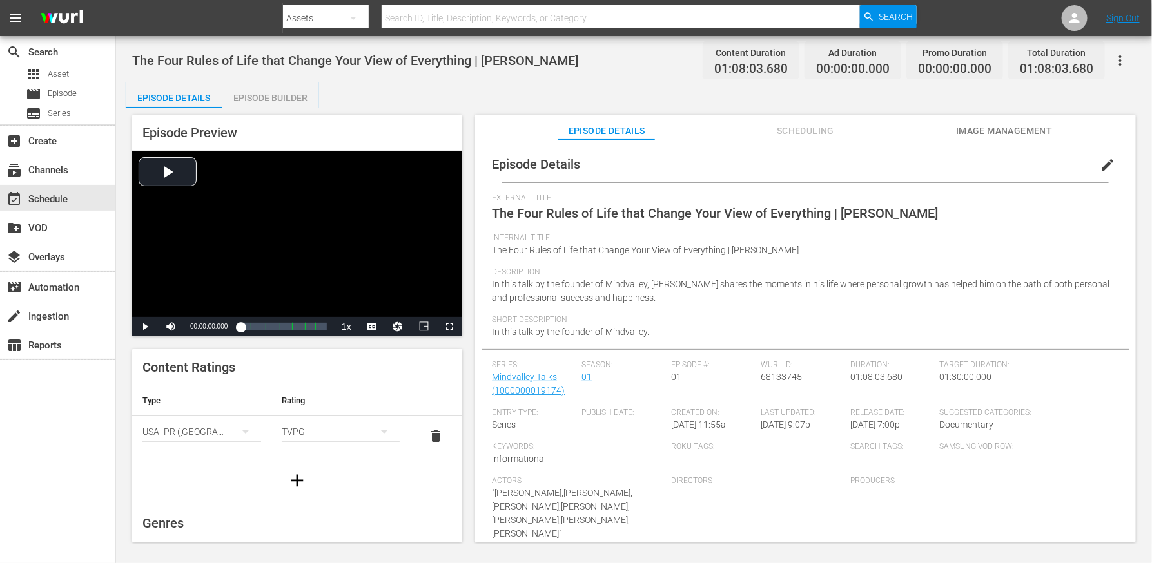
click at [253, 97] on div "Episode Builder" at bounding box center [270, 97] width 97 height 31
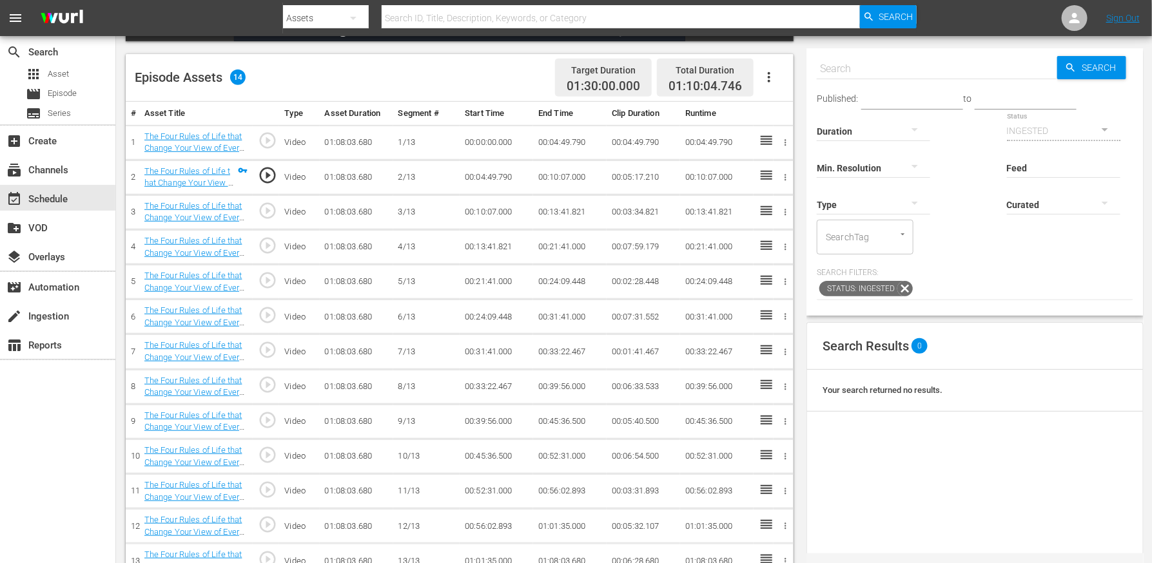
scroll to position [343, 0]
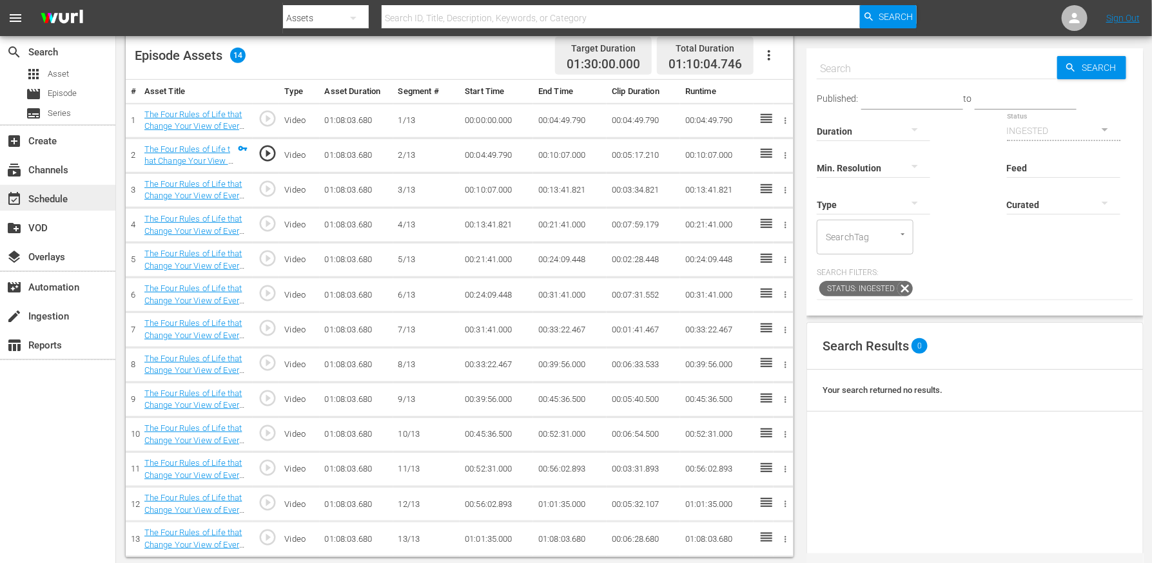
click at [63, 199] on div "event_available Schedule" at bounding box center [36, 197] width 72 height 12
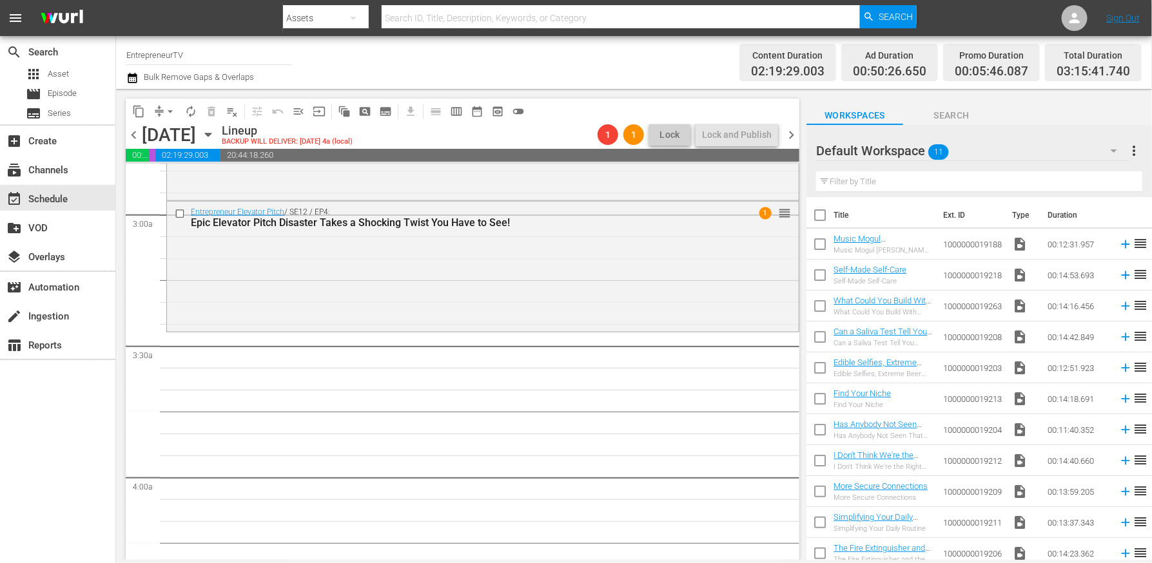
scroll to position [742, 0]
click at [942, 112] on span "Search" at bounding box center [951, 116] width 97 height 16
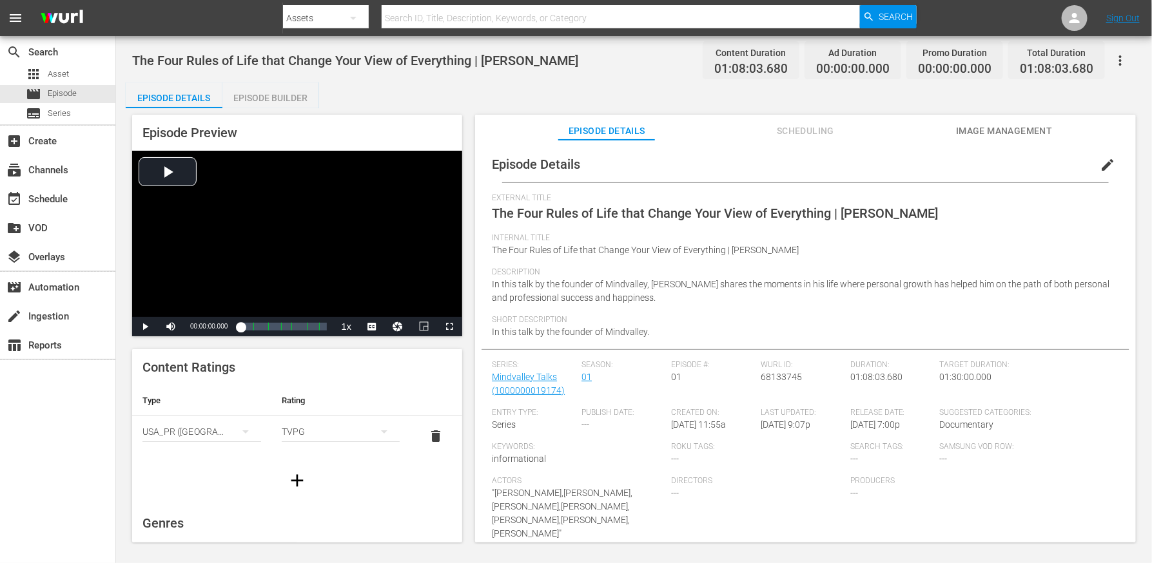
click at [282, 94] on div "Episode Builder" at bounding box center [270, 97] width 97 height 31
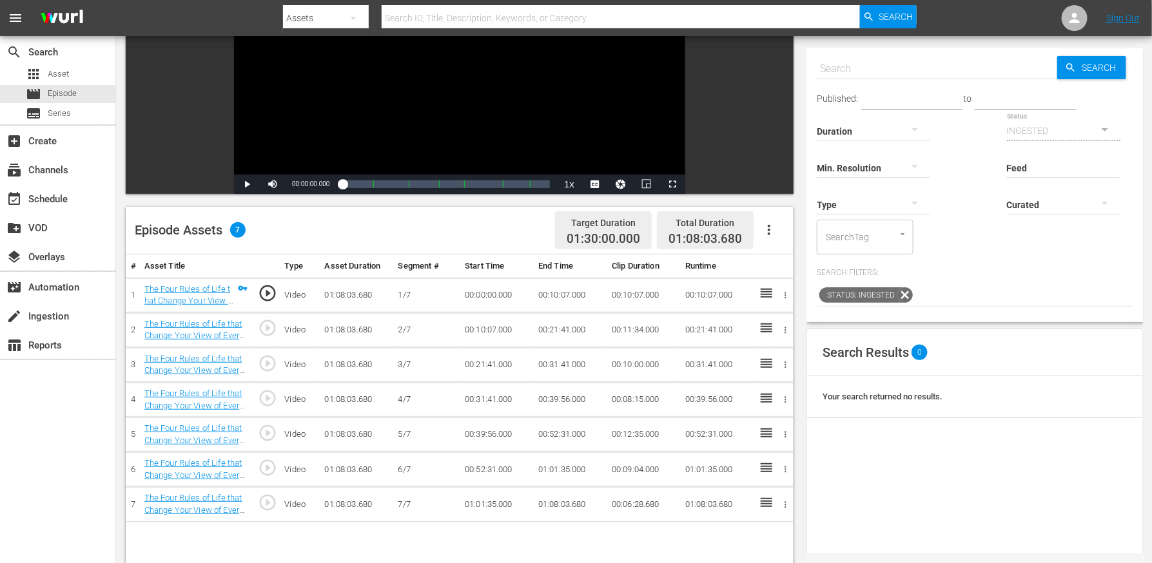
scroll to position [171, 0]
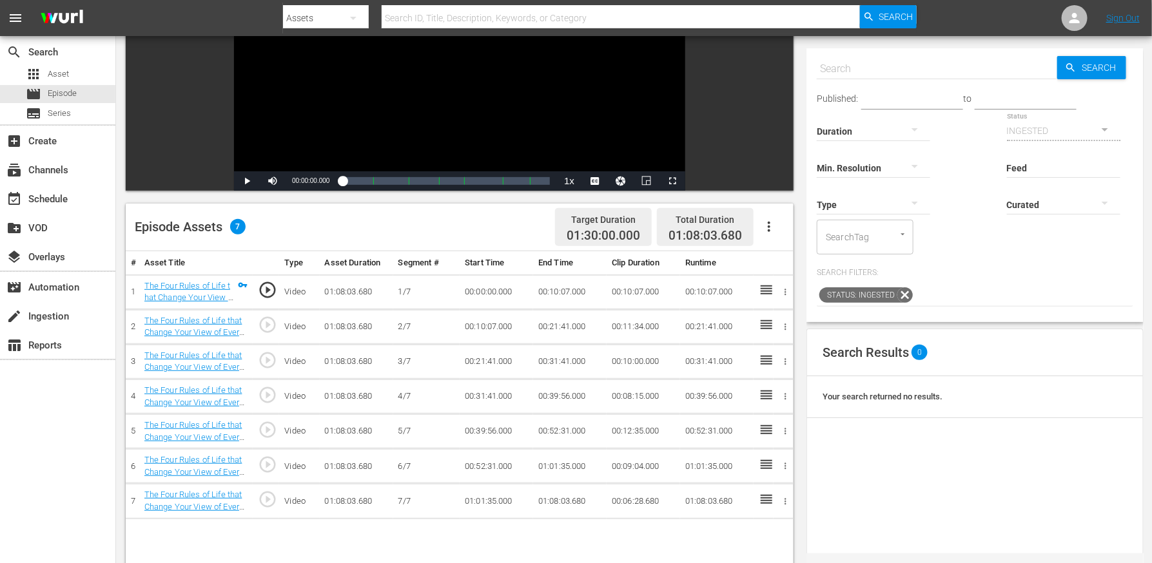
click at [766, 229] on icon "button" at bounding box center [768, 226] width 15 height 15
click at [775, 238] on div "Edit Cue Points" at bounding box center [808, 232] width 88 height 31
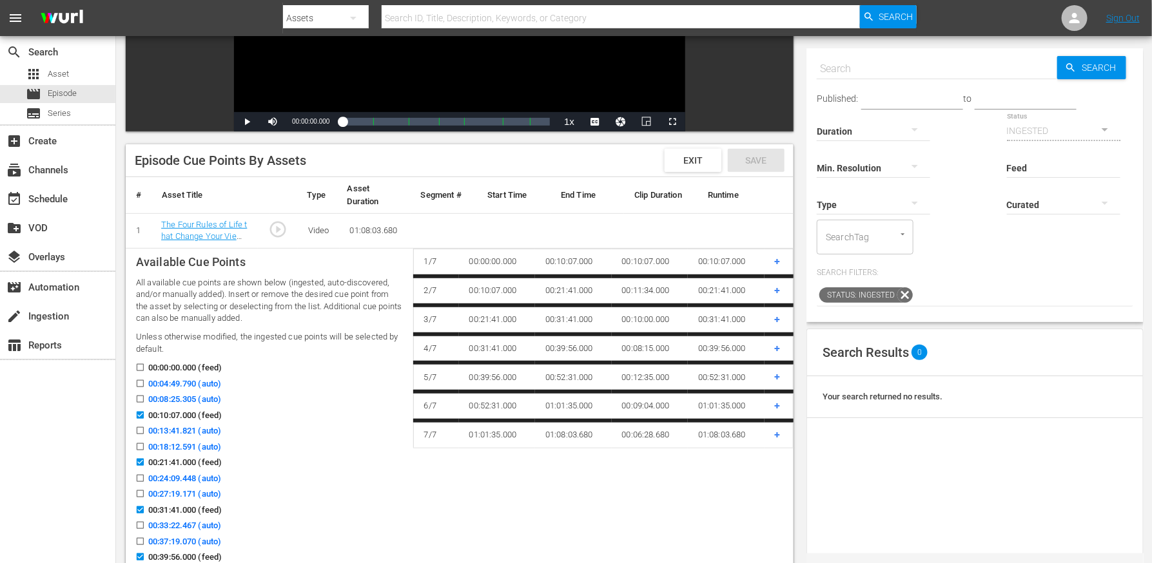
scroll to position [261, 0]
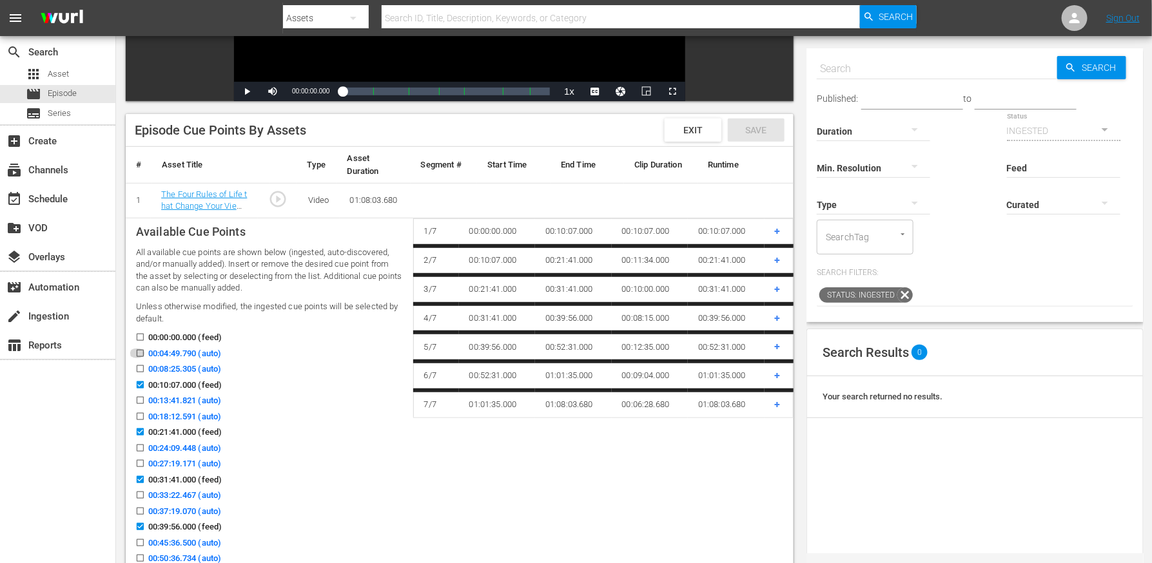
click at [140, 356] on input "00:04:49.790 (auto)" at bounding box center [137, 356] width 16 height 10
checkbox input "true"
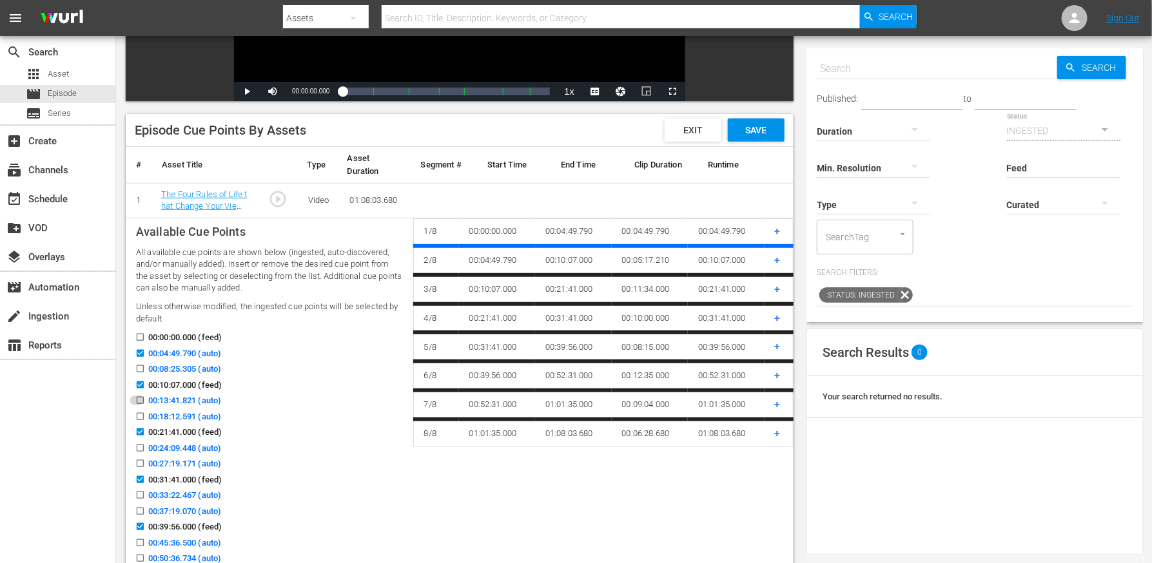
click at [139, 402] on input "00:13:41.821 (auto)" at bounding box center [137, 403] width 16 height 10
checkbox input "true"
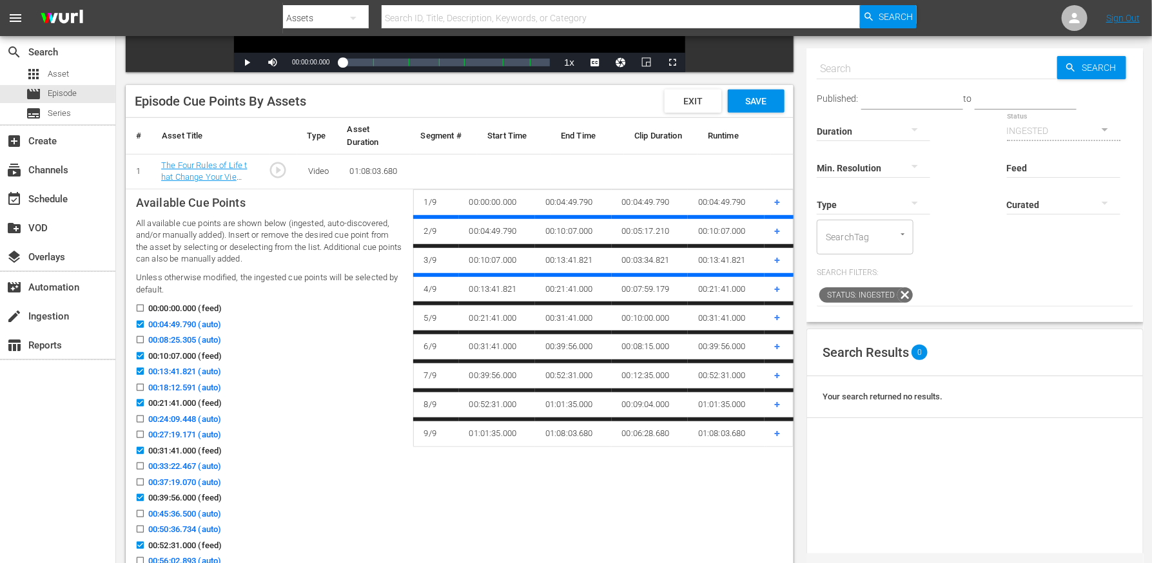
scroll to position [293, 0]
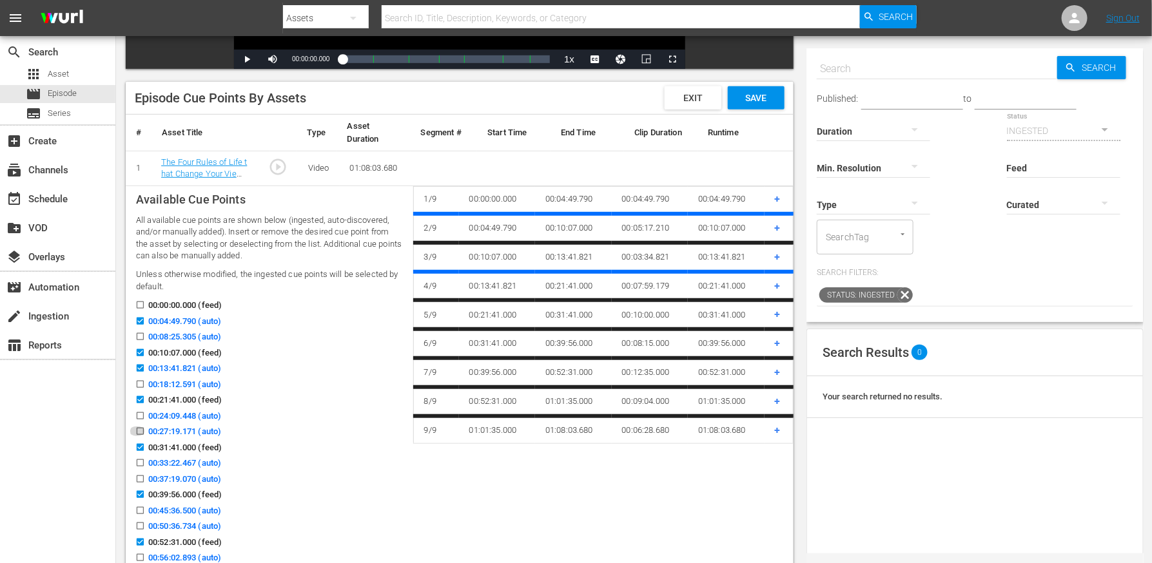
click at [137, 429] on input "00:27:19.171 (auto)" at bounding box center [137, 434] width 16 height 10
checkbox input "true"
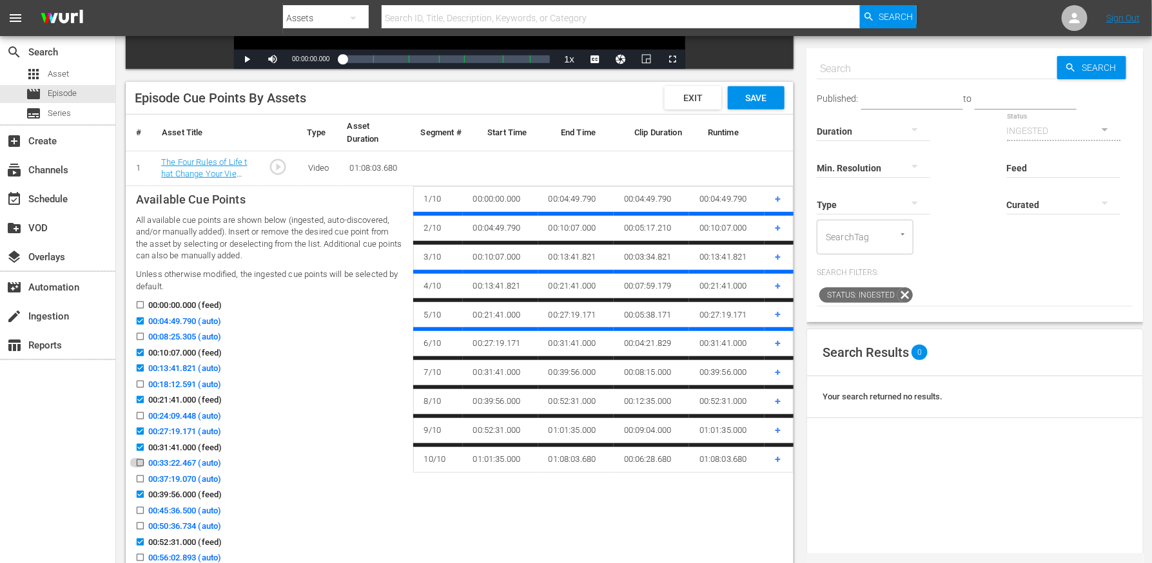
click at [140, 463] on input "00:33:22.467 (auto)" at bounding box center [137, 466] width 16 height 10
checkbox input "true"
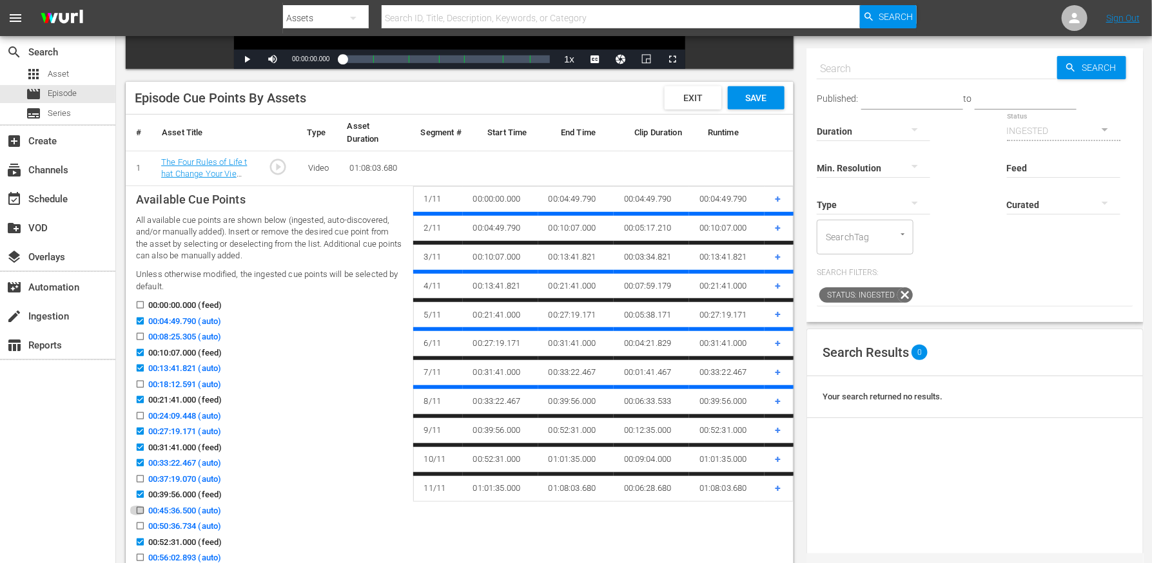
click at [140, 510] on input "00:45:36.500 (auto)" at bounding box center [137, 513] width 16 height 10
checkbox input "true"
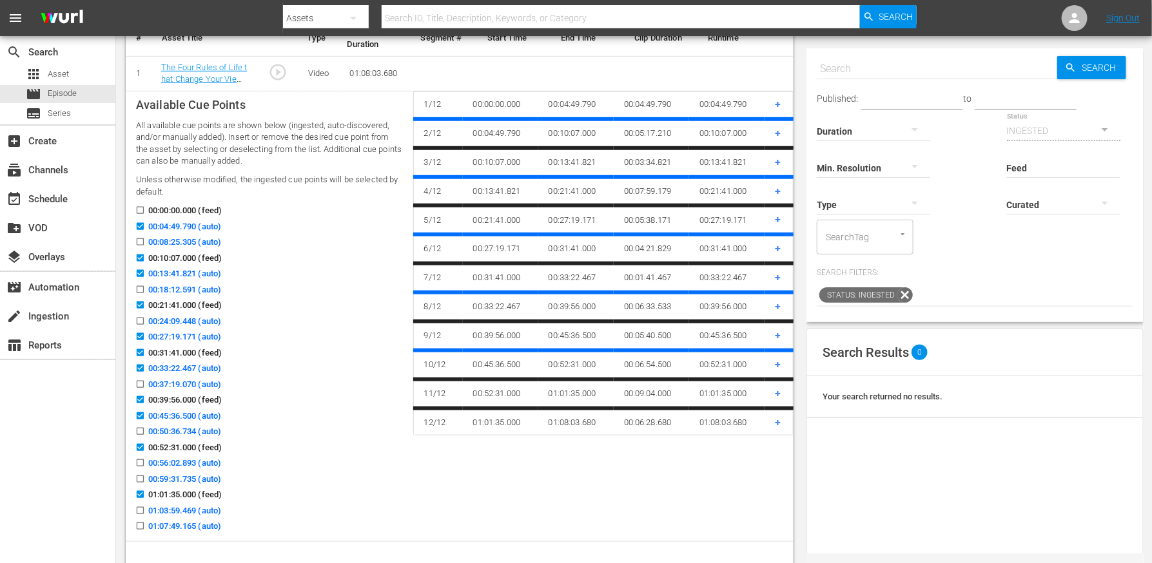
scroll to position [407, 0]
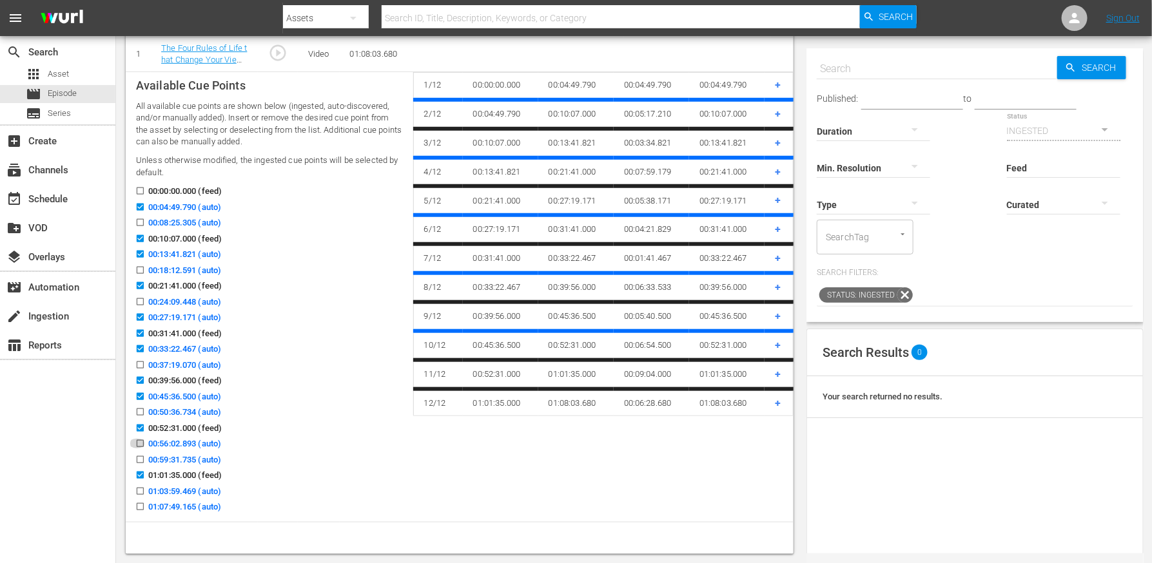
click at [140, 449] on input "00:56:02.893 (auto)" at bounding box center [137, 446] width 16 height 10
checkbox input "true"
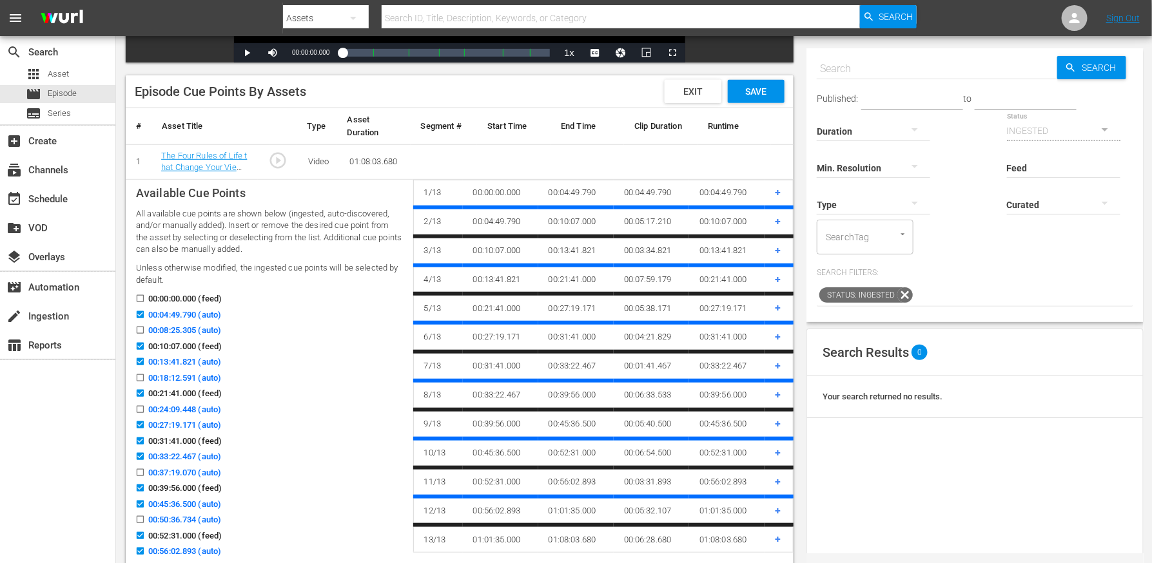
scroll to position [113, 0]
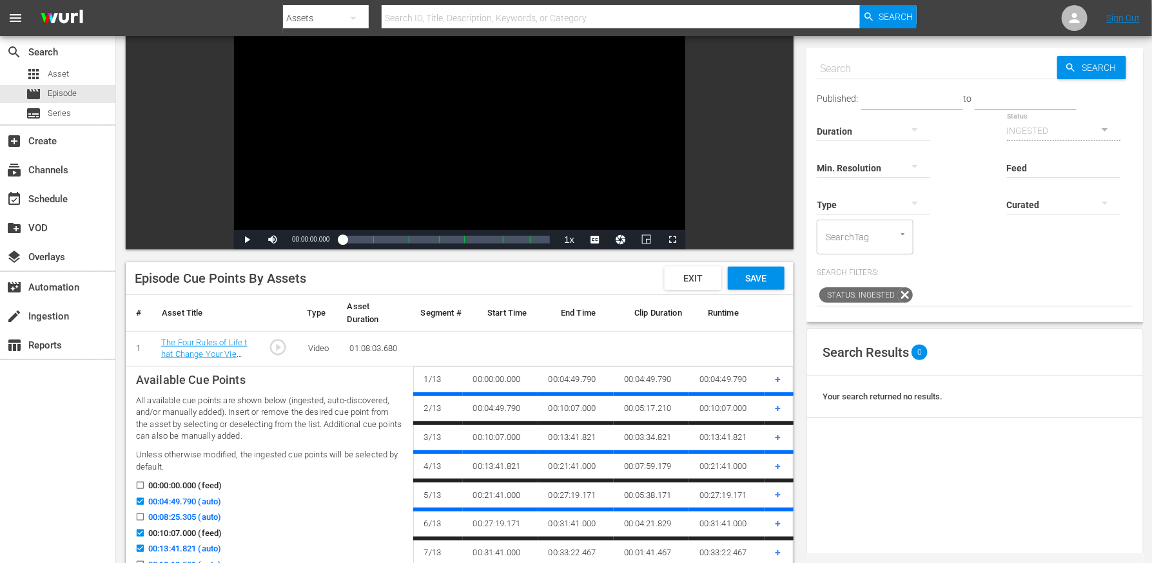
checkbox input "false"
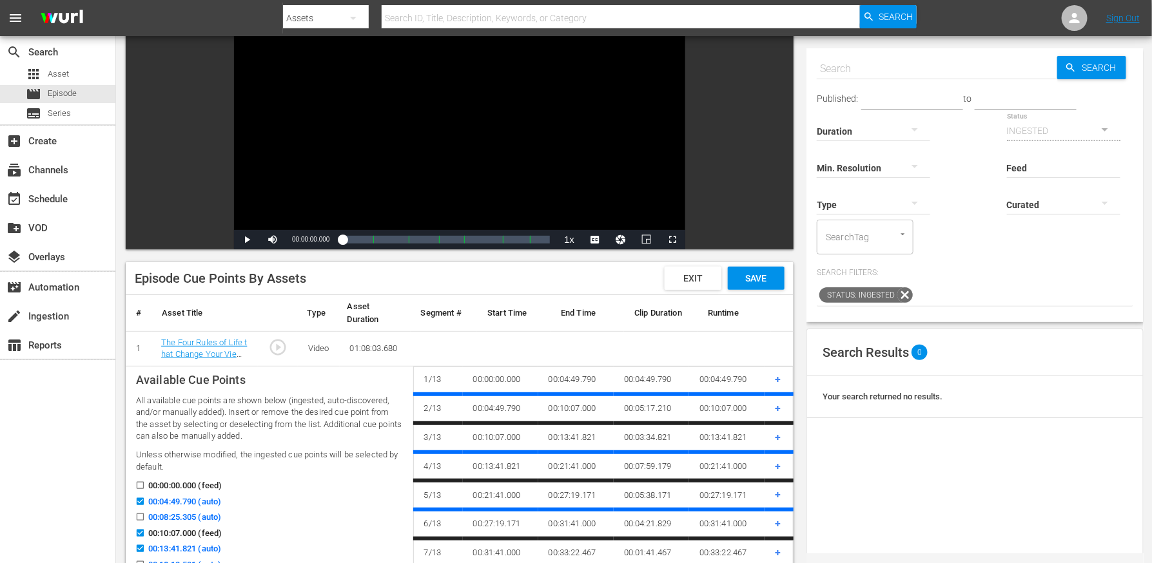
checkbox input "false"
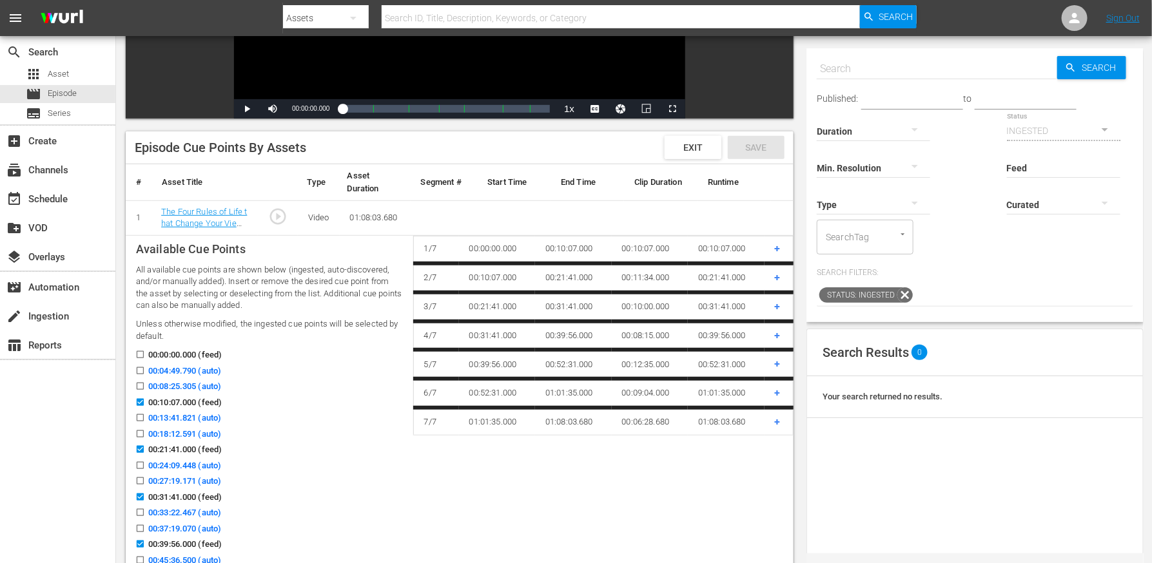
scroll to position [272, 0]
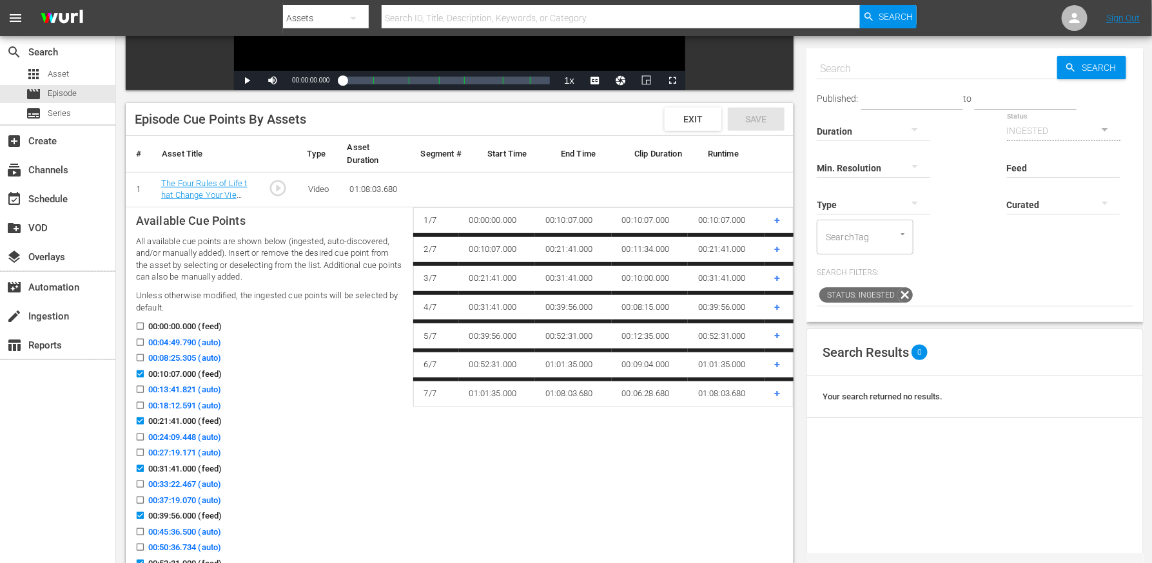
click at [142, 345] on input "00:04:49.790 (auto)" at bounding box center [137, 345] width 16 height 10
checkbox input "true"
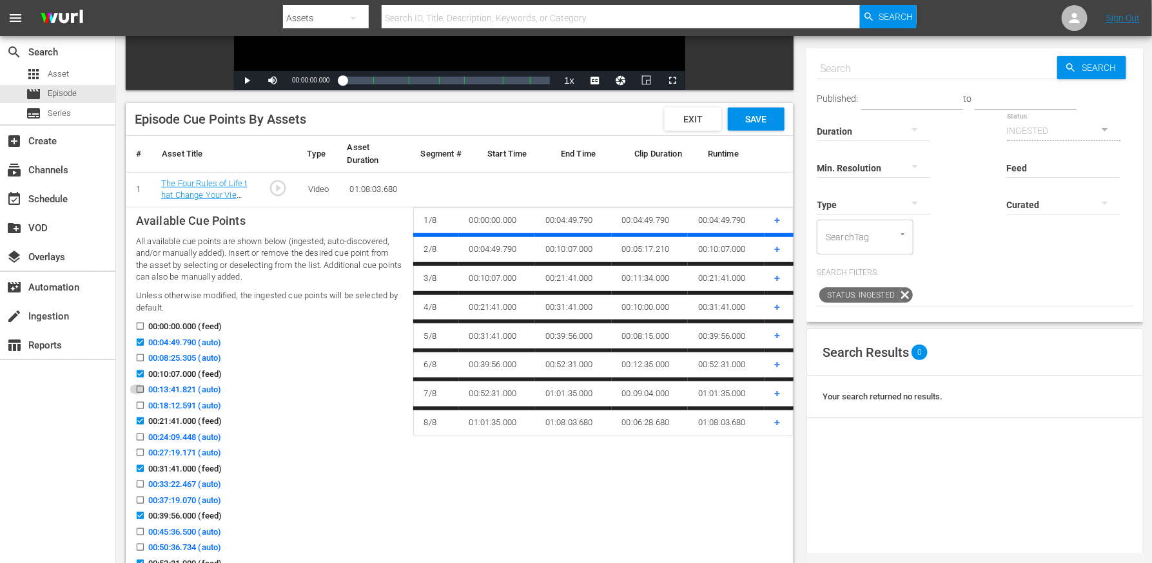
click at [142, 390] on input "00:13:41.821 (auto)" at bounding box center [137, 392] width 16 height 10
checkbox input "true"
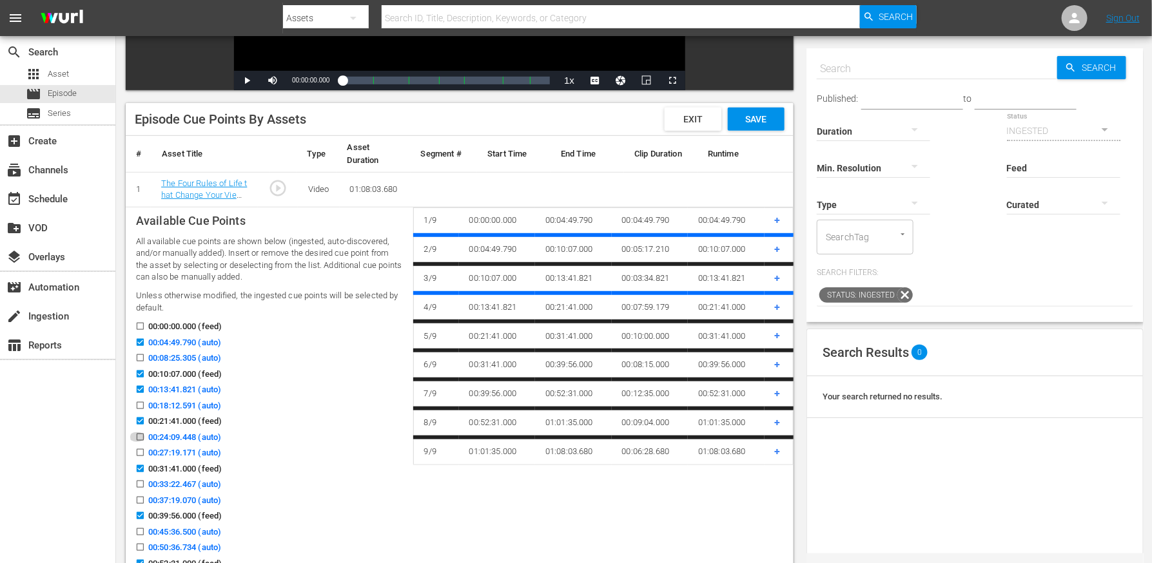
click at [139, 435] on input "00:24:09.448 (auto)" at bounding box center [137, 440] width 16 height 10
checkbox input "true"
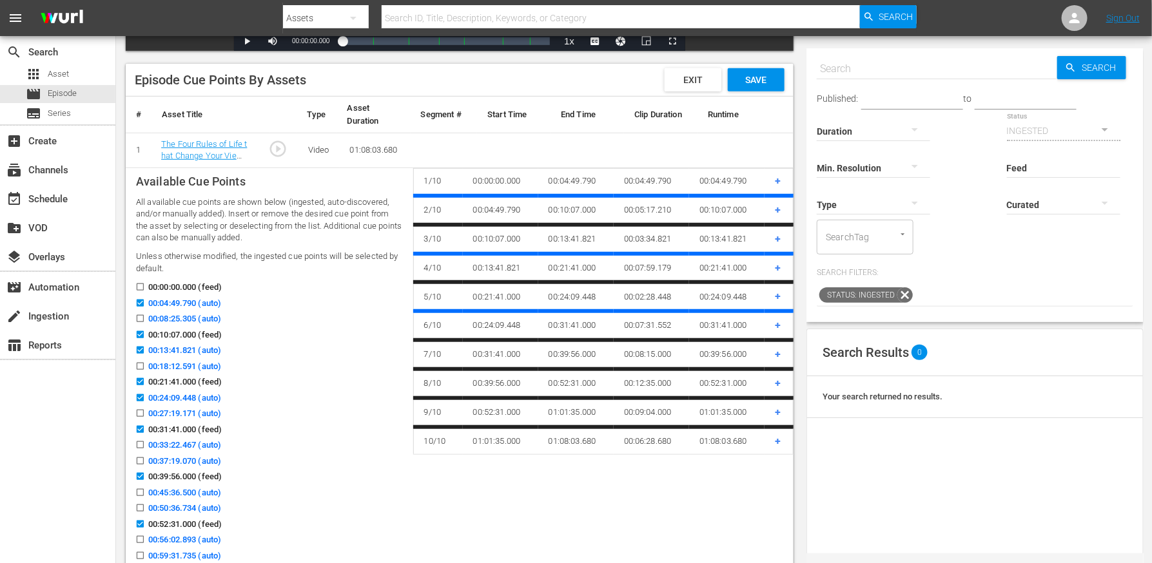
scroll to position [313, 0]
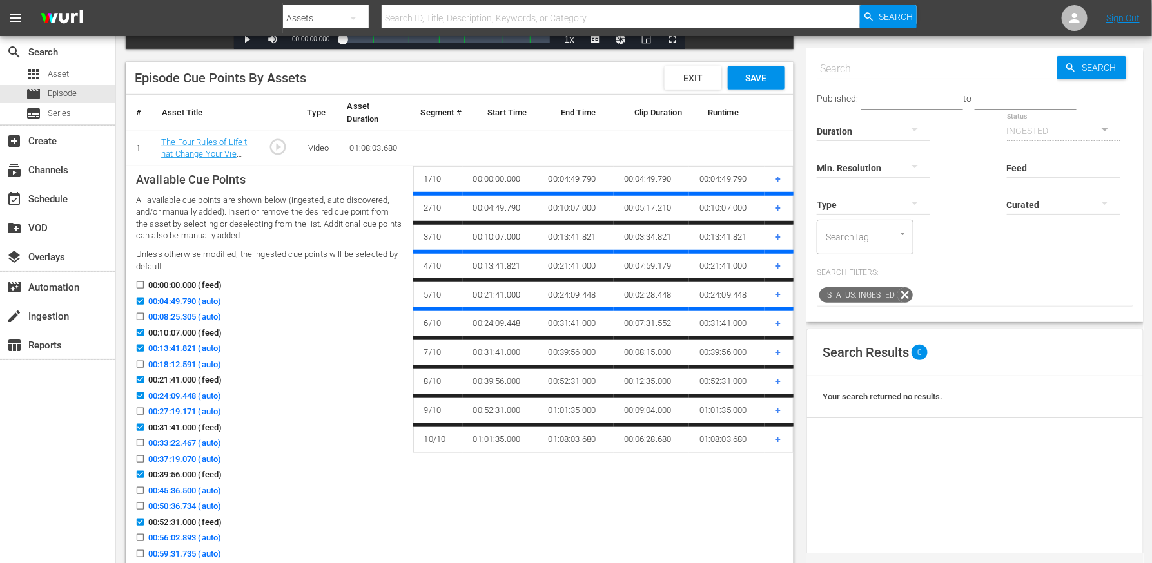
click at [139, 446] on input "00:33:22.467 (auto)" at bounding box center [137, 446] width 16 height 10
checkbox input "true"
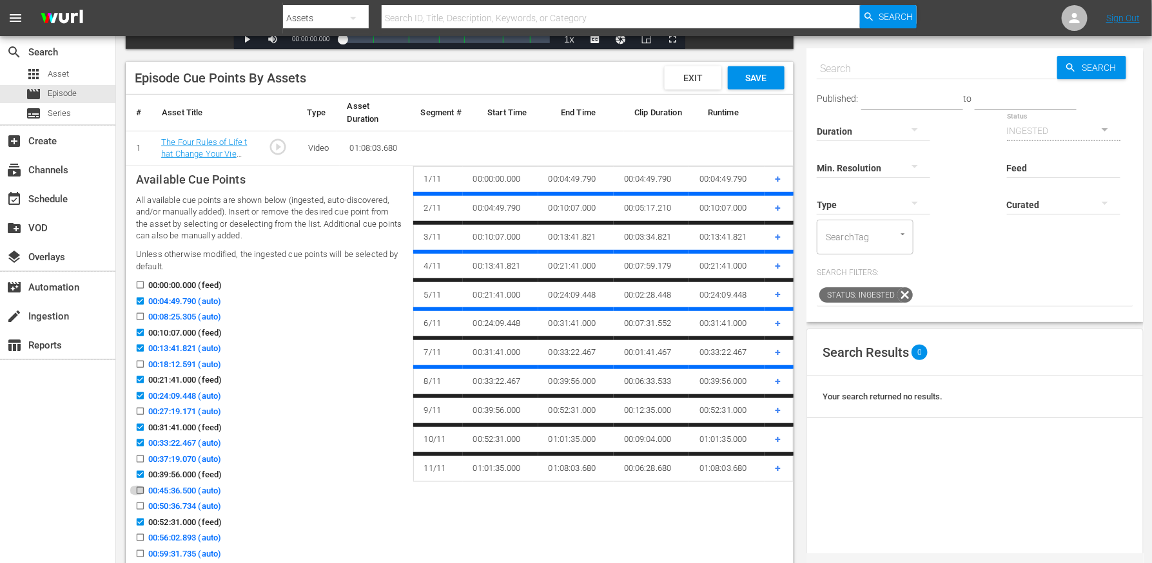
click at [140, 492] on input "00:45:36.500 (auto)" at bounding box center [137, 493] width 16 height 10
checkbox input "true"
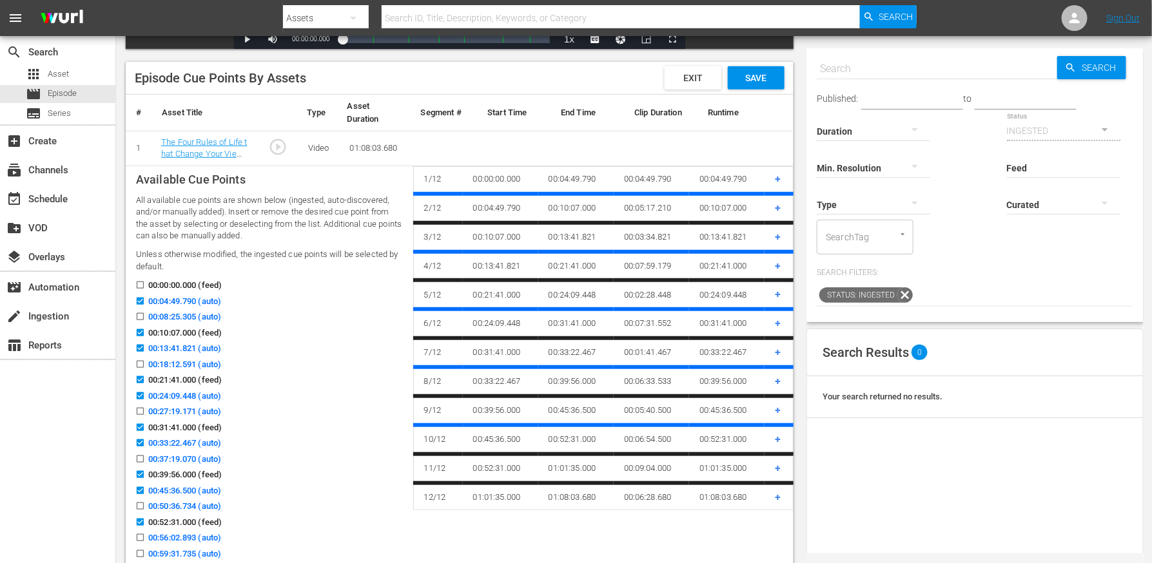
scroll to position [348, 0]
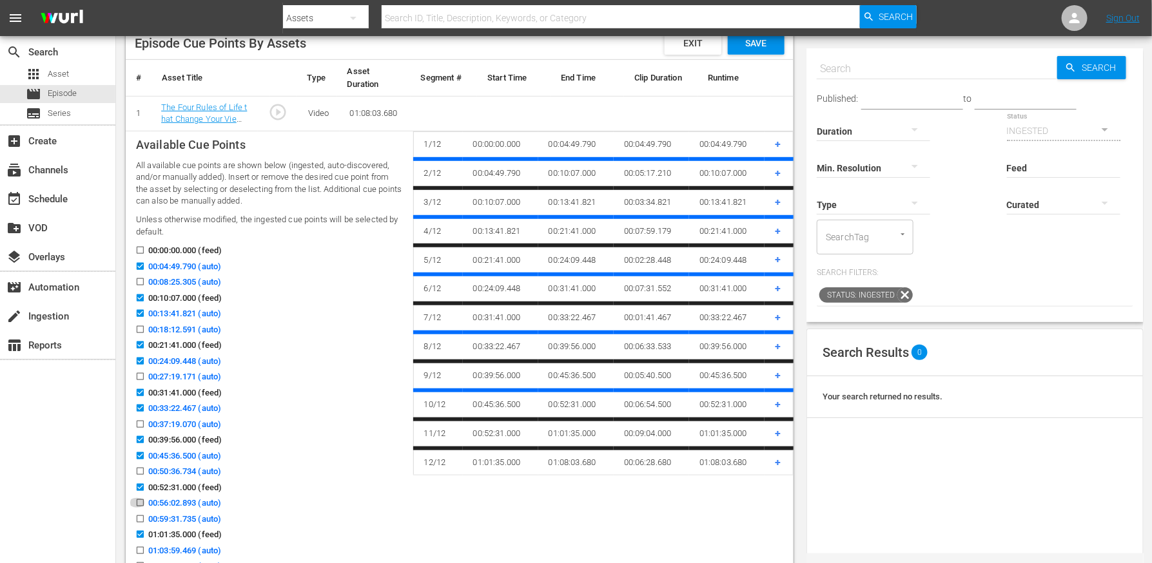
click at [142, 505] on input "00:56:02.893 (auto)" at bounding box center [137, 506] width 16 height 10
checkbox input "true"
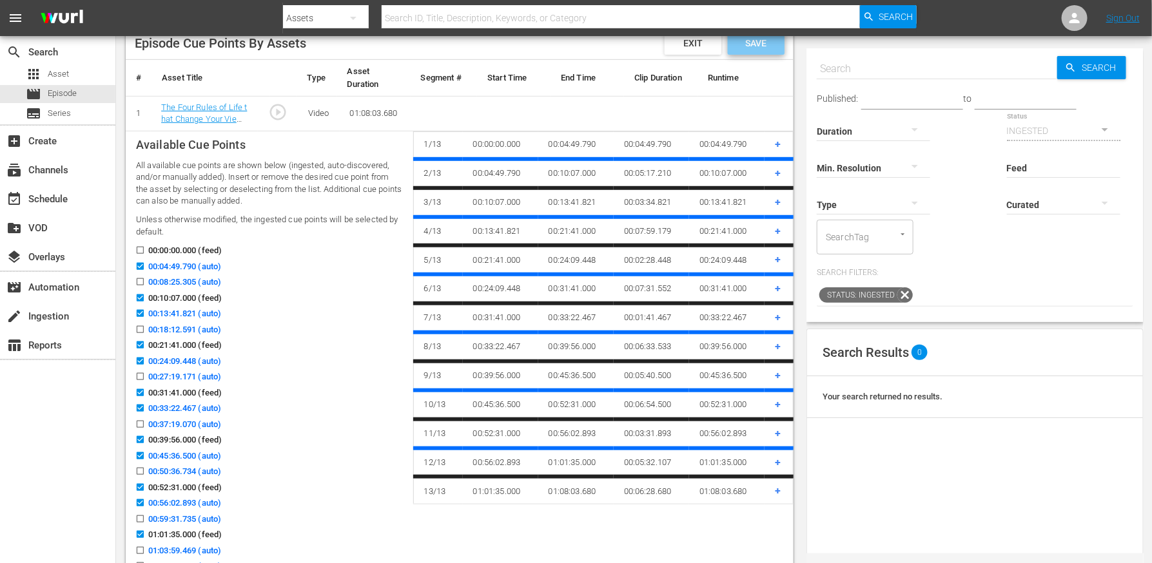
click at [754, 48] on div "Save" at bounding box center [756, 43] width 57 height 23
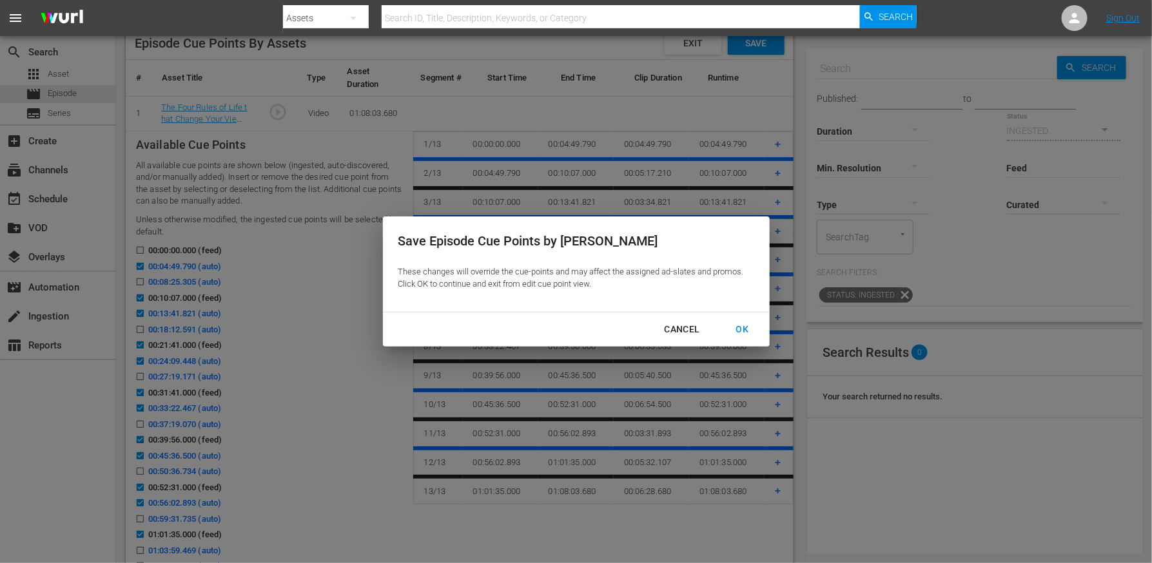
click at [739, 327] on div "OK" at bounding box center [743, 330] width 34 height 16
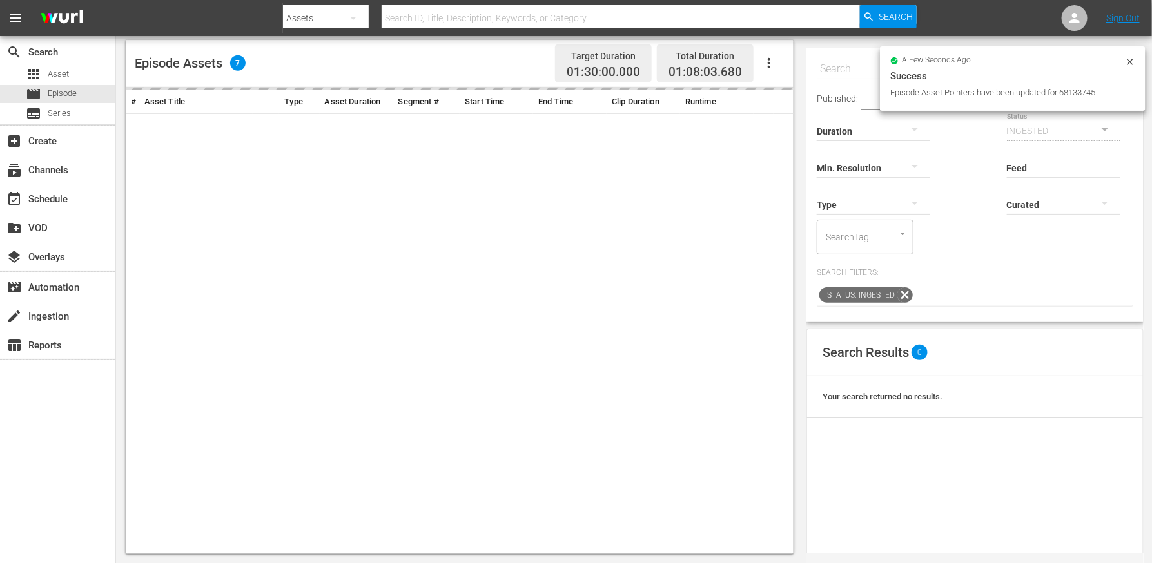
scroll to position [343, 0]
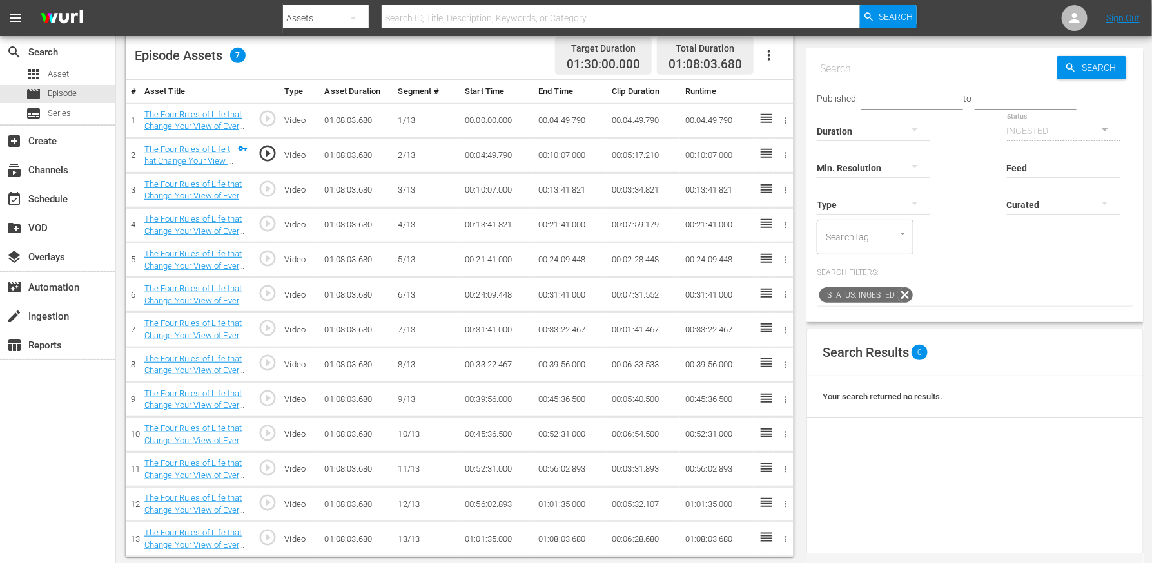
click at [872, 61] on input "text" at bounding box center [936, 68] width 240 height 31
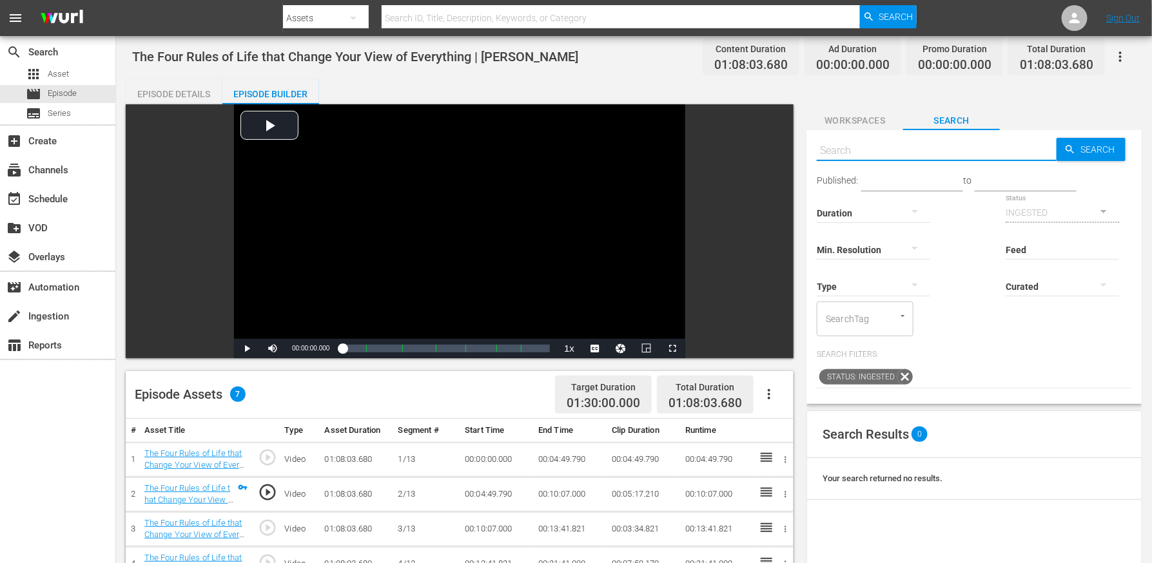
scroll to position [0, 0]
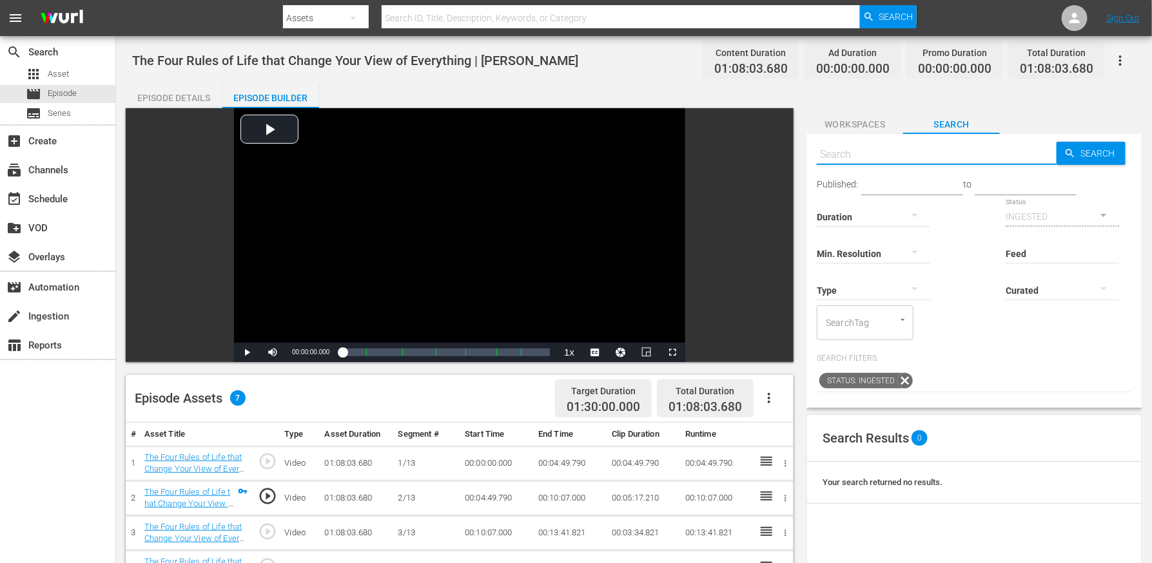
click at [854, 126] on span "Workspaces" at bounding box center [854, 125] width 97 height 16
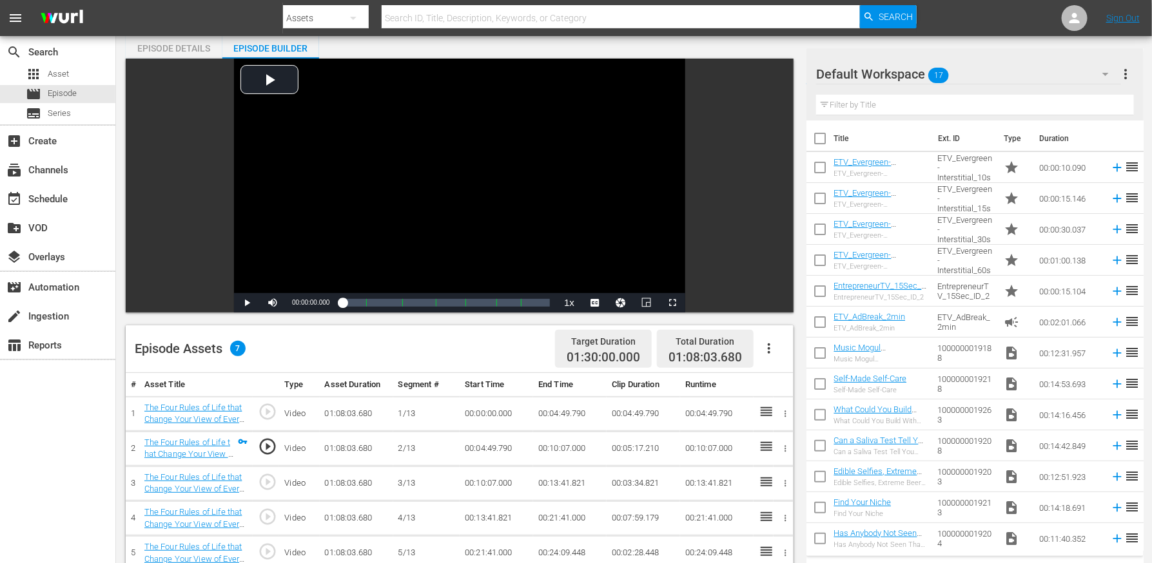
scroll to position [159, 0]
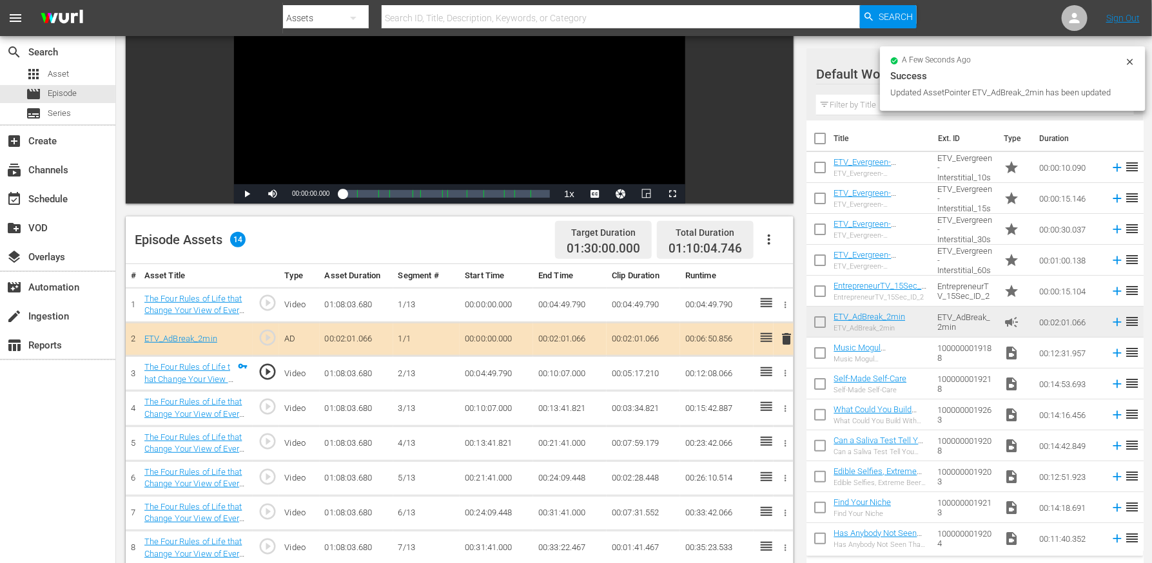
drag, startPoint x: 869, startPoint y: 319, endPoint x: 211, endPoint y: 6, distance: 728.1
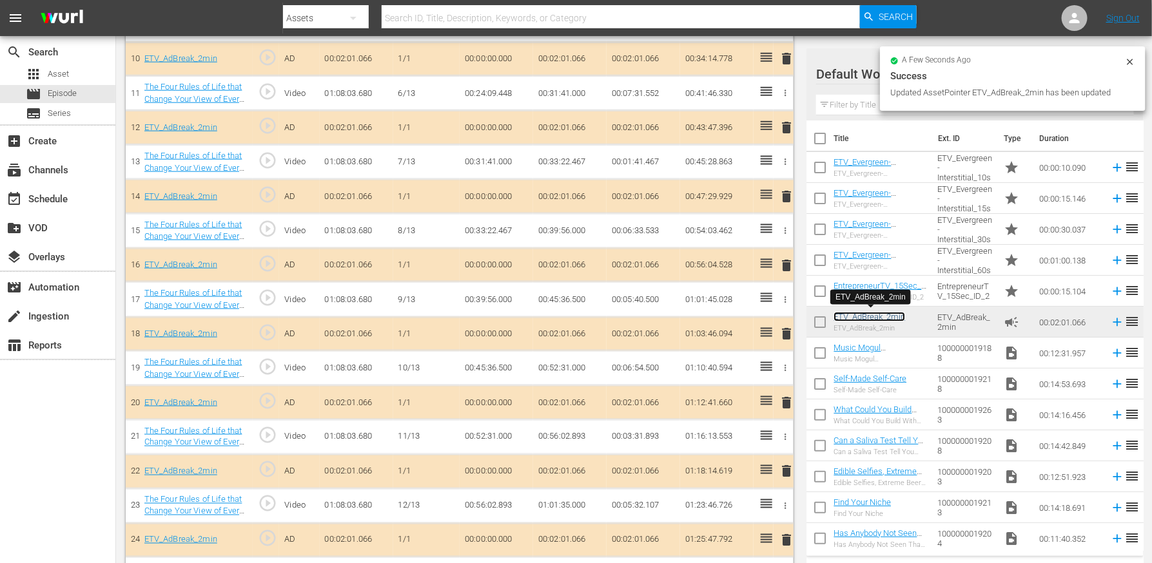
scroll to position [712, 0]
